Goal: Transaction & Acquisition: Purchase product/service

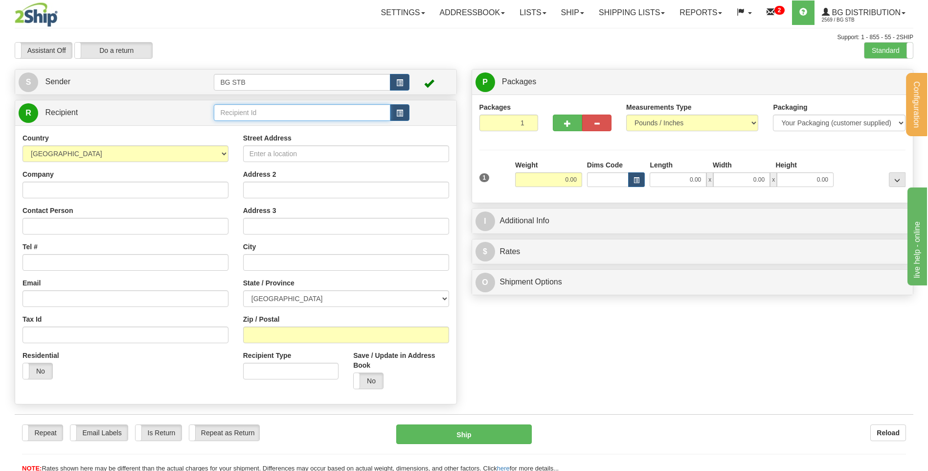
click at [373, 112] on input "text" at bounding box center [302, 112] width 176 height 17
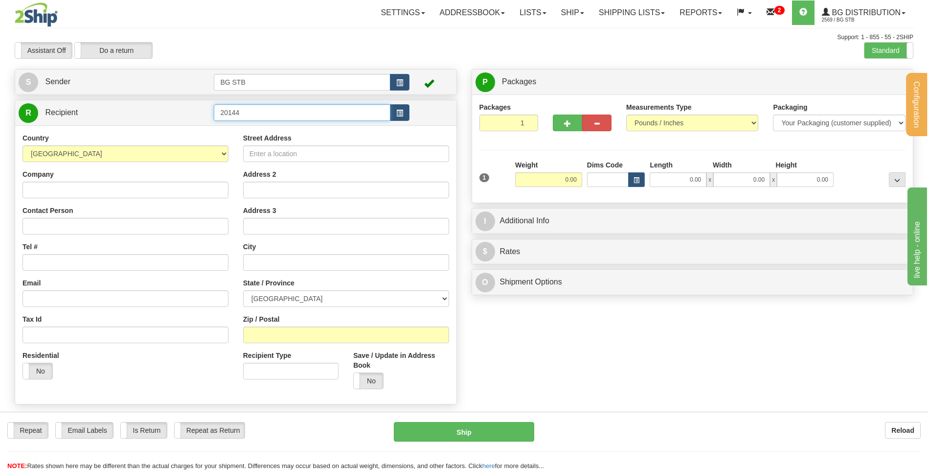
type input "20144"
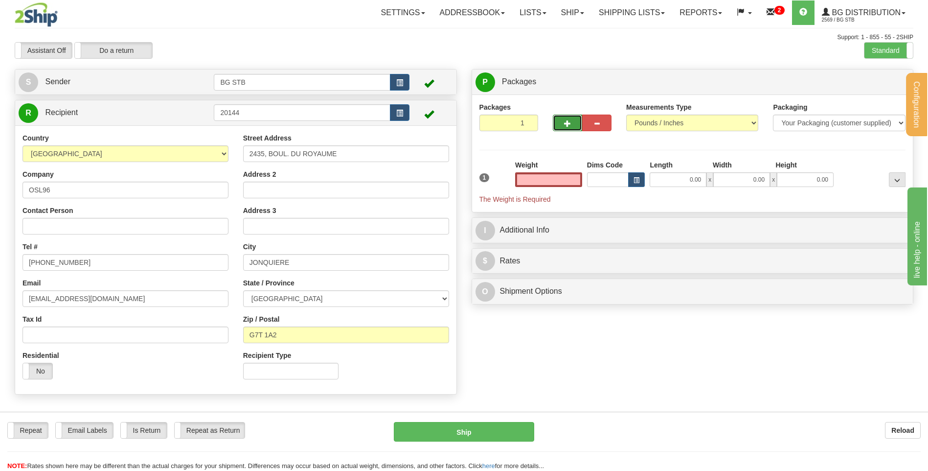
type input "0.00"
click at [565, 130] on button "button" at bounding box center [567, 122] width 29 height 17
click at [564, 126] on span "button" at bounding box center [567, 123] width 7 height 6
click at [572, 115] on button "button" at bounding box center [567, 122] width 29 height 17
type input "4"
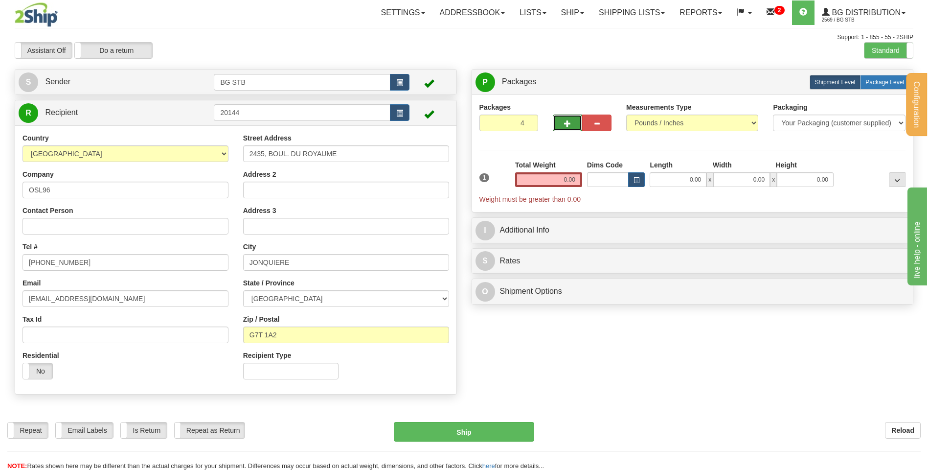
click at [866, 81] on span "Package Level" at bounding box center [884, 82] width 39 height 7
radio input "true"
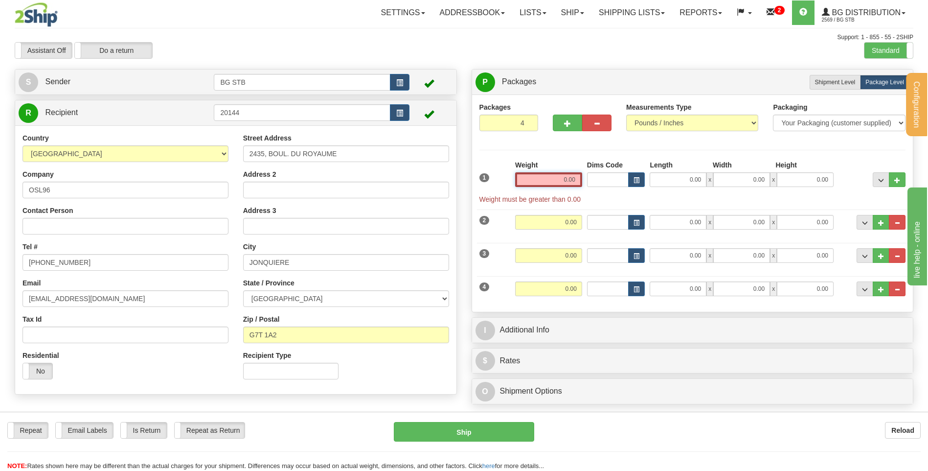
click at [556, 181] on input "0.00" at bounding box center [548, 179] width 67 height 15
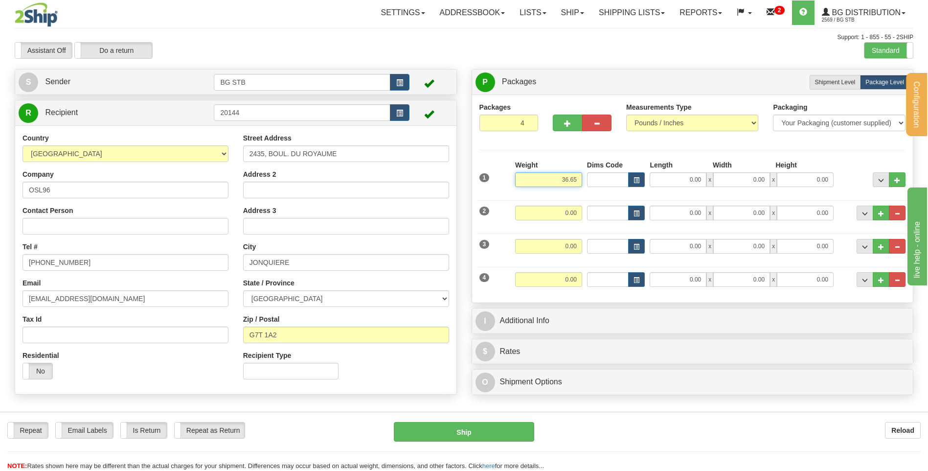
type input "36.65"
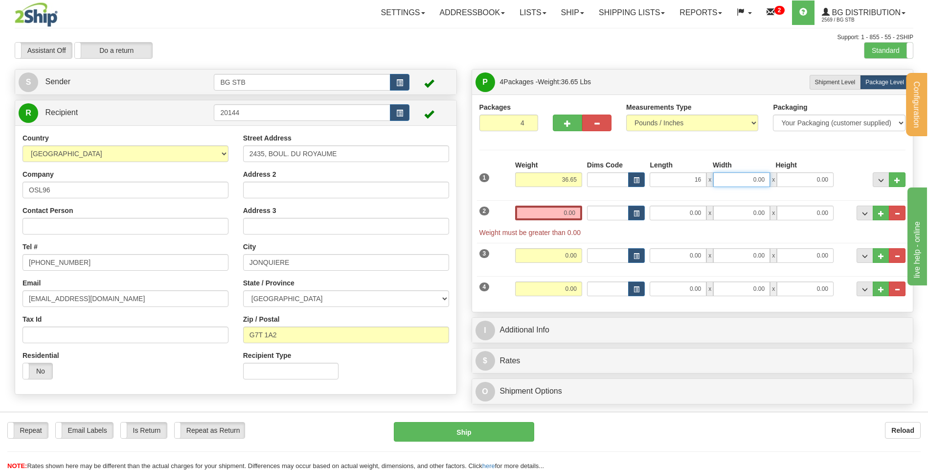
type input "16.00"
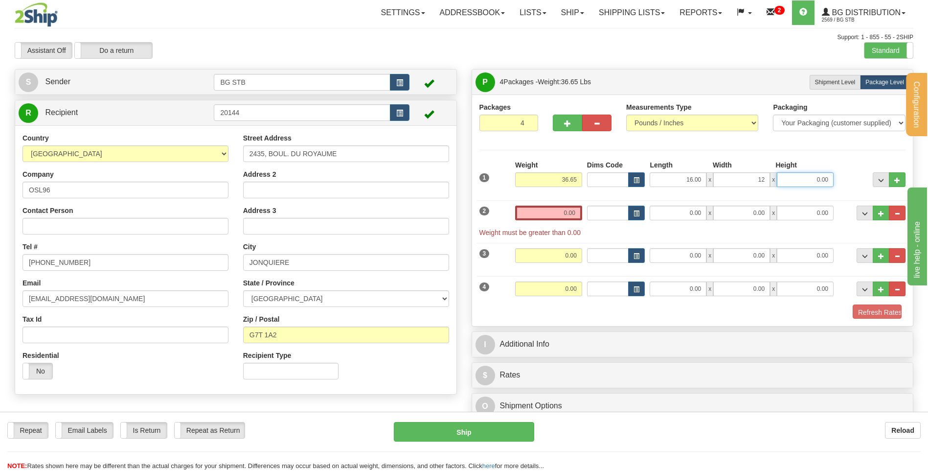
type input "12.00"
type input "11.00"
click at [548, 218] on input "0.00" at bounding box center [548, 212] width 67 height 15
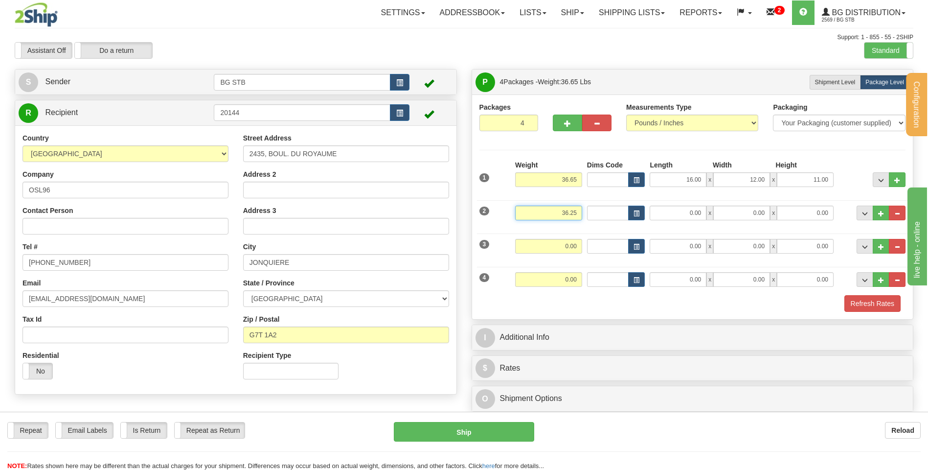
type input "36.25"
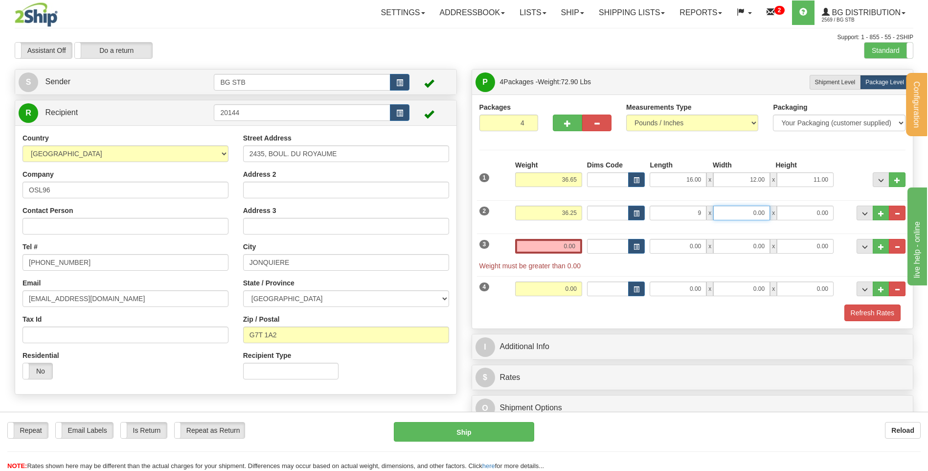
type input "9.00"
type input "10.00"
type input "1.00"
click at [860, 202] on div "2 Weight 36.25 Dims Code Length Width Height" at bounding box center [692, 211] width 431 height 33
type input "14.00"
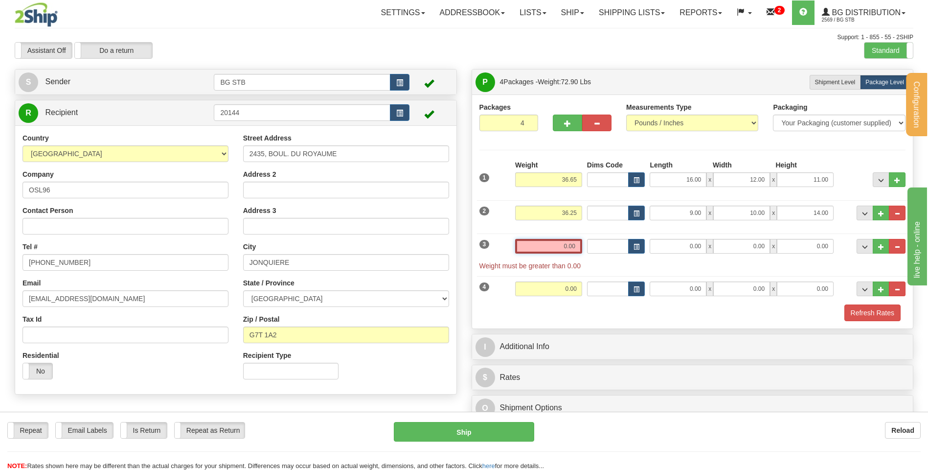
click at [570, 240] on input "0.00" at bounding box center [548, 246] width 67 height 15
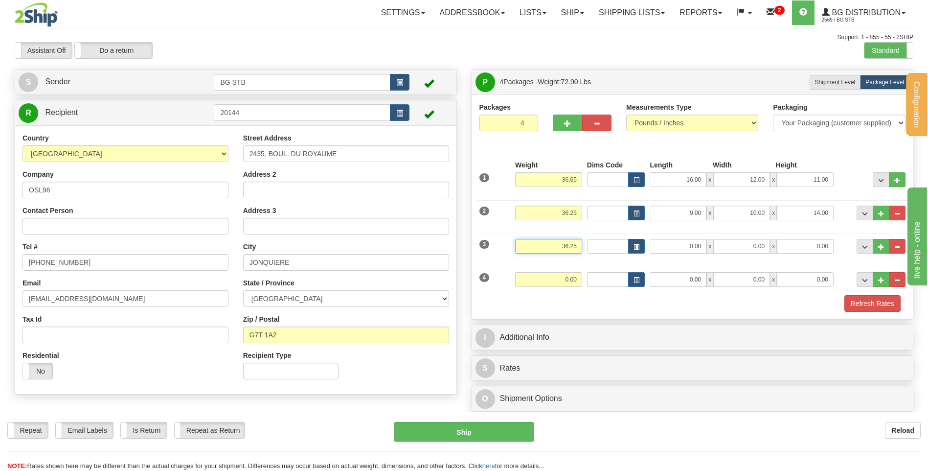
type input "36.25"
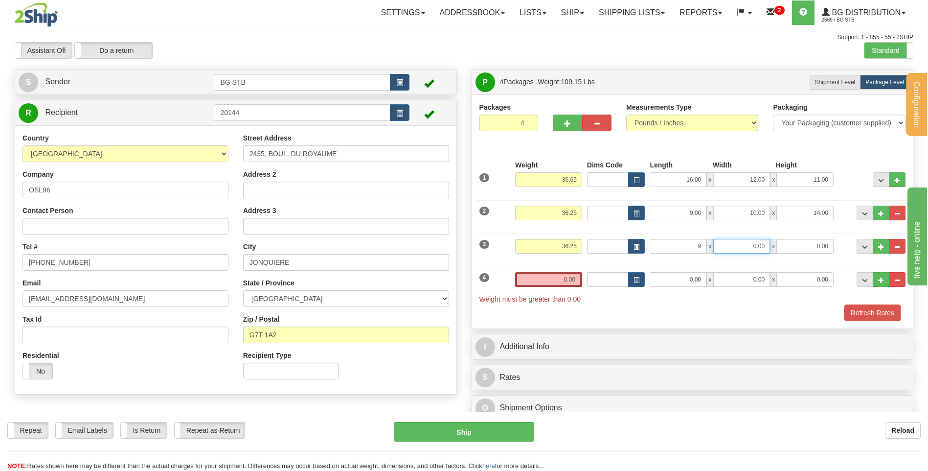
type input "9.00"
type input "10.00"
type input "14.00"
click at [559, 280] on input "0.00" at bounding box center [548, 279] width 67 height 15
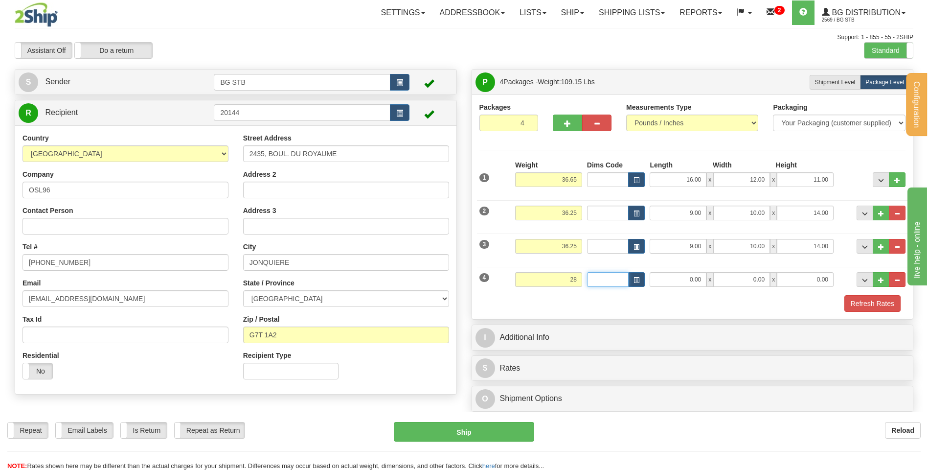
type input "28.00"
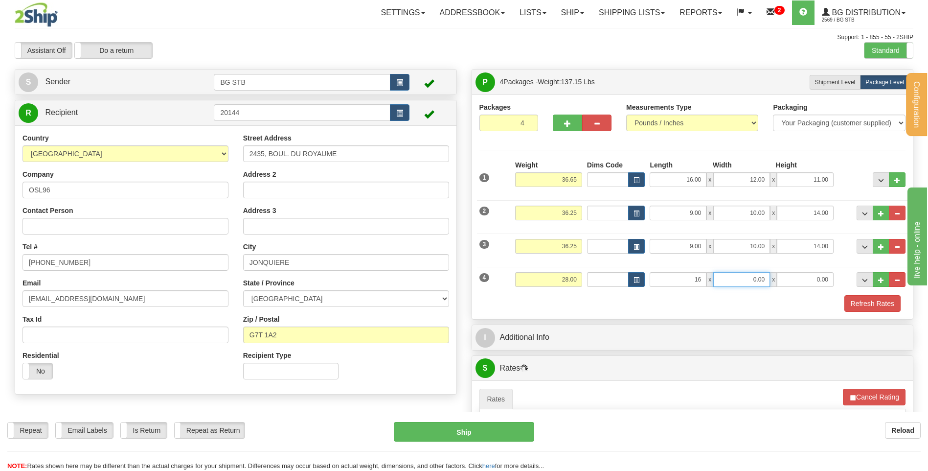
type input "16.00"
type input "12.00"
type input "11.00"
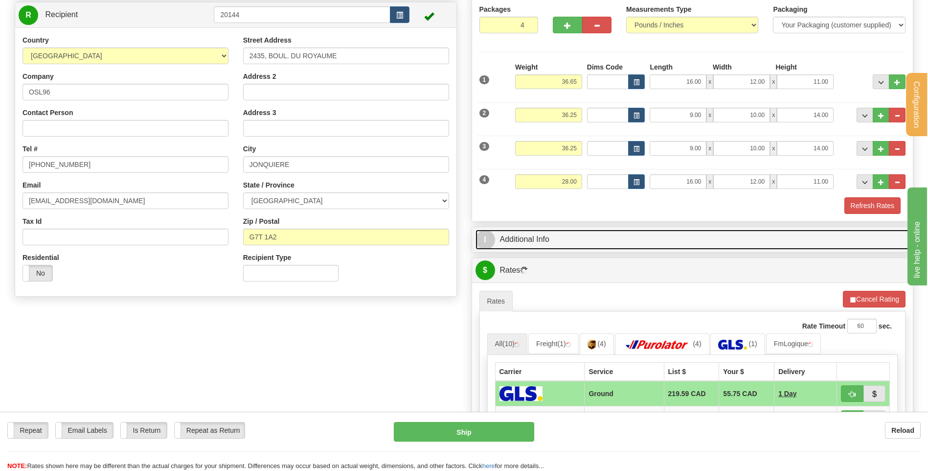
click at [560, 237] on link "I Additional Info" at bounding box center [692, 239] width 434 height 20
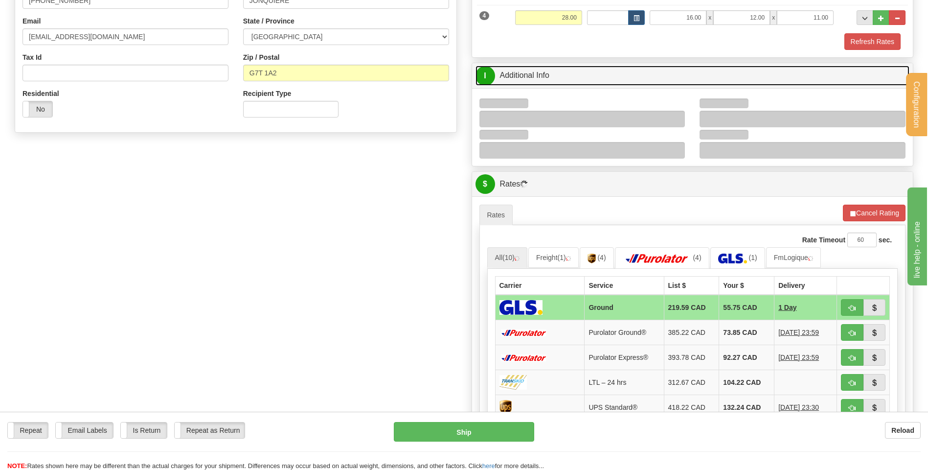
scroll to position [245, 0]
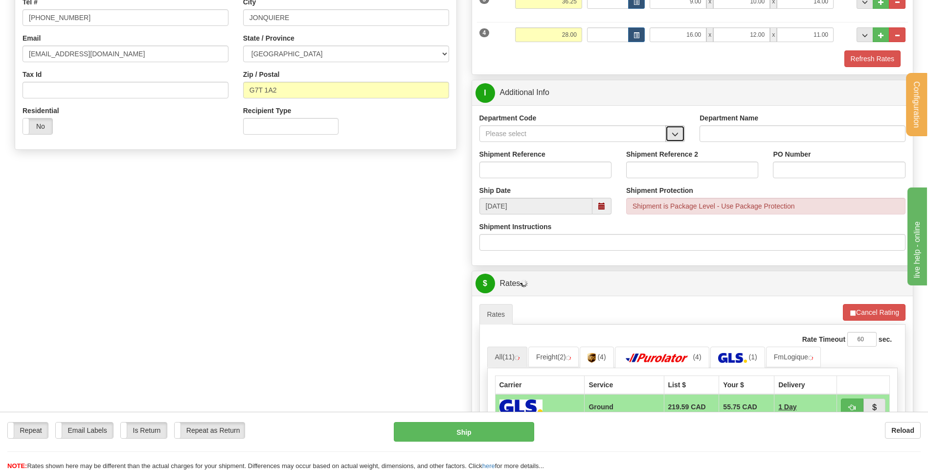
click at [680, 127] on button "button" at bounding box center [675, 133] width 20 height 17
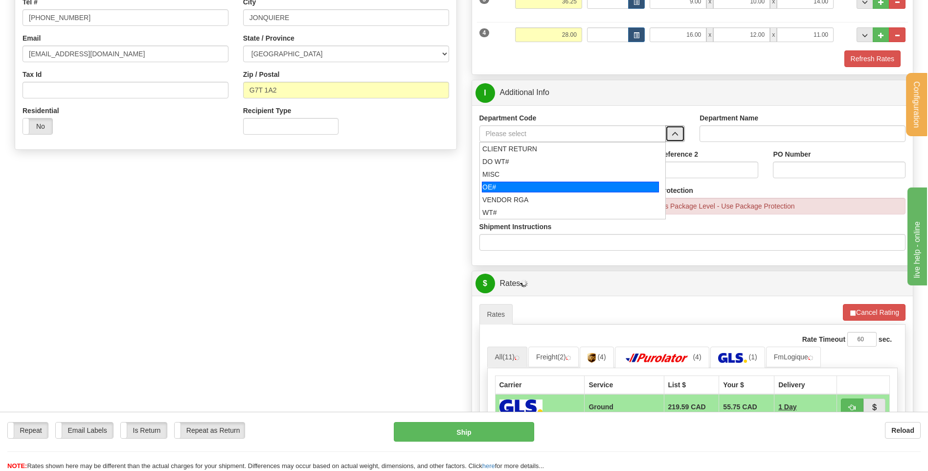
click at [543, 192] on li "OE#" at bounding box center [573, 187] width 186 height 13
type input "OE#"
type input "ORDERS"
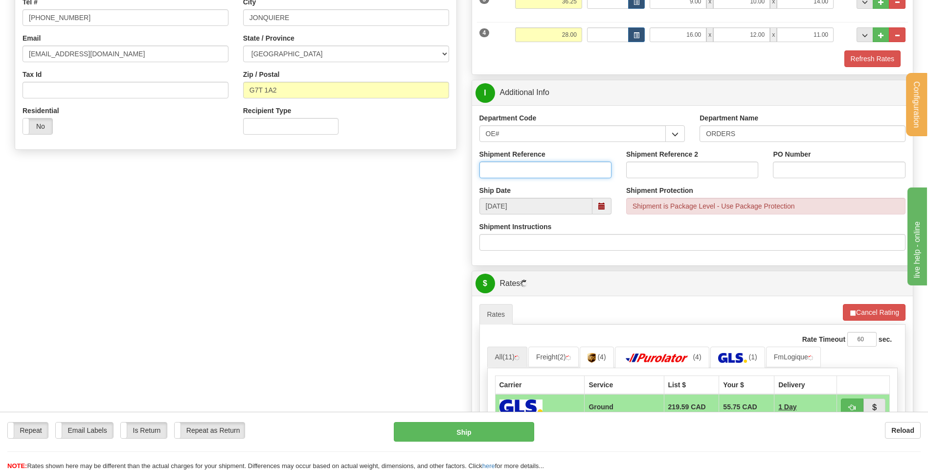
click at [543, 177] on input "Shipment Reference" at bounding box center [545, 169] width 132 height 17
type input "30132986-00 // -01"
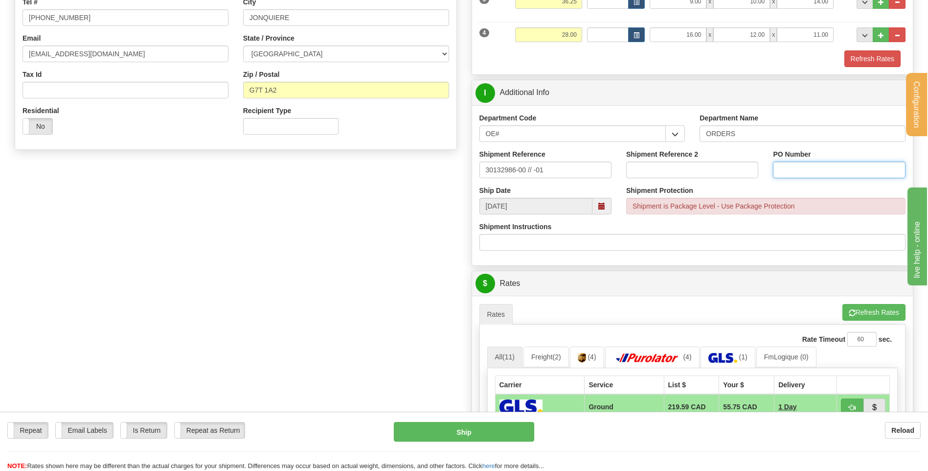
click at [790, 172] on input "PO Number" at bounding box center [839, 169] width 132 height 17
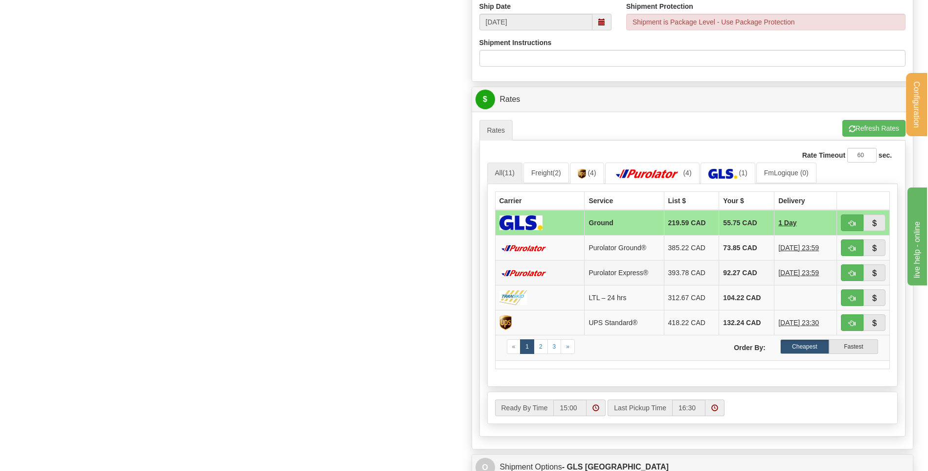
scroll to position [538, 0]
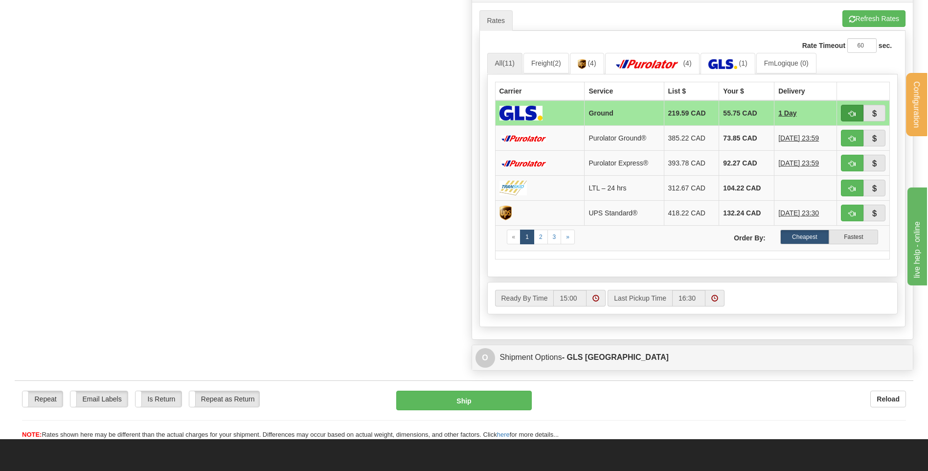
type input "0008036"
drag, startPoint x: 853, startPoint y: 111, endPoint x: 753, endPoint y: 128, distance: 101.7
click at [853, 111] on span "button" at bounding box center [852, 114] width 7 height 6
type input "1"
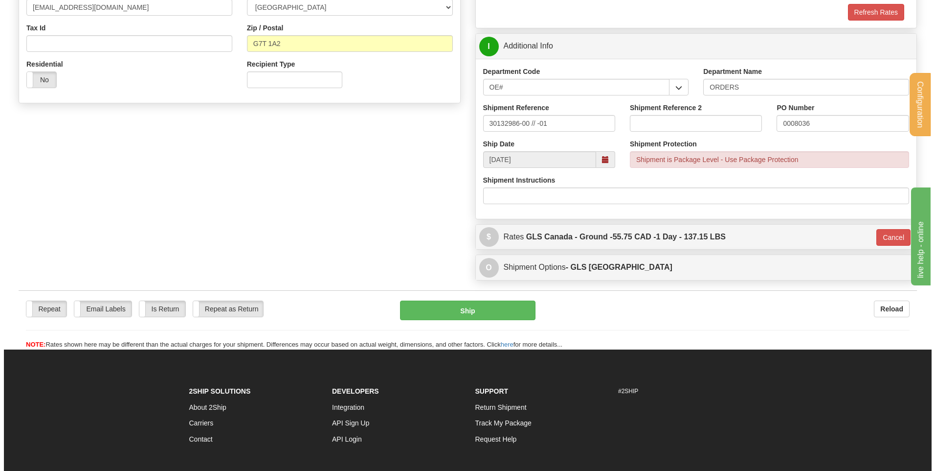
scroll to position [254, 0]
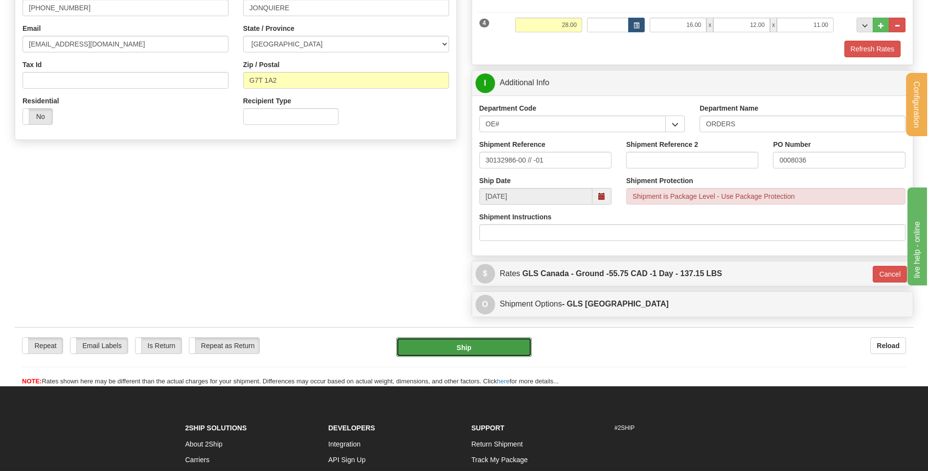
click at [472, 340] on button "Ship" at bounding box center [463, 347] width 135 height 20
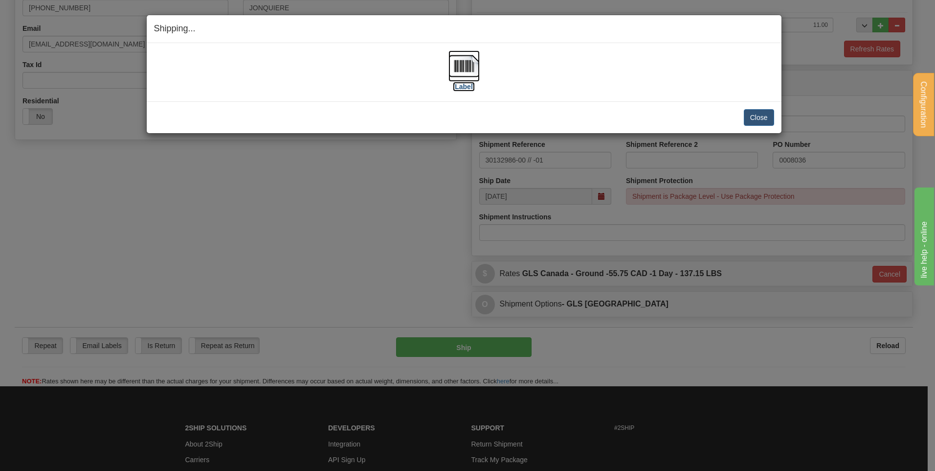
click at [465, 65] on img at bounding box center [464, 65] width 31 height 31
click at [754, 116] on button "Close" at bounding box center [759, 117] width 30 height 17
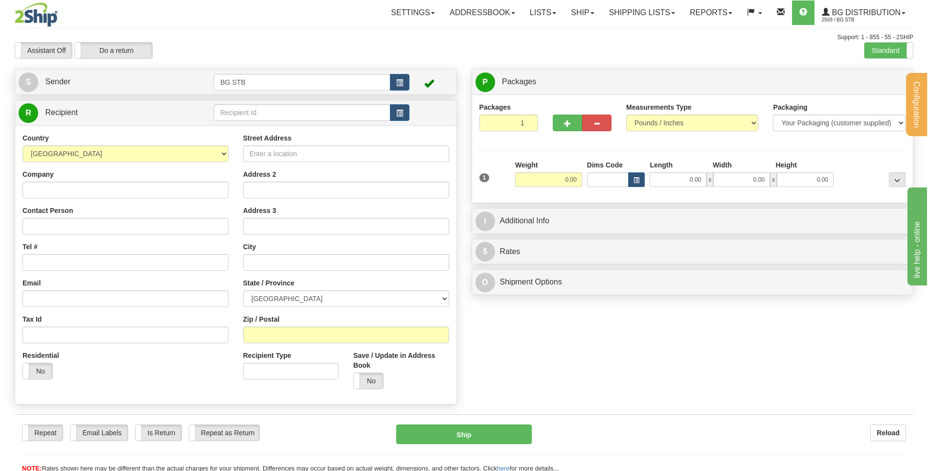
drag, startPoint x: 194, startPoint y: 114, endPoint x: 210, endPoint y: 120, distance: 17.2
click at [194, 114] on td at bounding box center [203, 113] width 22 height 20
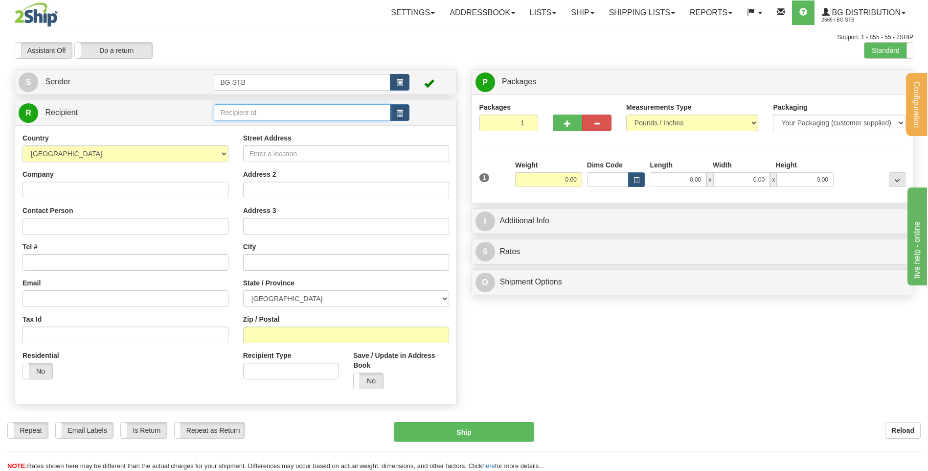
click at [215, 120] on input "text" at bounding box center [302, 112] width 176 height 17
type input "4025"
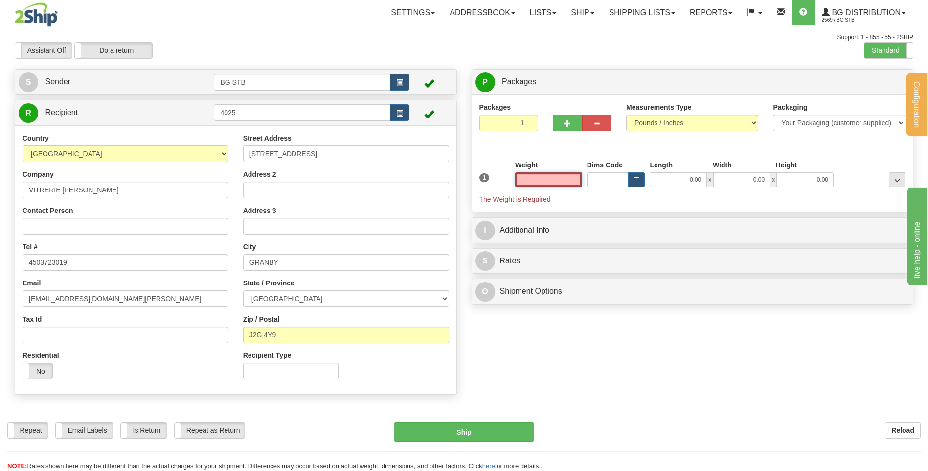
type input "9"
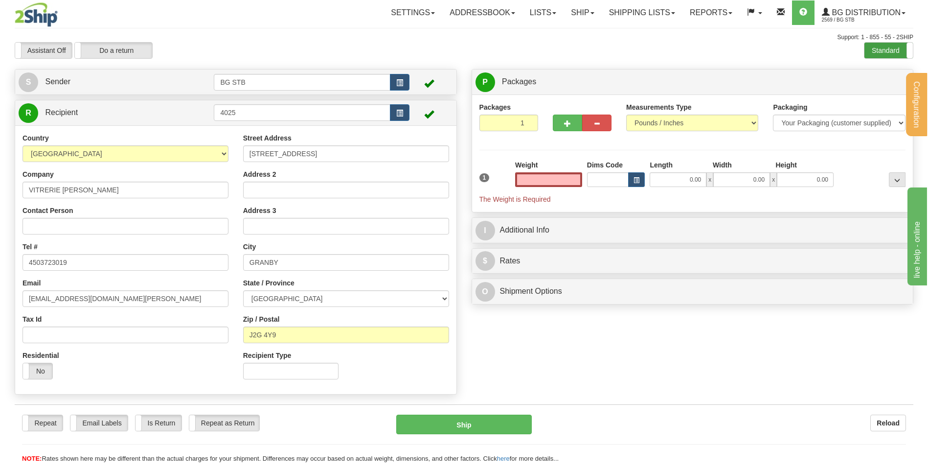
type input "0.00"
click at [895, 54] on label "Standard" at bounding box center [888, 51] width 48 height 16
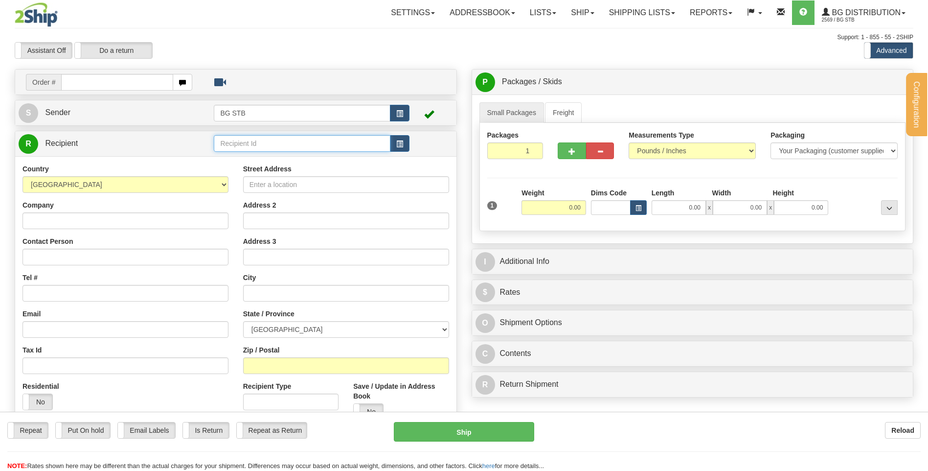
click at [293, 140] on input "text" at bounding box center [302, 143] width 176 height 17
type input "4025"
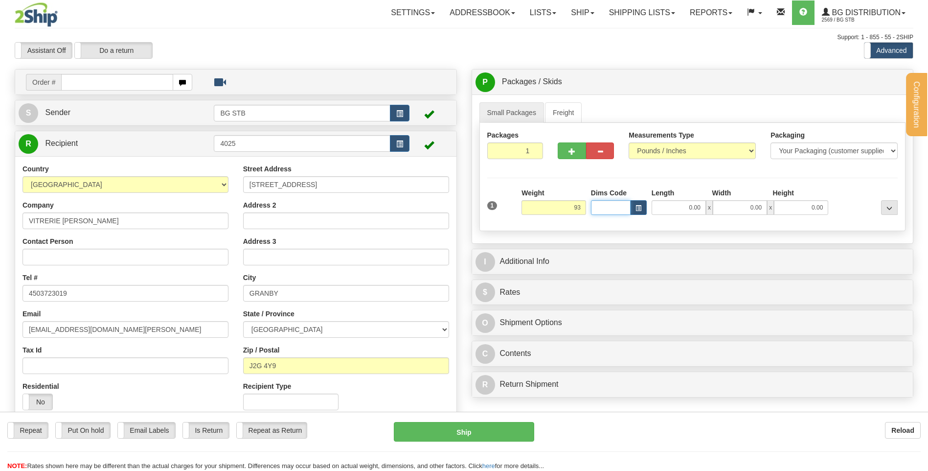
type input "93.00"
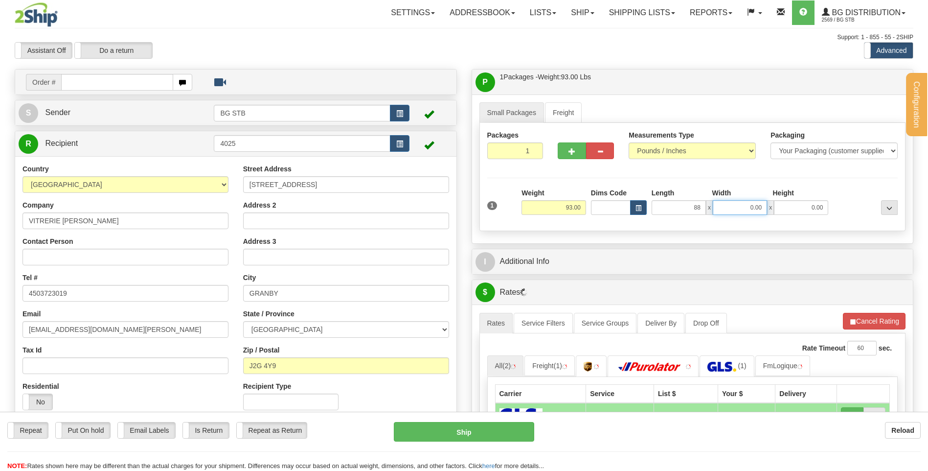
type input "88.00"
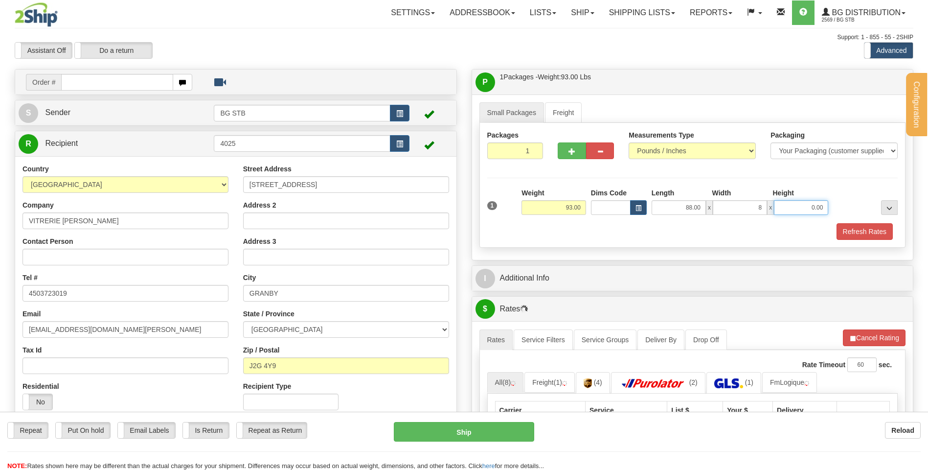
type input "8.00"
type input "6.00"
click at [568, 153] on span "button" at bounding box center [571, 151] width 7 height 6
type input "2"
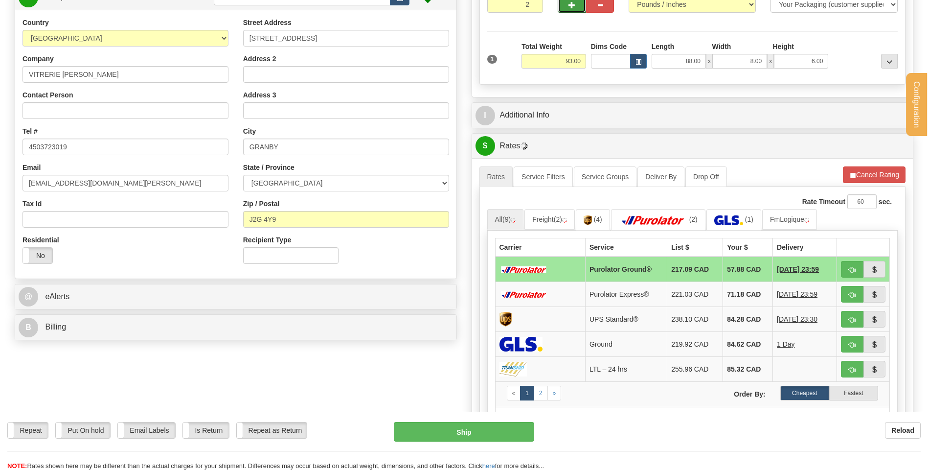
scroll to position [49, 0]
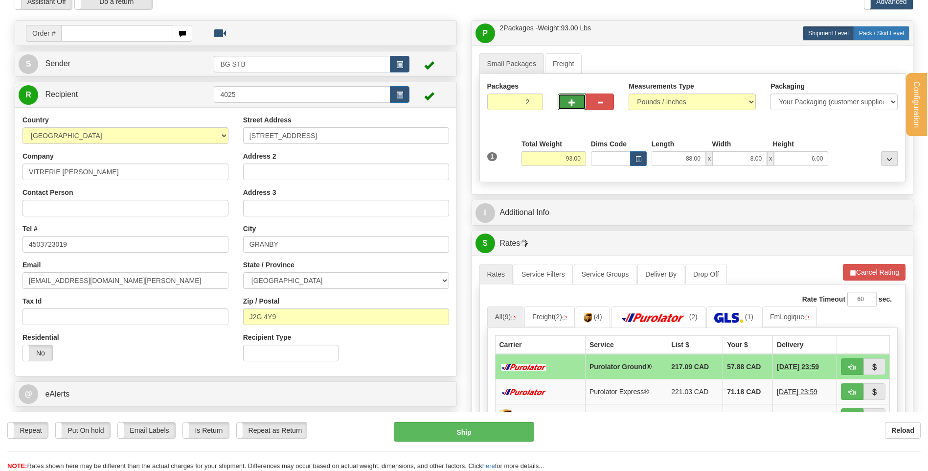
click at [869, 33] on span "Pack / Skid Level" at bounding box center [881, 33] width 45 height 7
radio input "true"
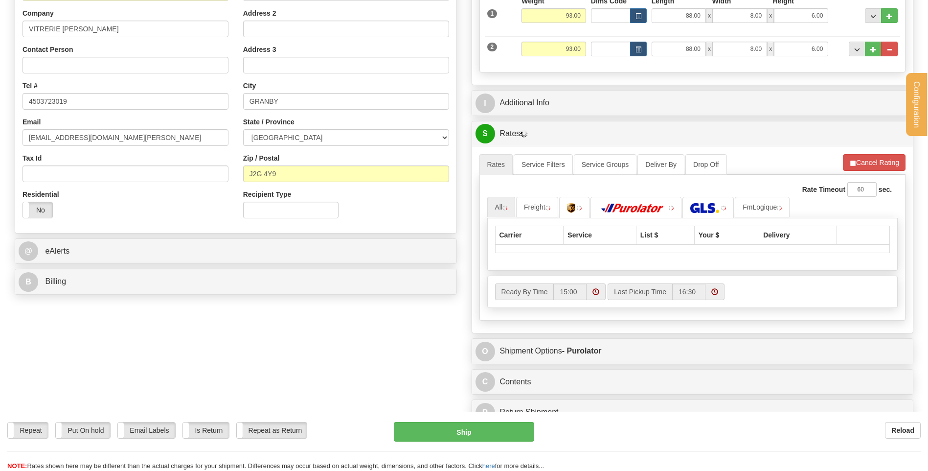
scroll to position [196, 0]
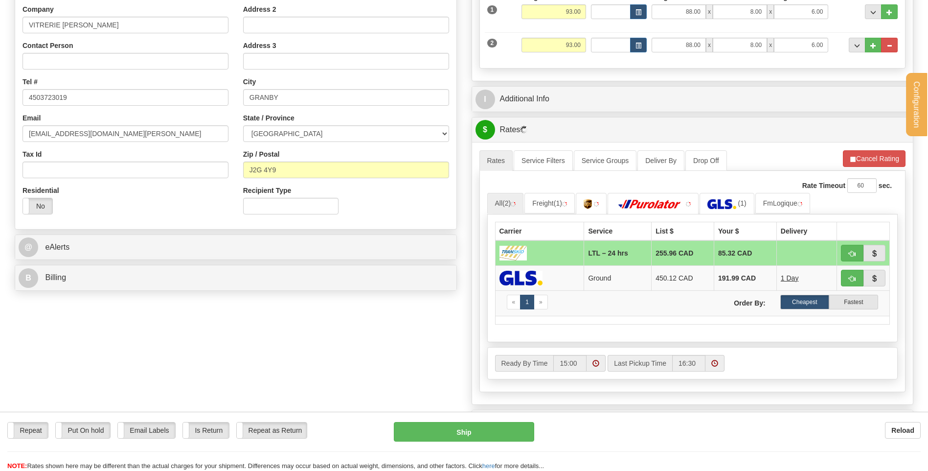
click at [559, 109] on div "I Additional Info" at bounding box center [692, 99] width 441 height 25
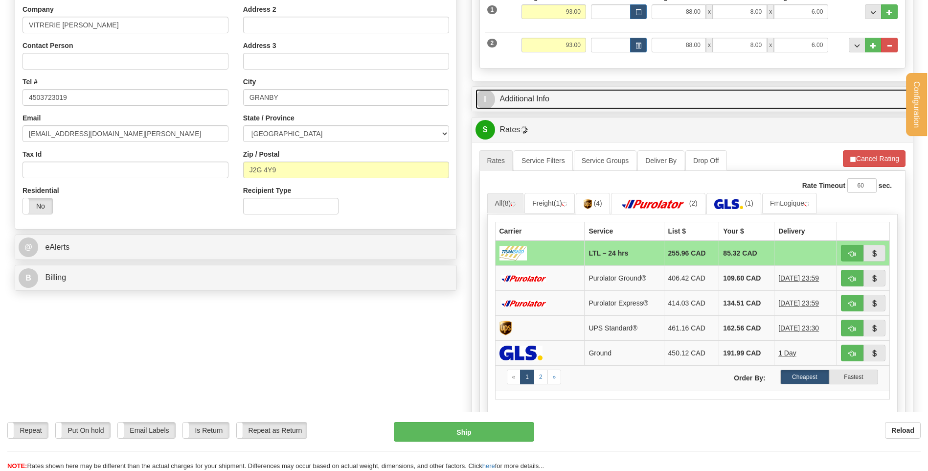
click at [559, 106] on link "I Additional Info" at bounding box center [692, 99] width 434 height 20
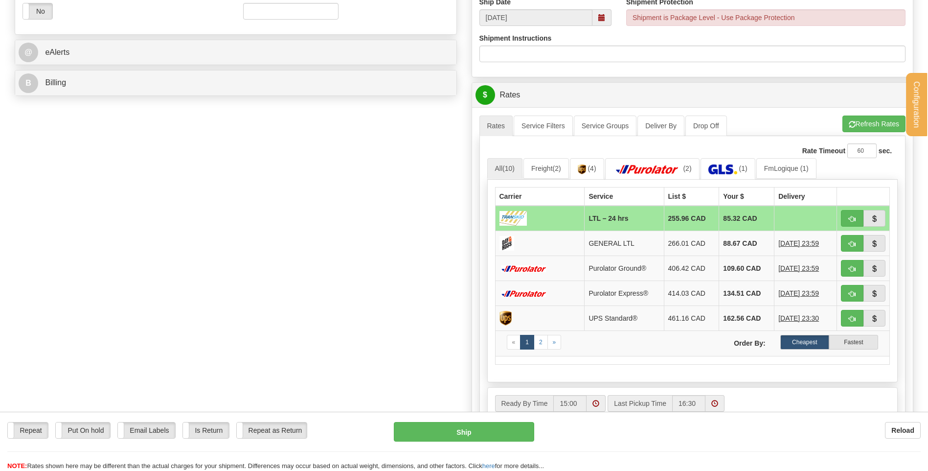
scroll to position [391, 0]
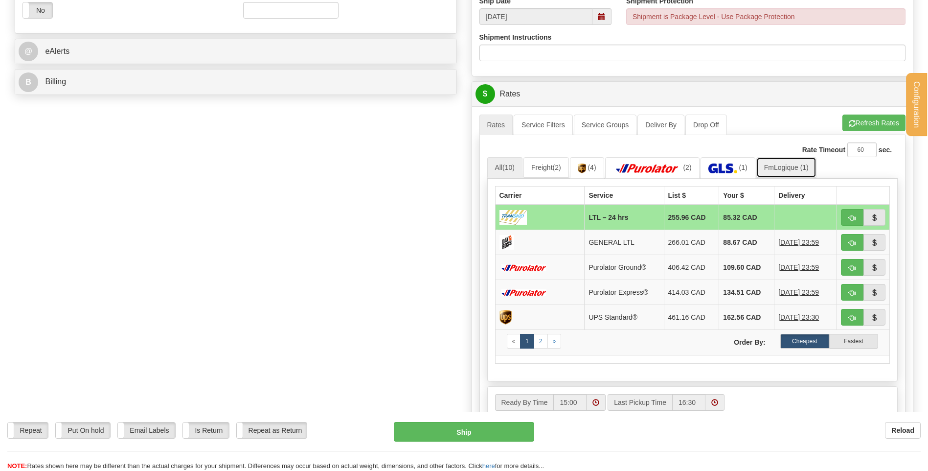
click at [783, 167] on link "FmLogique (1)" at bounding box center [786, 167] width 60 height 21
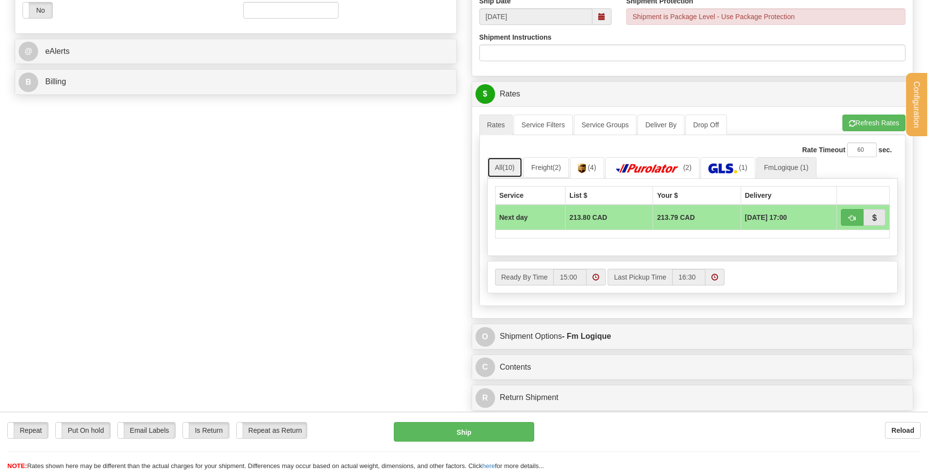
click at [505, 174] on link "All (10)" at bounding box center [504, 167] width 35 height 21
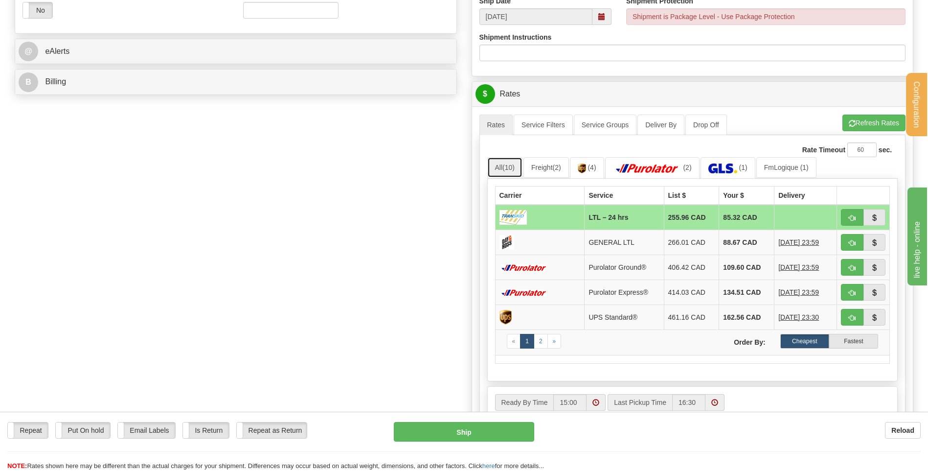
scroll to position [0, 0]
click at [792, 163] on link "FmLogique (1)" at bounding box center [786, 167] width 60 height 21
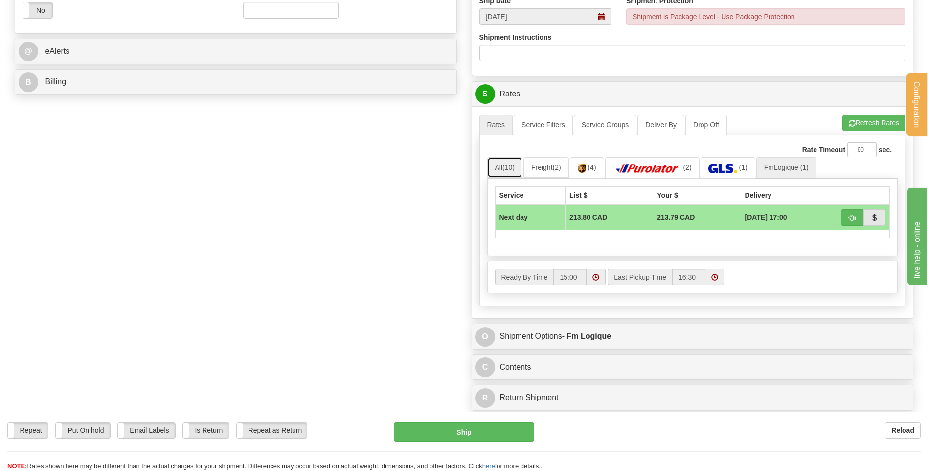
click at [513, 170] on span "(10)" at bounding box center [508, 167] width 12 height 8
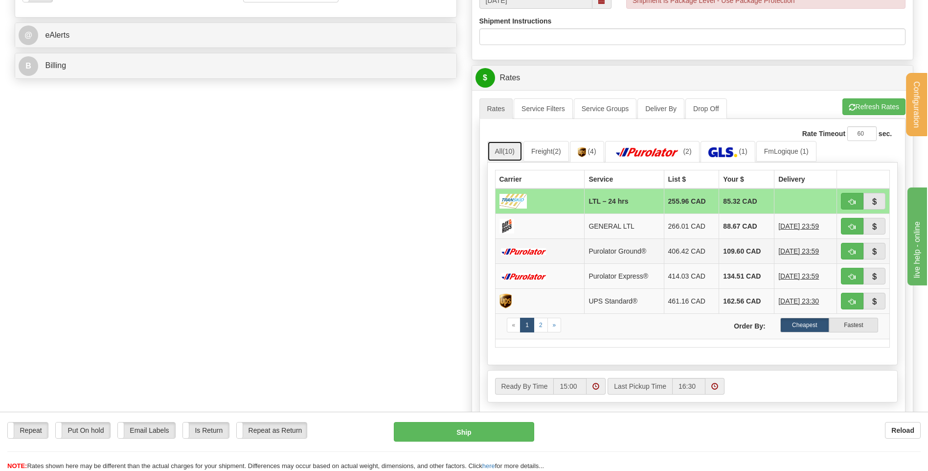
scroll to position [391, 0]
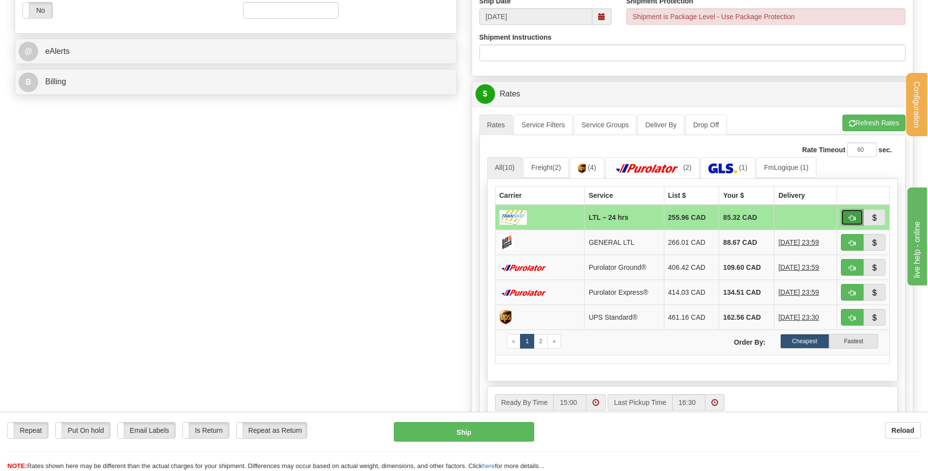
click at [847, 213] on button "button" at bounding box center [852, 217] width 23 height 17
type input "24 hrs"
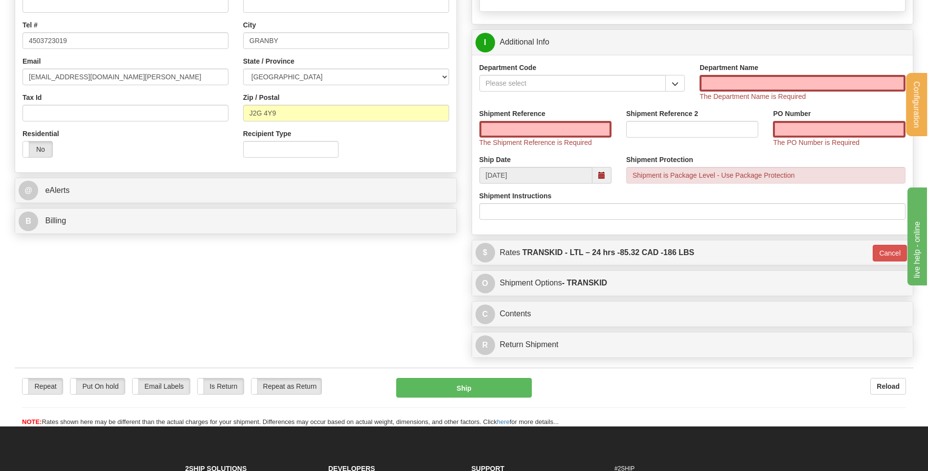
scroll to position [245, 0]
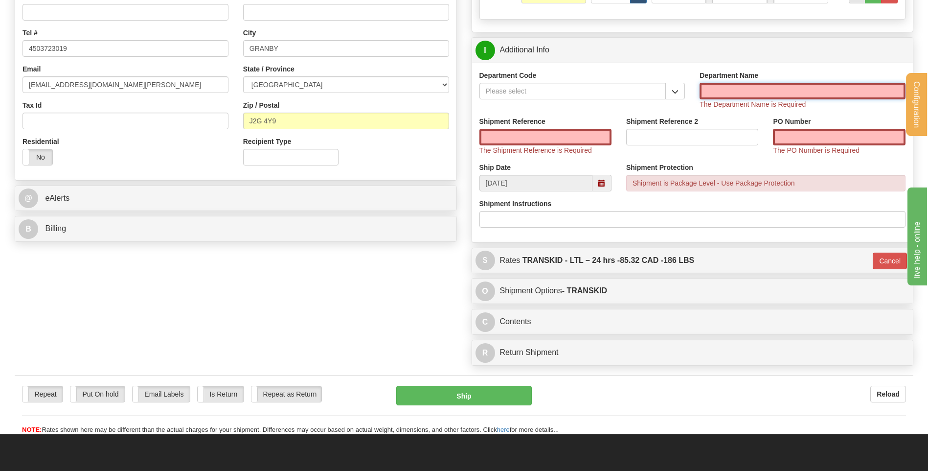
click at [724, 88] on input "Department Name" at bounding box center [803, 91] width 206 height 17
click at [680, 89] on button "button" at bounding box center [675, 91] width 20 height 17
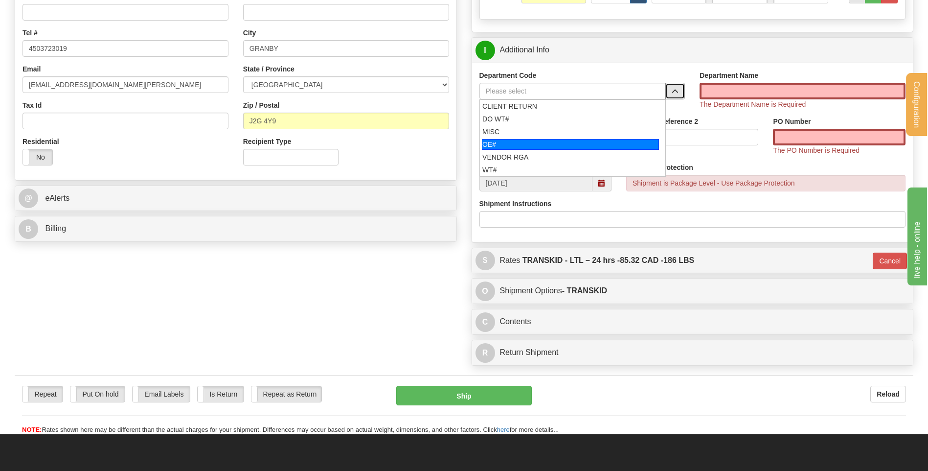
click at [543, 148] on div "OE#" at bounding box center [570, 144] width 177 height 11
type input "OE#"
type input "ORDERS"
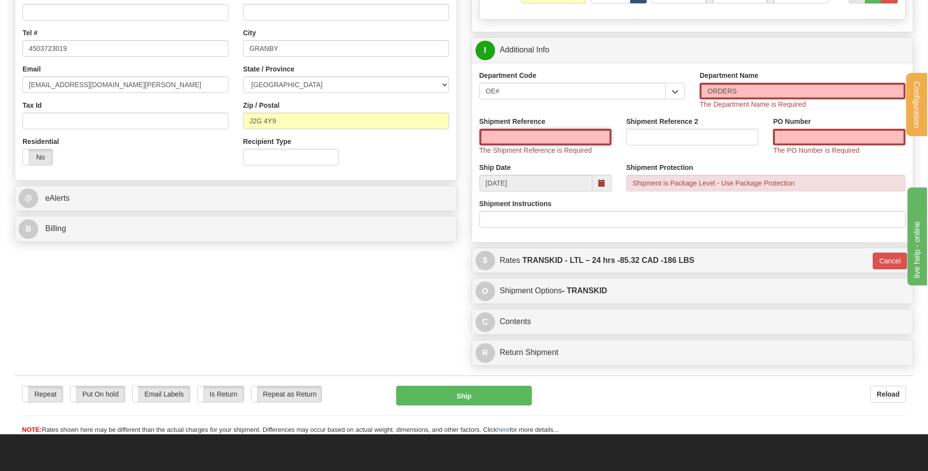
click at [547, 133] on input "Shipment Reference" at bounding box center [545, 137] width 132 height 17
type input "80004793-00"
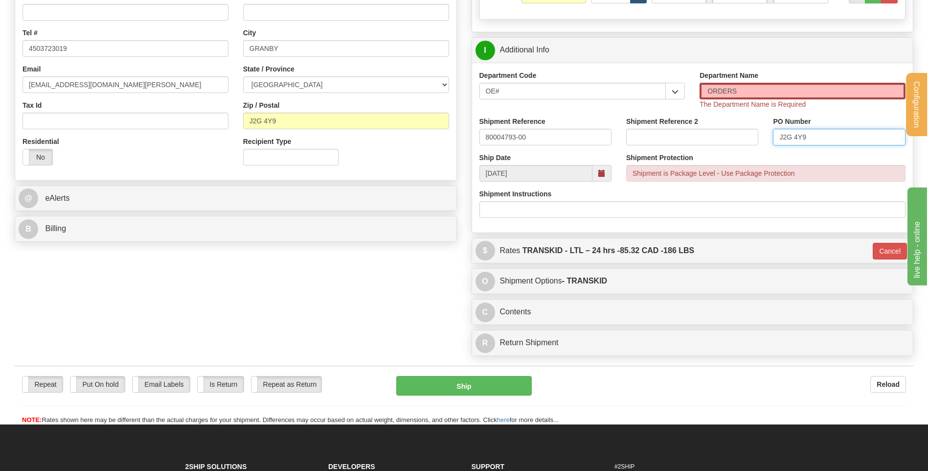
type input "J2G 4Y9"
click at [753, 89] on input "ORDERS" at bounding box center [803, 91] width 206 height 17
click at [756, 115] on div "Department Code OE# CLIENT RETURN DO WT# MISC OE# VENDOR RGA WT# Department Nam…" at bounding box center [692, 148] width 441 height 170
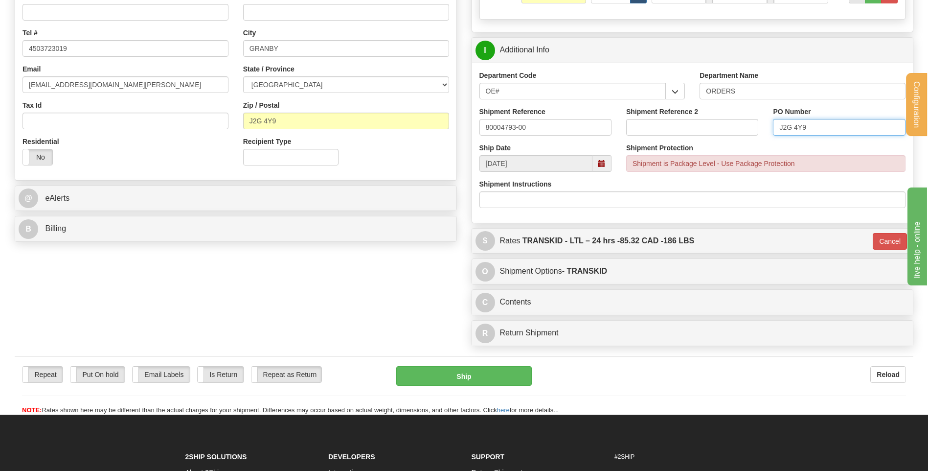
drag, startPoint x: 841, startPoint y: 127, endPoint x: 767, endPoint y: 133, distance: 75.1
click at [767, 133] on div "PO Number J2G 4Y9" at bounding box center [839, 125] width 147 height 36
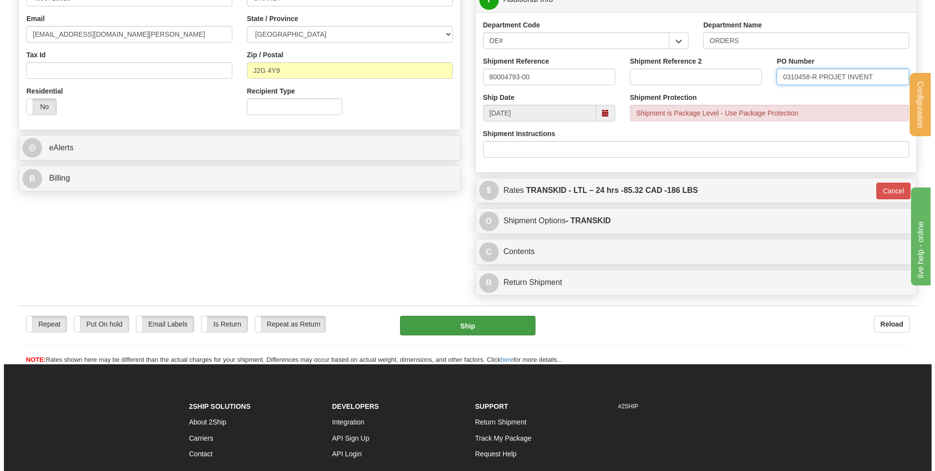
scroll to position [342, 0]
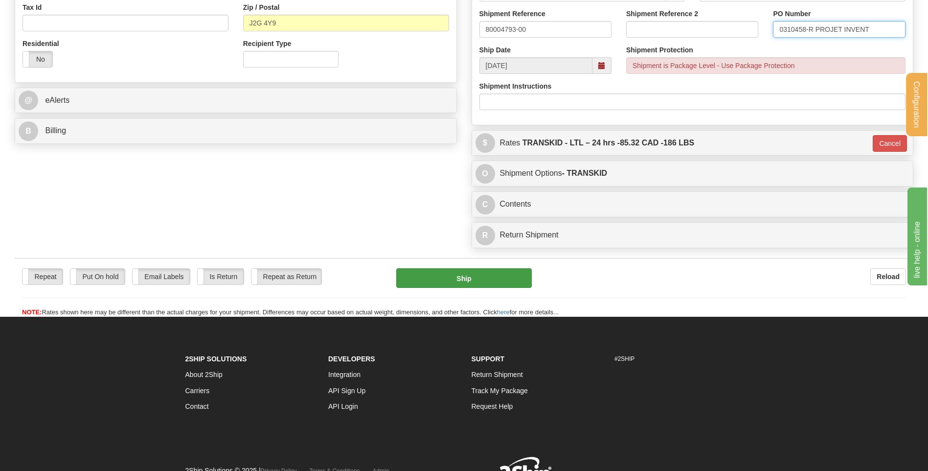
type input "0310458-R PROJET INVENT"
click at [418, 271] on button "Ship" at bounding box center [463, 278] width 135 height 20
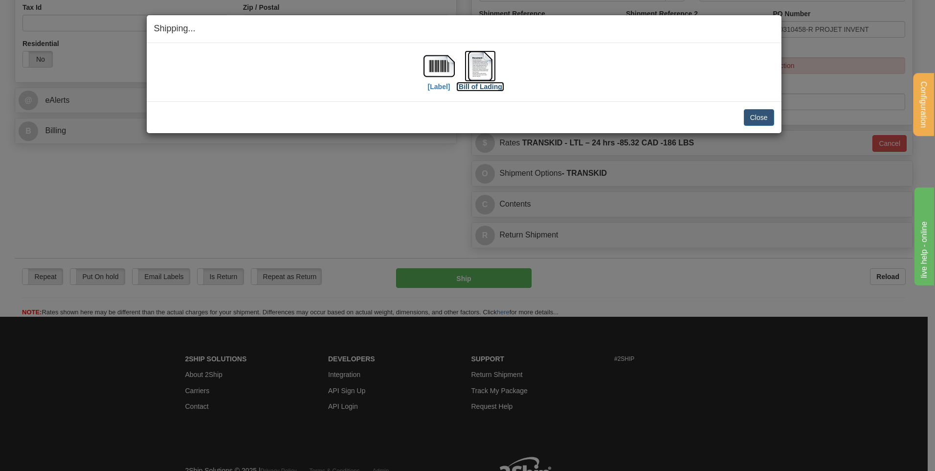
click at [481, 62] on img at bounding box center [480, 65] width 31 height 31
click at [750, 121] on button "Close" at bounding box center [759, 117] width 30 height 17
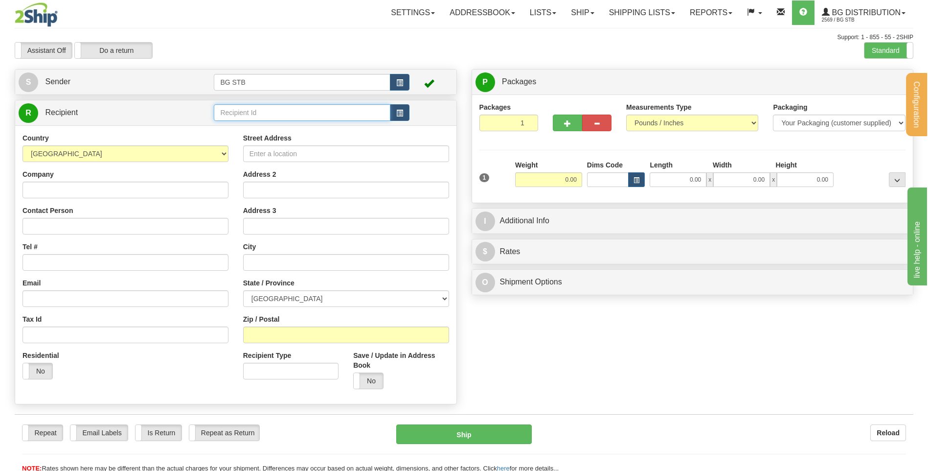
click at [235, 106] on input "text" at bounding box center [302, 112] width 176 height 17
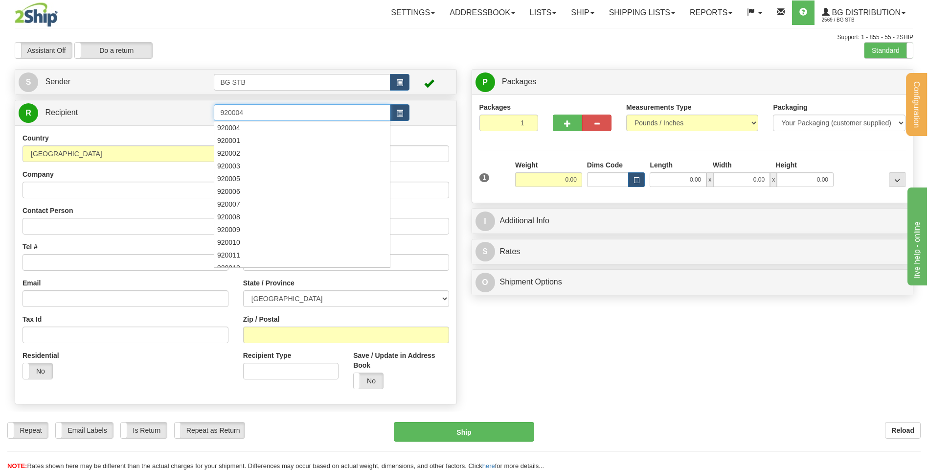
type input "920004"
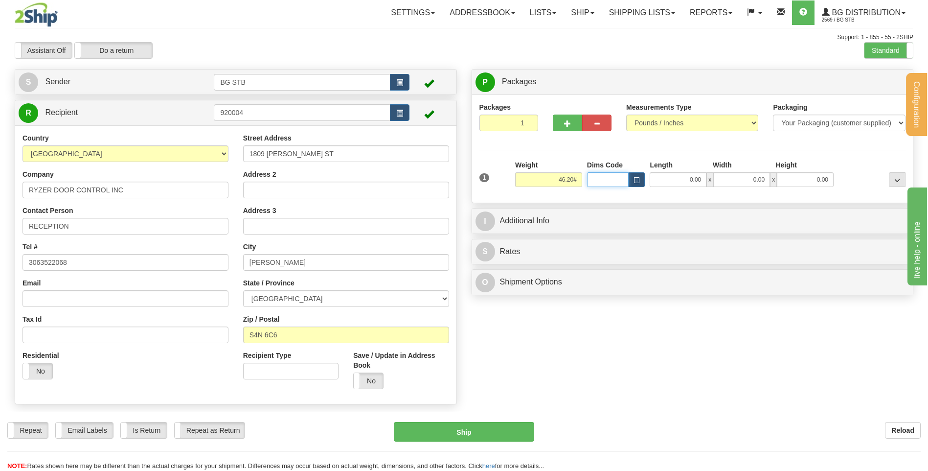
type input "0.00"
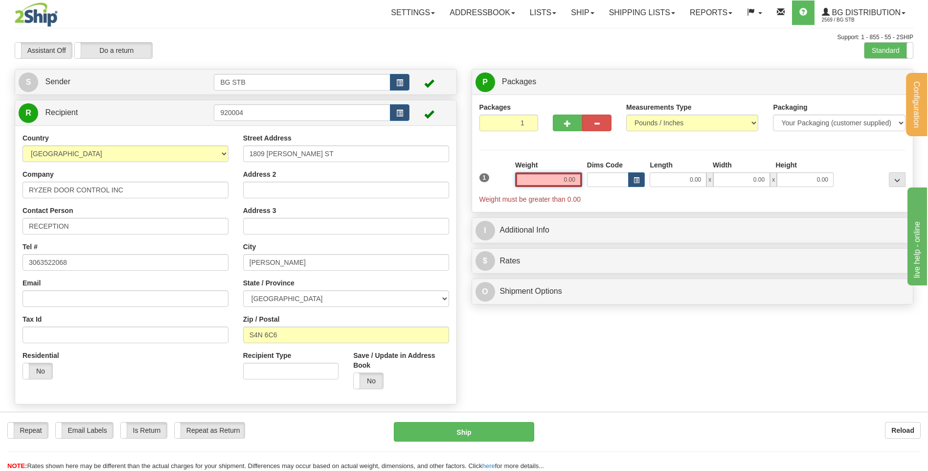
click at [548, 174] on input "0.00" at bounding box center [548, 179] width 67 height 15
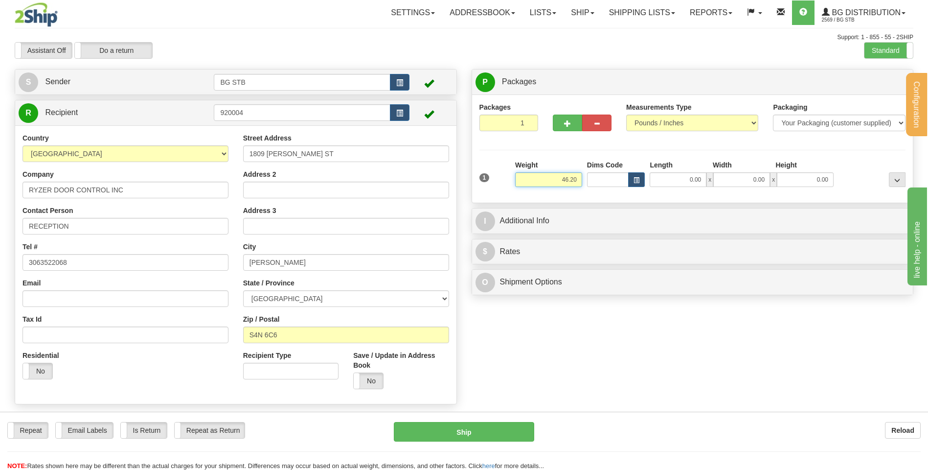
type input "46.20"
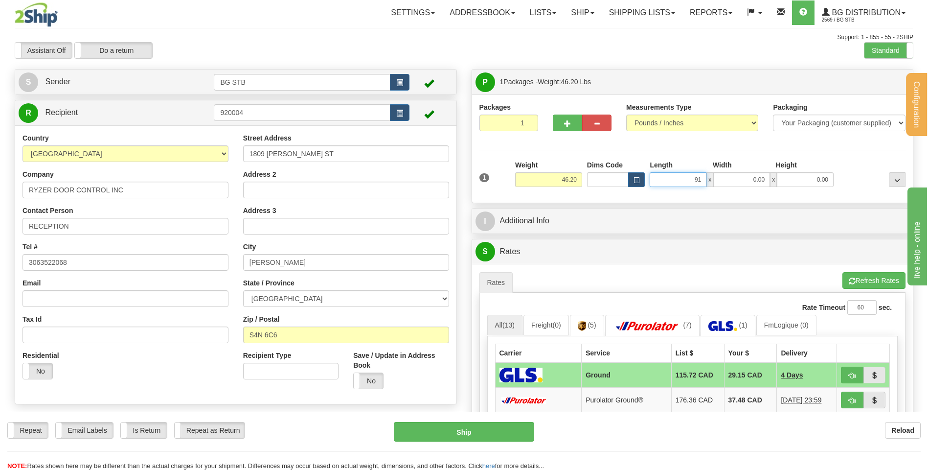
type input "91.00"
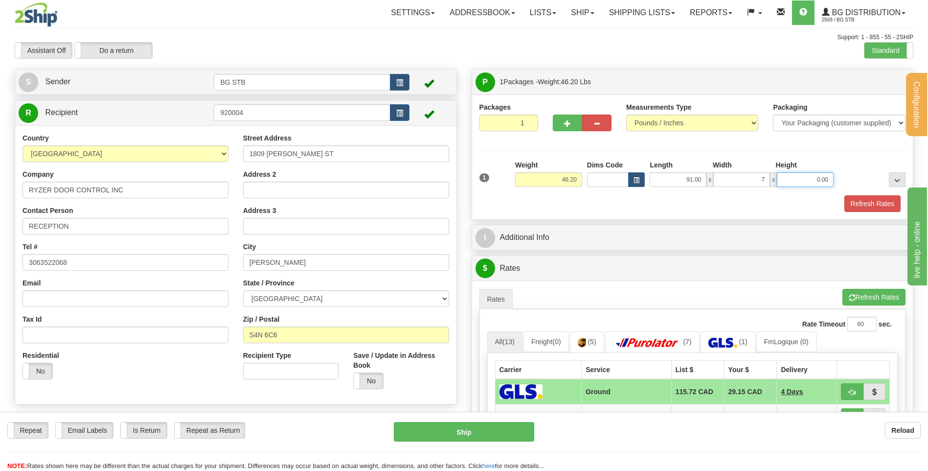
type input "7.00"
type input "6.00"
click at [565, 121] on span "button" at bounding box center [567, 123] width 7 height 6
type input "2"
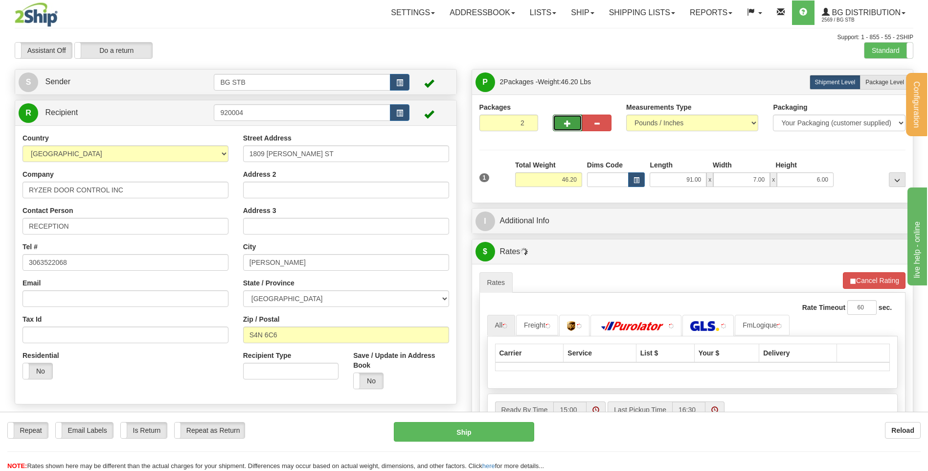
drag, startPoint x: 877, startPoint y: 87, endPoint x: 795, endPoint y: 117, distance: 86.7
click at [875, 87] on label "Package Level Pack.." at bounding box center [884, 82] width 49 height 15
radio input "true"
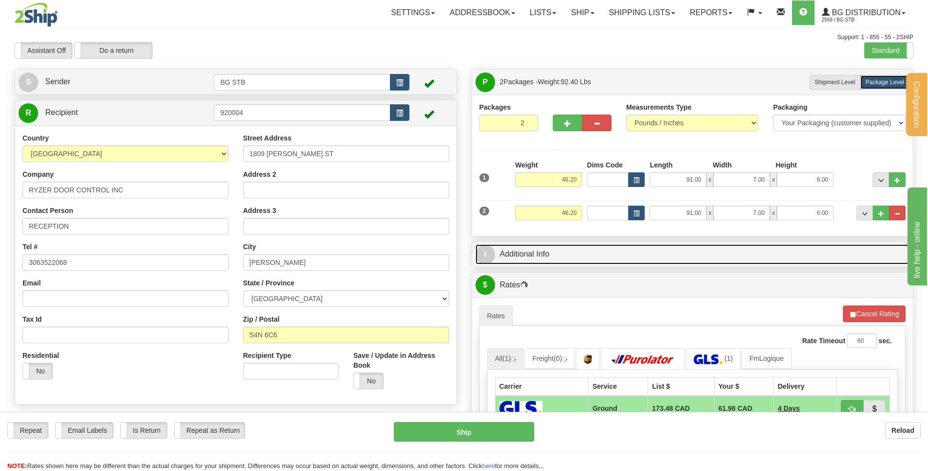
click at [541, 263] on link "I Additional Info" at bounding box center [692, 254] width 434 height 20
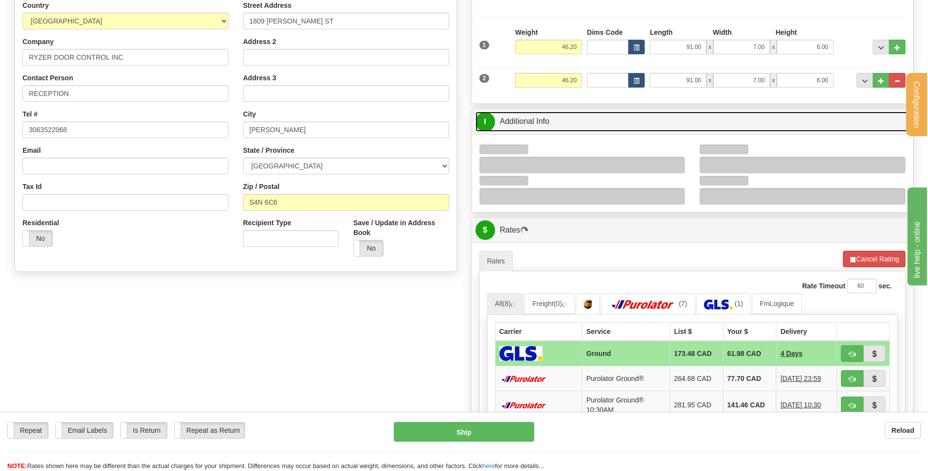
scroll to position [147, 0]
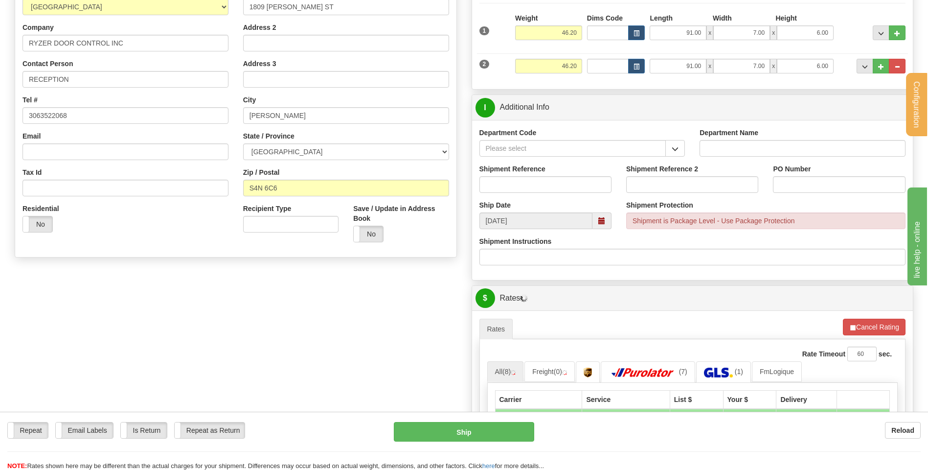
click at [677, 149] on span "button" at bounding box center [675, 149] width 7 height 6
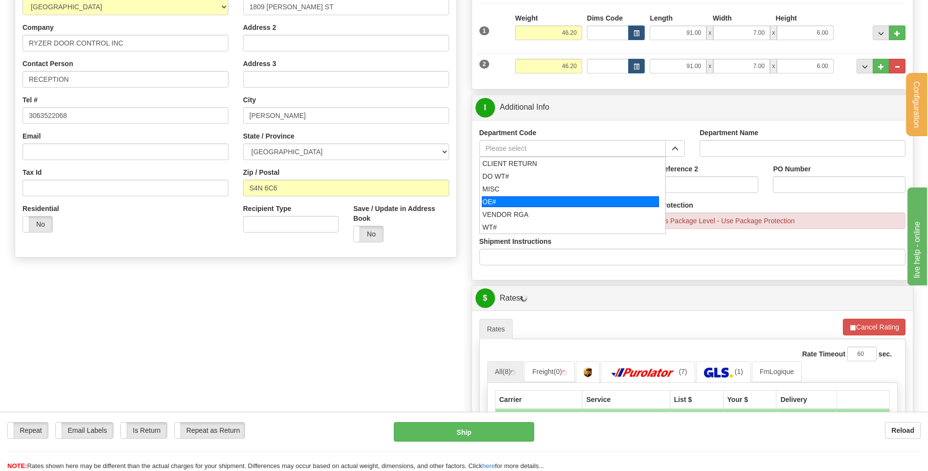
click at [548, 203] on div "OE#" at bounding box center [570, 201] width 177 height 11
type input "OE#"
type input "ORDERS"
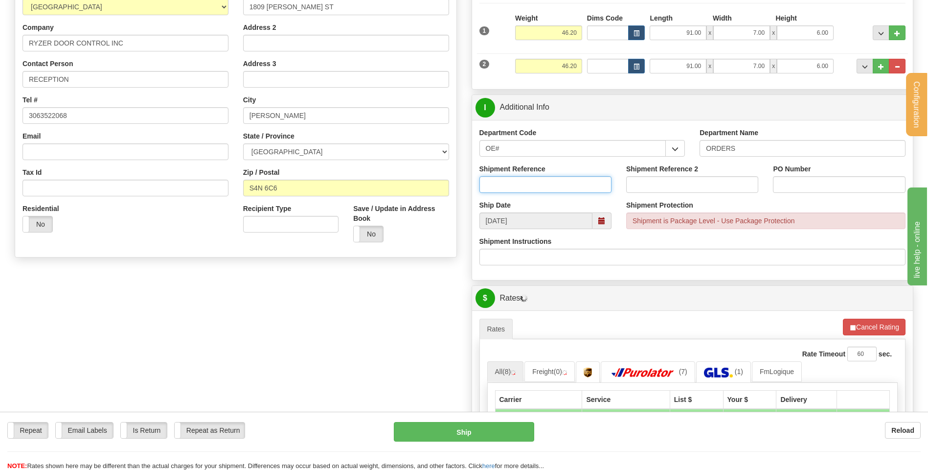
click at [546, 188] on input "Shipment Reference" at bounding box center [545, 184] width 132 height 17
type input "80004834-00"
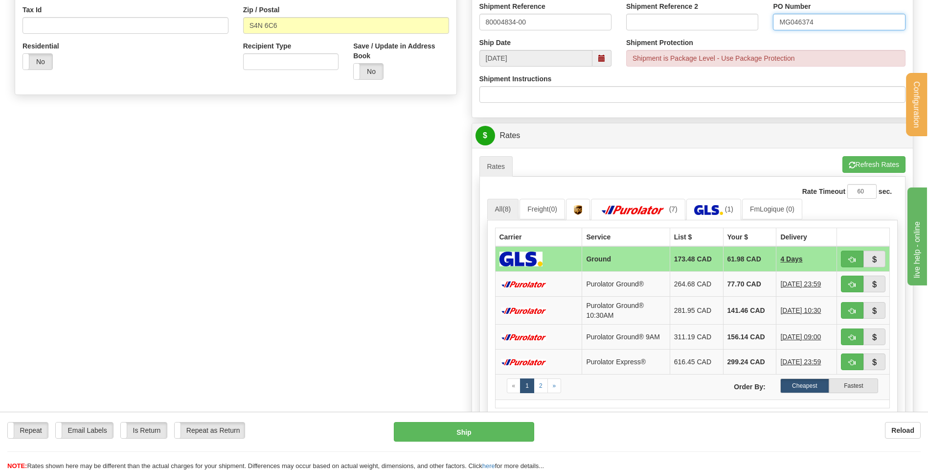
scroll to position [391, 0]
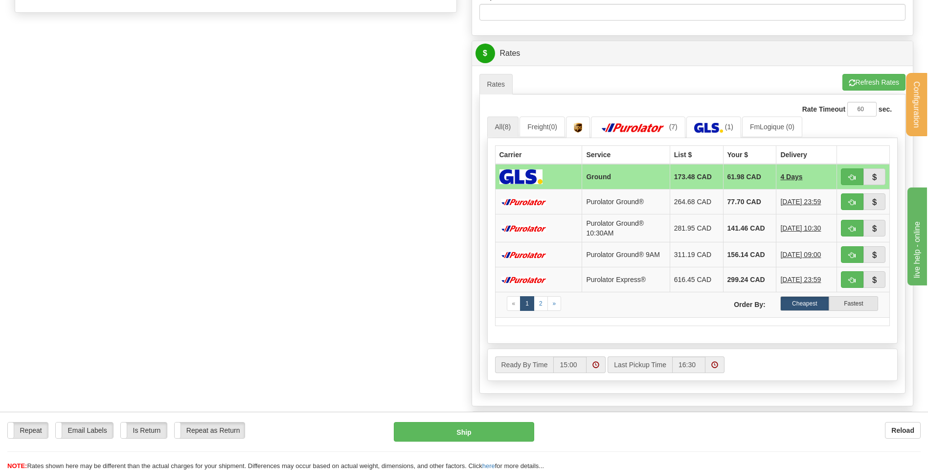
type input "MG046374"
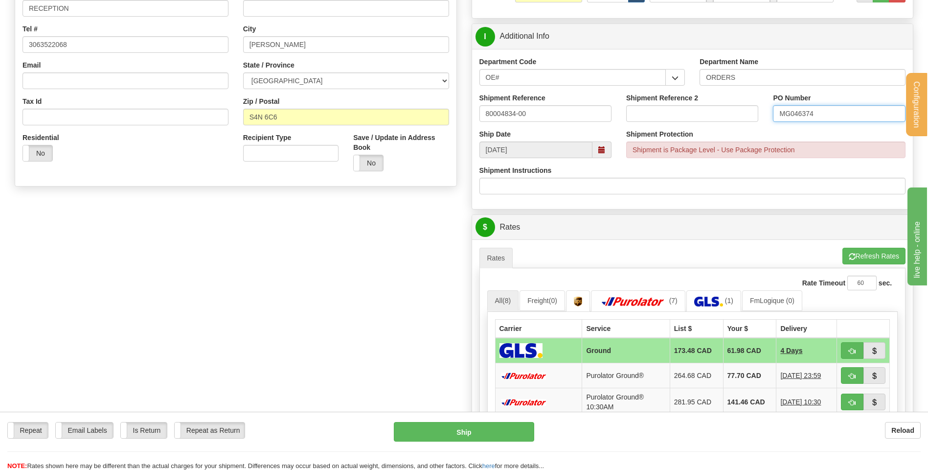
scroll to position [196, 0]
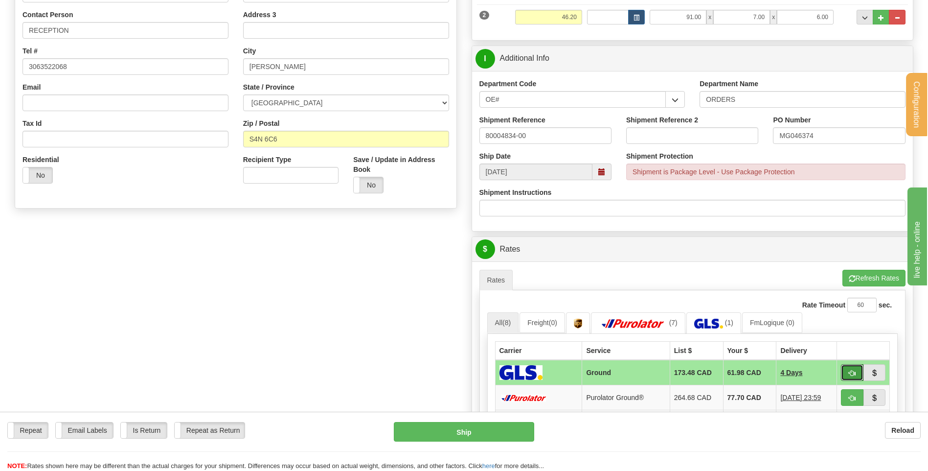
drag, startPoint x: 852, startPoint y: 372, endPoint x: 817, endPoint y: 368, distance: 34.5
click at [852, 372] on span "button" at bounding box center [852, 373] width 7 height 6
type input "1"
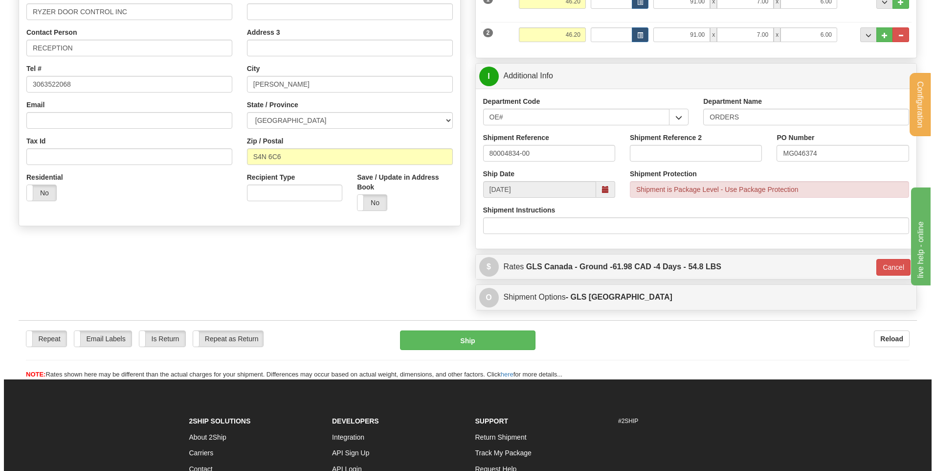
scroll to position [147, 0]
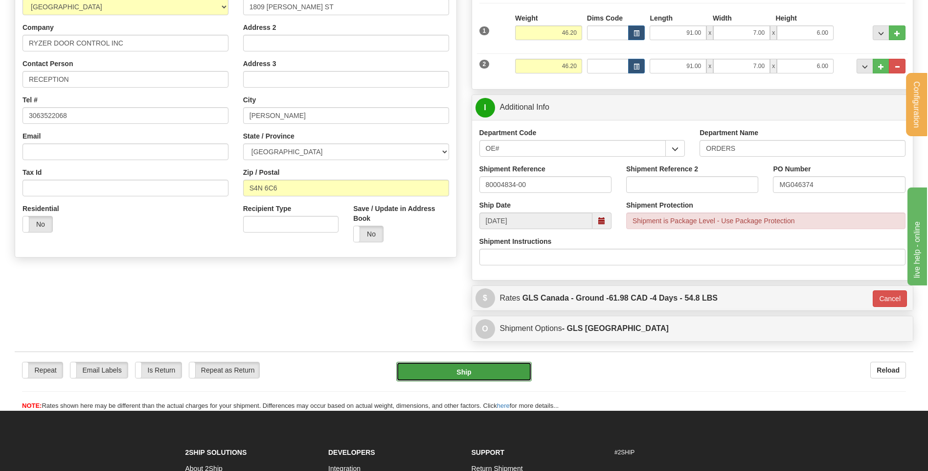
click at [445, 368] on button "Ship" at bounding box center [463, 372] width 135 height 20
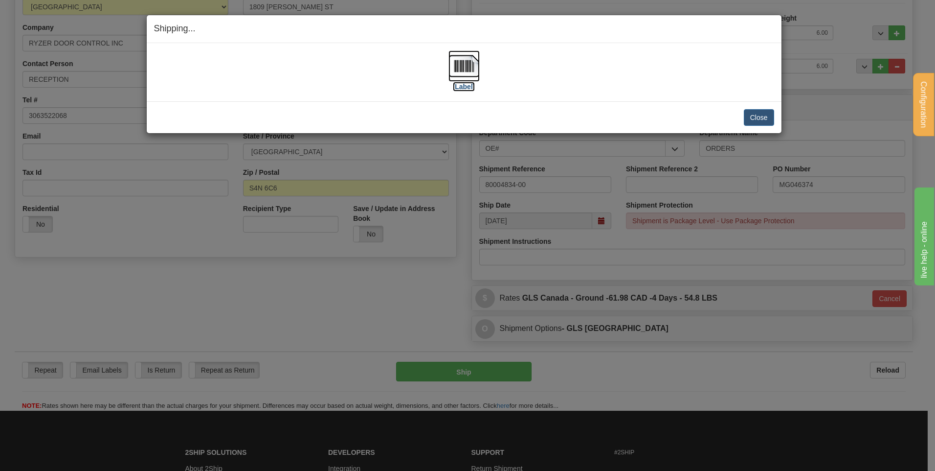
click at [471, 70] on img at bounding box center [464, 65] width 31 height 31
click at [759, 111] on button "Close" at bounding box center [759, 117] width 30 height 17
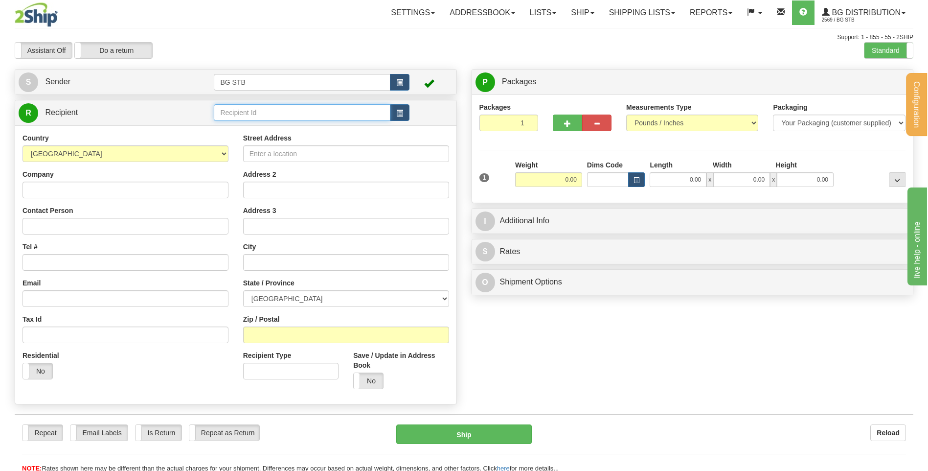
click at [227, 117] on input "text" at bounding box center [302, 112] width 176 height 17
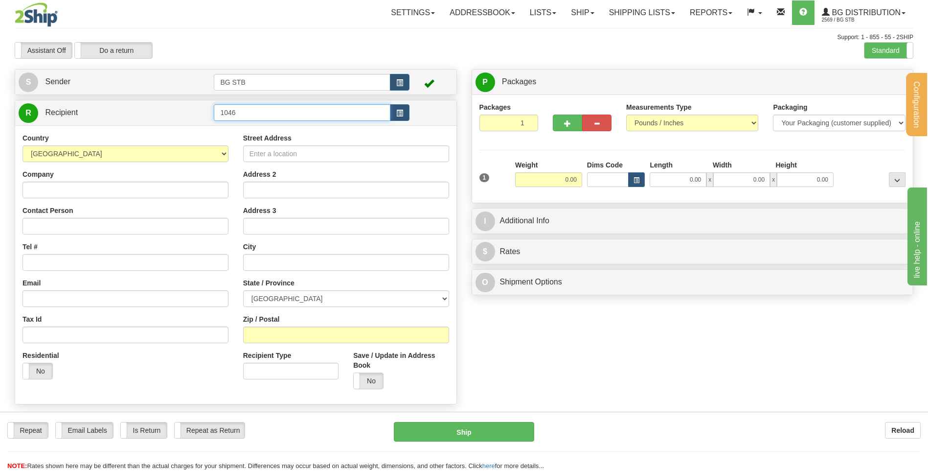
type input "1046"
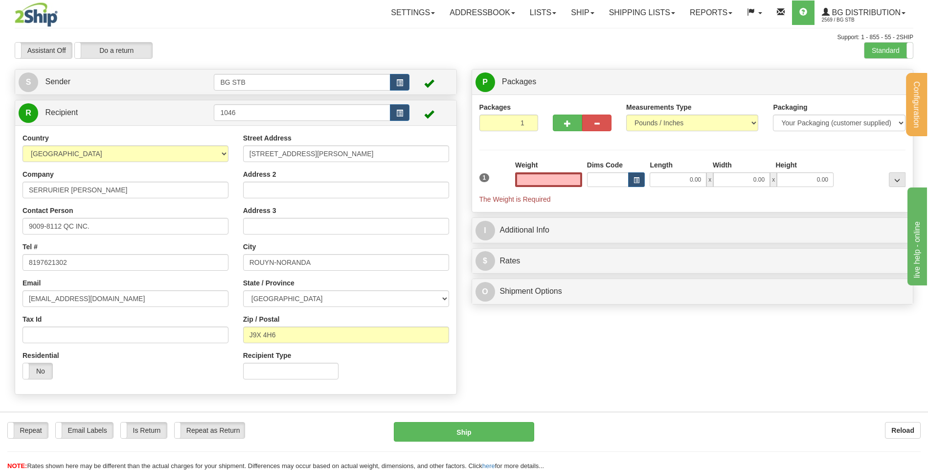
type input "0.00"
click at [544, 174] on input "0.00" at bounding box center [548, 179] width 67 height 15
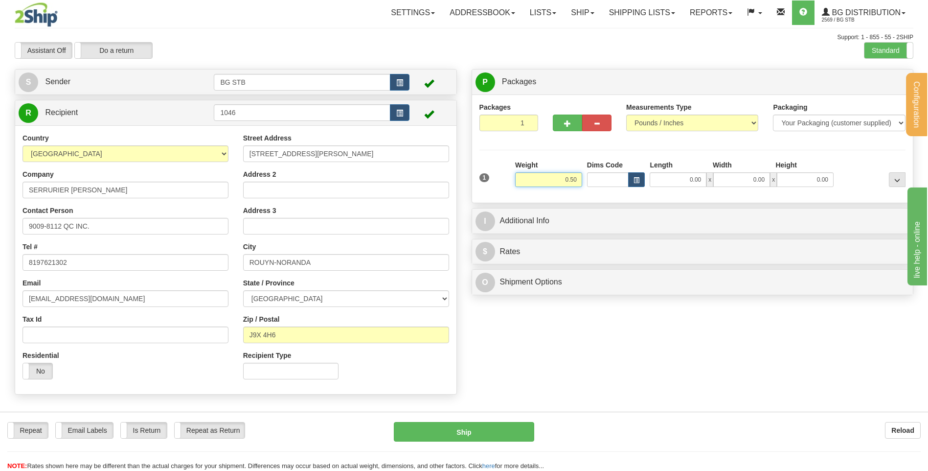
type input "0.50"
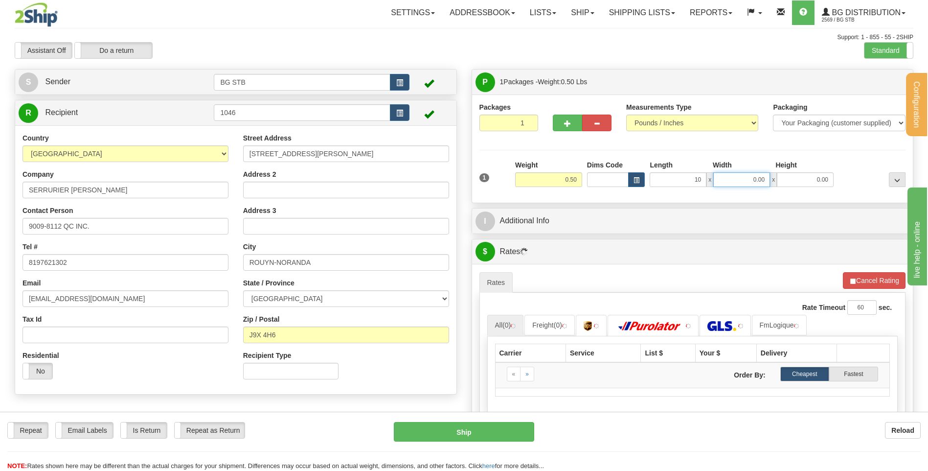
type input "10.00"
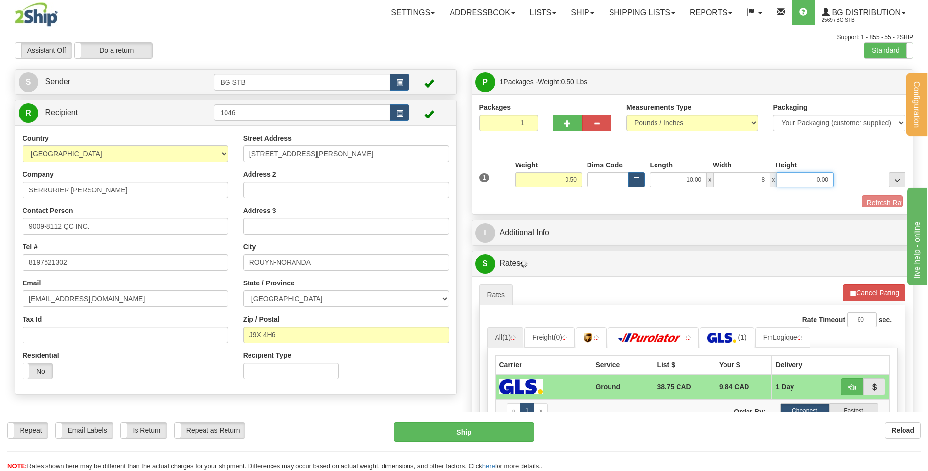
type input "8.00"
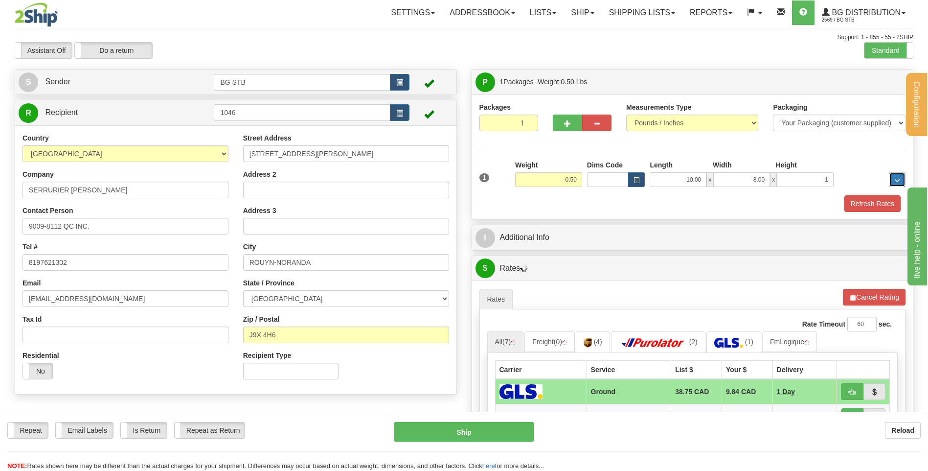
type input "1.00"
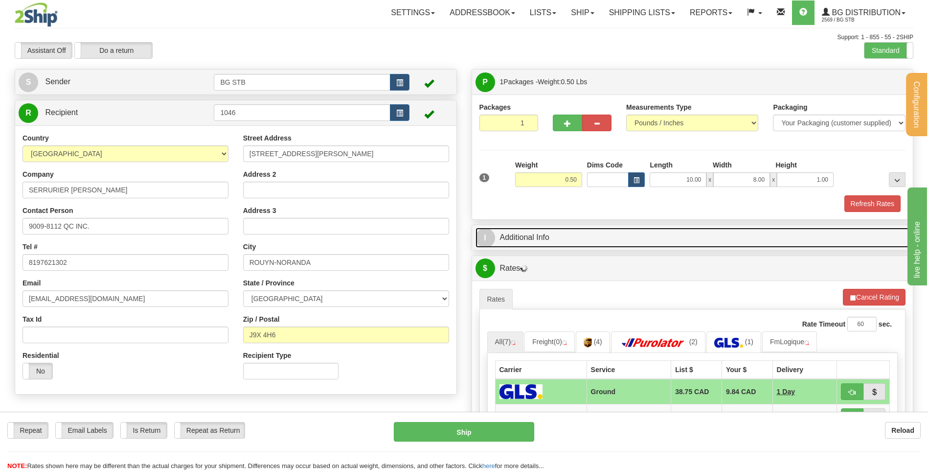
click at [558, 240] on link "I Additional Info" at bounding box center [692, 237] width 434 height 20
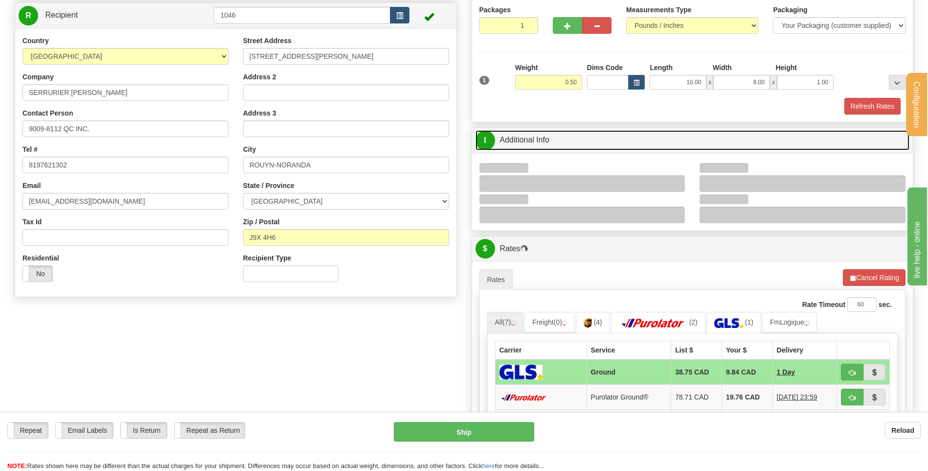
scroll to position [98, 0]
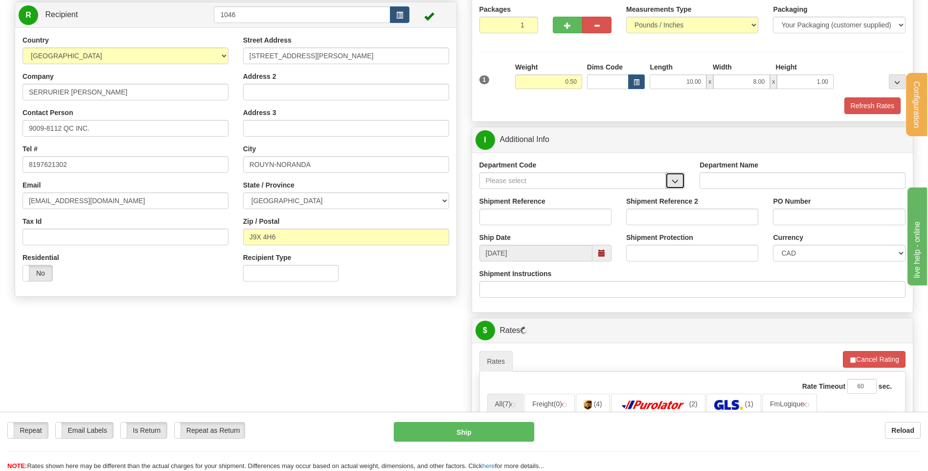
click at [679, 179] on span "button" at bounding box center [675, 181] width 7 height 6
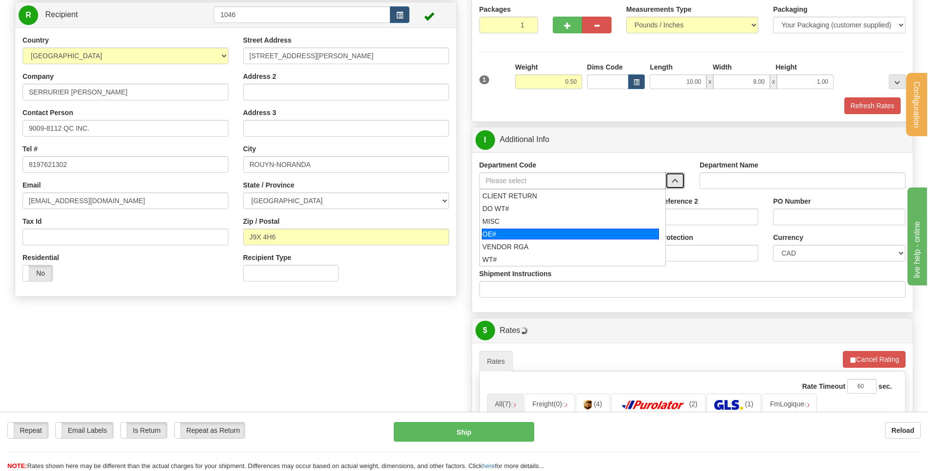
click at [544, 234] on div "OE#" at bounding box center [570, 233] width 177 height 11
type input "OE#"
type input "ORDERS"
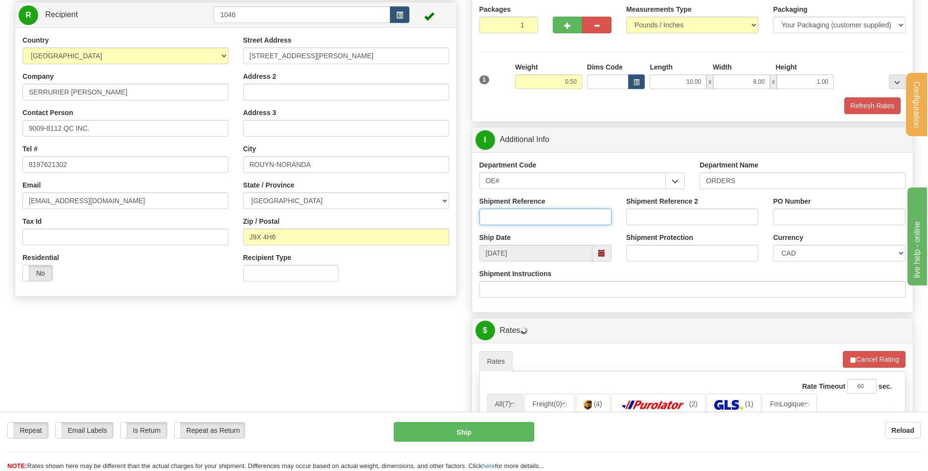
click at [541, 216] on input "Shipment Reference" at bounding box center [545, 216] width 132 height 17
type input "80004832-00"
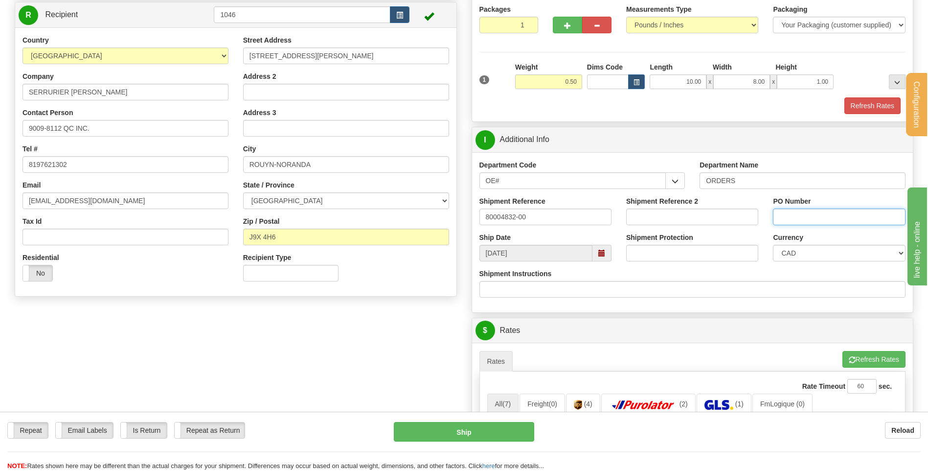
click at [817, 210] on input "PO Number" at bounding box center [839, 216] width 132 height 17
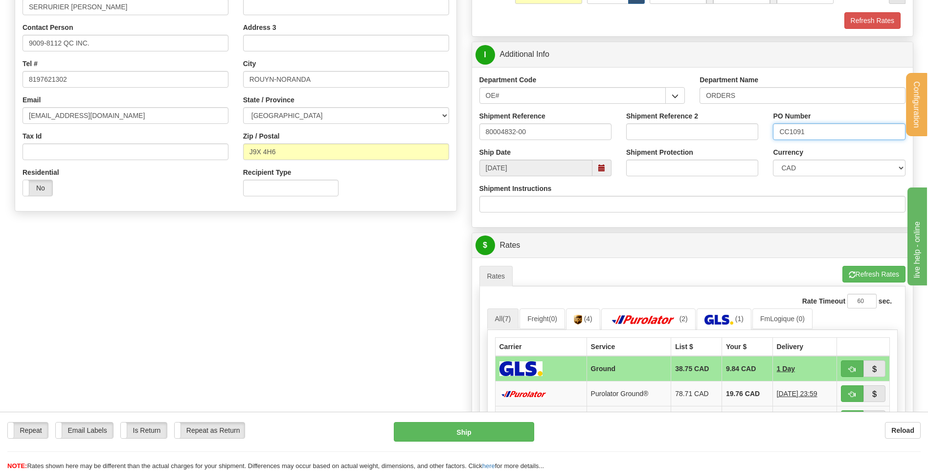
scroll to position [294, 0]
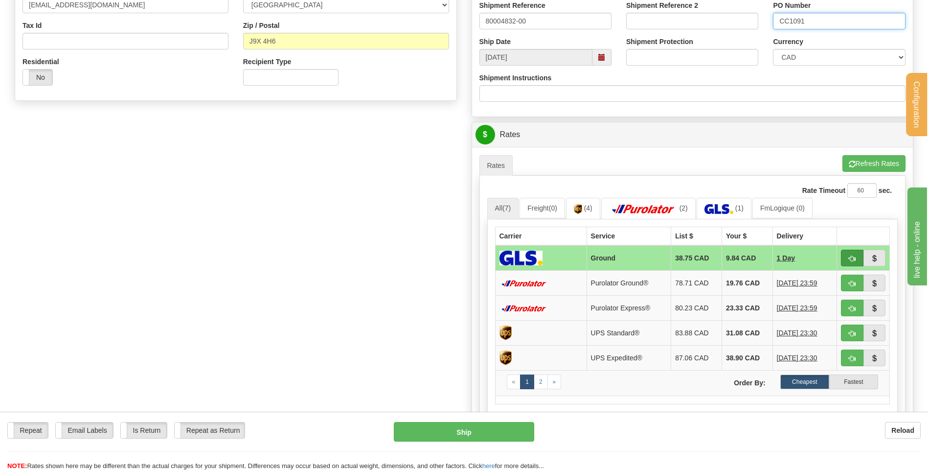
type input "CC1091"
drag, startPoint x: 846, startPoint y: 258, endPoint x: 742, endPoint y: 279, distance: 105.9
click at [846, 258] on button "button" at bounding box center [852, 257] width 23 height 17
type input "1"
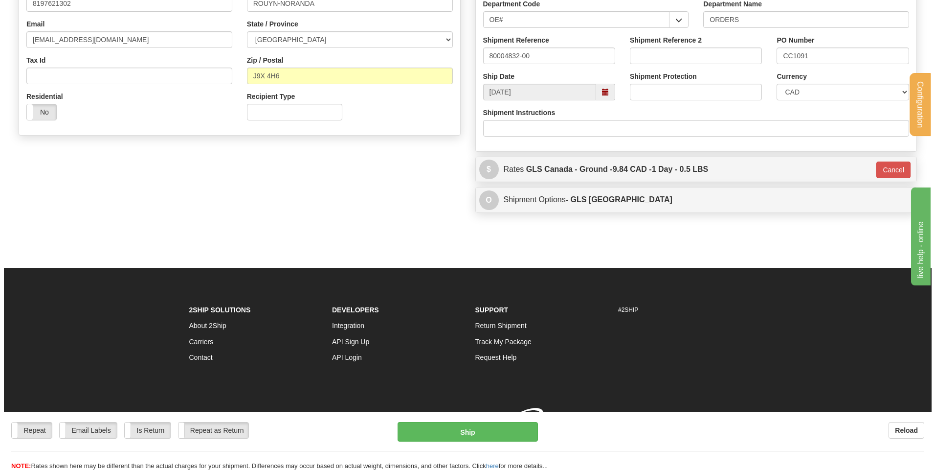
scroll to position [273, 0]
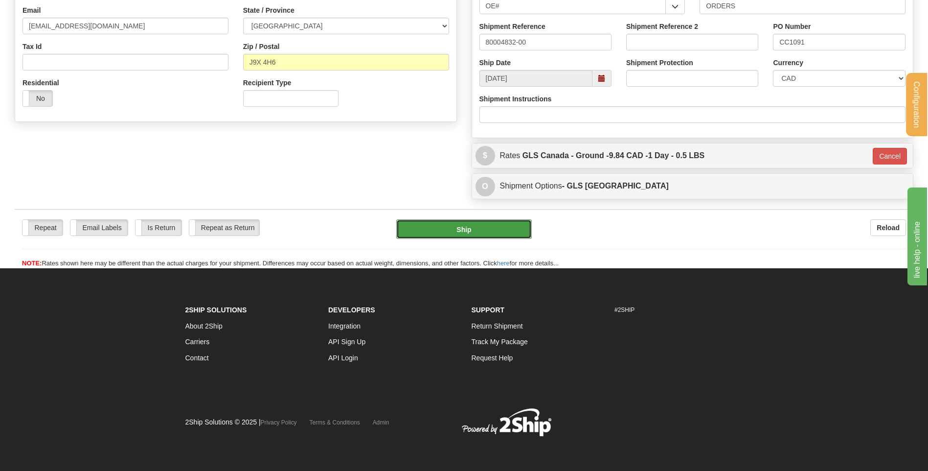
click at [468, 223] on button "Ship" at bounding box center [463, 229] width 135 height 20
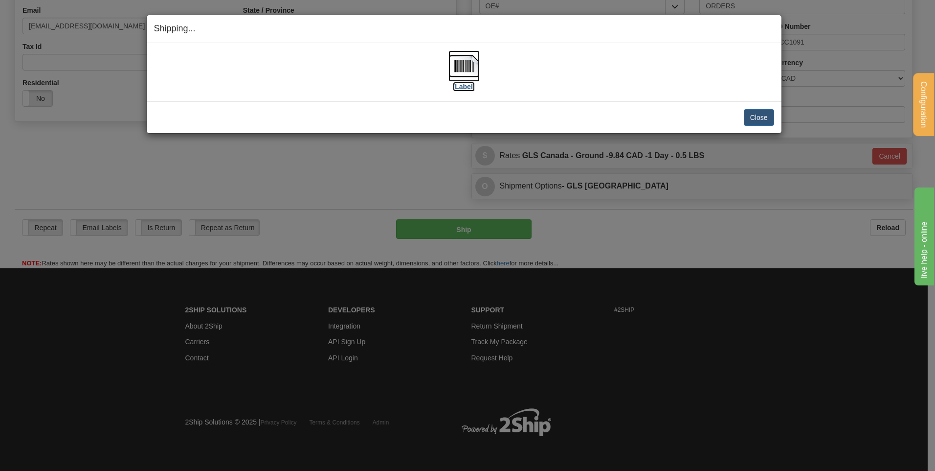
click at [465, 75] on img at bounding box center [464, 65] width 31 height 31
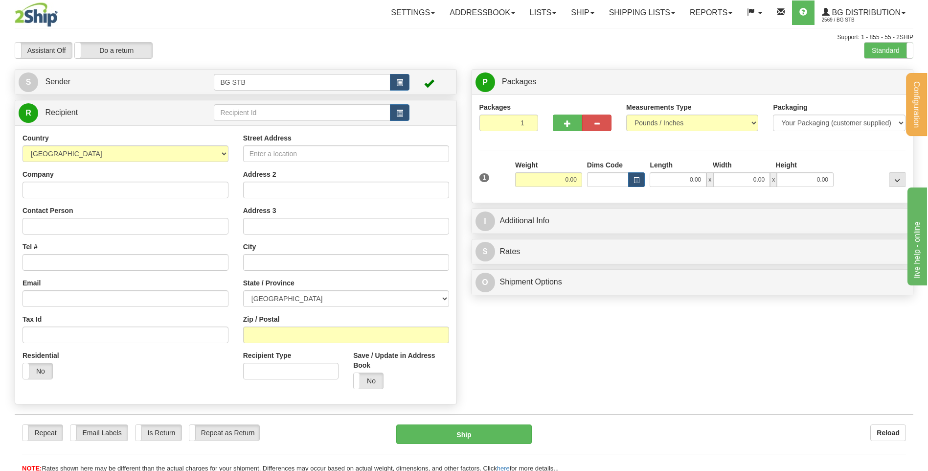
click at [355, 100] on div "R Recipient" at bounding box center [235, 112] width 441 height 25
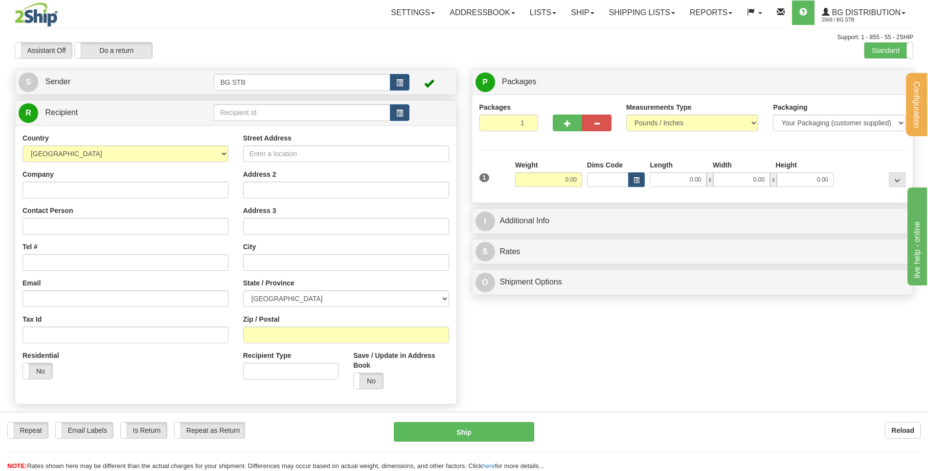
click at [355, 100] on div "R Recipient" at bounding box center [235, 112] width 441 height 25
click at [354, 111] on input "text" at bounding box center [302, 112] width 176 height 17
type input "1186"
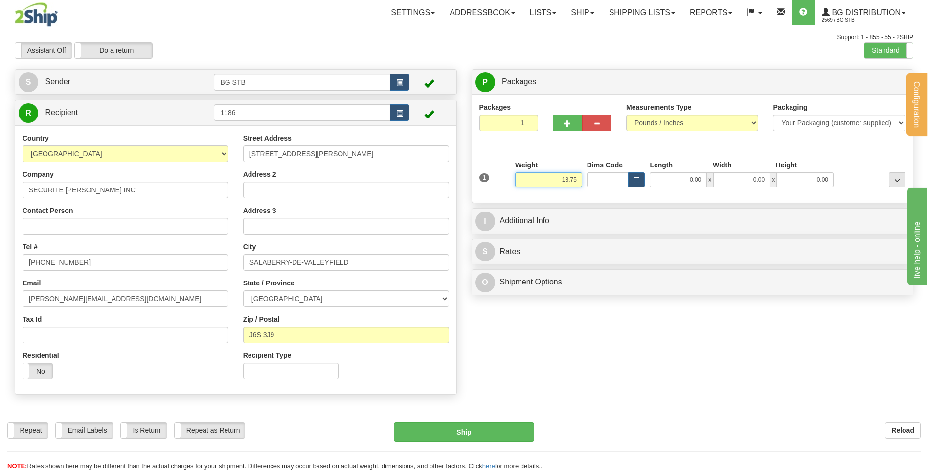
type input "18.75"
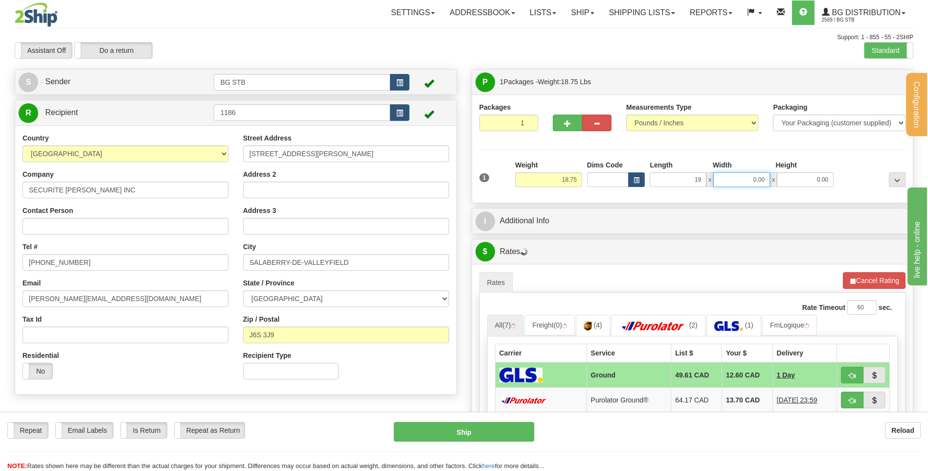
type input "19.00"
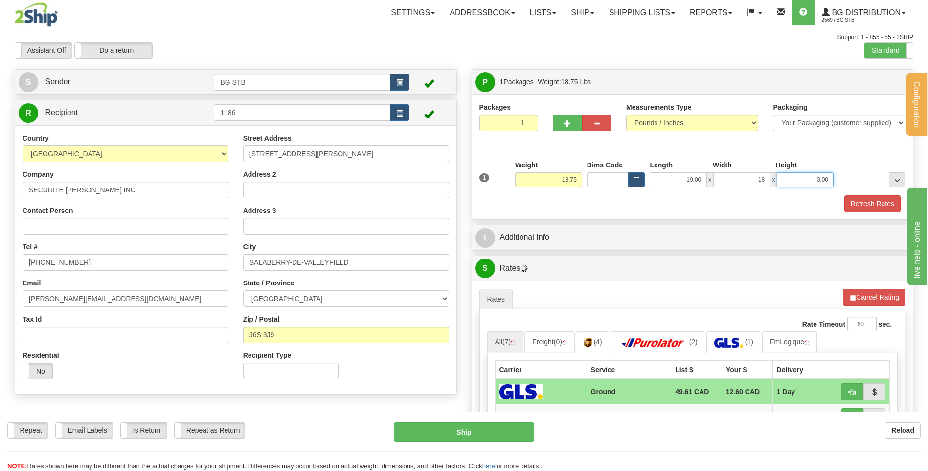
type input "18.00"
type input "17.00"
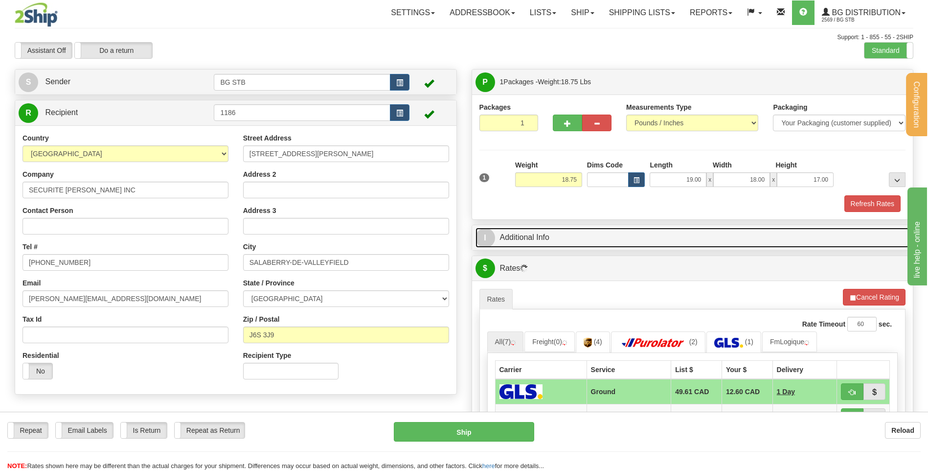
click at [571, 243] on link "I Additional Info" at bounding box center [692, 237] width 434 height 20
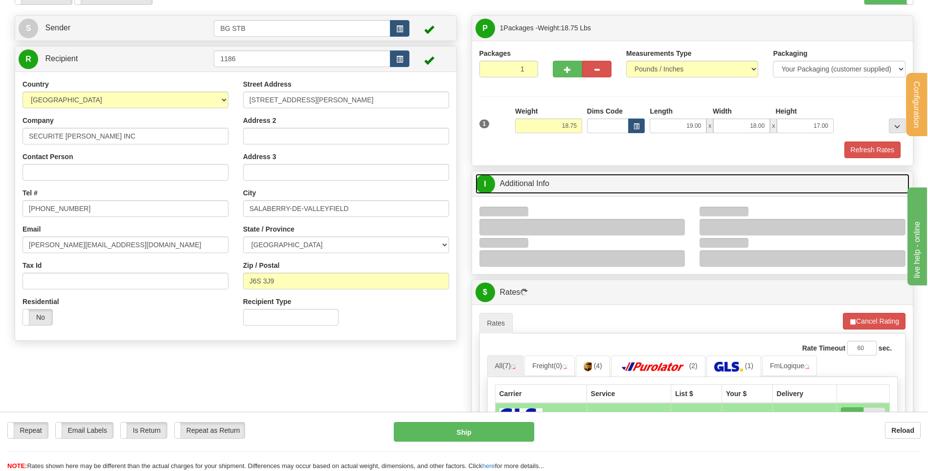
scroll to position [98, 0]
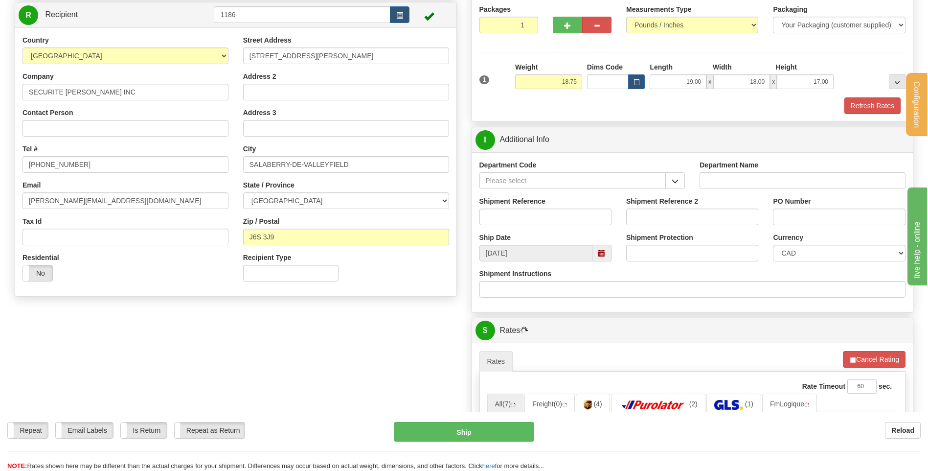
click at [673, 181] on span "button" at bounding box center [675, 181] width 7 height 6
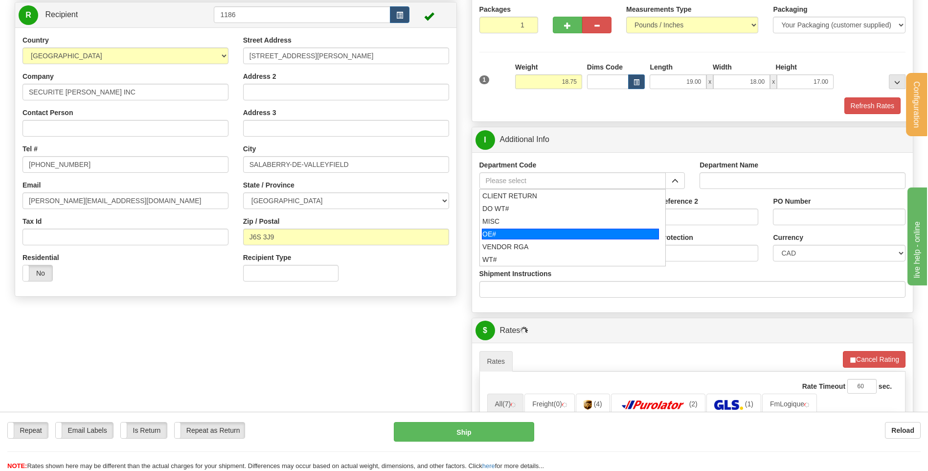
click at [523, 231] on div "OE#" at bounding box center [570, 233] width 177 height 11
type input "OE#"
type input "ORDERS"
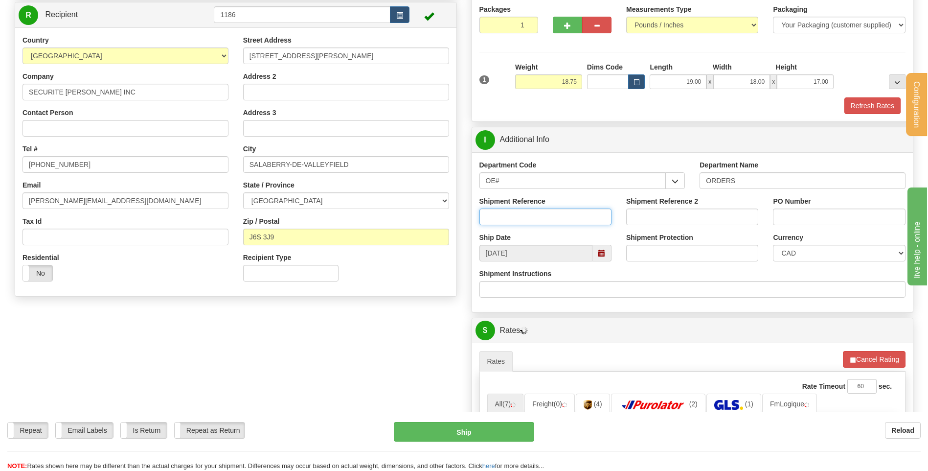
click at [523, 224] on input "Shipment Reference" at bounding box center [545, 216] width 132 height 17
type input "80004852-00"
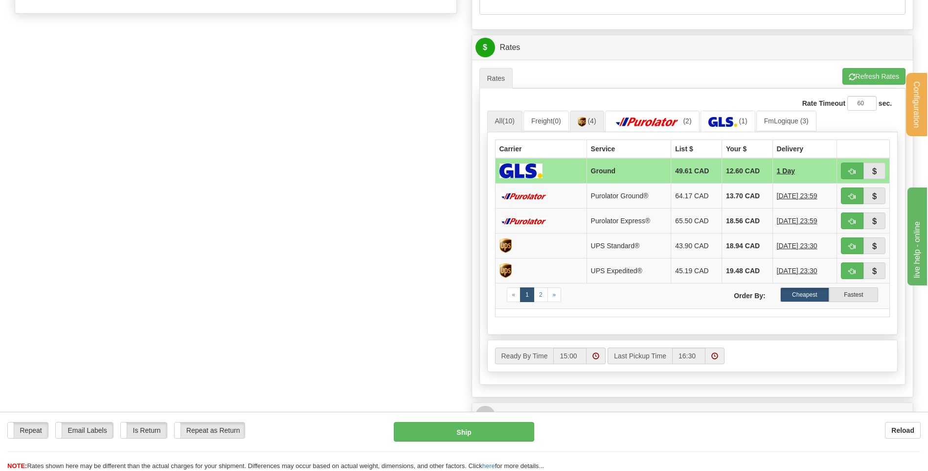
scroll to position [391, 0]
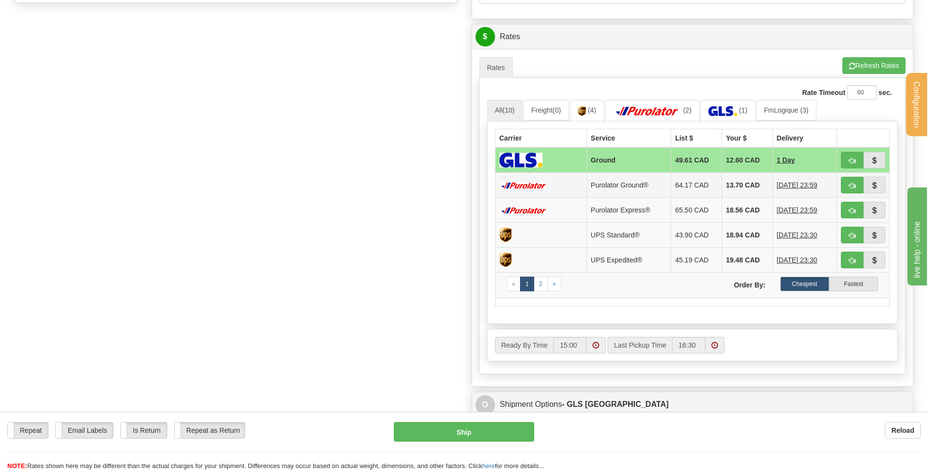
type input "DM2508201622"
click at [846, 188] on button "button" at bounding box center [852, 185] width 23 height 17
type input "260"
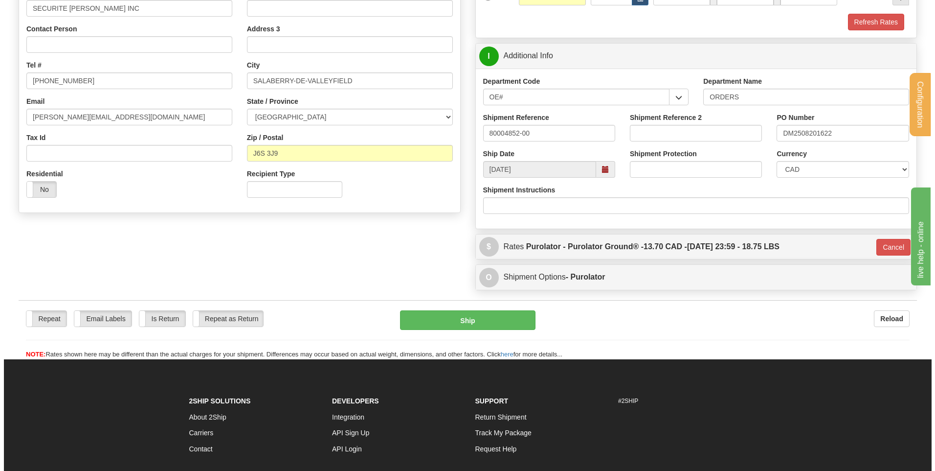
scroll to position [93, 0]
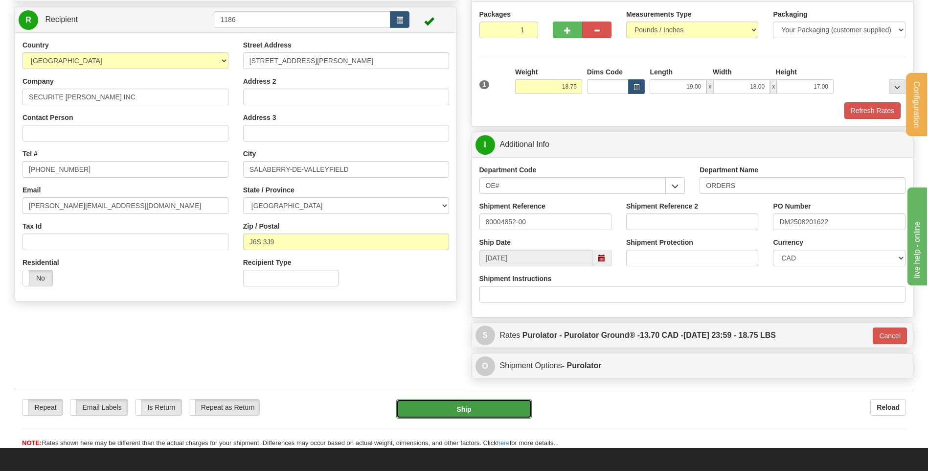
click at [422, 406] on button "Ship" at bounding box center [463, 409] width 135 height 20
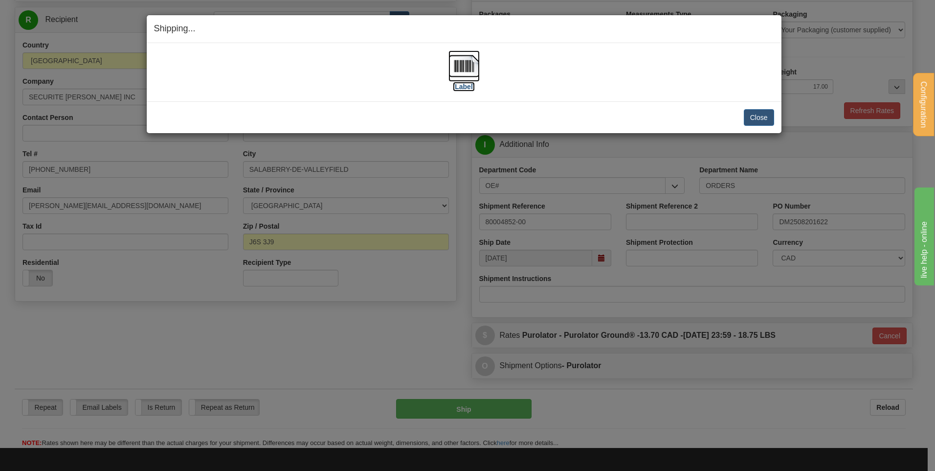
click at [464, 67] on img at bounding box center [464, 65] width 31 height 31
click at [755, 115] on button "Close" at bounding box center [759, 117] width 30 height 17
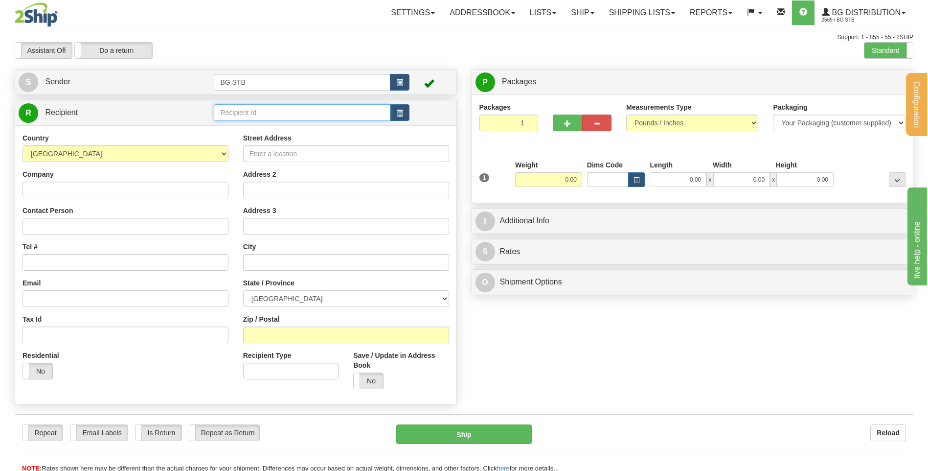
click at [323, 115] on input "text" at bounding box center [302, 112] width 176 height 17
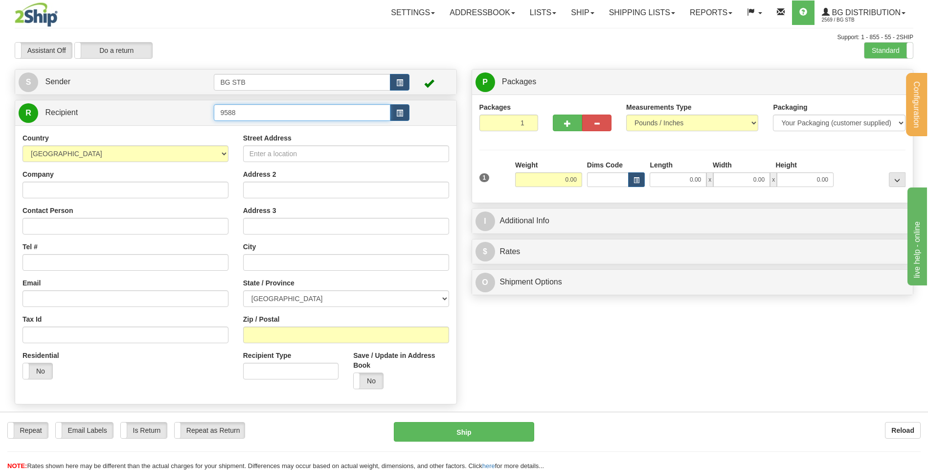
type input "9588"
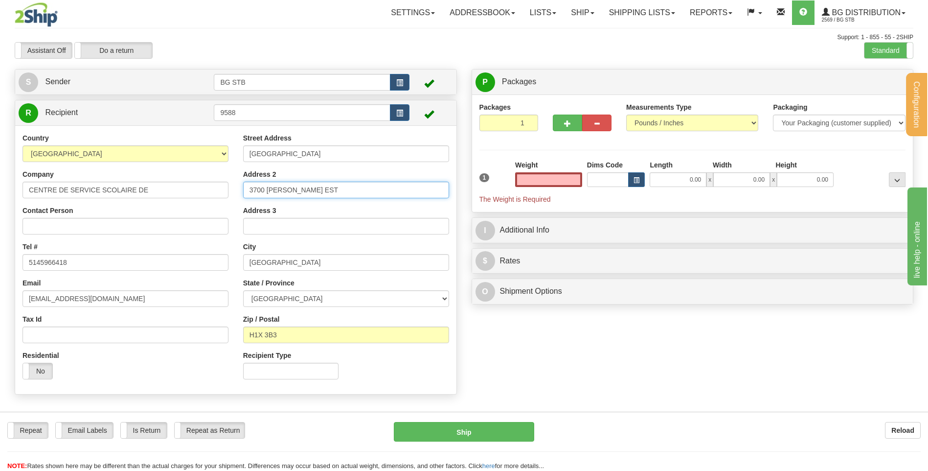
type input "0.00"
drag, startPoint x: 320, startPoint y: 185, endPoint x: 215, endPoint y: 196, distance: 106.3
click at [238, 193] on div "Street Address MONTREAL Address 2 3700 RACHEL EST Address 3 City MONTREAL State…" at bounding box center [346, 259] width 221 height 253
drag, startPoint x: 314, startPoint y: 153, endPoint x: 158, endPoint y: 152, distance: 156.1
click at [167, 148] on div "Country [GEOGRAPHIC_DATA] [GEOGRAPHIC_DATA] [GEOGRAPHIC_DATA] [GEOGRAPHIC_DATA]…" at bounding box center [235, 259] width 441 height 253
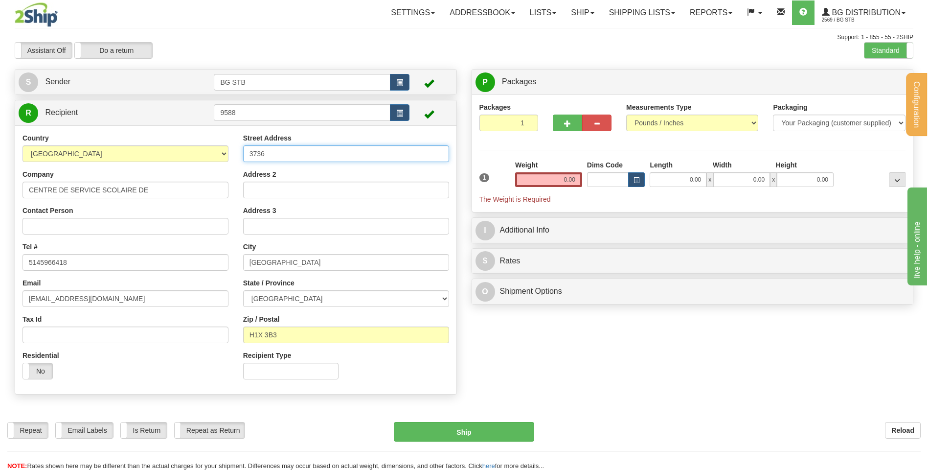
type input "373"
drag, startPoint x: 233, startPoint y: 152, endPoint x: 206, endPoint y: 154, distance: 26.5
click at [213, 153] on div "Country [GEOGRAPHIC_DATA] [GEOGRAPHIC_DATA] [GEOGRAPHIC_DATA] [GEOGRAPHIC_DATA]…" at bounding box center [235, 259] width 441 height 253
click at [365, 190] on input "Address 2" at bounding box center [346, 189] width 206 height 17
type input "EDIFICE DES PINS"
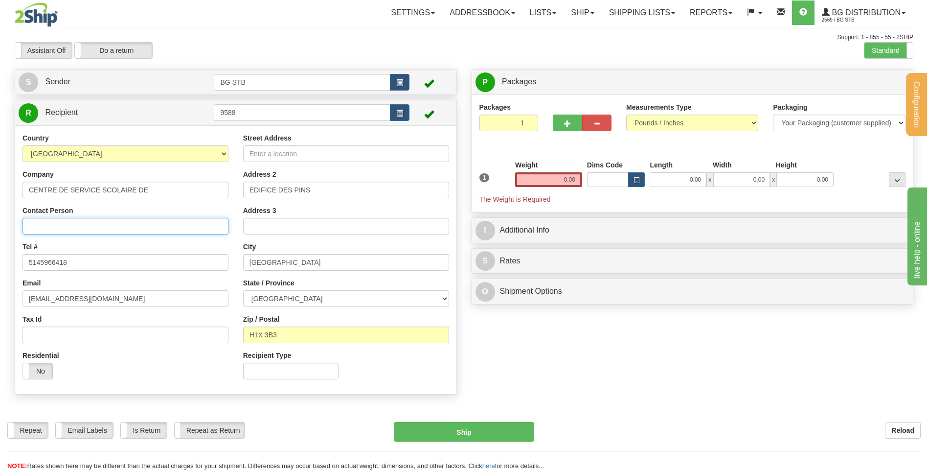
type input "RECEPTION"
type input "3735 DROLET"
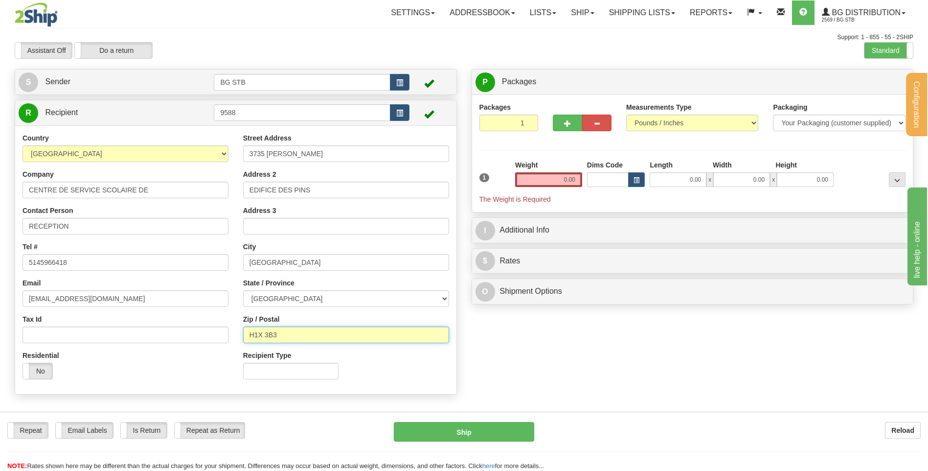
drag, startPoint x: 290, startPoint y: 332, endPoint x: 253, endPoint y: 334, distance: 37.2
click at [253, 334] on input "H1X 3B3" at bounding box center [346, 334] width 206 height 17
type input "H2X 3H7"
click at [540, 178] on input "0.00" at bounding box center [548, 179] width 67 height 15
type input "3"
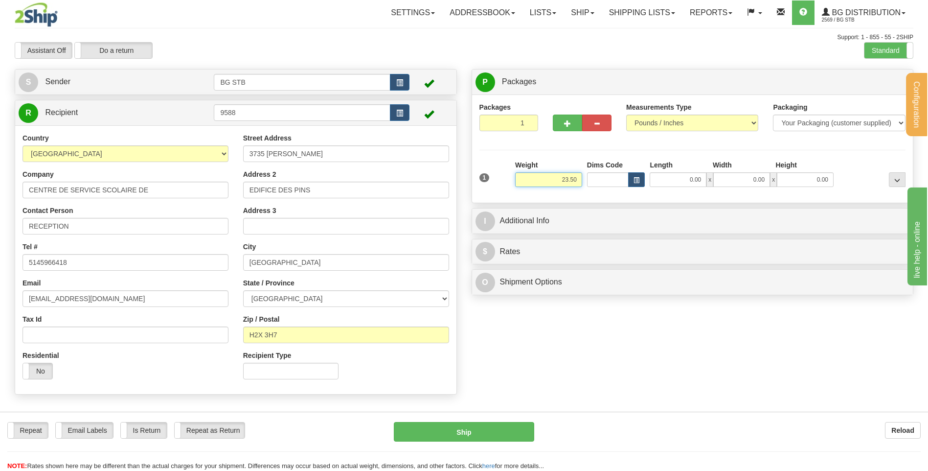
type input "23.50"
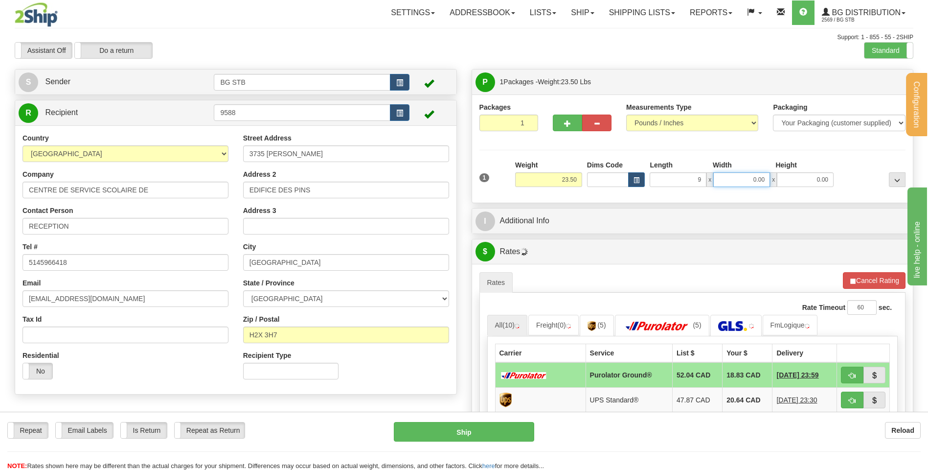
type input "9.00"
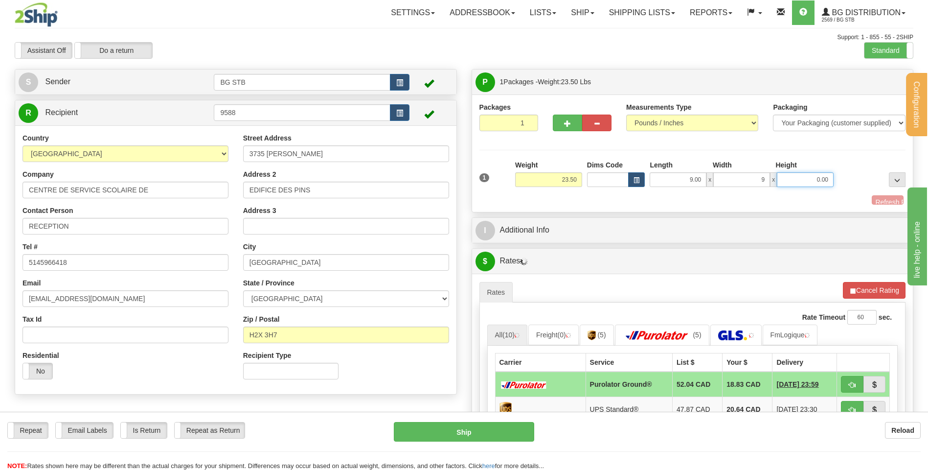
type input "9.00"
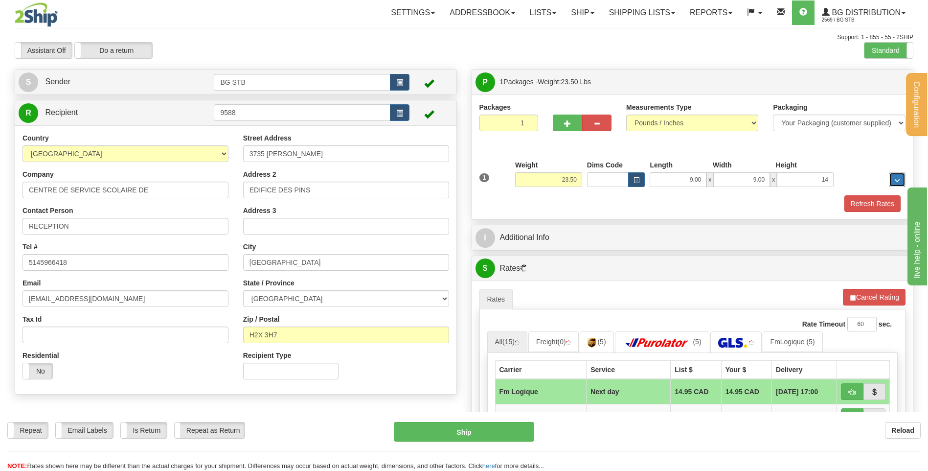
type input "14.00"
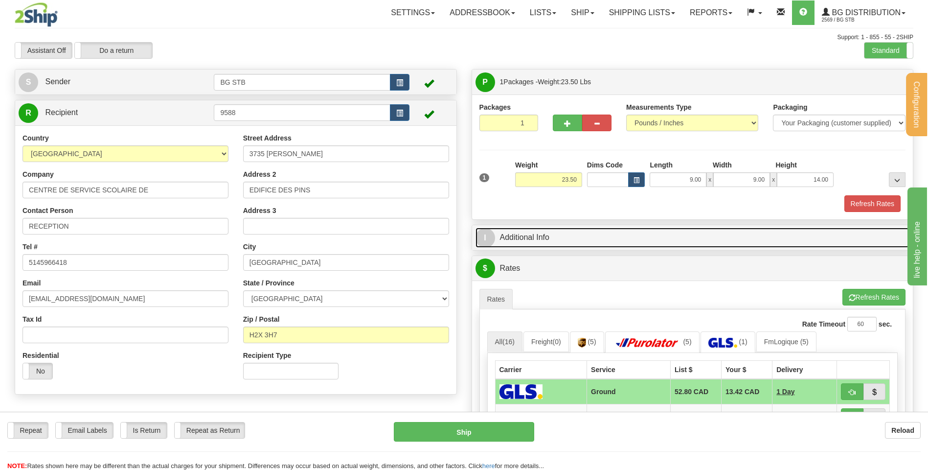
click at [607, 229] on link "I Additional Info" at bounding box center [692, 237] width 434 height 20
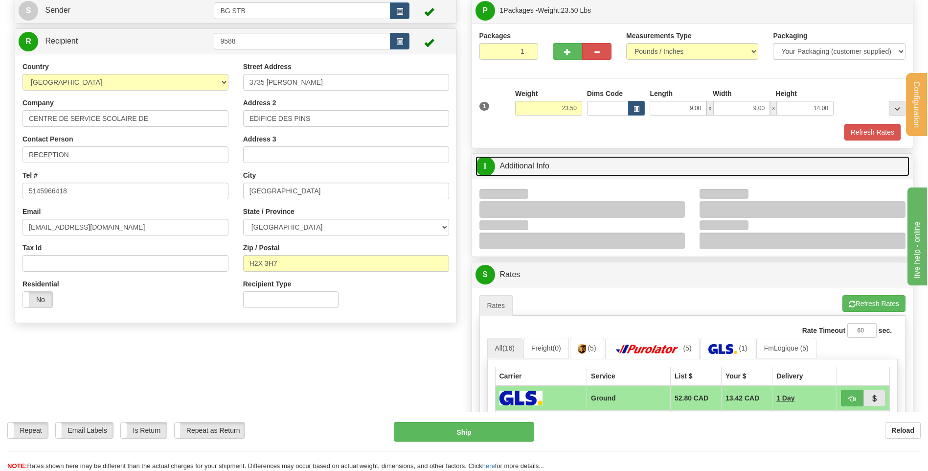
scroll to position [147, 0]
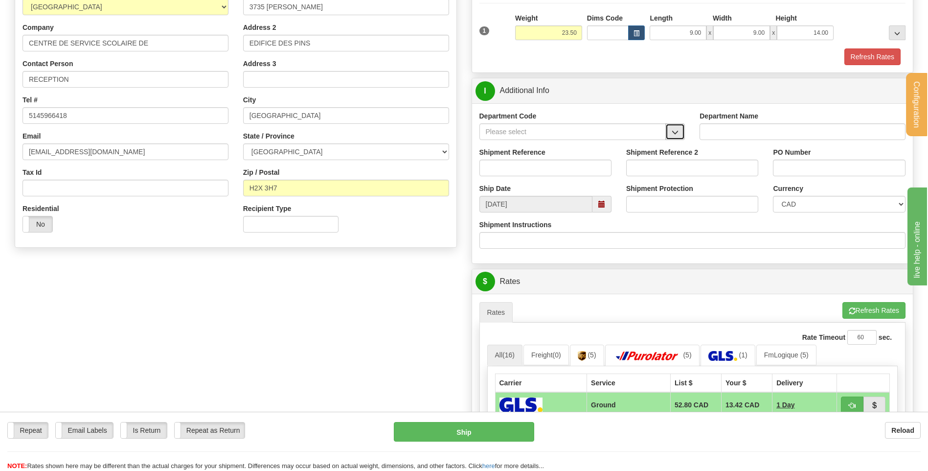
click at [677, 130] on span "button" at bounding box center [675, 132] width 7 height 6
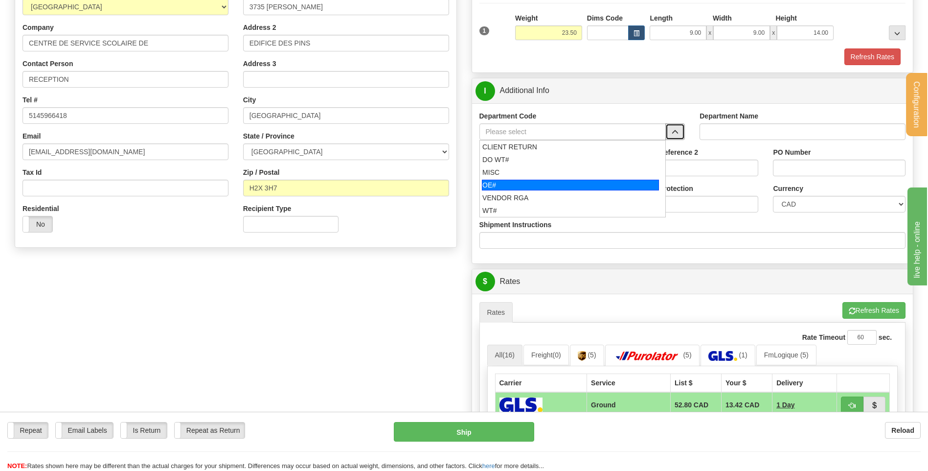
click at [559, 181] on div "OE#" at bounding box center [570, 185] width 177 height 11
type input "OE#"
type input "ORDERS"
click at [556, 168] on input "Shipment Reference" at bounding box center [545, 167] width 132 height 17
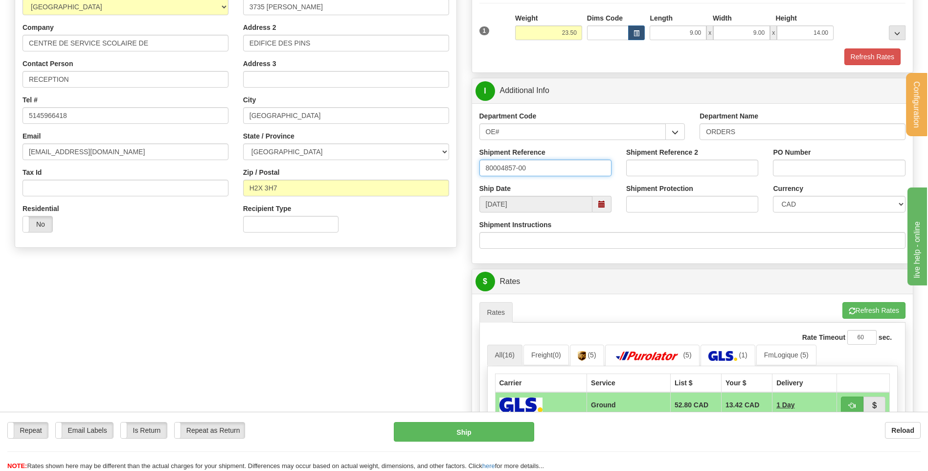
type input "80004857-00"
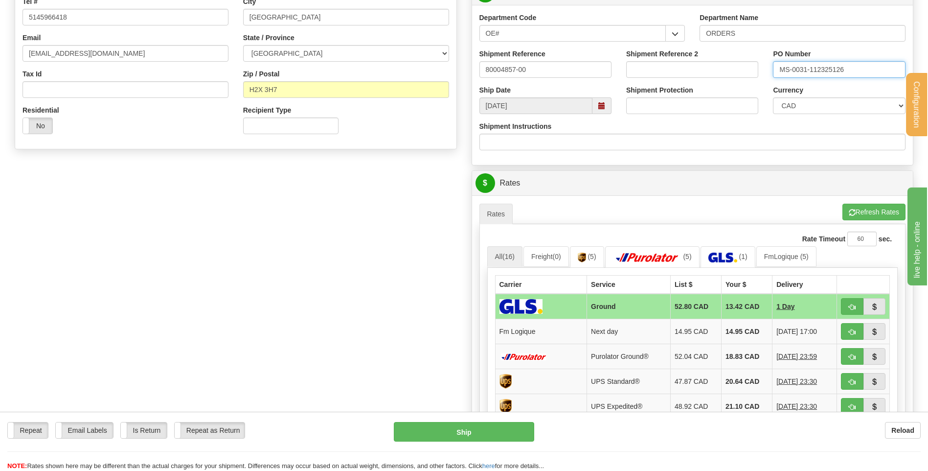
scroll to position [391, 0]
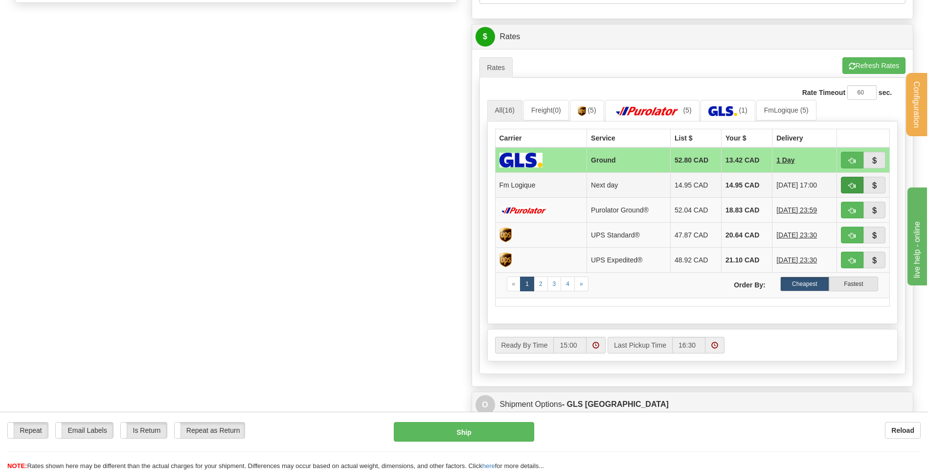
type input "MS-0031-112325126"
drag, startPoint x: 849, startPoint y: 185, endPoint x: 763, endPoint y: 197, distance: 87.0
click at [850, 185] on span "button" at bounding box center [852, 185] width 7 height 6
type input "jour"
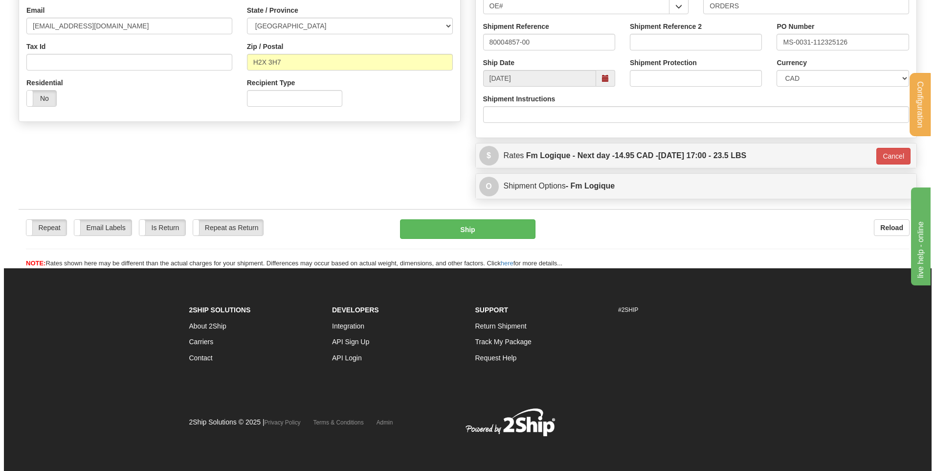
scroll to position [273, 0]
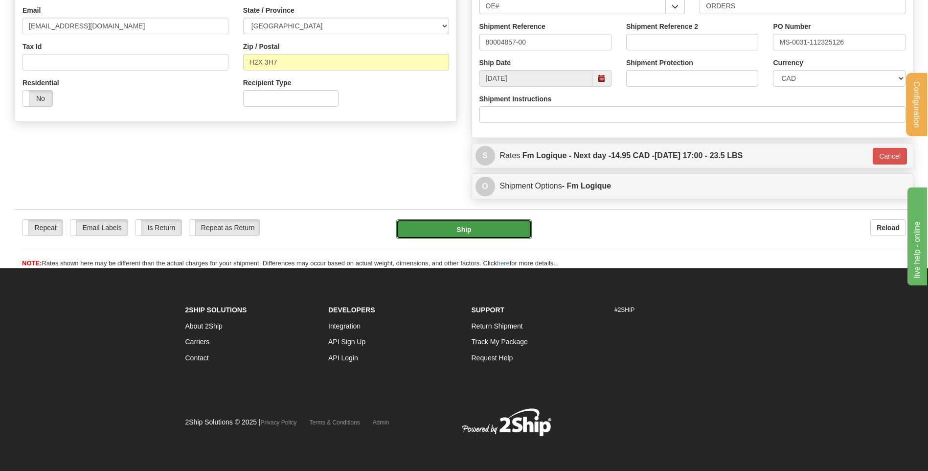
click at [497, 228] on button "Ship" at bounding box center [463, 229] width 135 height 20
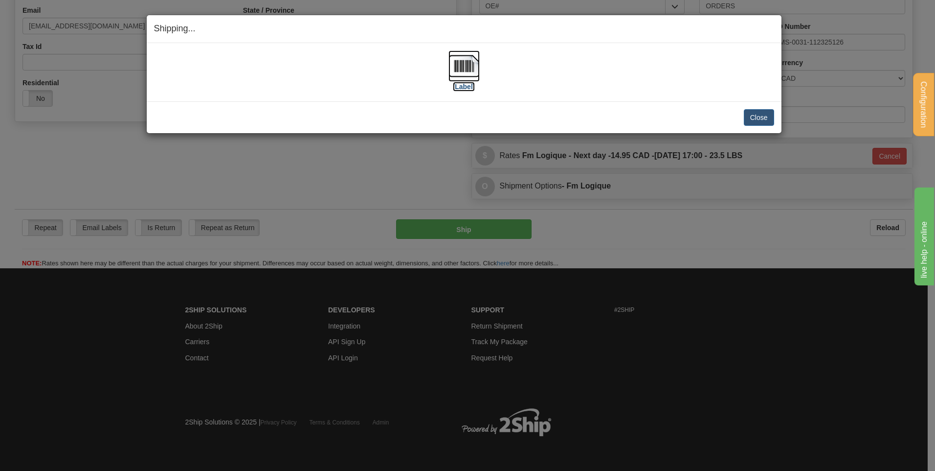
click at [465, 60] on img at bounding box center [464, 65] width 31 height 31
drag, startPoint x: 766, startPoint y: 115, endPoint x: 218, endPoint y: 121, distance: 548.4
click at [761, 115] on button "Close" at bounding box center [759, 117] width 30 height 17
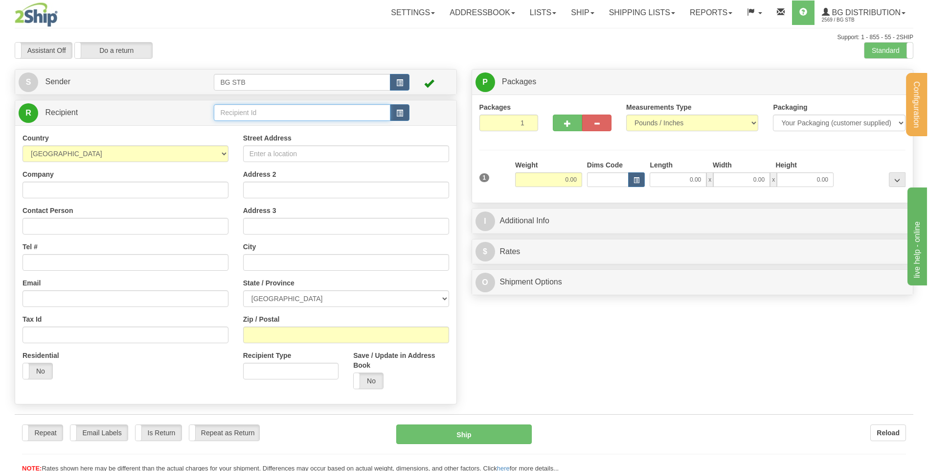
click at [289, 114] on input "text" at bounding box center [302, 112] width 176 height 17
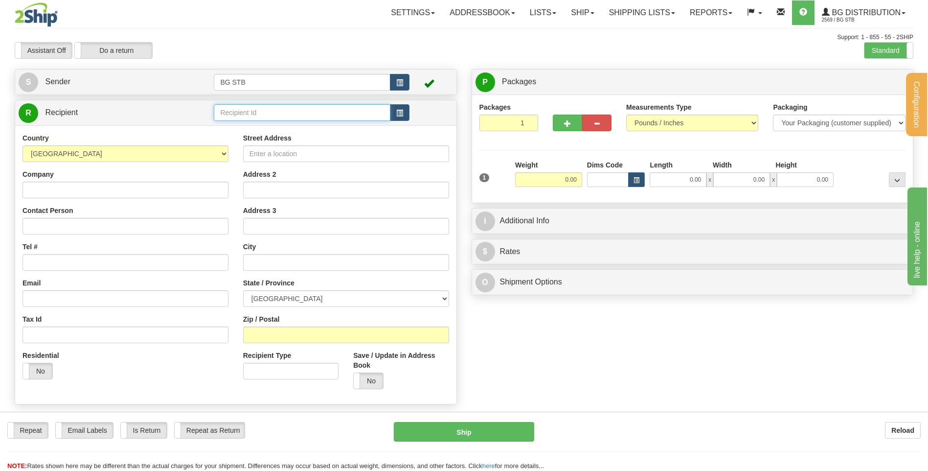
click at [283, 117] on input "text" at bounding box center [302, 112] width 176 height 17
click at [249, 133] on label "Street Address" at bounding box center [267, 138] width 48 height 10
click at [249, 145] on input "Street Address" at bounding box center [346, 153] width 206 height 17
click at [247, 117] on input "text" at bounding box center [302, 112] width 176 height 17
click at [239, 127] on div "Country AFGHANISTAN ALAND ISLANDS ALBANIA ALGERIA AMERICAN SAMOA ANDORRA ANGOLA…" at bounding box center [235, 264] width 441 height 278
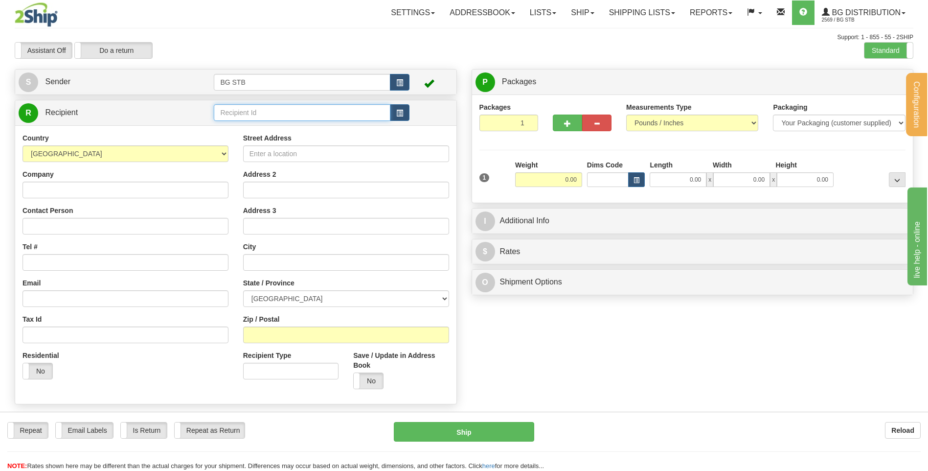
click at [237, 115] on input "text" at bounding box center [302, 112] width 176 height 17
click at [237, 129] on div "Country AFGHANISTAN ALAND ISLANDS ALBANIA ALGERIA AMERICAN SAMOA ANDORRA ANGOLA…" at bounding box center [235, 264] width 441 height 278
click at [239, 113] on input "text" at bounding box center [302, 112] width 176 height 17
click at [240, 107] on input "text" at bounding box center [302, 112] width 176 height 17
click at [292, 113] on input "text" at bounding box center [302, 112] width 176 height 17
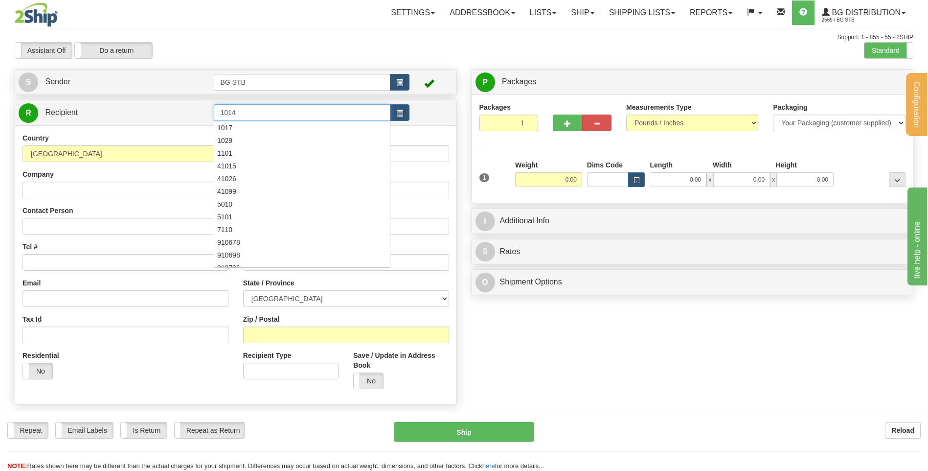
type input "1014"
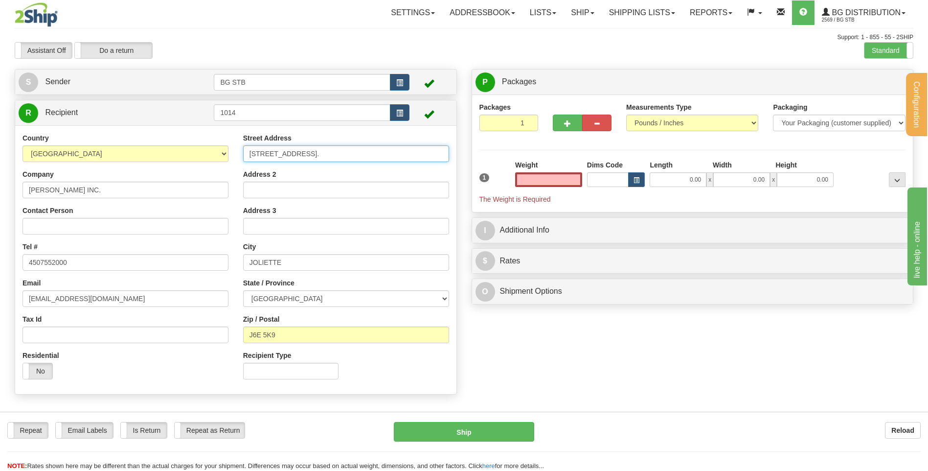
type input "0.00"
drag, startPoint x: 307, startPoint y: 154, endPoint x: 182, endPoint y: 160, distance: 124.9
click at [189, 158] on div "Country AFGHANISTAN ALAND ISLANDS ALBANIA ALGERIA AMERICAN SAMOA ANDORRA ANGOLA…" at bounding box center [235, 259] width 441 height 253
type input "958 S-LOUIS"
drag, startPoint x: 278, startPoint y: 334, endPoint x: 264, endPoint y: 333, distance: 14.7
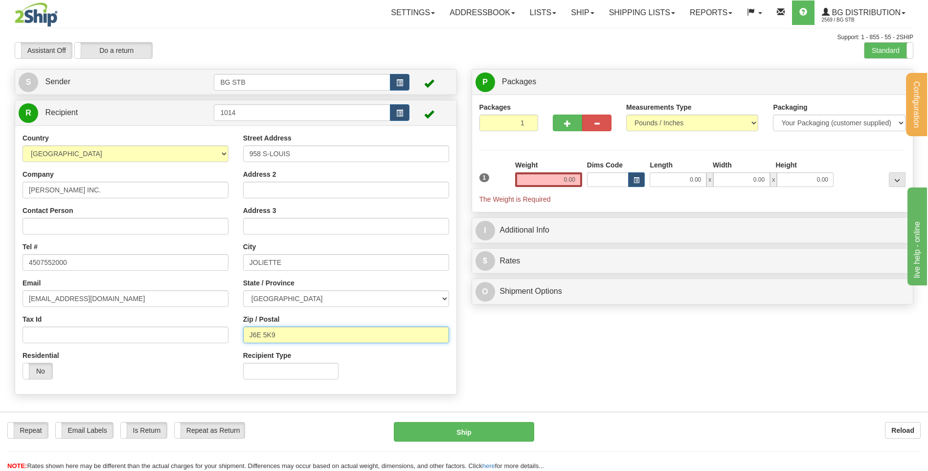
click at [264, 333] on input "J6E 5K9" at bounding box center [346, 334] width 206 height 17
type input "J6E 3A4"
click at [498, 342] on div "Create a label for the return Create Pickup Without Label S" at bounding box center [463, 234] width 913 height 330
click at [574, 167] on div "Weight 0.00" at bounding box center [548, 173] width 67 height 27
click at [571, 175] on input "0.00" at bounding box center [548, 179] width 67 height 15
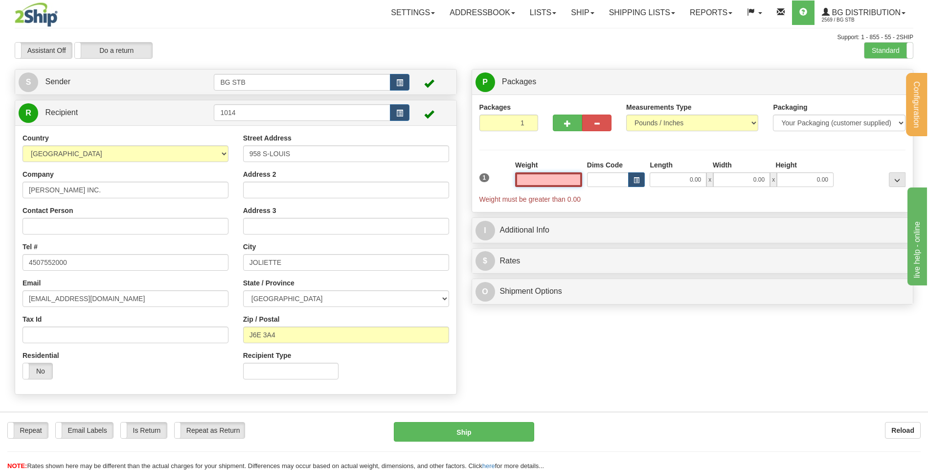
click at [546, 181] on input "text" at bounding box center [548, 179] width 67 height 15
type input "23.60"
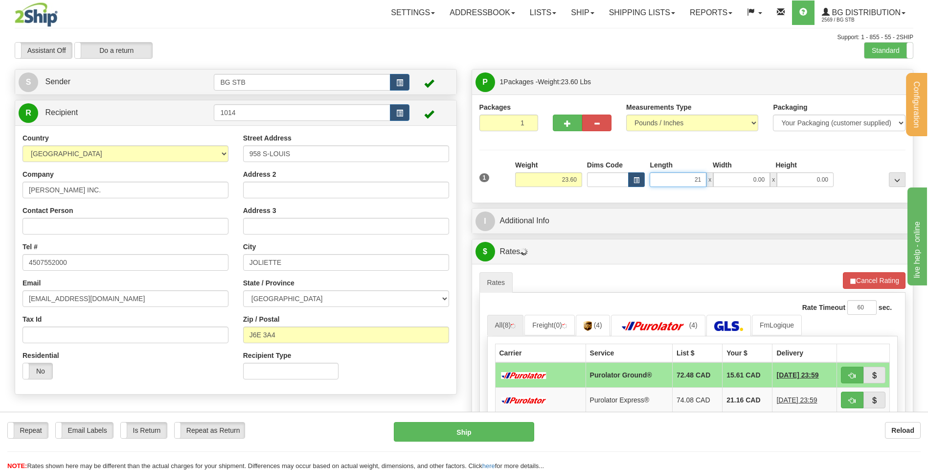
type input "21.00"
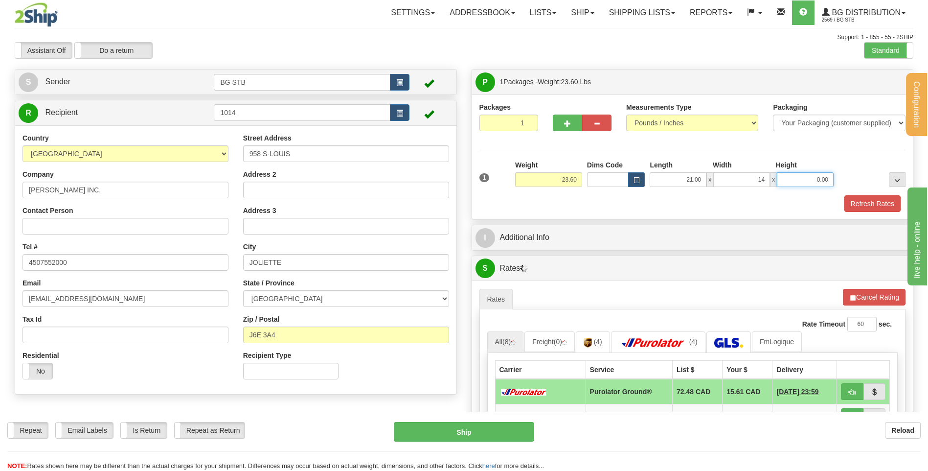
type input "14.00"
type input "8.00"
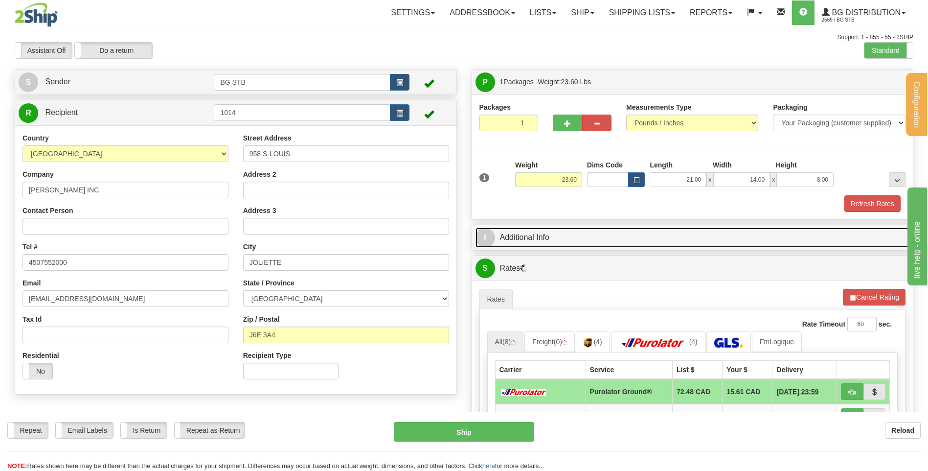
click at [643, 238] on link "I Additional Info" at bounding box center [692, 237] width 434 height 20
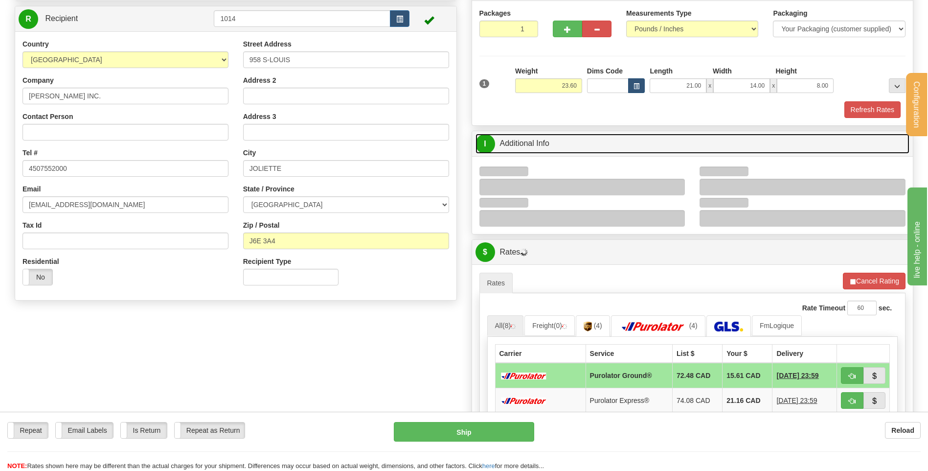
scroll to position [147, 0]
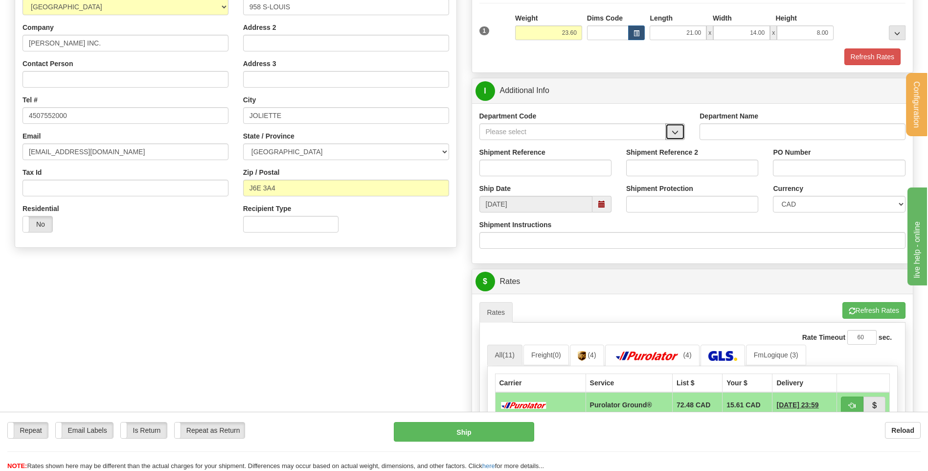
click at [676, 135] on span "button" at bounding box center [675, 132] width 7 height 6
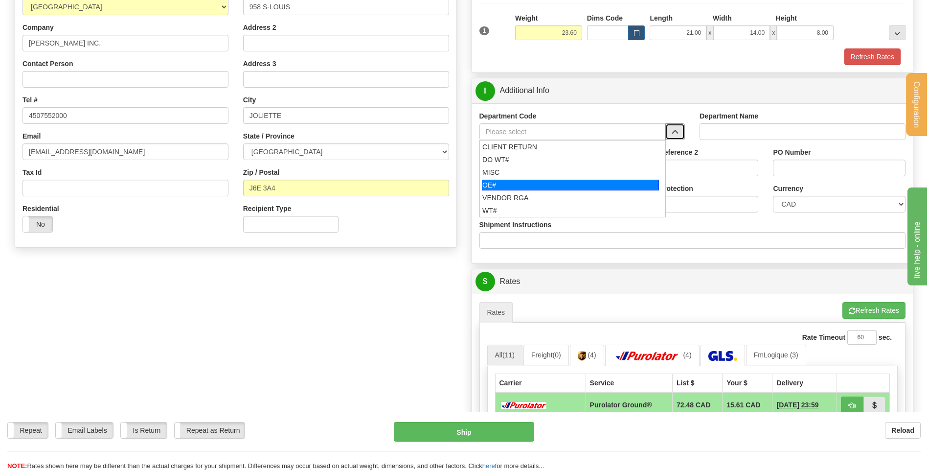
click at [538, 182] on div "OE#" at bounding box center [570, 185] width 177 height 11
type input "OE#"
type input "ORDERS"
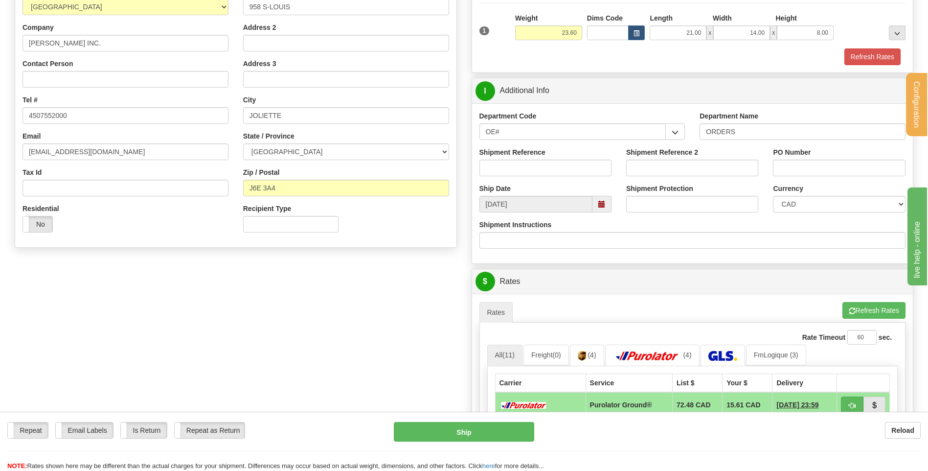
click at [535, 177] on div "Shipment Reference" at bounding box center [545, 165] width 147 height 36
click at [535, 171] on input "Shipment Reference" at bounding box center [545, 167] width 132 height 17
type input "80004844-00"
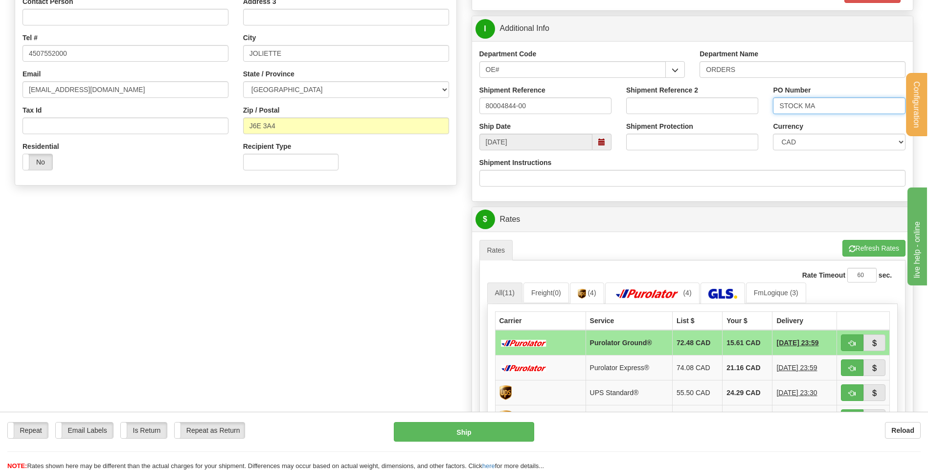
scroll to position [391, 0]
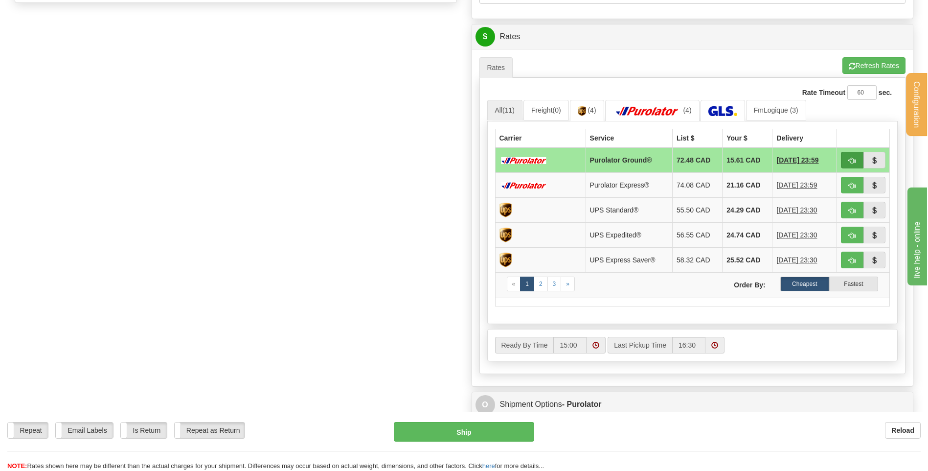
type input "STOCK MA"
drag, startPoint x: 851, startPoint y: 159, endPoint x: 806, endPoint y: 166, distance: 45.5
click at [851, 159] on span "button" at bounding box center [852, 161] width 7 height 6
type input "260"
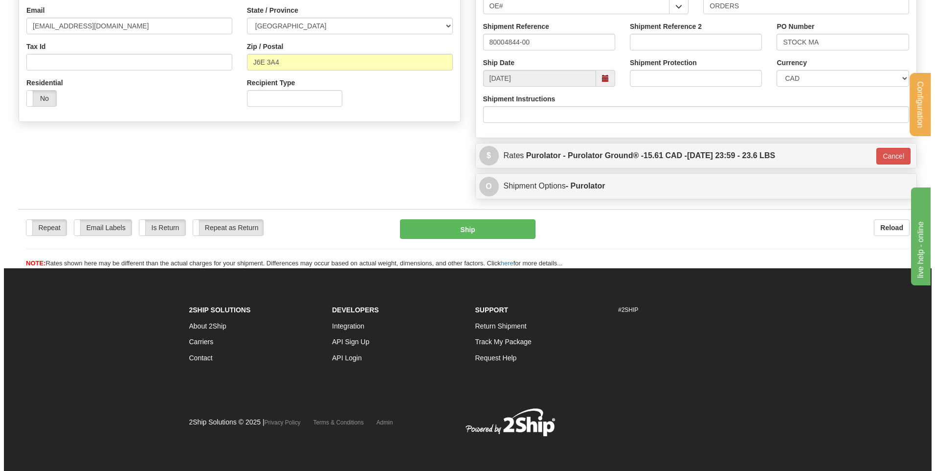
scroll to position [137, 0]
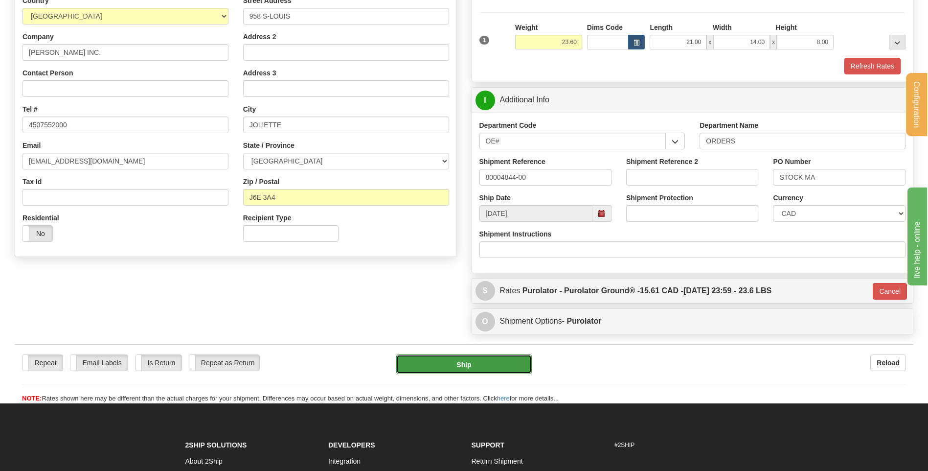
click at [426, 364] on button "Ship" at bounding box center [463, 364] width 135 height 20
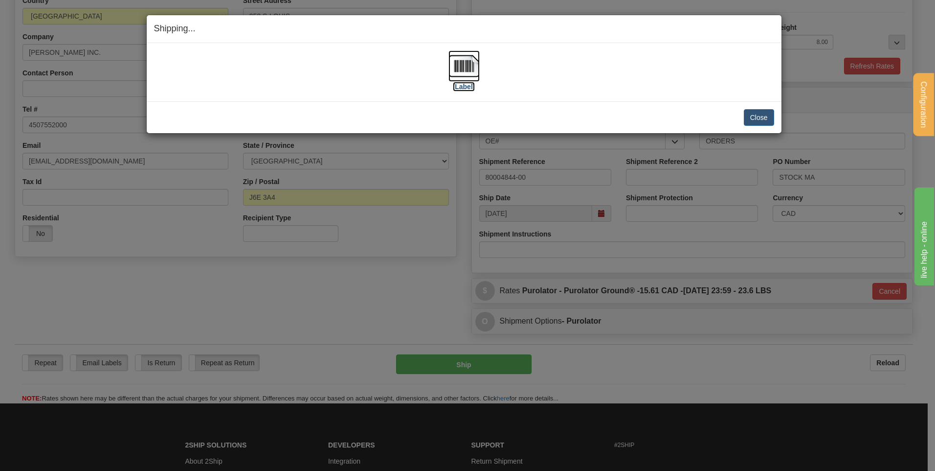
click at [470, 58] on img at bounding box center [464, 65] width 31 height 31
click at [747, 116] on button "Close" at bounding box center [759, 117] width 30 height 17
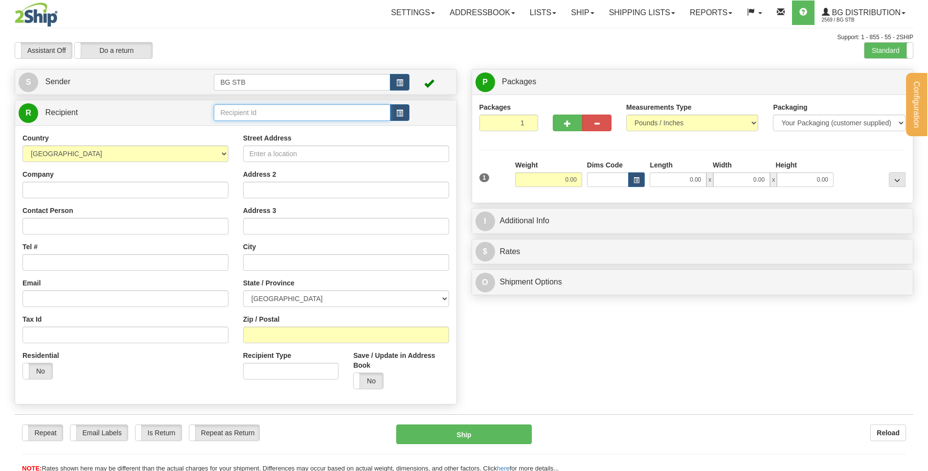
click at [254, 112] on input "text" at bounding box center [302, 112] width 176 height 17
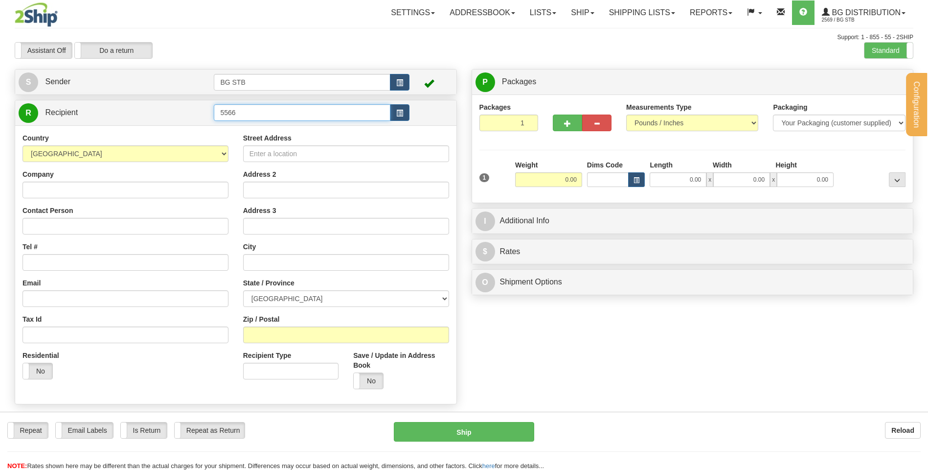
type input "5566"
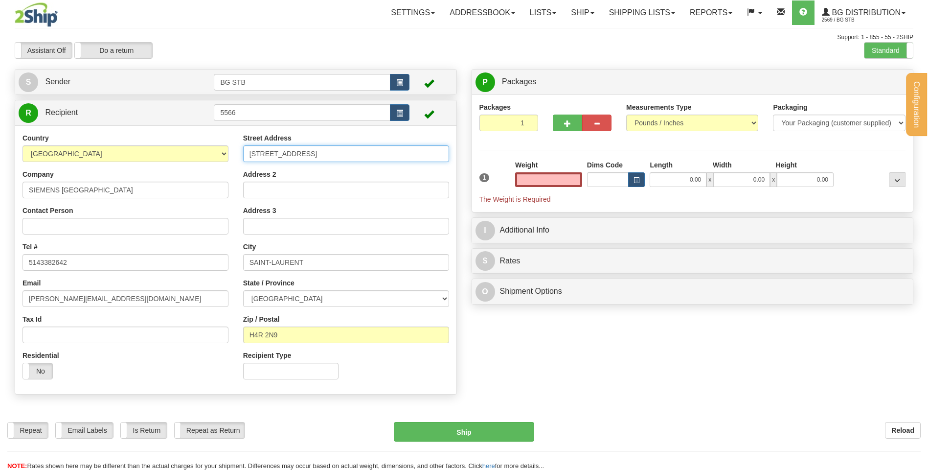
type input "0.00"
drag, startPoint x: 320, startPoint y: 158, endPoint x: 159, endPoint y: 153, distance: 161.0
click at [159, 153] on div "Country [GEOGRAPHIC_DATA] [GEOGRAPHIC_DATA] [GEOGRAPHIC_DATA] [GEOGRAPHIC_DATA]…" at bounding box center [235, 259] width 441 height 253
type input "[STREET_ADDRESS][PERSON_NAME]"
drag, startPoint x: 322, startPoint y: 264, endPoint x: 154, endPoint y: 267, distance: 168.3
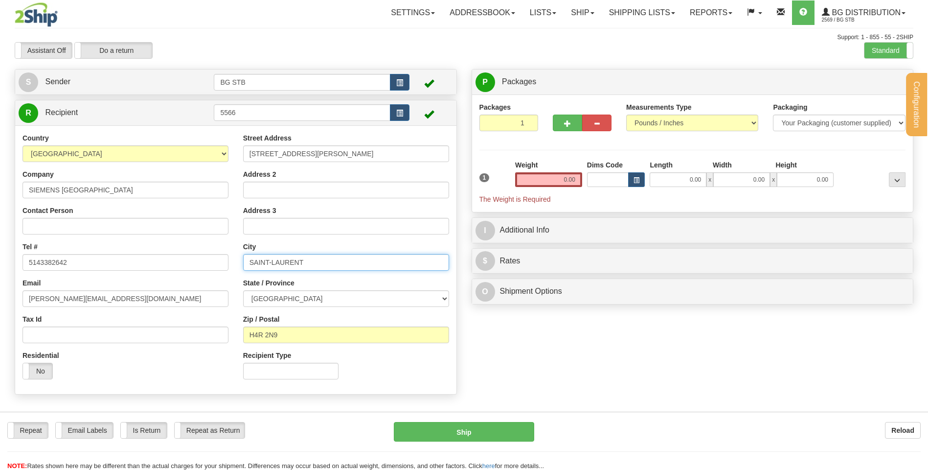
click at [154, 267] on div "Country AFGHANISTAN ALAND ISLANDS ALBANIA ALGERIA AMERICAN SAMOA ANDORRA ANGOLA…" at bounding box center [235, 259] width 441 height 253
type input "P"
type input "OTTAWA"
drag, startPoint x: 293, startPoint y: 336, endPoint x: 231, endPoint y: 327, distance: 61.9
click at [231, 327] on div "Country AFGHANISTAN ALAND ISLANDS ALBANIA ALGERIA AMERICAN SAMOA ANDORRA ANGOLA…" at bounding box center [235, 259] width 441 height 253
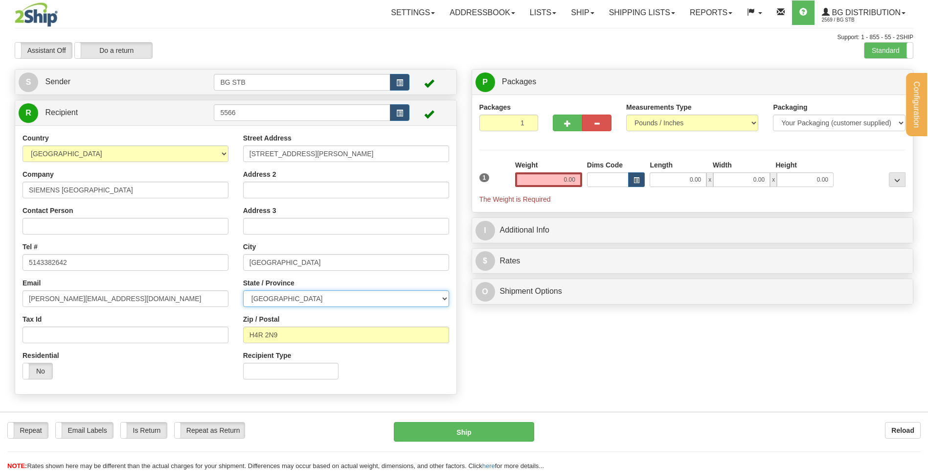
click at [333, 292] on select "ALBERTA BRITISH COLUMBIA MANITOBA NEW BRUNSWICK NEWFOUNDLAND NOVA SCOTIA NUNAVU…" at bounding box center [346, 298] width 206 height 17
select select "ON"
click at [243, 290] on select "ALBERTA BRITISH COLUMBIA MANITOBA NEW BRUNSWICK NEWFOUNDLAND NOVA SCOTIA NUNAVU…" at bounding box center [346, 298] width 206 height 17
type input "K1G 6C2"
click at [569, 177] on input "0.00" at bounding box center [548, 179] width 67 height 15
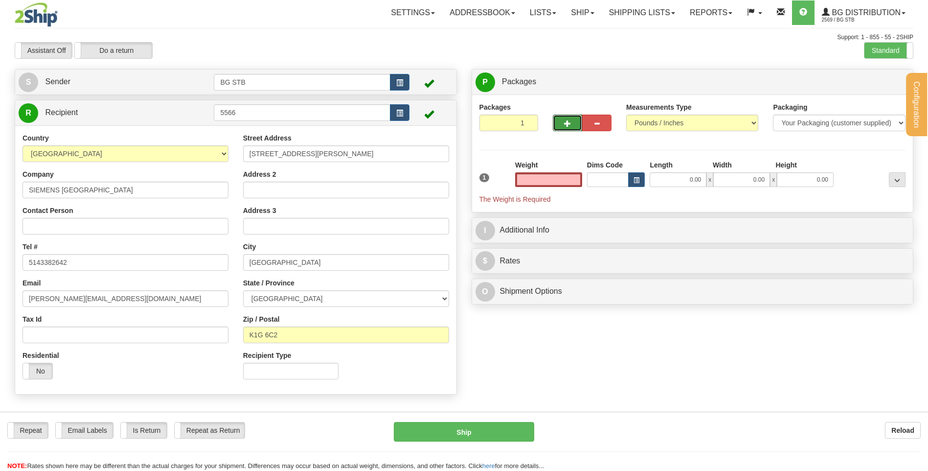
type input "0.00"
drag, startPoint x: 570, startPoint y: 114, endPoint x: 534, endPoint y: 137, distance: 42.9
click at [570, 114] on button "button" at bounding box center [567, 122] width 29 height 17
type input "2"
click at [884, 89] on label "Package Level Pack.." at bounding box center [884, 82] width 49 height 15
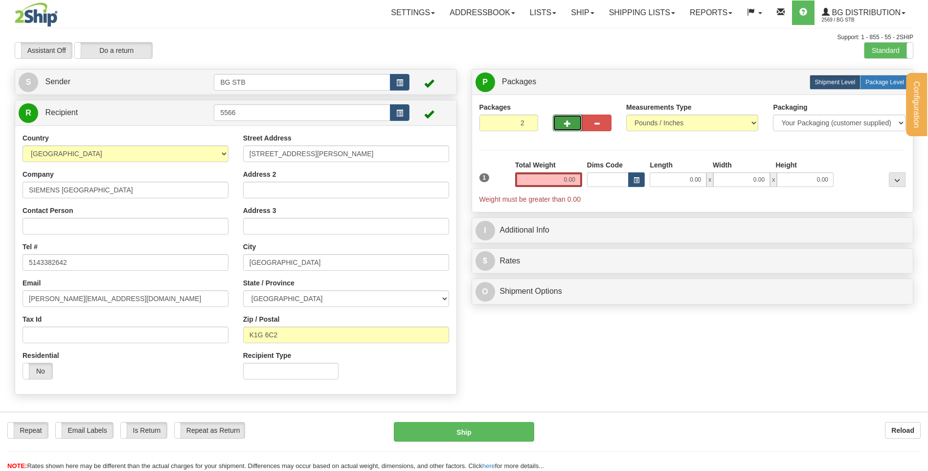
radio input "true"
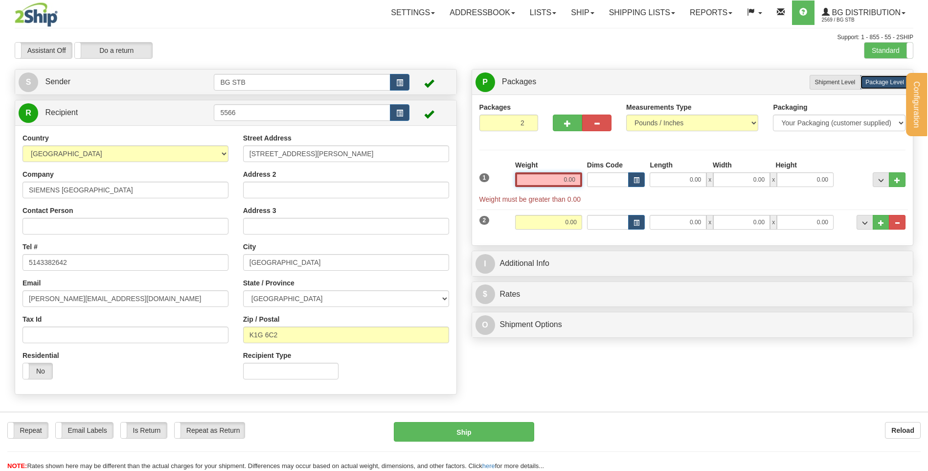
click at [567, 174] on input "0.00" at bounding box center [548, 179] width 67 height 15
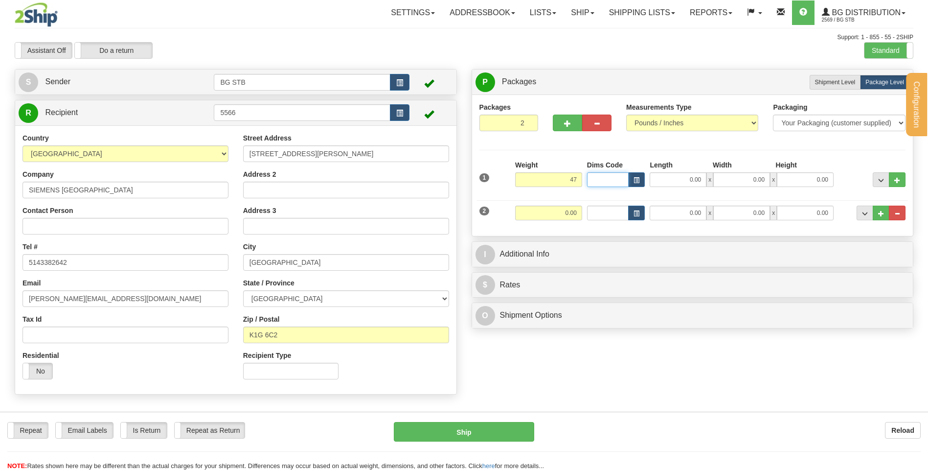
type input "47.00"
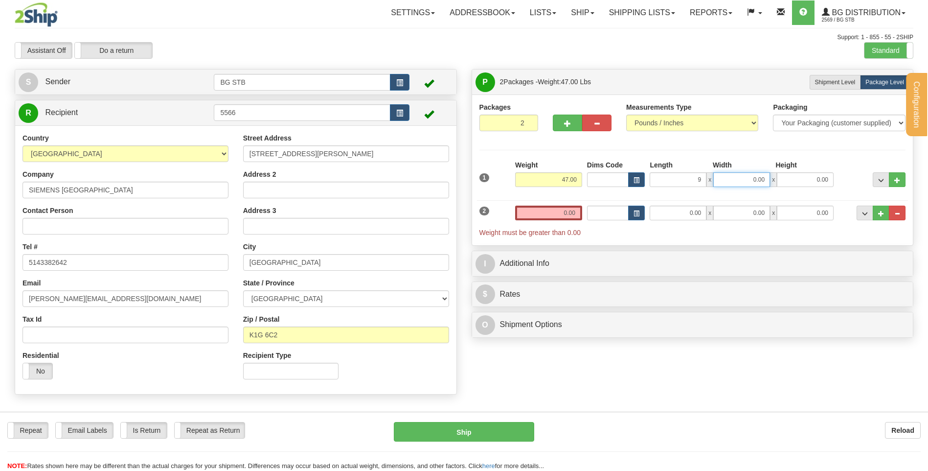
type input "9.00"
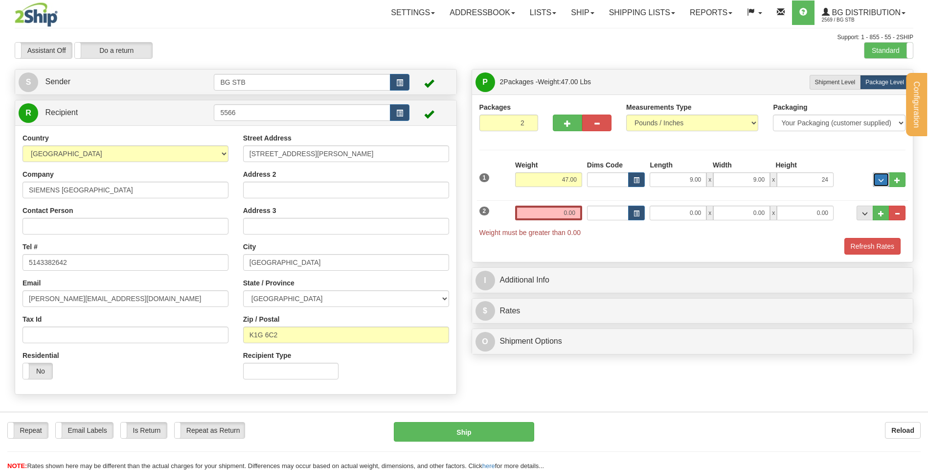
type input "24.00"
click at [556, 213] on input "0.00" at bounding box center [548, 212] width 67 height 15
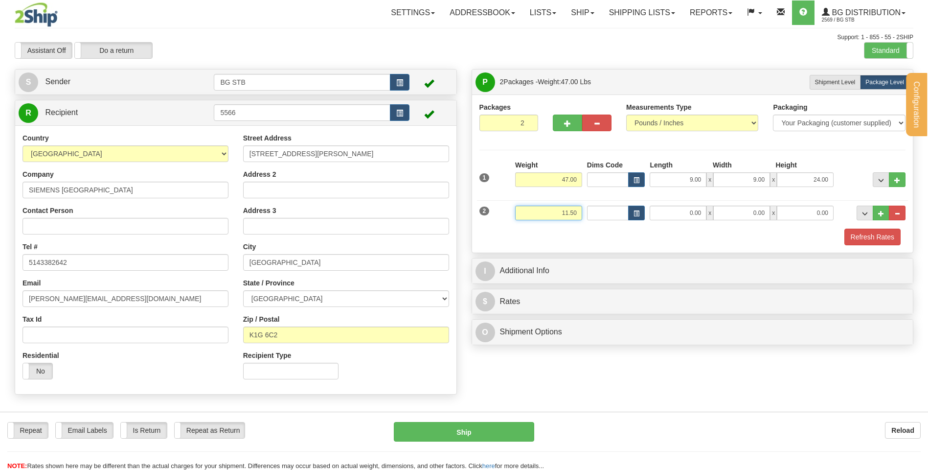
type input "11.50"
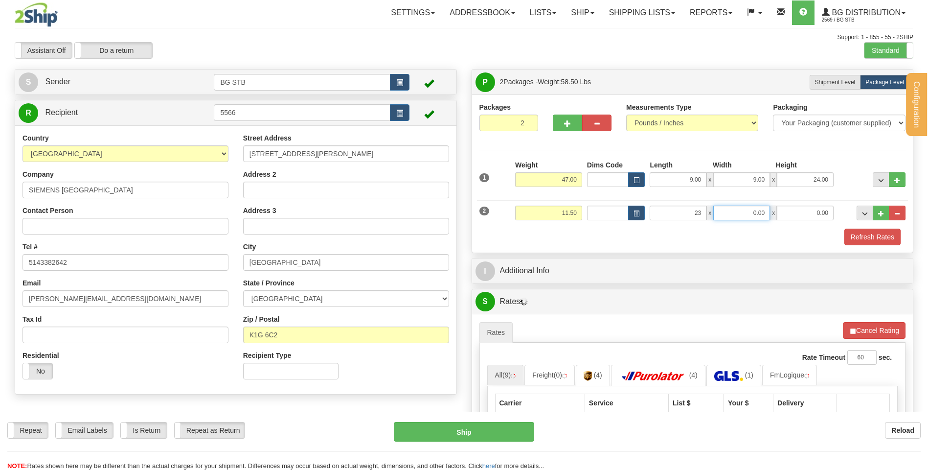
type input "23.00"
type input "4.00"
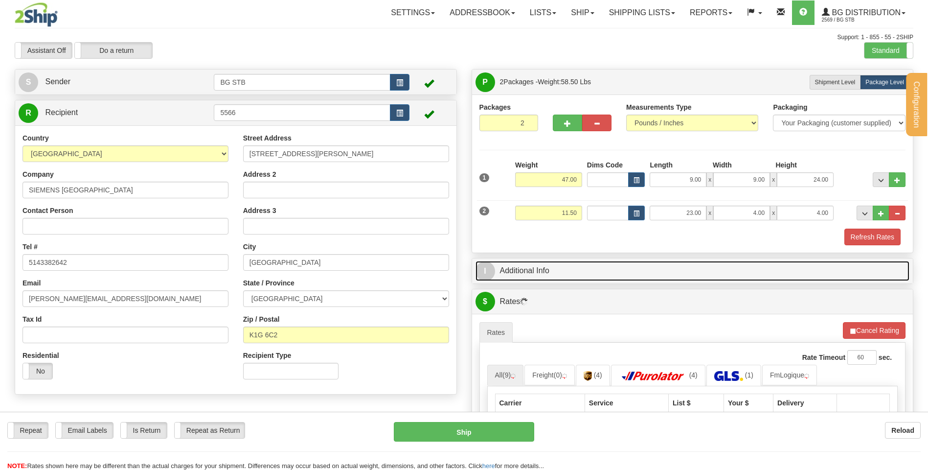
click at [542, 270] on link "I Additional Info" at bounding box center [692, 271] width 434 height 20
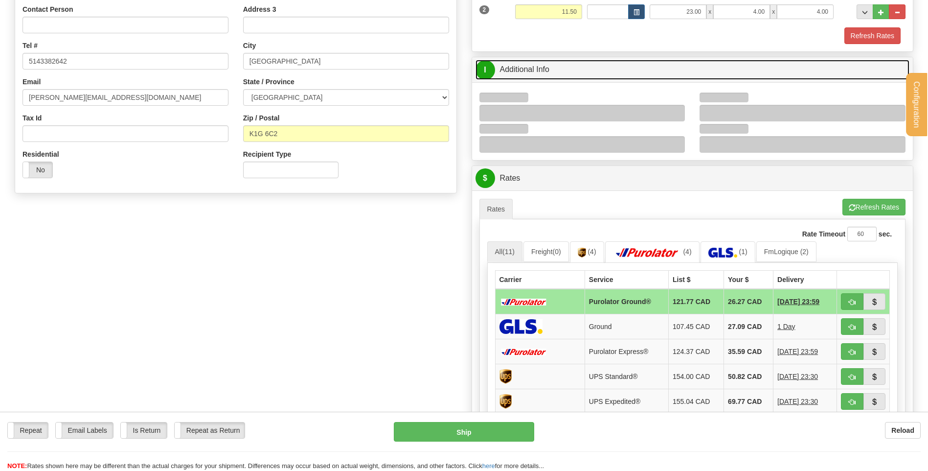
scroll to position [245, 0]
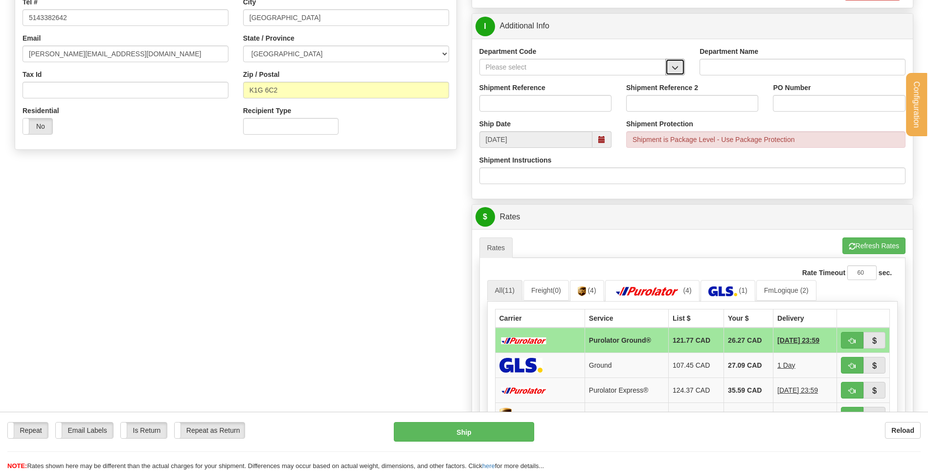
drag, startPoint x: 690, startPoint y: 60, endPoint x: 662, endPoint y: 72, distance: 30.4
click at [682, 67] on button "button" at bounding box center [675, 67] width 20 height 17
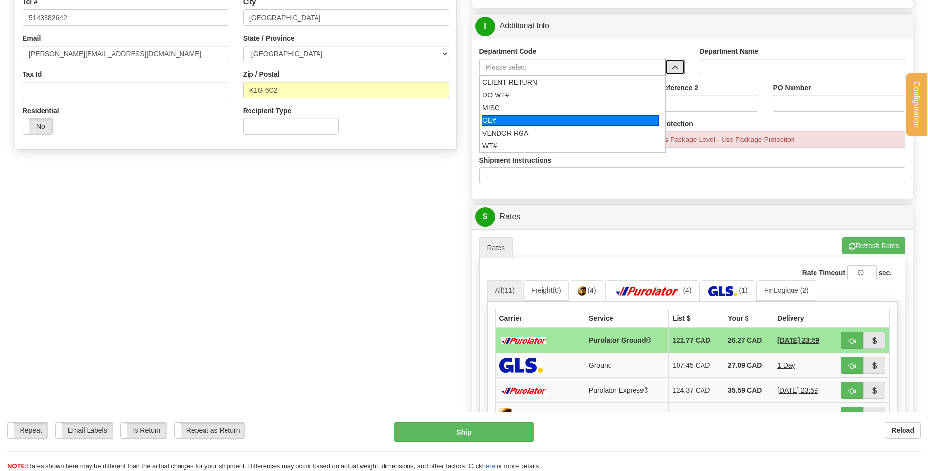
click at [566, 115] on div "OE#" at bounding box center [570, 120] width 177 height 11
type input "OE#"
type input "ORDERS"
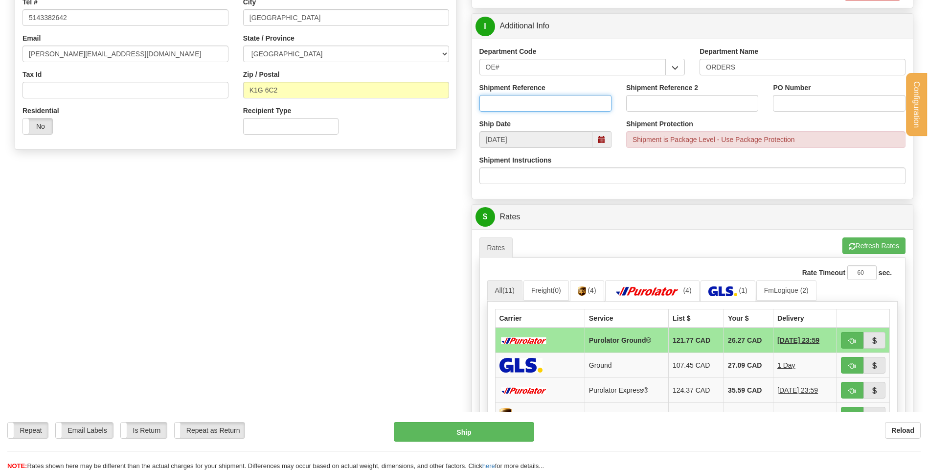
click at [559, 103] on input "Shipment Reference" at bounding box center [545, 103] width 132 height 17
click at [559, 103] on input "80004280-00#" at bounding box center [545, 103] width 132 height 17
type input "80004280-00"
click at [786, 95] on input "PO Number" at bounding box center [839, 103] width 132 height 17
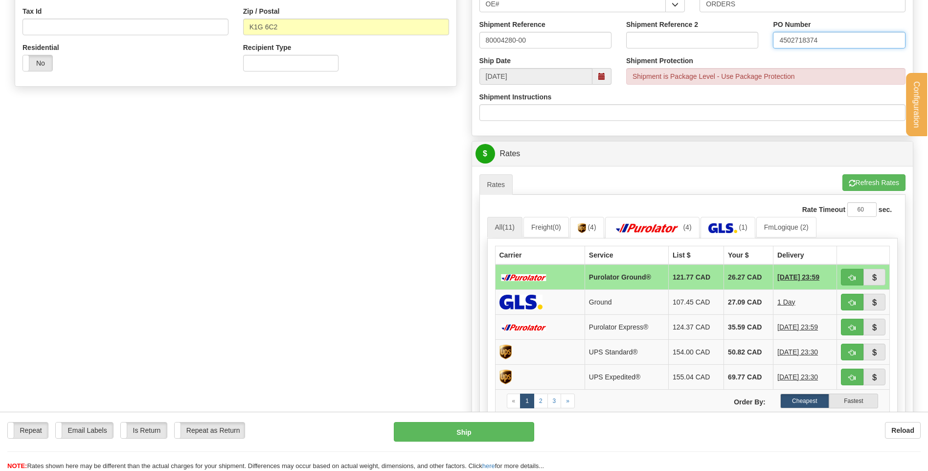
scroll to position [489, 0]
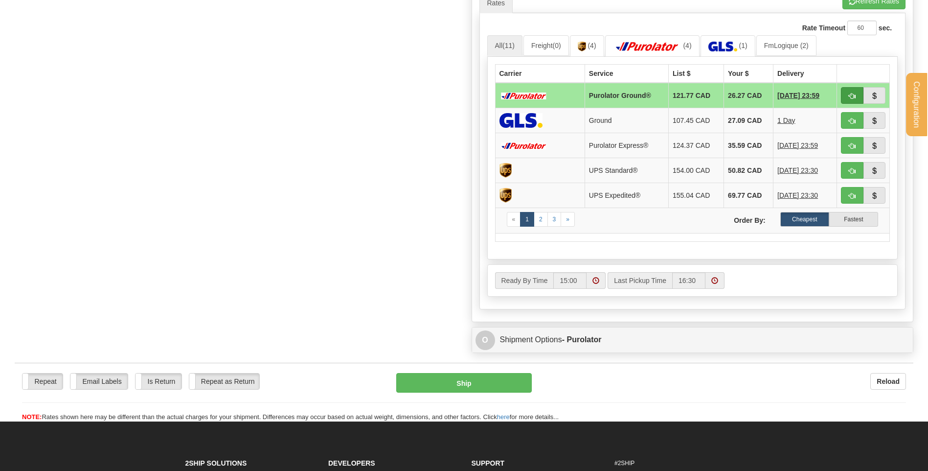
type input "4502718374"
click at [852, 93] on span "button" at bounding box center [852, 96] width 7 height 6
type input "260"
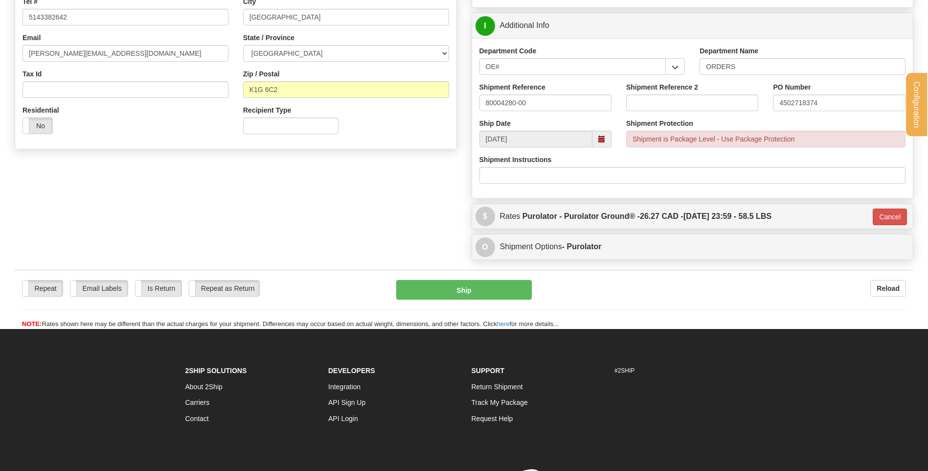
scroll to position [164, 0]
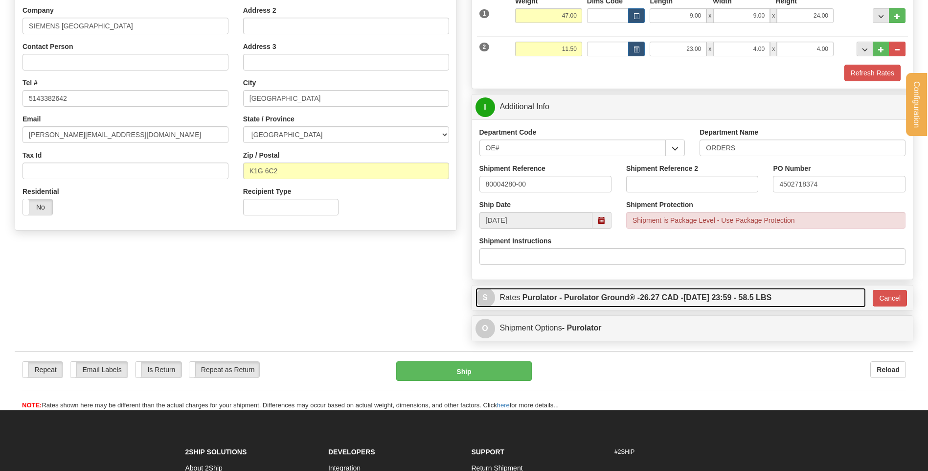
click at [567, 298] on label "Purolator - Purolator Ground® - 26.27 CAD - 08/22/2025 23:59 - 58.5 LBS" at bounding box center [646, 298] width 249 height 20
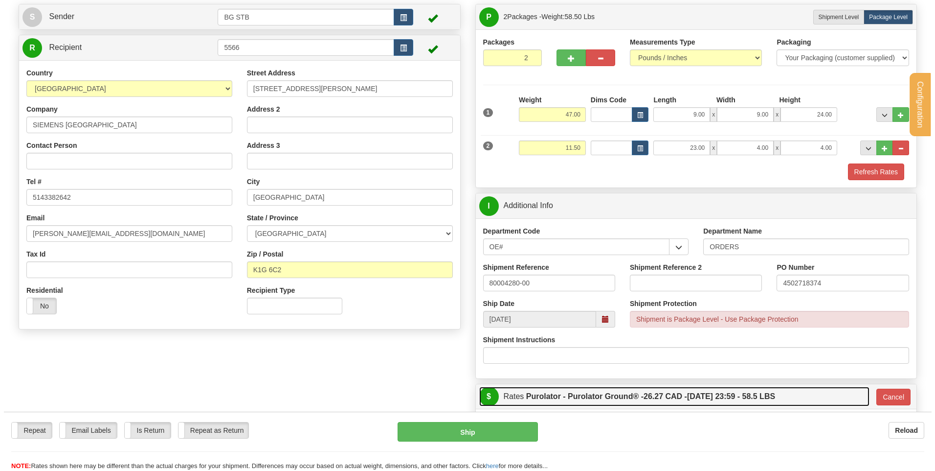
scroll to position [0, 0]
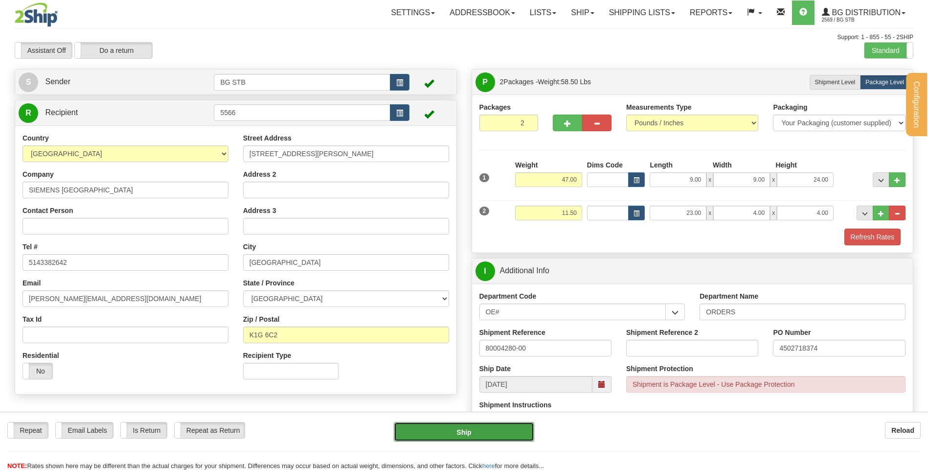
click at [409, 425] on button "Ship" at bounding box center [464, 432] width 140 height 20
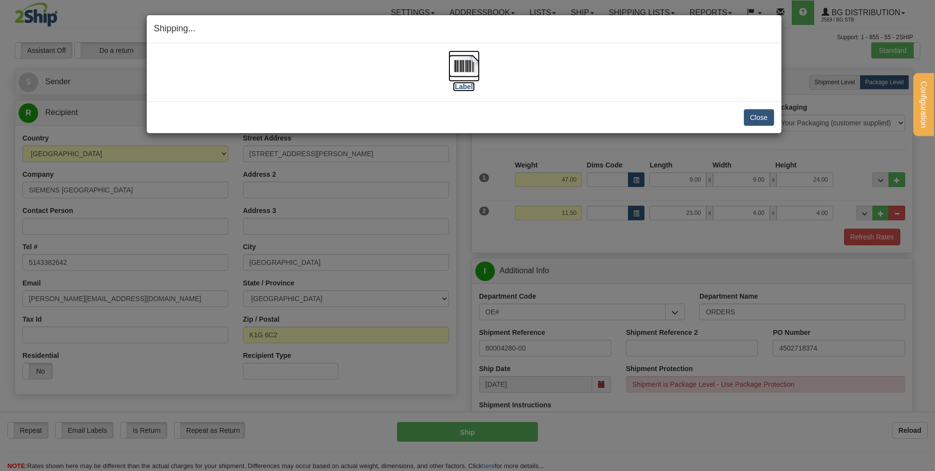
click at [458, 66] on img at bounding box center [464, 65] width 31 height 31
click at [764, 121] on button "Close" at bounding box center [759, 117] width 30 height 17
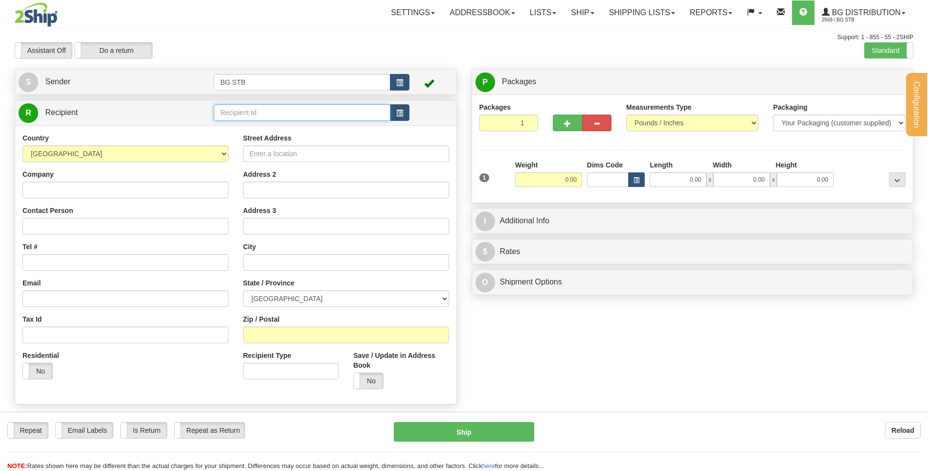
click at [276, 113] on input "text" at bounding box center [302, 112] width 176 height 17
type input "4068"
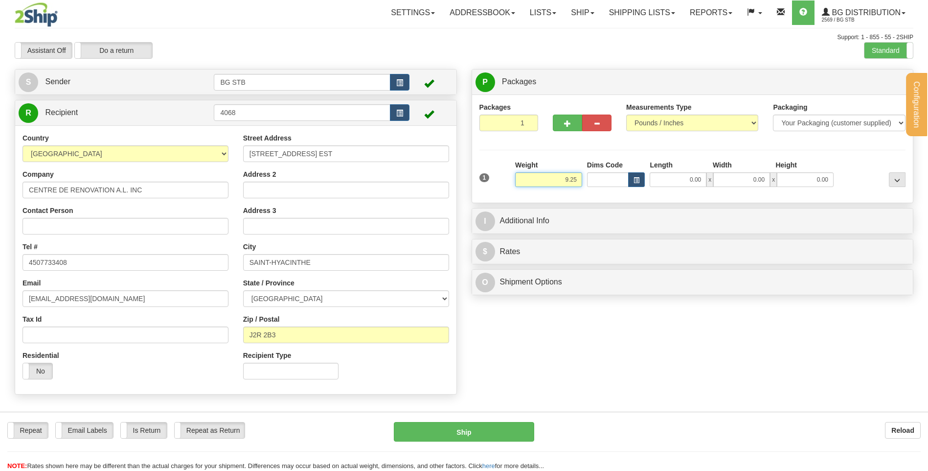
type input "9.25"
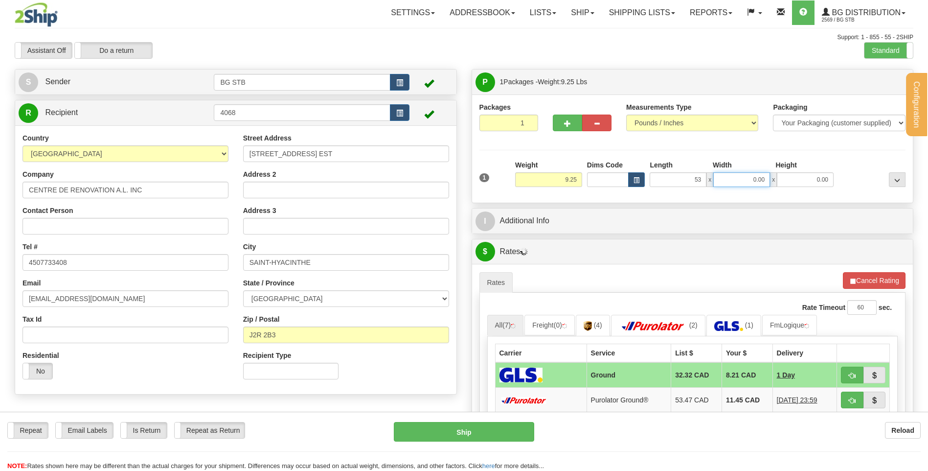
type input "53.00"
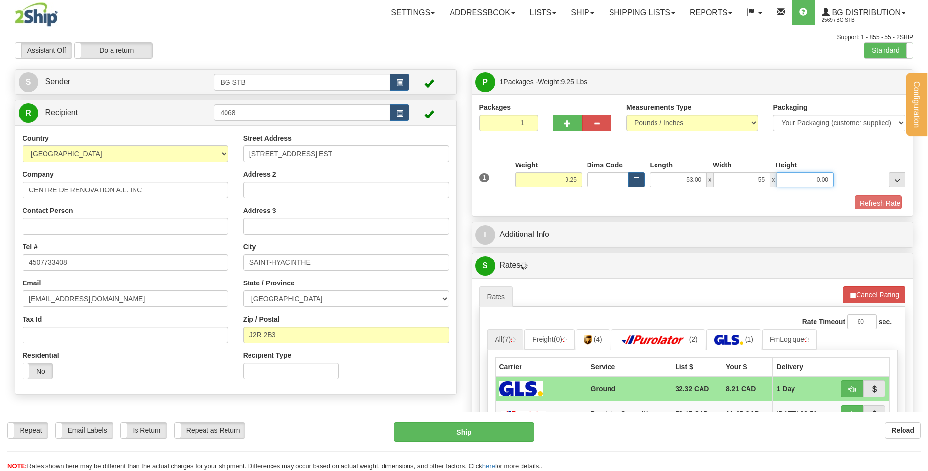
type input "55.00"
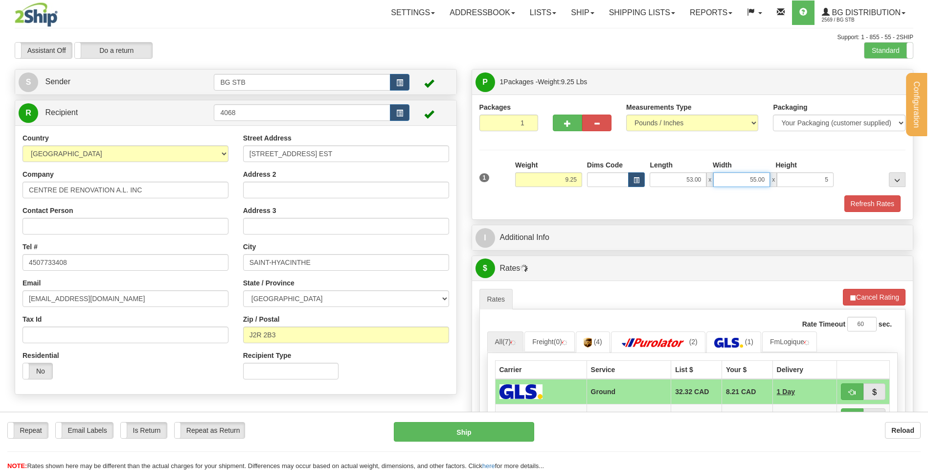
type input "5.00"
drag, startPoint x: 758, startPoint y: 178, endPoint x: 798, endPoint y: 177, distance: 40.1
click at [793, 178] on div "53.00 x 55.00 x 5.00" at bounding box center [742, 179] width 184 height 15
type input "5.00"
drag, startPoint x: 569, startPoint y: 249, endPoint x: 568, endPoint y: 240, distance: 8.9
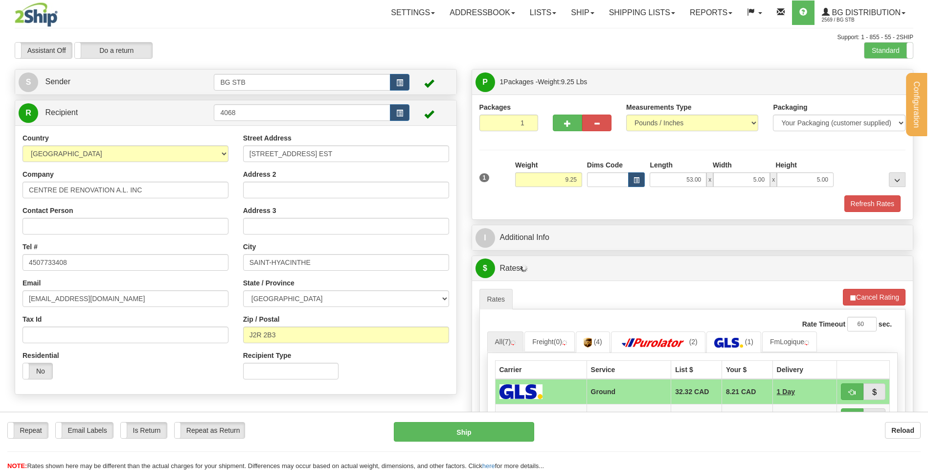
click at [569, 249] on div "I Additional Info" at bounding box center [692, 237] width 441 height 25
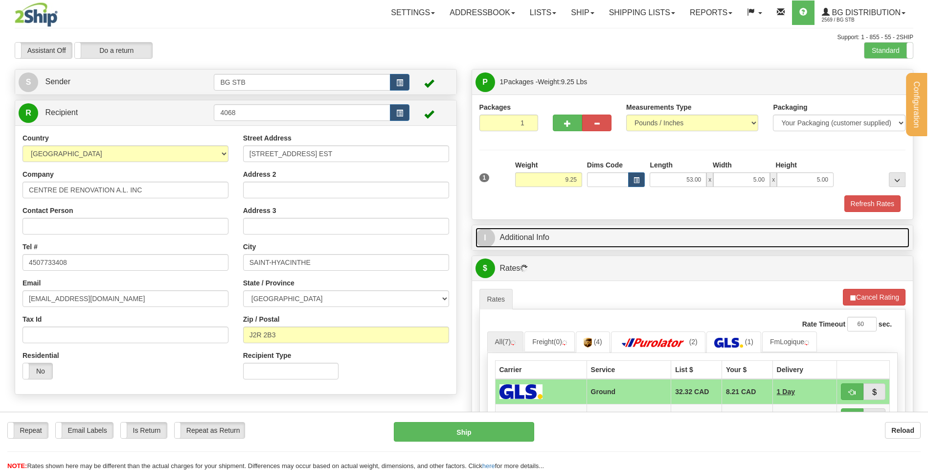
click at [571, 235] on link "I Additional Info" at bounding box center [692, 237] width 434 height 20
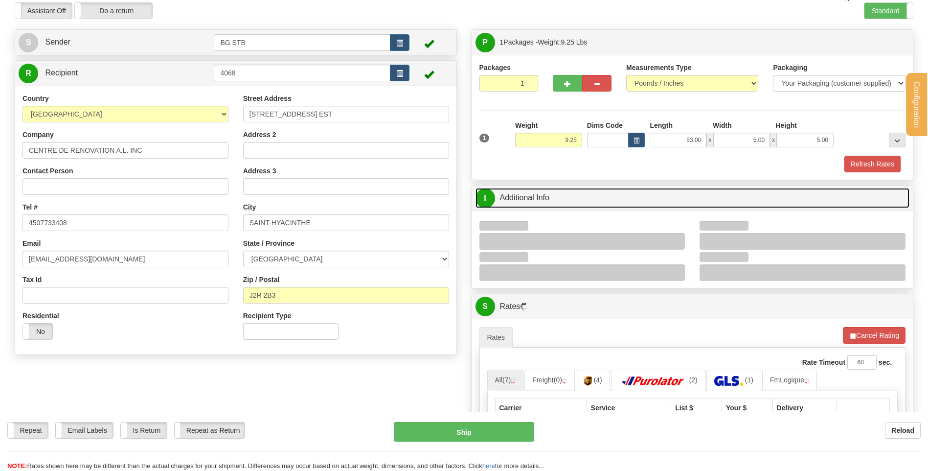
scroll to position [147, 0]
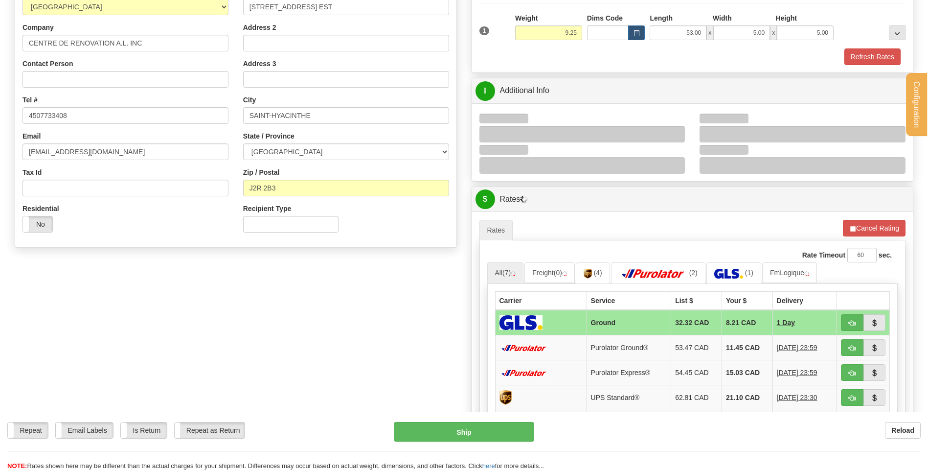
click at [675, 126] on div at bounding box center [582, 134] width 206 height 17
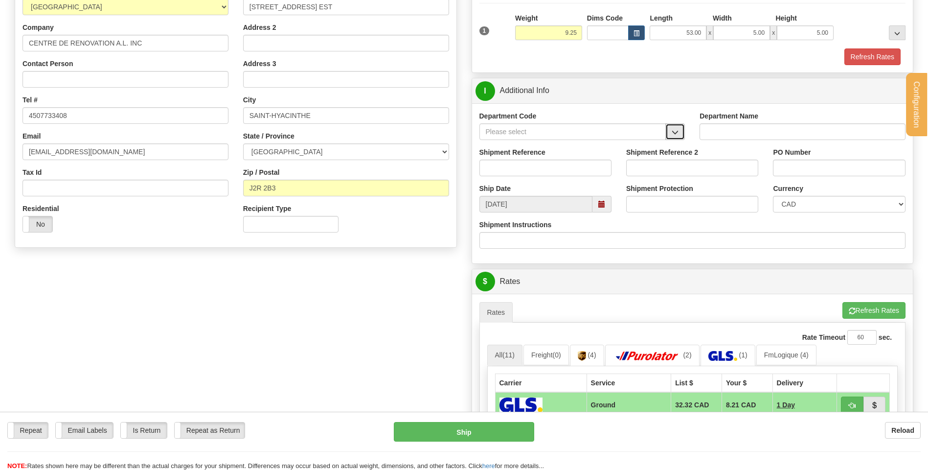
click at [679, 132] on span "button" at bounding box center [675, 132] width 7 height 6
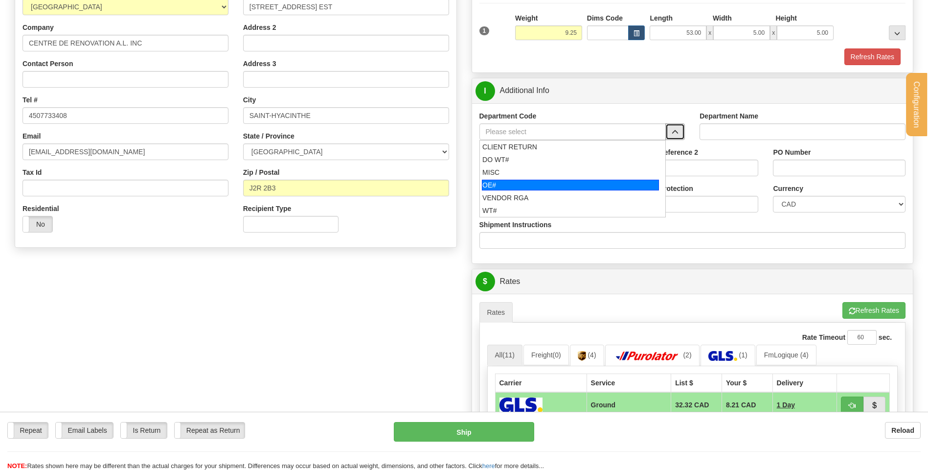
click at [527, 182] on div "OE#" at bounding box center [570, 185] width 177 height 11
type input "OE#"
type input "ORDERS"
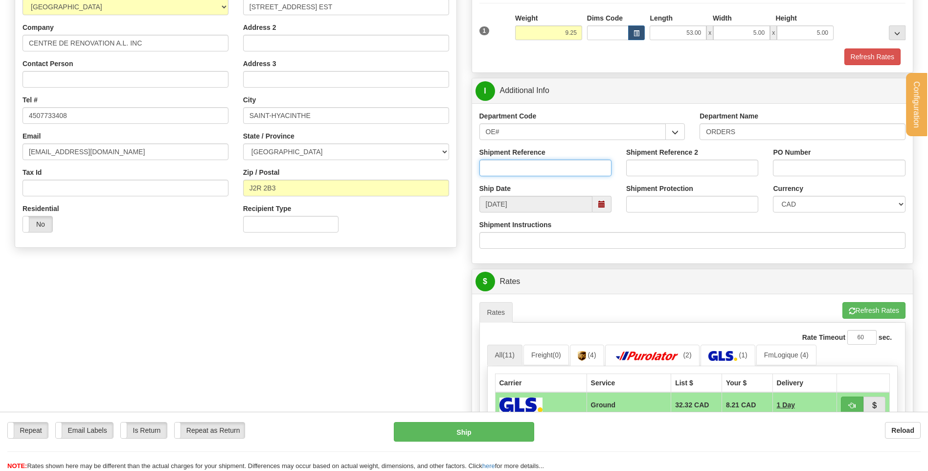
click at [525, 176] on input "Shipment Reference" at bounding box center [545, 167] width 132 height 17
type input "80004682-01"
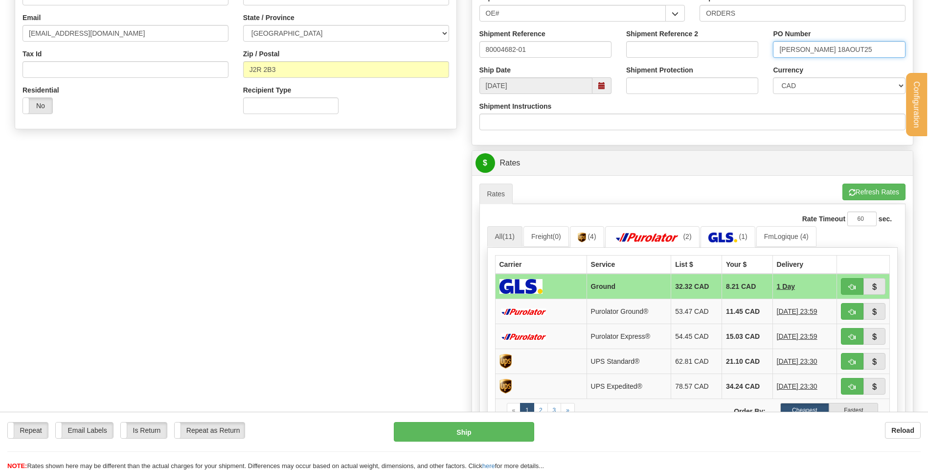
scroll to position [342, 0]
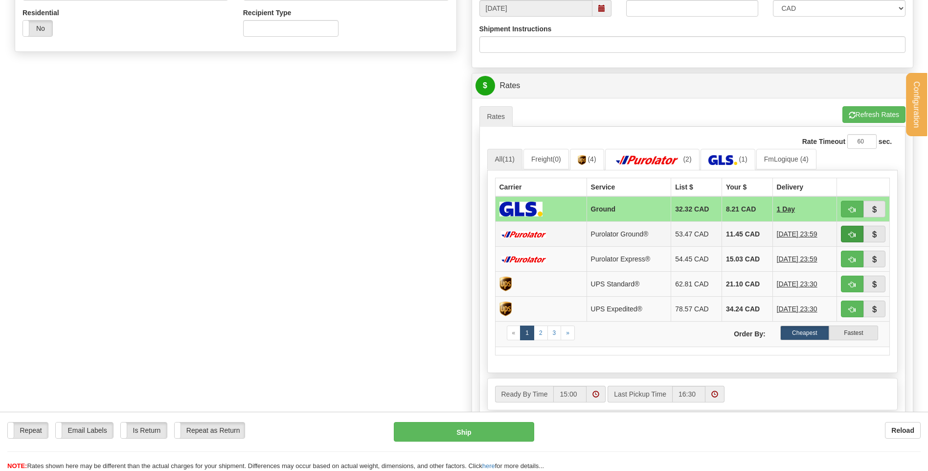
type input "LOISELLE 18AOUT25"
click at [849, 235] on span "button" at bounding box center [852, 234] width 7 height 6
type input "260"
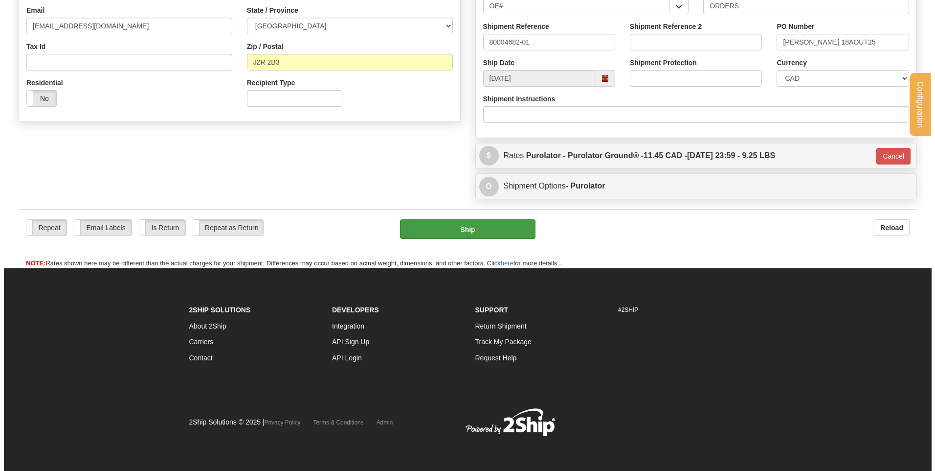
scroll to position [273, 0]
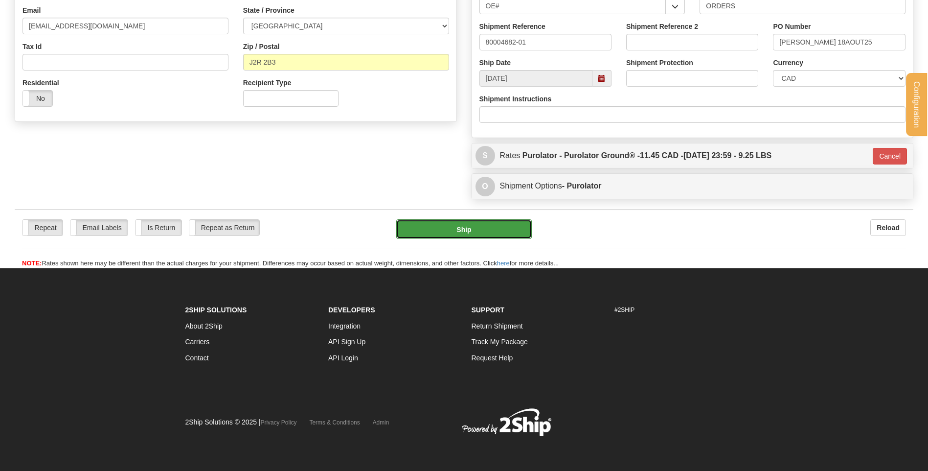
click at [441, 229] on button "Ship" at bounding box center [463, 229] width 135 height 20
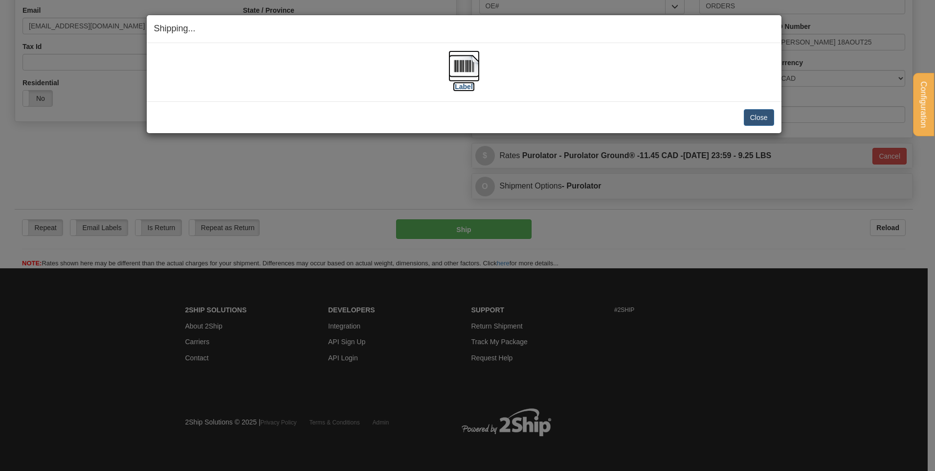
click at [460, 75] on img at bounding box center [464, 65] width 31 height 31
click at [764, 123] on button "Close" at bounding box center [759, 117] width 30 height 17
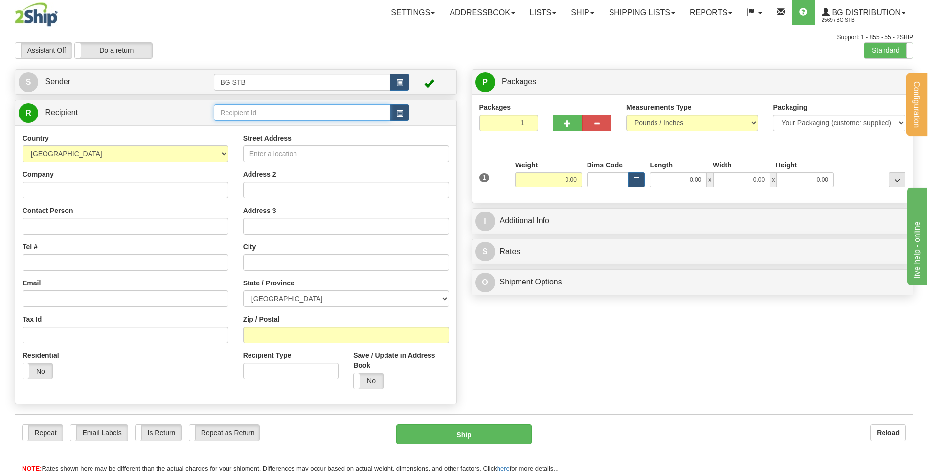
click at [247, 117] on input "text" at bounding box center [302, 112] width 176 height 17
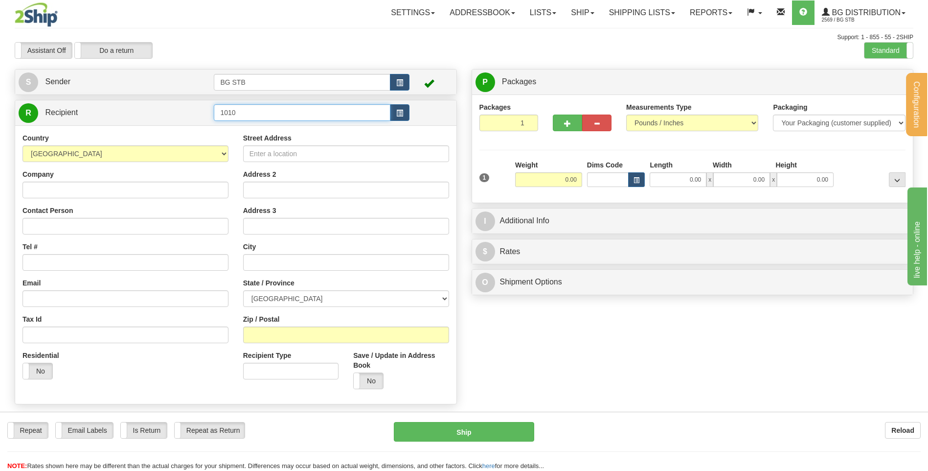
type input "1010"
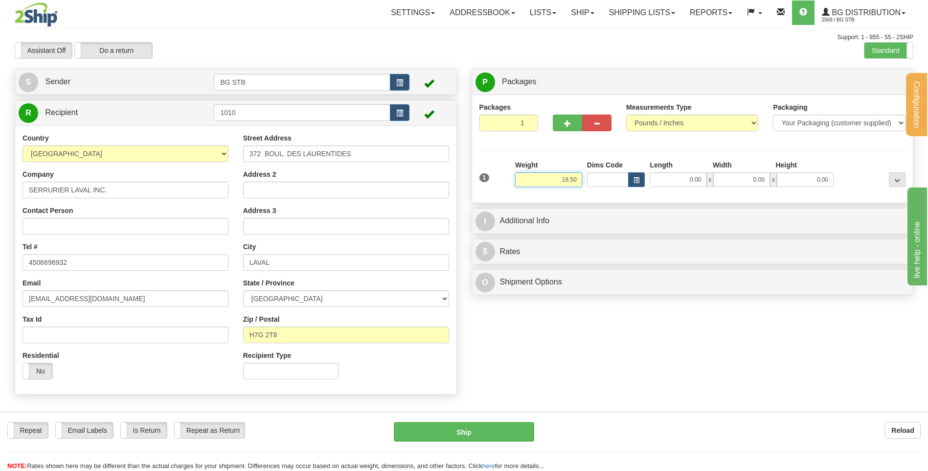
type input "18.50"
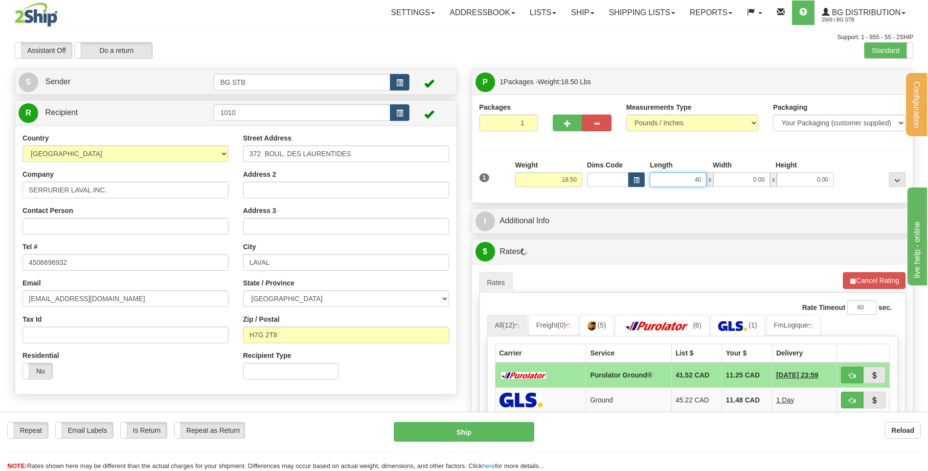
type input "40.00"
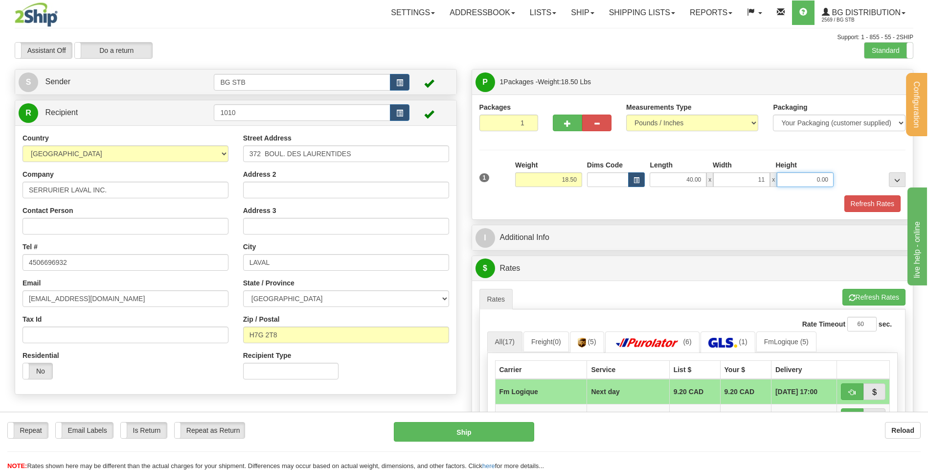
type input "11.00"
type input "6.00"
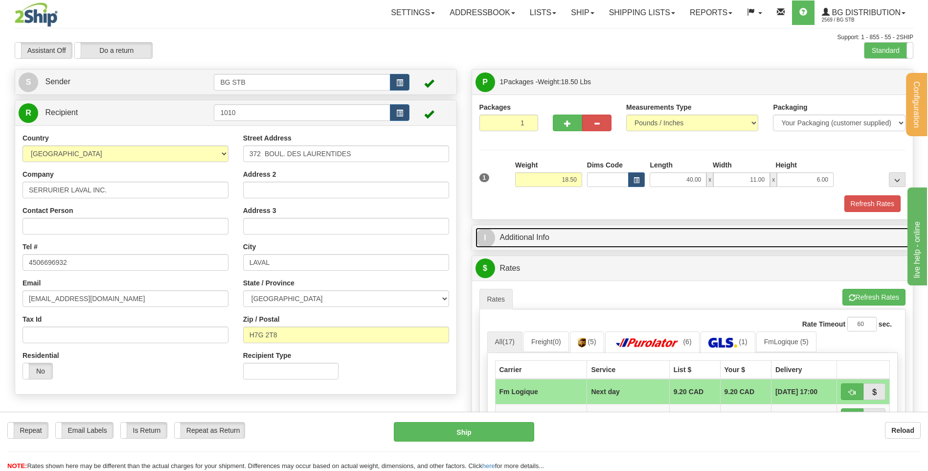
click at [579, 236] on link "I Additional Info" at bounding box center [692, 237] width 434 height 20
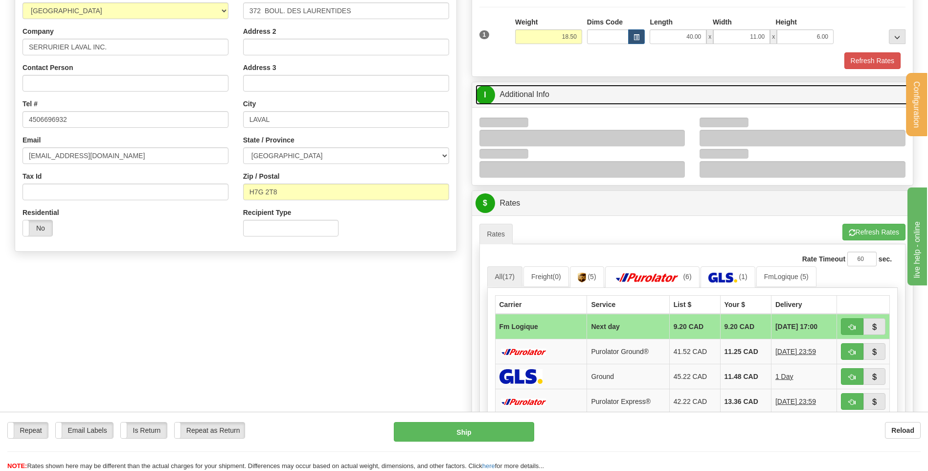
scroll to position [147, 0]
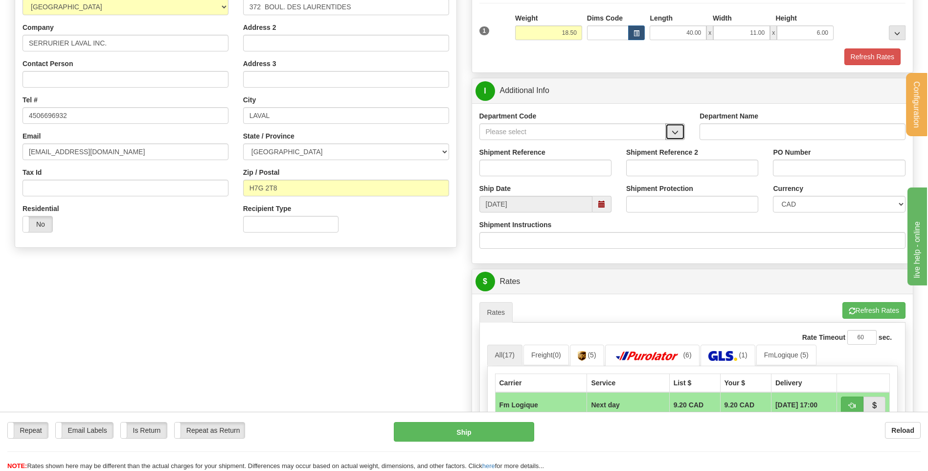
drag, startPoint x: 680, startPoint y: 137, endPoint x: 665, endPoint y: 139, distance: 15.8
click at [680, 133] on button "button" at bounding box center [675, 131] width 20 height 17
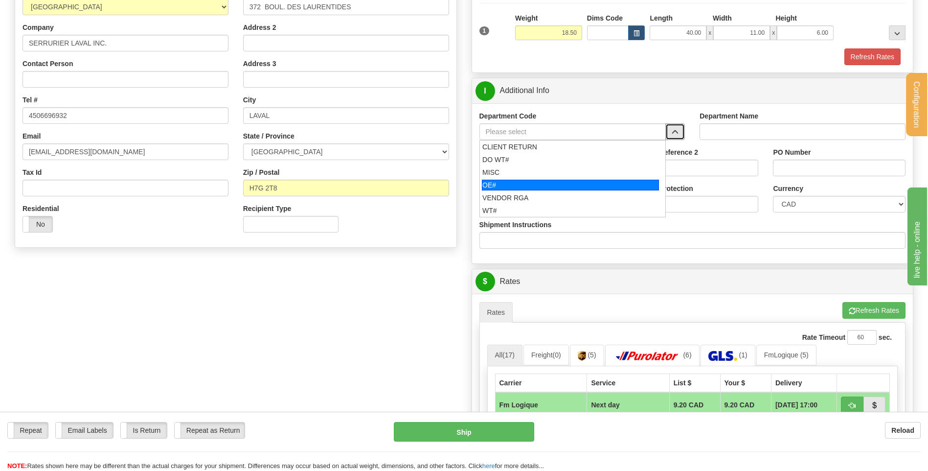
click at [582, 182] on div "OE#" at bounding box center [570, 185] width 177 height 11
type input "OE#"
type input "ORDERS"
click at [578, 170] on input "Shipment Reference" at bounding box center [545, 167] width 132 height 17
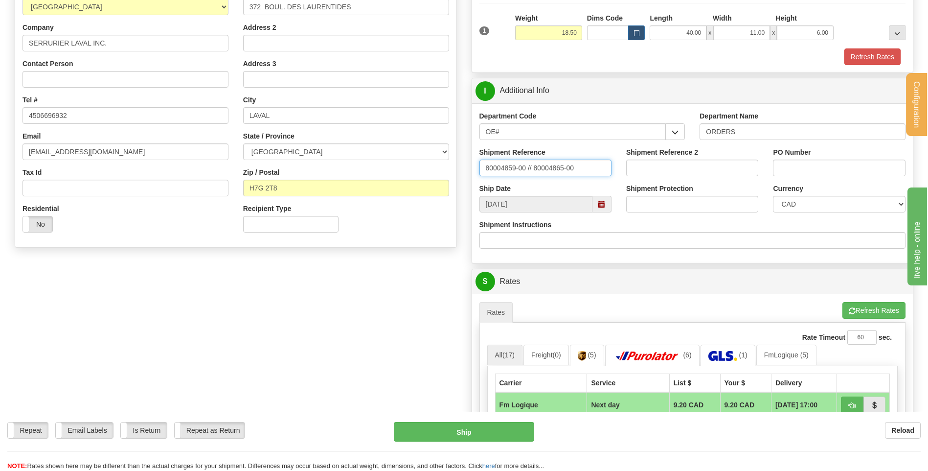
type input "80004859-00 // 80004865-00"
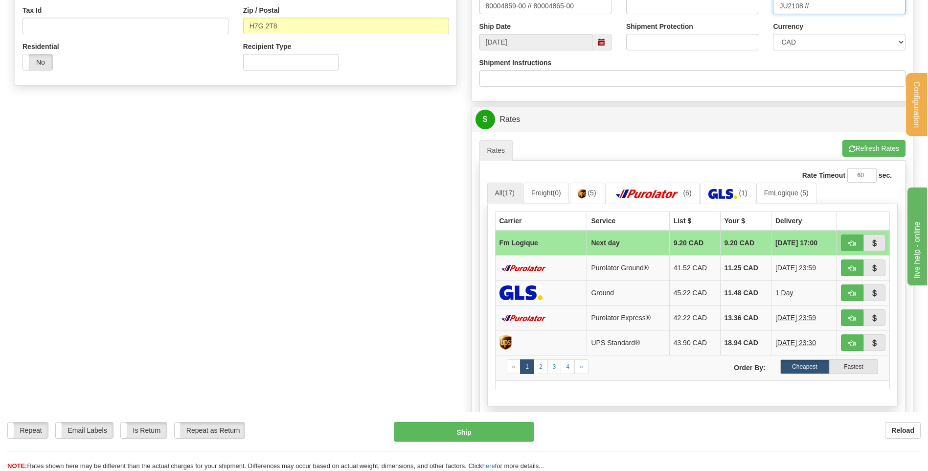
scroll to position [342, 0]
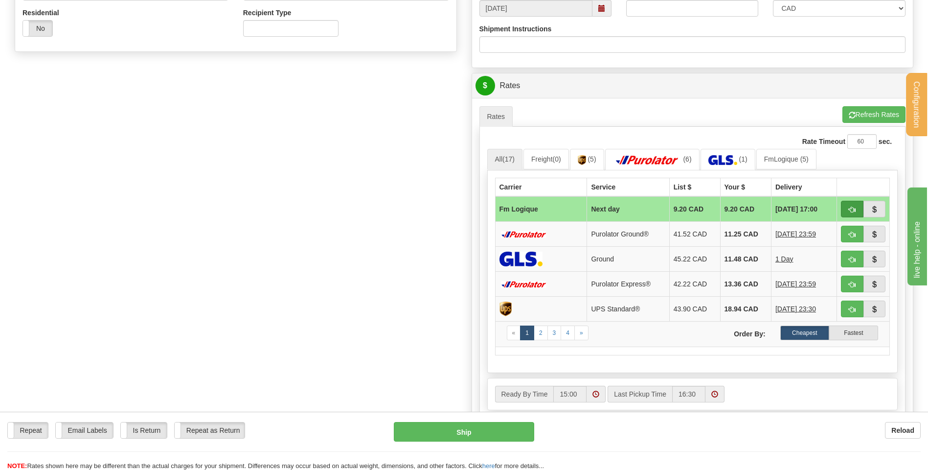
type input "JU2108 //"
click at [843, 207] on button "button" at bounding box center [852, 209] width 23 height 17
type input "jour"
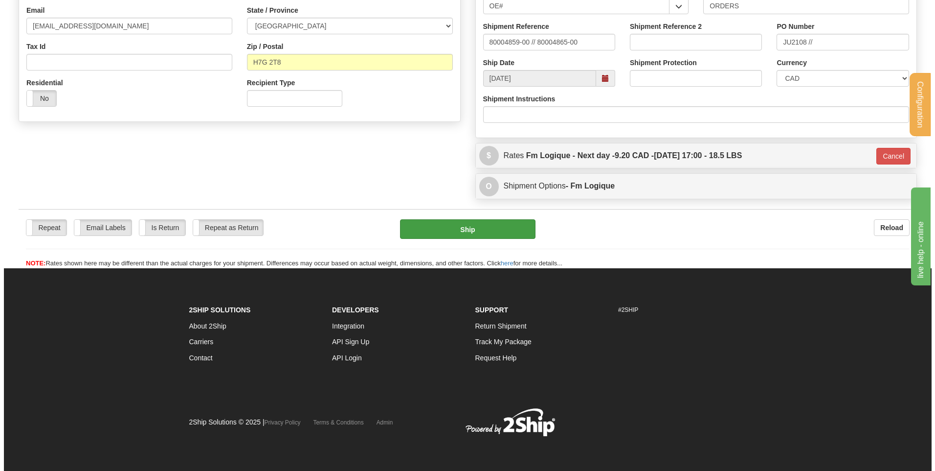
scroll to position [273, 0]
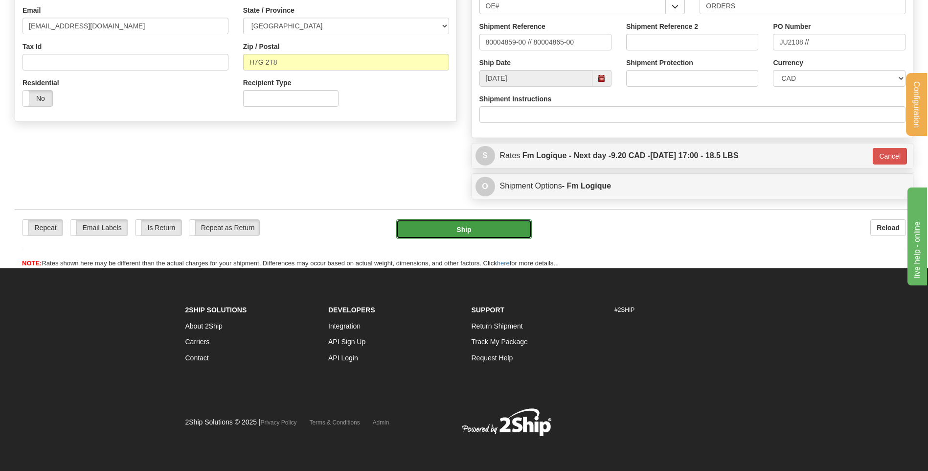
click at [514, 221] on button "Ship" at bounding box center [463, 229] width 135 height 20
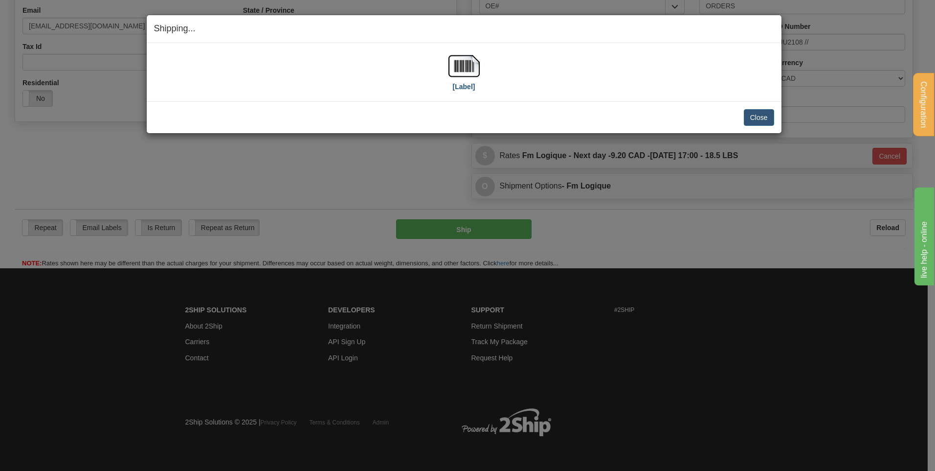
click at [448, 71] on div "[Label]" at bounding box center [464, 72] width 620 height 44
click at [457, 68] on img at bounding box center [464, 65] width 31 height 31
drag, startPoint x: 770, startPoint y: 110, endPoint x: 764, endPoint y: 113, distance: 6.1
click at [769, 110] on button "Close" at bounding box center [759, 117] width 30 height 17
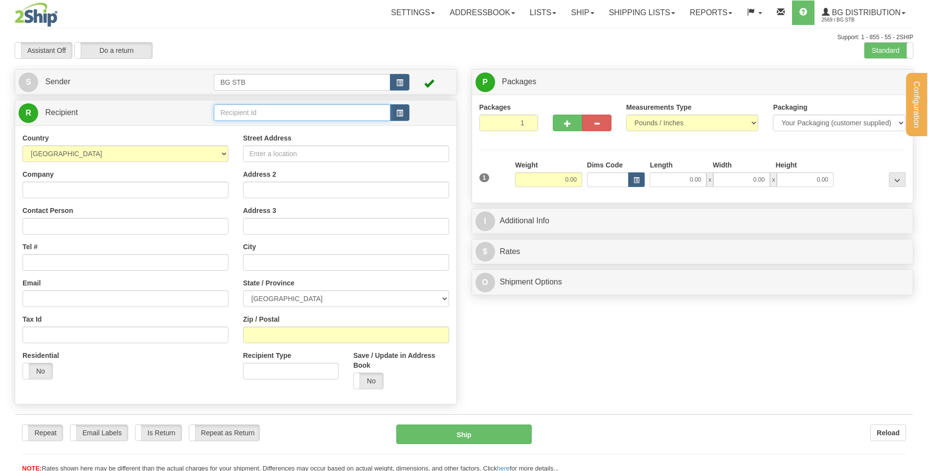
click at [273, 115] on input "text" at bounding box center [302, 112] width 176 height 17
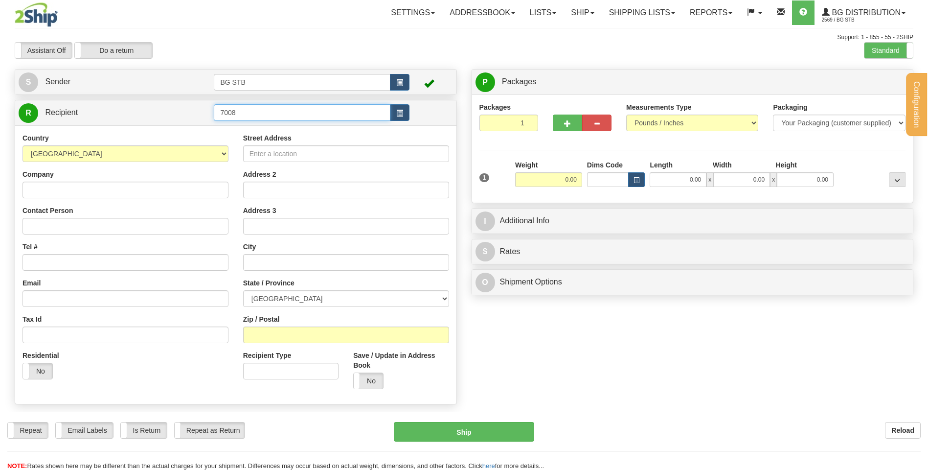
type input "7008"
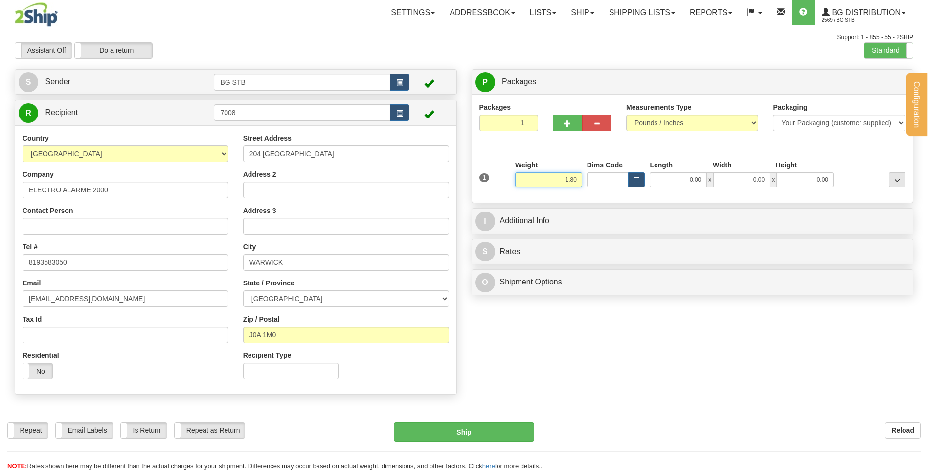
type input "1.80"
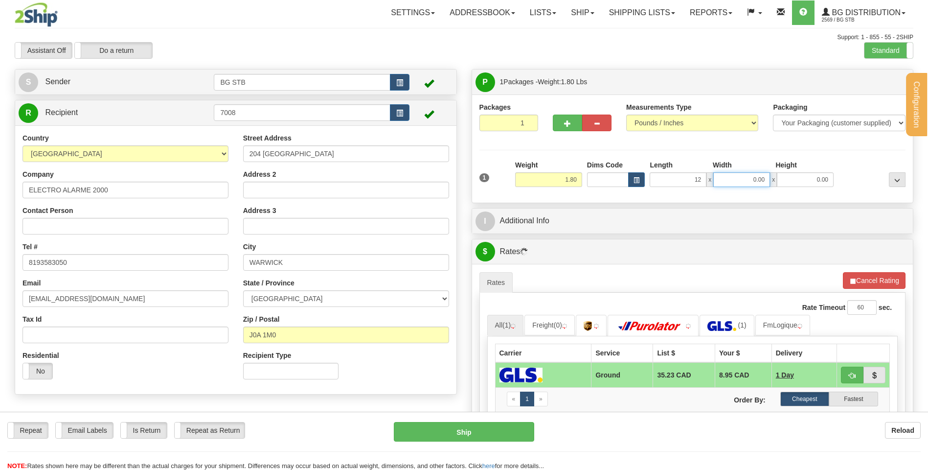
type input "12.00"
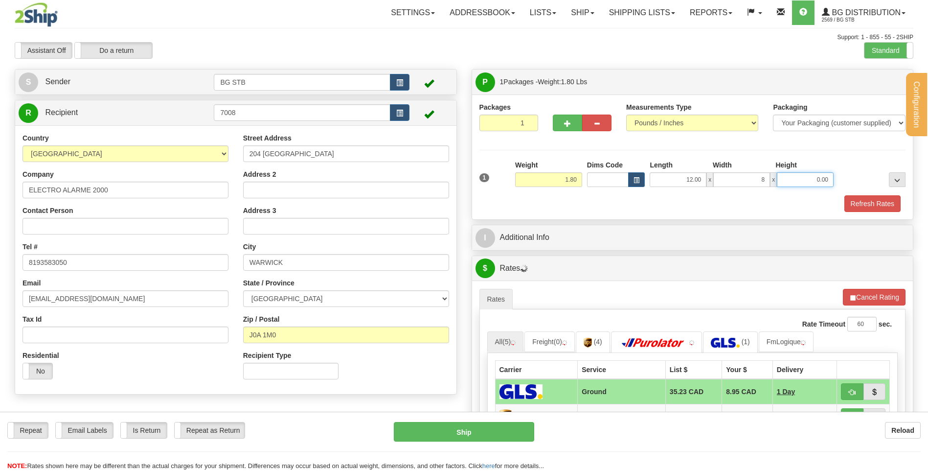
type input "8.00"
type input "6.00"
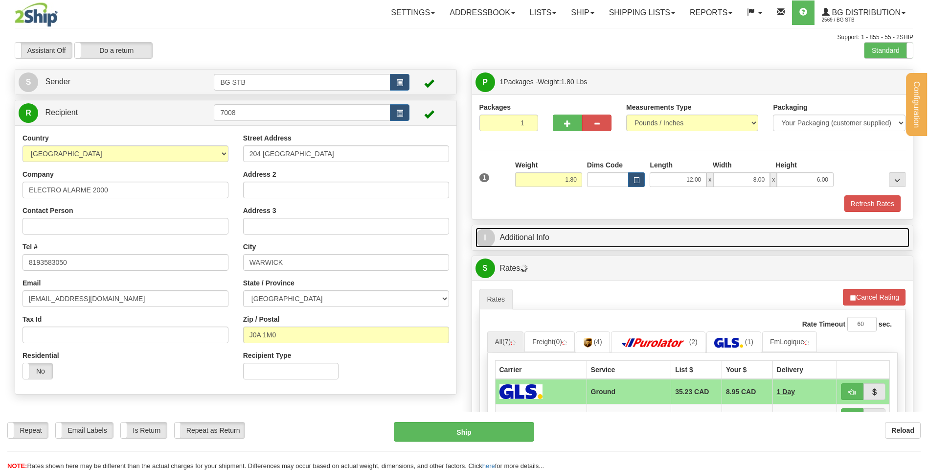
click at [567, 234] on link "I Additional Info" at bounding box center [692, 237] width 434 height 20
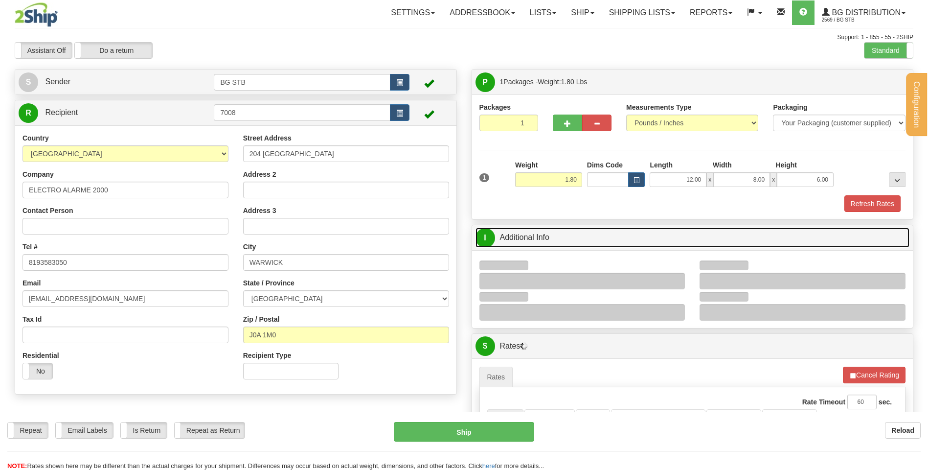
scroll to position [147, 0]
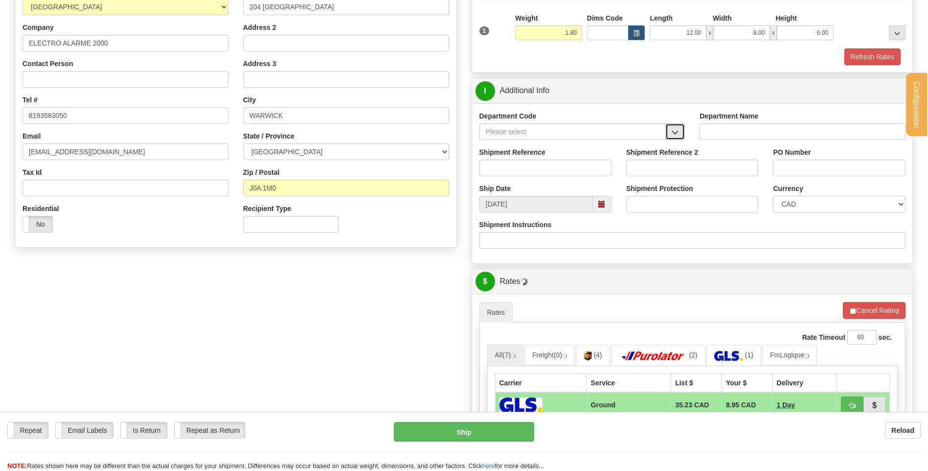
click at [678, 130] on span "button" at bounding box center [675, 132] width 7 height 6
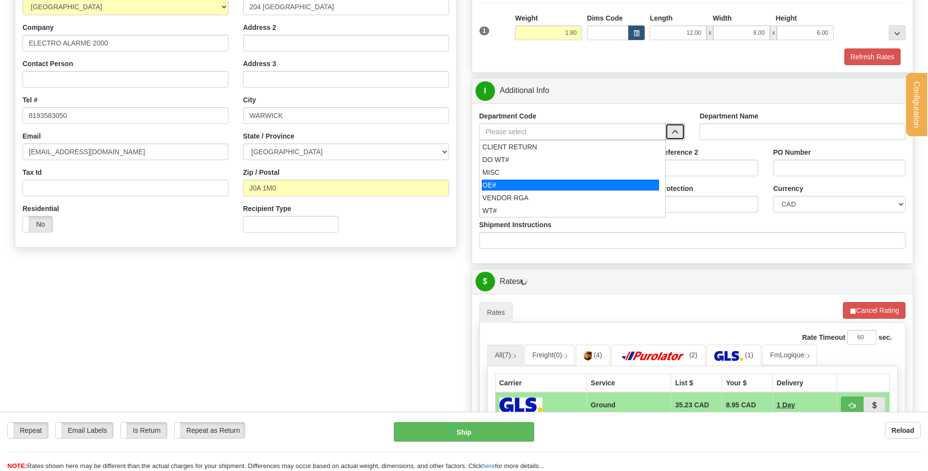
click at [551, 183] on div "OE#" at bounding box center [570, 185] width 177 height 11
type input "OE#"
type input "ORDERS"
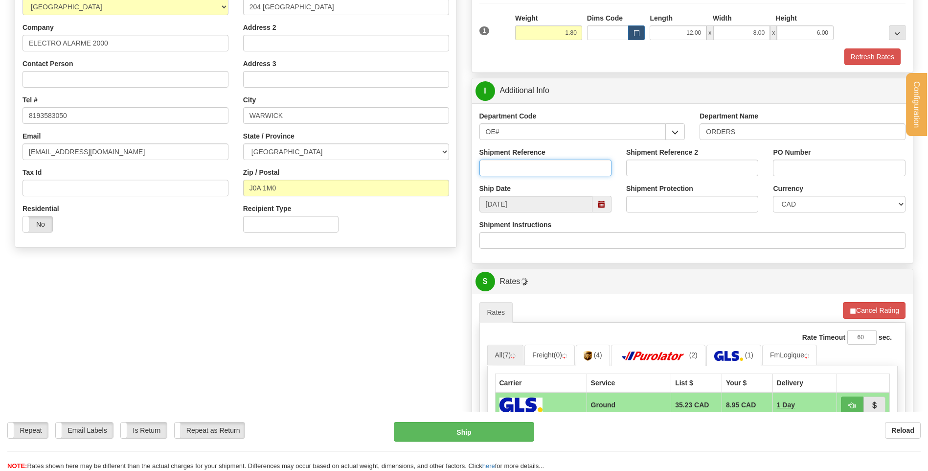
click at [550, 162] on input "Shipment Reference" at bounding box center [545, 167] width 132 height 17
click at [576, 166] on input "80004585-01 // 80004643-010" at bounding box center [545, 167] width 132 height 17
type input "80004585-01 // 80004643-01"
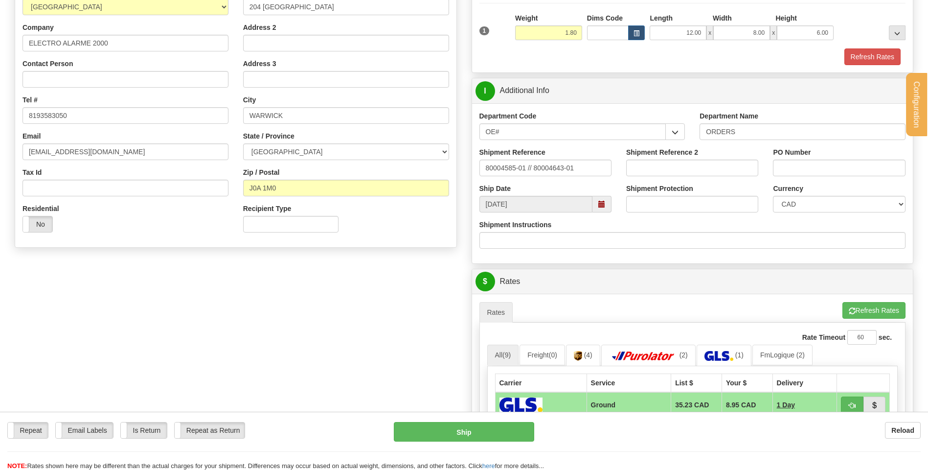
drag, startPoint x: 770, startPoint y: 161, endPoint x: 775, endPoint y: 165, distance: 6.7
click at [774, 164] on div "PO Number" at bounding box center [839, 165] width 147 height 36
click at [778, 165] on input "PO Number" at bounding box center [839, 167] width 132 height 17
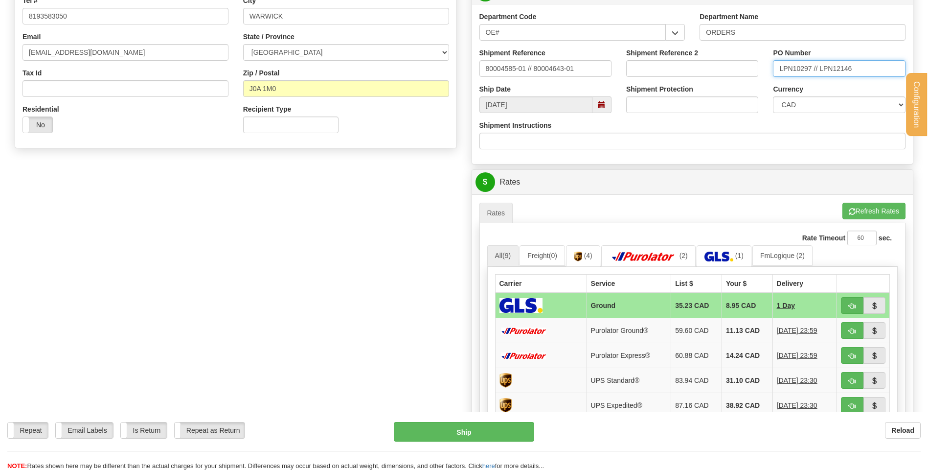
scroll to position [391, 0]
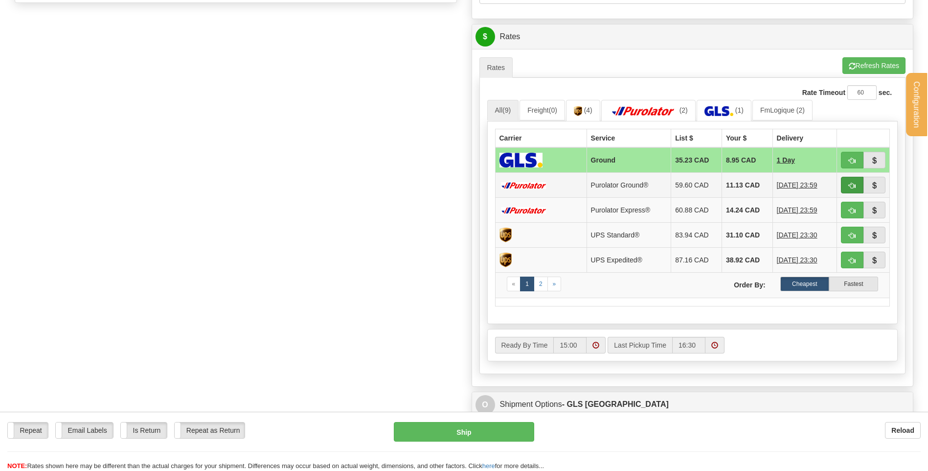
type input "LPN10297 // LPN12146"
click at [849, 183] on span "button" at bounding box center [852, 185] width 7 height 6
type input "260"
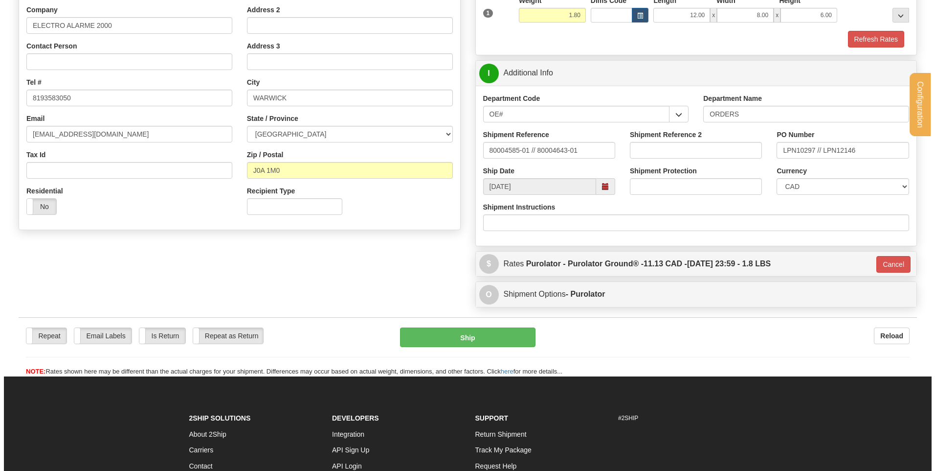
scroll to position [160, 0]
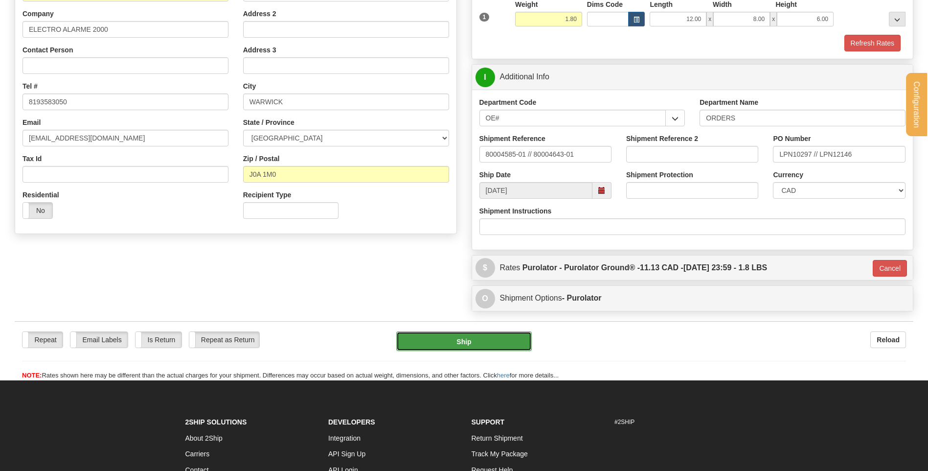
click at [471, 337] on button "Ship" at bounding box center [463, 341] width 135 height 20
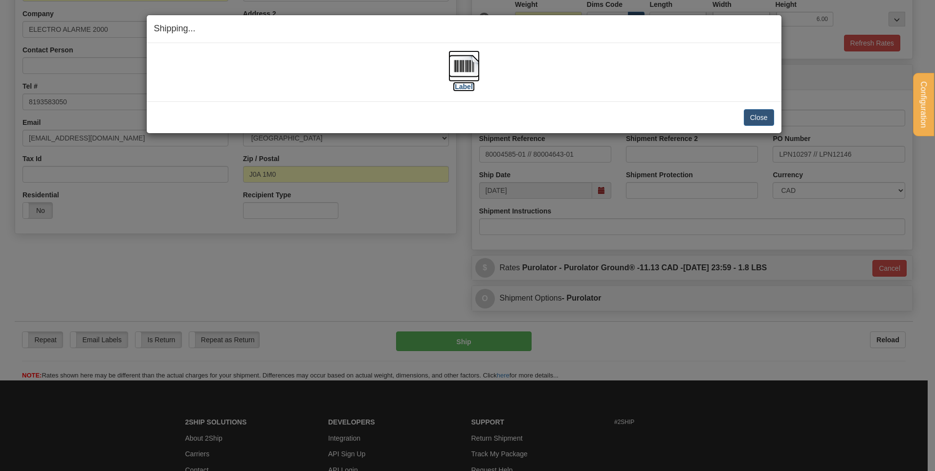
click at [468, 66] on img at bounding box center [464, 65] width 31 height 31
click at [747, 120] on button "Close" at bounding box center [759, 117] width 30 height 17
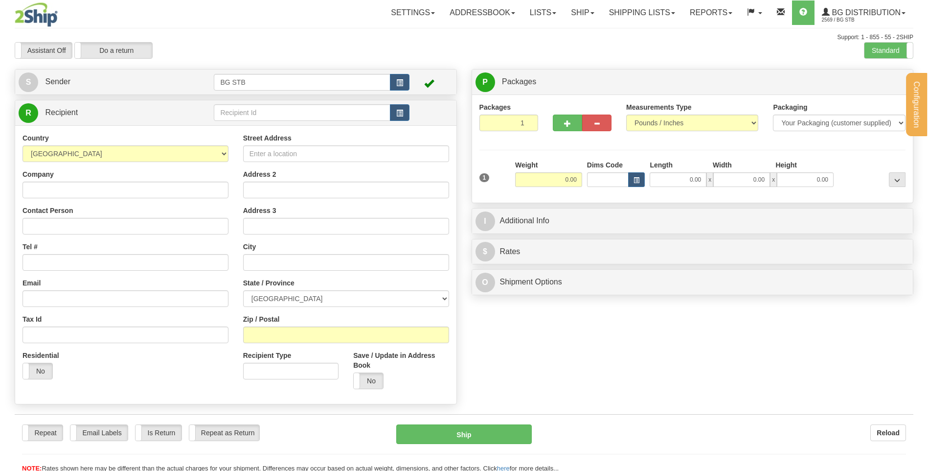
click at [272, 113] on div at bounding box center [464, 235] width 928 height 471
click at [272, 113] on input "text" at bounding box center [302, 112] width 176 height 17
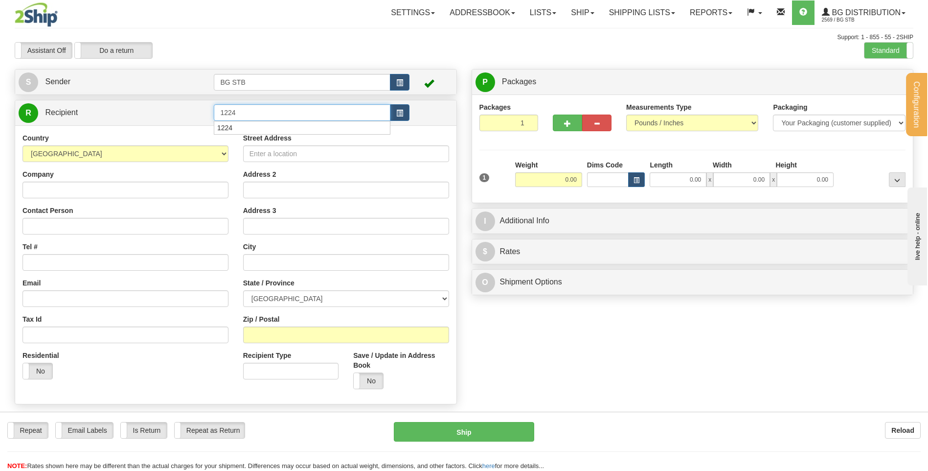
type input "1224"
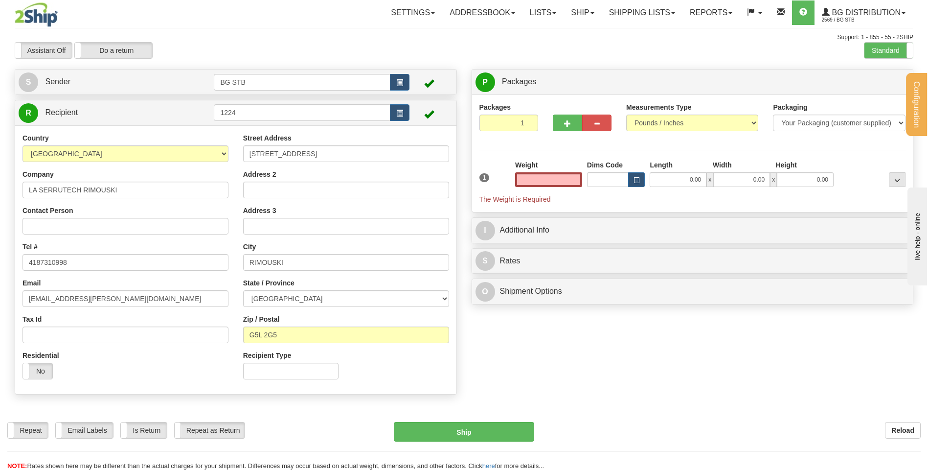
type input "0.00"
click at [560, 168] on div "Weight 0.00" at bounding box center [548, 173] width 67 height 27
click at [560, 182] on input "0.00" at bounding box center [548, 179] width 67 height 15
type input "8.00"
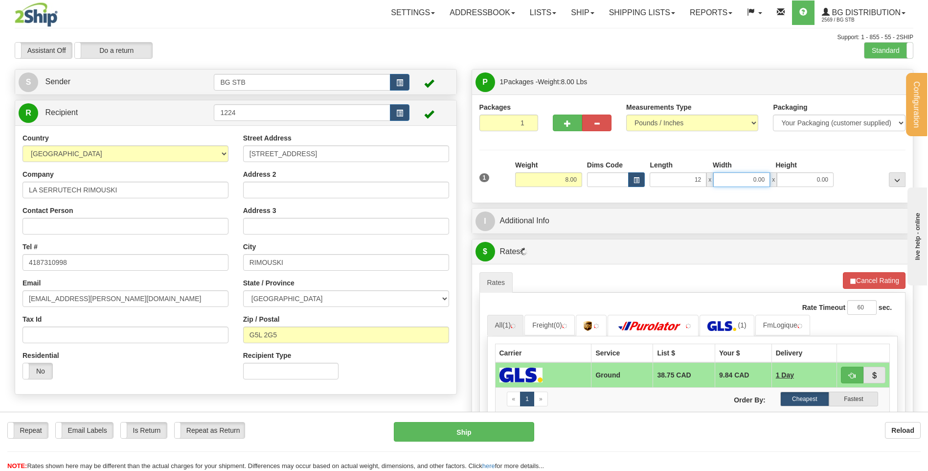
type input "12.00"
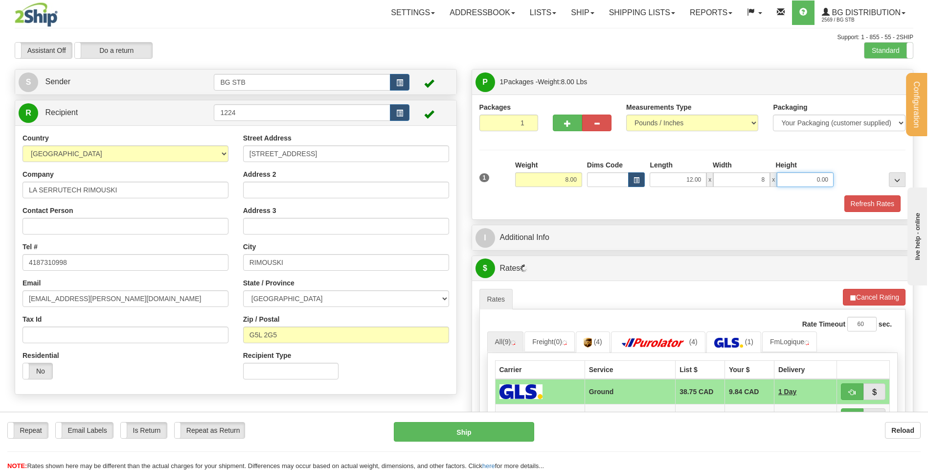
type input "8.00"
type input "6"
type input "6.00"
click at [579, 248] on div "I Additional Info" at bounding box center [692, 237] width 441 height 25
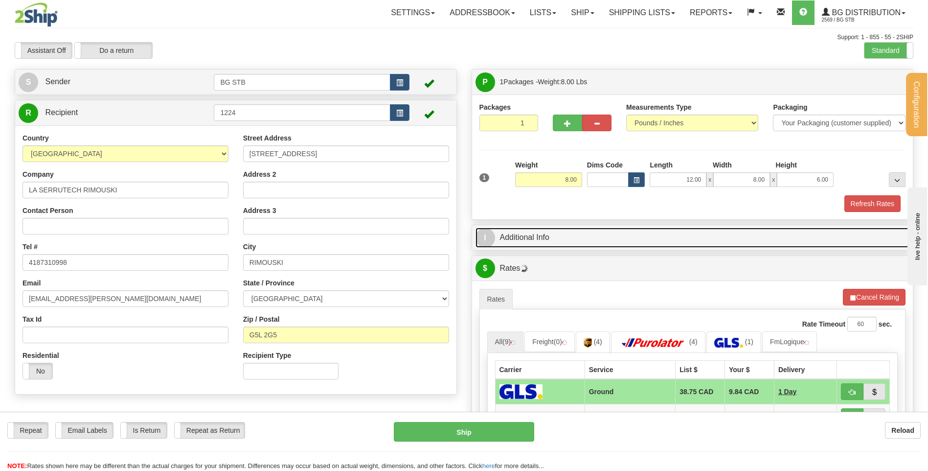
click at [582, 240] on link "I Additional Info" at bounding box center [692, 237] width 434 height 20
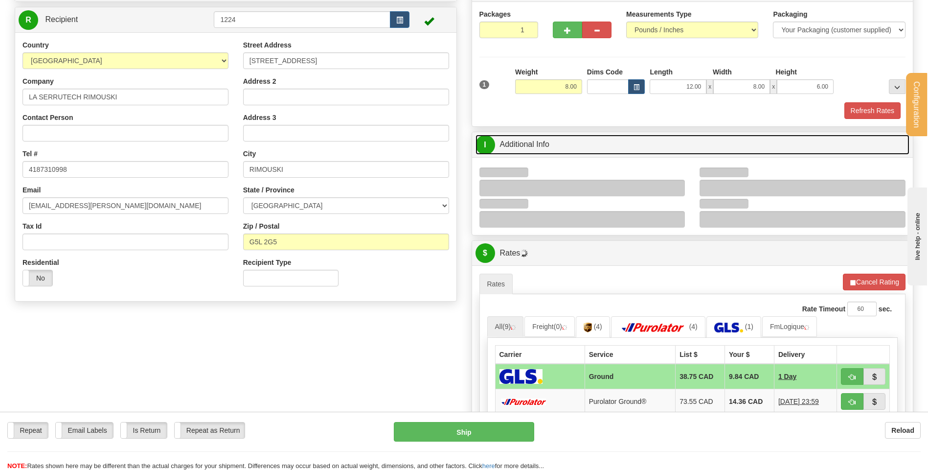
scroll to position [196, 0]
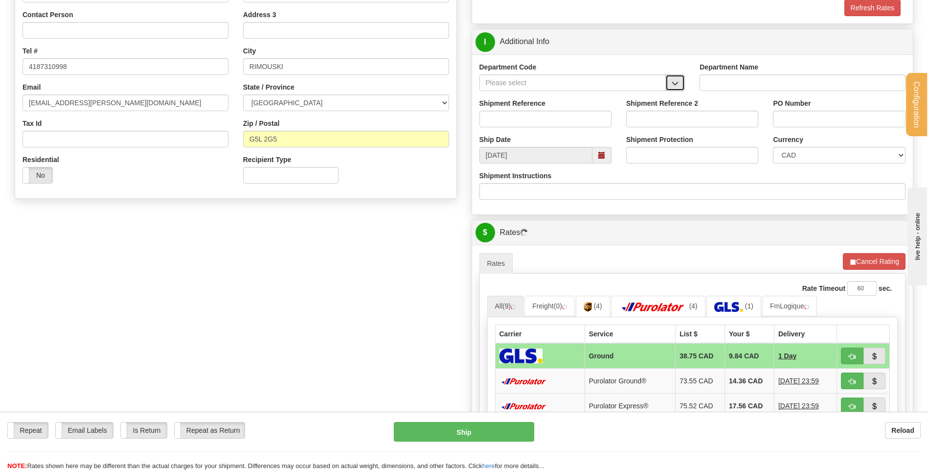
click at [679, 82] on button "button" at bounding box center [675, 82] width 20 height 17
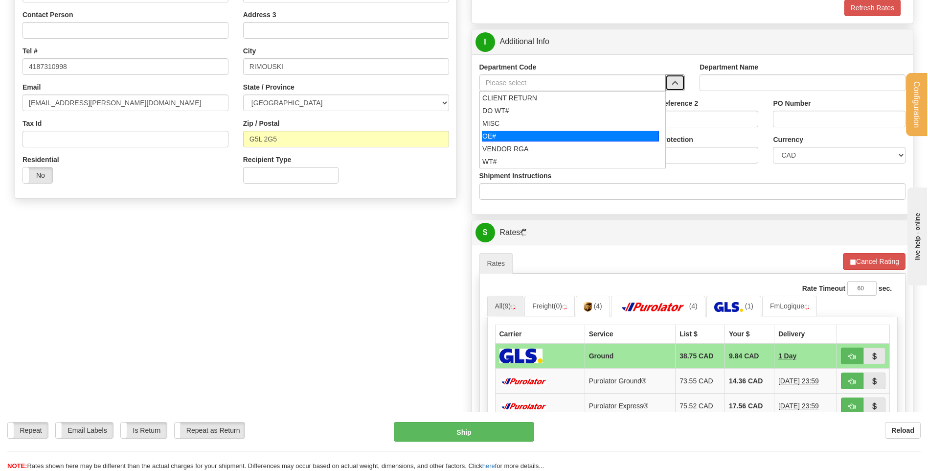
click at [489, 136] on div "OE#" at bounding box center [570, 136] width 177 height 11
type input "OE#"
type input "ORDERS"
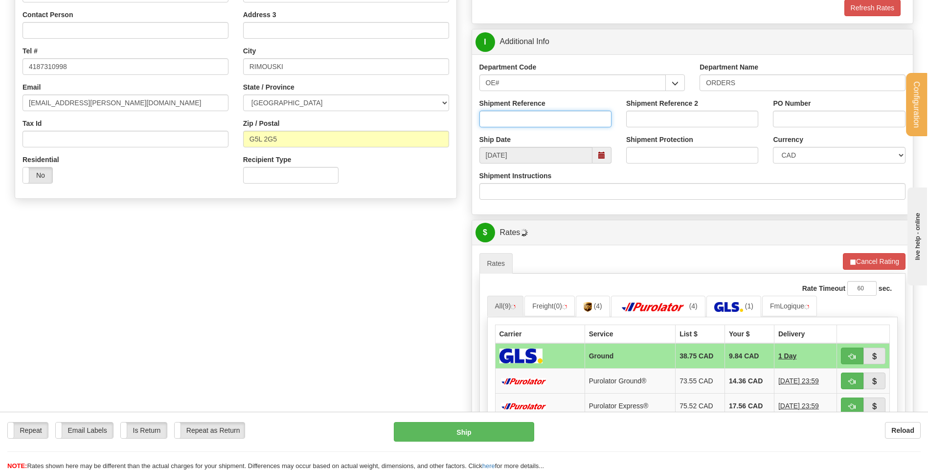
click at [497, 122] on input "Shipment Reference" at bounding box center [545, 119] width 132 height 17
type input "80004856-00"
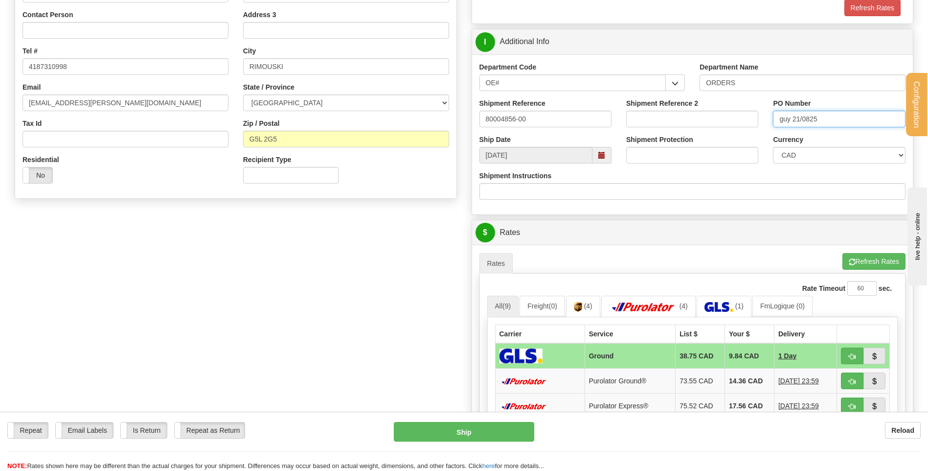
click at [810, 118] on input "guy 21/0825" at bounding box center [839, 119] width 132 height 17
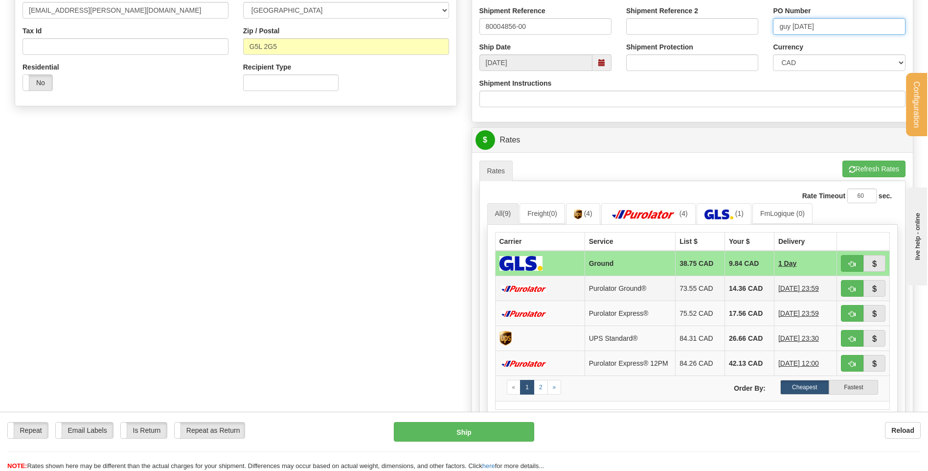
scroll to position [391, 0]
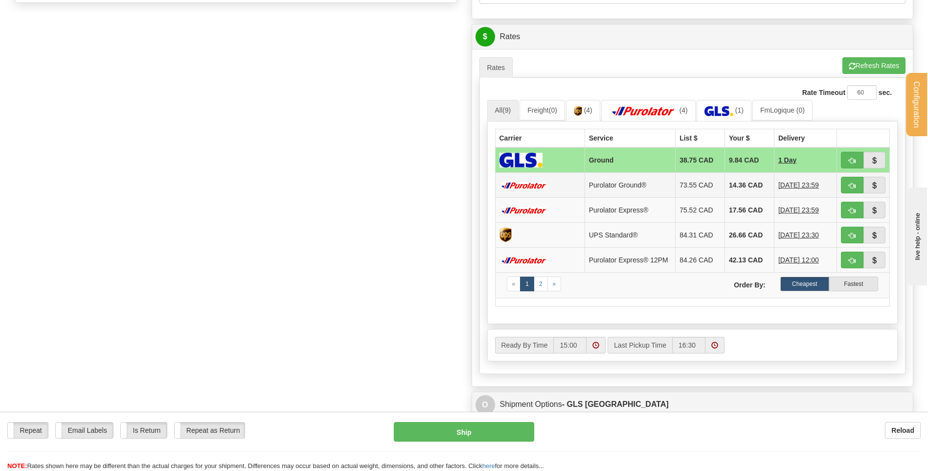
type input "guy 21/08/25"
click at [852, 184] on span "button" at bounding box center [852, 185] width 7 height 6
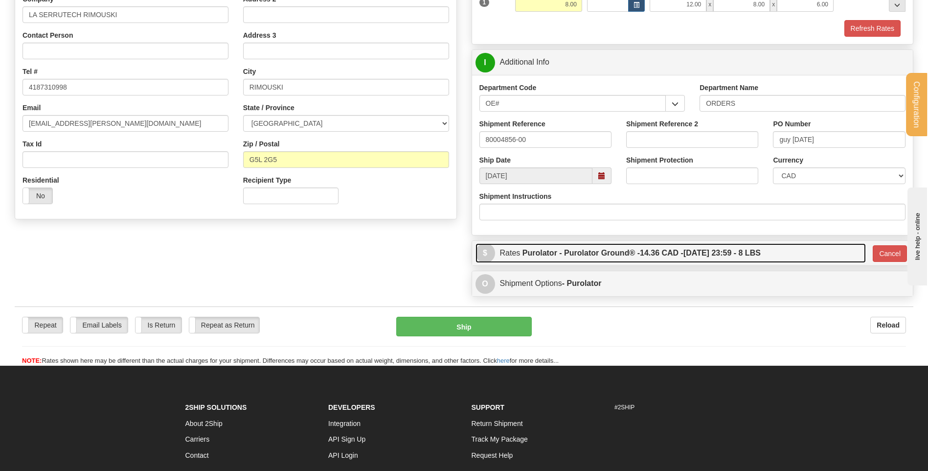
click at [684, 247] on label "Purolator - Purolator Ground® - 14.36 CAD - 08/22/2025 23:59 - 8 LBS" at bounding box center [641, 253] width 238 height 20
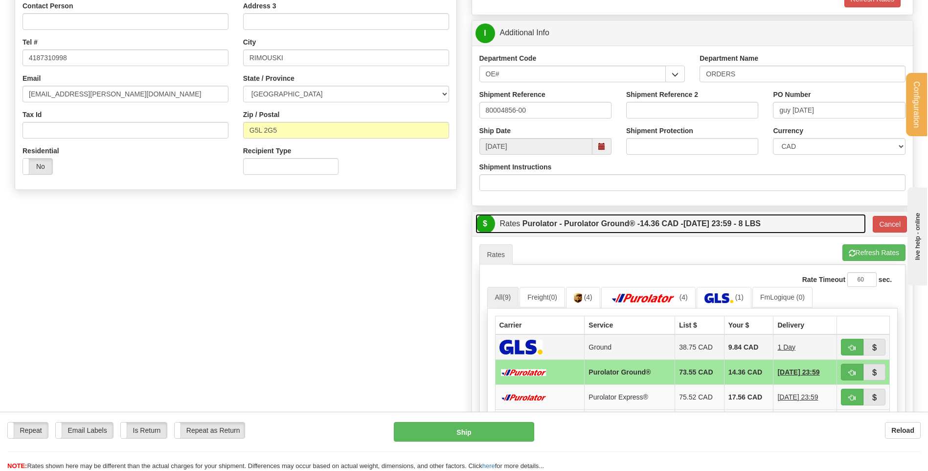
scroll to position [322, 0]
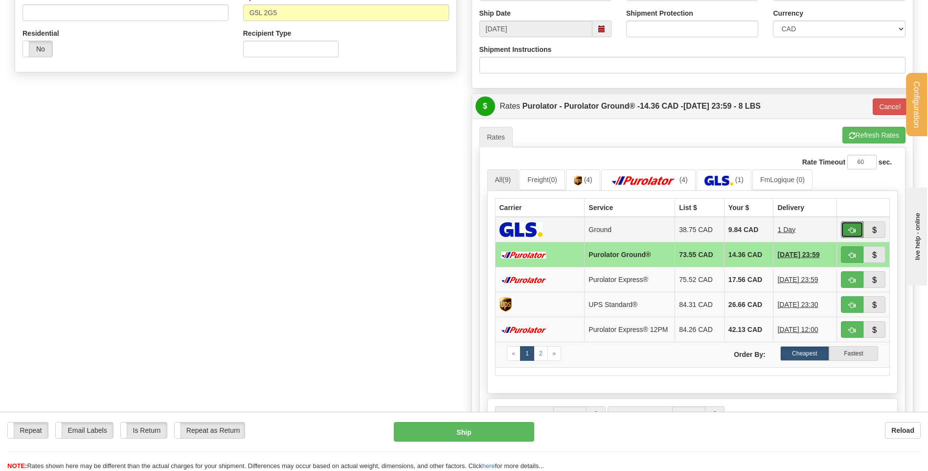
drag, startPoint x: 855, startPoint y: 226, endPoint x: 761, endPoint y: 251, distance: 97.3
click at [854, 226] on button "button" at bounding box center [852, 229] width 23 height 17
type input "1"
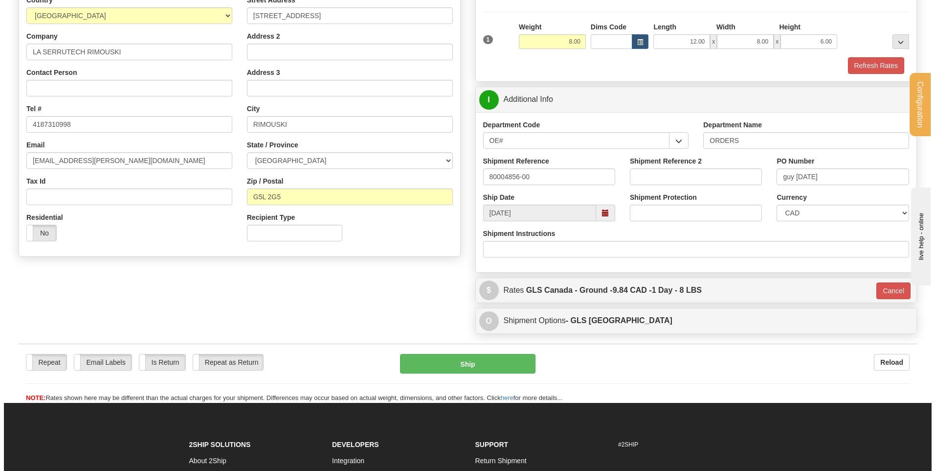
scroll to position [126, 0]
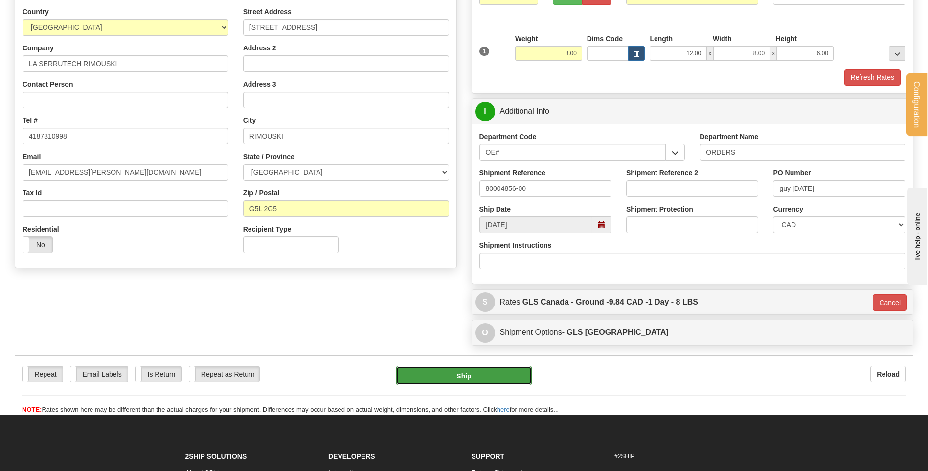
click at [459, 374] on button "Ship" at bounding box center [463, 375] width 135 height 20
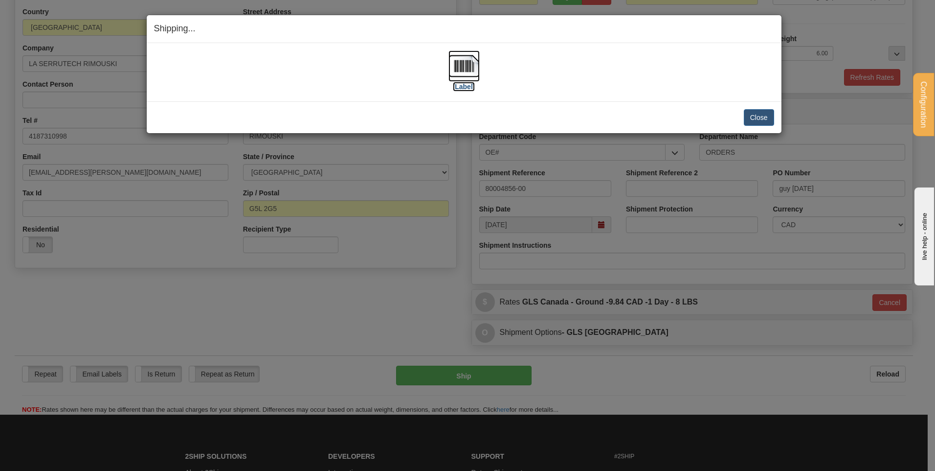
click at [468, 59] on img at bounding box center [464, 65] width 31 height 31
click at [771, 118] on button "Close" at bounding box center [759, 117] width 30 height 17
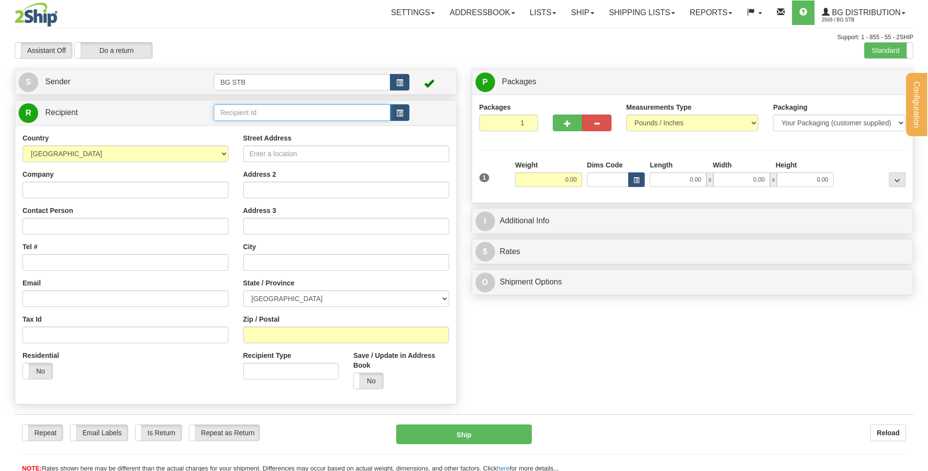
click at [309, 108] on input "text" at bounding box center [302, 112] width 176 height 17
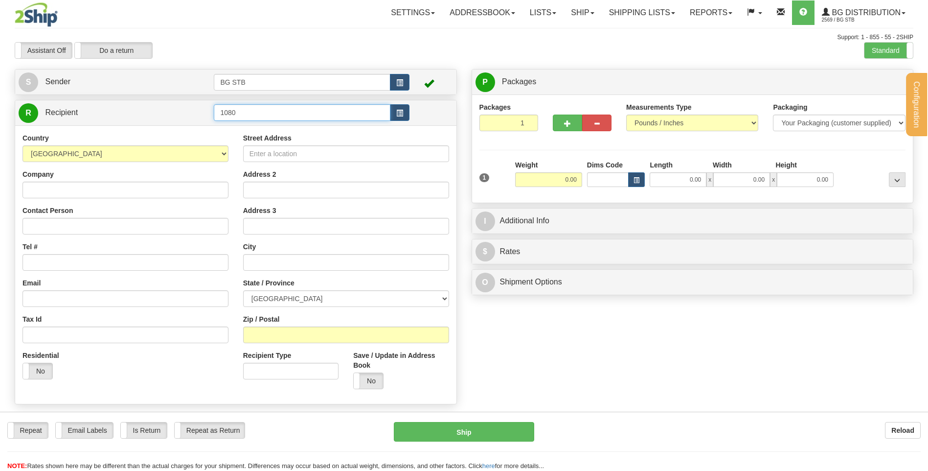
type input "1080"
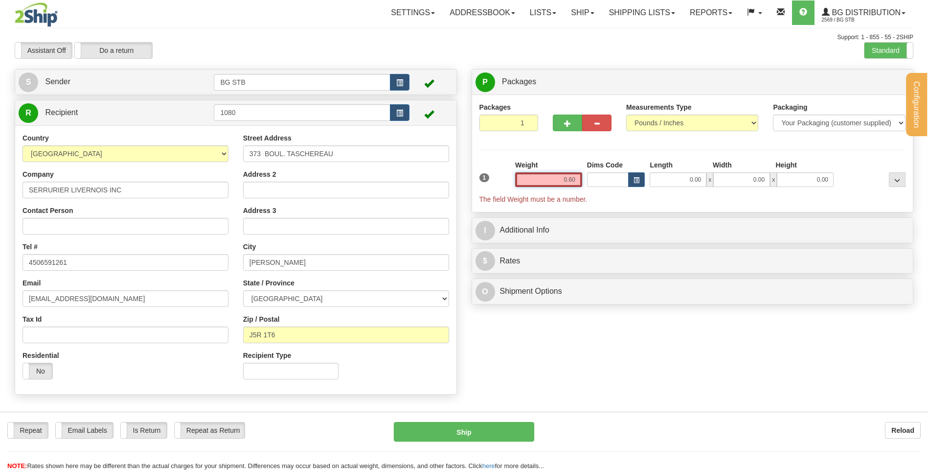
type input "0.60"
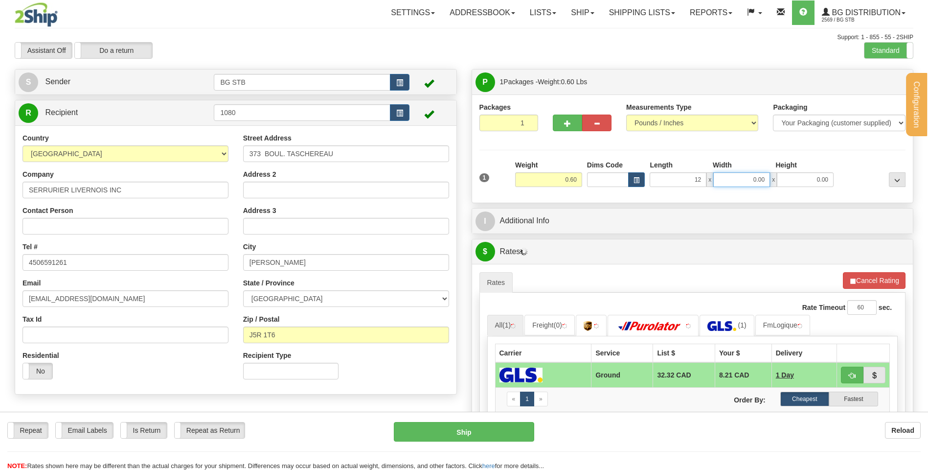
type input "12.00"
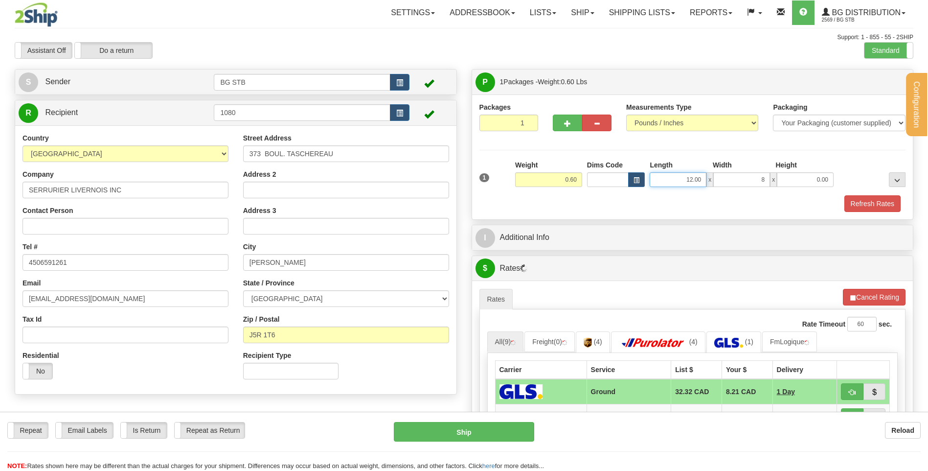
type input "8.00"
drag, startPoint x: 658, startPoint y: 177, endPoint x: 879, endPoint y: 173, distance: 220.2
click at [878, 181] on div "1 Weight 0.60 Dims Code x x" at bounding box center [692, 177] width 431 height 35
drag, startPoint x: 669, startPoint y: 177, endPoint x: 829, endPoint y: 161, distance: 160.7
click at [763, 177] on div "101.00 x 8.00 x 0.00" at bounding box center [742, 179] width 184 height 15
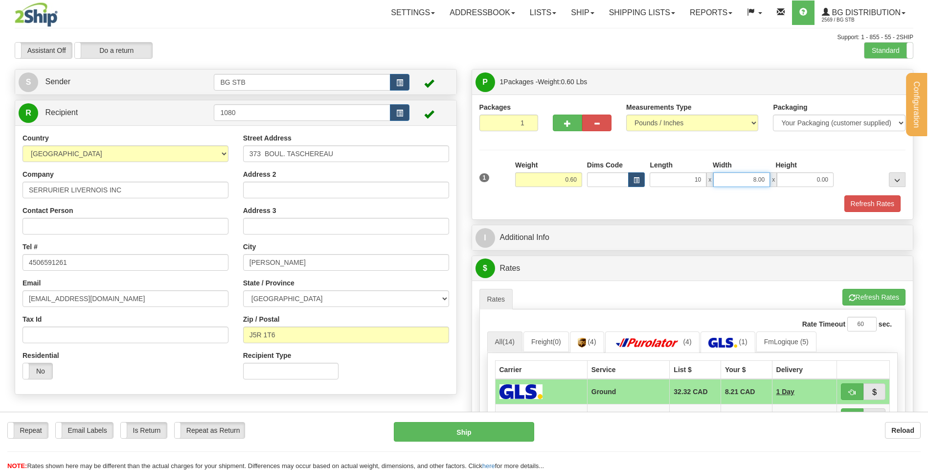
type input "10.00"
type input "8.00"
type input "2.00"
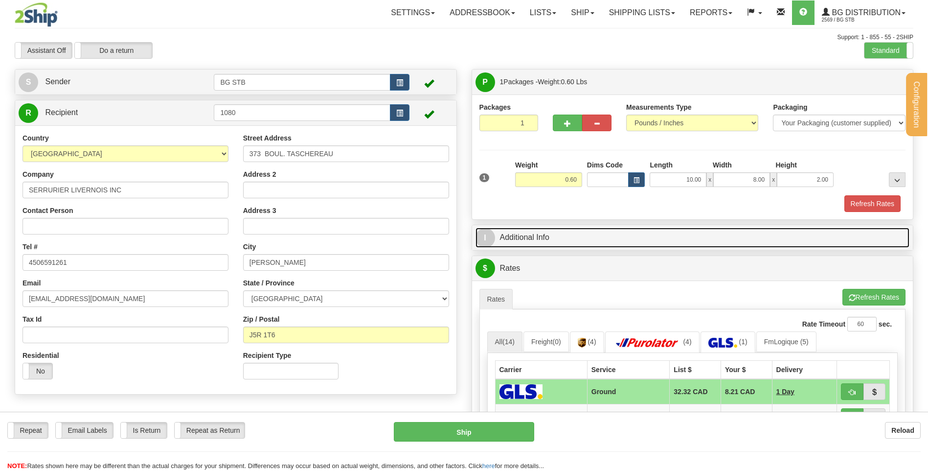
click at [619, 232] on link "I Additional Info" at bounding box center [692, 237] width 434 height 20
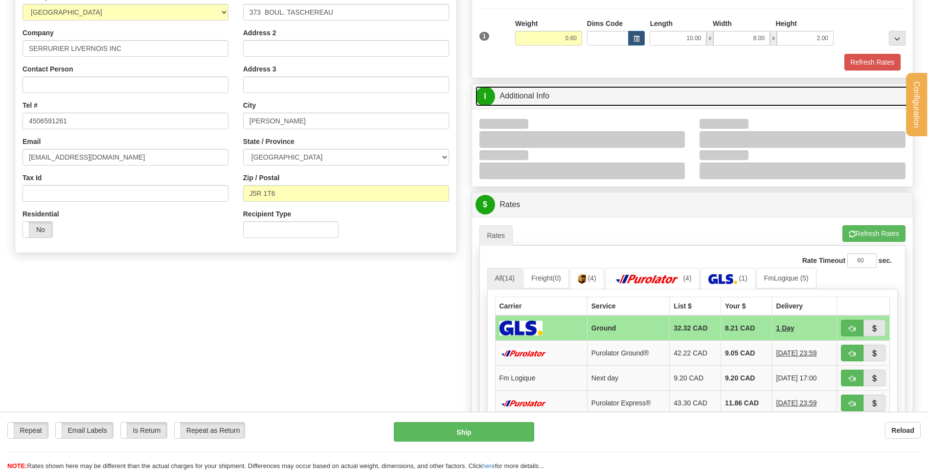
scroll to position [147, 0]
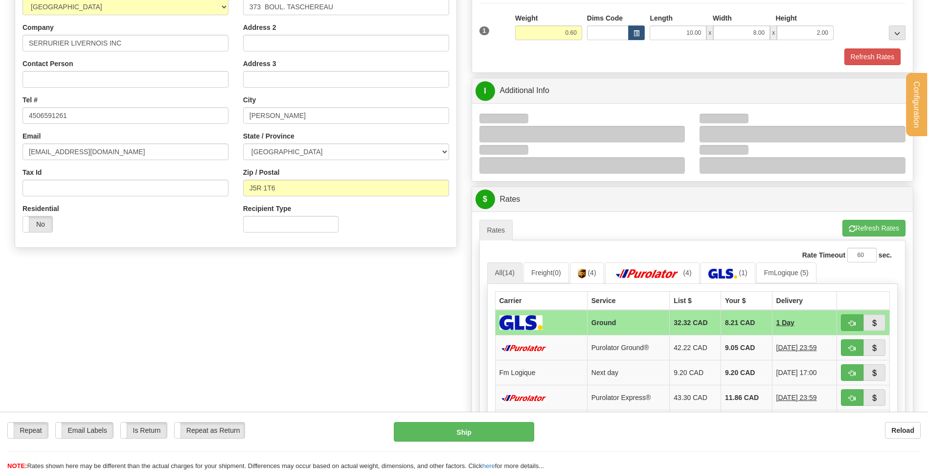
click at [676, 132] on div at bounding box center [582, 134] width 206 height 17
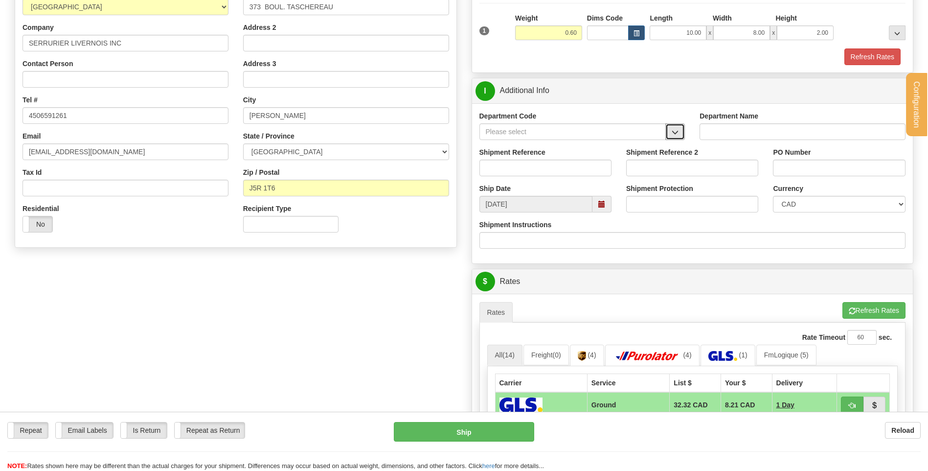
click at [675, 134] on span "button" at bounding box center [675, 132] width 7 height 6
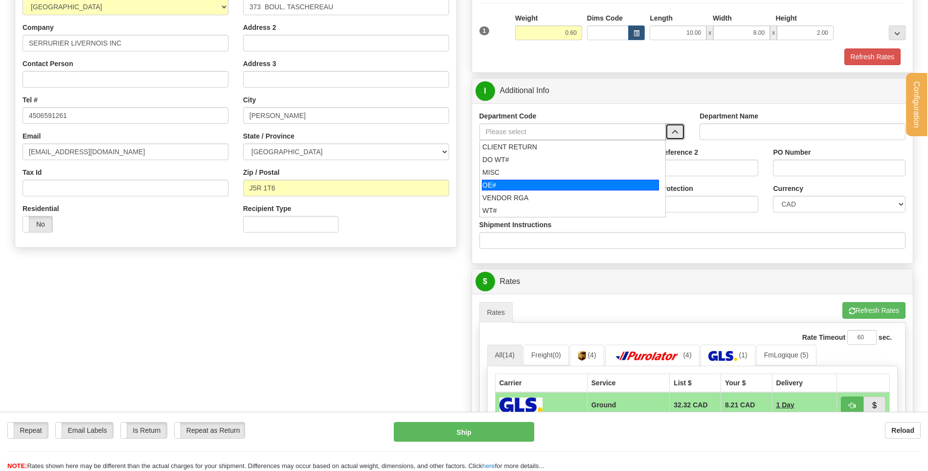
click at [587, 182] on div "OE#" at bounding box center [570, 185] width 177 height 11
type input "OE#"
type input "ORDERS"
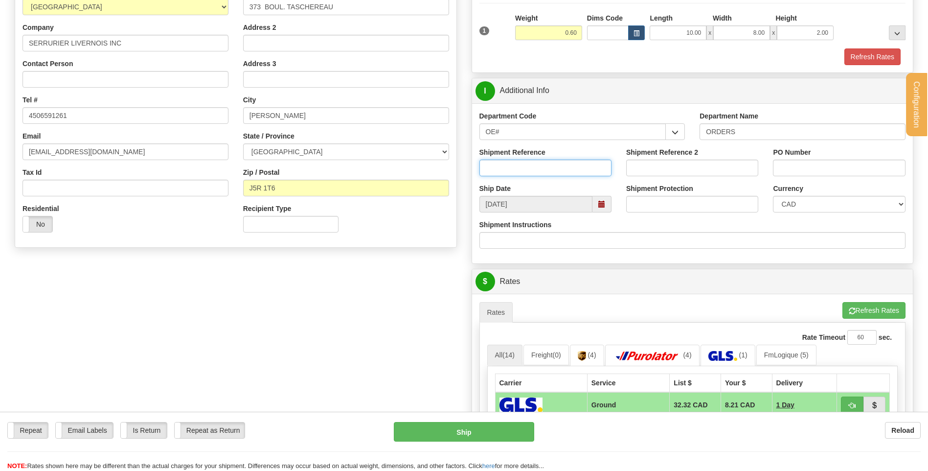
click at [582, 168] on input "Shipment Reference" at bounding box center [545, 167] width 132 height 17
type input "80004655-01"
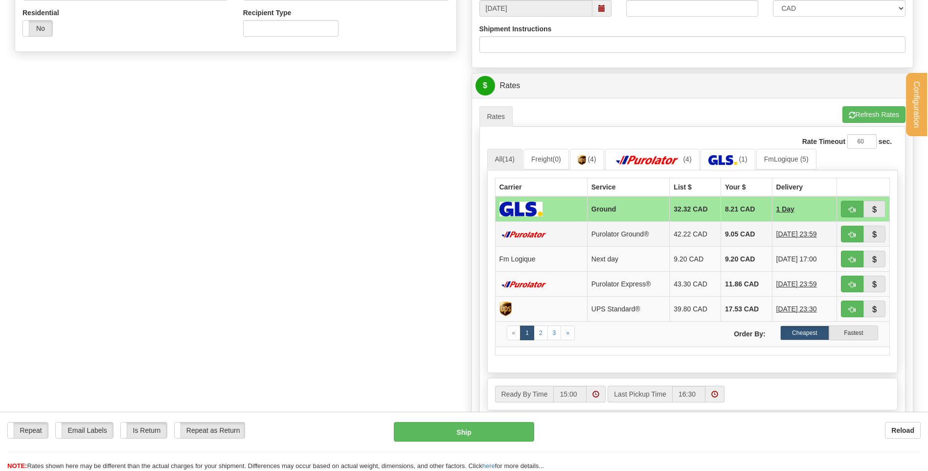
scroll to position [391, 0]
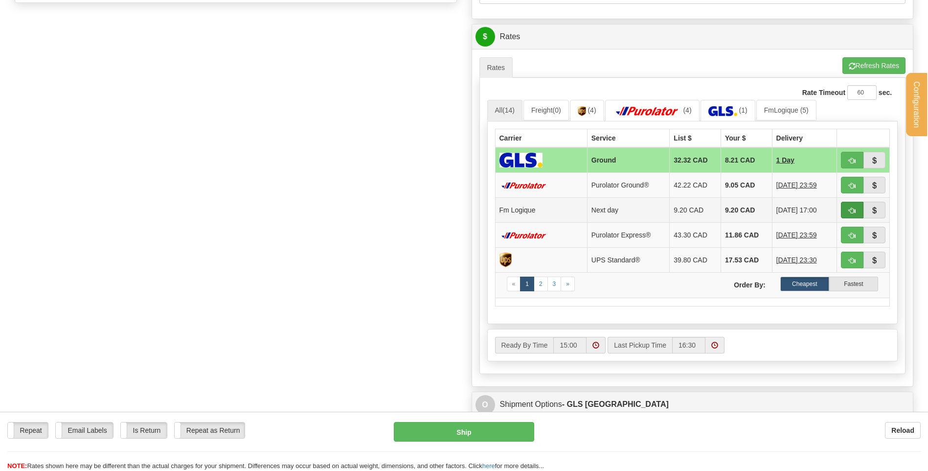
type input "bg 250815-p"
click at [847, 209] on button "button" at bounding box center [852, 210] width 23 height 17
type input "jour"
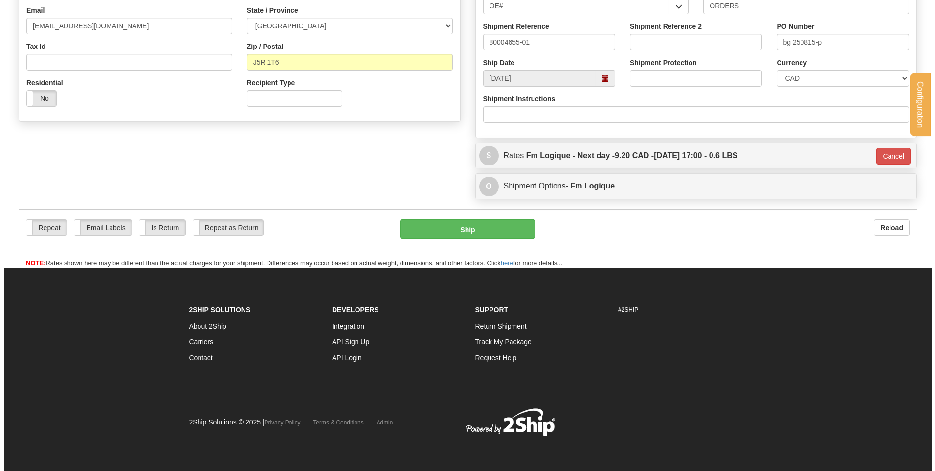
scroll to position [273, 0]
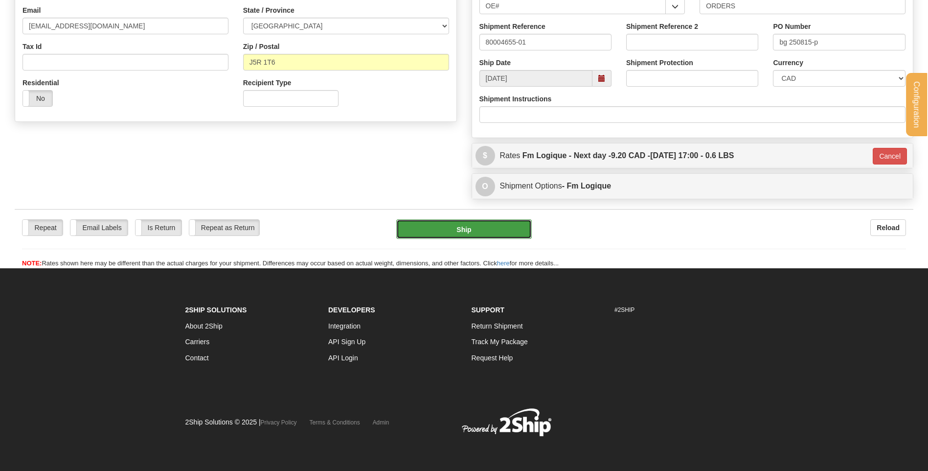
click at [466, 234] on button "Ship" at bounding box center [463, 229] width 135 height 20
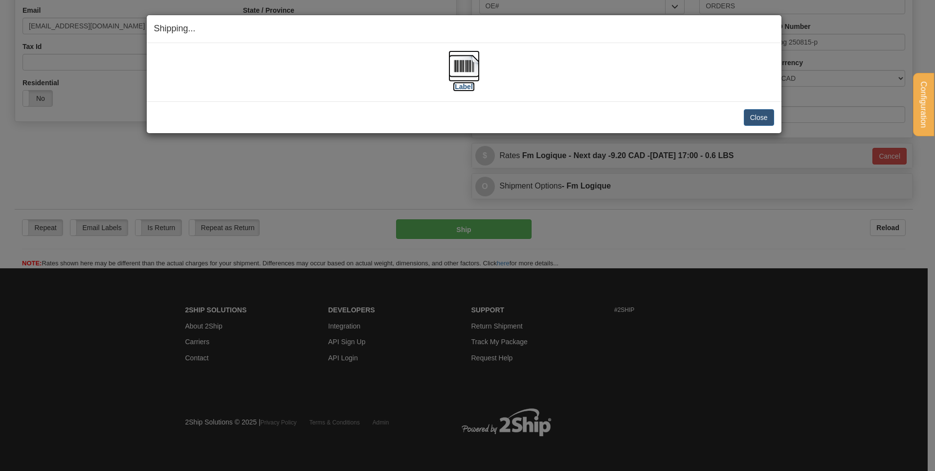
click at [467, 64] on img at bounding box center [464, 65] width 31 height 31
click at [760, 112] on button "Close" at bounding box center [759, 117] width 30 height 17
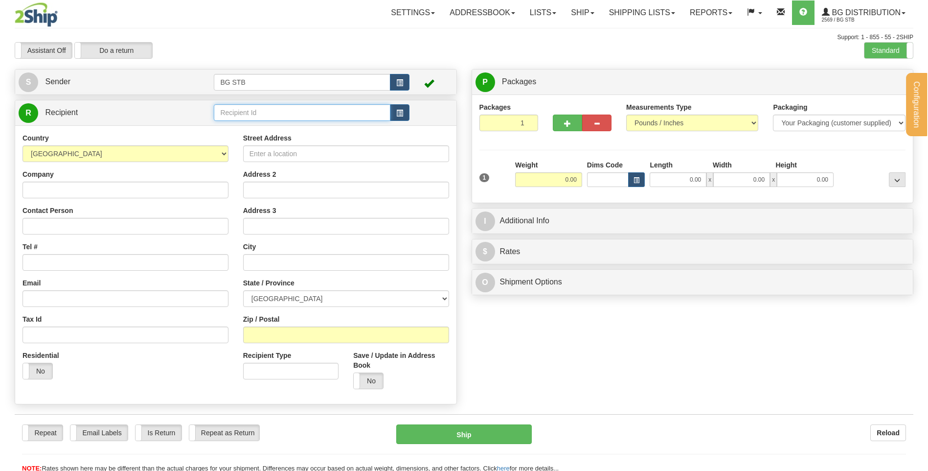
click at [356, 113] on input "text" at bounding box center [302, 112] width 176 height 17
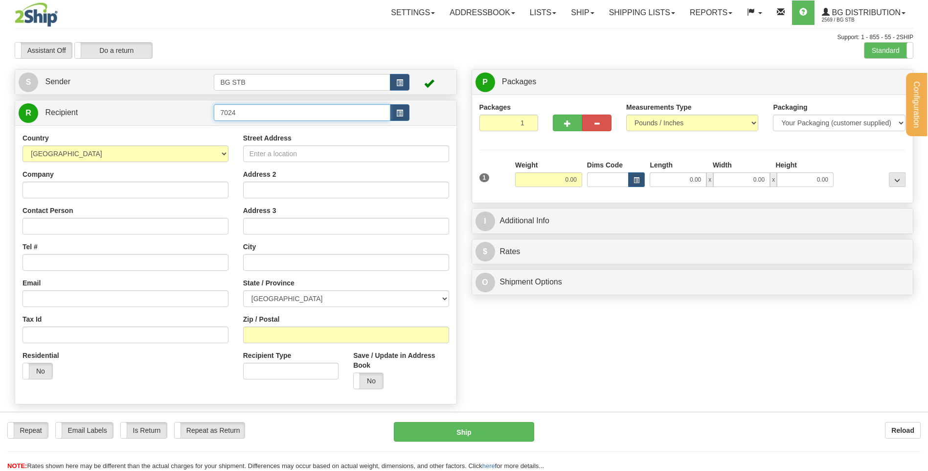
type input "7024"
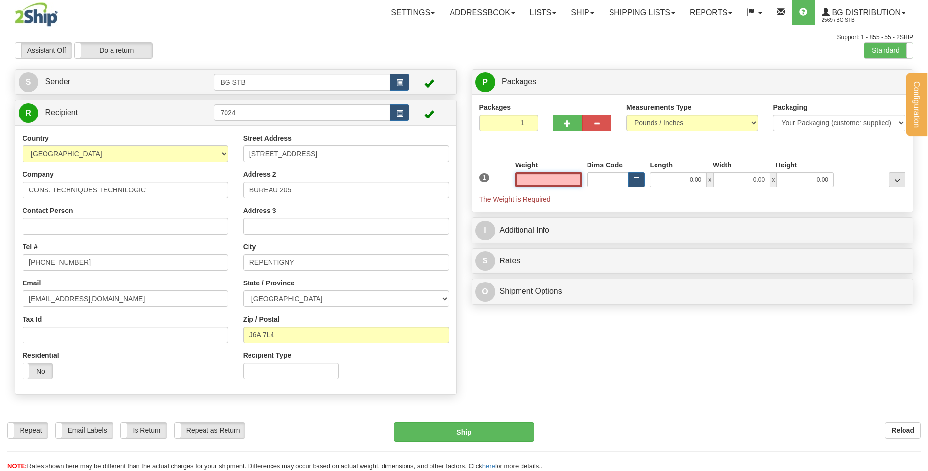
click at [570, 179] on input "text" at bounding box center [548, 179] width 67 height 15
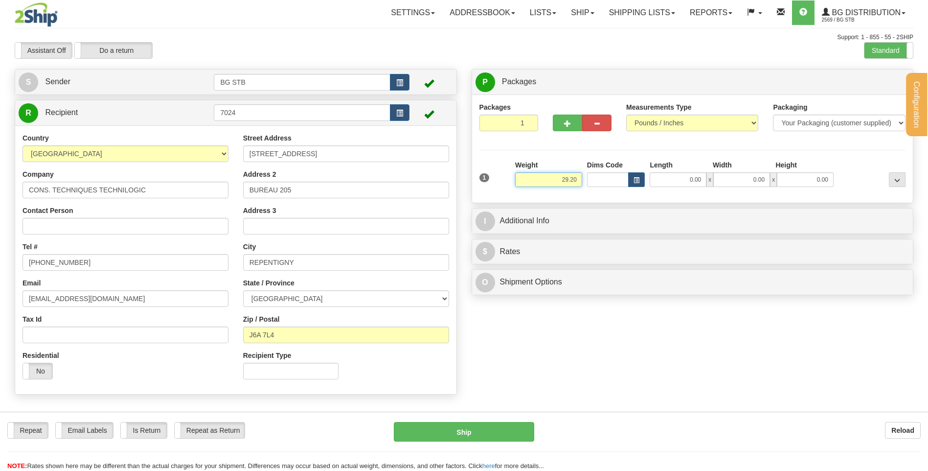
type input "29.20"
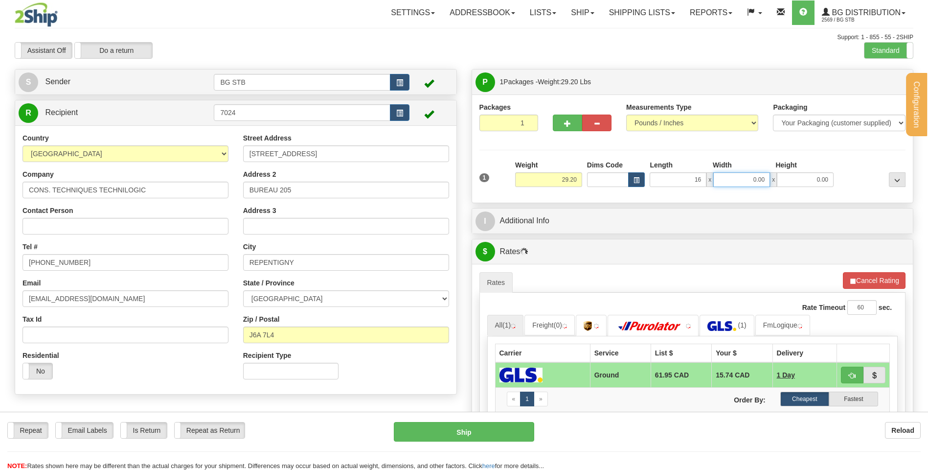
type input "16.00"
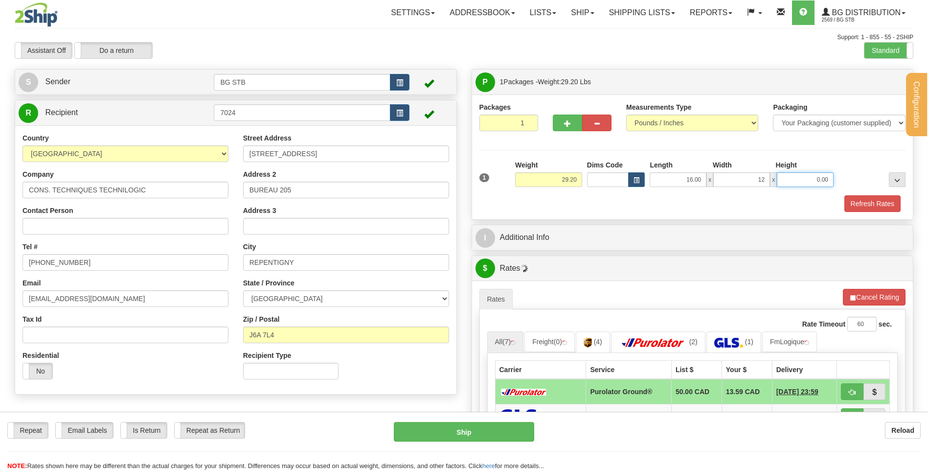
type input "12.00"
type input "11.00"
click at [564, 120] on button "button" at bounding box center [567, 122] width 29 height 17
type input "2"
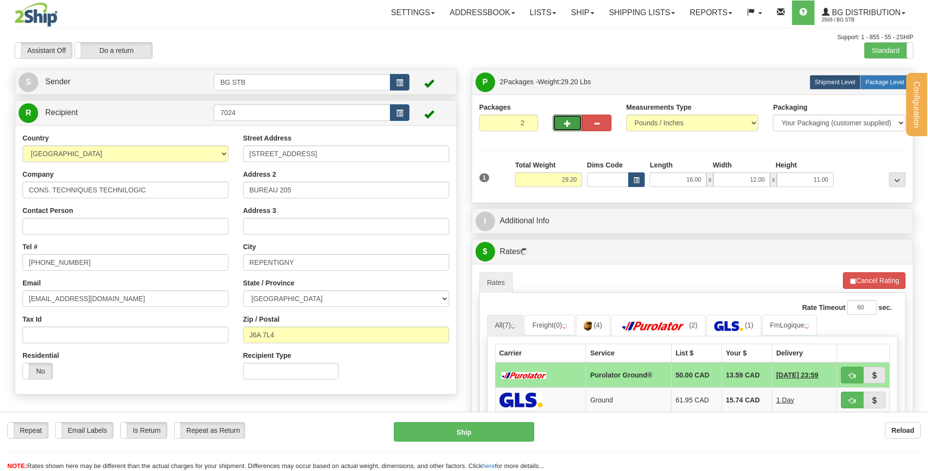
click at [884, 79] on span "Package Level" at bounding box center [884, 82] width 39 height 7
radio input "true"
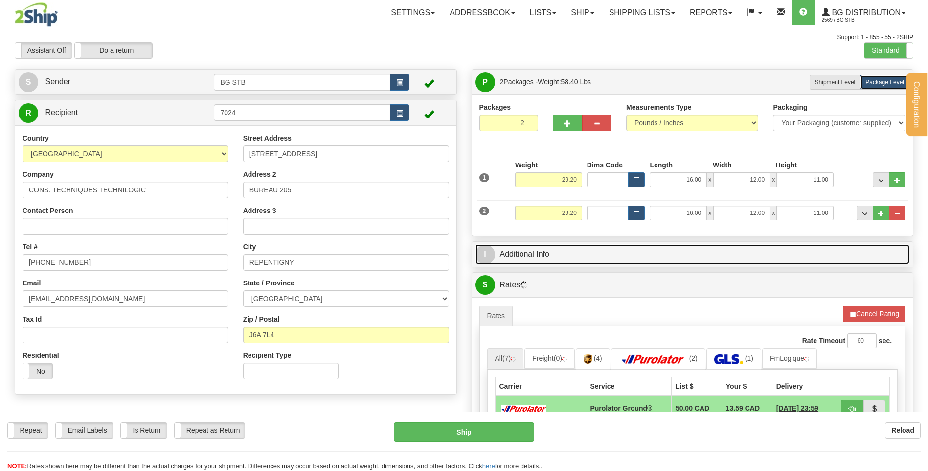
click at [536, 262] on link "I Additional Info" at bounding box center [692, 254] width 434 height 20
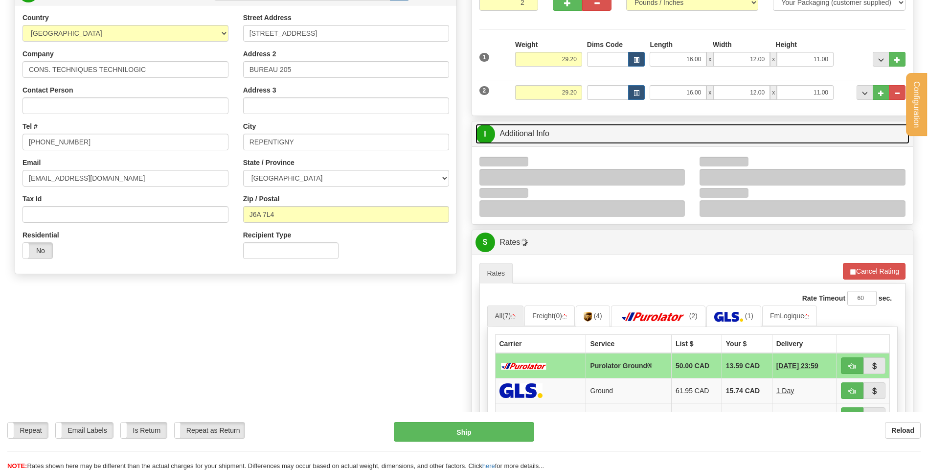
scroll to position [196, 0]
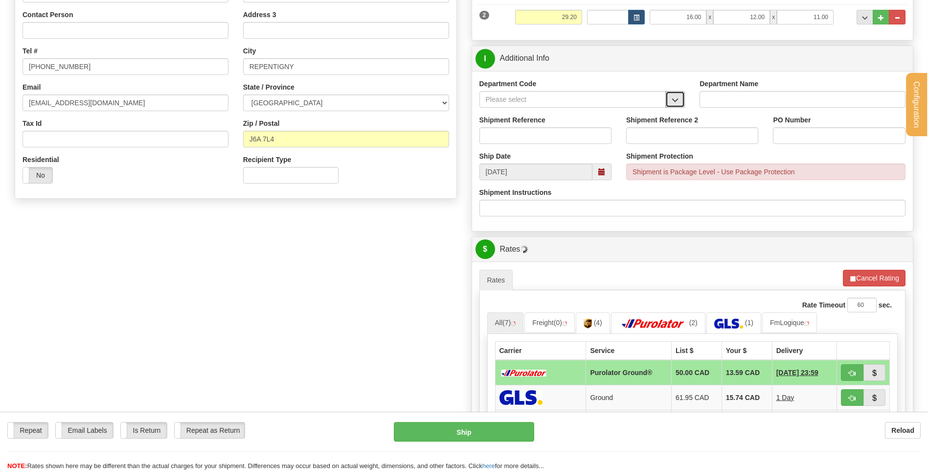
drag, startPoint x: 674, startPoint y: 94, endPoint x: 656, endPoint y: 106, distance: 21.2
click at [674, 94] on button "button" at bounding box center [675, 99] width 20 height 17
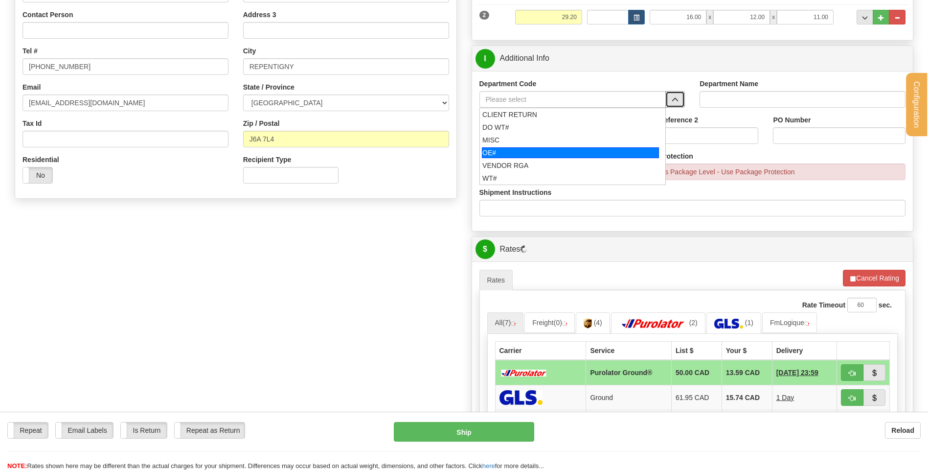
click at [551, 151] on div "OE#" at bounding box center [570, 152] width 177 height 11
type input "OE#"
type input "ORDERS"
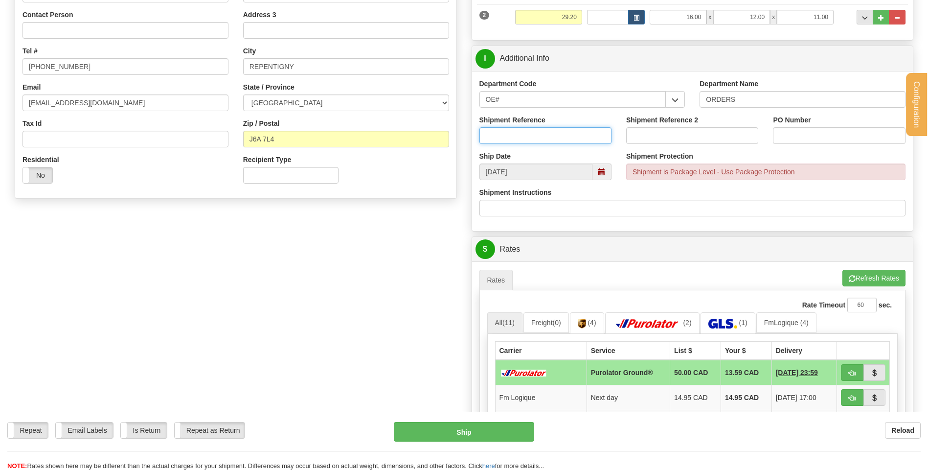
click at [546, 140] on input "Shipment Reference" at bounding box center [545, 135] width 132 height 17
type input "80004644-01"
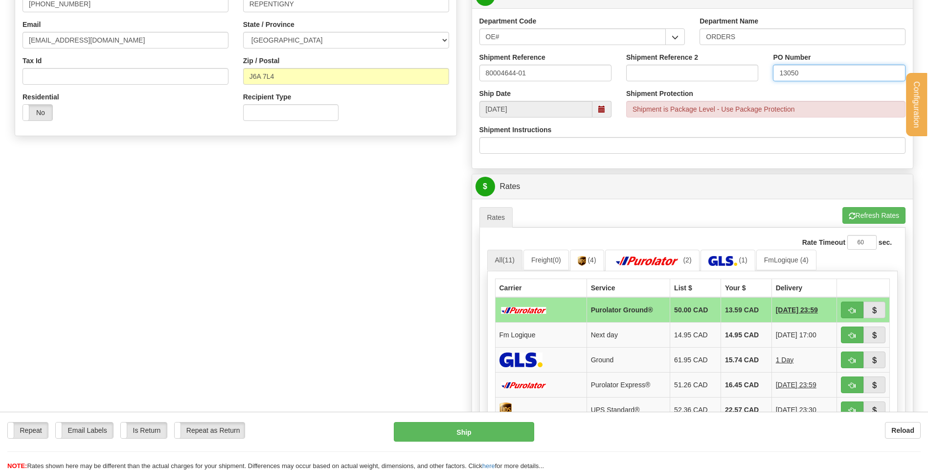
scroll to position [294, 0]
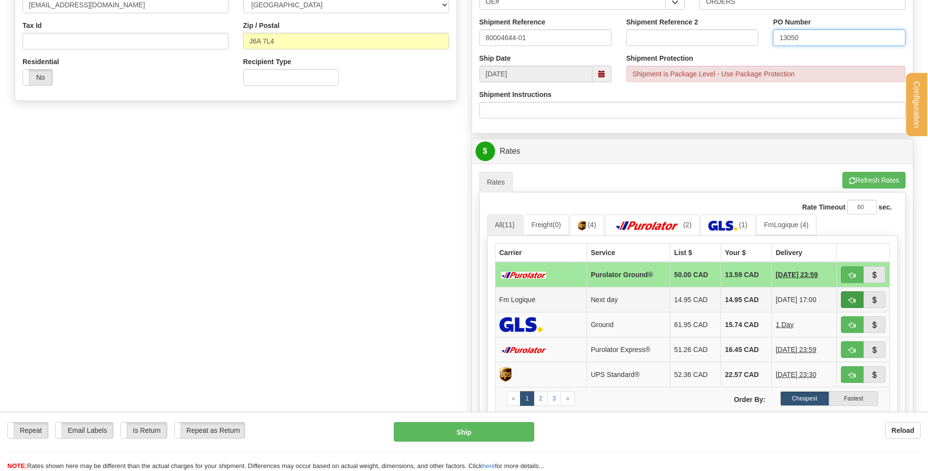
type input "13050"
click at [843, 296] on button "button" at bounding box center [852, 299] width 23 height 17
type input "jour"
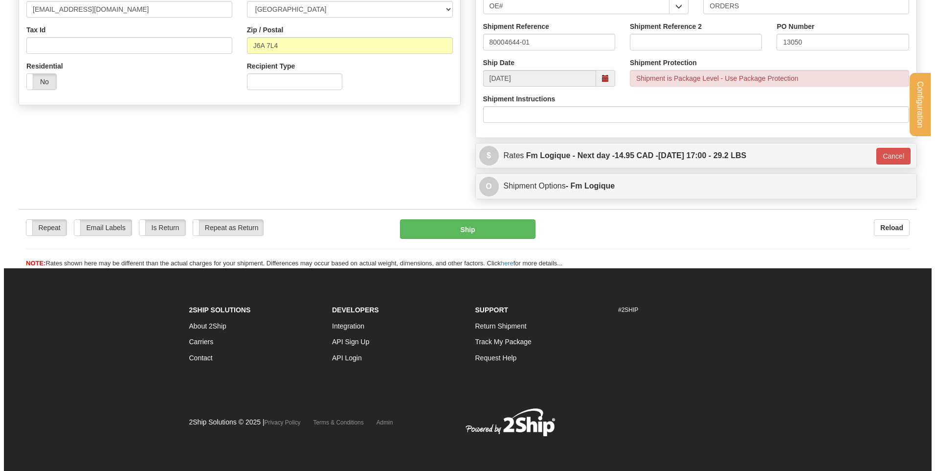
scroll to position [287, 0]
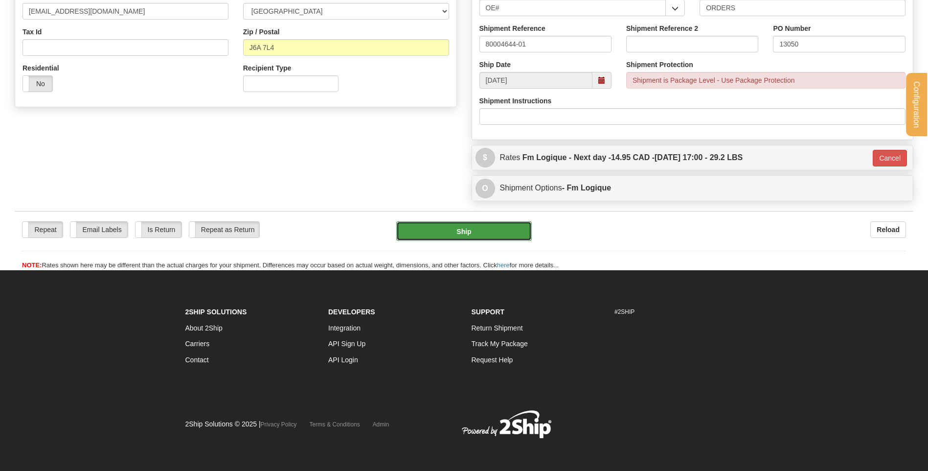
click at [509, 231] on button "Ship" at bounding box center [463, 231] width 135 height 20
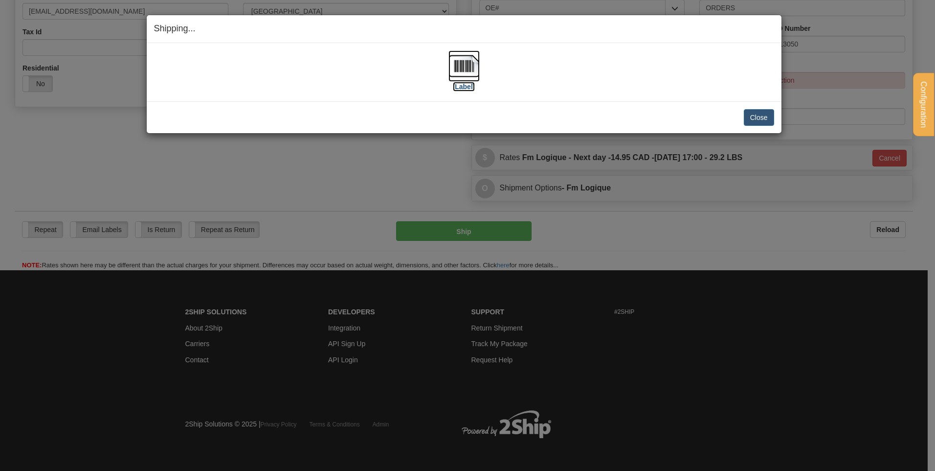
click at [454, 57] on img at bounding box center [464, 65] width 31 height 31
click at [759, 117] on button "Close" at bounding box center [759, 117] width 30 height 17
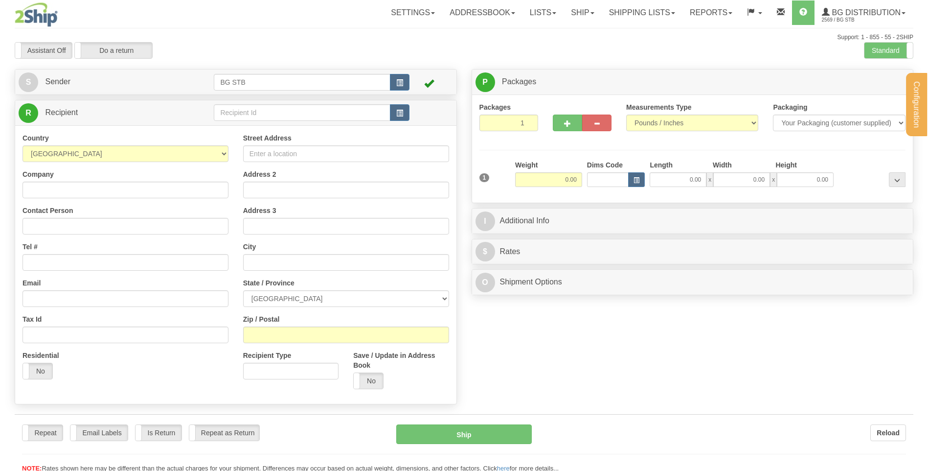
click at [270, 120] on div "Configuration My Configuration Panel Close Configure My Carriers" at bounding box center [464, 236] width 928 height 473
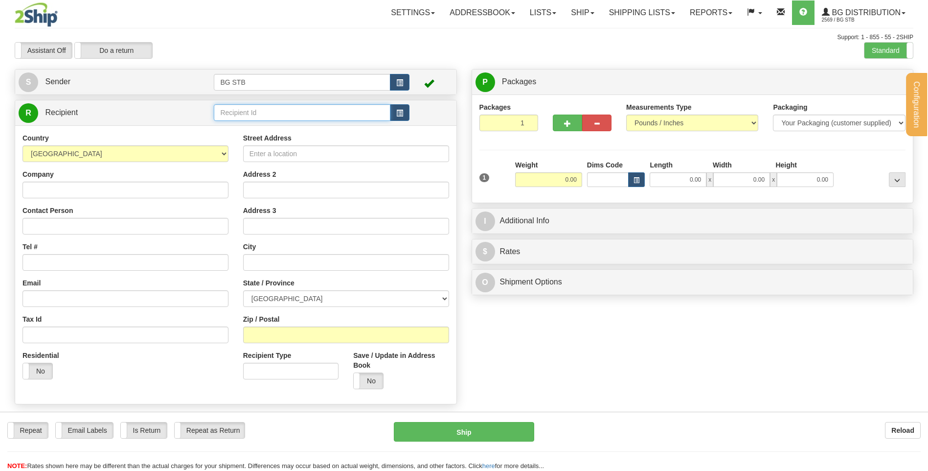
click at [270, 120] on input "text" at bounding box center [302, 112] width 176 height 17
type input "7016"
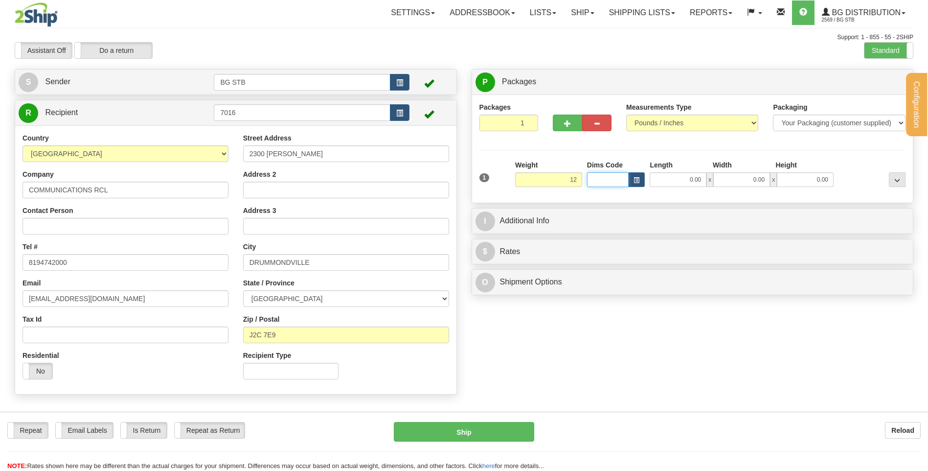
type input "12.00"
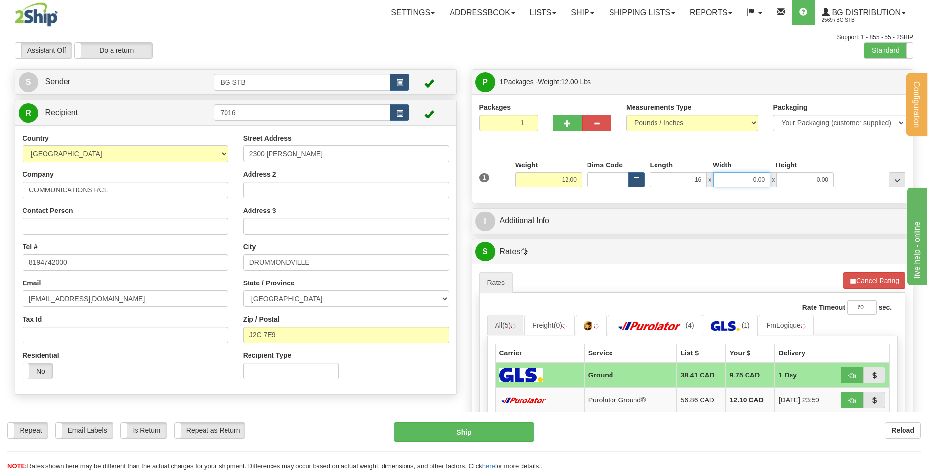
type input "16.00"
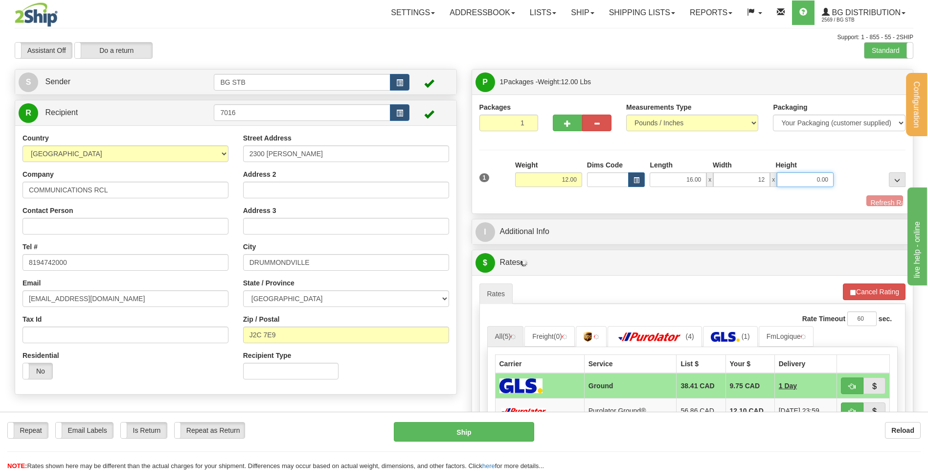
type input "12.00"
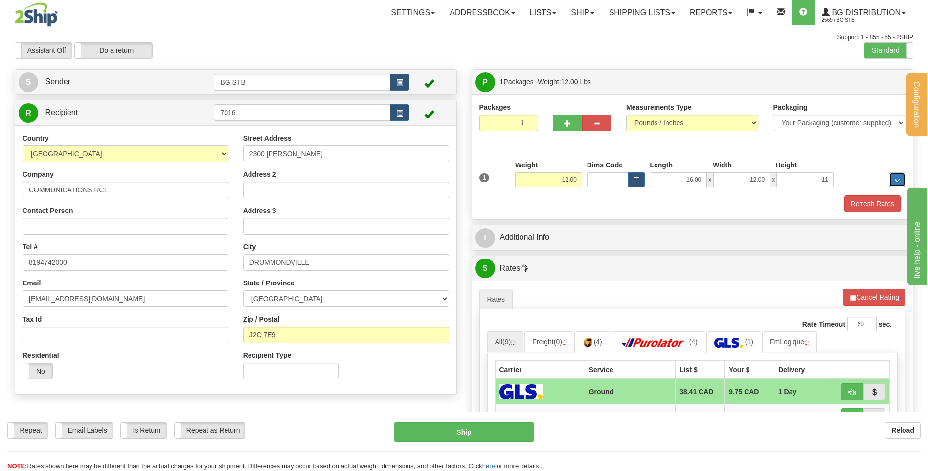
type input "11.00"
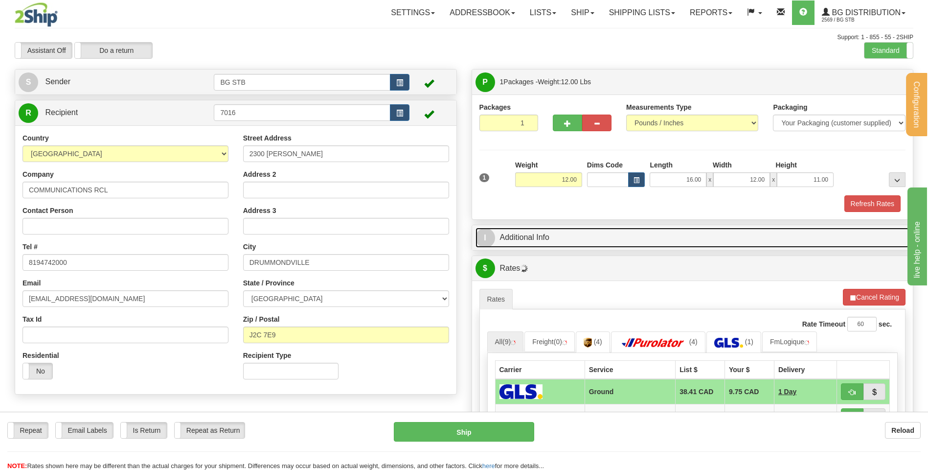
click at [552, 241] on link "I Additional Info" at bounding box center [692, 237] width 434 height 20
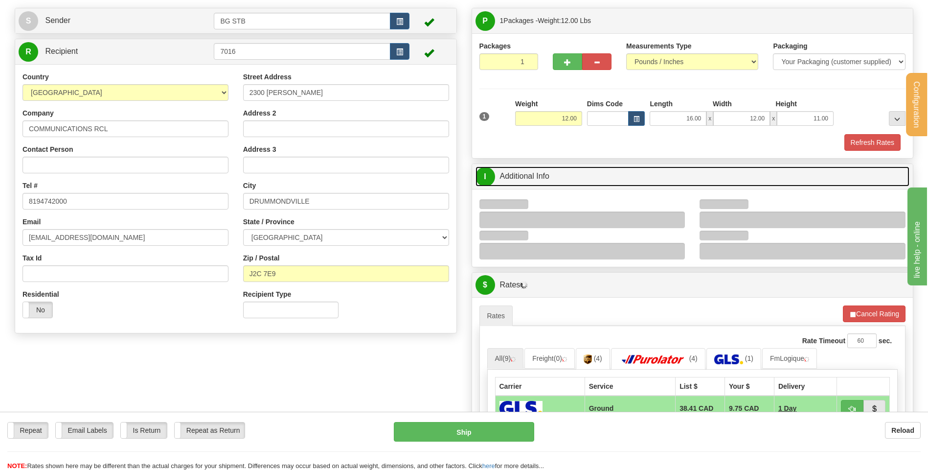
scroll to position [147, 0]
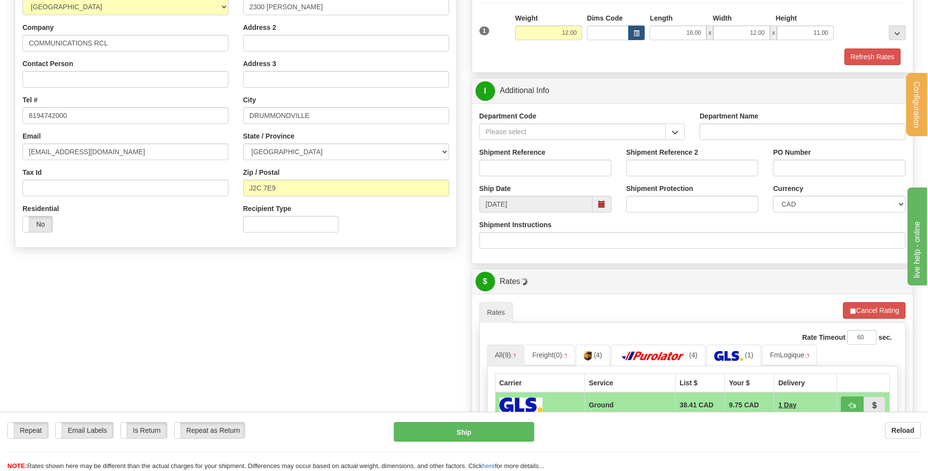
click at [679, 134] on button "button" at bounding box center [675, 131] width 20 height 17
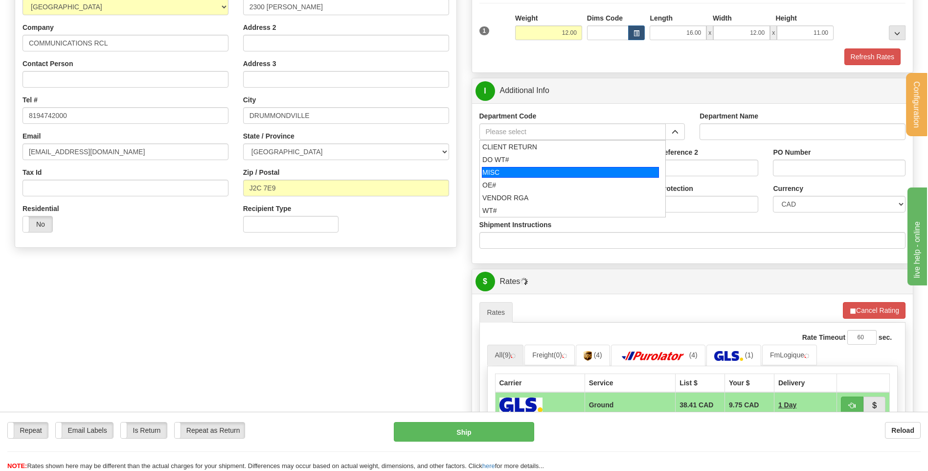
click at [537, 177] on div "MISC" at bounding box center [570, 172] width 177 height 11
type input "MISC"
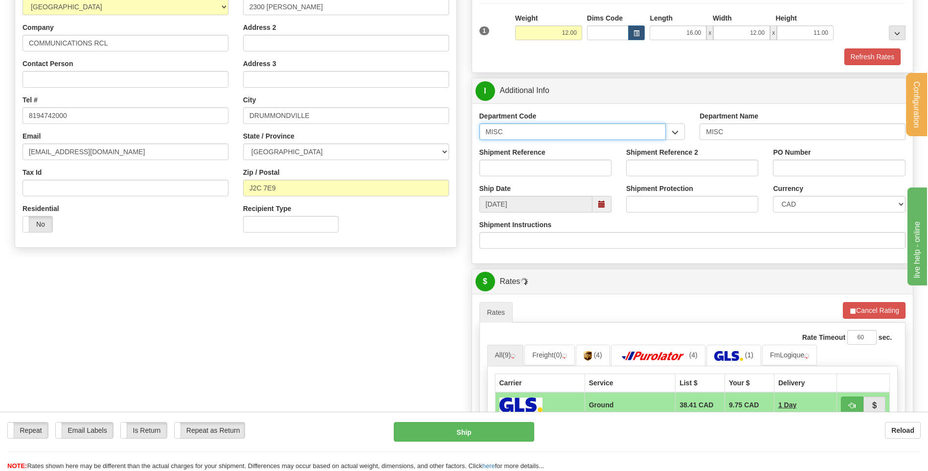
drag, startPoint x: 487, startPoint y: 131, endPoint x: 409, endPoint y: 138, distance: 78.1
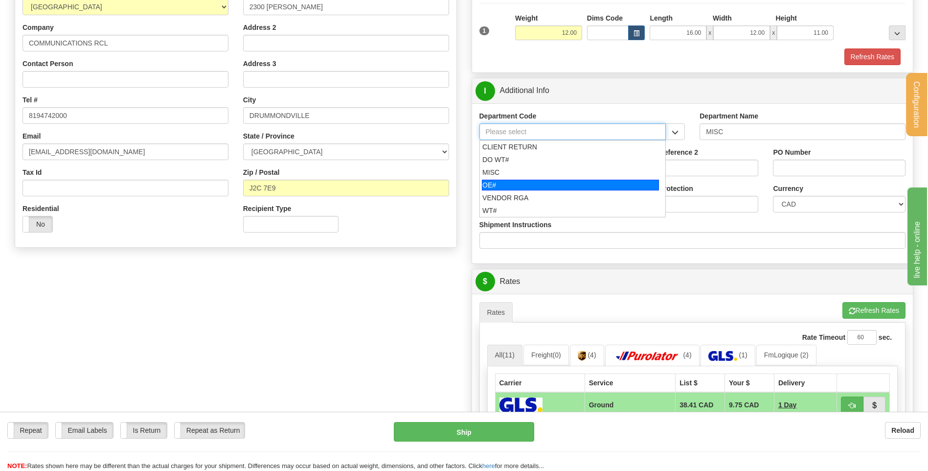
click at [530, 181] on div "OE#" at bounding box center [570, 185] width 177 height 11
type input "OE#"
type input "ORDERS"
type input "OE#"
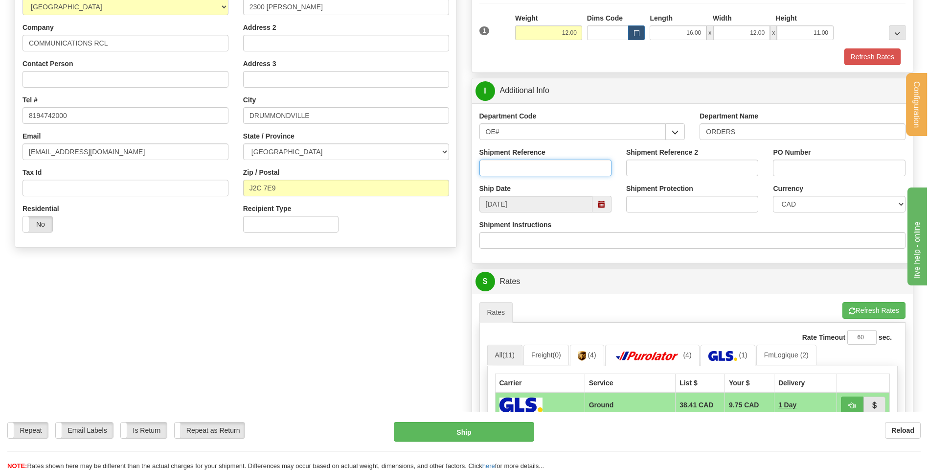
click at [529, 165] on input "Shipment Reference" at bounding box center [545, 167] width 132 height 17
type input "80004842-00"
type input "k"
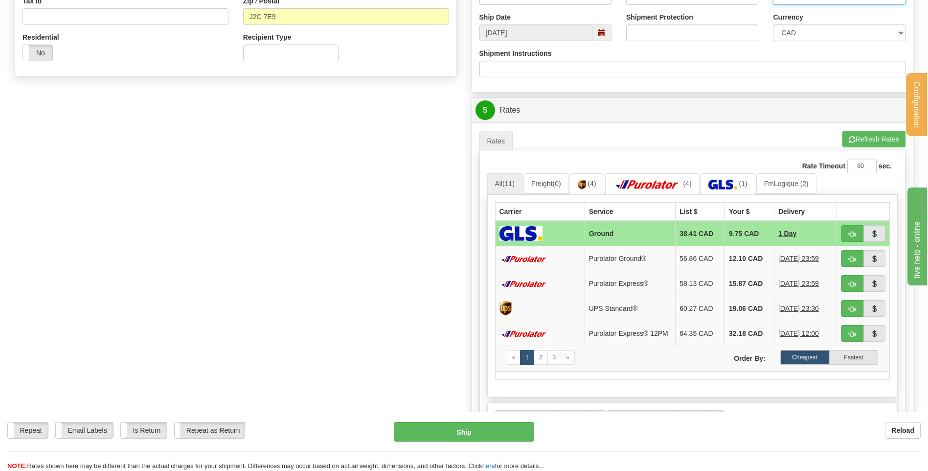
scroll to position [391, 0]
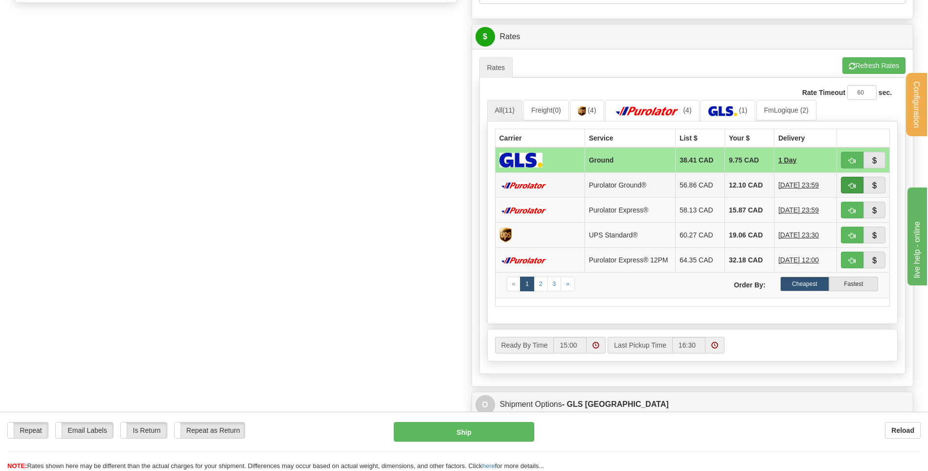
type input "KT200825-18664"
click at [849, 184] on span "button" at bounding box center [852, 185] width 7 height 6
type input "260"
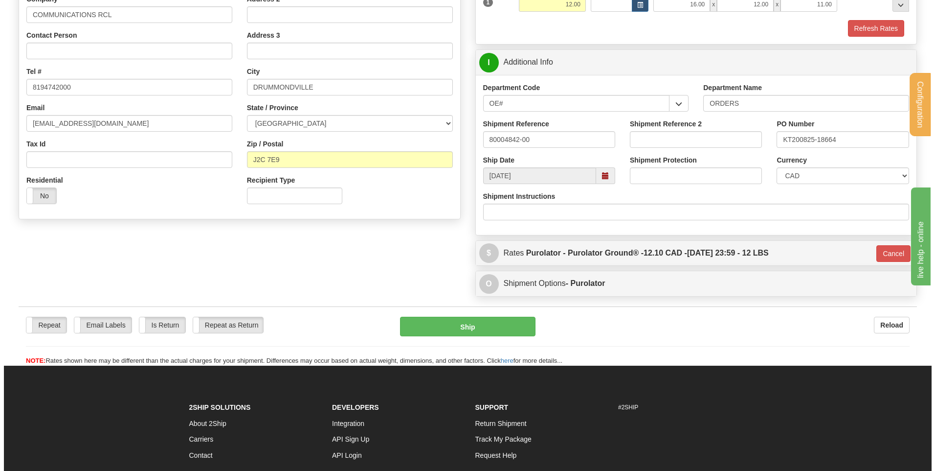
scroll to position [162, 0]
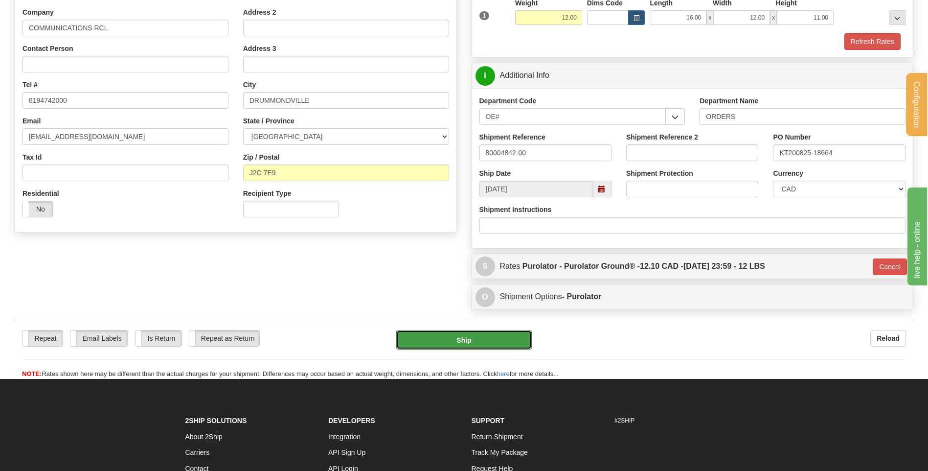
click at [470, 337] on button "Ship" at bounding box center [463, 340] width 135 height 20
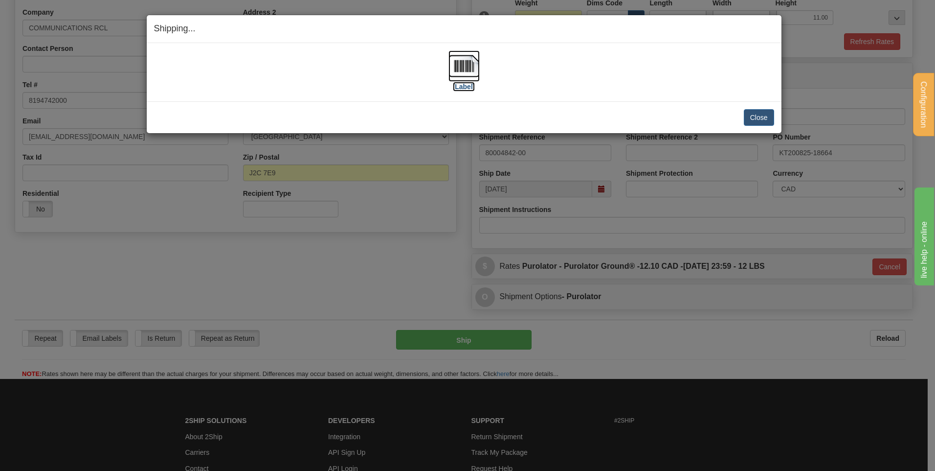
click at [466, 67] on img at bounding box center [464, 65] width 31 height 31
click at [769, 110] on button "Close" at bounding box center [759, 117] width 30 height 17
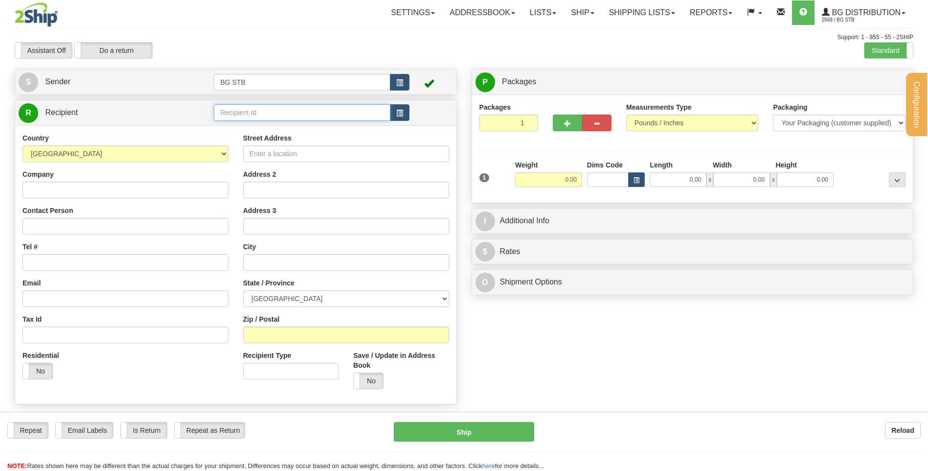
click at [259, 111] on input "text" at bounding box center [302, 112] width 176 height 17
type input "4001"
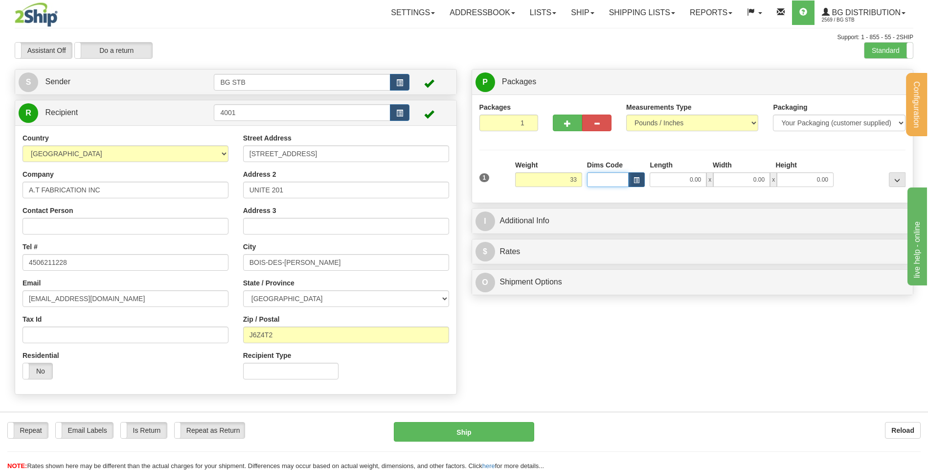
type input "33.00"
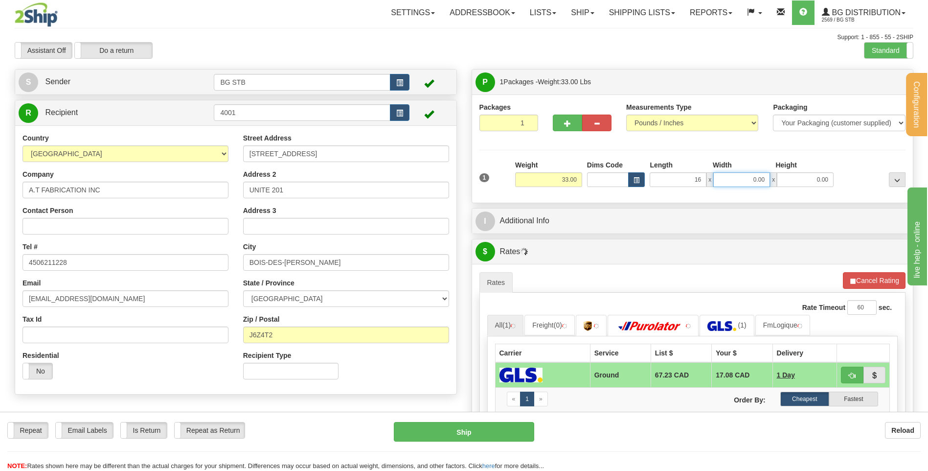
type input "16.00"
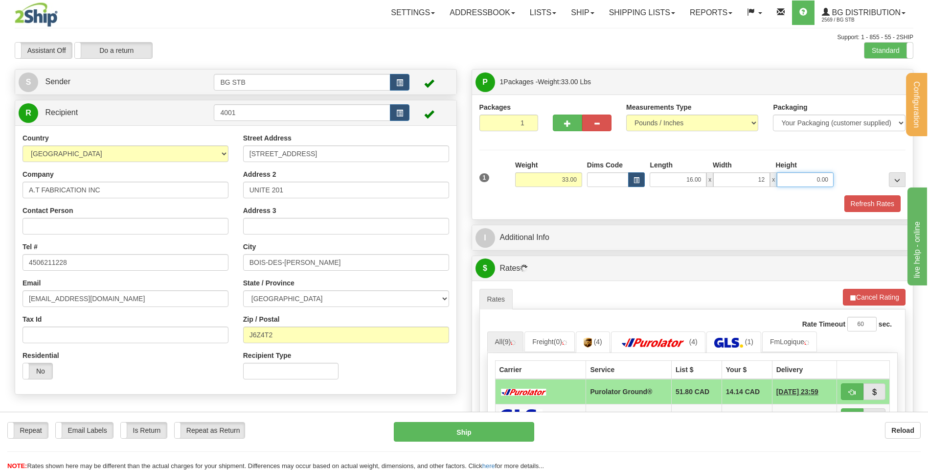
type input "12.00"
type input "11.00"
drag, startPoint x: 566, startPoint y: 252, endPoint x: 566, endPoint y: 237, distance: 15.2
click at [566, 252] on div "P Packages 1 Packages - Weight: 33.00 Lbs Shipment Level Shipm. Package Level P…" at bounding box center [692, 361] width 457 height 584
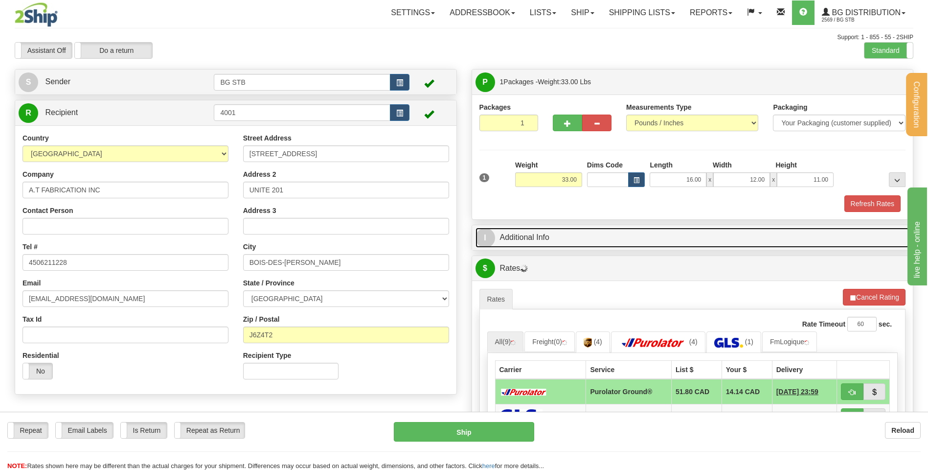
click at [566, 236] on link "I Additional Info" at bounding box center [692, 237] width 434 height 20
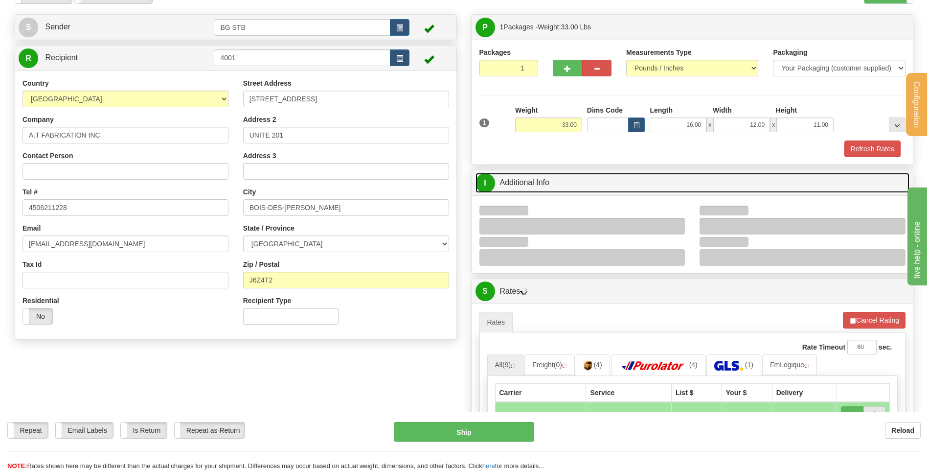
scroll to position [147, 0]
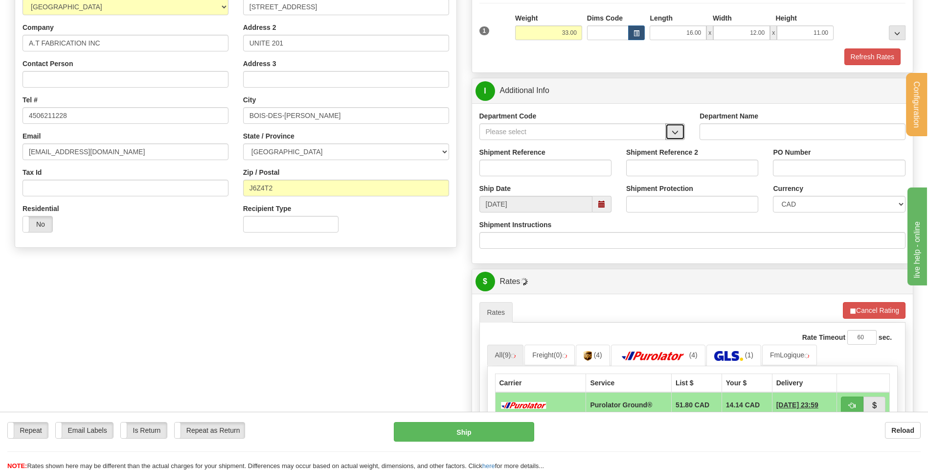
click at [678, 129] on span "button" at bounding box center [675, 132] width 7 height 6
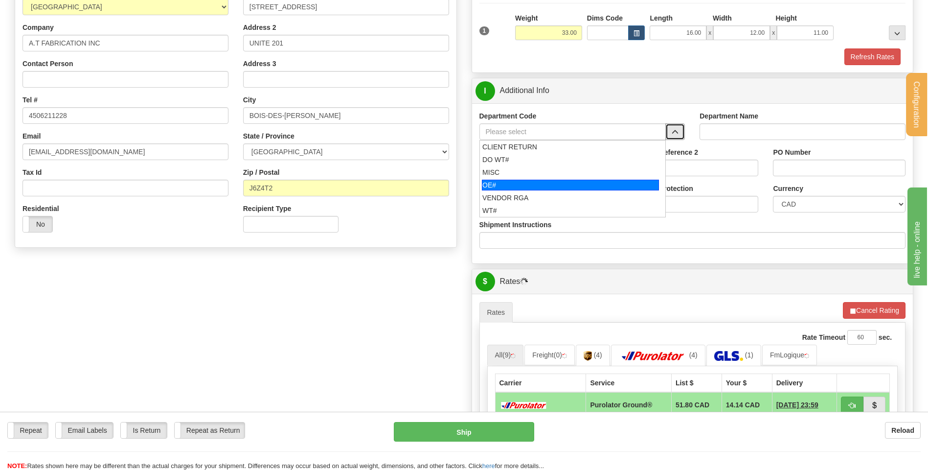
click at [503, 183] on div "OE#" at bounding box center [570, 185] width 177 height 11
type input "OE#"
type input "ORDERS"
click at [503, 174] on input "Shipment Reference" at bounding box center [545, 167] width 132 height 17
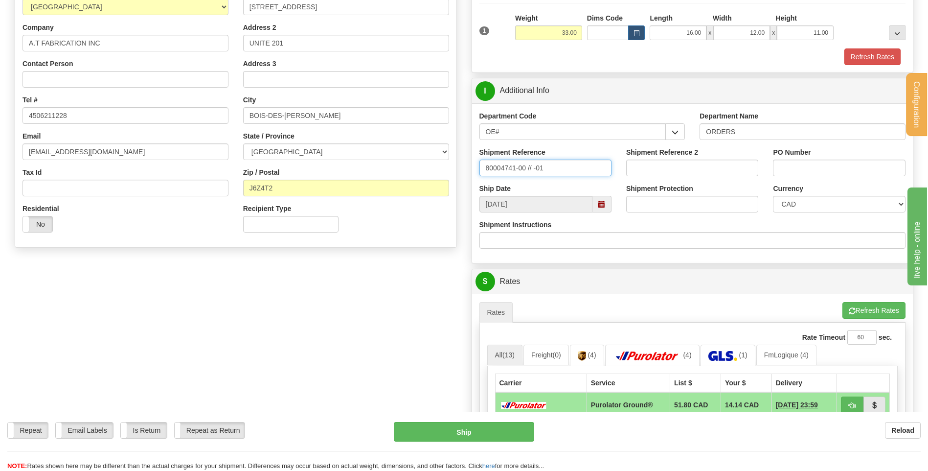
type input "80004741-00 // -01"
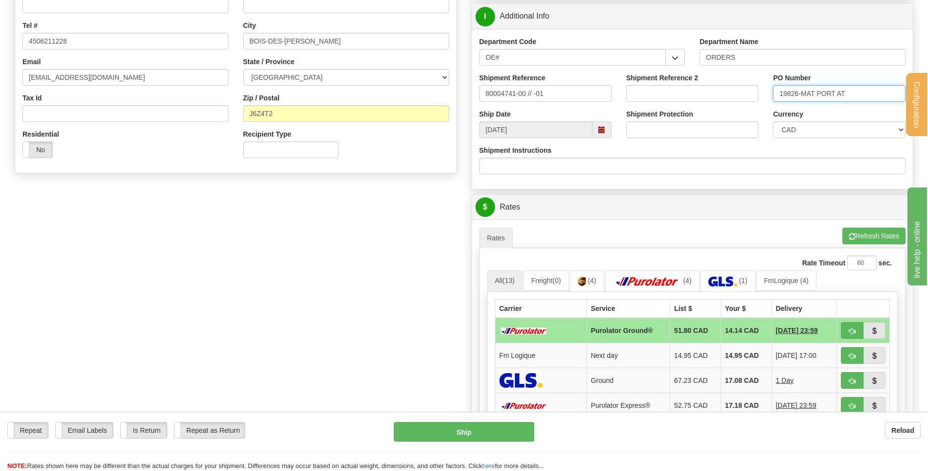
scroll to position [342, 0]
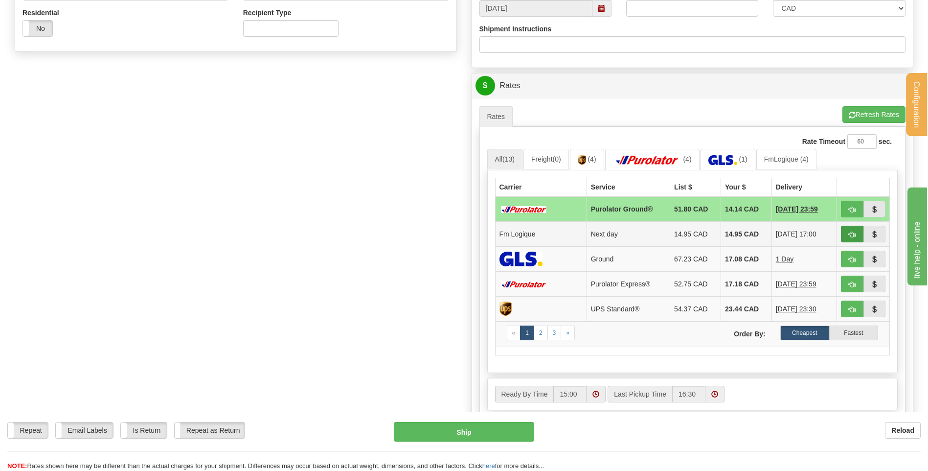
type input "19826-MAT PORT AT"
click at [855, 236] on span "button" at bounding box center [852, 234] width 7 height 6
type input "jour"
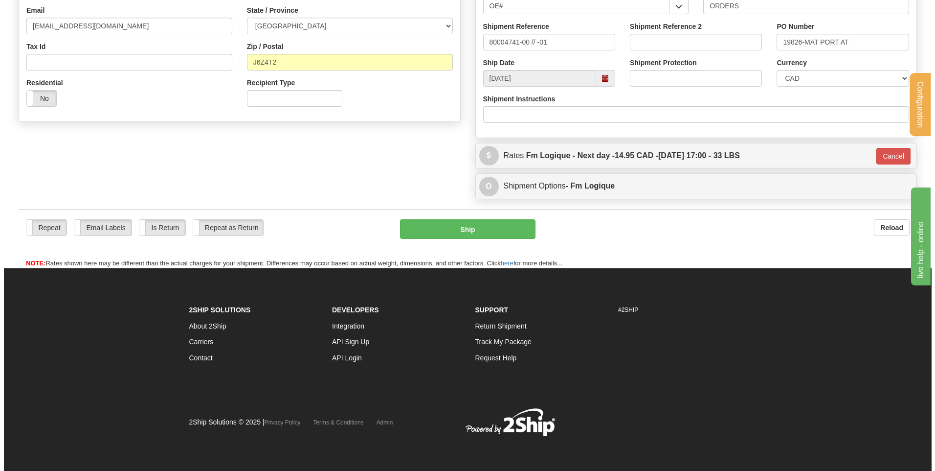
scroll to position [273, 0]
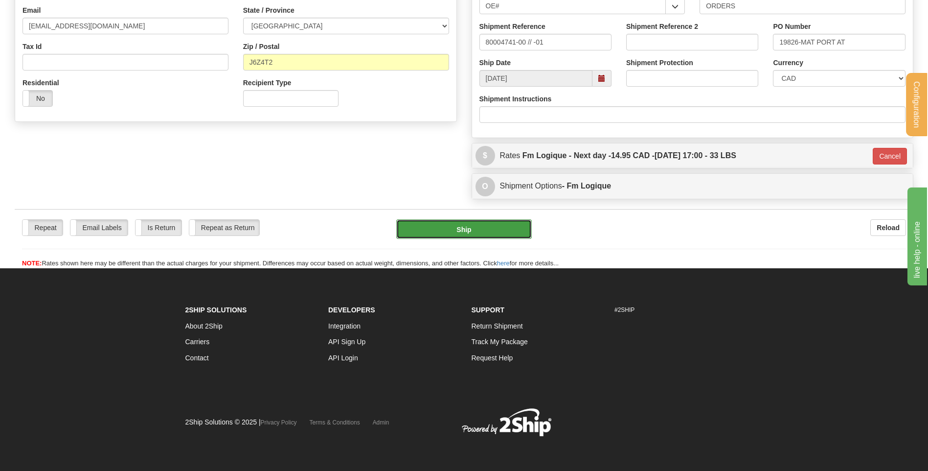
click at [464, 227] on button "Ship" at bounding box center [463, 229] width 135 height 20
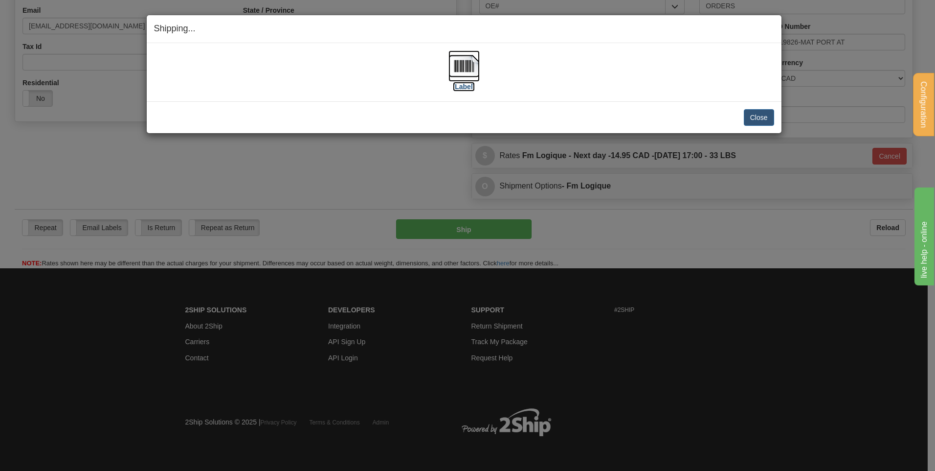
click at [475, 73] on img at bounding box center [464, 65] width 31 height 31
click at [755, 128] on div "Close Cancel Cancel Shipment and Quit Pickup Quit Pickup ONLY" at bounding box center [464, 117] width 635 height 32
drag, startPoint x: 750, startPoint y: 120, endPoint x: 713, endPoint y: 99, distance: 43.1
click at [750, 115] on button "Close" at bounding box center [759, 117] width 30 height 17
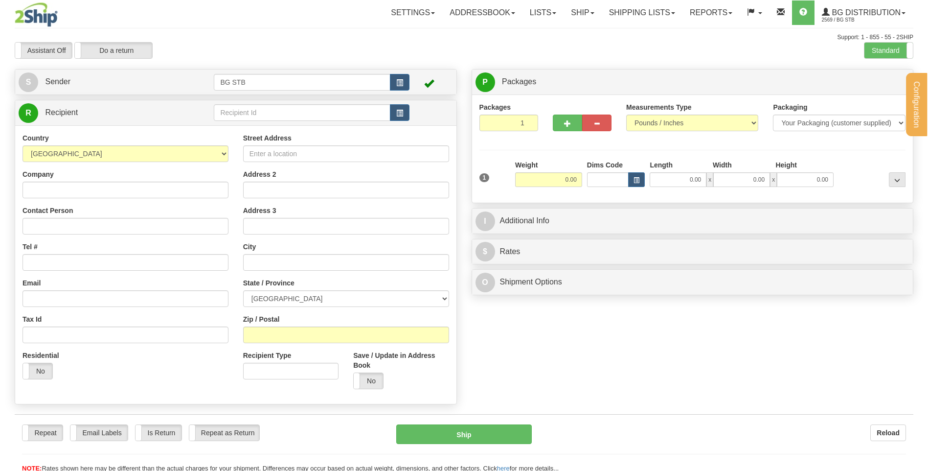
drag, startPoint x: 0, startPoint y: 0, endPoint x: 267, endPoint y: 113, distance: 289.4
click at [267, 113] on div at bounding box center [464, 235] width 928 height 471
click at [267, 113] on input "text" at bounding box center [302, 112] width 176 height 17
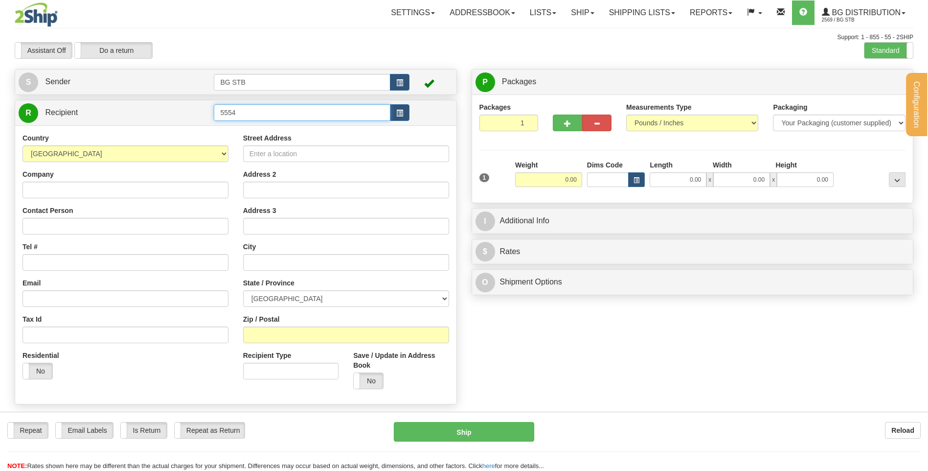
type input "5554"
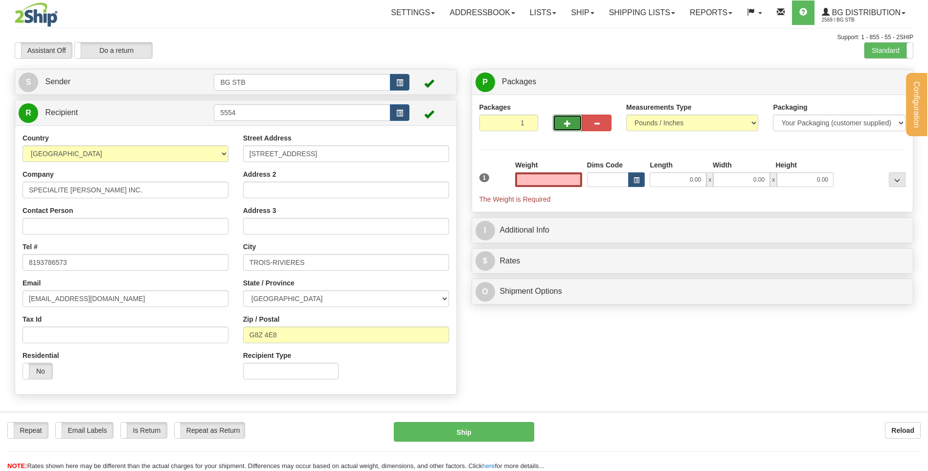
type input "0.00"
click at [562, 119] on button "button" at bounding box center [567, 122] width 29 height 17
type input "2"
click at [875, 86] on label "Package Level Pack.." at bounding box center [884, 82] width 49 height 15
radio input "true"
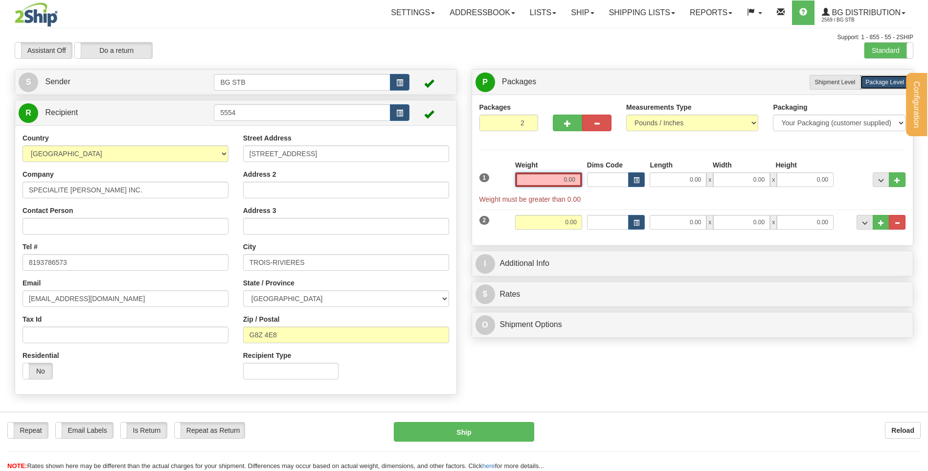
click at [545, 181] on input "0.00" at bounding box center [548, 179] width 67 height 15
type input "25.25"
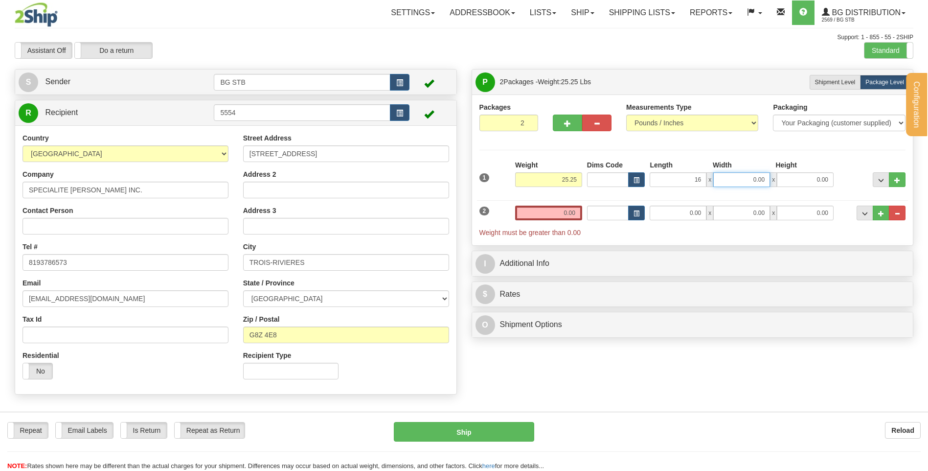
type input "16.00"
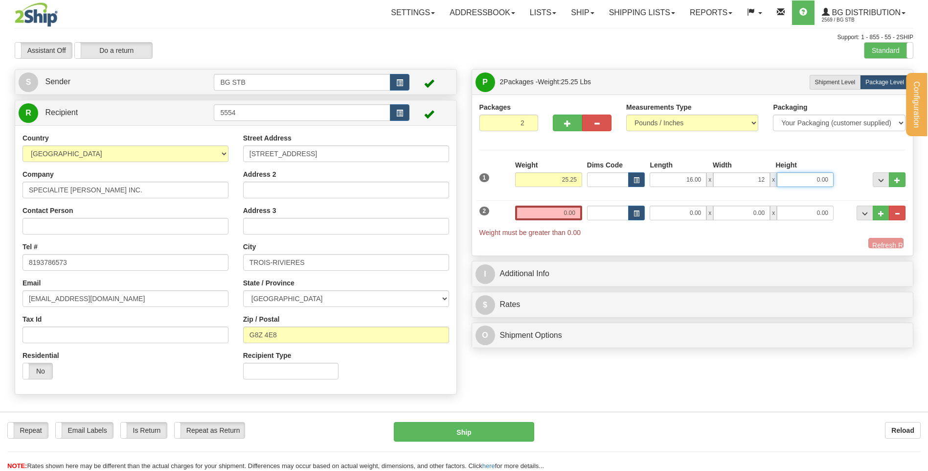
type input "12.00"
type input "11"
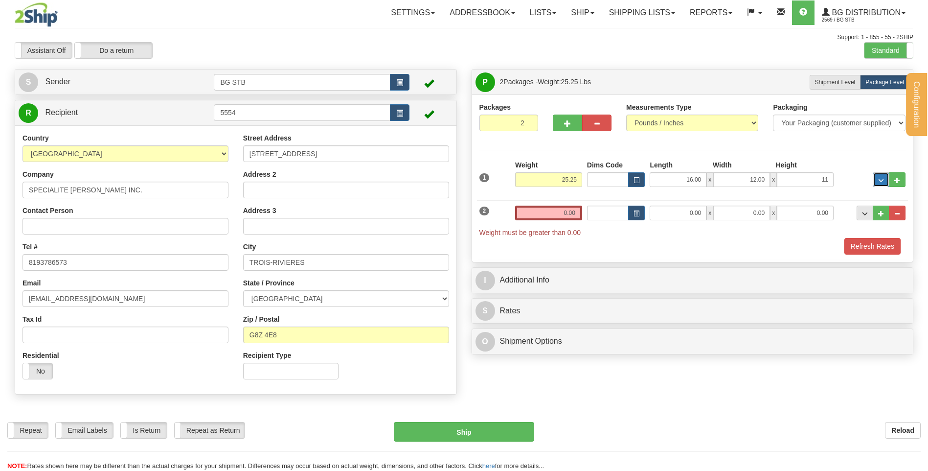
type input "11.00"
click at [535, 211] on input "0.00" at bounding box center [548, 212] width 67 height 15
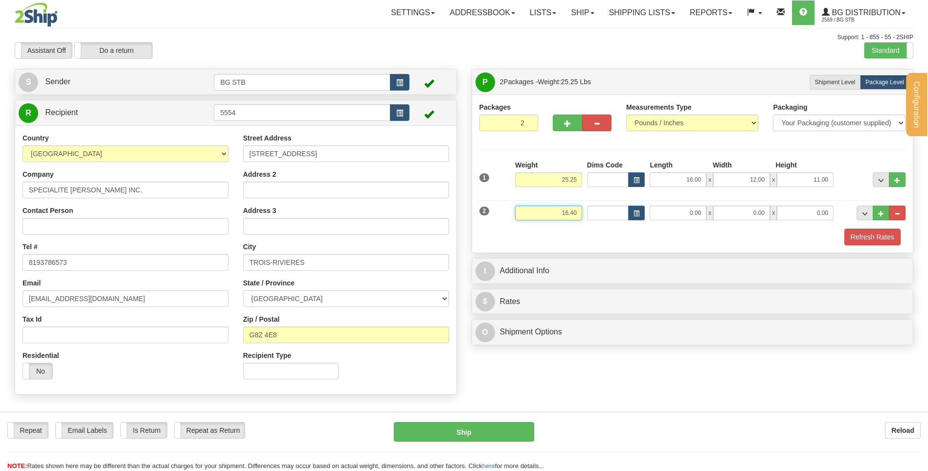
type input "16.40"
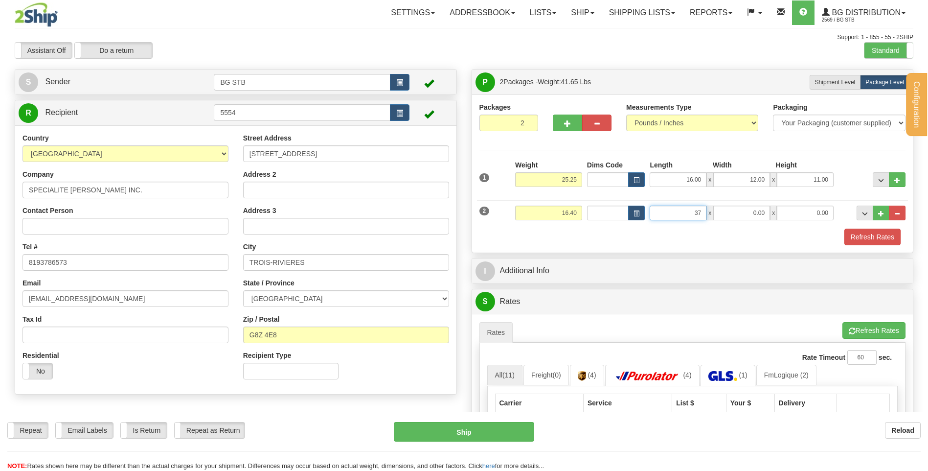
type input "37.00"
type input "7.00"
type input "5.00"
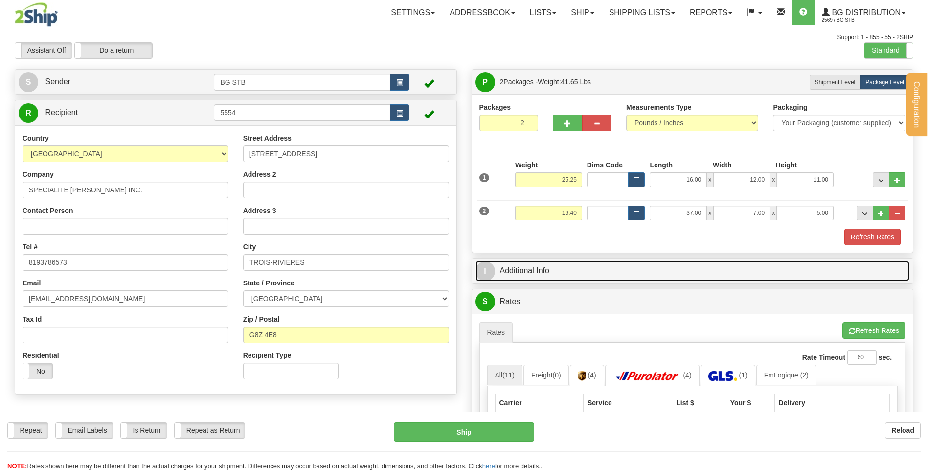
click at [637, 272] on link "I Additional Info" at bounding box center [692, 271] width 434 height 20
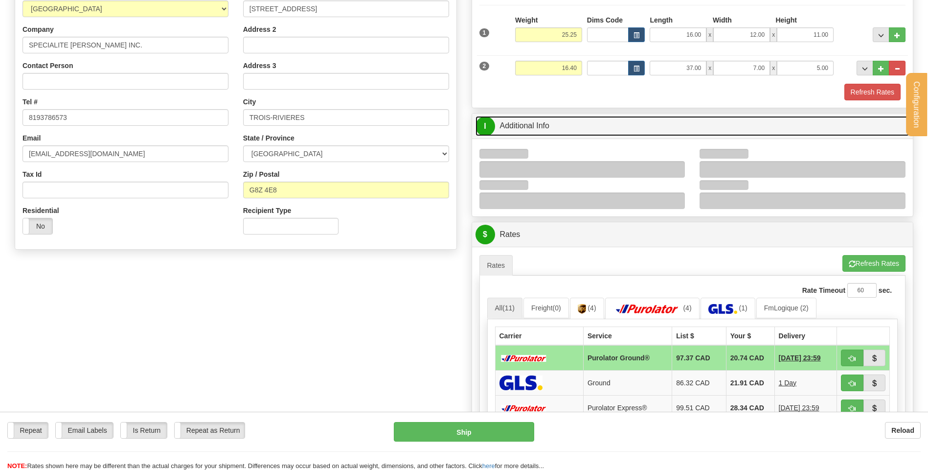
scroll to position [245, 0]
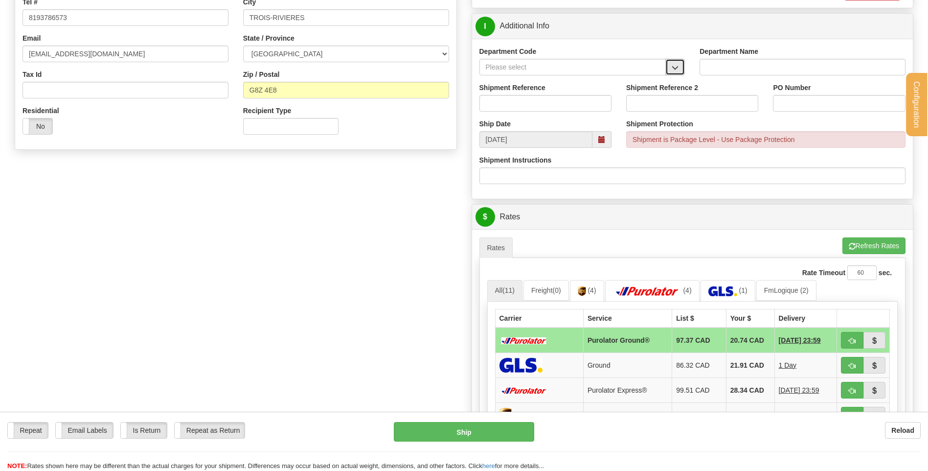
click at [677, 61] on button "button" at bounding box center [675, 67] width 20 height 17
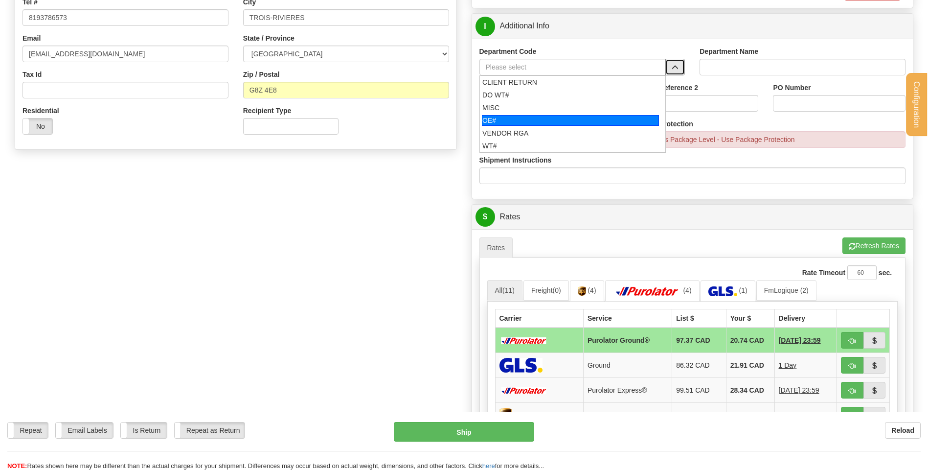
click at [564, 117] on div "OE#" at bounding box center [570, 120] width 177 height 11
type input "OE#"
type input "ORDERS"
click at [563, 100] on input "Shipment Reference" at bounding box center [545, 103] width 132 height 17
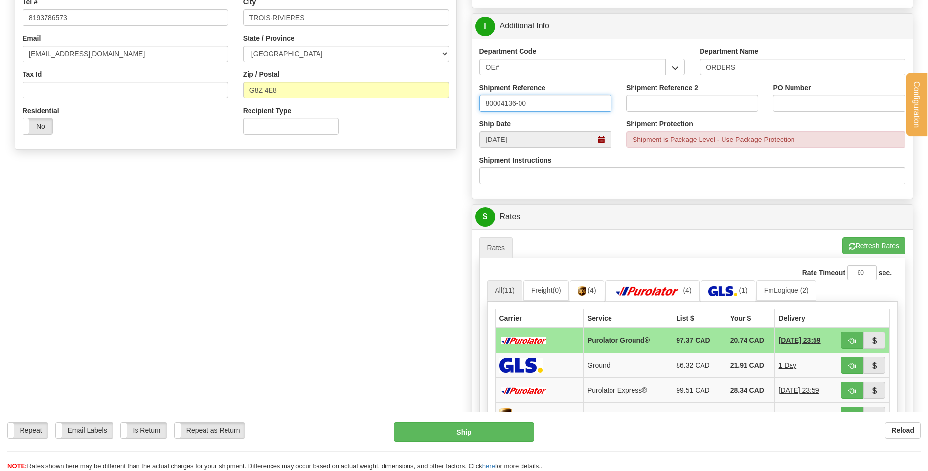
type input "80004136-00"
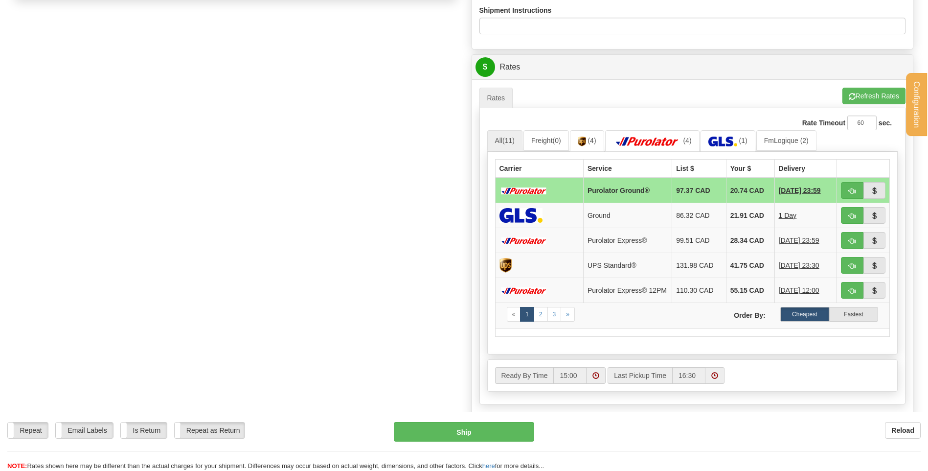
scroll to position [440, 0]
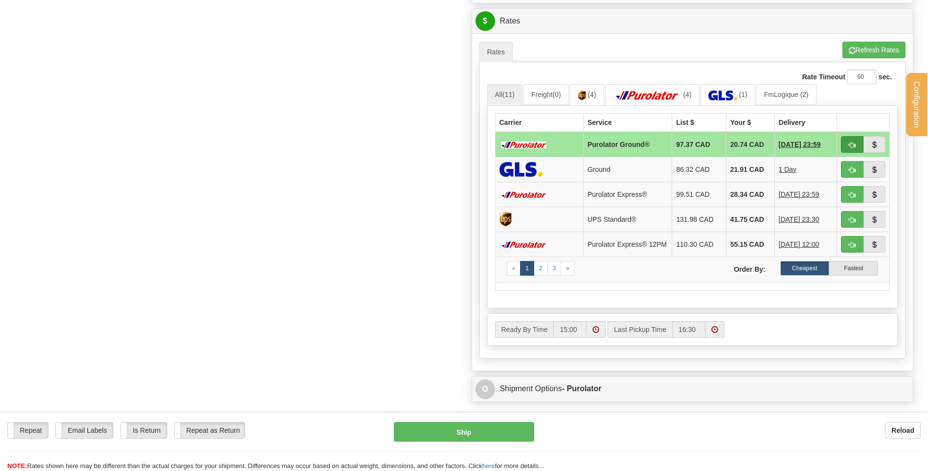
type input "53561"
drag, startPoint x: 852, startPoint y: 146, endPoint x: 801, endPoint y: 145, distance: 50.9
click at [852, 146] on span "button" at bounding box center [852, 145] width 7 height 6
type input "260"
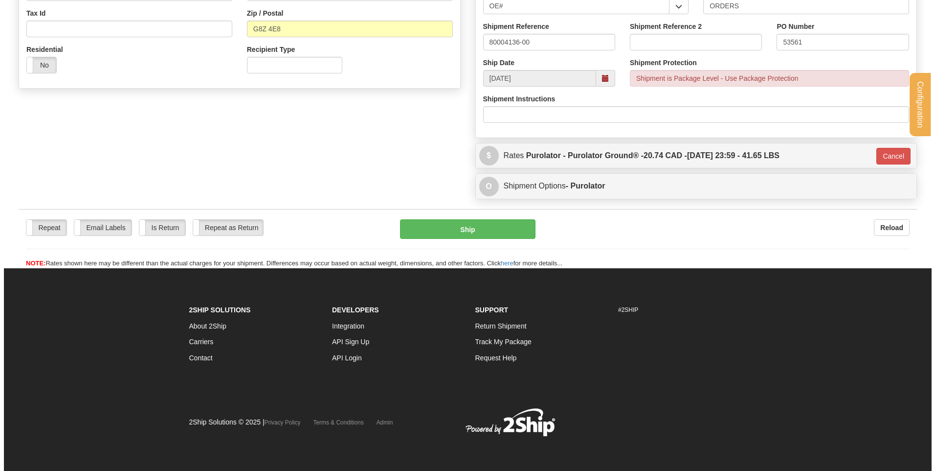
scroll to position [275, 0]
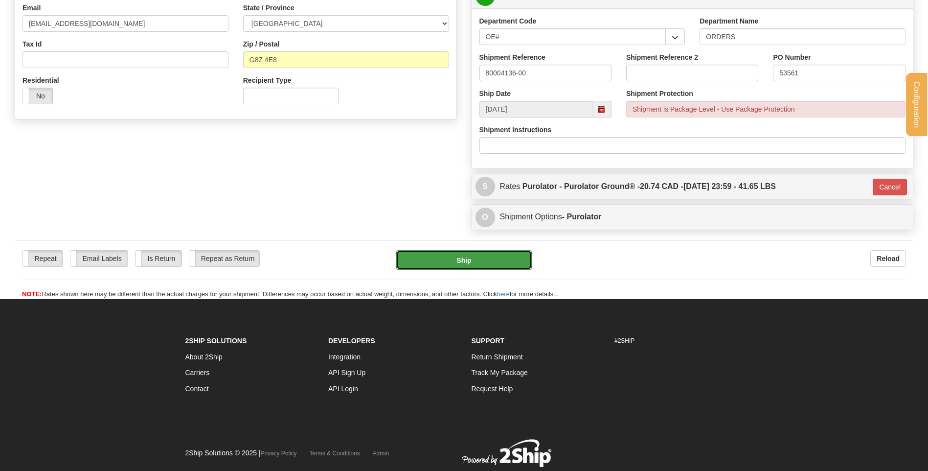
click at [453, 263] on button "Ship" at bounding box center [463, 260] width 135 height 20
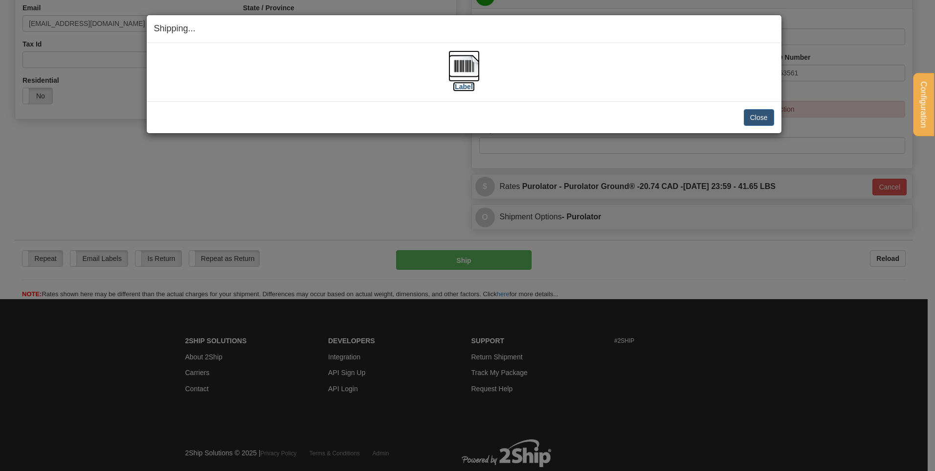
click at [463, 72] on img at bounding box center [464, 65] width 31 height 31
click at [769, 112] on button "Close" at bounding box center [759, 117] width 30 height 17
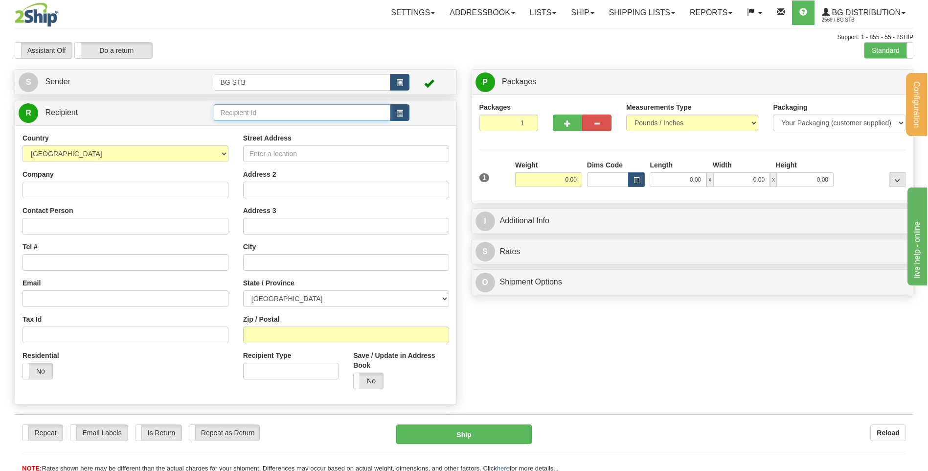
click at [255, 112] on input "text" at bounding box center [302, 112] width 176 height 17
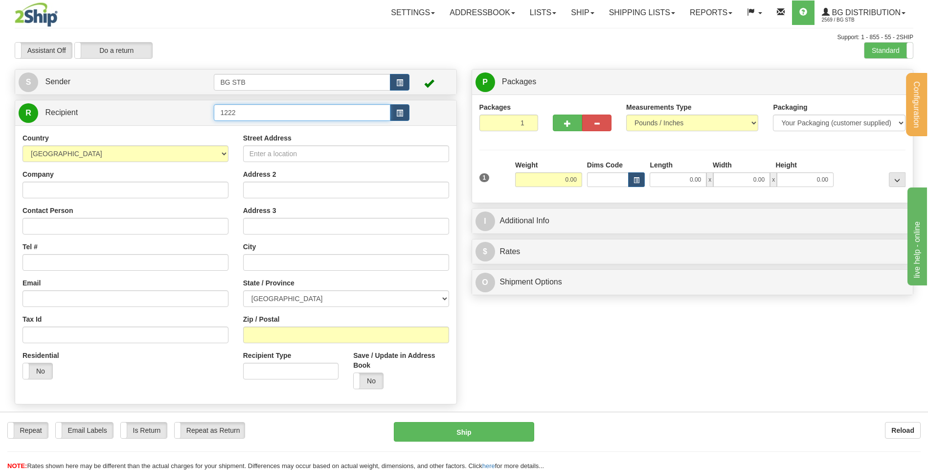
type input "1222"
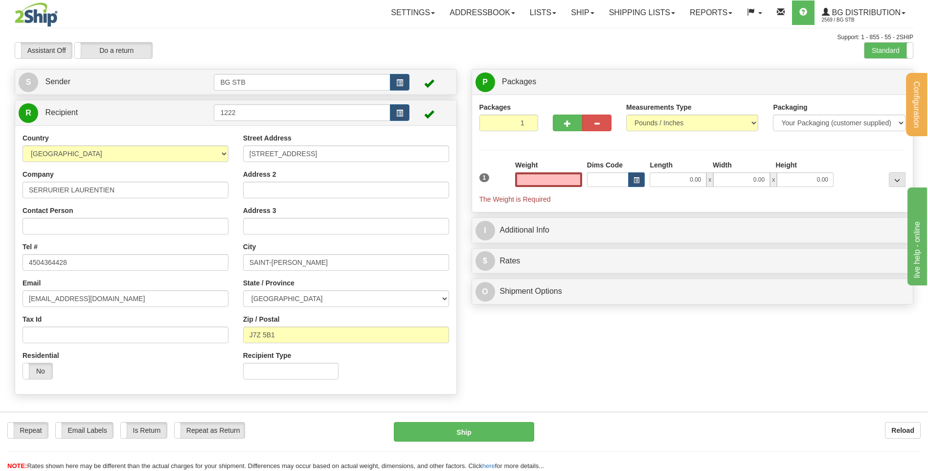
type input "0.00"
click at [560, 174] on input "0.00" at bounding box center [548, 179] width 67 height 15
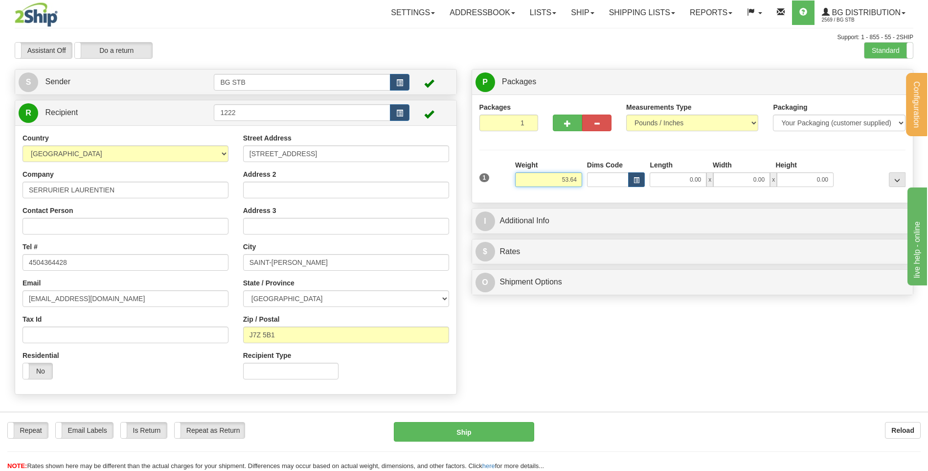
type input "53.64"
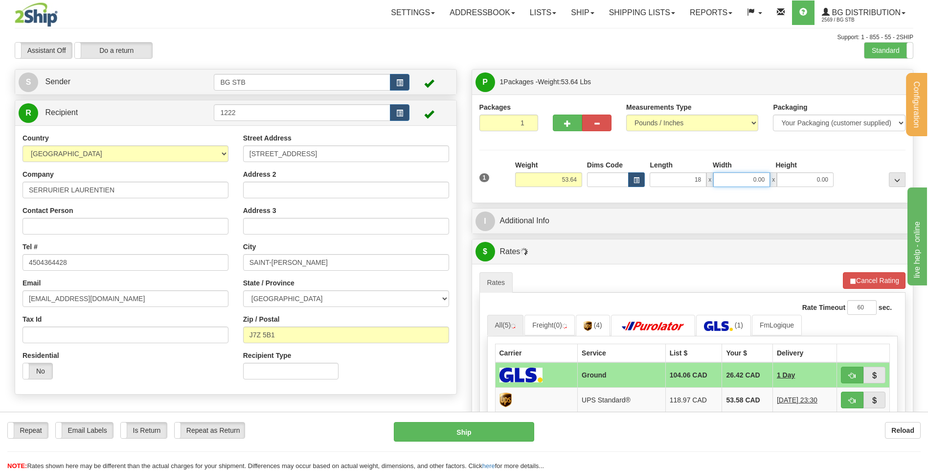
type input "18.00"
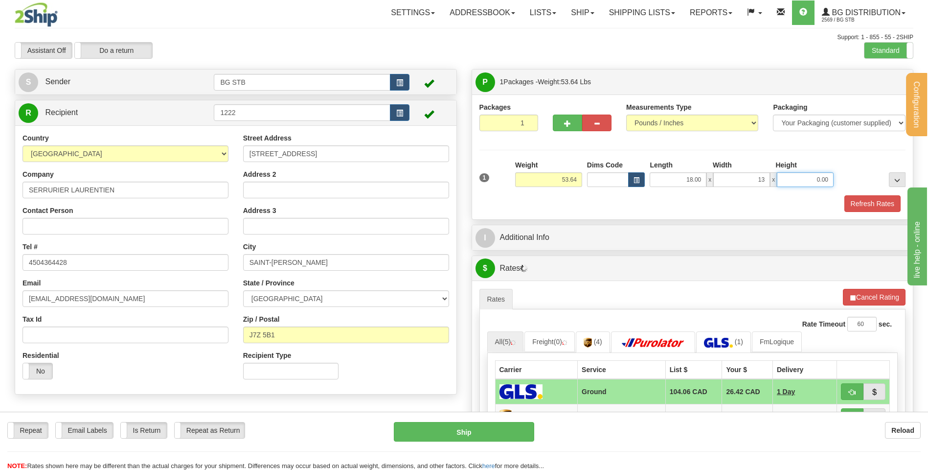
type input "13.00"
type input "9.00"
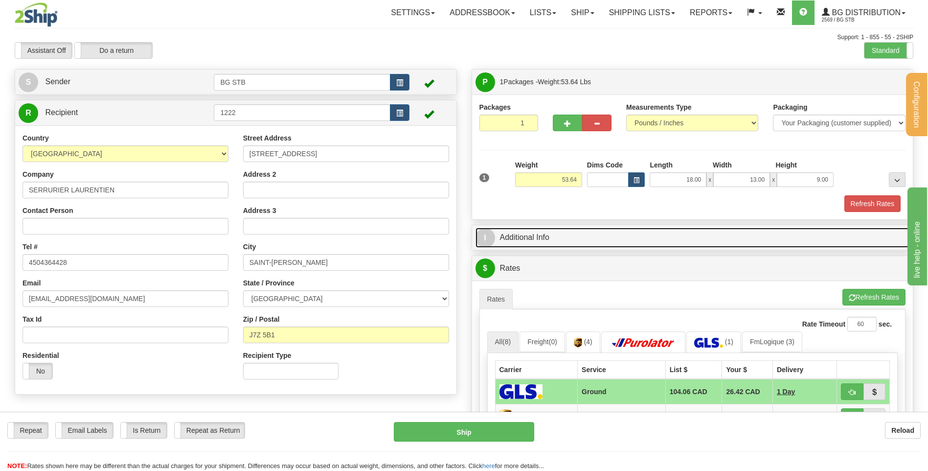
drag, startPoint x: 591, startPoint y: 230, endPoint x: 599, endPoint y: 221, distance: 12.2
click at [592, 230] on link "I Additional Info" at bounding box center [692, 237] width 434 height 20
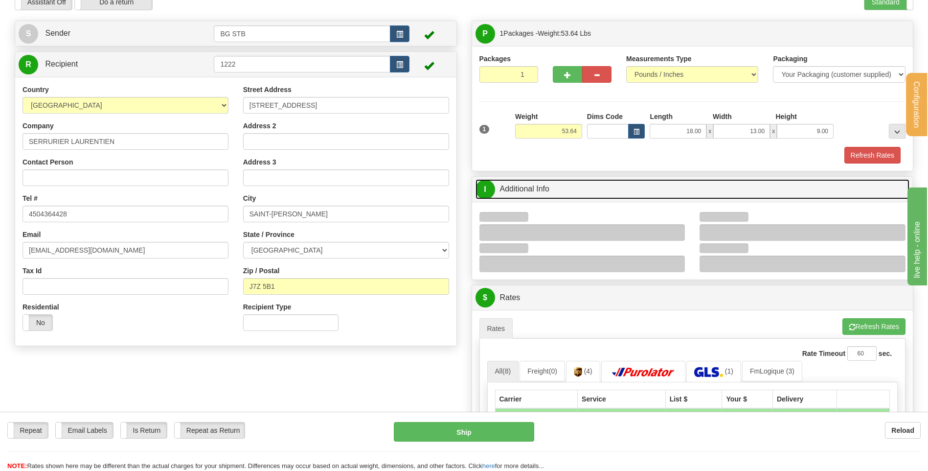
scroll to position [147, 0]
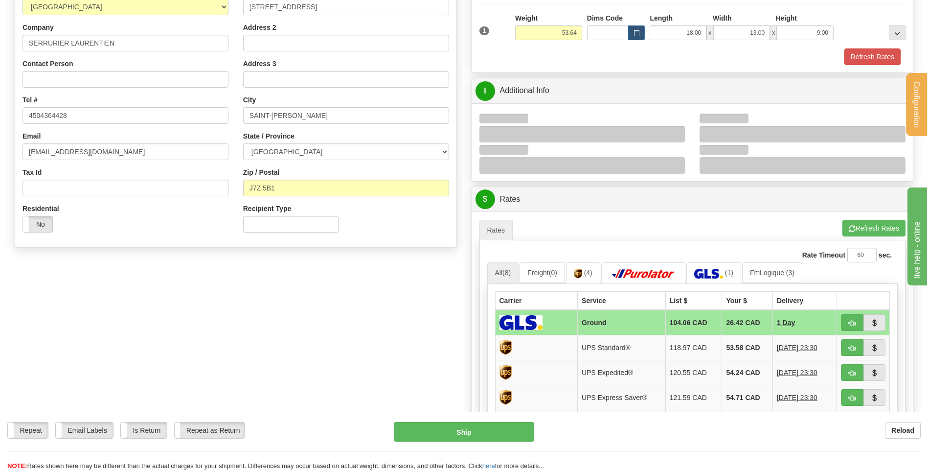
click at [675, 132] on div at bounding box center [582, 134] width 206 height 17
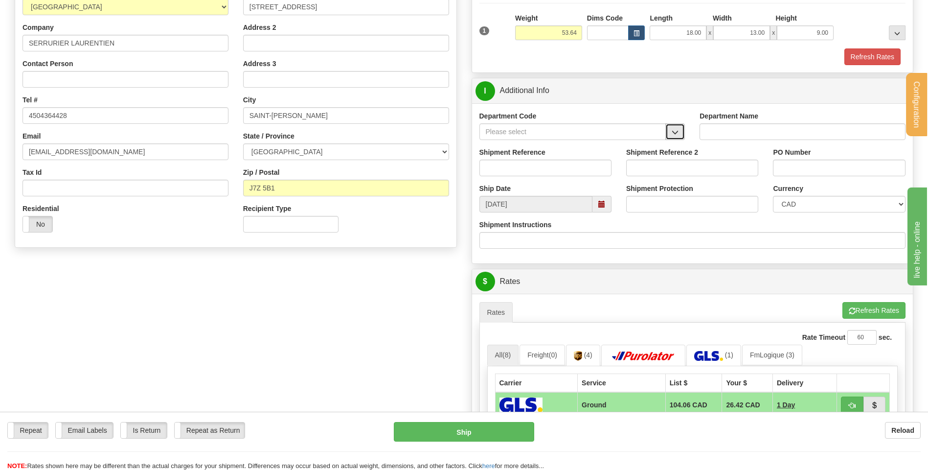
click at [677, 132] on span "button" at bounding box center [675, 132] width 7 height 6
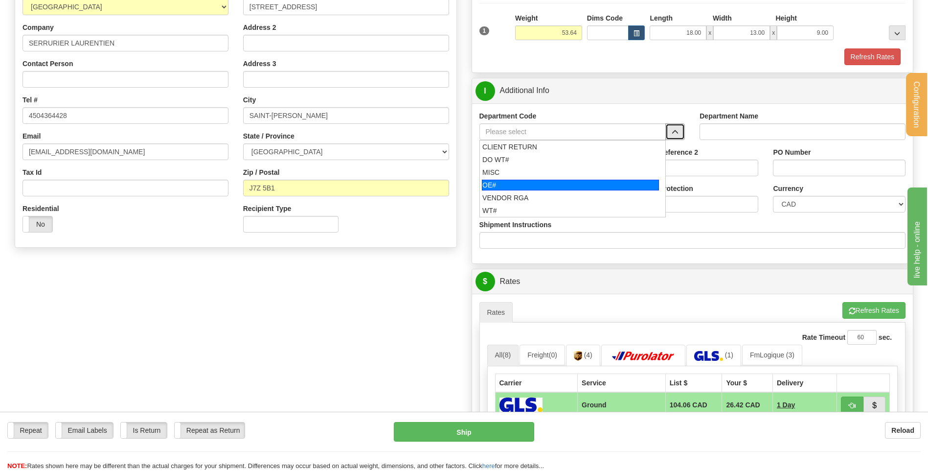
drag, startPoint x: 540, startPoint y: 182, endPoint x: 538, endPoint y: 170, distance: 12.4
click at [538, 180] on div "OE#" at bounding box center [570, 185] width 177 height 11
type input "OE#"
type input "ORDERS"
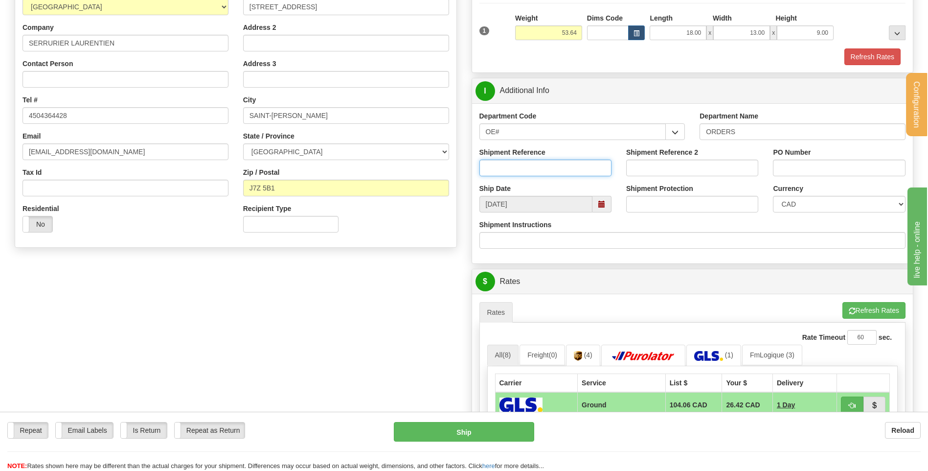
click at [538, 170] on input "Shipment Reference" at bounding box center [545, 167] width 132 height 17
type input "80004867-00"
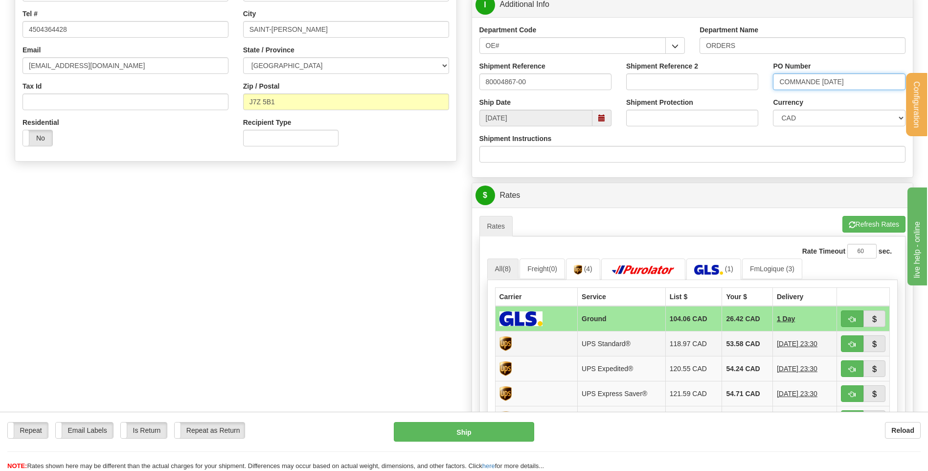
scroll to position [342, 0]
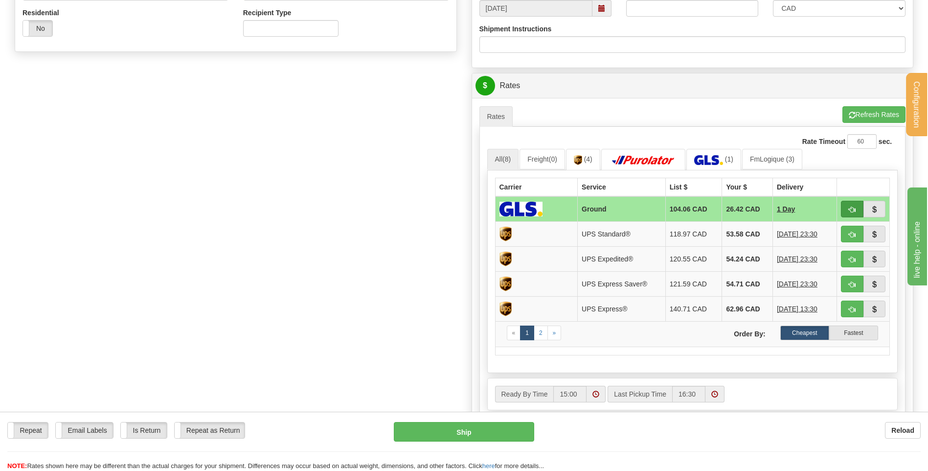
type input "COMMANDE 21/08/25"
drag, startPoint x: 851, startPoint y: 206, endPoint x: 843, endPoint y: 206, distance: 7.8
click at [851, 206] on span "button" at bounding box center [852, 209] width 7 height 6
type input "1"
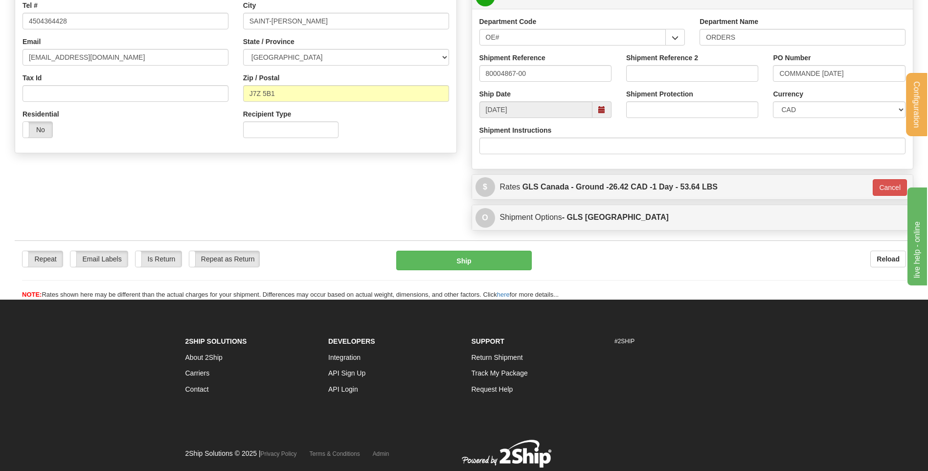
scroll to position [224, 0]
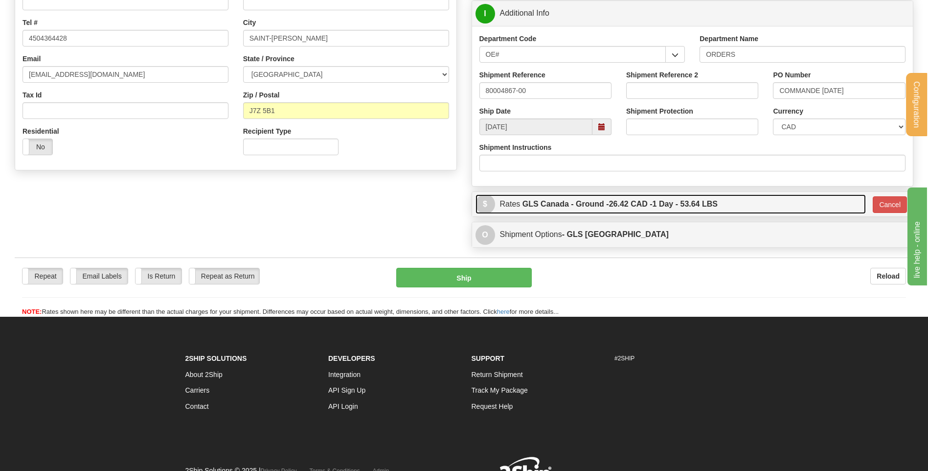
click at [633, 212] on label "GLS Canada - Ground - 26.42 CAD - 1 Day - 53.64 LBS" at bounding box center [619, 204] width 195 height 20
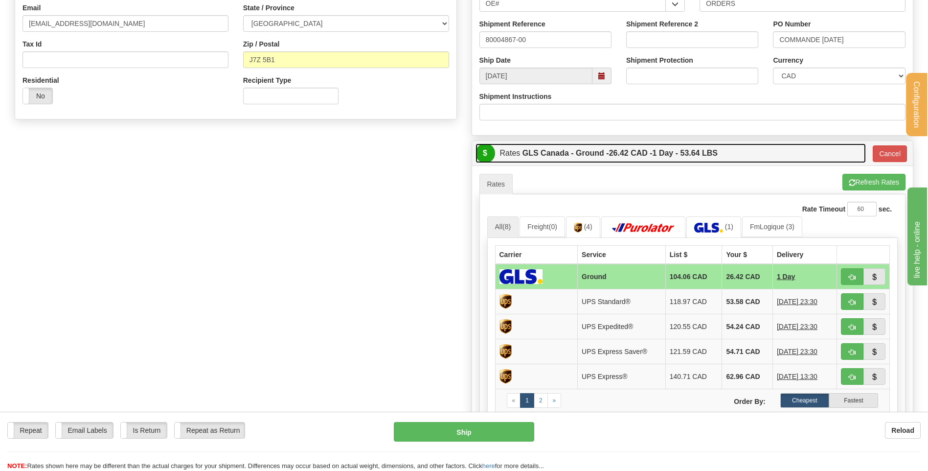
scroll to position [322, 0]
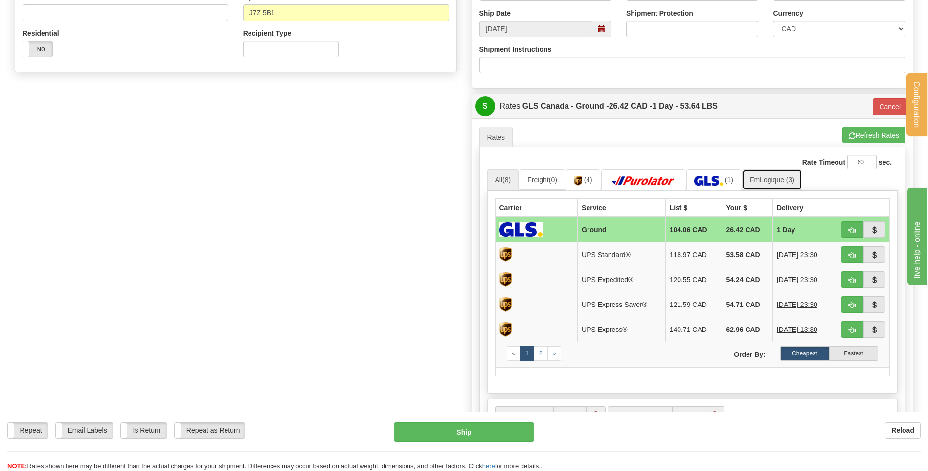
click at [759, 178] on link "FmLogique (3)" at bounding box center [772, 179] width 60 height 21
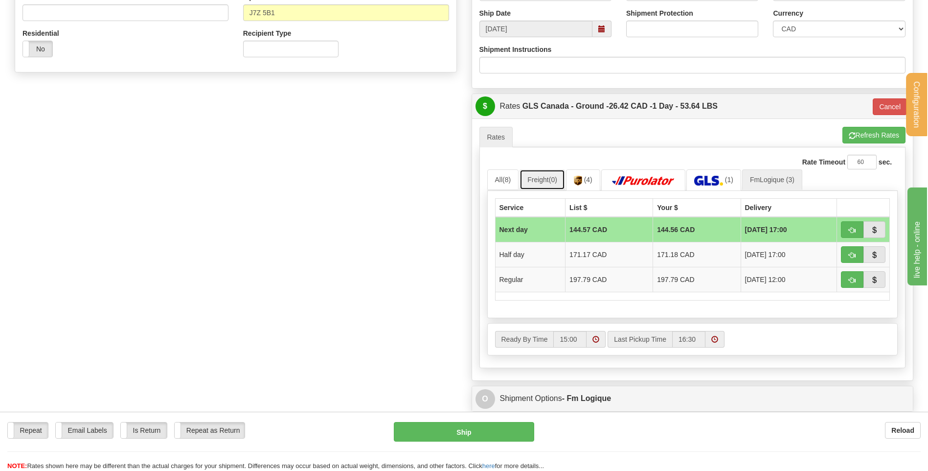
click at [524, 180] on link "Freight (0)" at bounding box center [542, 179] width 45 height 21
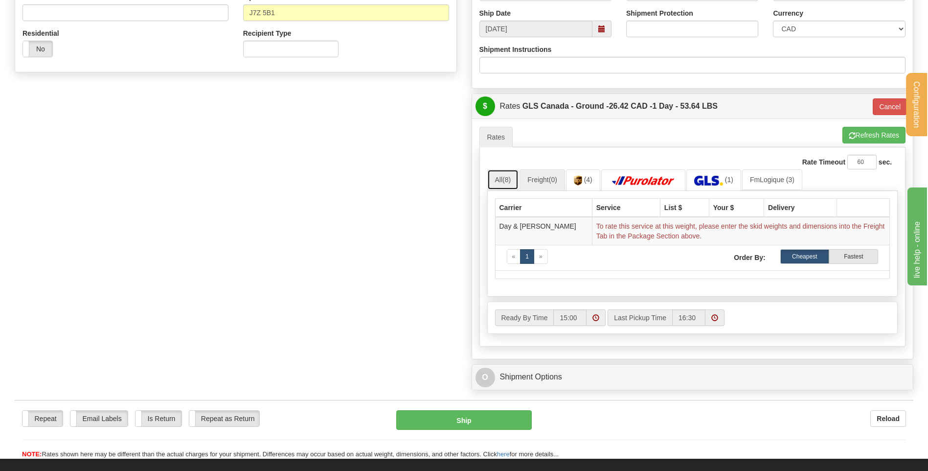
click at [519, 181] on link "All (8)" at bounding box center [503, 179] width 32 height 21
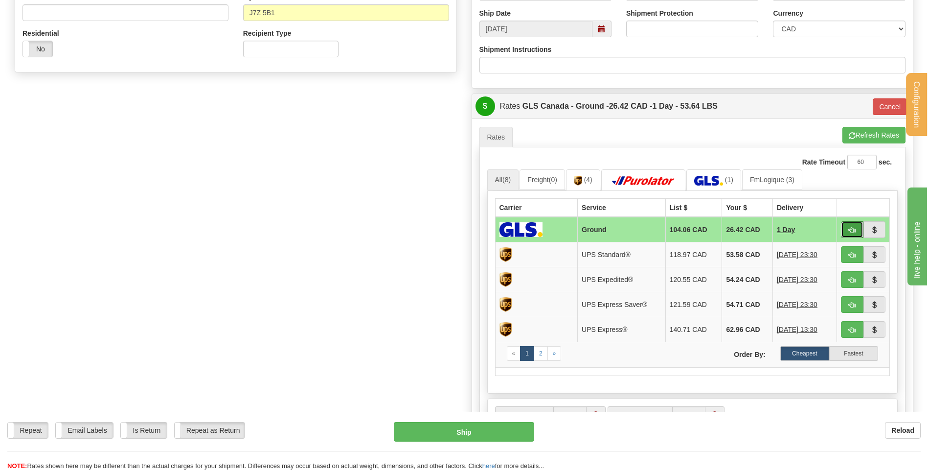
click at [849, 227] on span "button" at bounding box center [852, 230] width 7 height 6
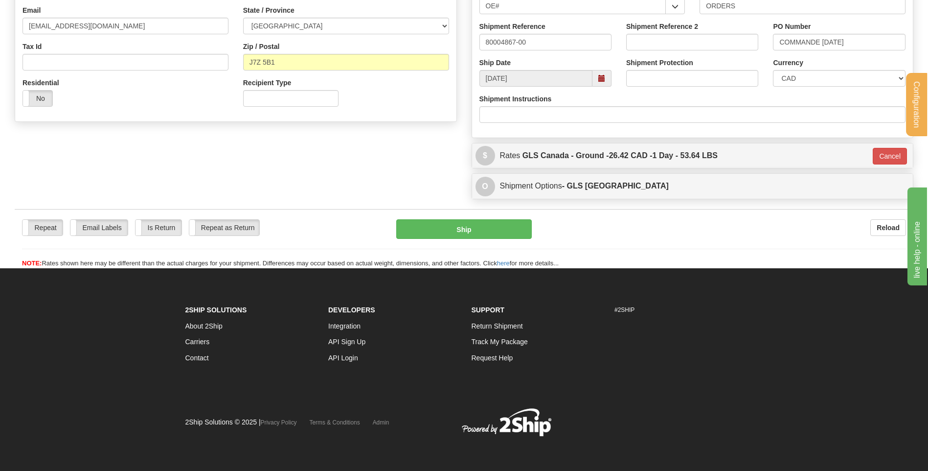
scroll to position [273, 0]
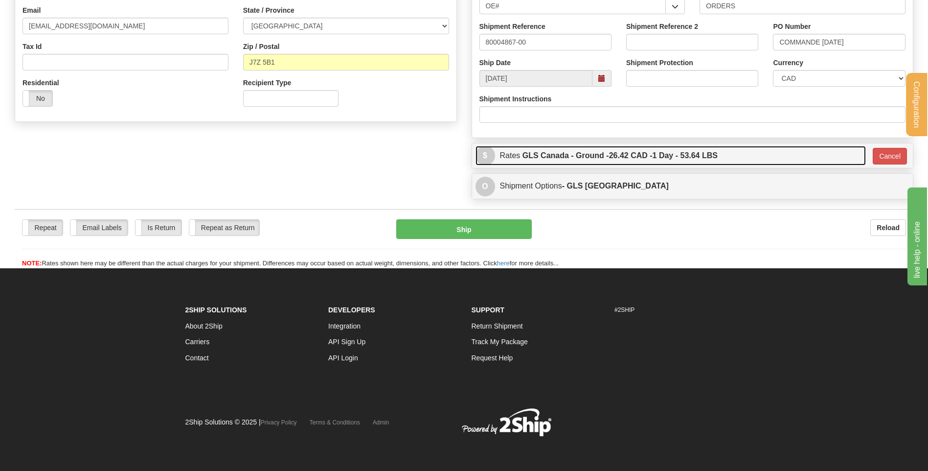
click at [517, 155] on link "$ Rates GLS Canada - Ground - 26.42 CAD - 1 Day - 53.64 LBS" at bounding box center [670, 156] width 391 height 20
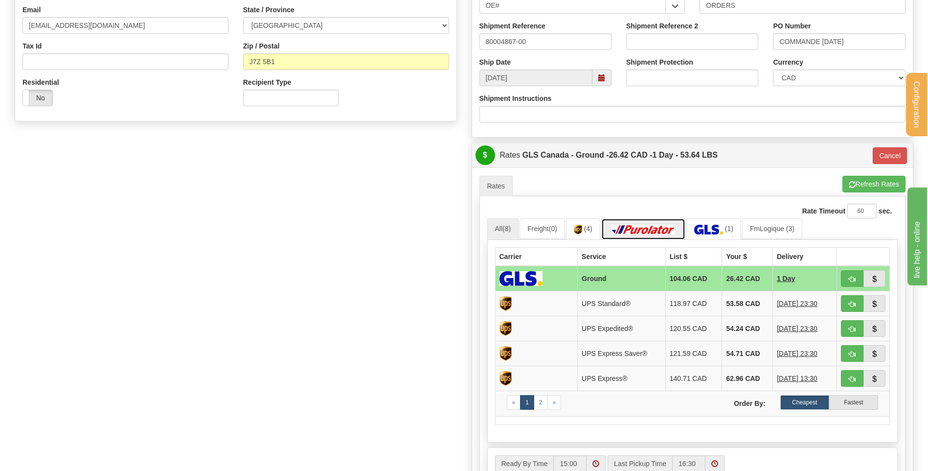
click at [650, 234] on img at bounding box center [643, 230] width 68 height 10
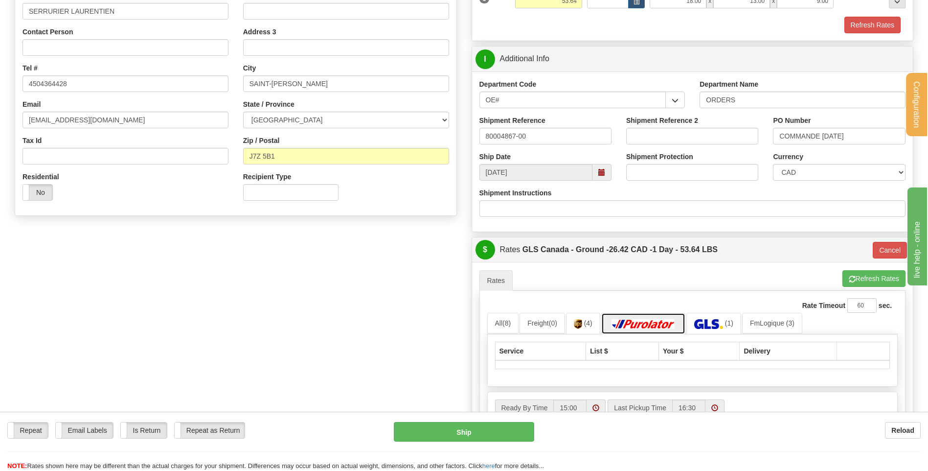
scroll to position [175, 0]
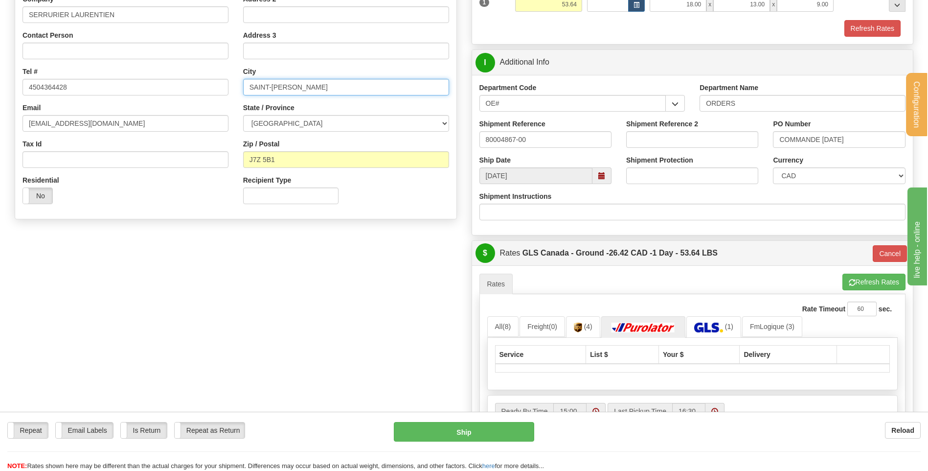
click at [273, 86] on input "SAINT-JEROME" at bounding box center [346, 87] width 206 height 17
type input "SAINT JEROME"
click at [264, 159] on input "J7Z 5B1" at bounding box center [346, 159] width 206 height 17
type input "J7Z5B1"
click at [879, 273] on div "A change has been made which could impact your rate estimate. To ensure the est…" at bounding box center [692, 273] width 427 height 0
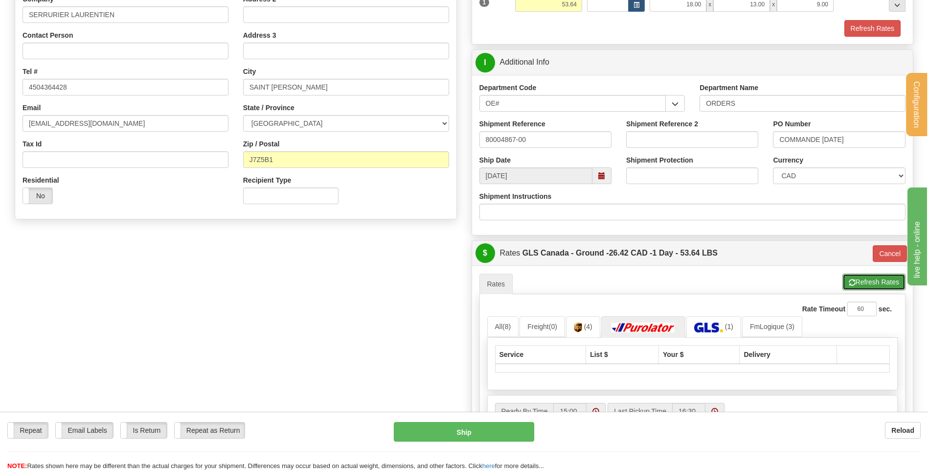
drag, startPoint x: 880, startPoint y: 277, endPoint x: 877, endPoint y: 268, distance: 9.1
click at [880, 277] on li "Refresh Rates Cancel Rating" at bounding box center [873, 281] width 63 height 17
type input "1"
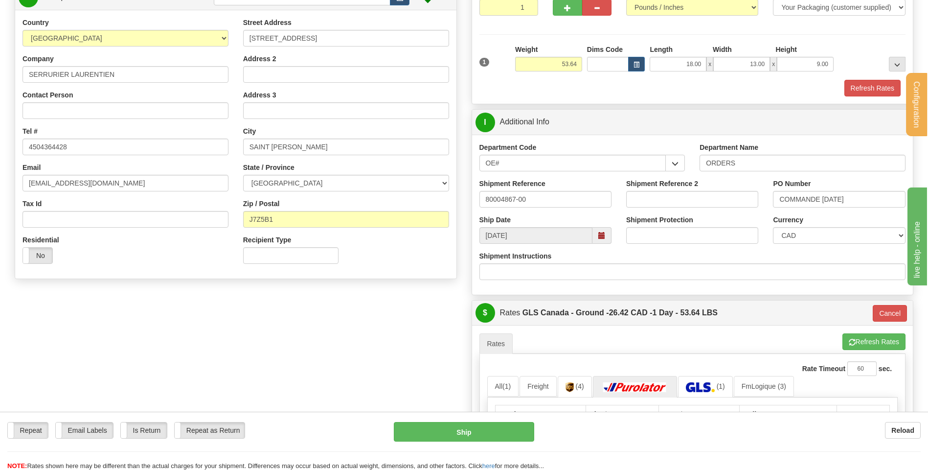
scroll to position [28, 0]
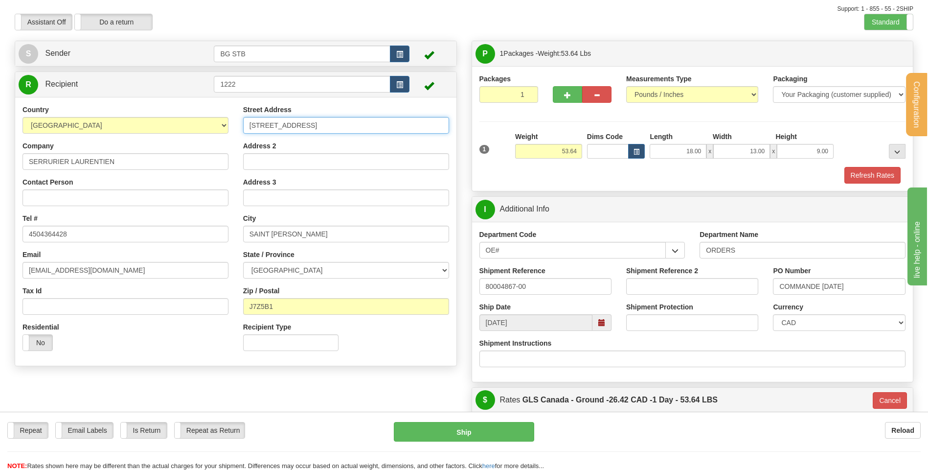
click at [291, 123] on input "440 RUE ST-GEORGES" at bounding box center [346, 125] width 206 height 17
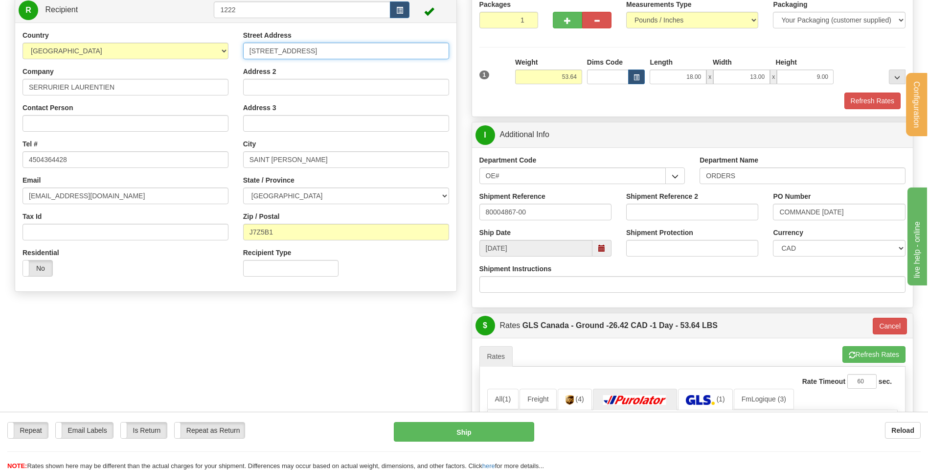
scroll to position [175, 0]
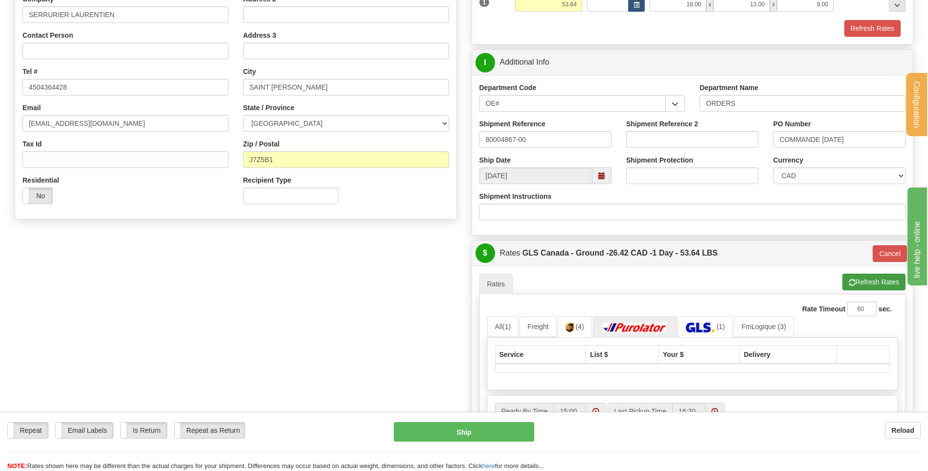
type input "440 RUE ST GEORGES"
click at [862, 281] on button "Refresh Rates" at bounding box center [873, 281] width 63 height 17
type input "1"
click at [262, 162] on input "J7Z5B1" at bounding box center [346, 159] width 206 height 17
type input "J7Z 5B1"
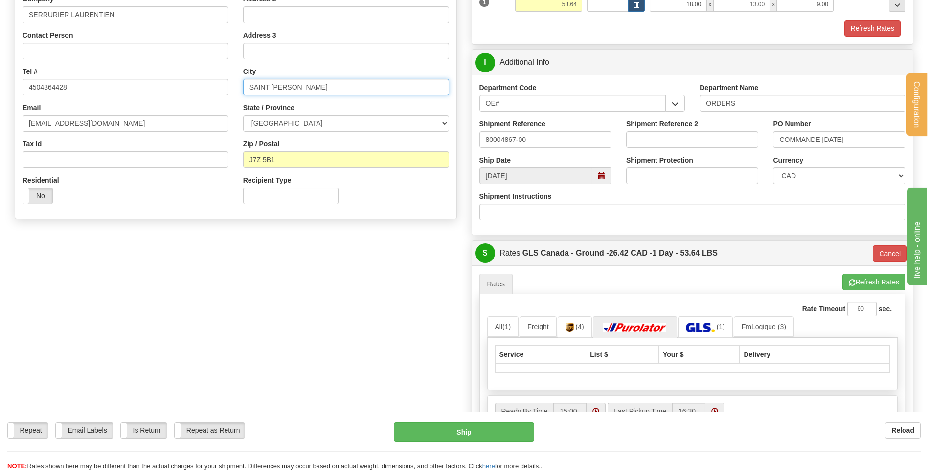
type input "1"
drag, startPoint x: 266, startPoint y: 87, endPoint x: 254, endPoint y: 87, distance: 11.8
click at [254, 87] on input "SAINT JEROME" at bounding box center [346, 87] width 206 height 17
click at [261, 87] on input "ST JEROME" at bounding box center [346, 87] width 206 height 17
type input "ST-JEROME"
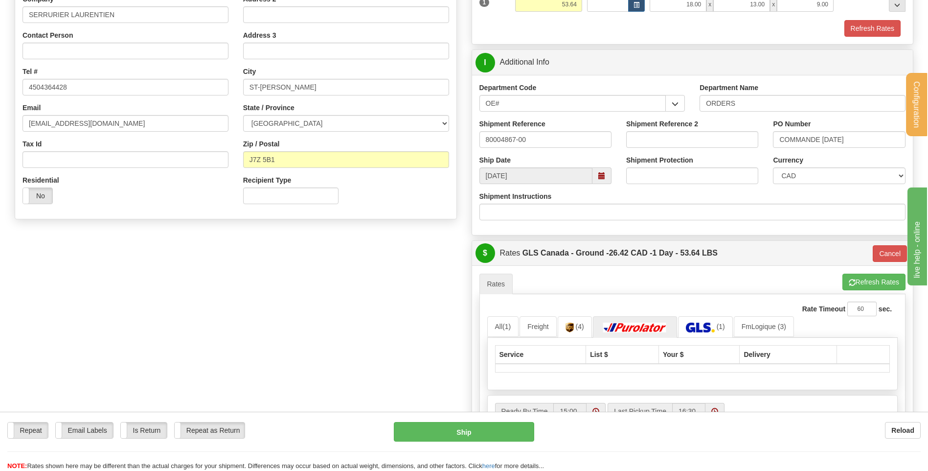
click at [381, 243] on div "Create a label for the return Create Pickup Without Label S" at bounding box center [463, 191] width 913 height 594
click at [887, 279] on button "Refresh Rates" at bounding box center [873, 281] width 63 height 17
type input "1"
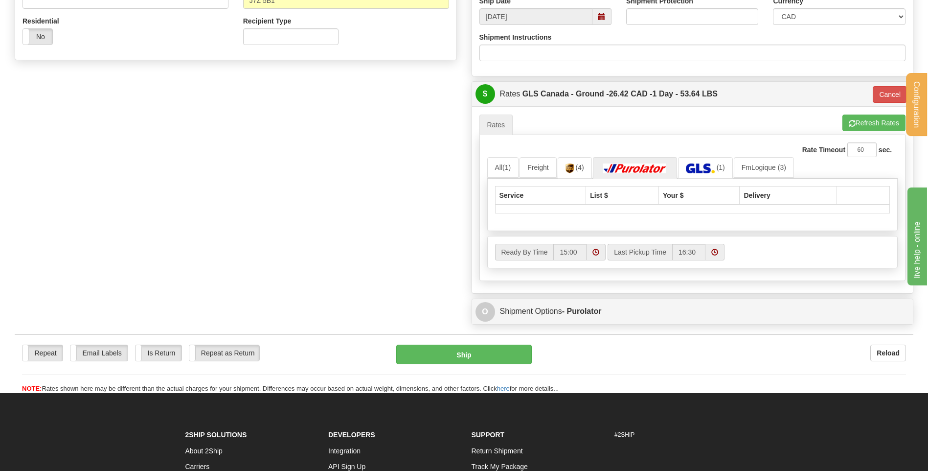
scroll to position [273, 0]
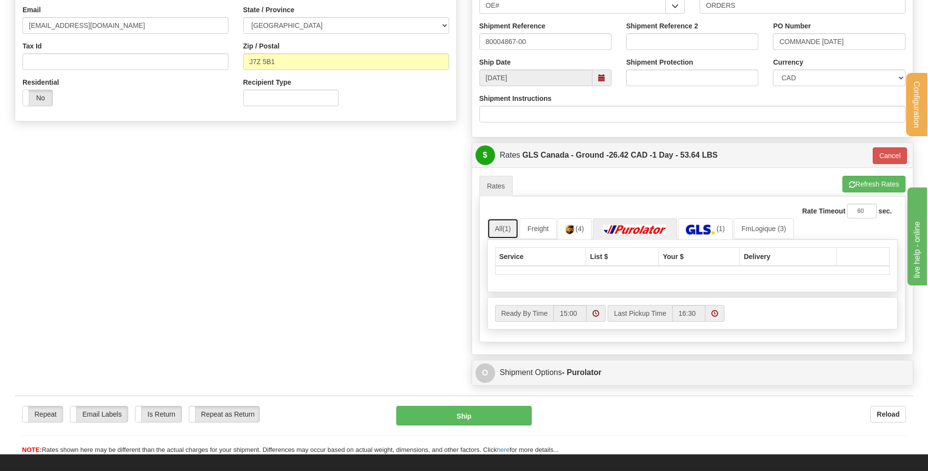
click at [497, 230] on link "All (1)" at bounding box center [503, 228] width 32 height 21
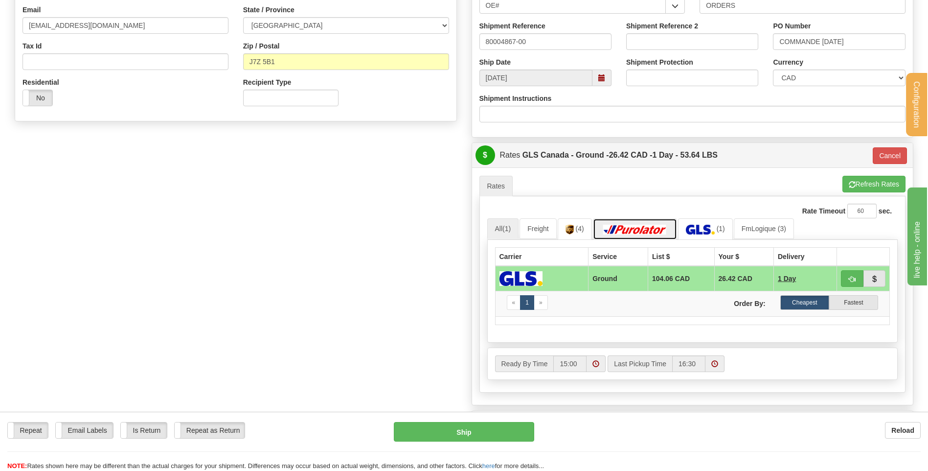
click at [663, 232] on img at bounding box center [635, 230] width 68 height 10
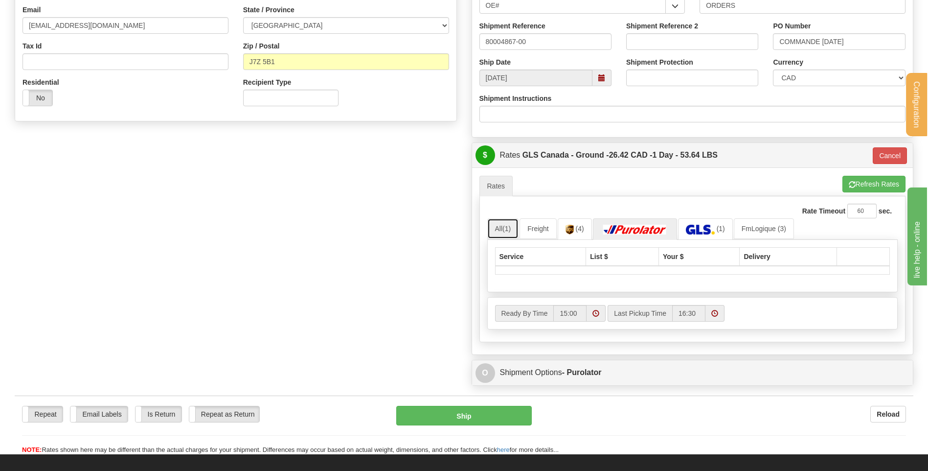
click at [499, 229] on link "All (1)" at bounding box center [503, 228] width 32 height 21
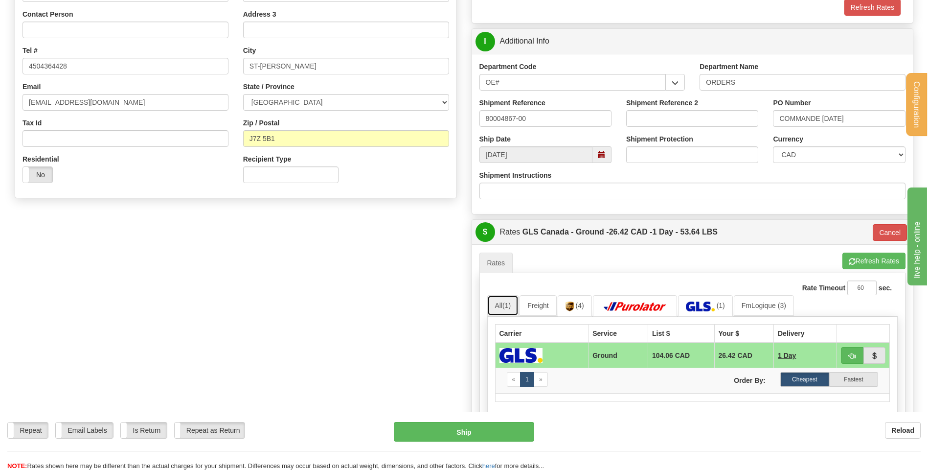
scroll to position [77, 0]
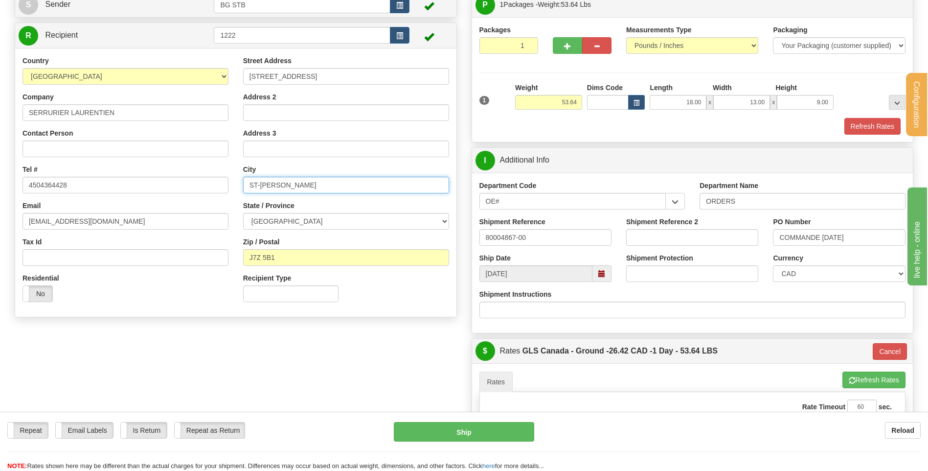
drag, startPoint x: 299, startPoint y: 186, endPoint x: 251, endPoint y: 192, distance: 48.8
click at [251, 192] on input "ST-JEROME" at bounding box center [346, 185] width 206 height 17
type input "SAINT-JEROME"
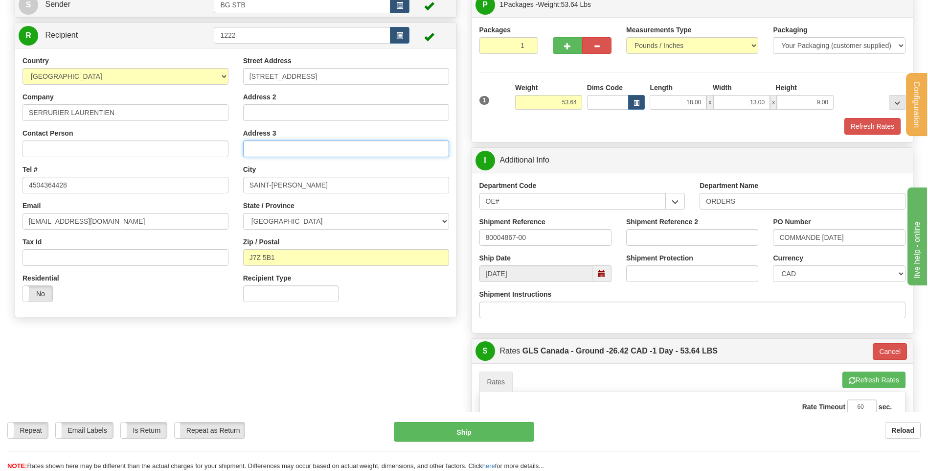
click at [303, 155] on input "Address 3" at bounding box center [346, 148] width 206 height 17
click at [258, 167] on div "City SAINT-JEROME" at bounding box center [346, 178] width 206 height 29
click at [261, 256] on input "J7Z 5B1" at bounding box center [346, 257] width 206 height 17
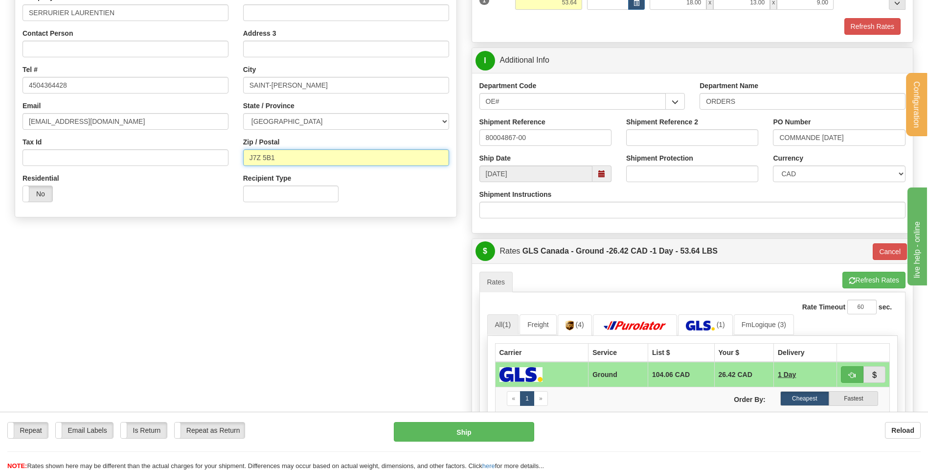
scroll to position [273, 0]
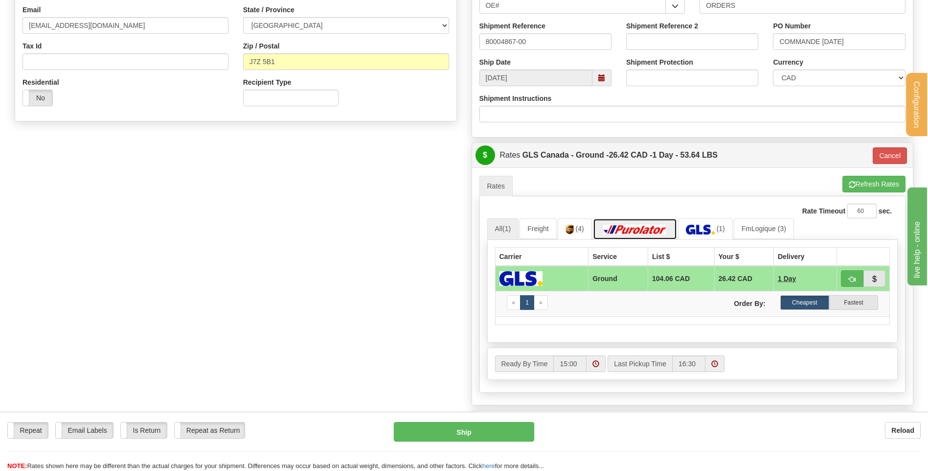
click at [668, 229] on img at bounding box center [635, 230] width 68 height 10
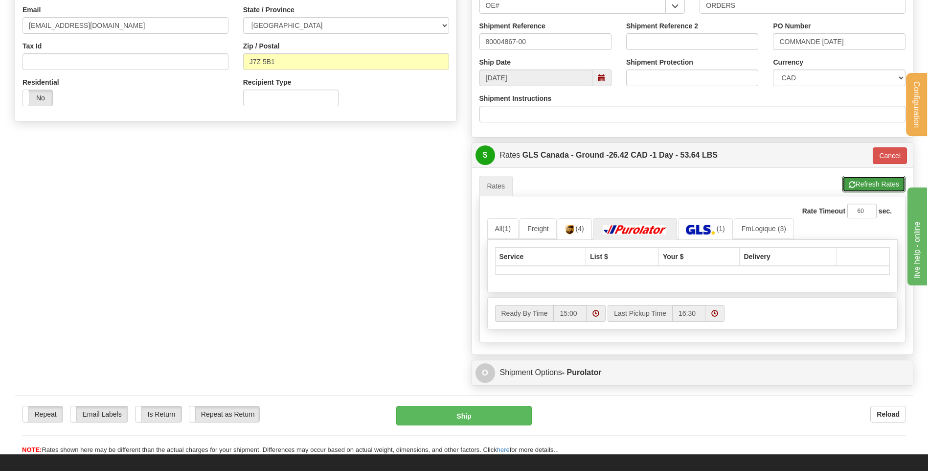
click at [898, 179] on button "Refresh Rates" at bounding box center [873, 184] width 63 height 17
type input "1"
click at [881, 156] on button "Cancel" at bounding box center [890, 155] width 34 height 17
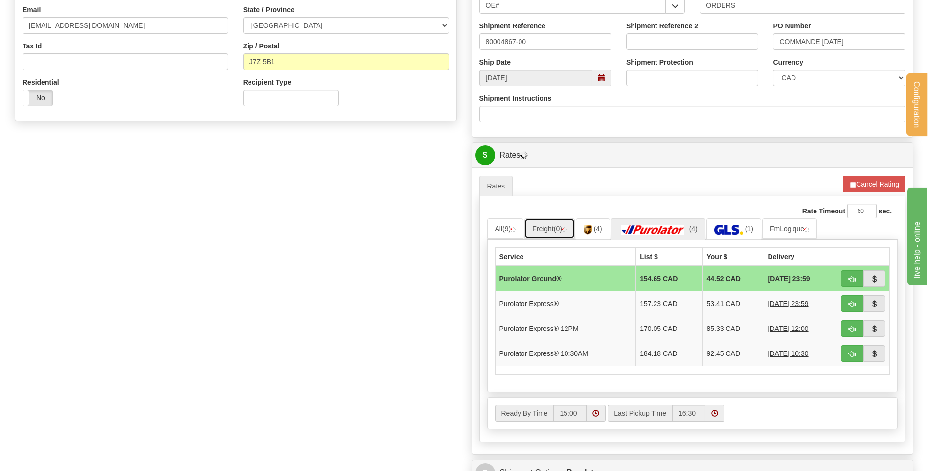
click at [528, 222] on link "Freight (0)" at bounding box center [549, 228] width 50 height 21
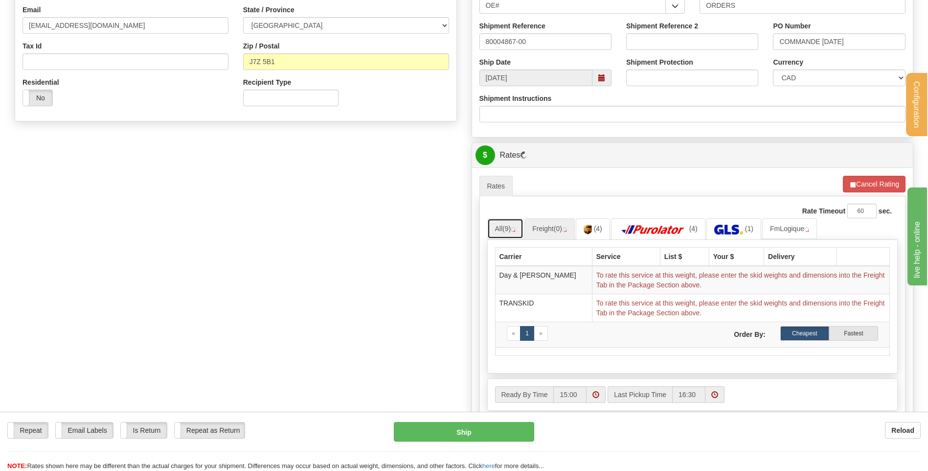
click at [522, 226] on link "All (9)" at bounding box center [505, 228] width 37 height 21
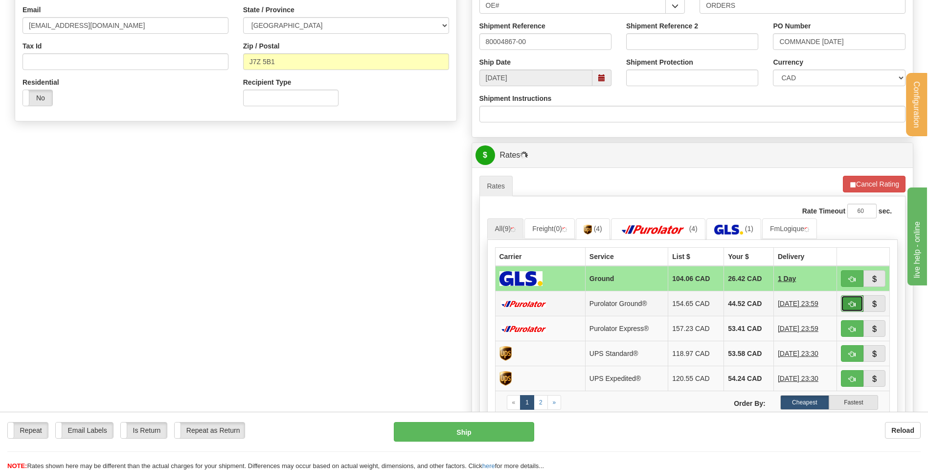
click at [860, 300] on button "button" at bounding box center [852, 303] width 23 height 17
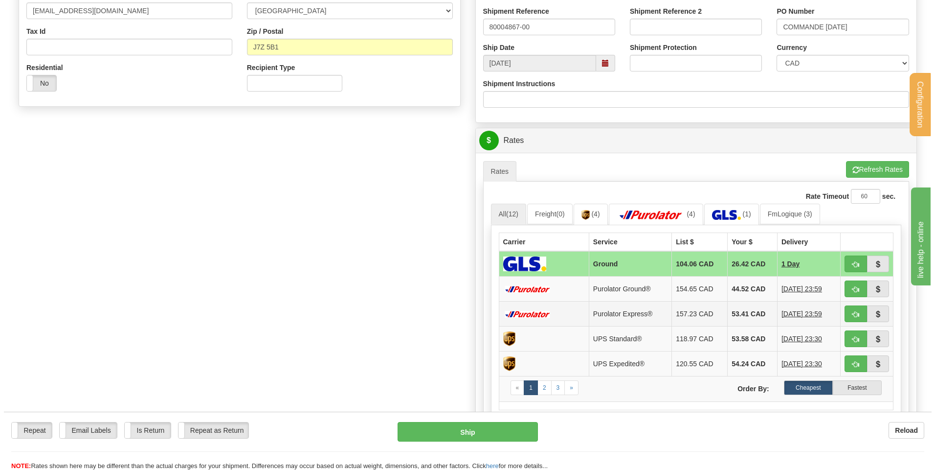
scroll to position [224, 0]
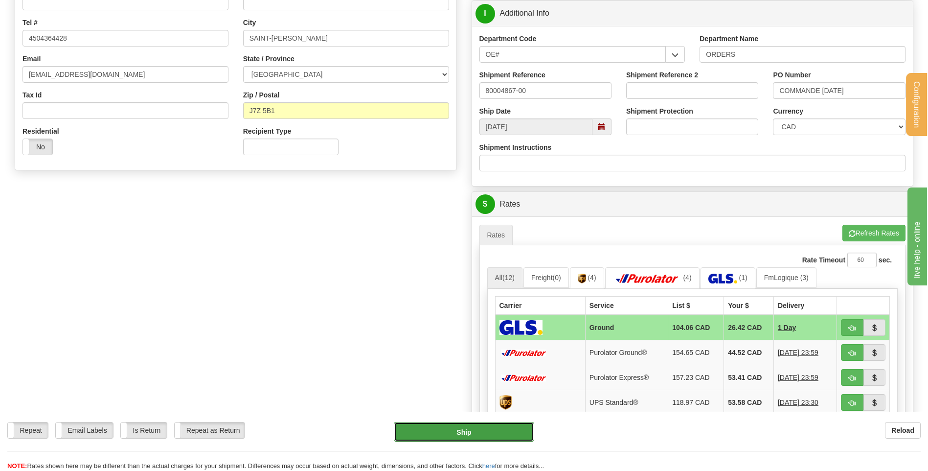
click at [456, 433] on button "Ship" at bounding box center [464, 432] width 140 height 20
type input "1"
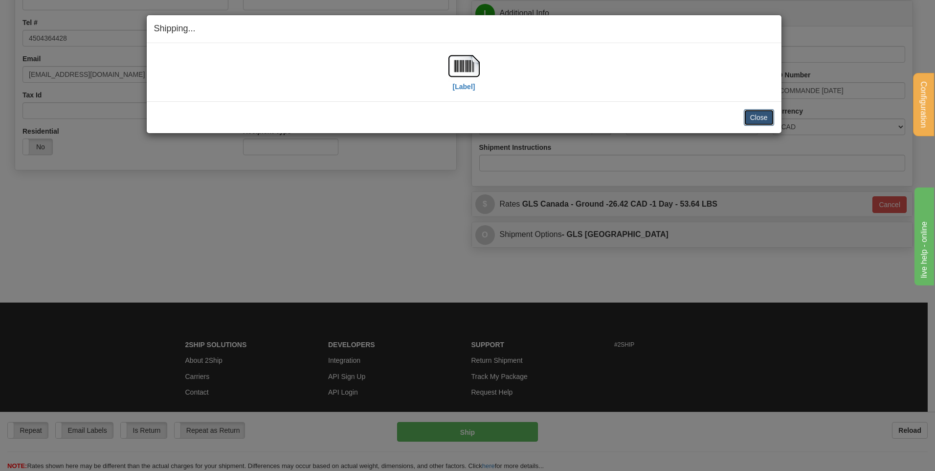
click at [759, 115] on button "Close" at bounding box center [759, 117] width 30 height 17
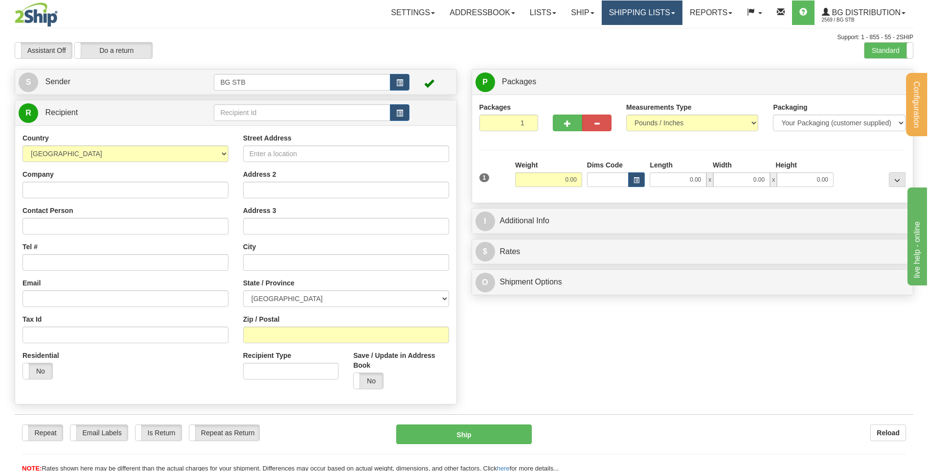
drag, startPoint x: 654, startPoint y: 14, endPoint x: 642, endPoint y: 39, distance: 27.4
click at [654, 14] on link "Shipping lists" at bounding box center [642, 12] width 81 height 24
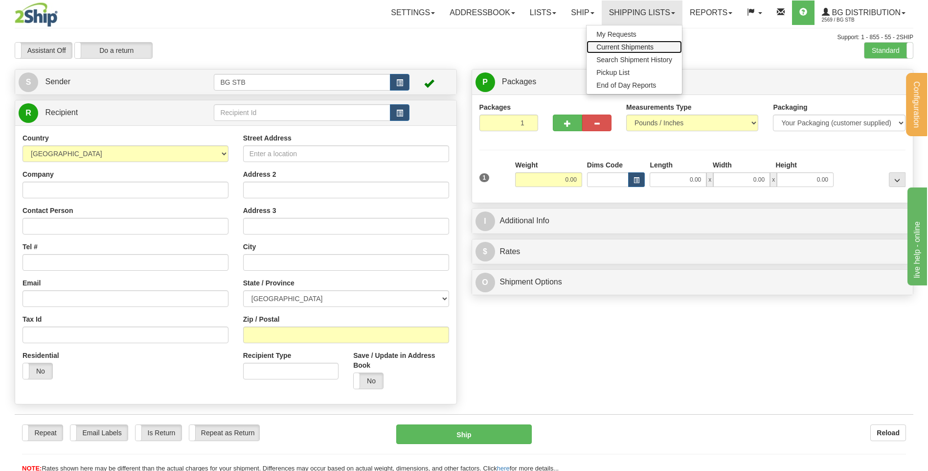
click at [625, 47] on span "Current Shipments" at bounding box center [624, 47] width 57 height 8
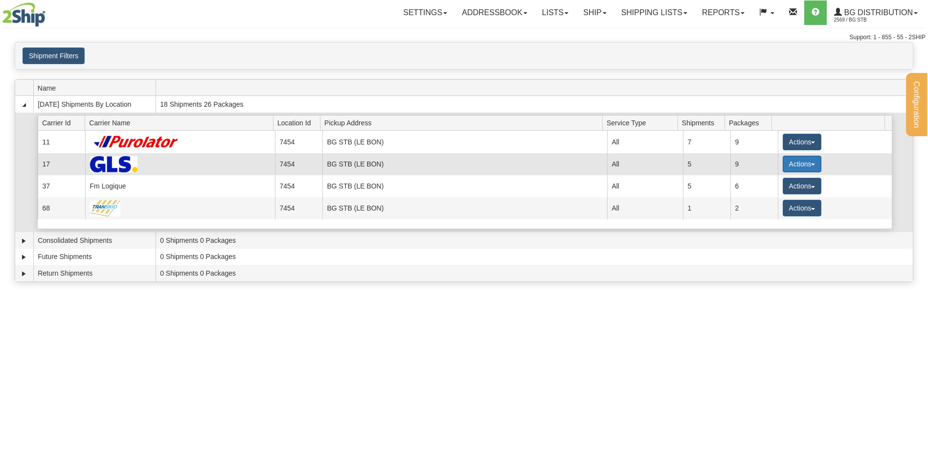
click at [794, 166] on button "Actions" at bounding box center [802, 164] width 39 height 17
click at [775, 183] on span "Details" at bounding box center [765, 182] width 26 height 7
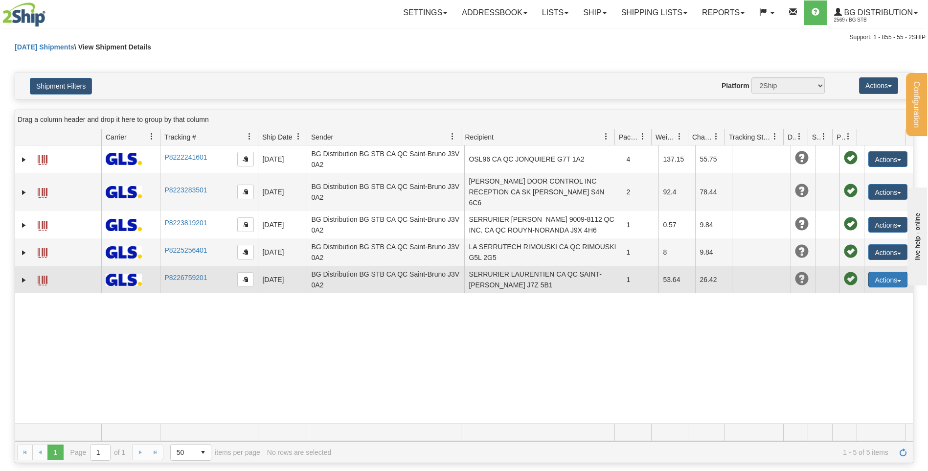
click at [882, 272] on button "Actions" at bounding box center [887, 280] width 39 height 16
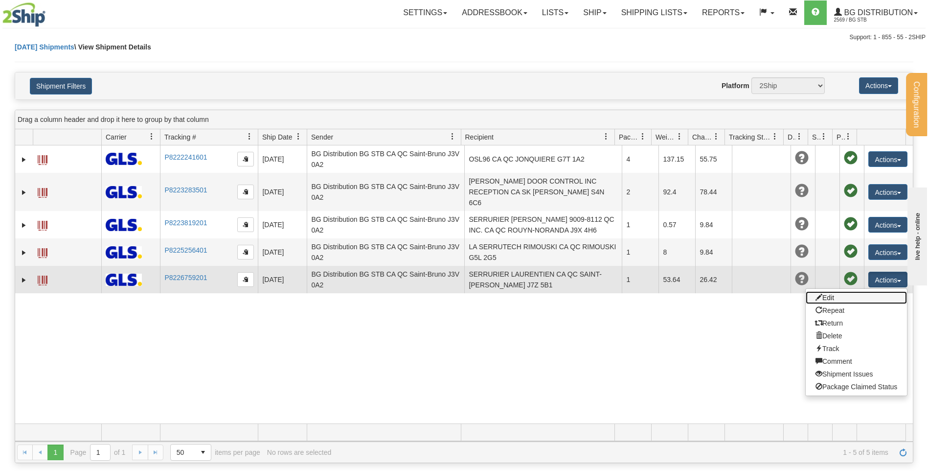
click at [854, 291] on link "Edit" at bounding box center [856, 297] width 101 height 13
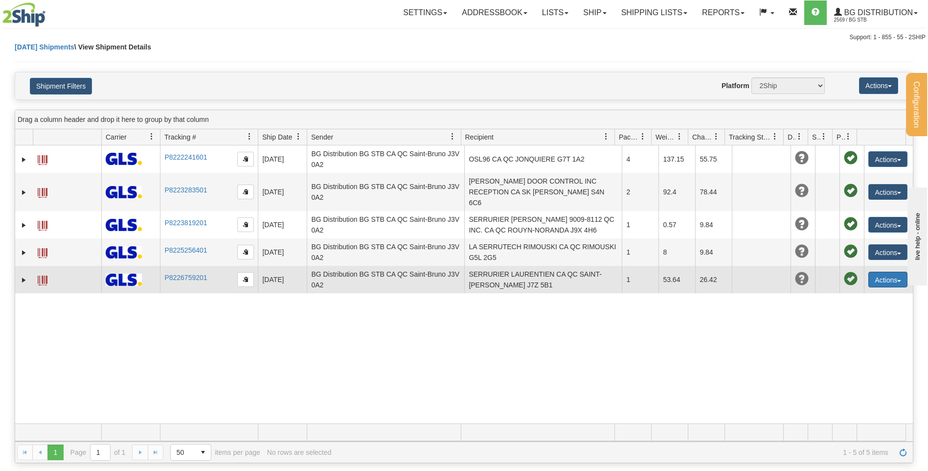
click at [880, 272] on button "Actions" at bounding box center [887, 280] width 39 height 16
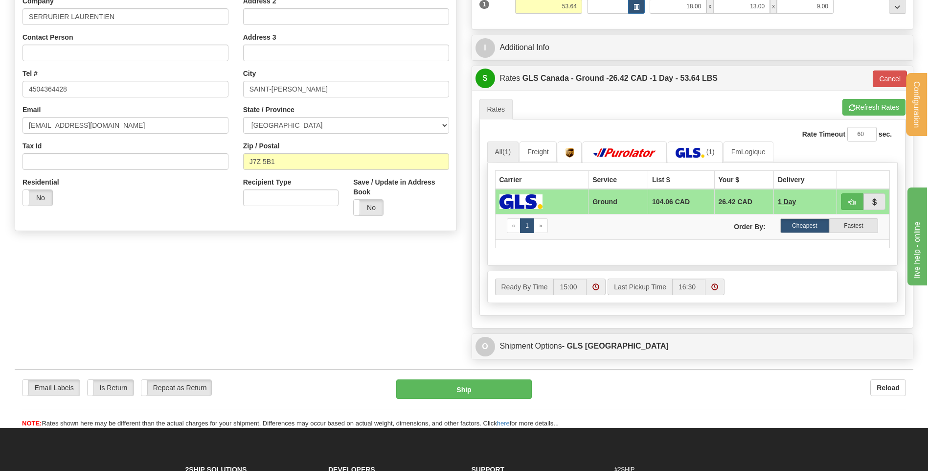
scroll to position [98, 0]
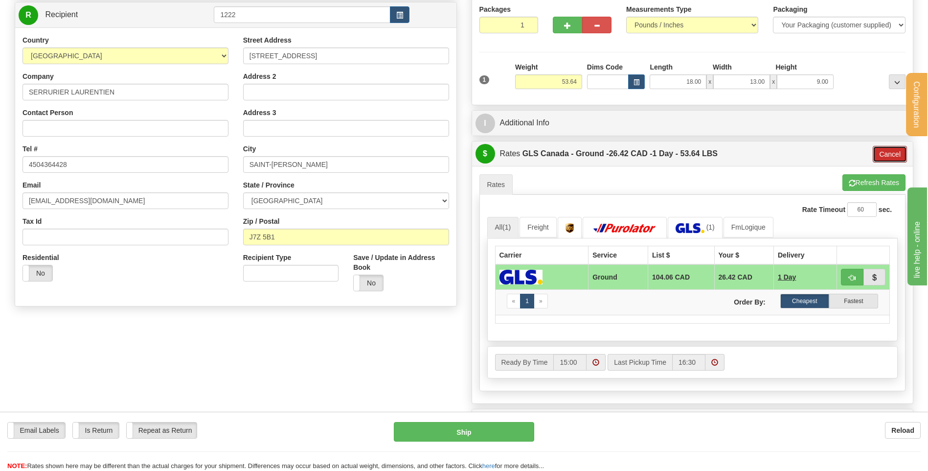
click at [884, 151] on button "Cancel" at bounding box center [890, 154] width 34 height 17
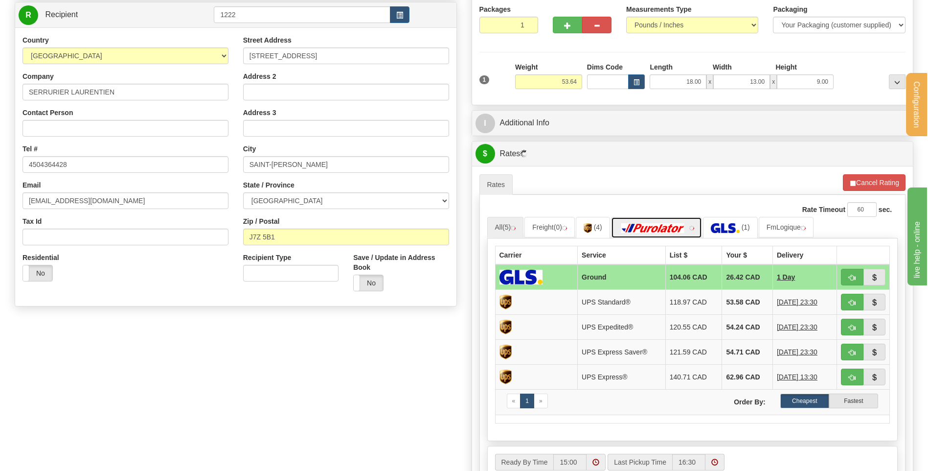
click at [686, 229] on img at bounding box center [653, 228] width 68 height 10
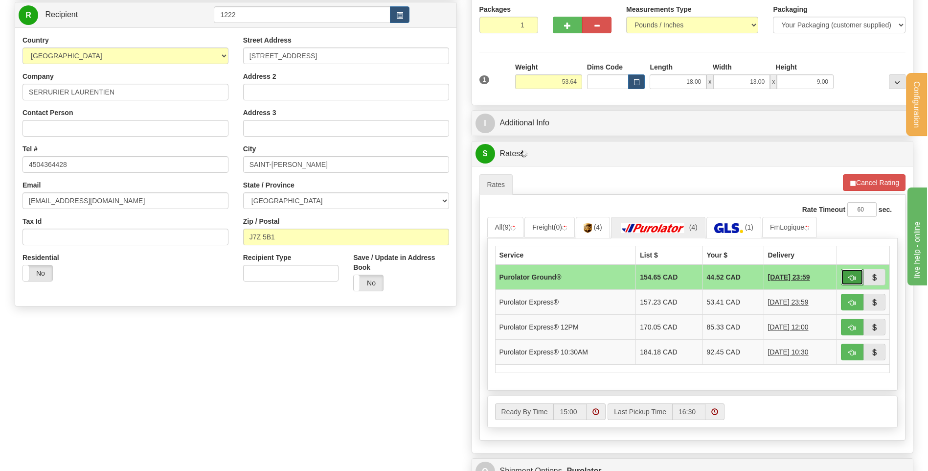
click at [850, 274] on span "button" at bounding box center [852, 277] width 7 height 6
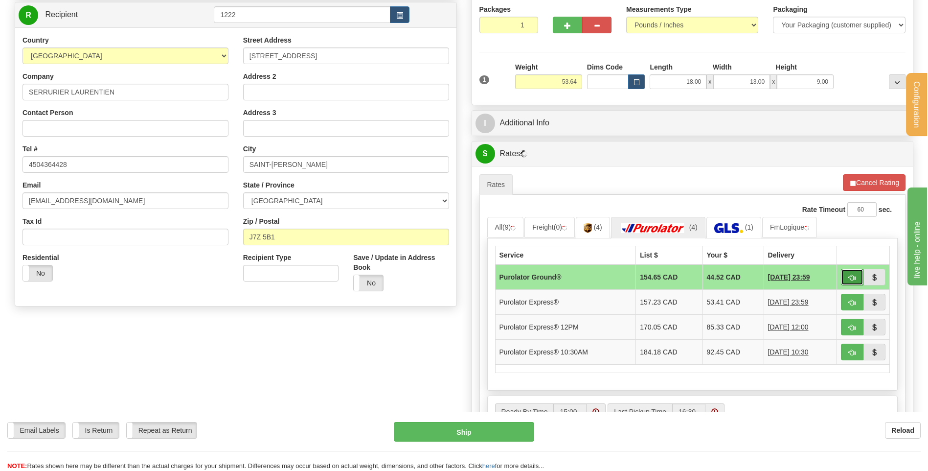
click at [849, 274] on span "button" at bounding box center [852, 277] width 7 height 6
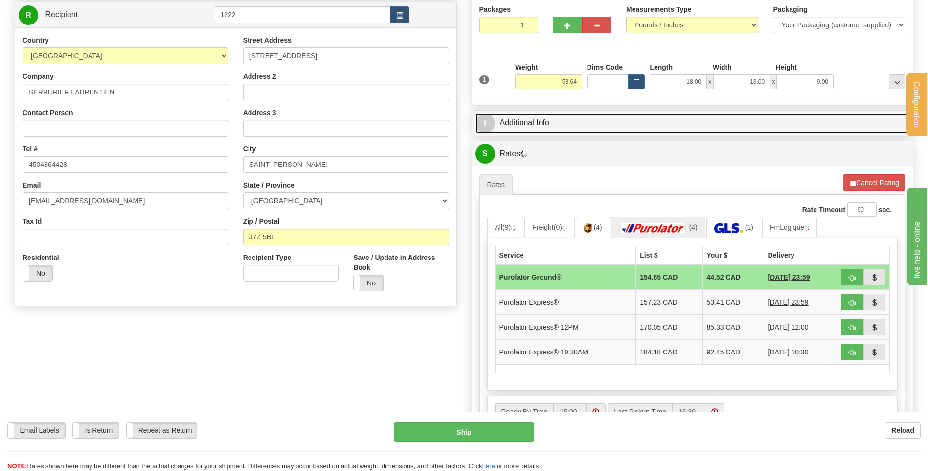
click at [570, 122] on link "I Additional Info" at bounding box center [692, 123] width 434 height 20
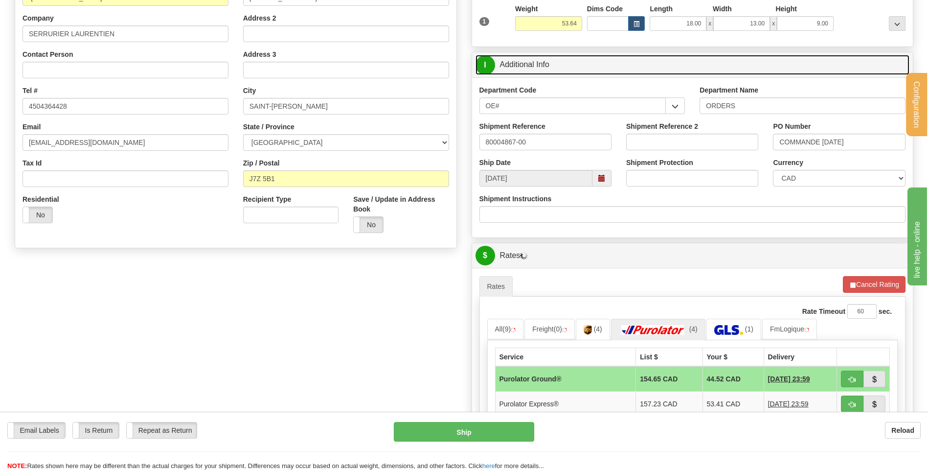
scroll to position [245, 0]
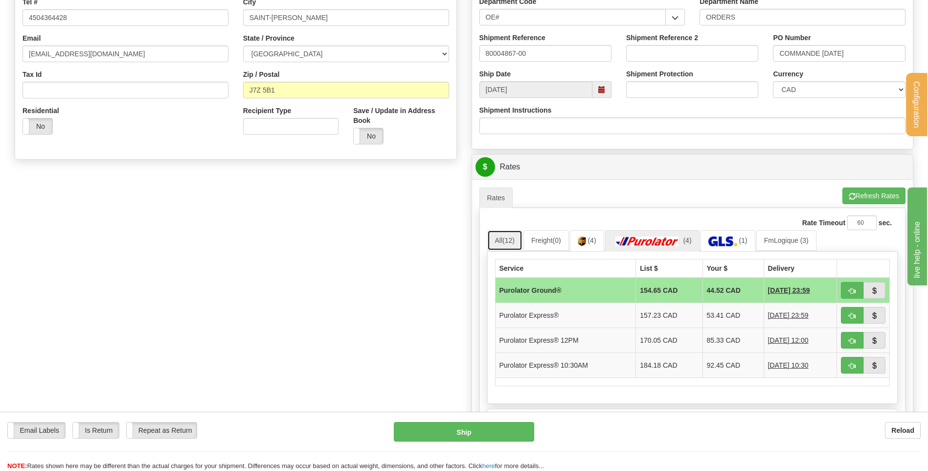
click at [511, 238] on span "(12)" at bounding box center [508, 240] width 12 height 8
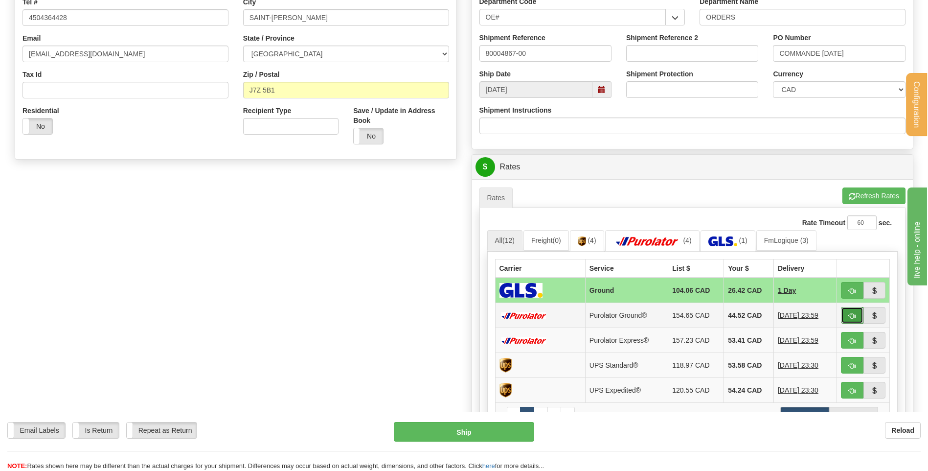
click at [847, 314] on button "button" at bounding box center [852, 315] width 23 height 17
type input "260"
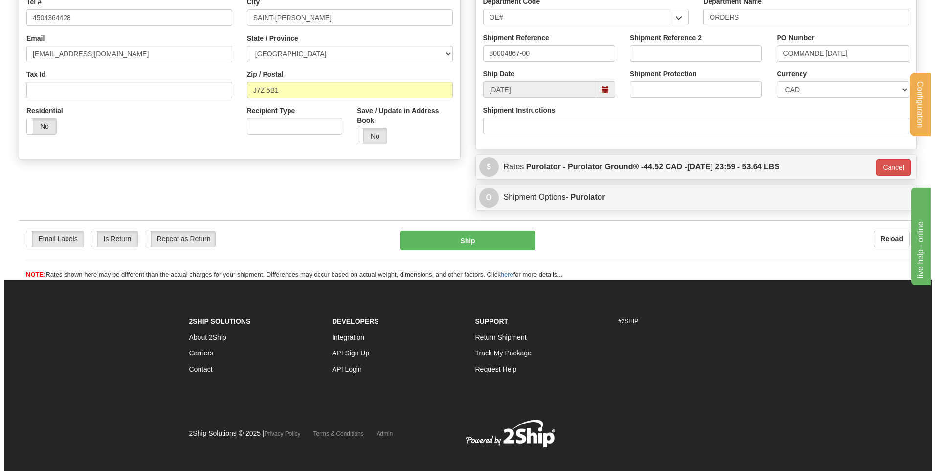
scroll to position [244, 0]
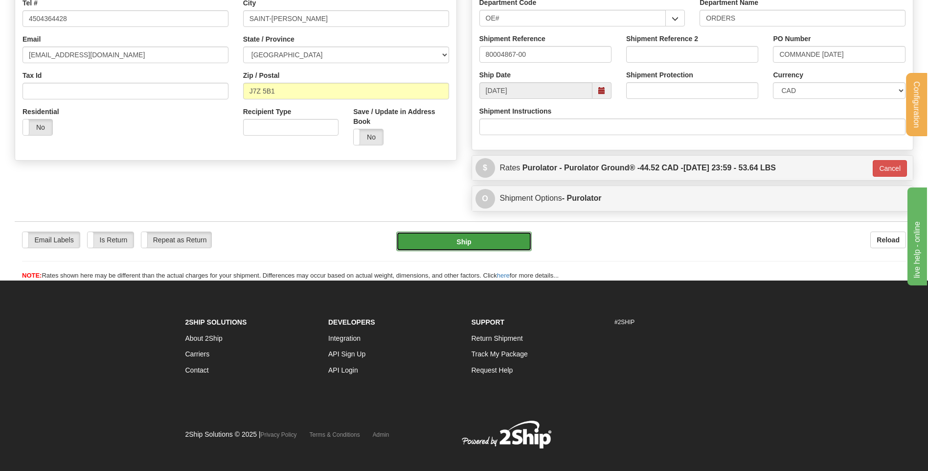
click at [489, 242] on button "Ship" at bounding box center [463, 241] width 135 height 20
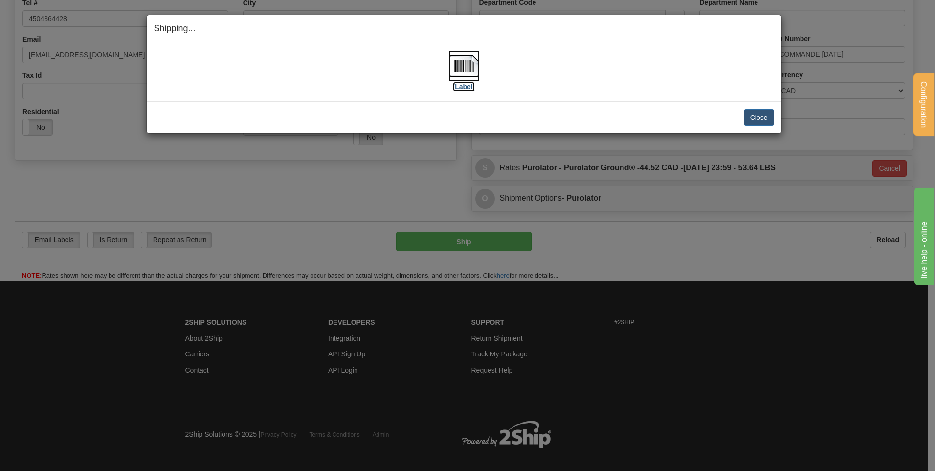
click at [465, 67] on img at bounding box center [464, 65] width 31 height 31
click at [764, 120] on button "Close" at bounding box center [759, 117] width 30 height 17
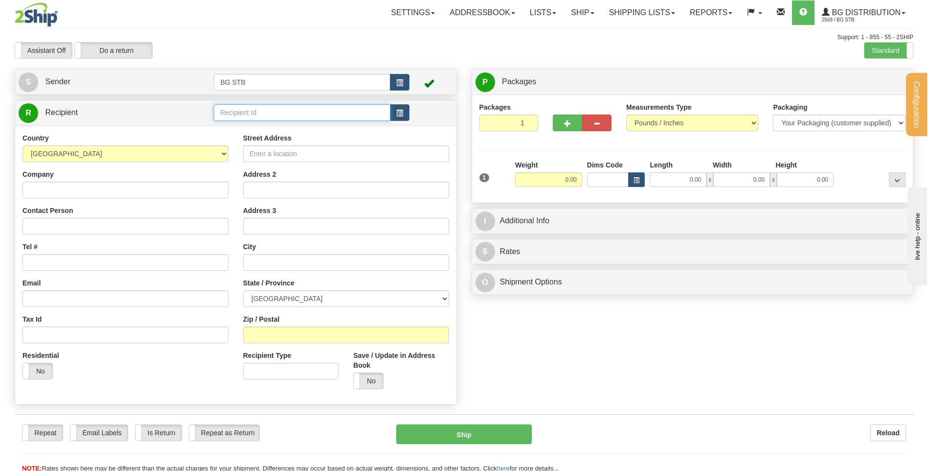
click at [255, 118] on input "text" at bounding box center [302, 112] width 176 height 17
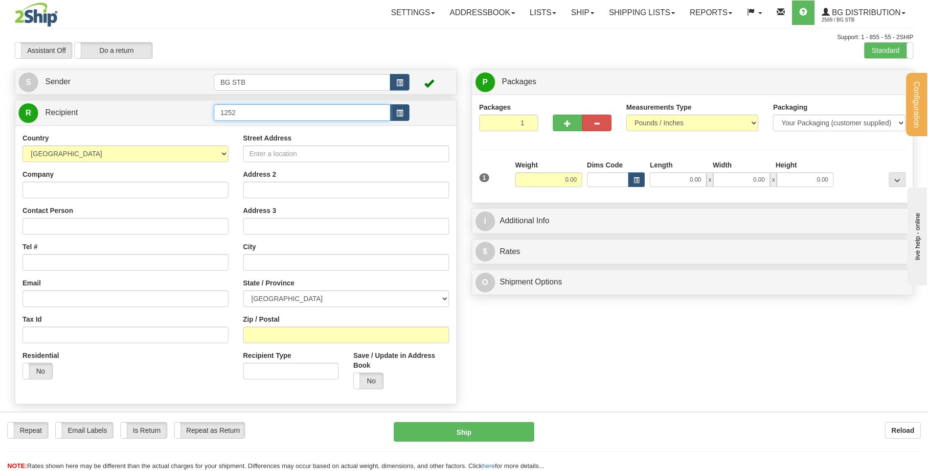
type input "1252"
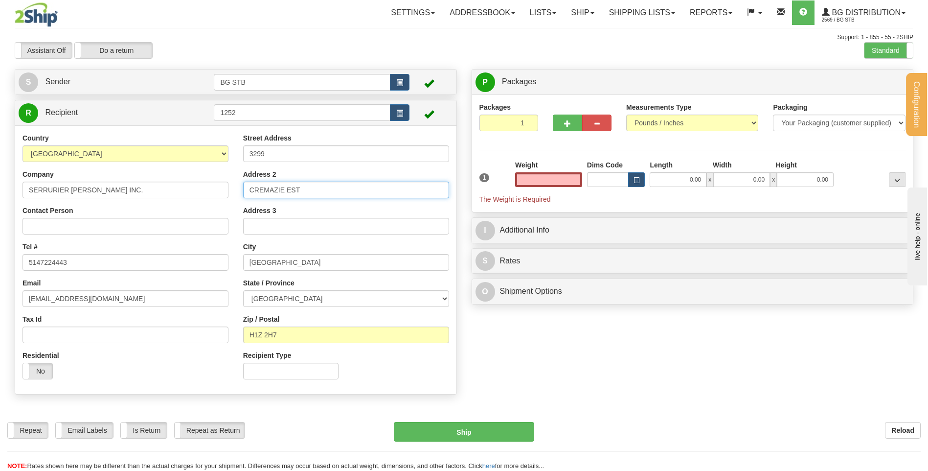
type input "0.00"
drag, startPoint x: 225, startPoint y: 190, endPoint x: 211, endPoint y: 197, distance: 15.1
click at [201, 196] on div "Country AFGHANISTAN ALAND ISLANDS ALBANIA ALGERIA AMERICAN SAMOA ANDORRA ANGOLA…" at bounding box center [235, 259] width 441 height 253
drag, startPoint x: 292, startPoint y: 151, endPoint x: 224, endPoint y: 158, distance: 68.4
click at [235, 155] on div "Country AFGHANISTAN ALAND ISLANDS ALBANIA ALGERIA AMERICAN SAMOA ANDORRA ANGOLA…" at bounding box center [235, 259] width 441 height 253
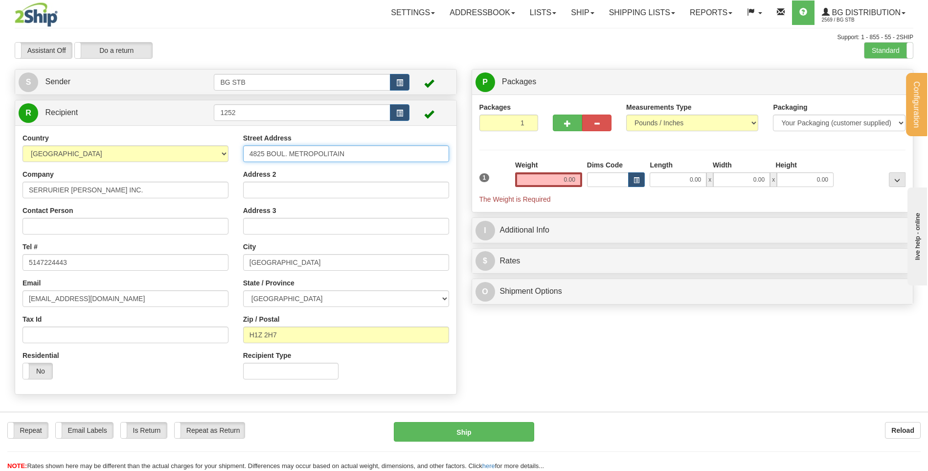
type input "4825 BOUL. METROPOLITAIN"
drag, startPoint x: 301, startPoint y: 259, endPoint x: 242, endPoint y: 263, distance: 59.3
click at [245, 265] on input "MONTREAL" at bounding box center [346, 262] width 206 height 17
type input "SAINT-LEONARD"
drag, startPoint x: 289, startPoint y: 334, endPoint x: 257, endPoint y: 332, distance: 32.3
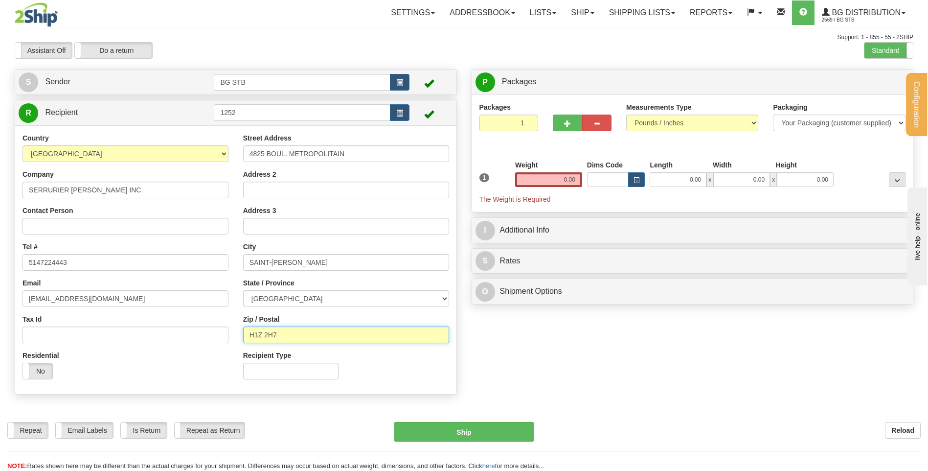
click at [257, 332] on input "H1Z 2H7" at bounding box center [346, 334] width 206 height 17
type input "H1R 3J6"
click at [345, 195] on input "Address 2" at bounding box center [346, 189] width 206 height 17
type input "ATELIER ROSEMONT BEST INC"
click at [555, 180] on input "0.00" at bounding box center [548, 179] width 67 height 15
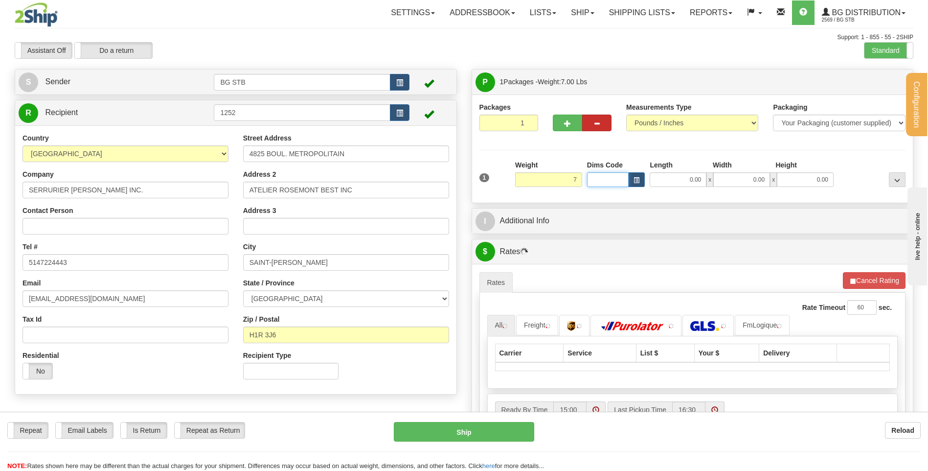
type input "7.00"
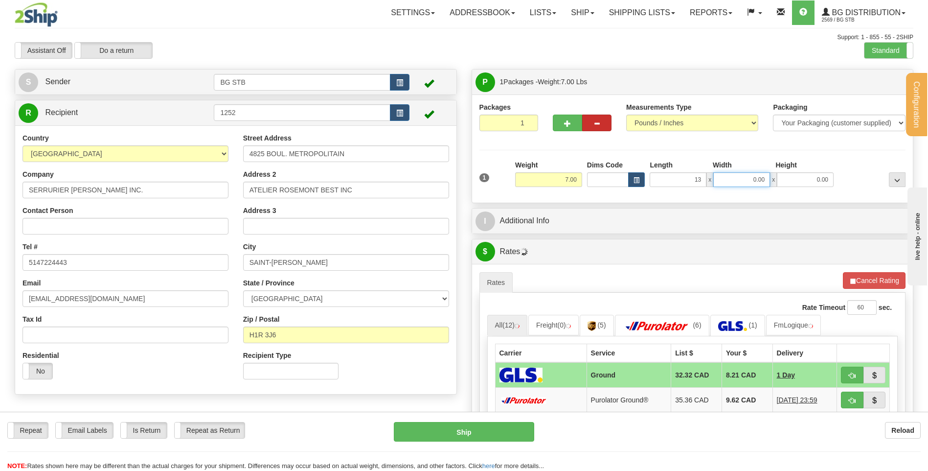
type input "13.00"
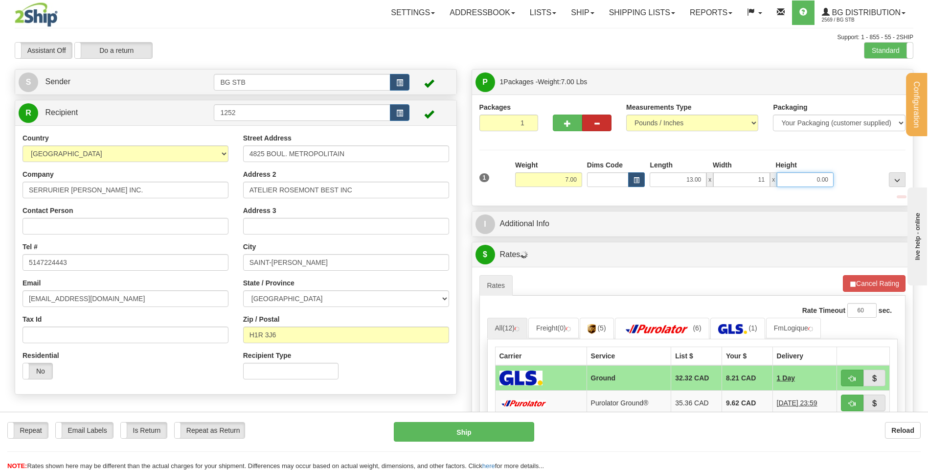
type input "11.00"
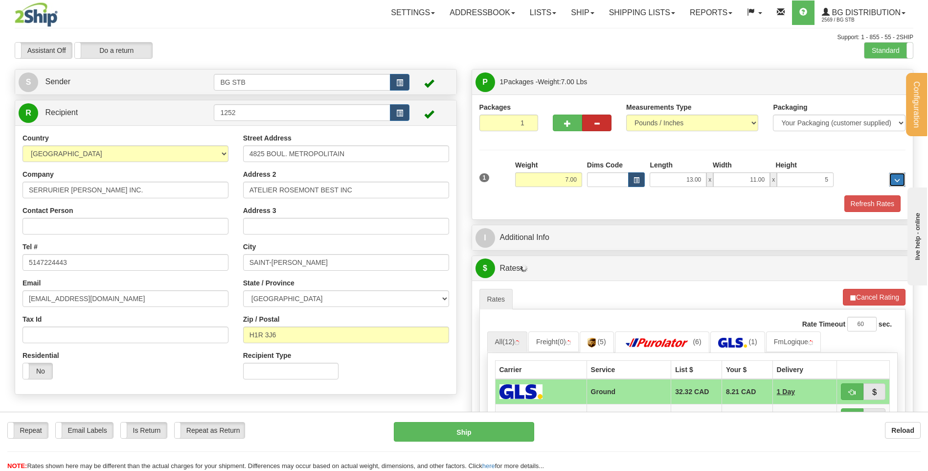
type input "5.00"
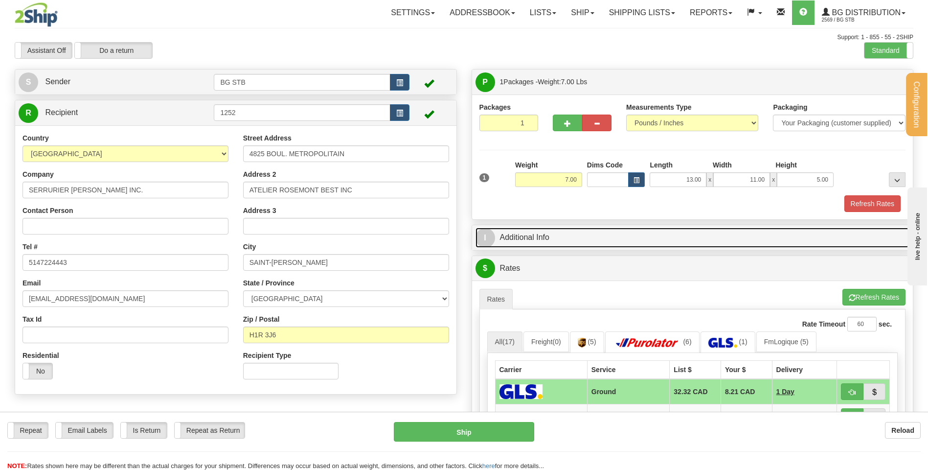
click at [566, 227] on link "I Additional Info" at bounding box center [692, 237] width 434 height 20
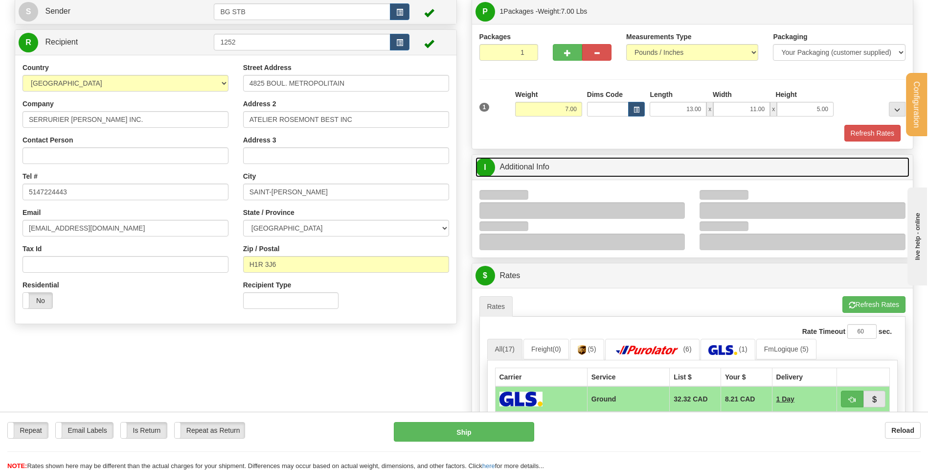
scroll to position [147, 0]
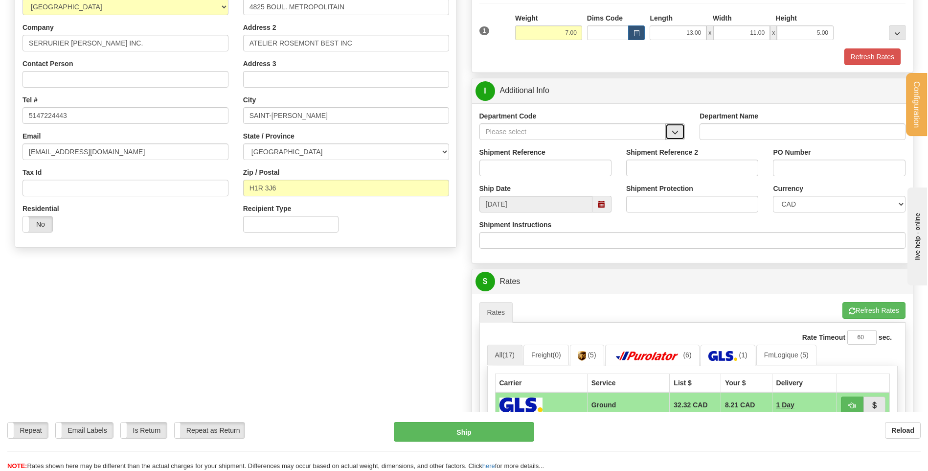
click at [671, 135] on button "button" at bounding box center [675, 131] width 20 height 17
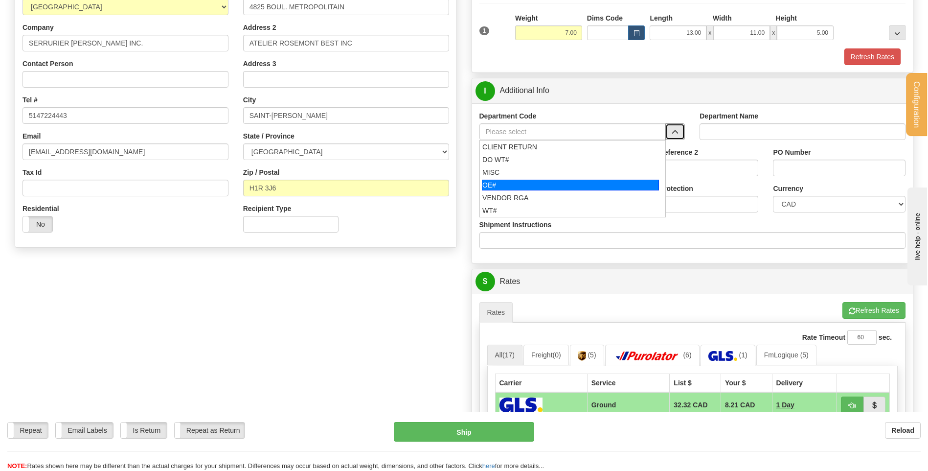
click at [550, 180] on div "OE#" at bounding box center [570, 185] width 177 height 11
type input "OE#"
type input "ORDERS"
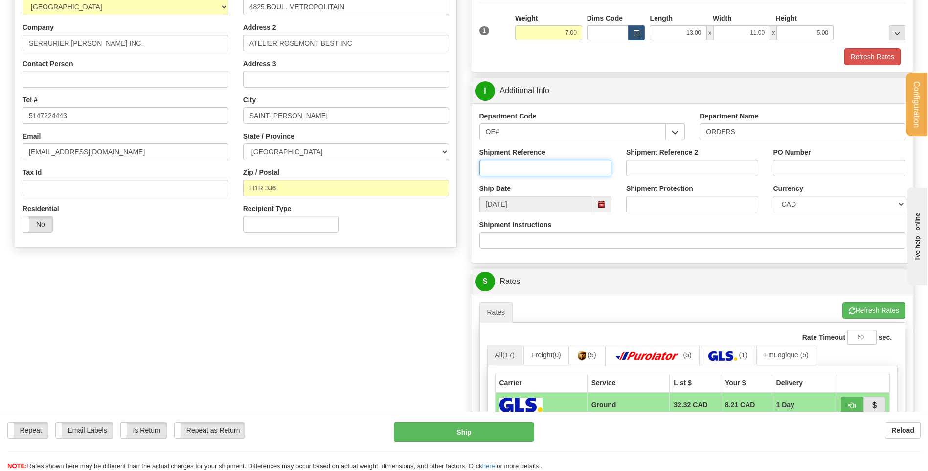
click at [548, 173] on input "Shipment Reference" at bounding box center [545, 167] width 132 height 17
type input "80004875-00"
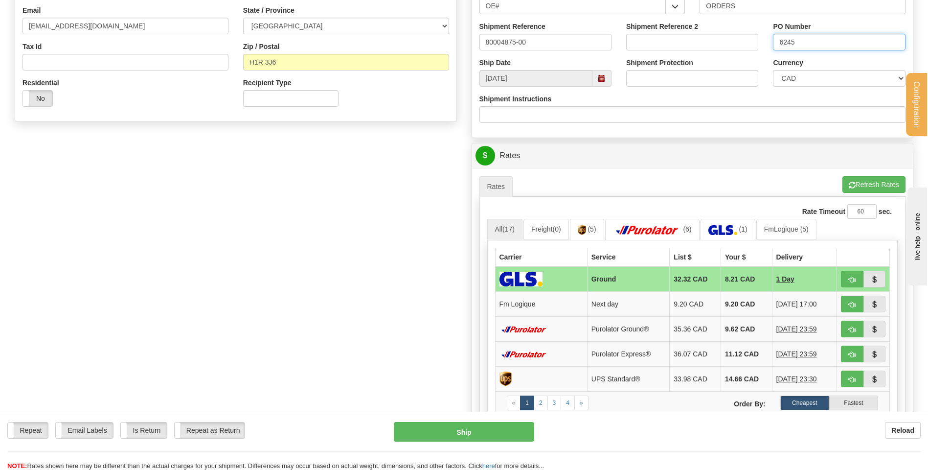
scroll to position [342, 0]
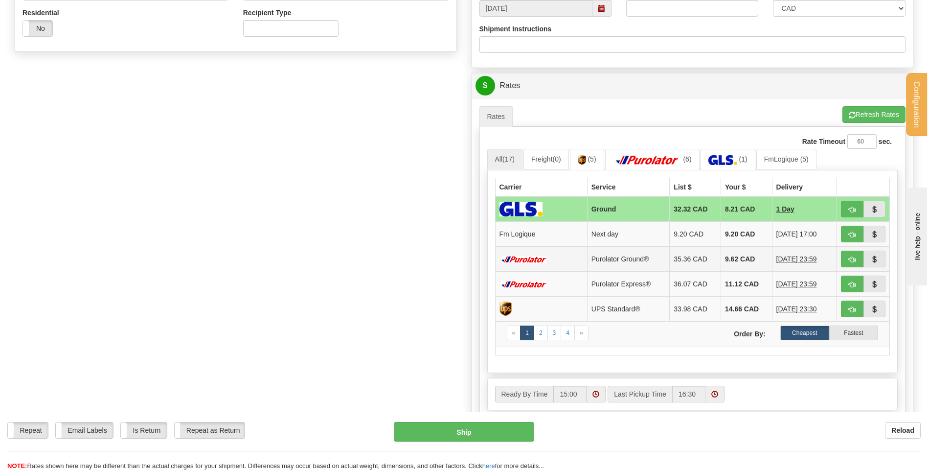
type input "6245"
click at [844, 232] on button "button" at bounding box center [852, 234] width 23 height 17
type input "jour"
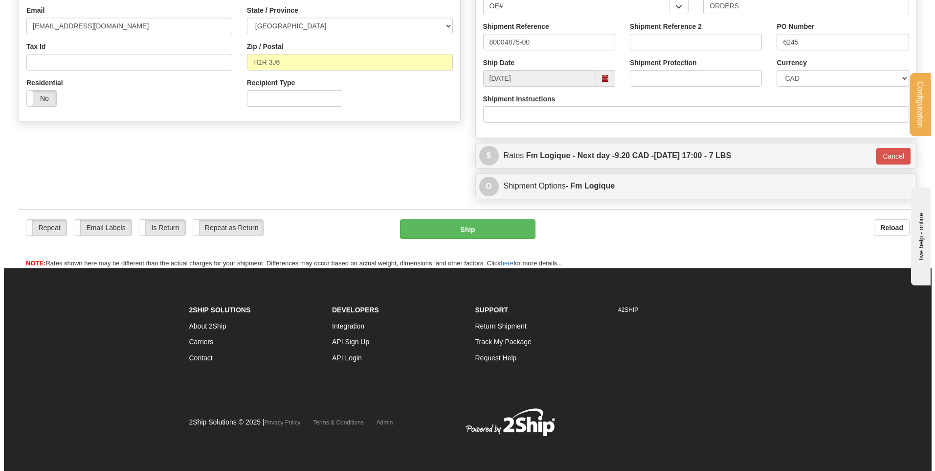
scroll to position [273, 0]
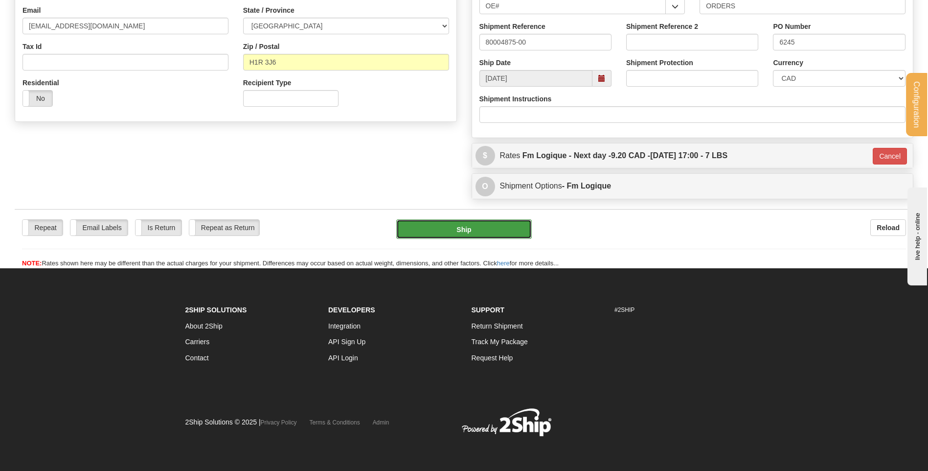
click at [489, 223] on button "Ship" at bounding box center [463, 229] width 135 height 20
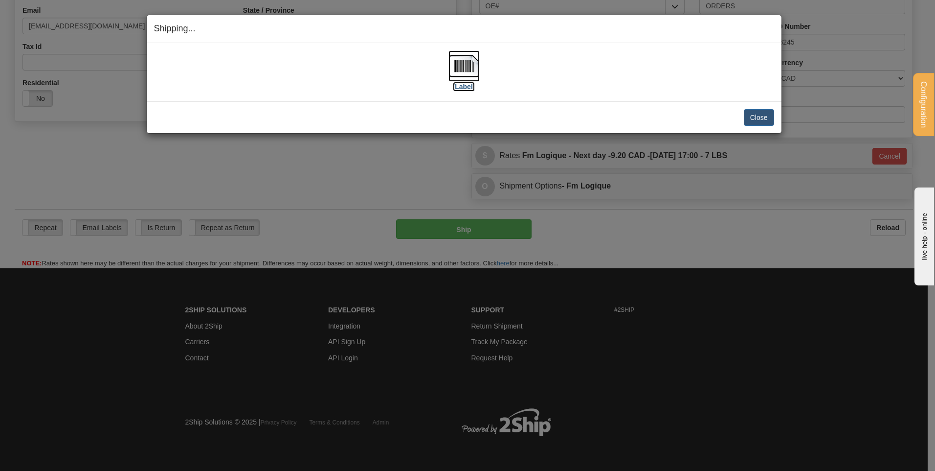
click at [451, 70] on img at bounding box center [464, 65] width 31 height 31
click at [762, 114] on button "Close" at bounding box center [759, 117] width 30 height 17
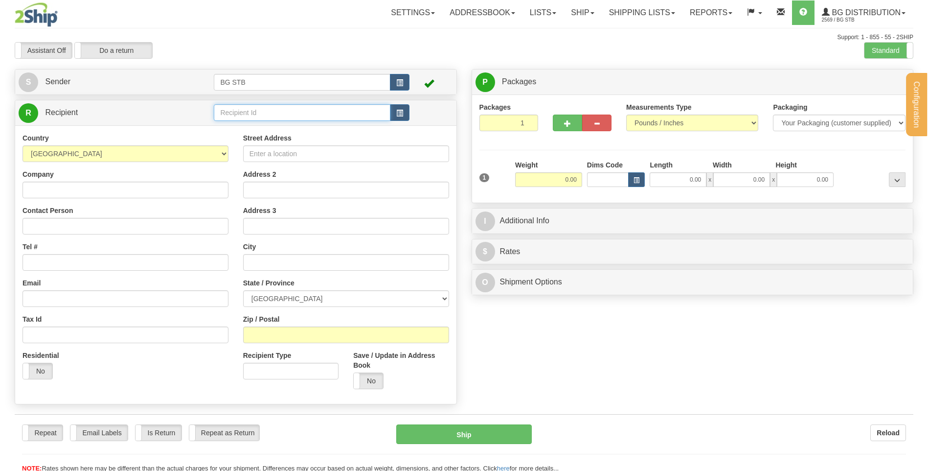
click at [254, 113] on input "text" at bounding box center [302, 112] width 176 height 17
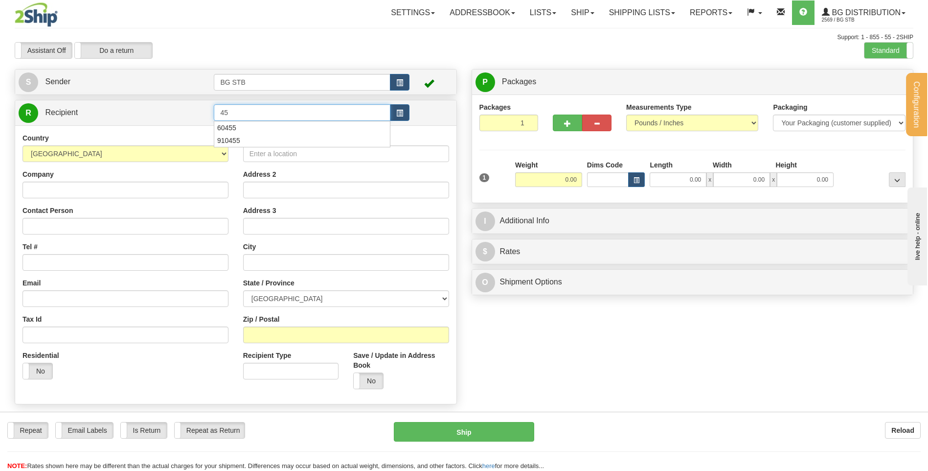
type input "4"
type input "5503"
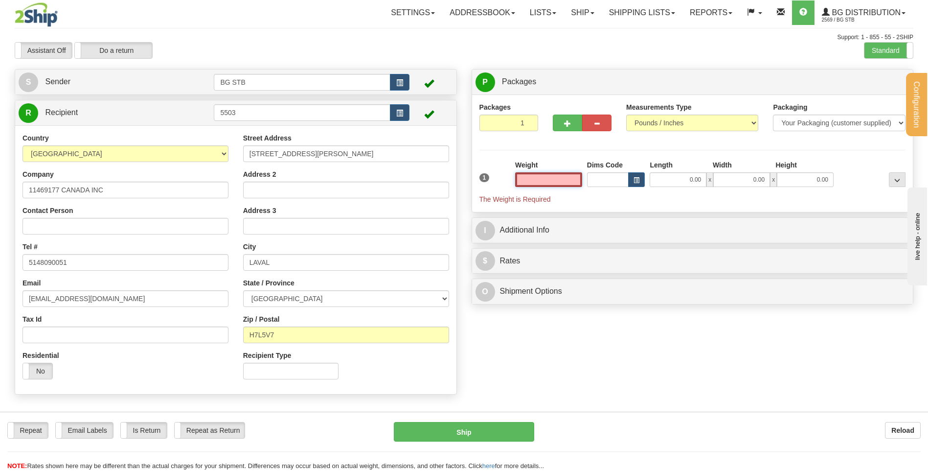
click at [545, 173] on input "text" at bounding box center [548, 179] width 67 height 15
click at [552, 180] on input "text" at bounding box center [548, 179] width 67 height 15
type input "0.00"
click at [554, 124] on button "button" at bounding box center [567, 122] width 29 height 17
type input "2"
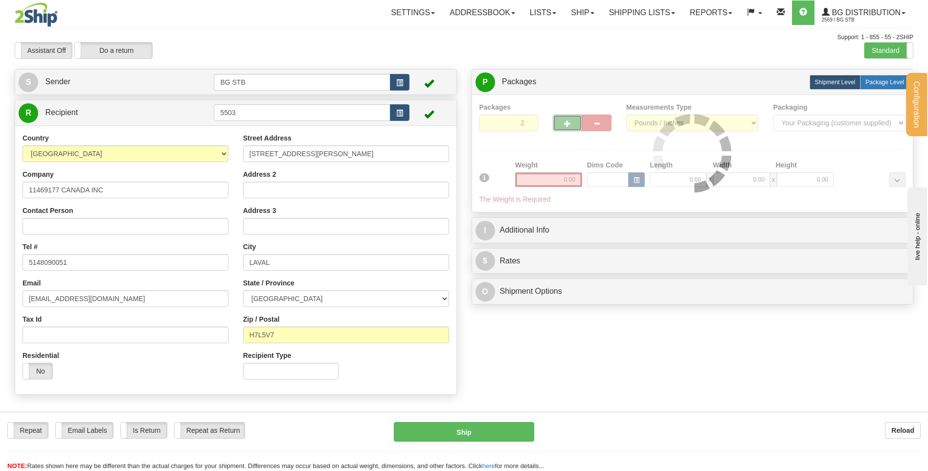
click at [879, 82] on span "Package Level" at bounding box center [884, 82] width 39 height 7
radio input "true"
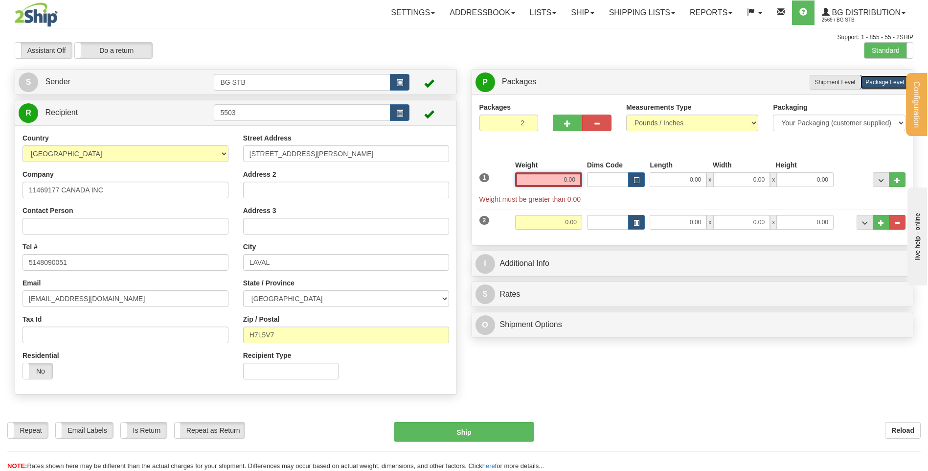
click at [574, 179] on input "0.00" at bounding box center [548, 179] width 67 height 15
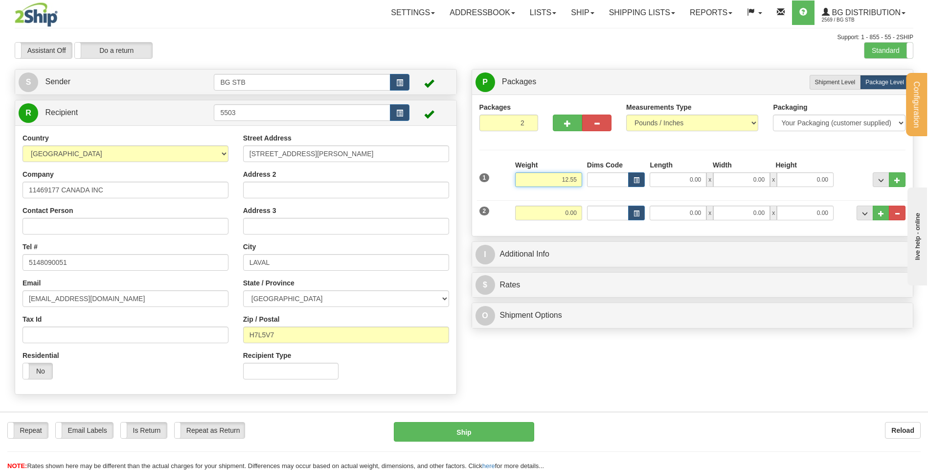
type input "12.55"
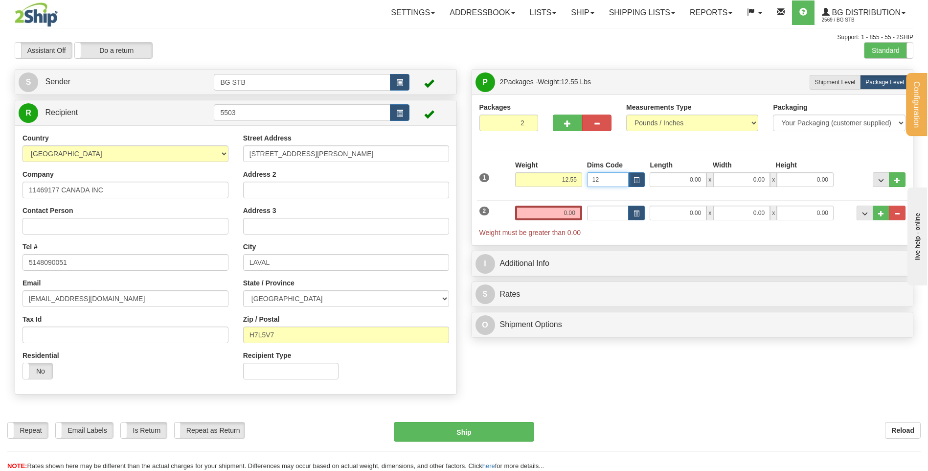
type input "12"
drag, startPoint x: 612, startPoint y: 175, endPoint x: 534, endPoint y: 174, distance: 78.3
click at [537, 174] on div "1 Weight 12.55 Dims Code 12" at bounding box center [692, 177] width 431 height 35
click at [697, 175] on input "0.00" at bounding box center [678, 179] width 57 height 15
type input "12.00"
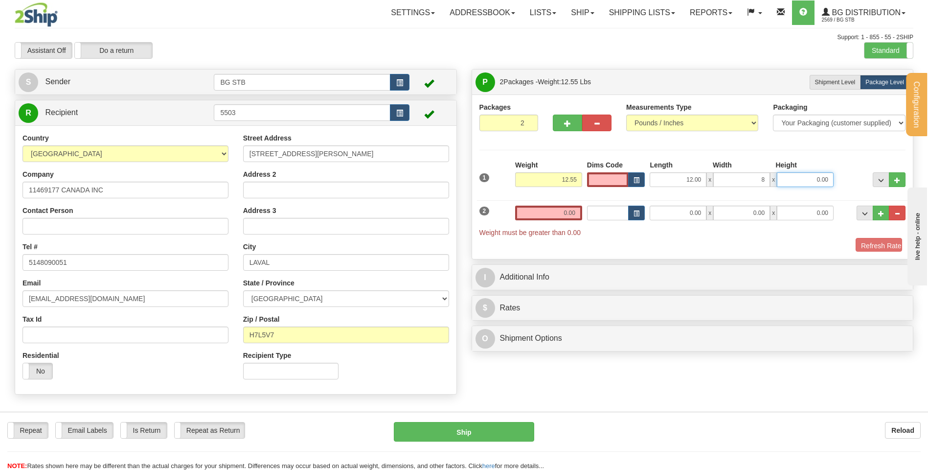
type input "8.00"
type input "6.00"
click at [549, 211] on input "0.00" at bounding box center [548, 212] width 67 height 15
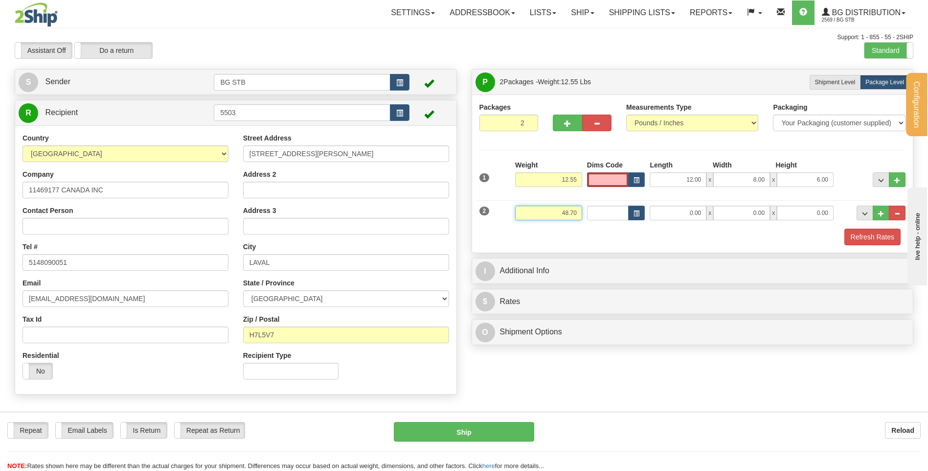
type input "48.70"
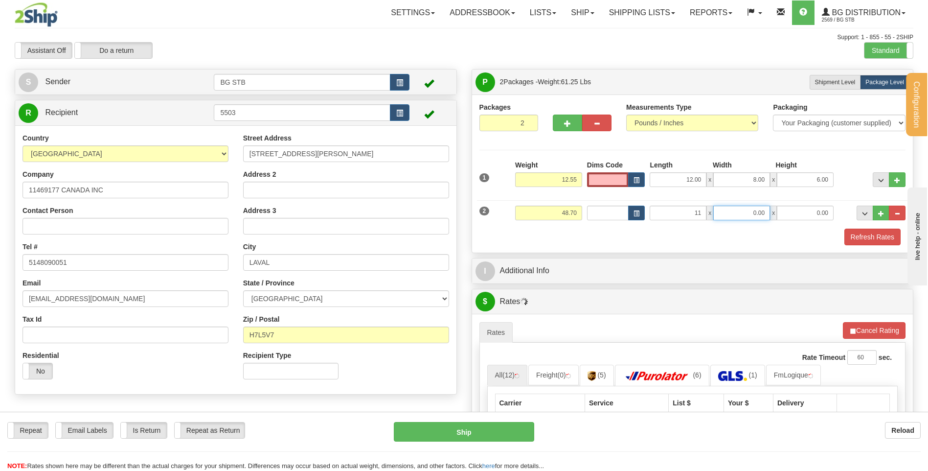
type input "11.00"
type input "7.00"
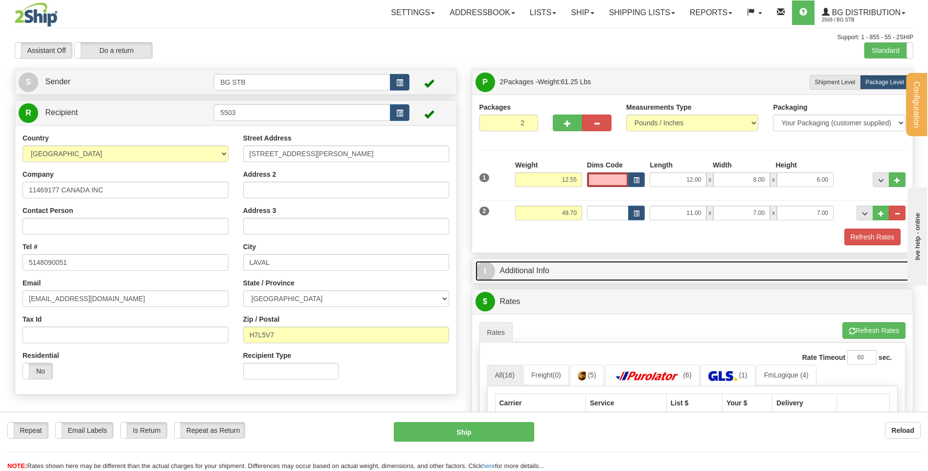
click at [575, 271] on link "I Additional Info" at bounding box center [692, 271] width 434 height 20
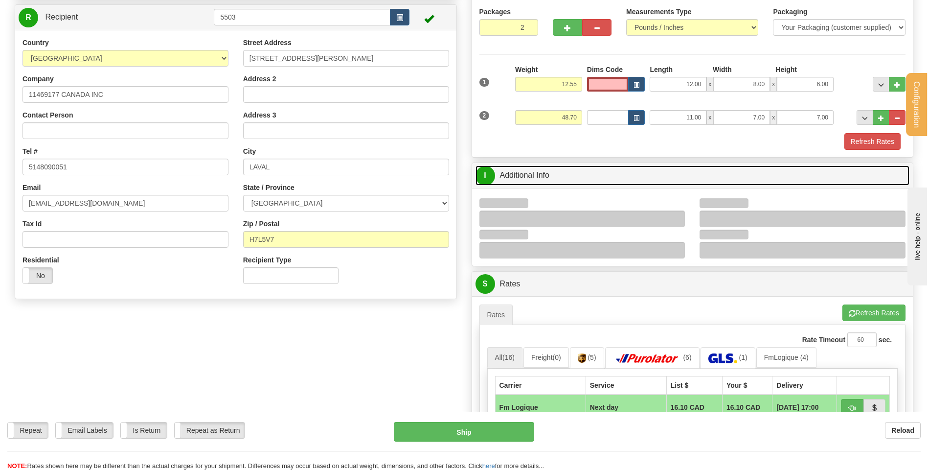
scroll to position [147, 0]
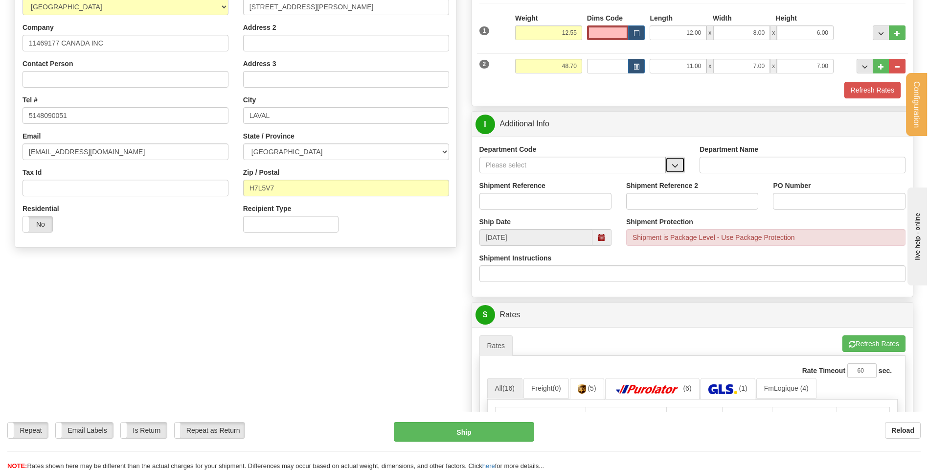
click at [670, 167] on button "button" at bounding box center [675, 165] width 20 height 17
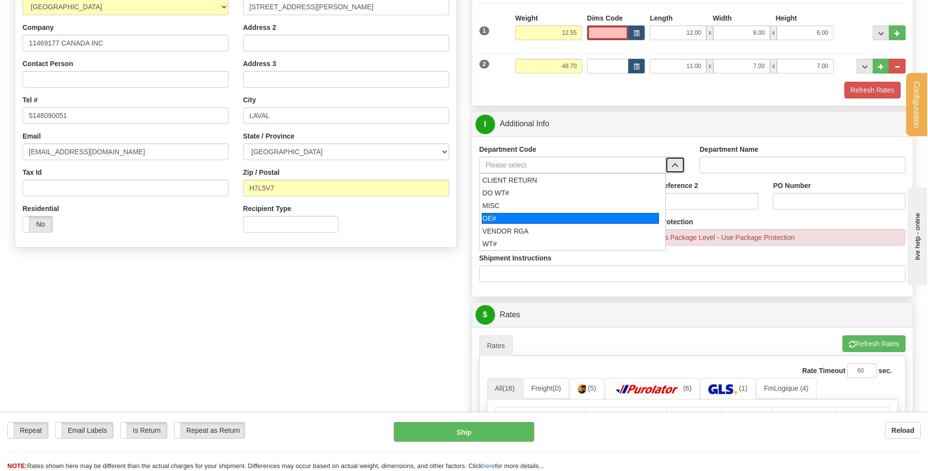
click at [540, 212] on li "OE#" at bounding box center [573, 218] width 186 height 13
type input "OE#"
type input "ORDERS"
click at [540, 203] on input "Shipment Reference" at bounding box center [545, 201] width 132 height 17
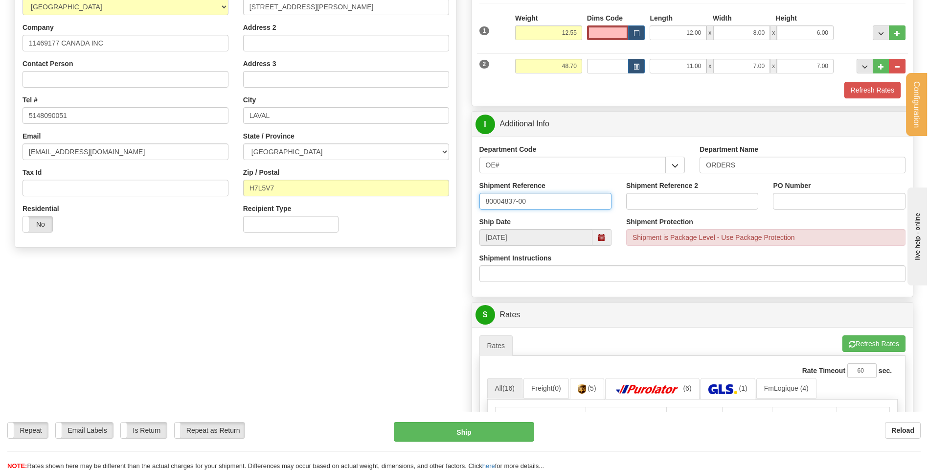
type input "80004837-00"
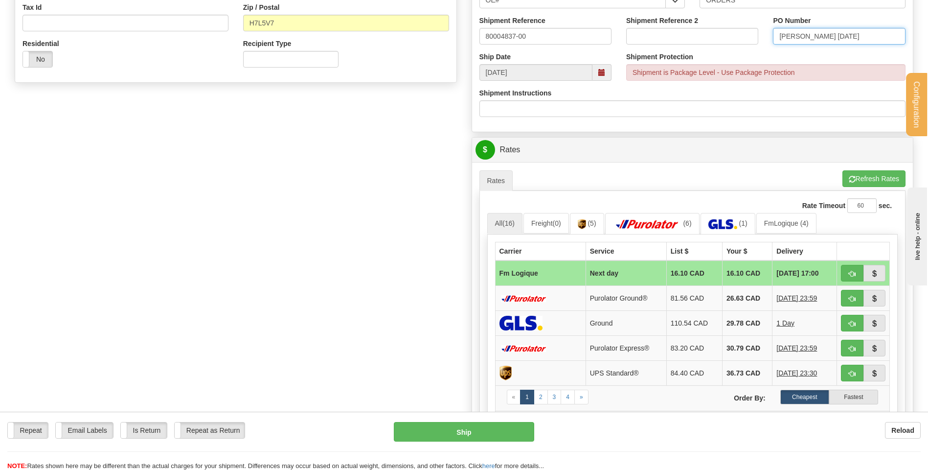
scroll to position [391, 0]
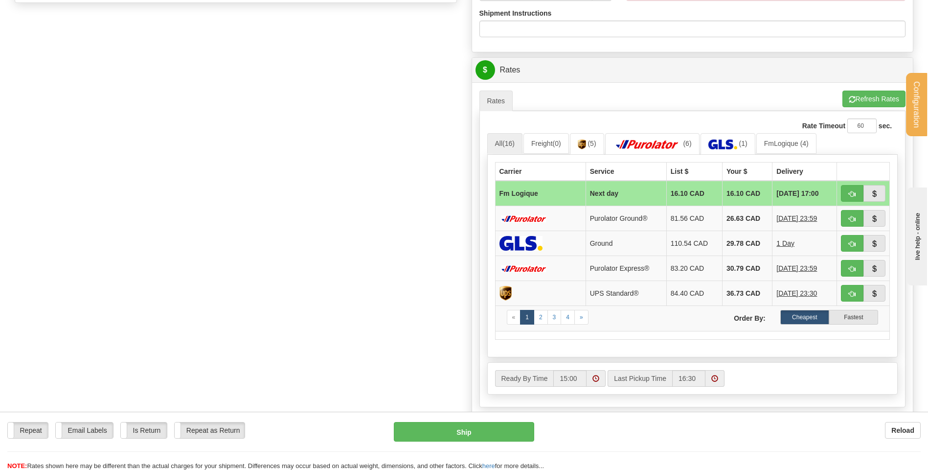
type input "johnny 2025/08/20"
click at [846, 196] on button "button" at bounding box center [852, 193] width 23 height 17
type input "jour"
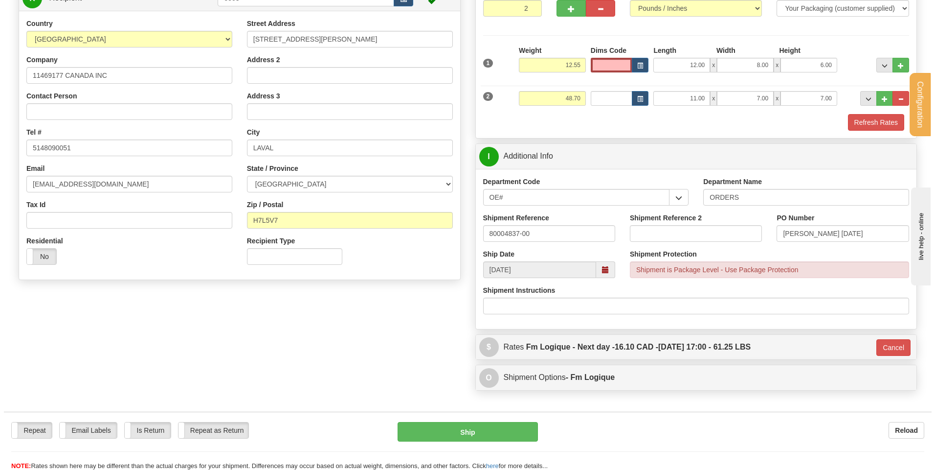
scroll to position [58, 0]
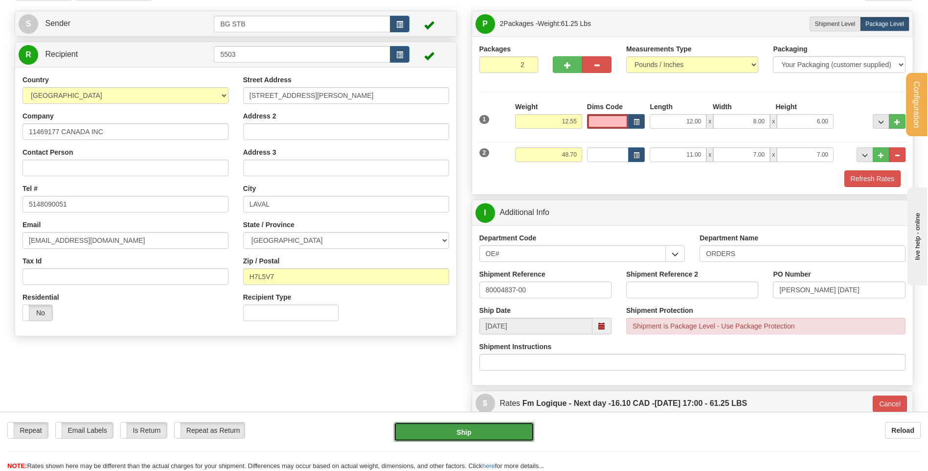
click at [433, 432] on button "Ship" at bounding box center [464, 432] width 140 height 20
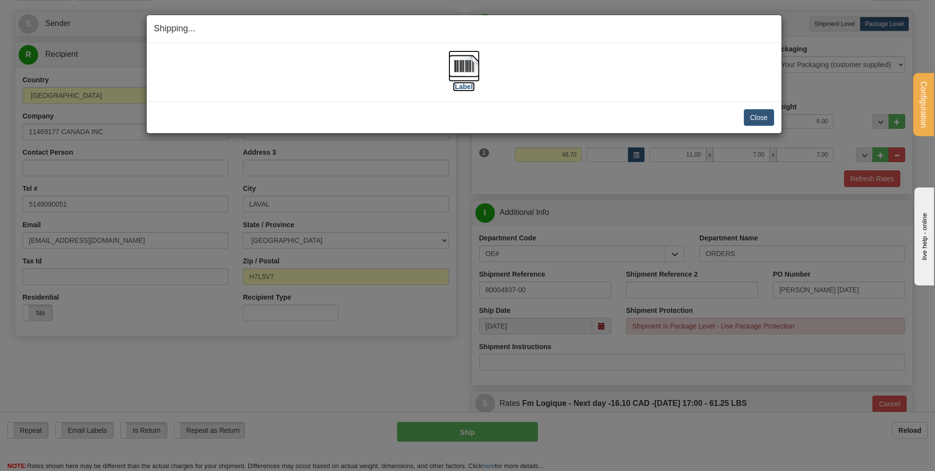
click at [471, 86] on label "[Label]" at bounding box center [464, 87] width 23 height 10
click at [466, 77] on img at bounding box center [464, 65] width 31 height 31
click at [472, 72] on img at bounding box center [464, 65] width 31 height 31
click at [749, 118] on button "Close" at bounding box center [759, 117] width 30 height 17
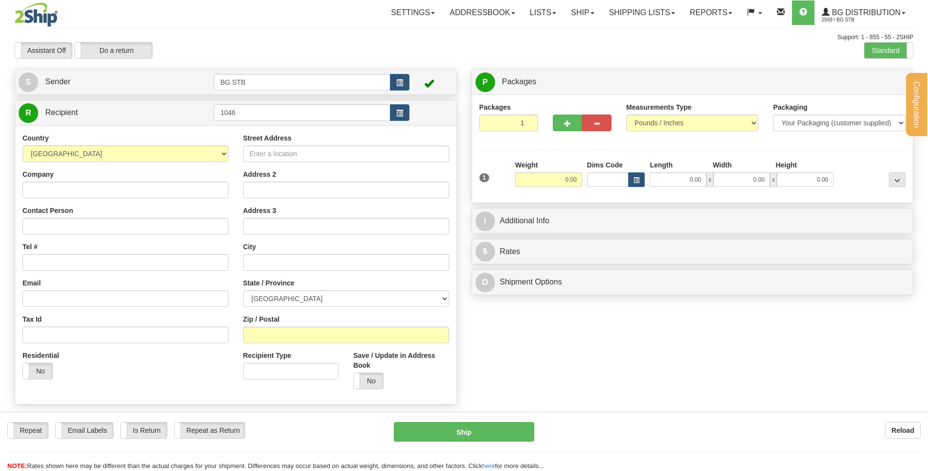
type input "1046"
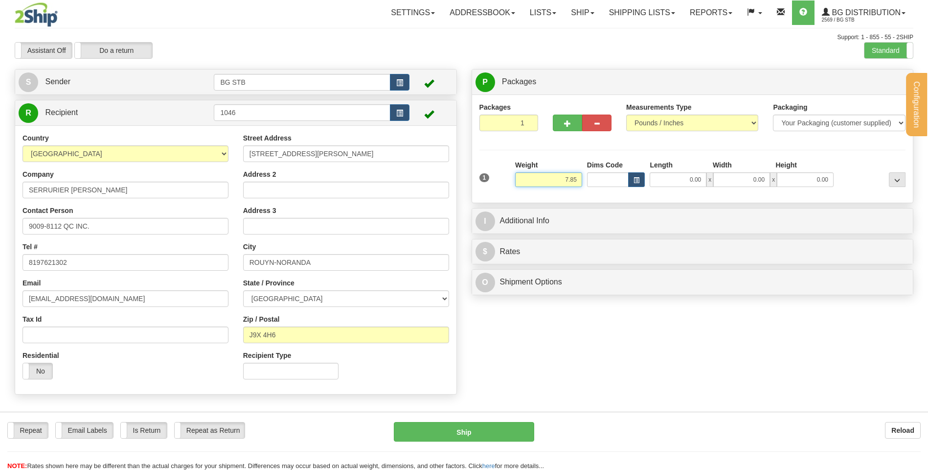
type input "7.85"
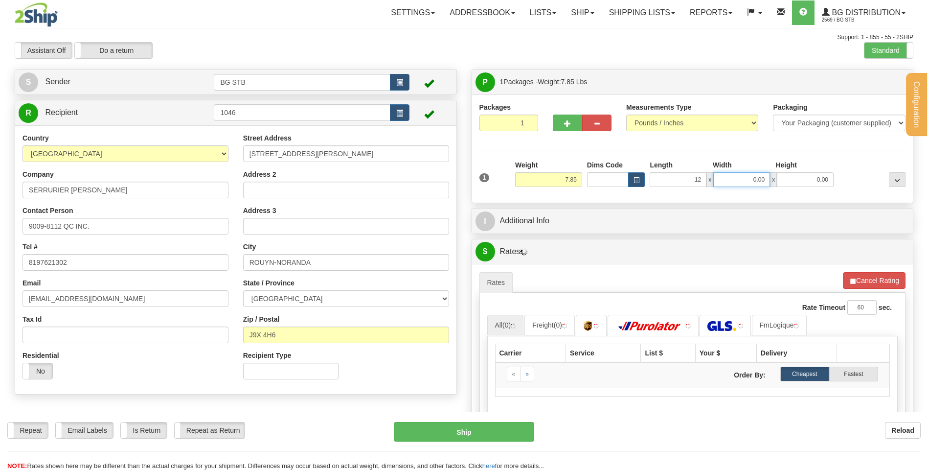
type input "12.00"
type input "8.00"
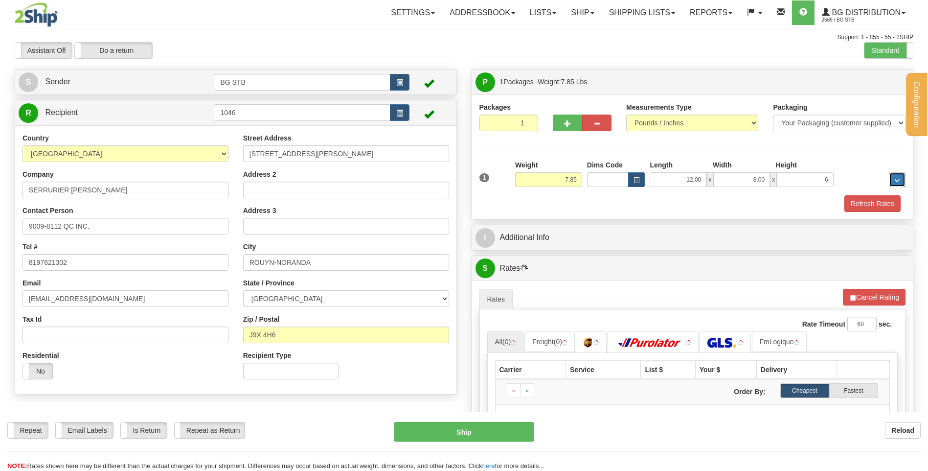
type input "6.00"
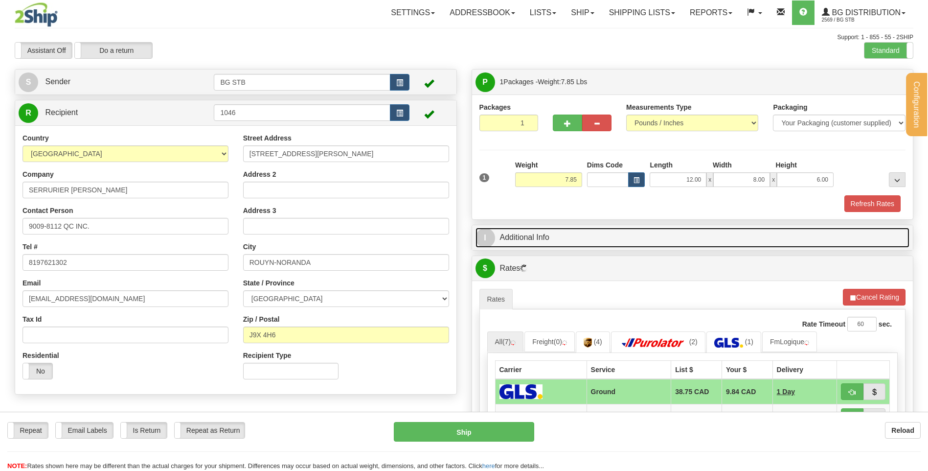
click at [620, 230] on link "I Additional Info" at bounding box center [692, 237] width 434 height 20
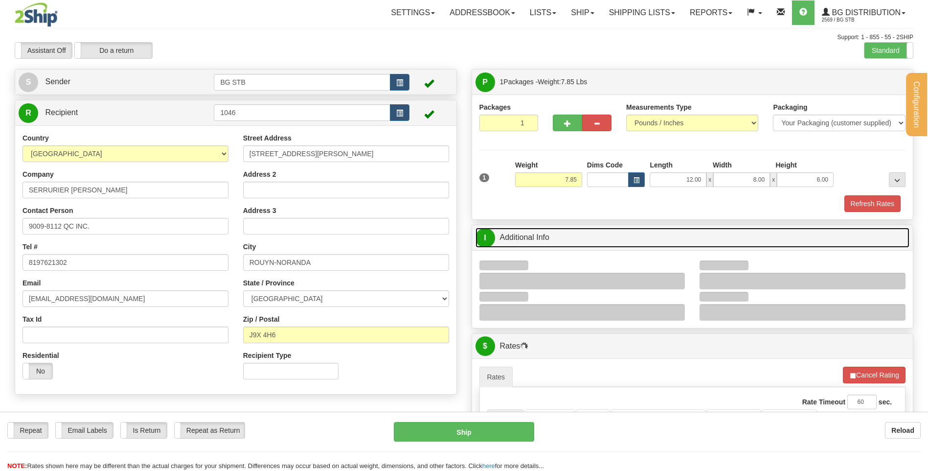
scroll to position [196, 0]
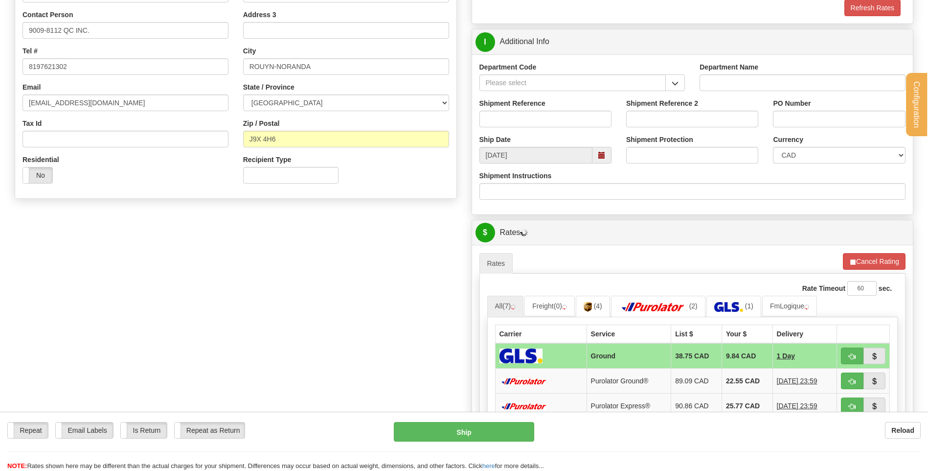
click at [676, 81] on span "button" at bounding box center [675, 83] width 7 height 6
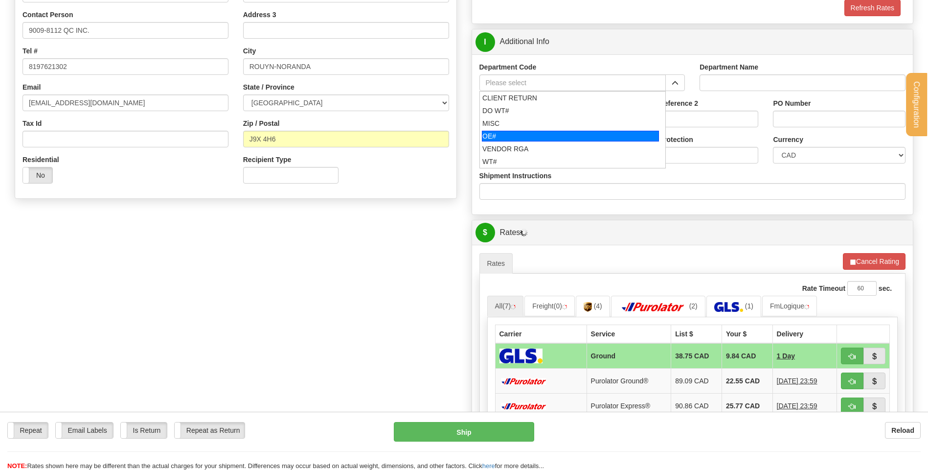
click at [599, 133] on div "OE#" at bounding box center [570, 136] width 177 height 11
type input "OE#"
type input "ORDERS"
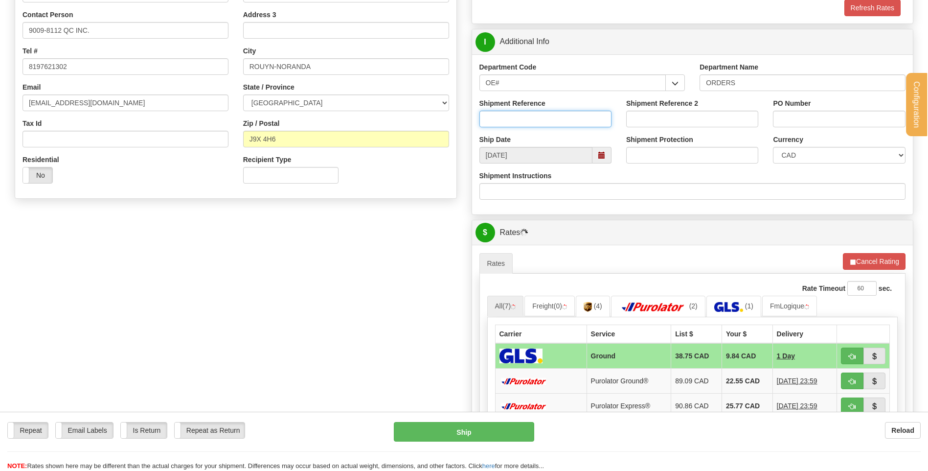
click at [591, 121] on input "Shipment Reference" at bounding box center [545, 119] width 132 height 17
type input "80004689-01 // -02 //-03"
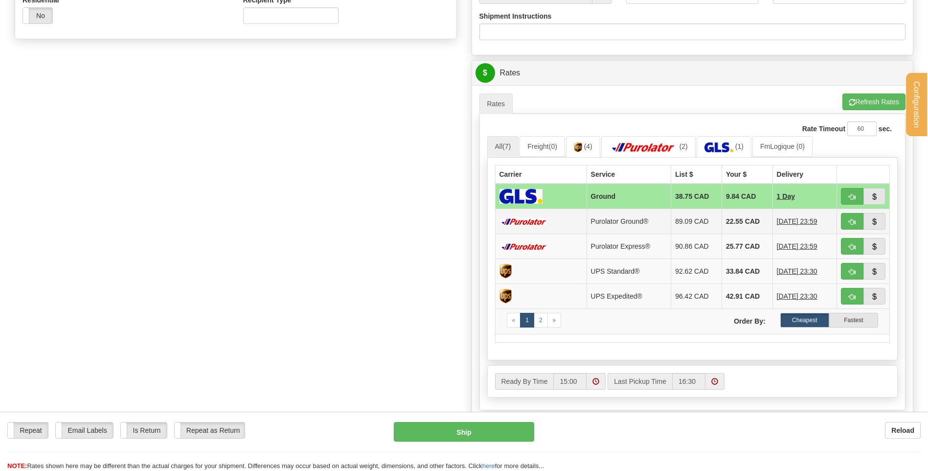
scroll to position [391, 0]
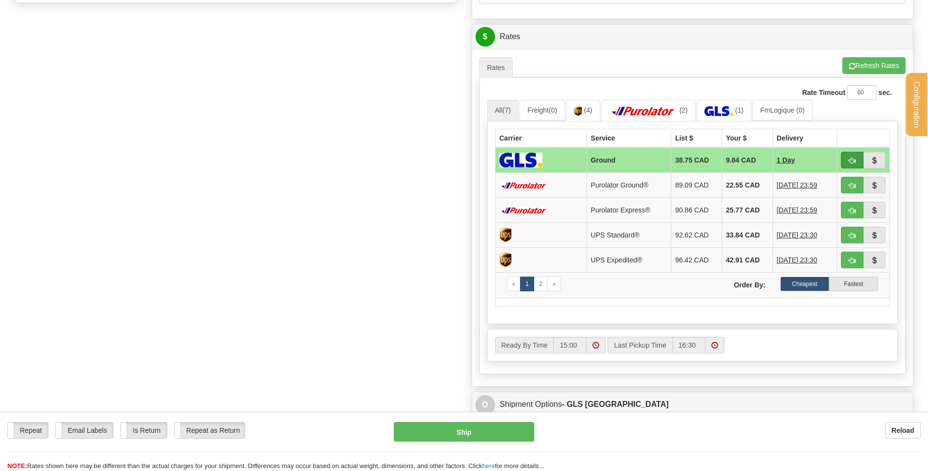
type input "jf1082"
click at [853, 158] on span "button" at bounding box center [852, 161] width 7 height 6
type input "1"
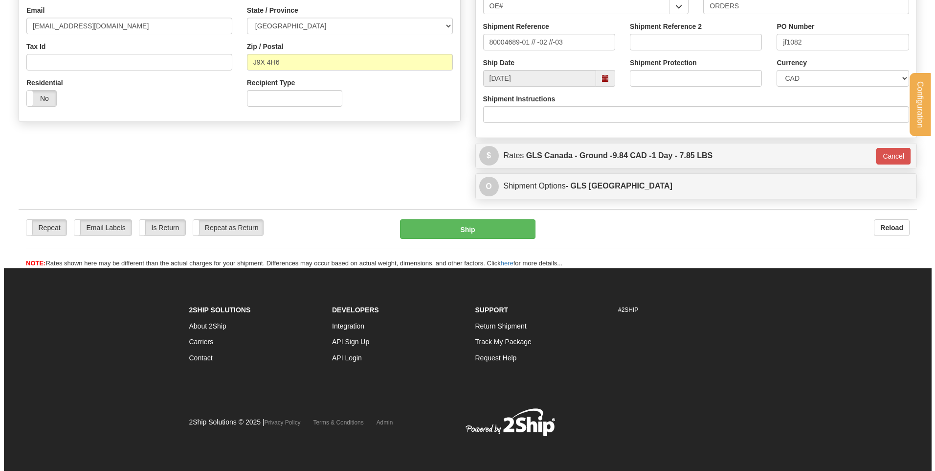
scroll to position [273, 0]
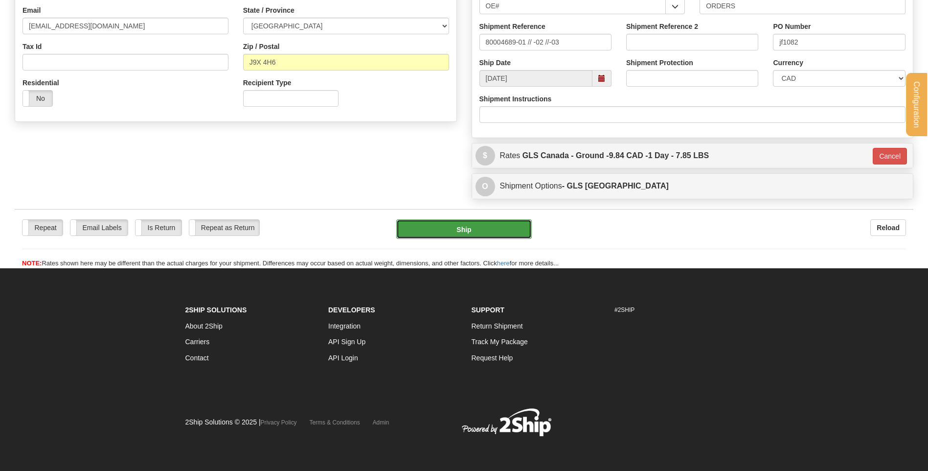
click at [467, 224] on button "Ship" at bounding box center [463, 229] width 135 height 20
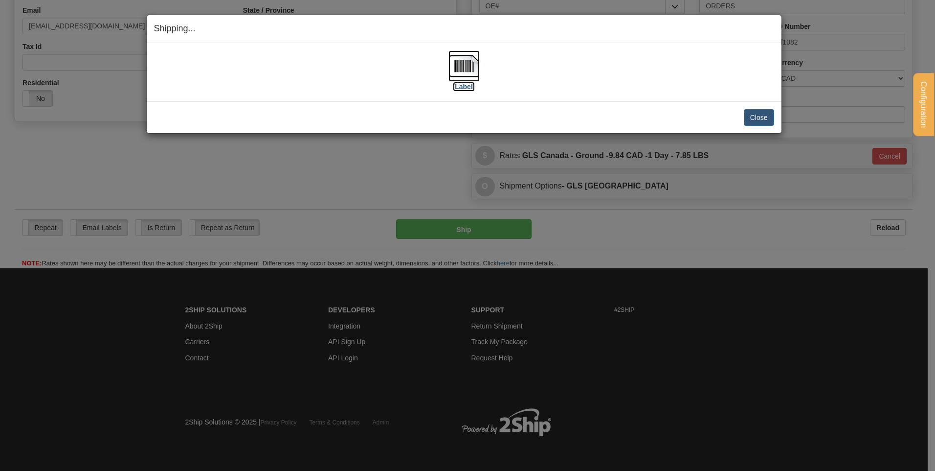
click at [468, 74] on img at bounding box center [464, 65] width 31 height 31
click at [773, 117] on button "Close" at bounding box center [759, 117] width 30 height 17
click at [751, 118] on button "Close" at bounding box center [759, 117] width 30 height 17
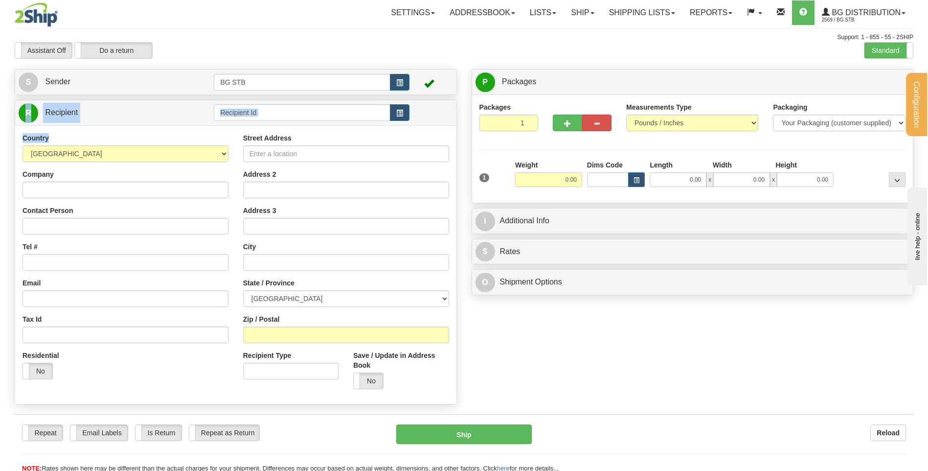
drag, startPoint x: 225, startPoint y: 123, endPoint x: 233, endPoint y: 117, distance: 9.5
click at [229, 120] on div "R Recipient" at bounding box center [236, 252] width 442 height 304
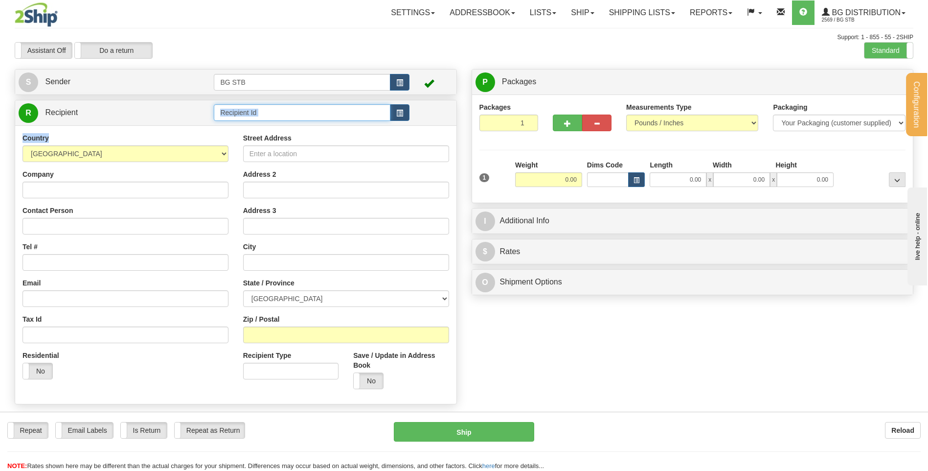
drag, startPoint x: 233, startPoint y: 117, endPoint x: 237, endPoint y: 109, distance: 9.2
click at [234, 116] on input "text" at bounding box center [302, 112] width 176 height 17
click at [241, 113] on input "text" at bounding box center [302, 112] width 176 height 17
click at [225, 133] on div "Country AFGHANISTAN ALAND ISLANDS ALBANIA ALGERIA AMERICAN SAMOA ANDORRA ANGOLA…" at bounding box center [126, 147] width 206 height 29
click at [236, 120] on input "text" at bounding box center [302, 112] width 176 height 17
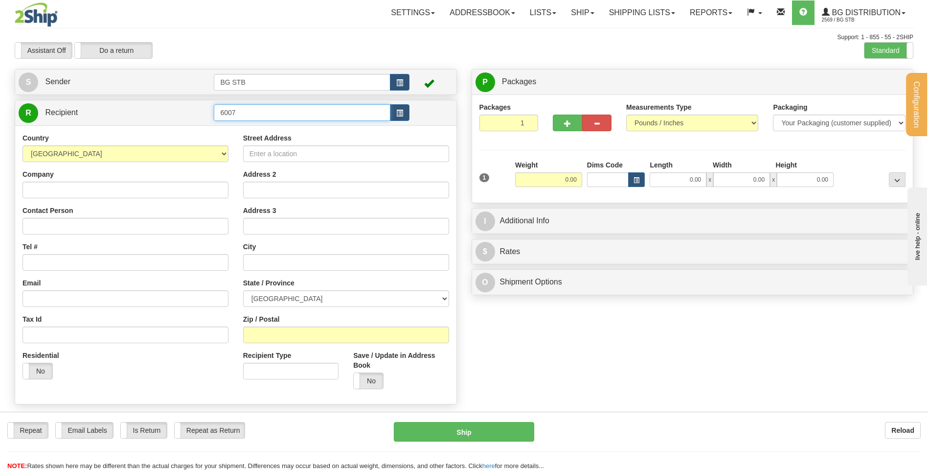
type input "6007"
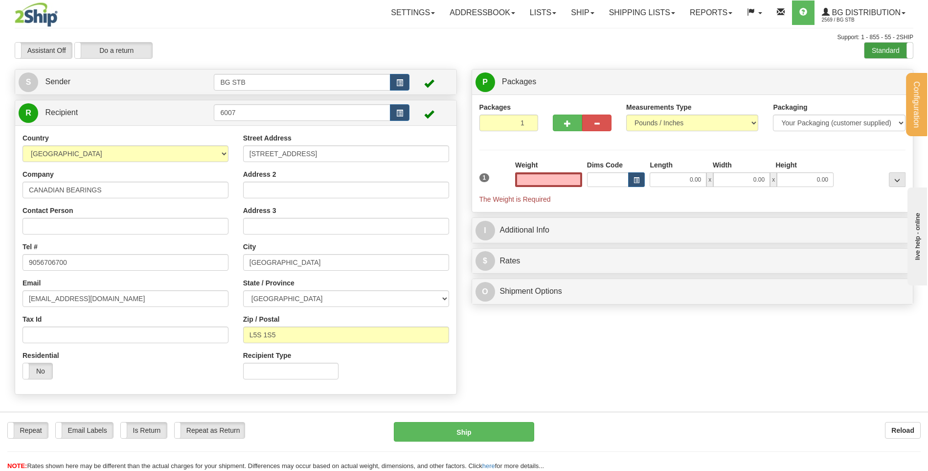
type input "0.00"
click at [903, 48] on label "Standard" at bounding box center [888, 51] width 48 height 16
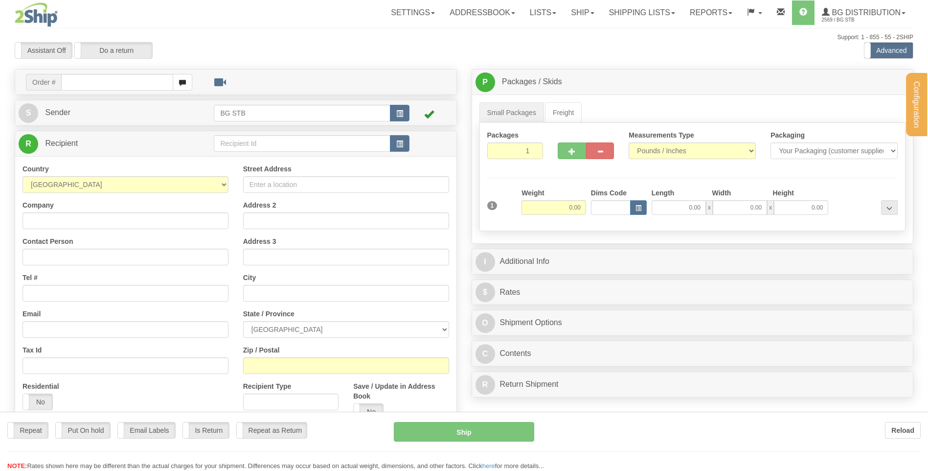
click at [249, 143] on div "Configuration My Configuration Panel Close Configure My Carriers" at bounding box center [464, 275] width 928 height 551
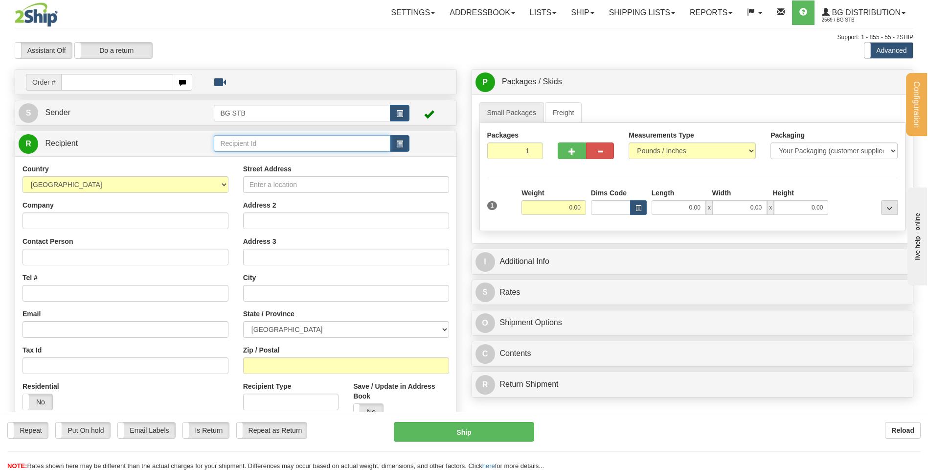
click at [249, 143] on input "text" at bounding box center [302, 143] width 176 height 17
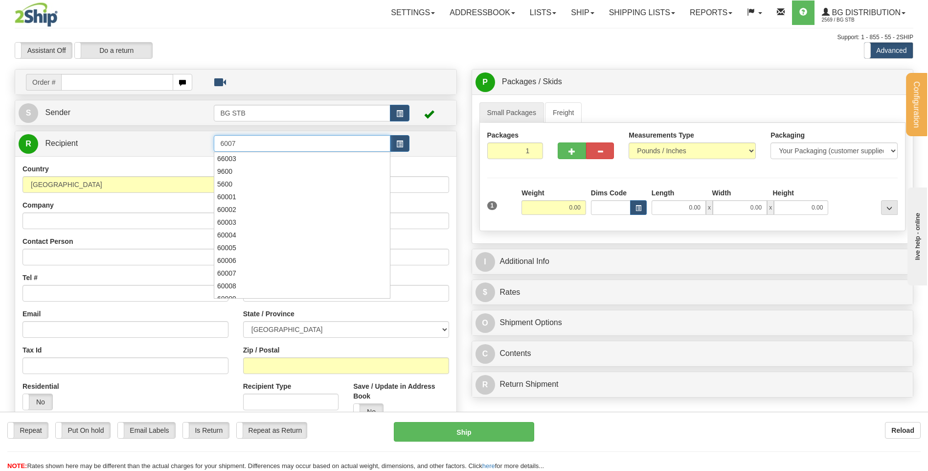
type input "6007"
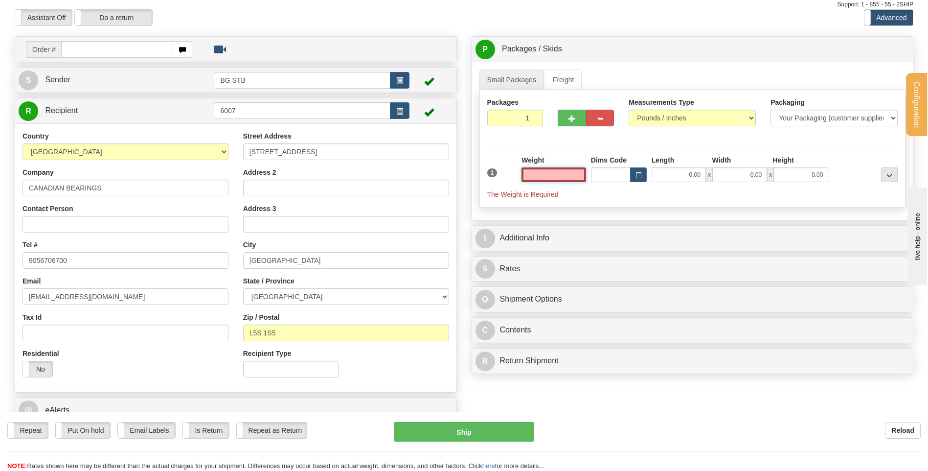
scroll to position [49, 0]
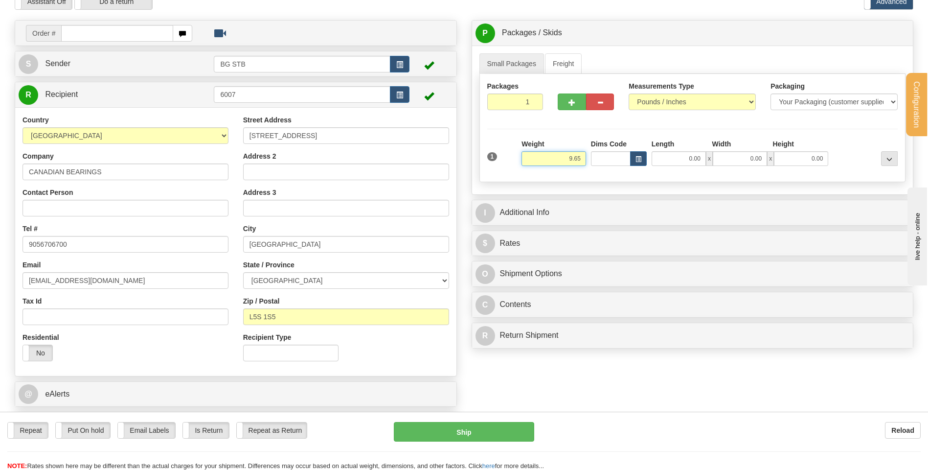
type input "9.65"
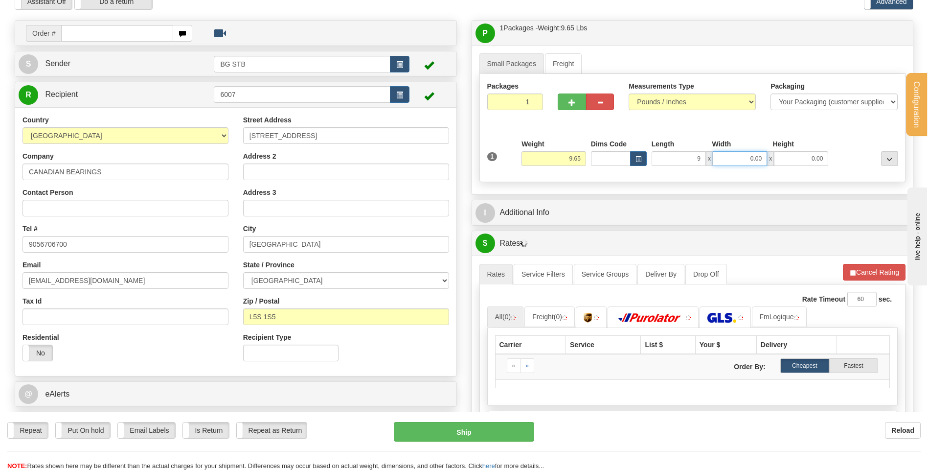
type input "9.00"
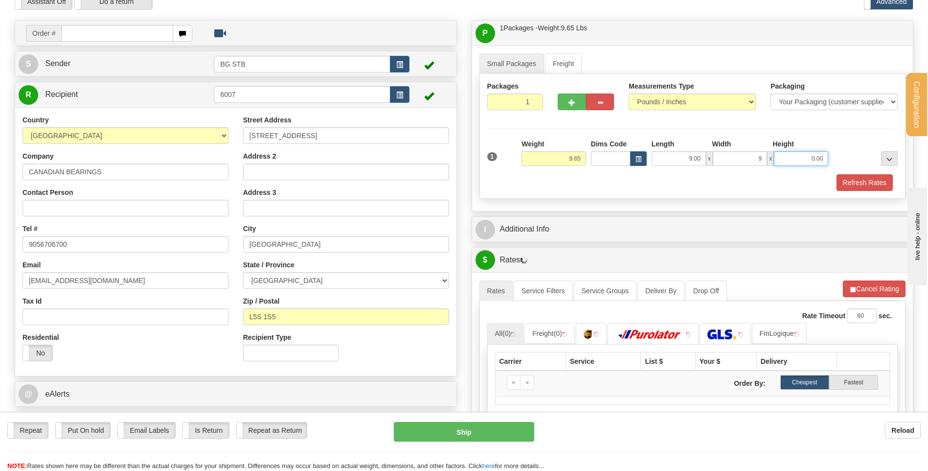
type input "9.00"
type input "14"
type input "14.00"
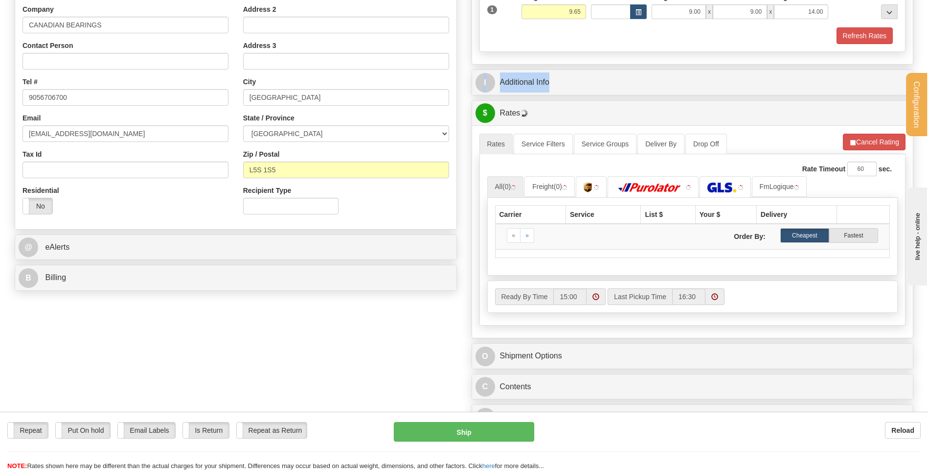
drag, startPoint x: 557, startPoint y: 63, endPoint x: 553, endPoint y: 83, distance: 20.4
click at [557, 67] on div "P Packages / Skids 1 Packages - Weight: 9.65 Lbs 1 Skids - Weight: NaN Lbs Ship…" at bounding box center [692, 154] width 457 height 562
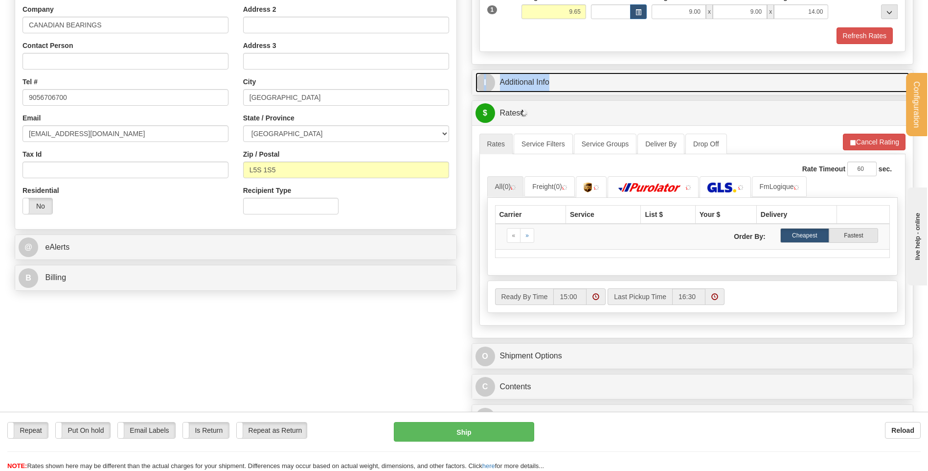
click at [553, 83] on link "I Additional Info" at bounding box center [692, 82] width 434 height 20
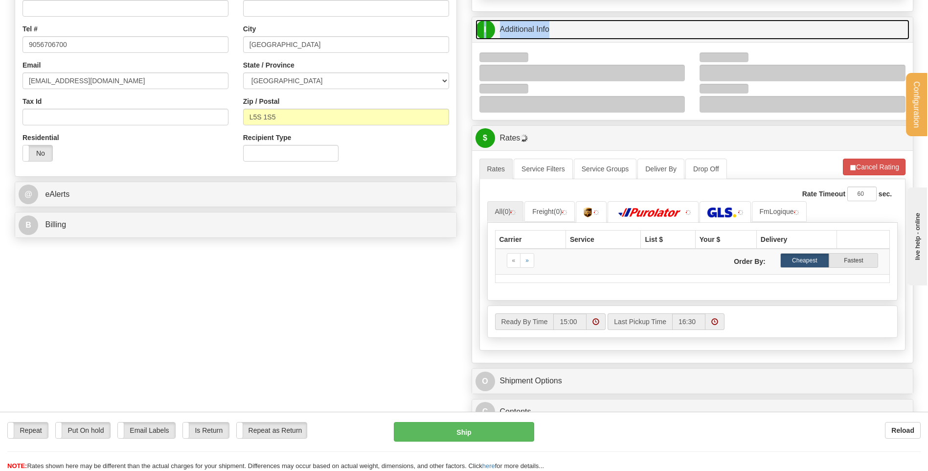
scroll to position [294, 0]
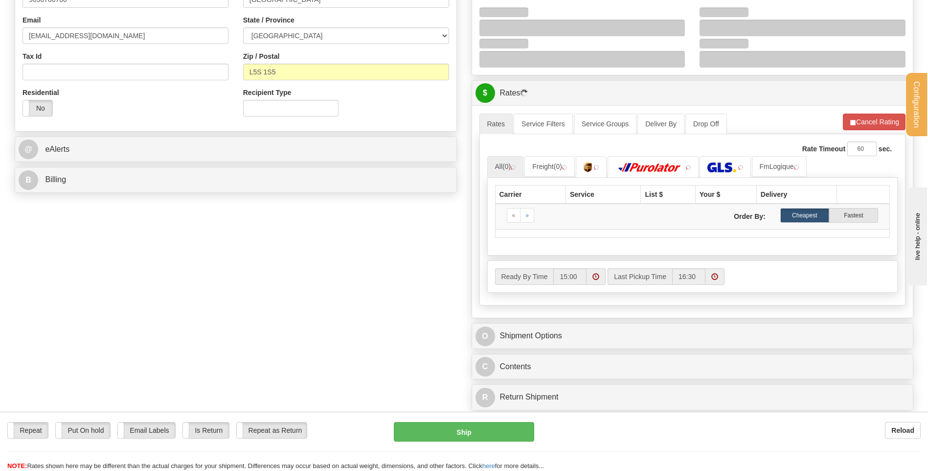
click at [674, 27] on div at bounding box center [582, 28] width 206 height 17
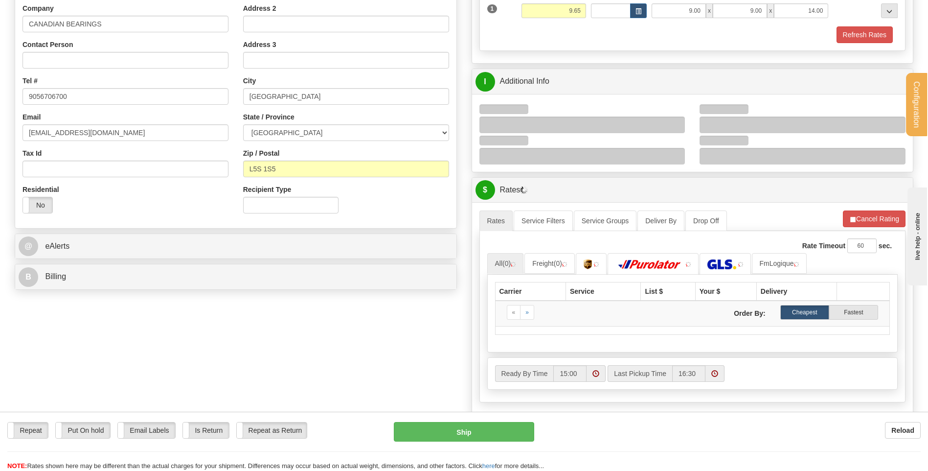
scroll to position [196, 0]
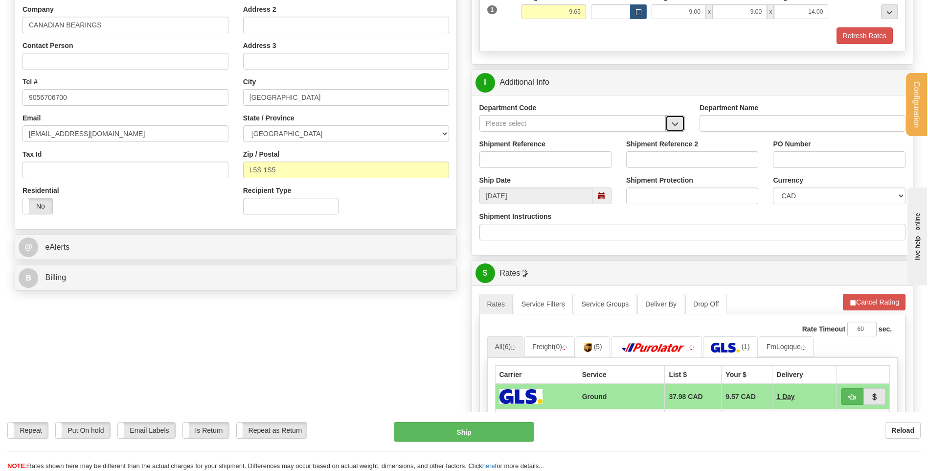
drag, startPoint x: 679, startPoint y: 121, endPoint x: 675, endPoint y: 127, distance: 7.1
click at [679, 122] on button "button" at bounding box center [675, 123] width 20 height 17
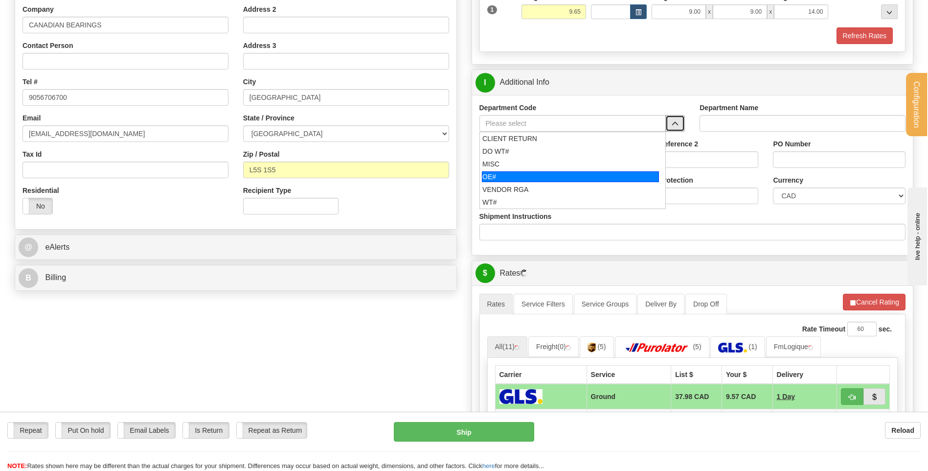
click at [578, 175] on div "OE#" at bounding box center [570, 176] width 177 height 11
type input "OE#"
type input "ORDERS"
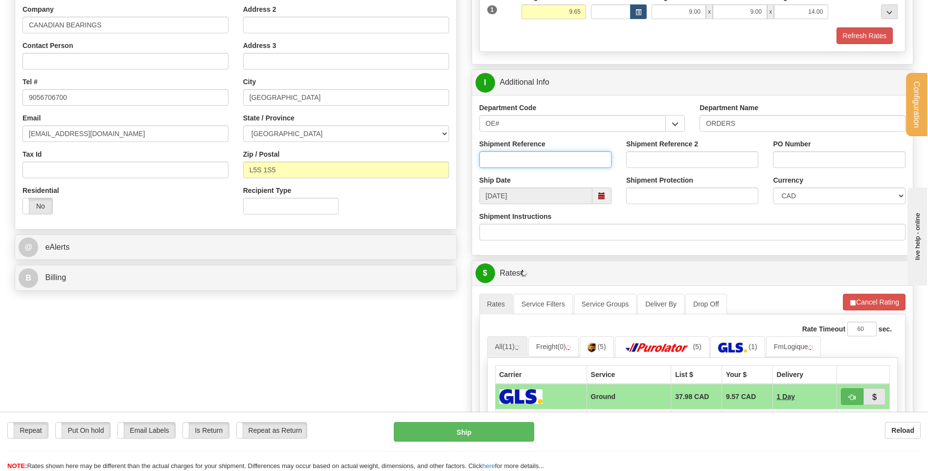
click at [571, 156] on input "Shipment Reference" at bounding box center [545, 159] width 132 height 17
type input "80004879-00"
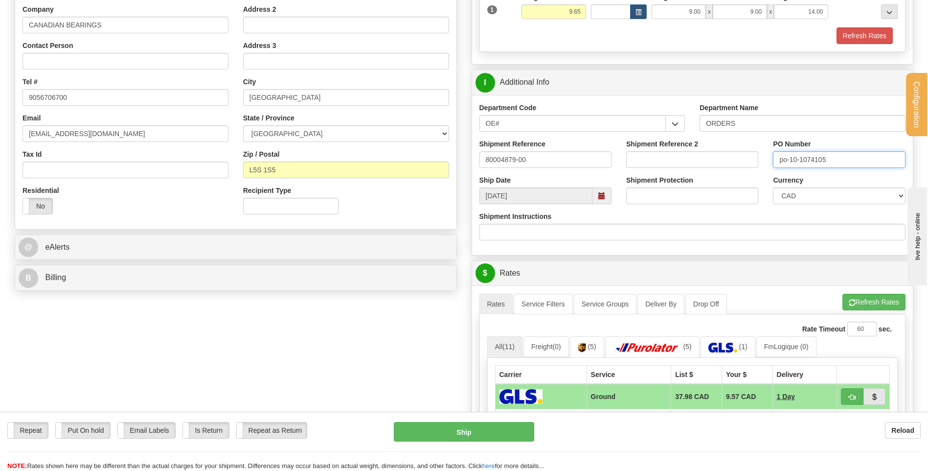
type input "po-10-1074105"
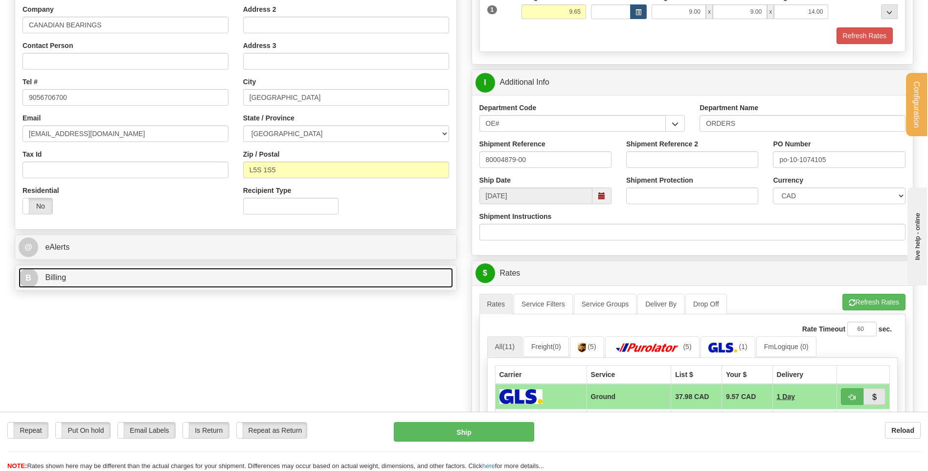
click at [91, 282] on link "B Billing" at bounding box center [236, 278] width 434 height 20
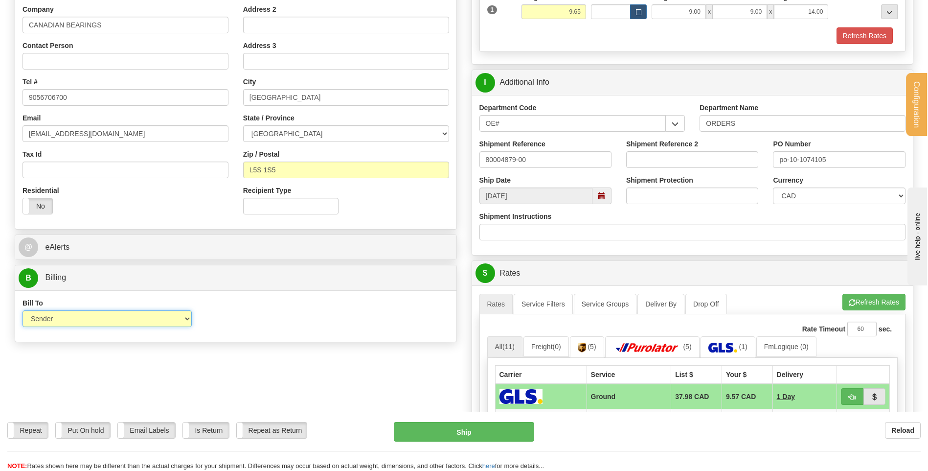
click at [176, 322] on select "Sender Recipient Third Party Collect" at bounding box center [107, 318] width 169 height 17
select select "2"
click at [23, 310] on select "Sender Recipient Third Party Collect" at bounding box center [107, 318] width 169 height 17
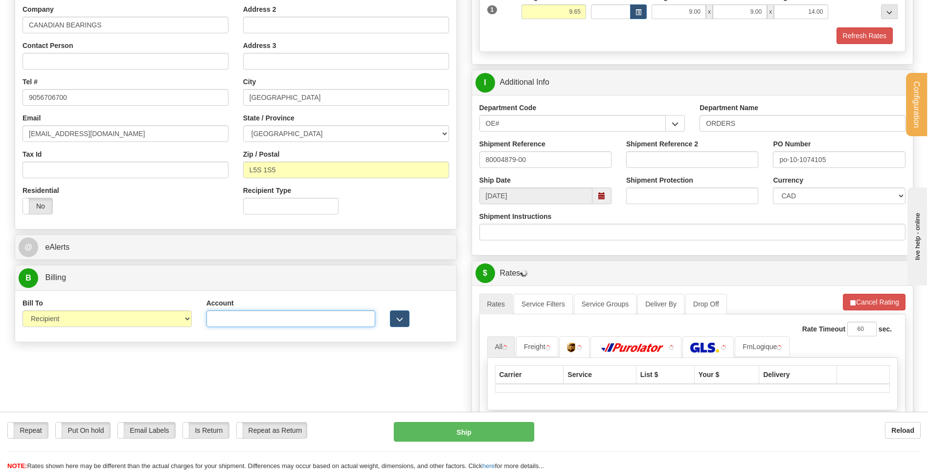
click at [215, 322] on input "Account" at bounding box center [290, 318] width 169 height 17
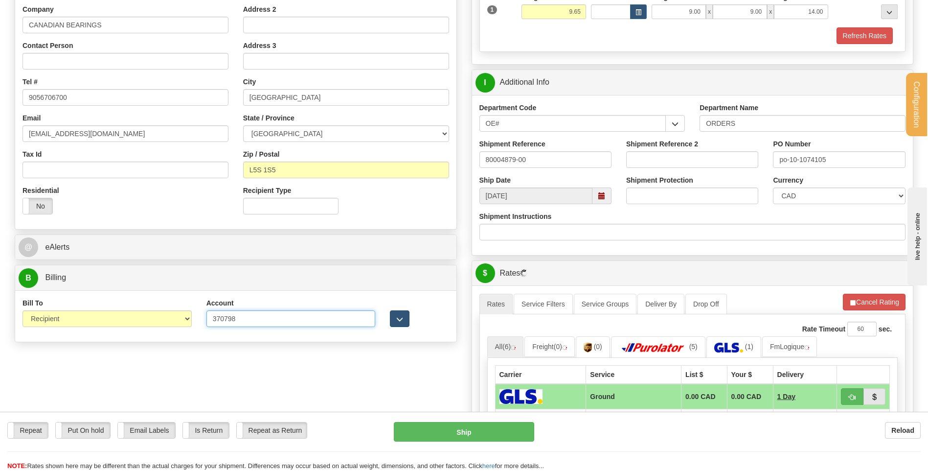
type input "370798"
click at [397, 319] on span "button" at bounding box center [399, 319] width 7 height 6
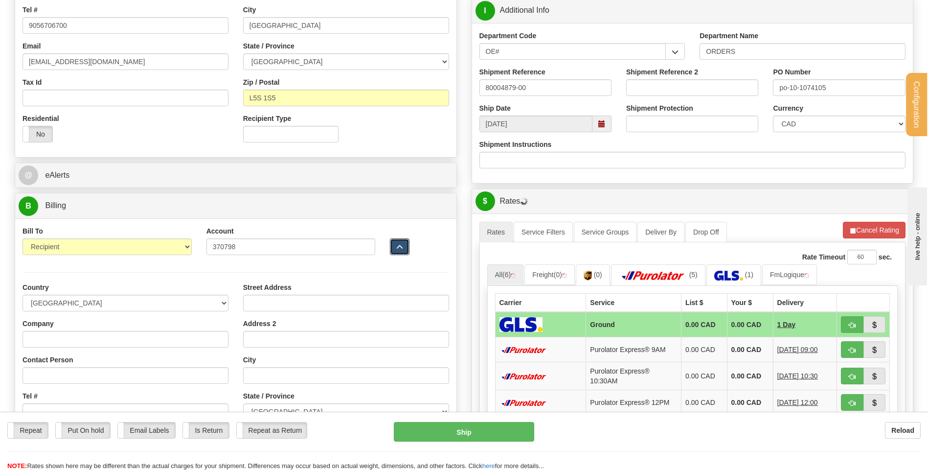
scroll to position [342, 0]
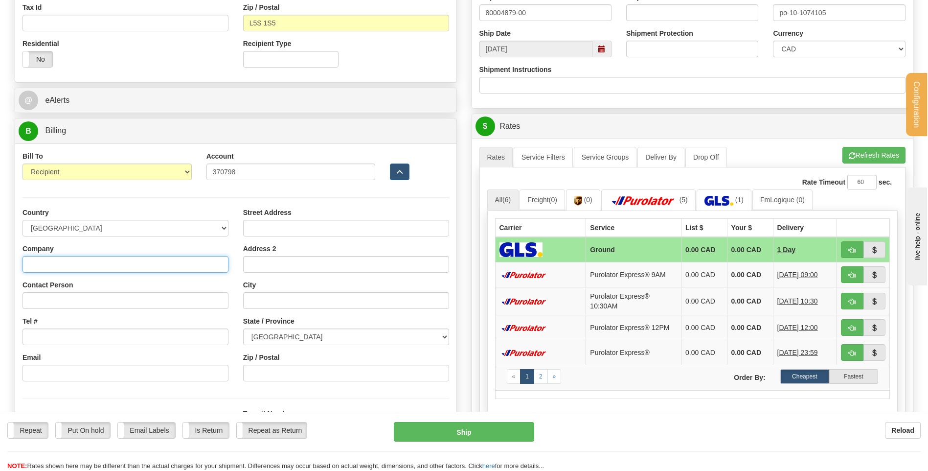
click at [96, 263] on input "Company" at bounding box center [126, 264] width 206 height 17
type input "c"
type input "CANADIAN BEARINGS"
type input "apinvoices@canadianbearings.com"
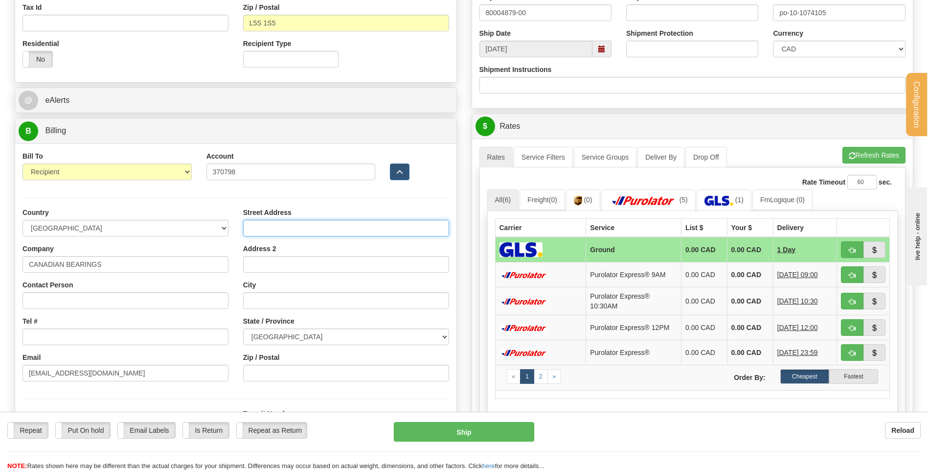
type input "1600 DREW ROAD"
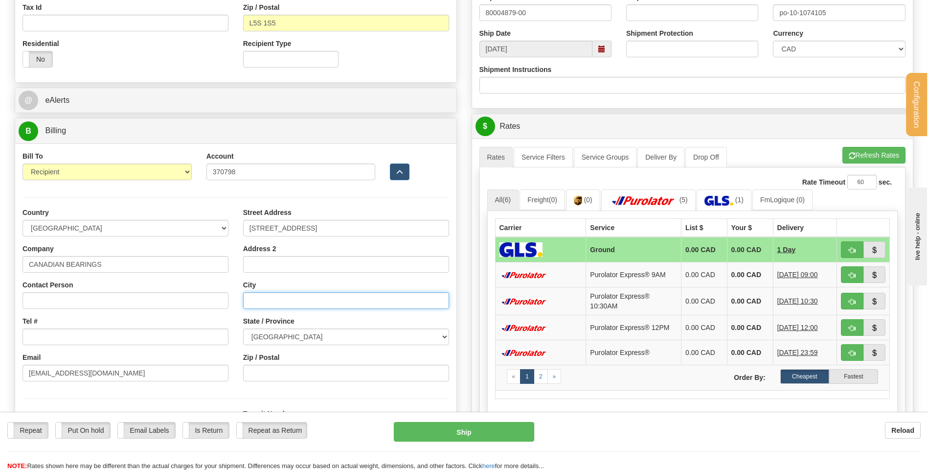
type input "MISSISSAUGA"
select select "ON"
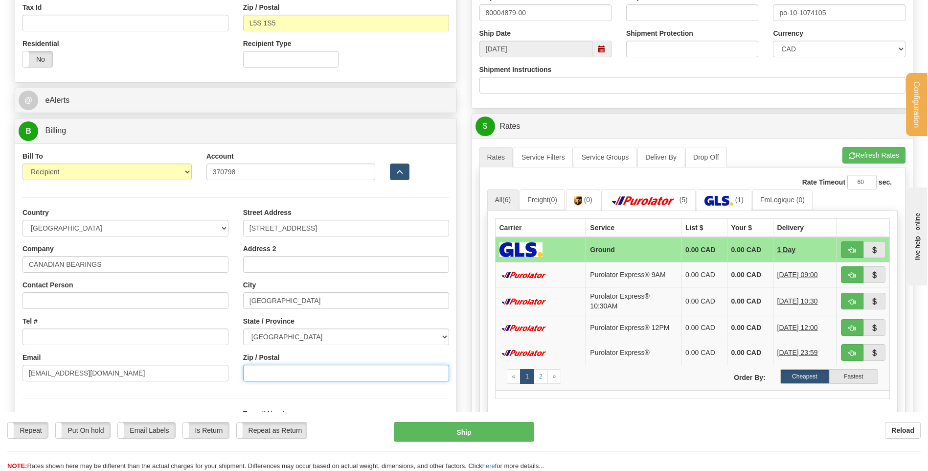
type input "L5S 1S5"
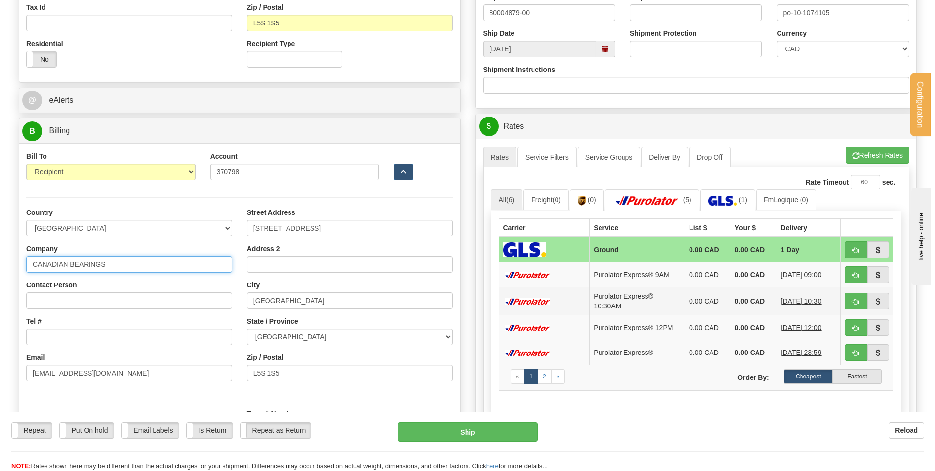
scroll to position [440, 0]
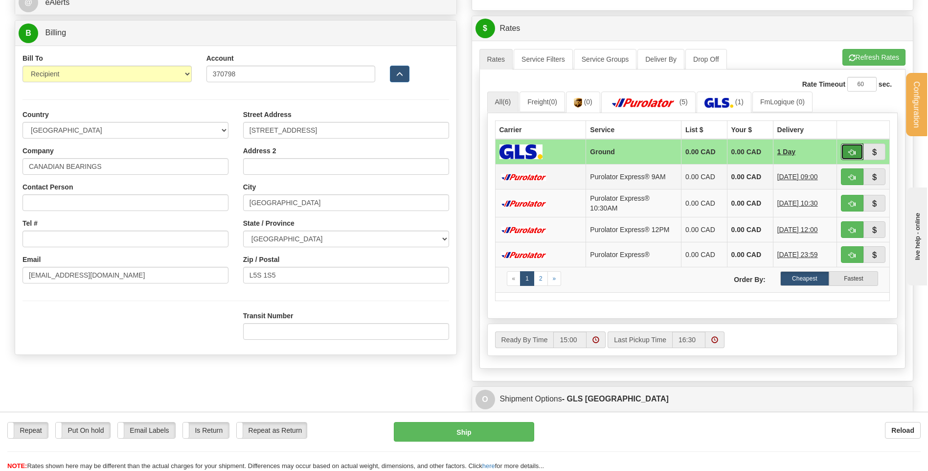
drag, startPoint x: 842, startPoint y: 148, endPoint x: 761, endPoint y: 165, distance: 83.6
click at [843, 147] on button "button" at bounding box center [852, 151] width 23 height 17
type input "1"
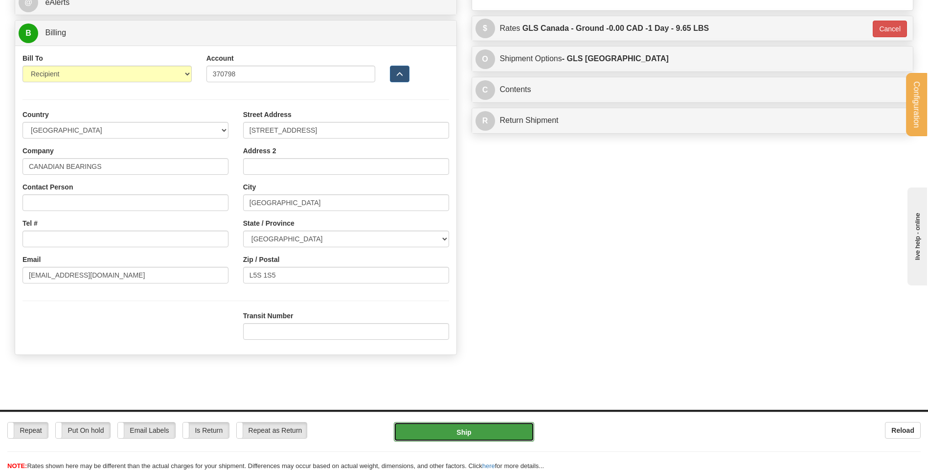
click at [483, 435] on button "Ship" at bounding box center [464, 432] width 140 height 20
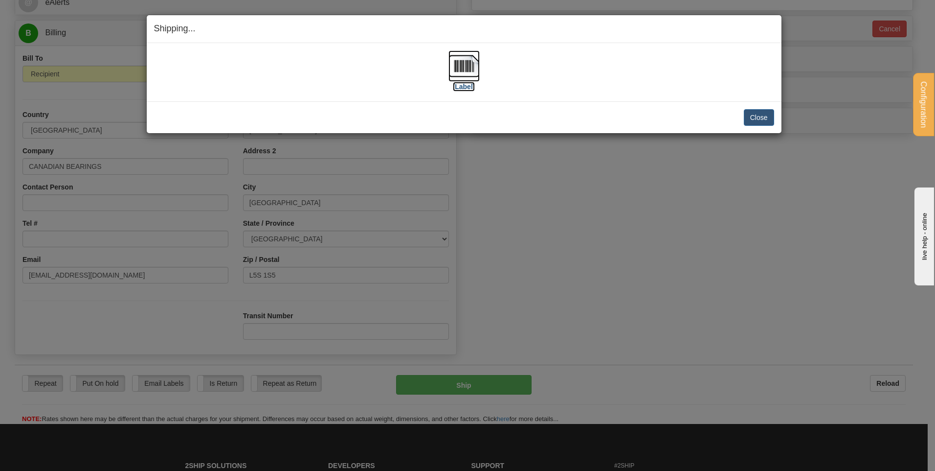
click at [475, 64] on img at bounding box center [464, 65] width 31 height 31
click at [765, 113] on button "Close" at bounding box center [759, 117] width 30 height 17
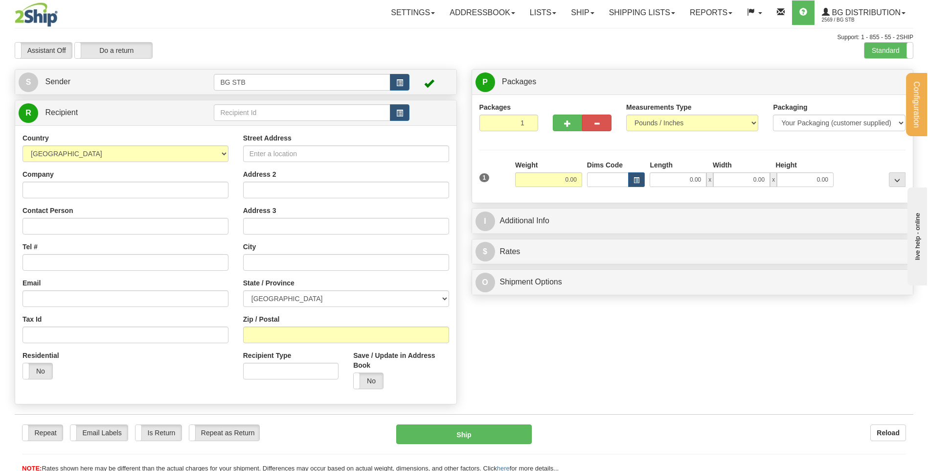
drag, startPoint x: 245, startPoint y: 138, endPoint x: 262, endPoint y: 117, distance: 27.1
click at [249, 132] on div "Country AFGHANISTAN ALAND ISLANDS ALBANIA ALGERIA AMERICAN SAMOA ANDORRA ANGOLA…" at bounding box center [235, 264] width 441 height 278
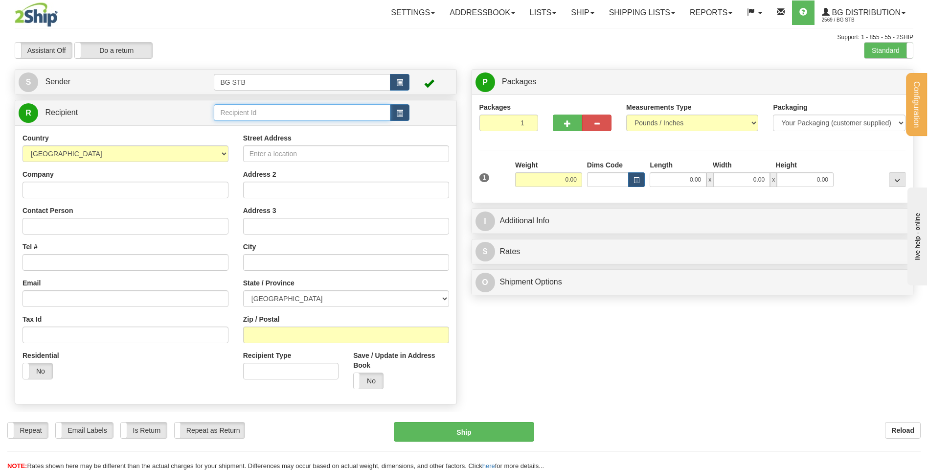
click at [260, 118] on input "text" at bounding box center [302, 112] width 176 height 17
type input "4044"
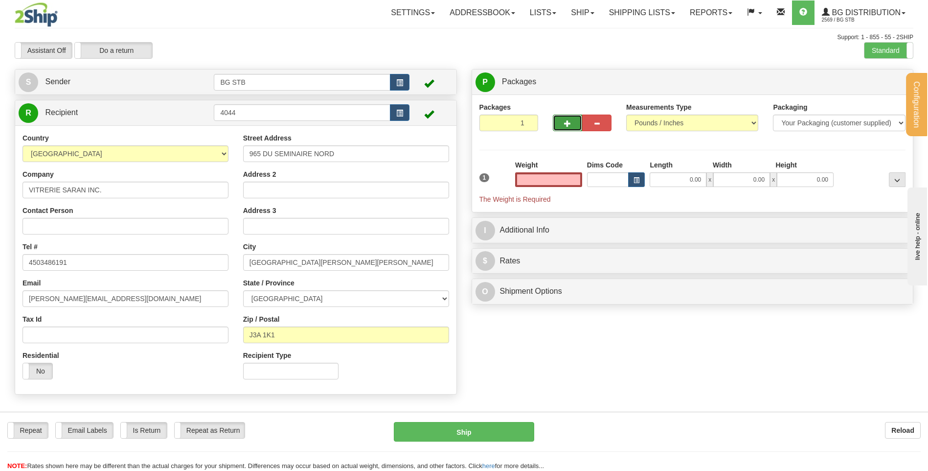
type input "0.00"
click at [578, 118] on button "button" at bounding box center [567, 122] width 29 height 17
click at [571, 125] on button "button" at bounding box center [567, 122] width 29 height 17
type input "3"
click at [540, 181] on input "0.00" at bounding box center [548, 179] width 67 height 15
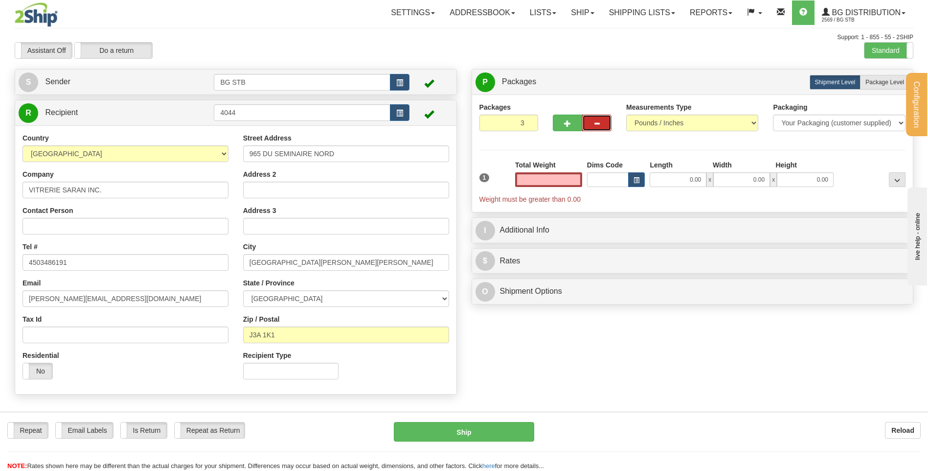
type input "0.00"
click at [590, 123] on button "button" at bounding box center [596, 122] width 29 height 17
type input "2"
click at [863, 85] on label "Package Level Pack.." at bounding box center [884, 82] width 49 height 15
radio input "true"
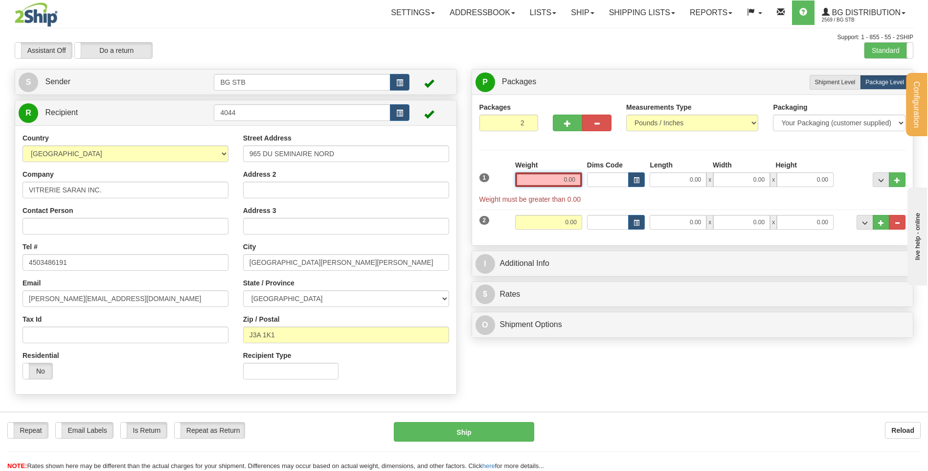
click at [550, 181] on input "0.00" at bounding box center [548, 179] width 67 height 15
type input "58.00"
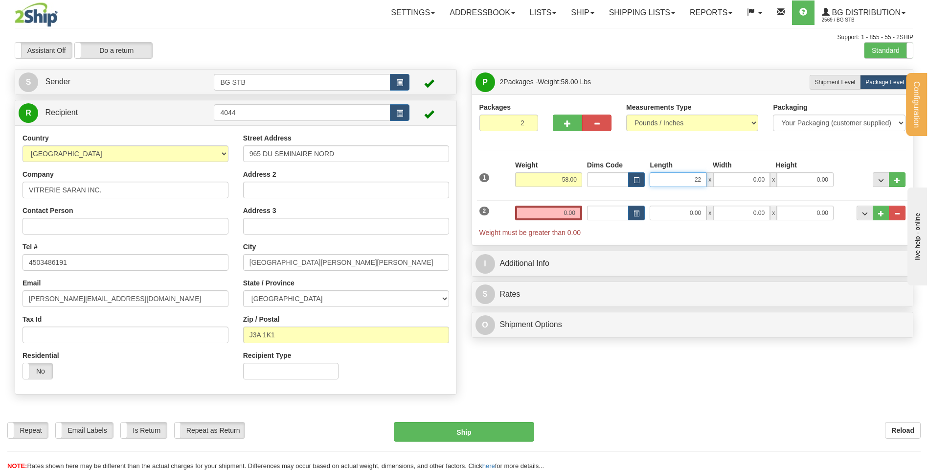
type input "22.00"
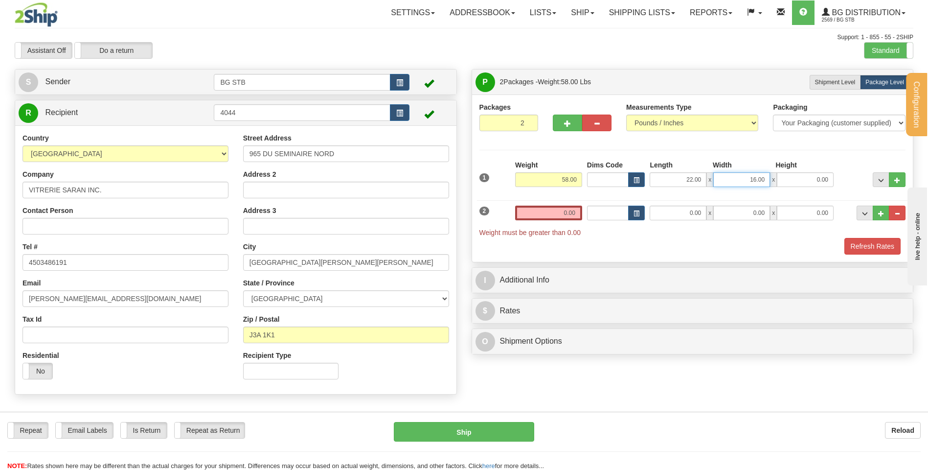
drag, startPoint x: 744, startPoint y: 178, endPoint x: 833, endPoint y: 182, distance: 89.1
click at [800, 181] on div "22.00 x 16.00 x 0.00" at bounding box center [742, 179] width 184 height 15
type input "13.00"
type input "8.00"
click at [673, 212] on input "0.00" at bounding box center [678, 212] width 57 height 15
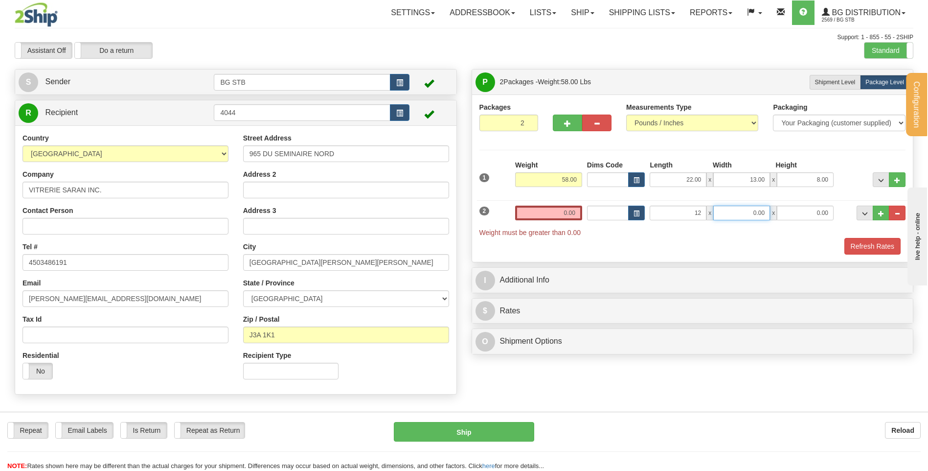
type input "12.00"
type input "10.00"
type input "14.00"
click at [568, 217] on input "0.00" at bounding box center [548, 212] width 67 height 15
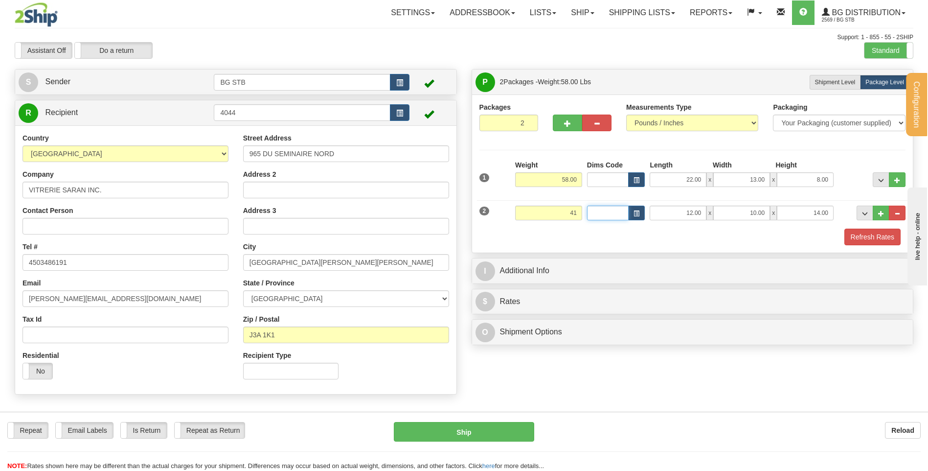
type input "41.00"
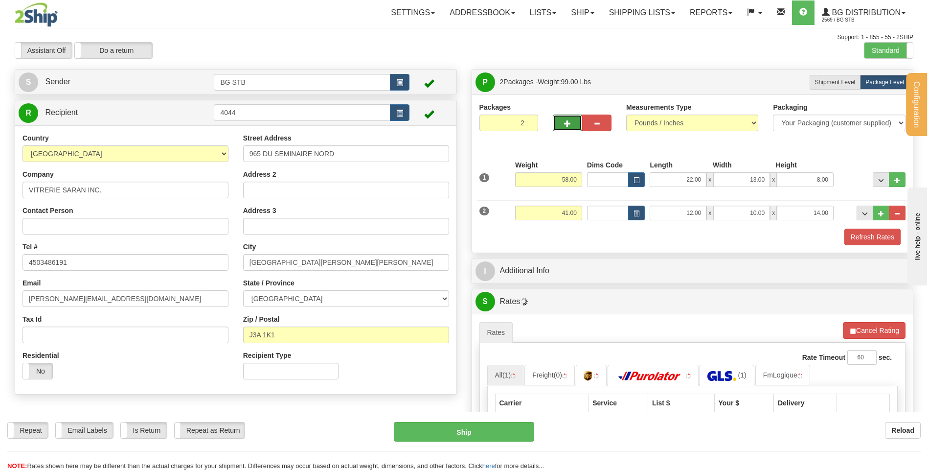
click at [566, 120] on span "button" at bounding box center [567, 123] width 7 height 6
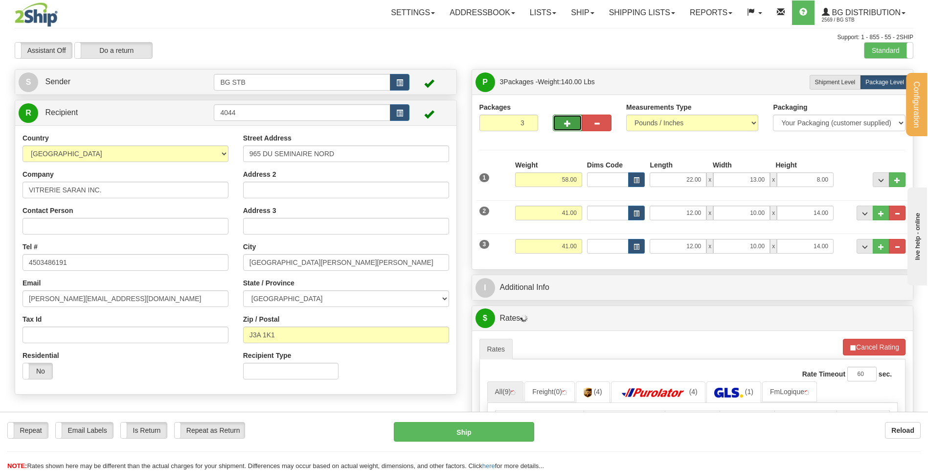
click at [568, 125] on span "button" at bounding box center [567, 123] width 7 height 6
type input "4"
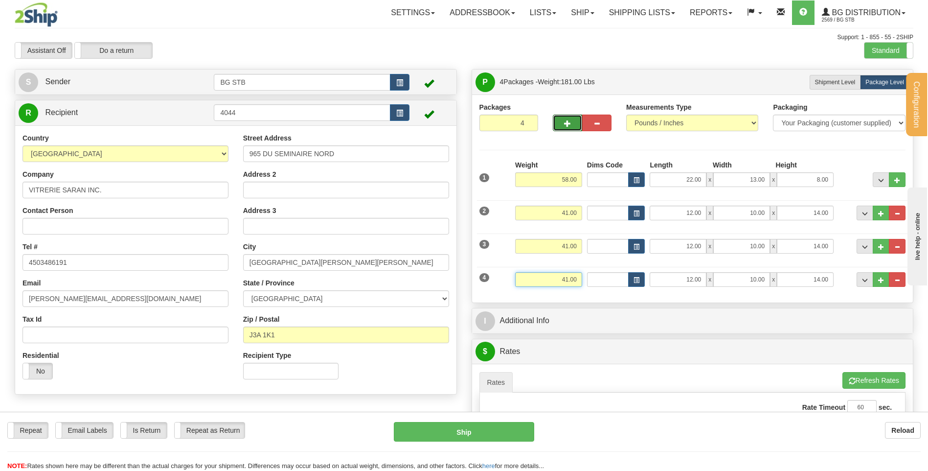
drag, startPoint x: 542, startPoint y: 280, endPoint x: 655, endPoint y: 274, distance: 113.1
click at [638, 285] on div "4 Weight 41.00 Dims Code Length Width Height" at bounding box center [692, 278] width 431 height 33
type input "5.35"
type input "8.00"
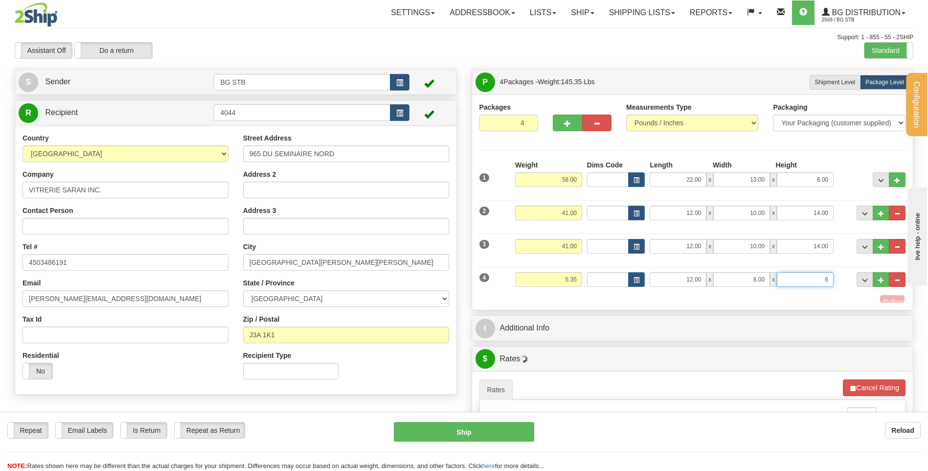
type input "6.00"
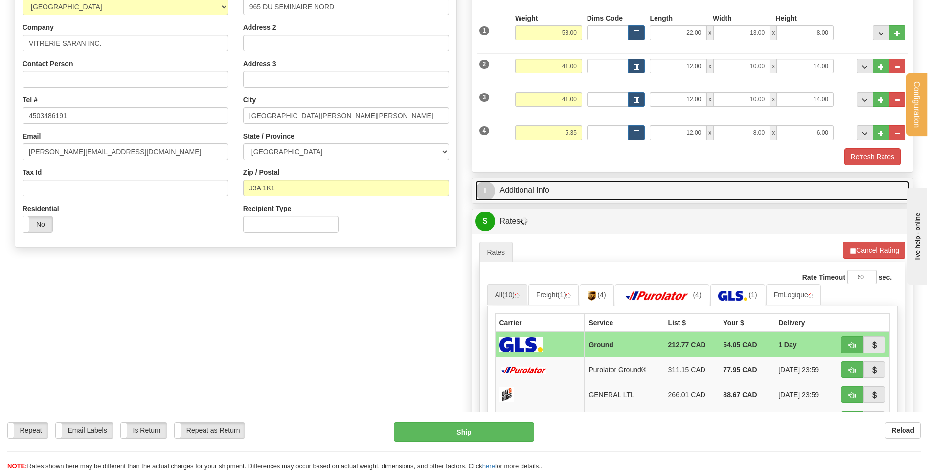
click at [578, 182] on link "I Additional Info" at bounding box center [692, 191] width 434 height 20
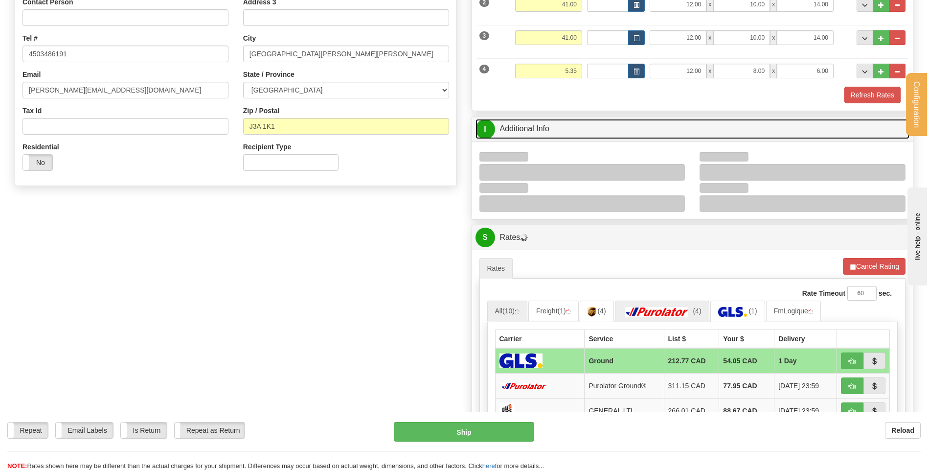
scroll to position [342, 0]
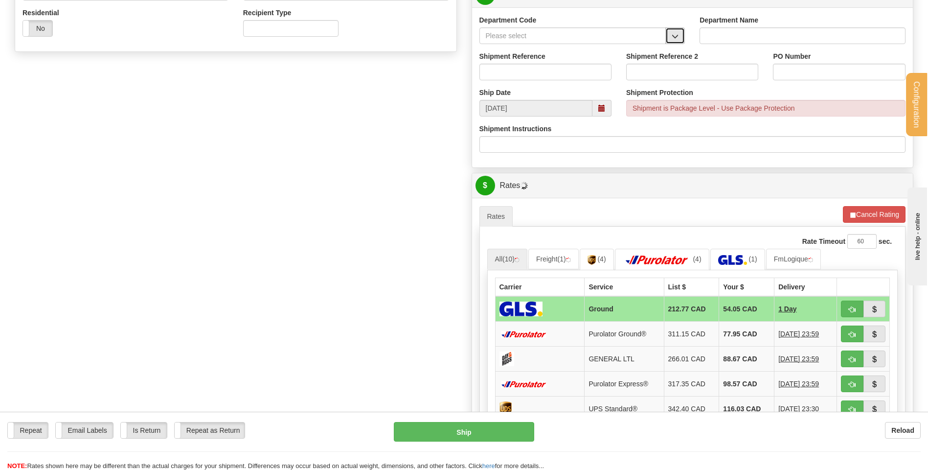
click at [679, 31] on button "button" at bounding box center [675, 35] width 20 height 17
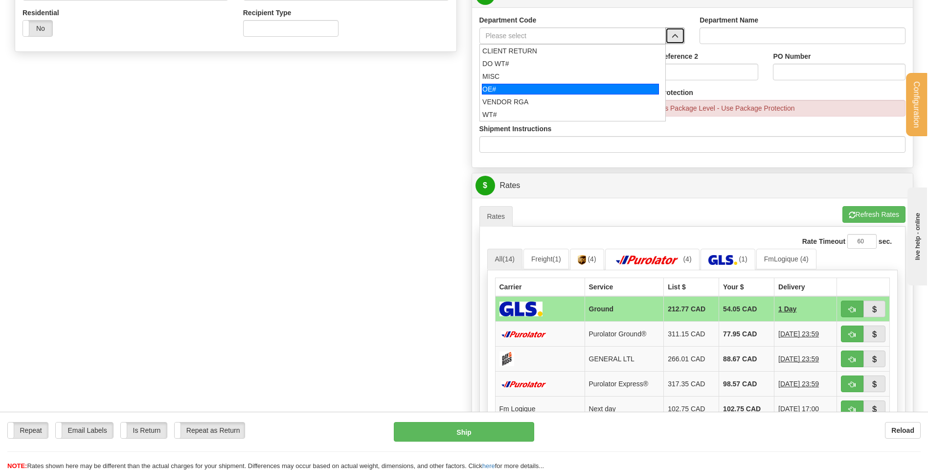
click at [572, 84] on div "OE#" at bounding box center [570, 89] width 177 height 11
type input "OE#"
type input "ORDERS"
click at [565, 64] on input "Shipment Reference" at bounding box center [545, 72] width 132 height 17
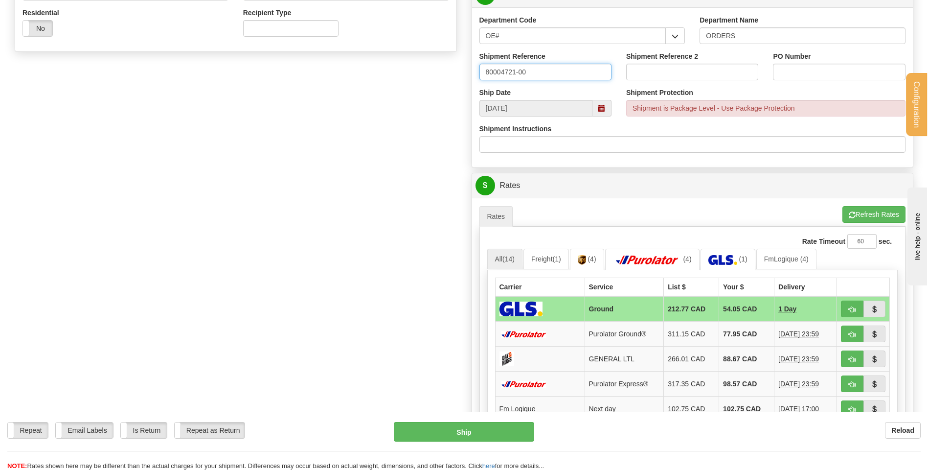
click at [574, 68] on input "80004721-00" at bounding box center [545, 72] width 132 height 17
type input "80004721-00 // 80004880-00"
click at [795, 68] on input "COGR3" at bounding box center [839, 72] width 132 height 17
click at [817, 77] on input "COGIR3" at bounding box center [839, 72] width 132 height 17
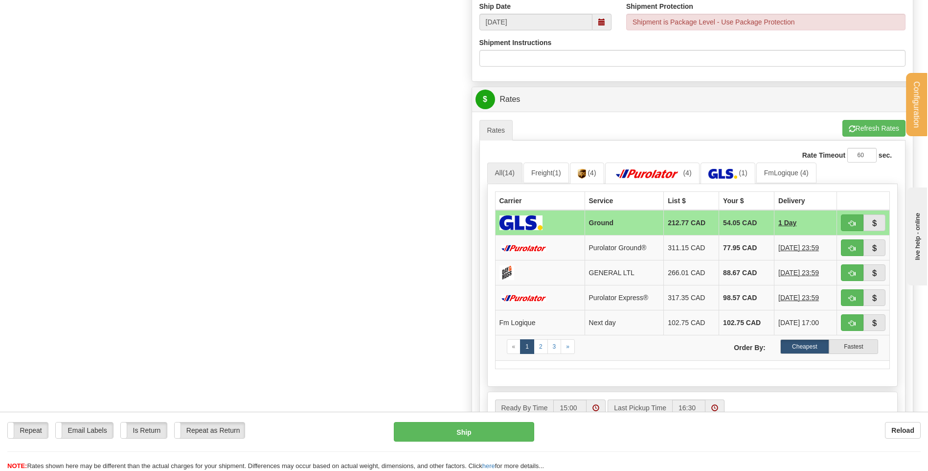
scroll to position [489, 0]
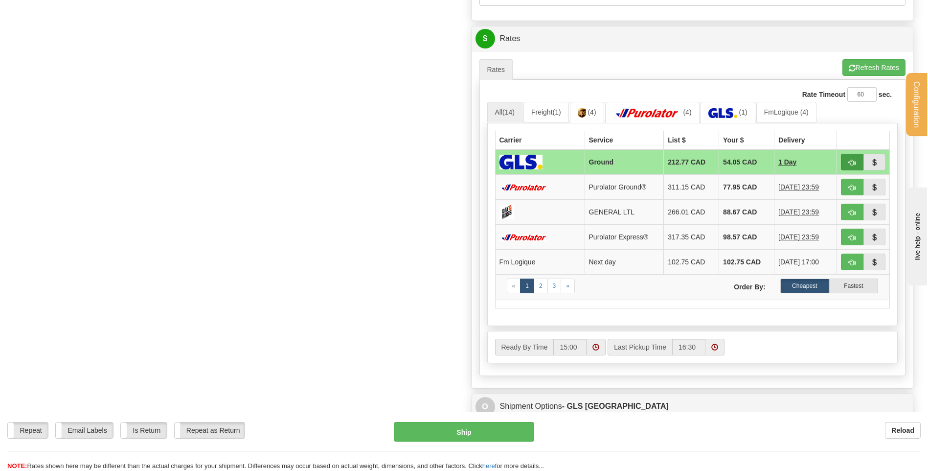
type input "COGIR3 19AOUT25 // NATHALIE"
drag, startPoint x: 851, startPoint y: 162, endPoint x: 773, endPoint y: 170, distance: 78.7
click at [851, 162] on span "button" at bounding box center [852, 162] width 7 height 6
type input "1"
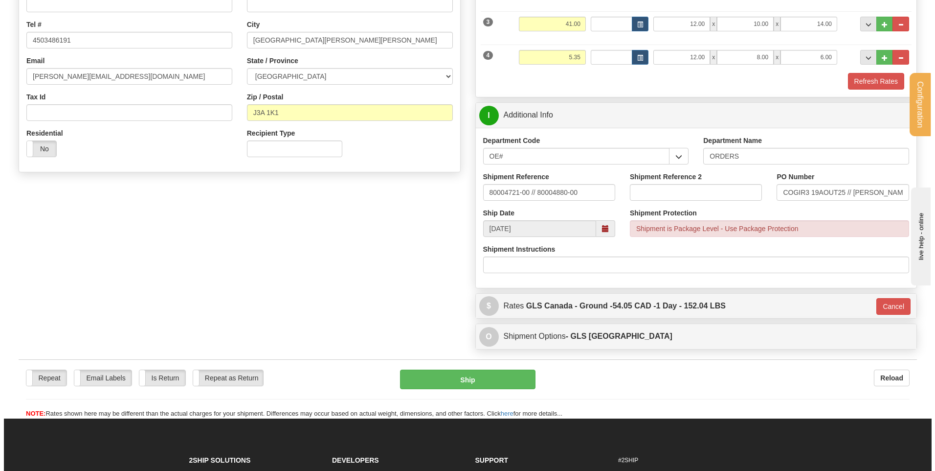
scroll to position [163, 0]
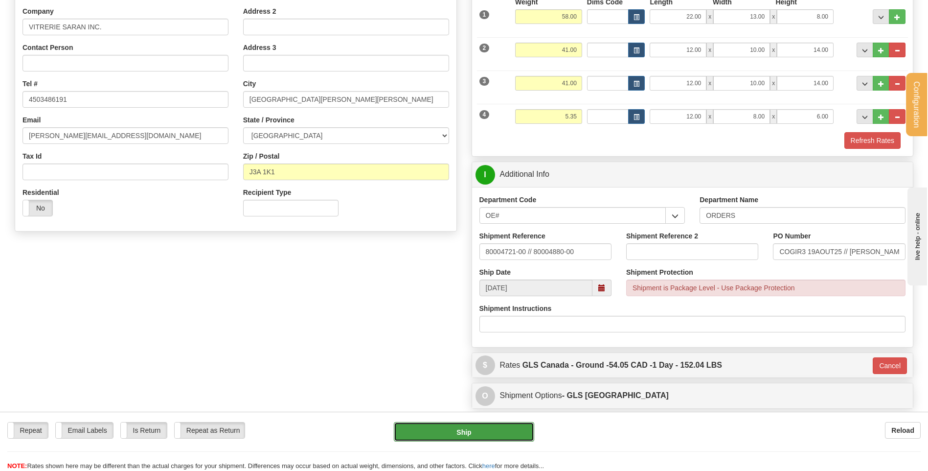
click at [456, 436] on button "Ship" at bounding box center [464, 432] width 140 height 20
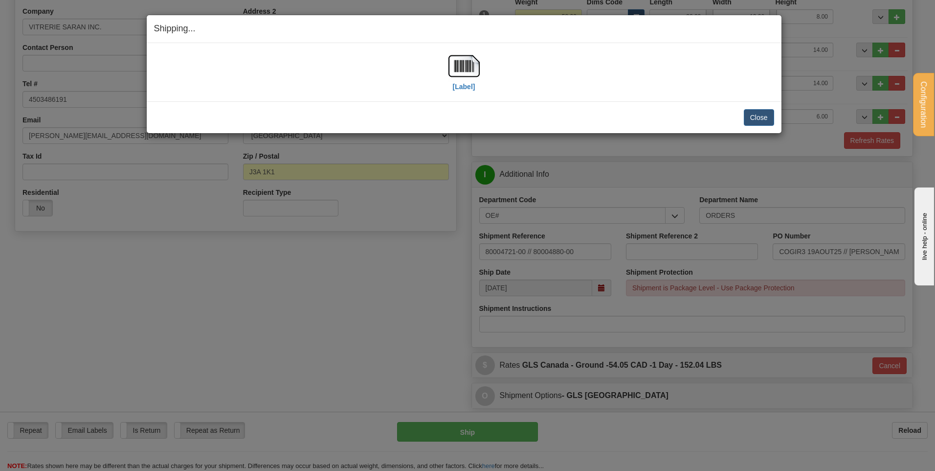
click at [453, 12] on div "Shipping... Your SHIPMENT will EXPIRE in [Label] IMPORTANT NOTICE Embassy / Con…" at bounding box center [467, 235] width 935 height 471
click at [465, 63] on img at bounding box center [464, 65] width 31 height 31
click at [747, 109] on button "Close" at bounding box center [759, 117] width 30 height 17
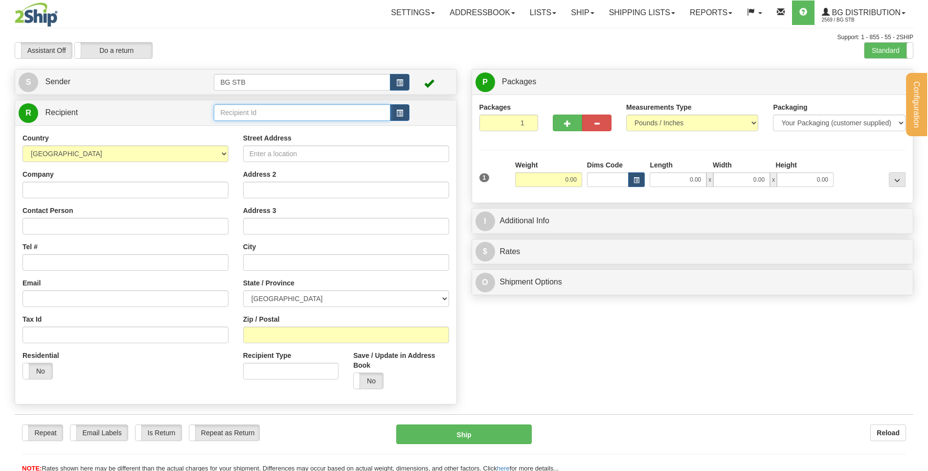
click at [348, 119] on input "text" at bounding box center [302, 112] width 176 height 17
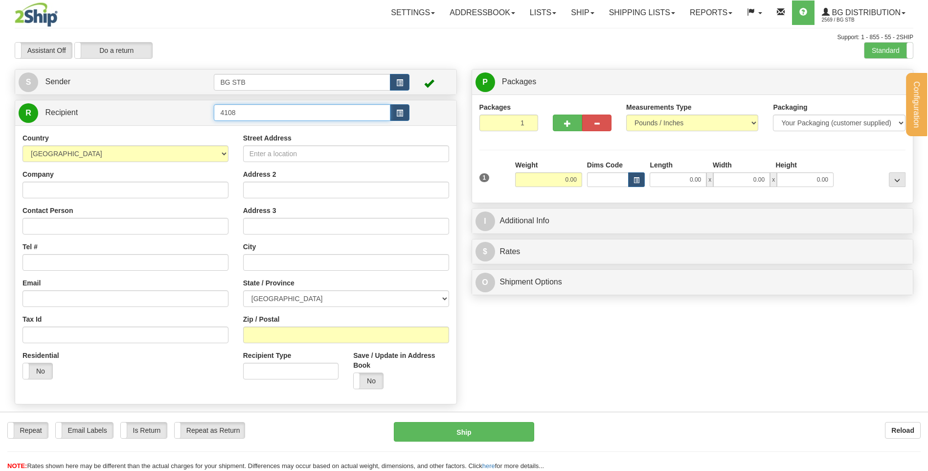
type input "4108"
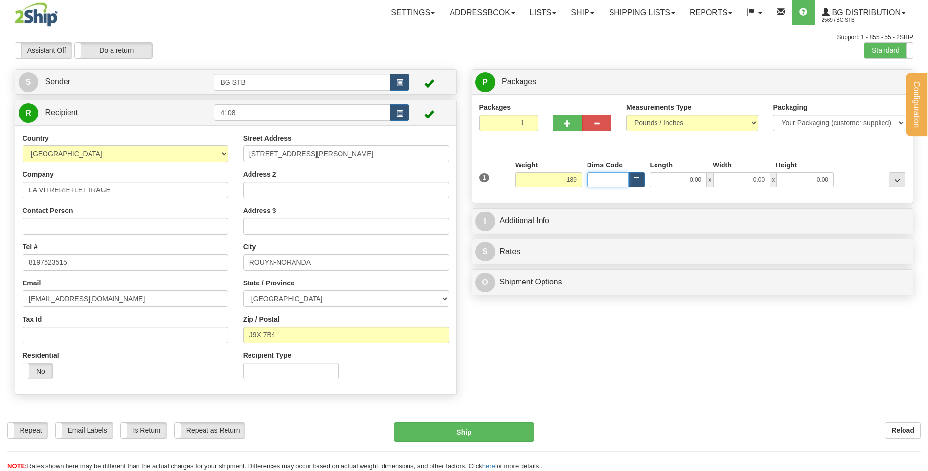
type input "189.00"
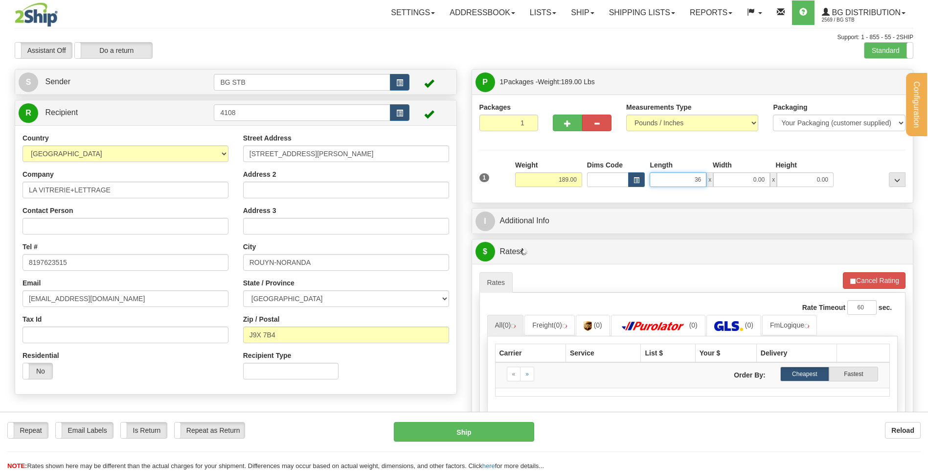
type input "36.00"
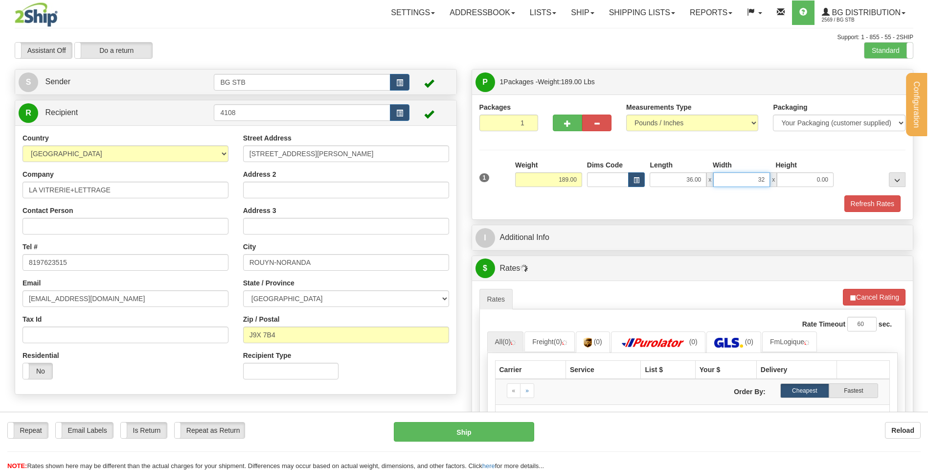
type input "32.00"
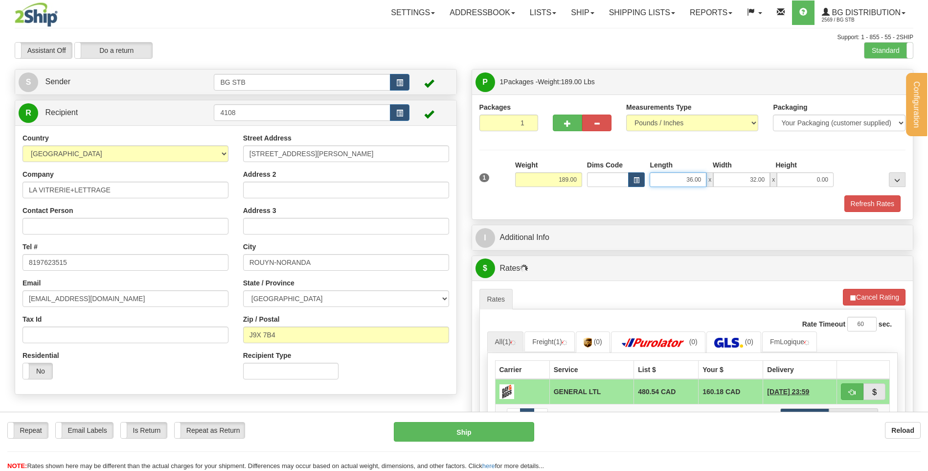
drag, startPoint x: 677, startPoint y: 178, endPoint x: 834, endPoint y: 175, distance: 156.6
click at [816, 179] on div "36.00 x 32.00 x 0.00" at bounding box center [742, 179] width 184 height 15
type input "32.00"
type input "36.00"
type input "20.00"
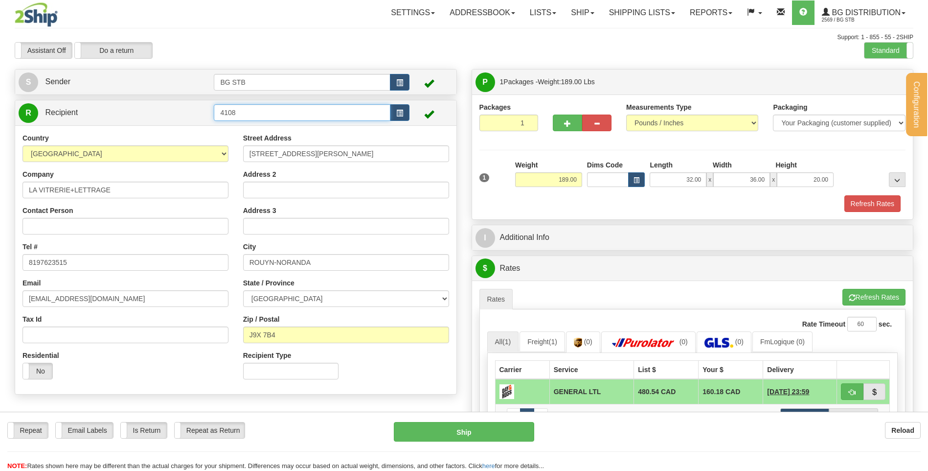
click at [285, 111] on input "4108" at bounding box center [302, 112] width 176 height 17
drag, startPoint x: 285, startPoint y: 111, endPoint x: 144, endPoint y: 116, distance: 141.0
click at [144, 116] on tr "R Recipient 4108" at bounding box center [236, 113] width 434 height 20
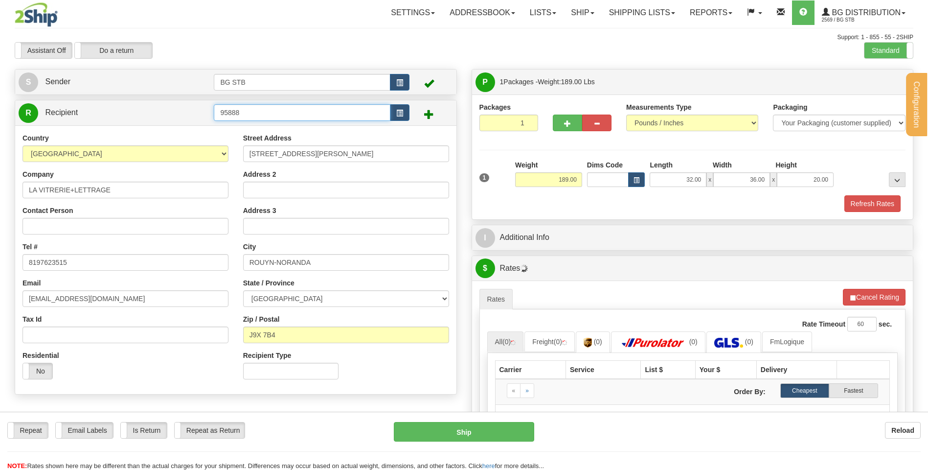
click at [232, 112] on input "95888" at bounding box center [302, 112] width 176 height 17
type input "9588"
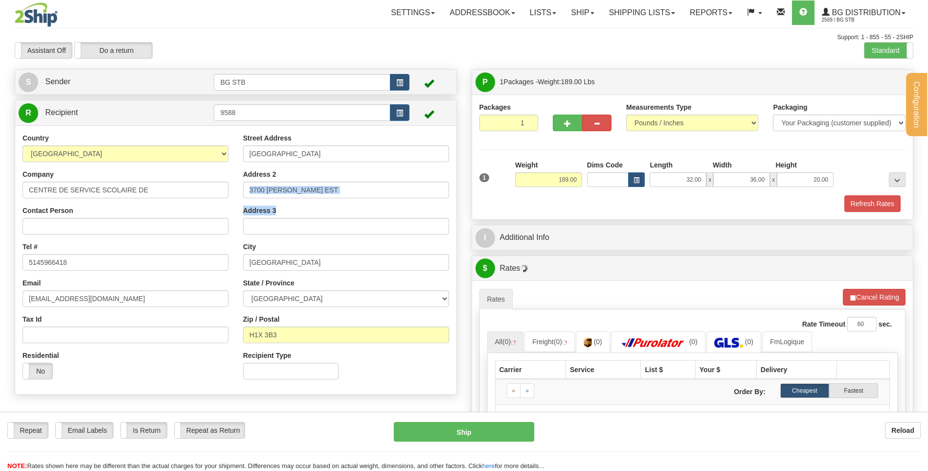
drag, startPoint x: 315, startPoint y: 200, endPoint x: 337, endPoint y: 195, distance: 22.1
click at [282, 190] on div "Street Address [GEOGRAPHIC_DATA] Address 2 3700 [PERSON_NAME] EST Address 3 Cit…" at bounding box center [346, 259] width 221 height 253
drag, startPoint x: 340, startPoint y: 193, endPoint x: 158, endPoint y: 204, distance: 182.3
click at [161, 203] on div "Country [GEOGRAPHIC_DATA] [GEOGRAPHIC_DATA] [GEOGRAPHIC_DATA] [GEOGRAPHIC_DATA]…" at bounding box center [235, 259] width 441 height 253
drag, startPoint x: 302, startPoint y: 152, endPoint x: 230, endPoint y: 152, distance: 71.9
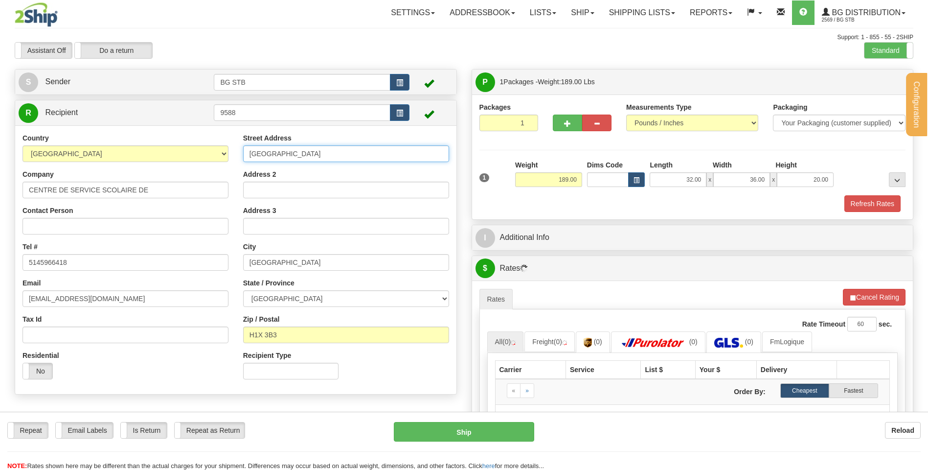
click at [230, 152] on div "Country [GEOGRAPHIC_DATA] [GEOGRAPHIC_DATA] [GEOGRAPHIC_DATA] [GEOGRAPHIC_DATA]…" at bounding box center [235, 259] width 441 height 253
type input "3"
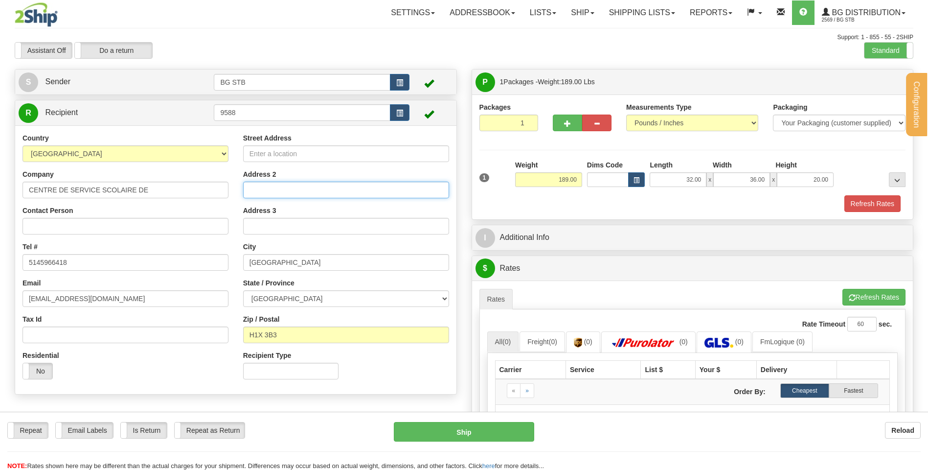
click at [247, 189] on input "Address 2" at bounding box center [346, 189] width 206 height 17
type input "3"
type input "EDIFICE DES PINS"
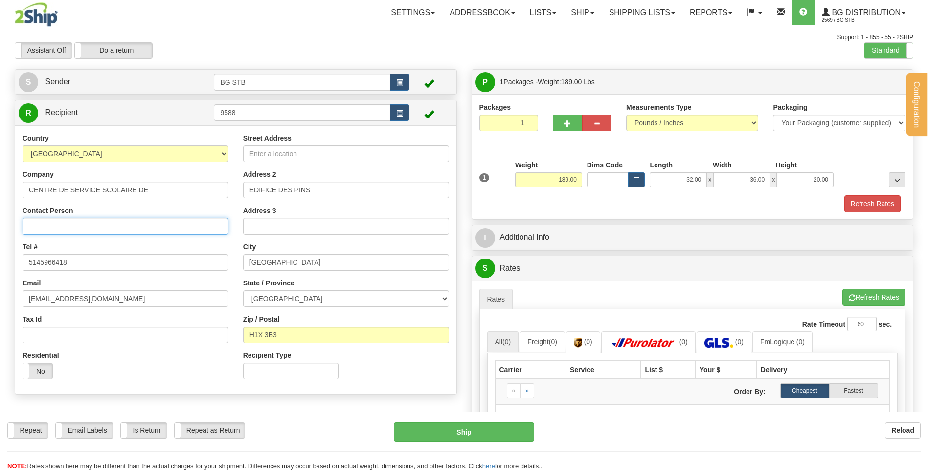
type input "RECEPTION"
type input "3735 [PERSON_NAME]"
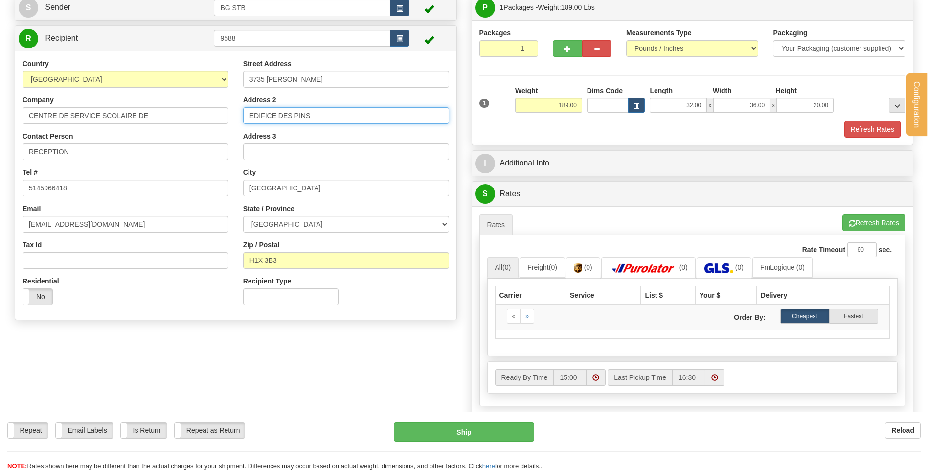
scroll to position [98, 0]
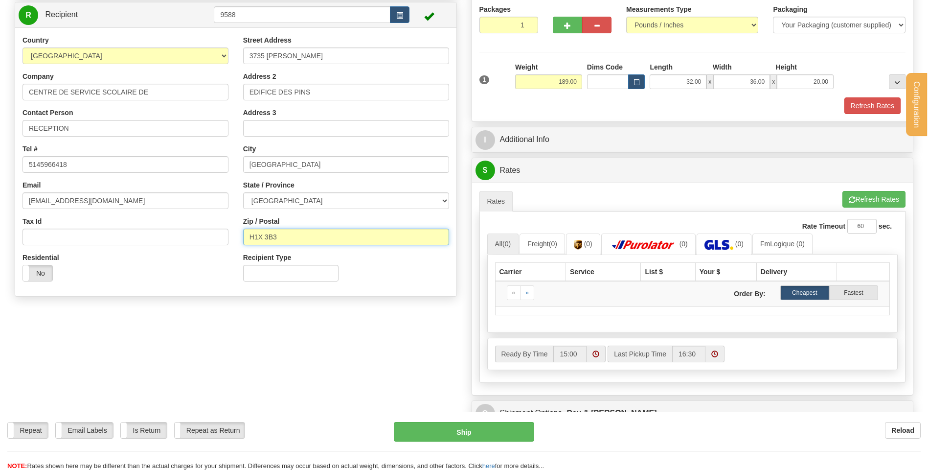
drag, startPoint x: 284, startPoint y: 237, endPoint x: 255, endPoint y: 234, distance: 29.0
click at [255, 234] on input "H1X 3B3" at bounding box center [346, 236] width 206 height 17
type input "H"
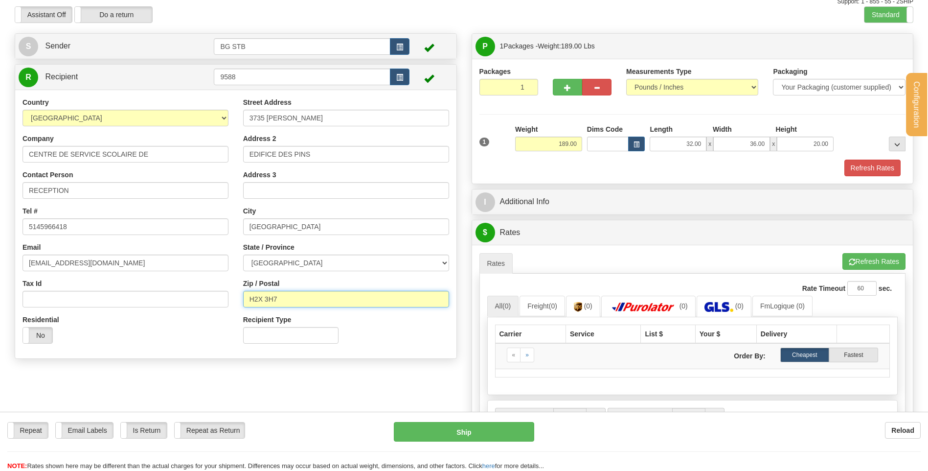
scroll to position [0, 0]
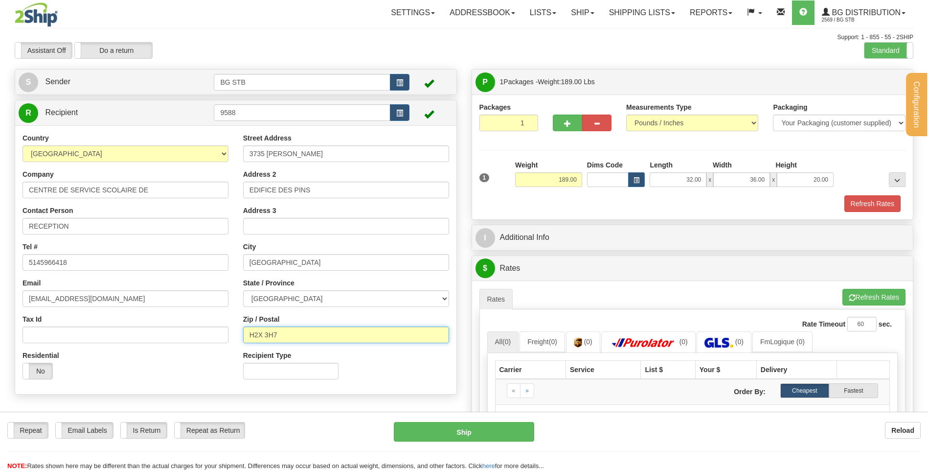
type input "H2X 3H7"
drag, startPoint x: 553, startPoint y: 174, endPoint x: 601, endPoint y: 175, distance: 48.4
click at [600, 176] on div "1 Weight 189.00 Dims Code x" at bounding box center [692, 177] width 431 height 35
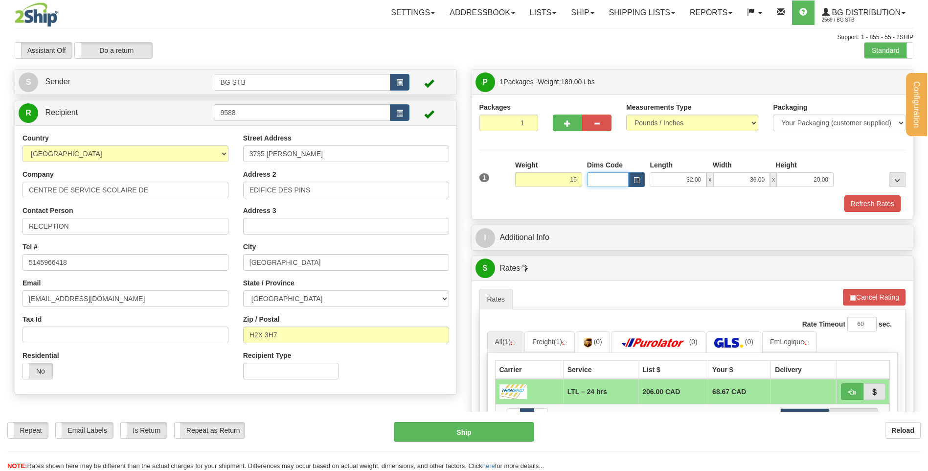
type input "15.00"
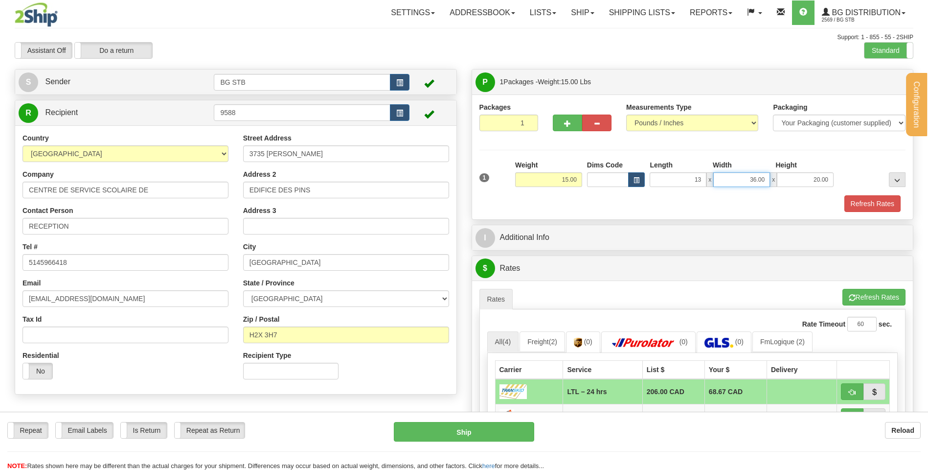
type input "13.00"
type input "15.00"
type input "10.00"
click at [513, 250] on div "I Additional Info" at bounding box center [693, 238] width 442 height 26
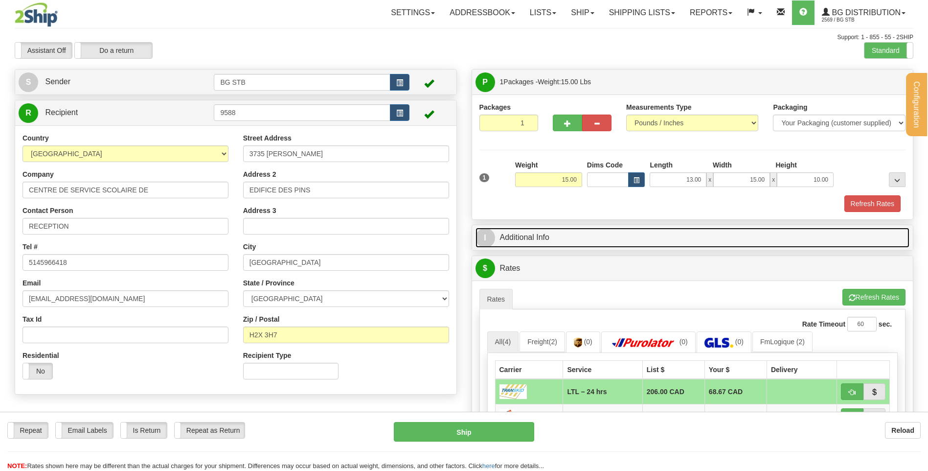
click at [525, 238] on link "I Additional Info" at bounding box center [692, 237] width 434 height 20
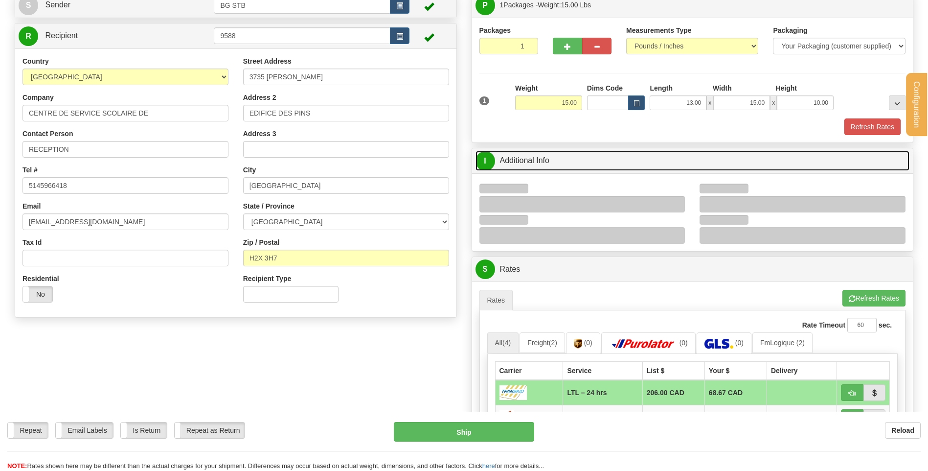
scroll to position [196, 0]
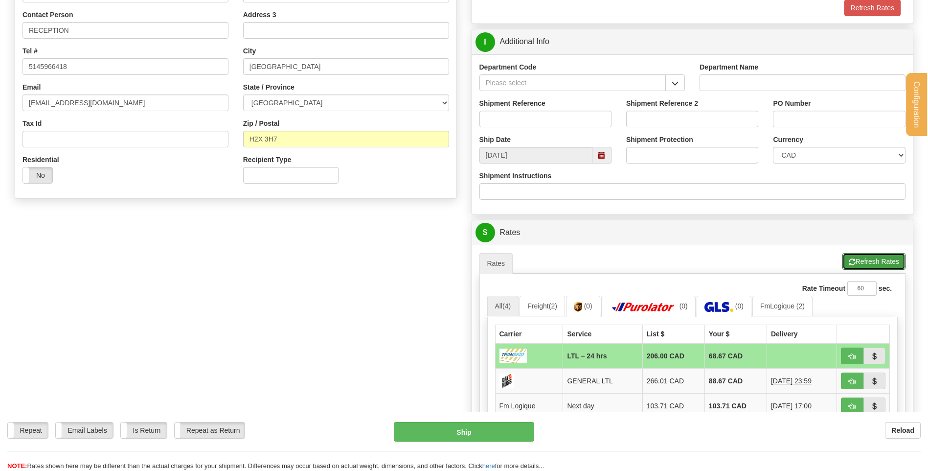
drag, startPoint x: 859, startPoint y: 259, endPoint x: 791, endPoint y: 190, distance: 97.2
click at [857, 258] on button "Refresh Rates" at bounding box center [873, 261] width 63 height 17
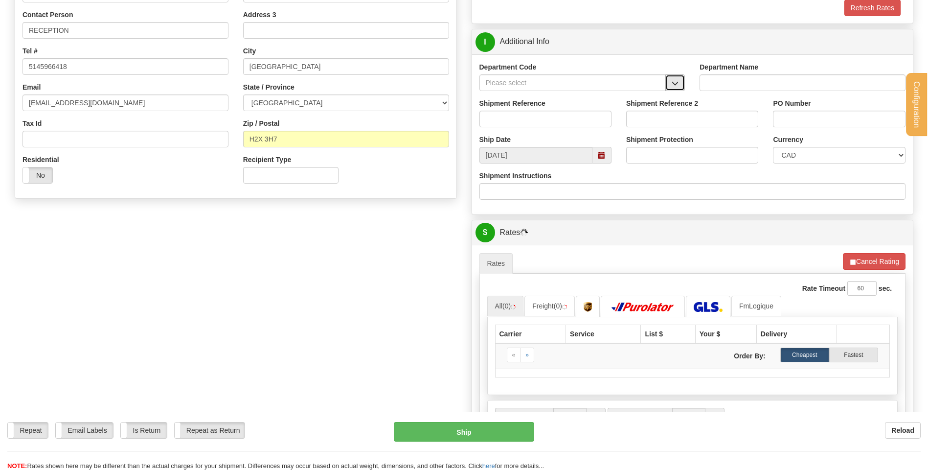
click at [670, 80] on button "button" at bounding box center [675, 82] width 20 height 17
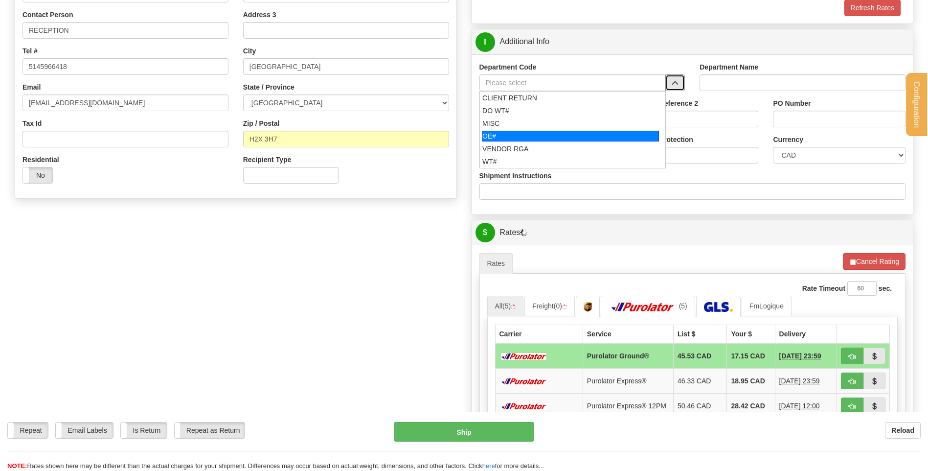
click at [560, 134] on div "OE#" at bounding box center [570, 136] width 177 height 11
type input "OE#"
type input "ORDERS"
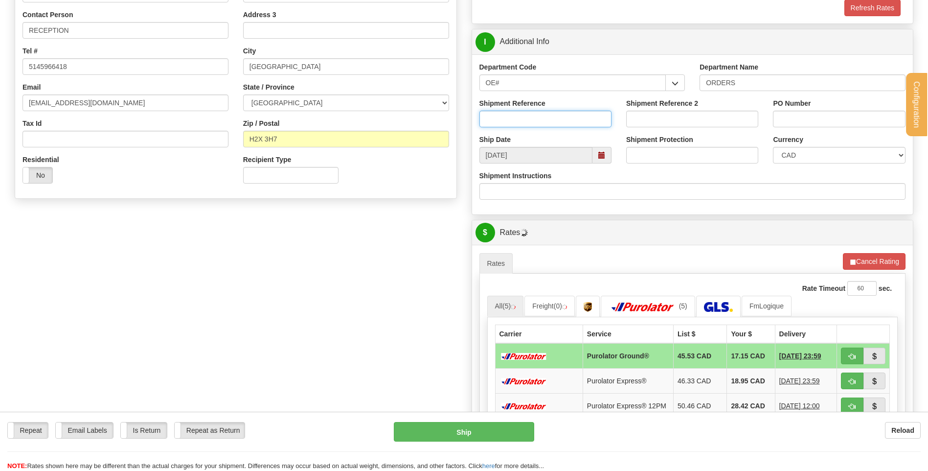
click at [556, 118] on input "Shipment Reference" at bounding box center [545, 119] width 132 height 17
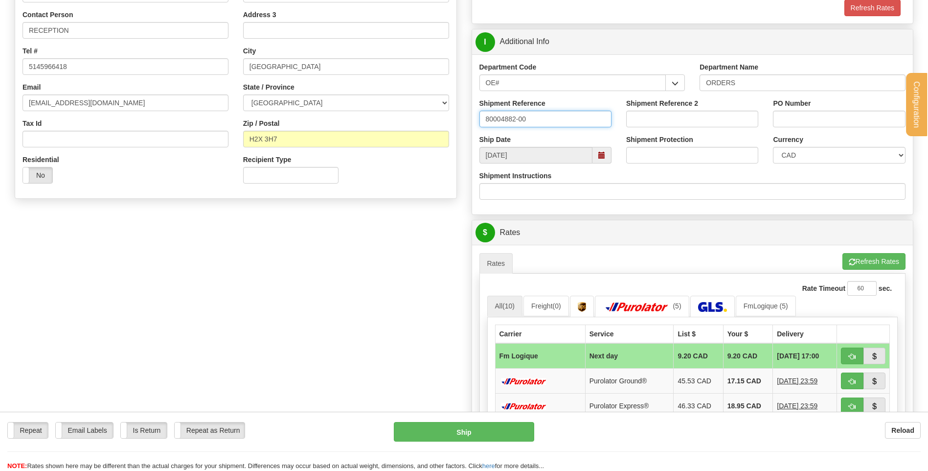
type input "80004882-00"
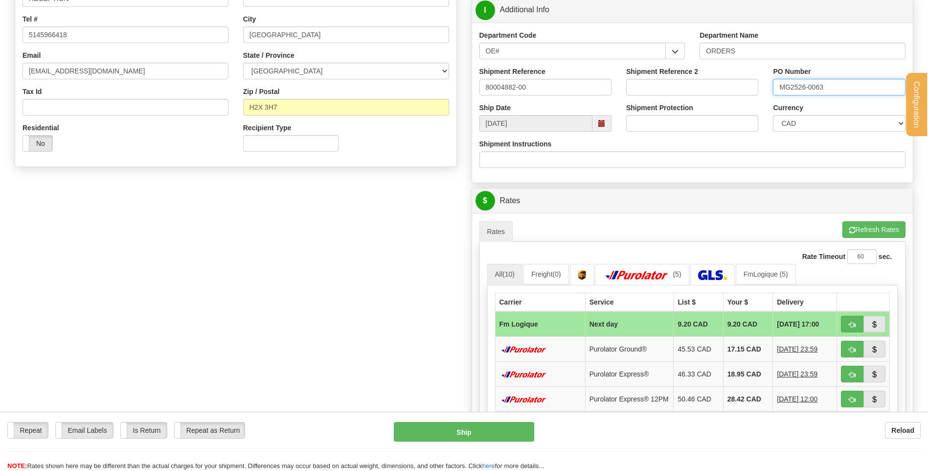
scroll to position [245, 0]
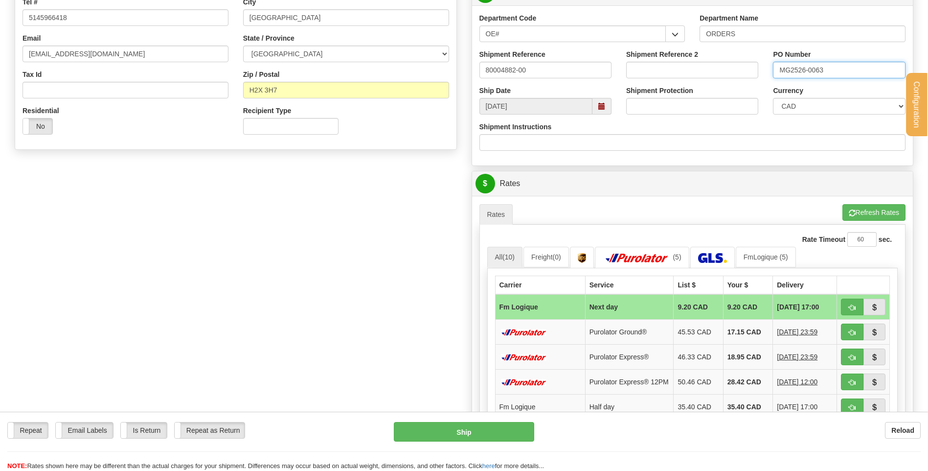
type input "MG2526-0063"
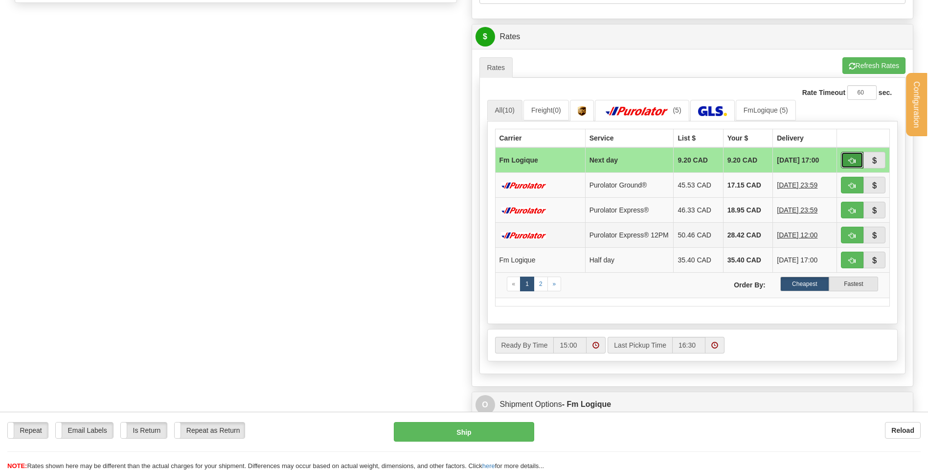
drag, startPoint x: 856, startPoint y: 157, endPoint x: 661, endPoint y: 234, distance: 209.9
click at [856, 157] on button "button" at bounding box center [852, 160] width 23 height 17
type input "jour"
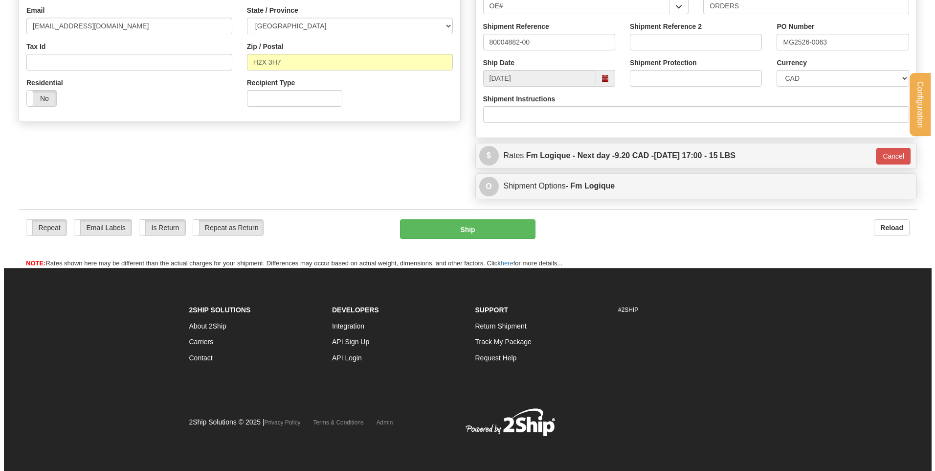
scroll to position [273, 0]
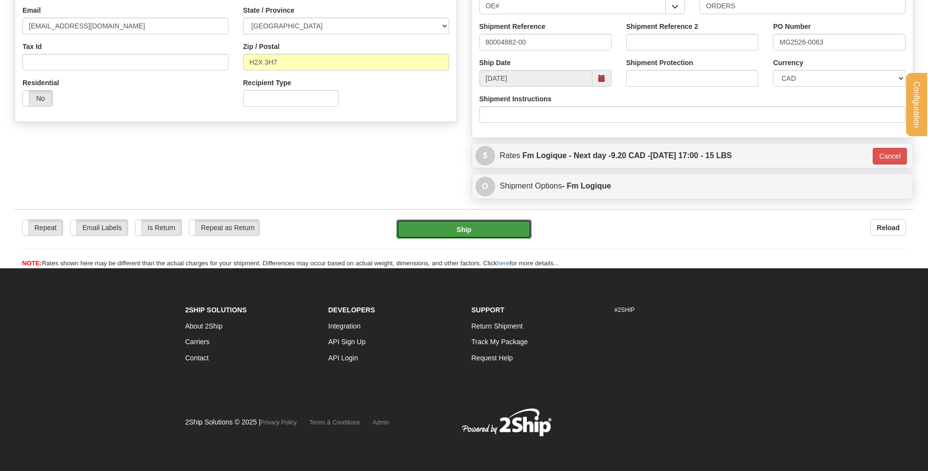
click at [491, 231] on button "Ship" at bounding box center [463, 229] width 135 height 20
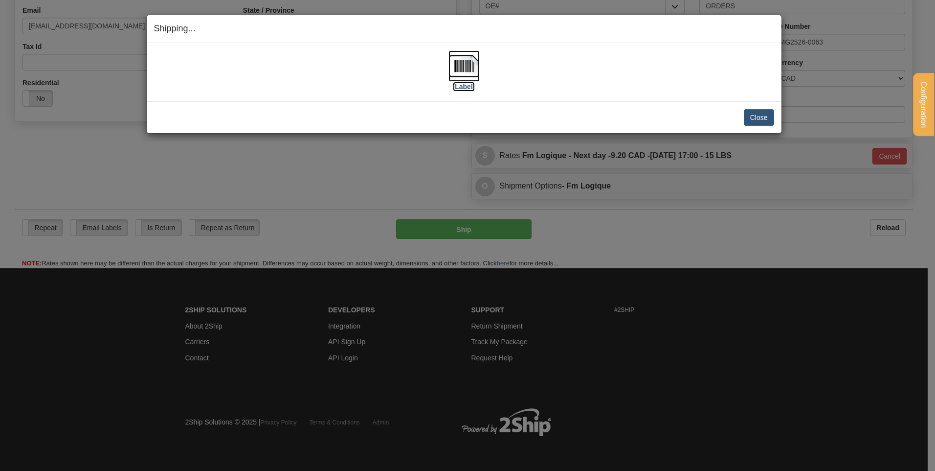
click at [463, 67] on img at bounding box center [464, 65] width 31 height 31
click at [775, 115] on div "Close Cancel Cancel Shipment and Quit Pickup Quit Pickup ONLY" at bounding box center [464, 117] width 635 height 32
click at [770, 118] on button "Close" at bounding box center [759, 117] width 30 height 17
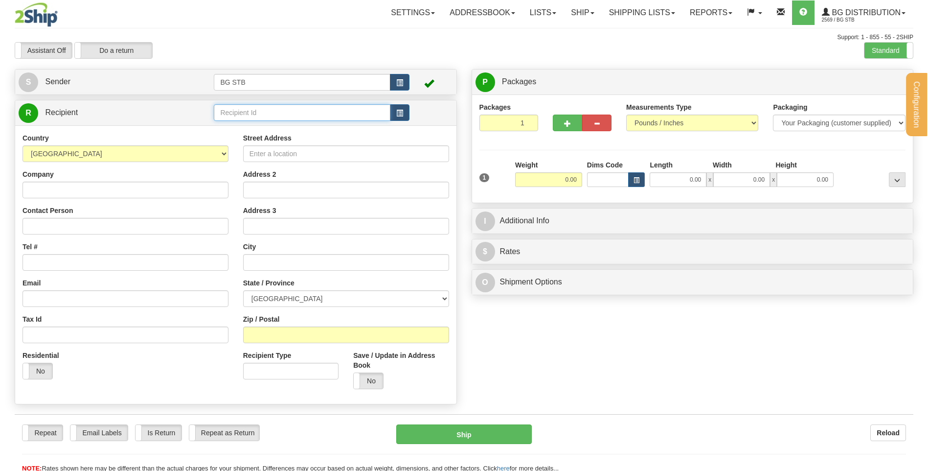
click at [244, 114] on input "text" at bounding box center [302, 112] width 176 height 17
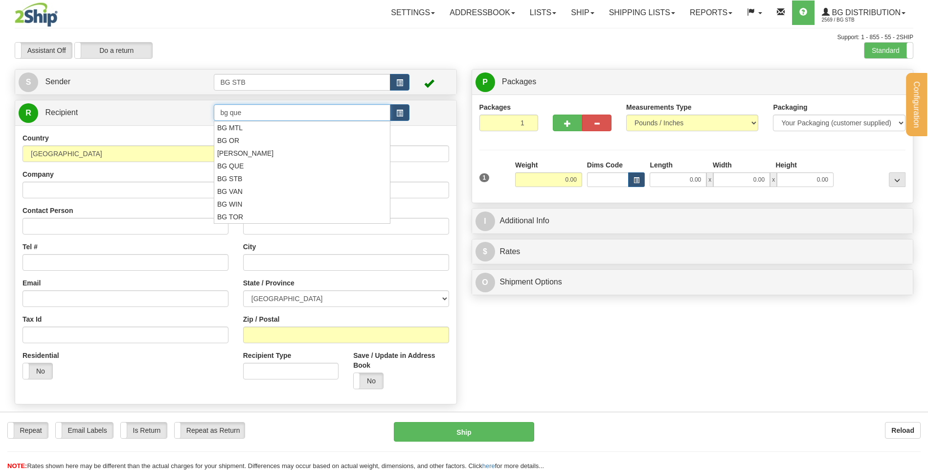
type input "bg que"
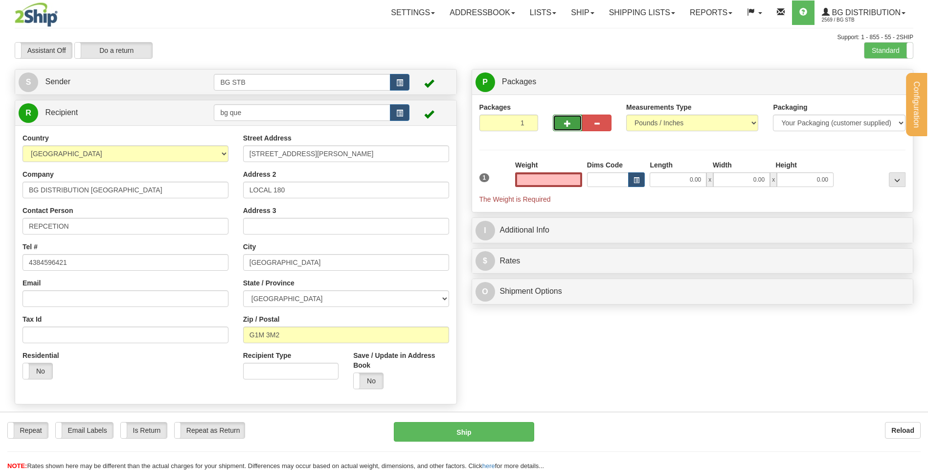
type input "0.00"
click at [573, 121] on button "button" at bounding box center [567, 122] width 29 height 17
type input "2"
click at [866, 86] on label "Package Level Pack.." at bounding box center [884, 82] width 49 height 15
radio input "true"
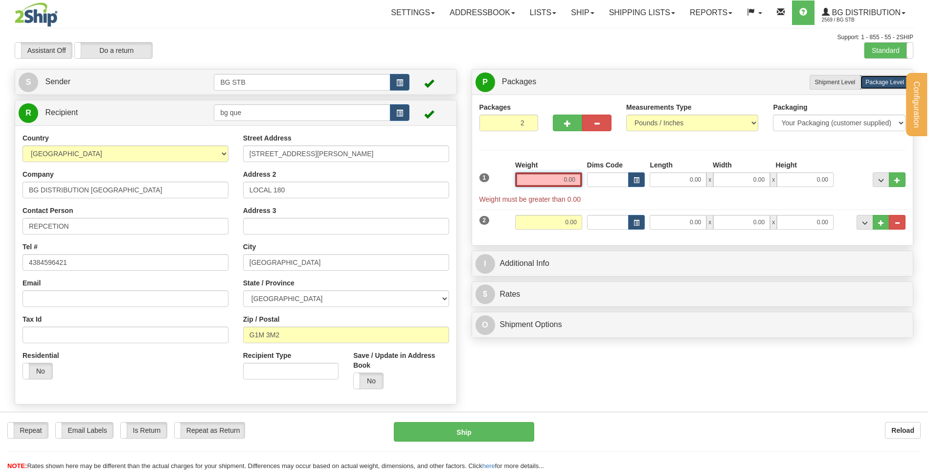
click at [566, 179] on input "0.00" at bounding box center [548, 179] width 67 height 15
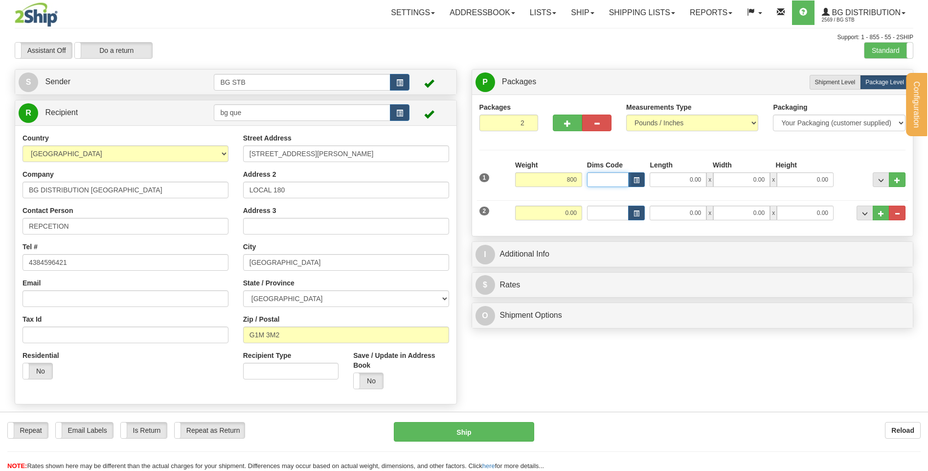
type input "800.00"
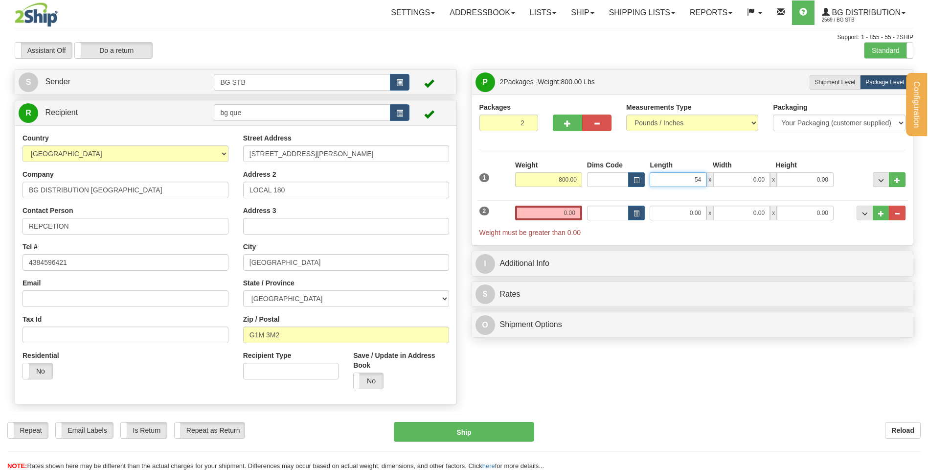
type input "54.00"
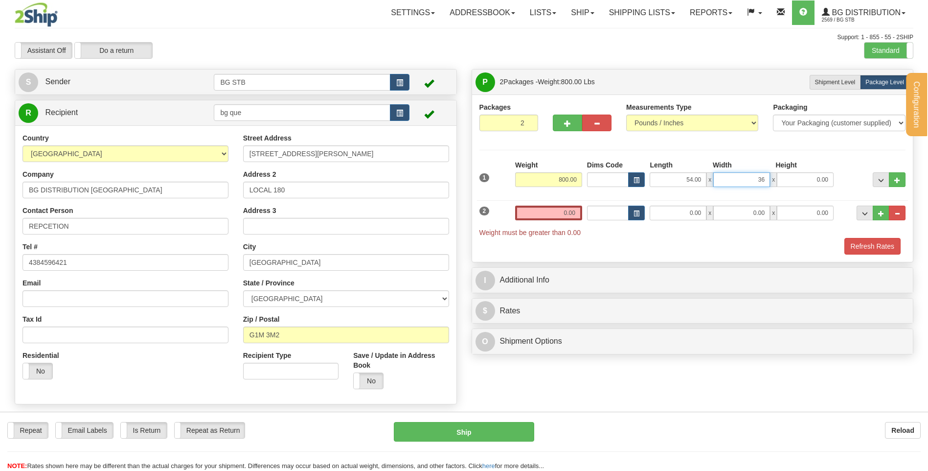
type input "36.00"
type input "50.00"
drag, startPoint x: 810, startPoint y: 180, endPoint x: 885, endPoint y: 174, distance: 75.5
click at [863, 176] on div "1 Weight 800.00 Dims Code x" at bounding box center [692, 177] width 431 height 35
type input "55.00"
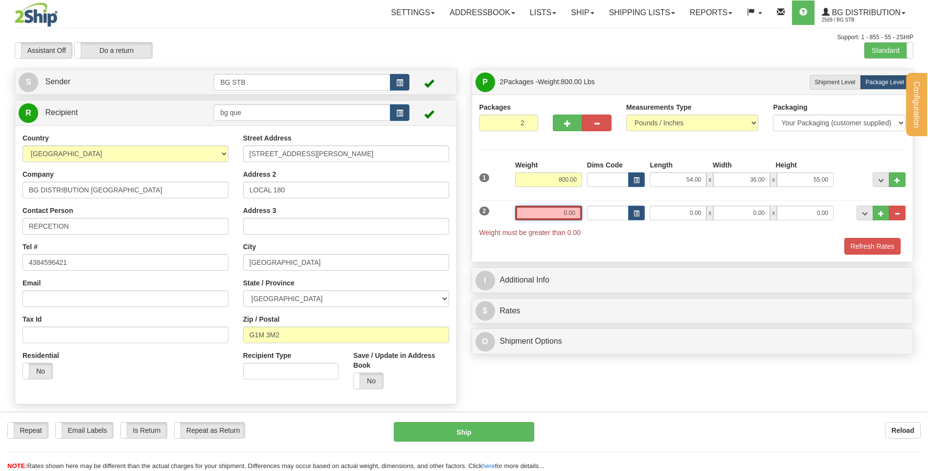
click at [560, 218] on input "0.00" at bounding box center [548, 212] width 67 height 15
type input "0.00"
drag, startPoint x: 752, startPoint y: 178, endPoint x: 894, endPoint y: 158, distance: 142.7
click at [826, 166] on div "Length Width Height 54.00 x 36.00 x 55.00" at bounding box center [741, 173] width 189 height 27
type input "32.00"
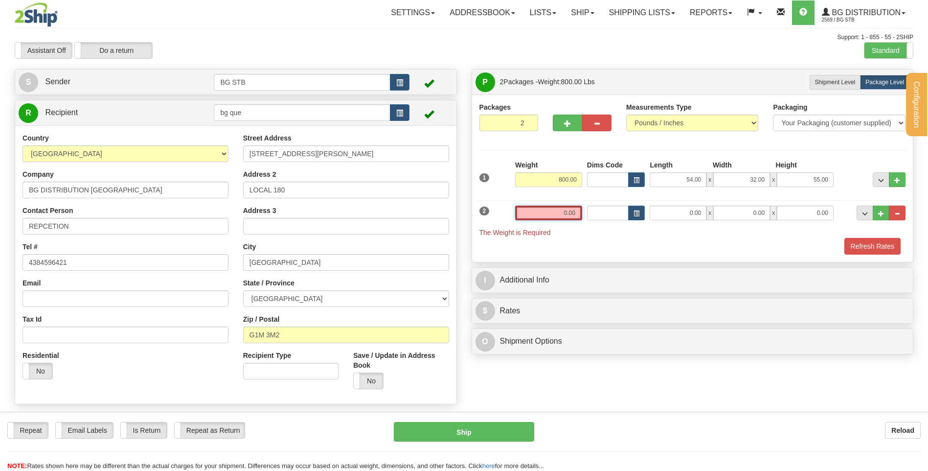
click at [544, 216] on input "0.00" at bounding box center [548, 212] width 67 height 15
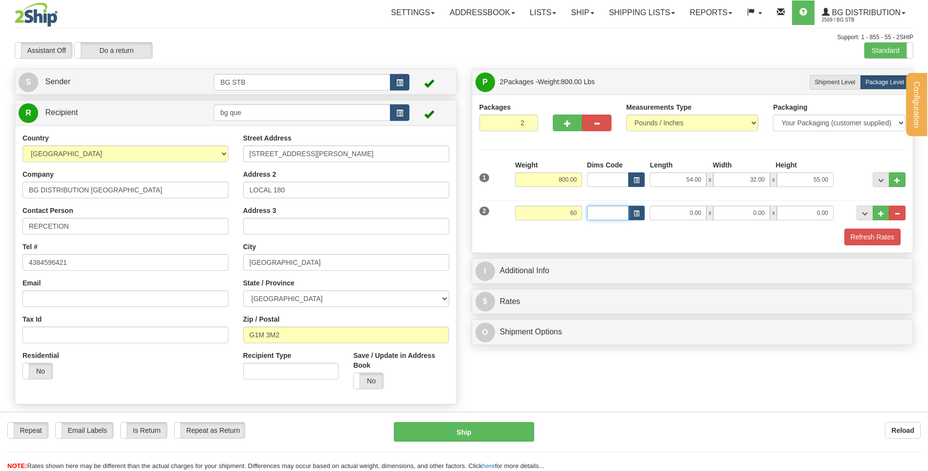
type input "60.00"
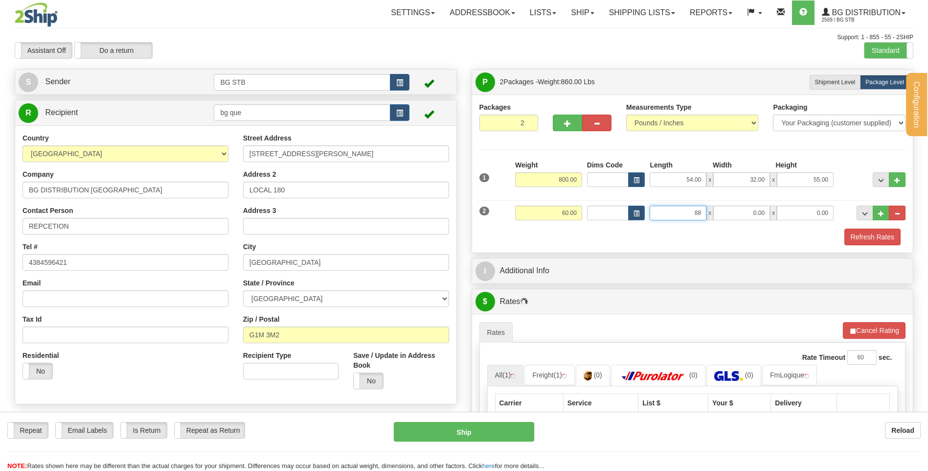
type input "88.00"
type input "8.00"
type input "6.00"
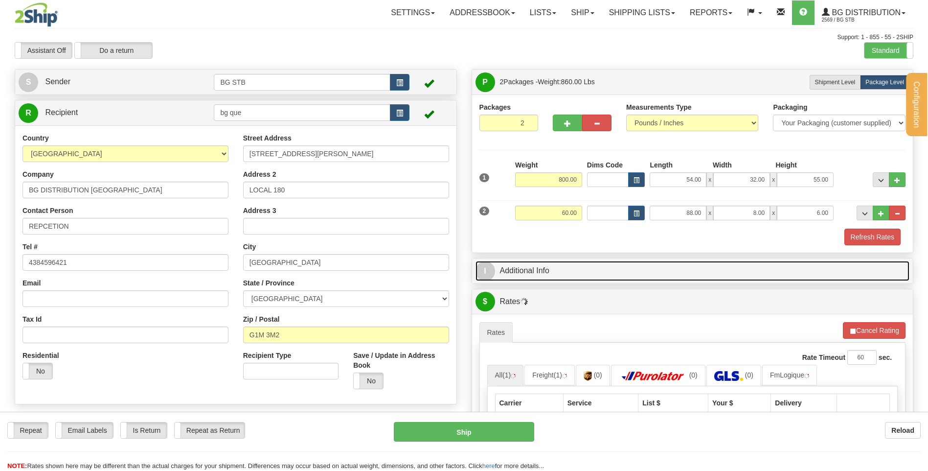
click at [594, 271] on link "I Additional Info" at bounding box center [692, 271] width 434 height 20
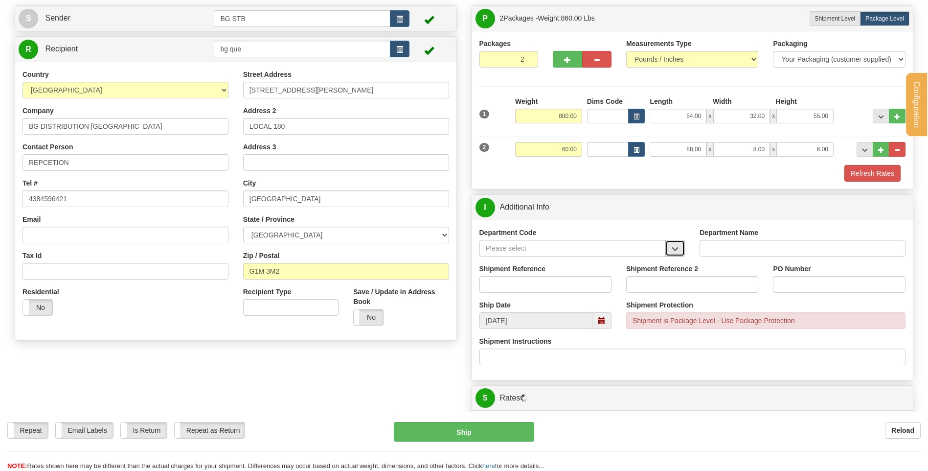
click at [677, 254] on button "button" at bounding box center [675, 248] width 20 height 17
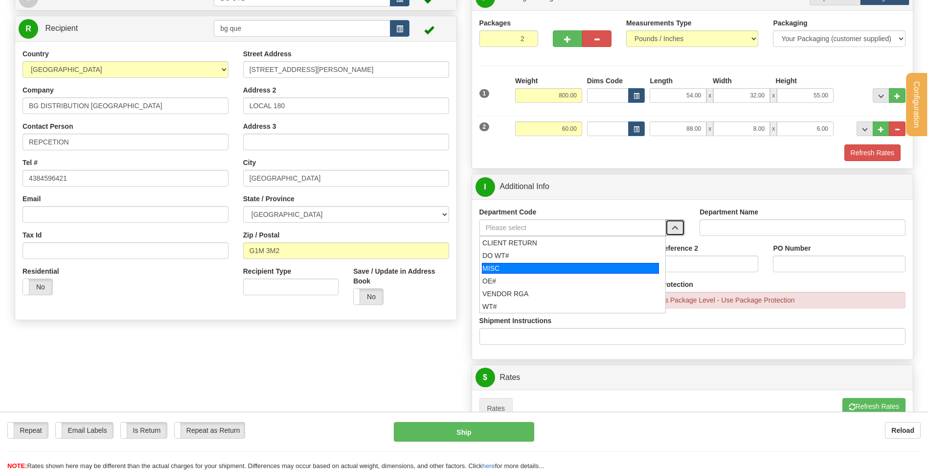
scroll to position [210, 0]
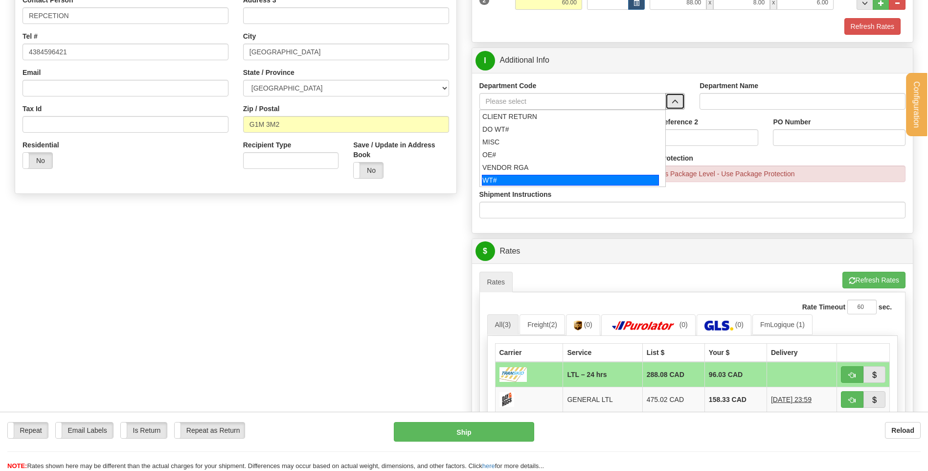
click at [508, 186] on li "WT#" at bounding box center [573, 180] width 186 height 13
type input "WT#"
type input "WAREHOUSE TRANSFERS"
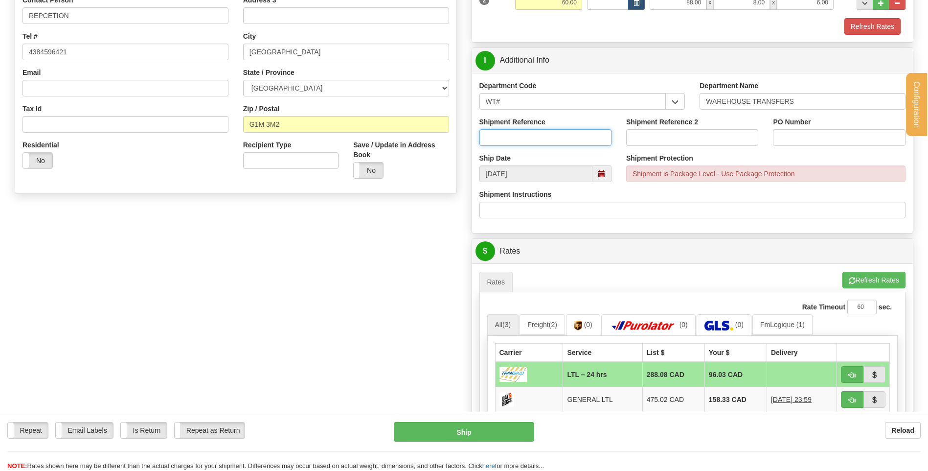
click at [513, 132] on input "Shipment Reference" at bounding box center [545, 137] width 132 height 17
type input "TRANSFERT 08"
drag, startPoint x: 809, startPoint y: 124, endPoint x: 807, endPoint y: 130, distance: 5.7
click at [807, 130] on div "PO Number" at bounding box center [839, 131] width 132 height 29
click at [804, 136] on input "PO Number" at bounding box center [839, 137] width 132 height 17
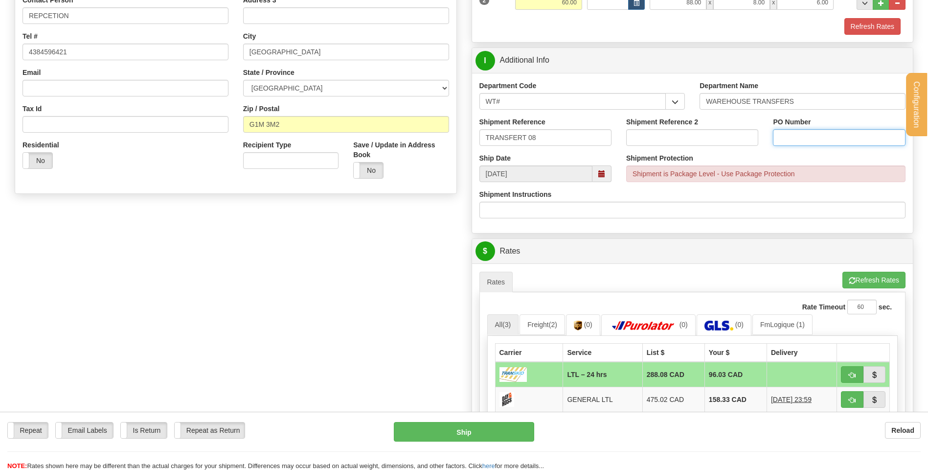
type input "TRANSFERT QUEBEC"
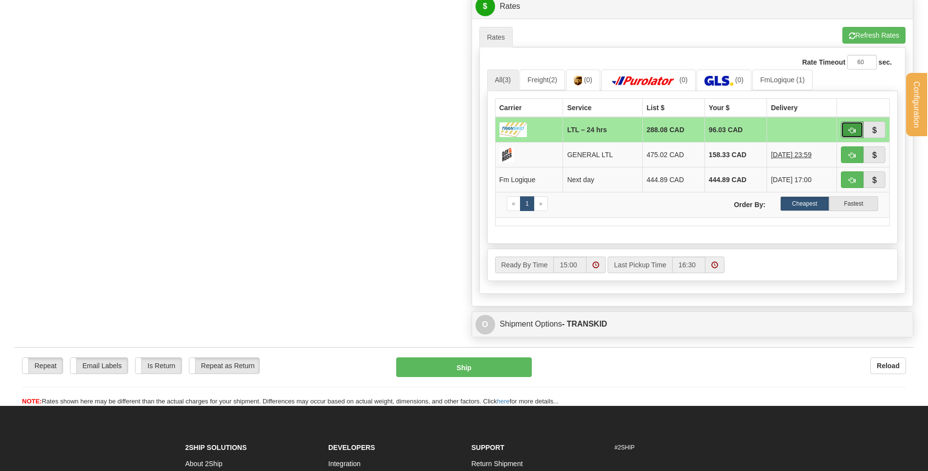
click at [851, 130] on span "button" at bounding box center [852, 130] width 7 height 6
type input "24 hrs"
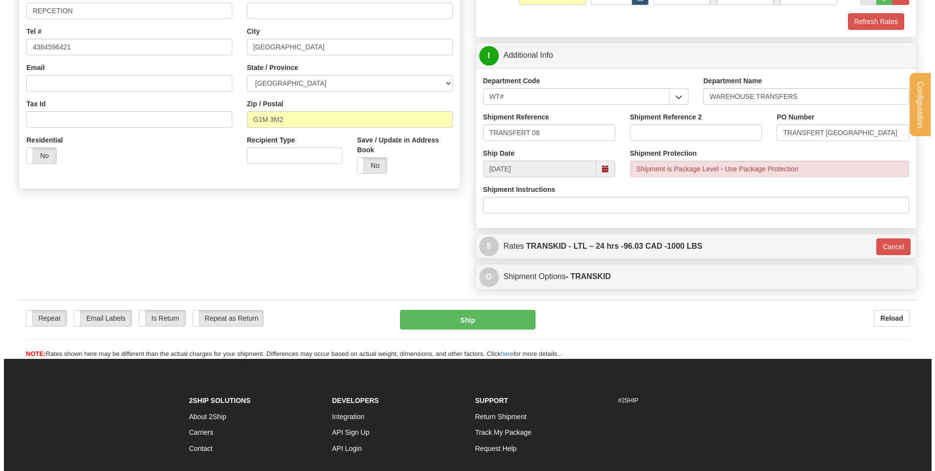
scroll to position [208, 0]
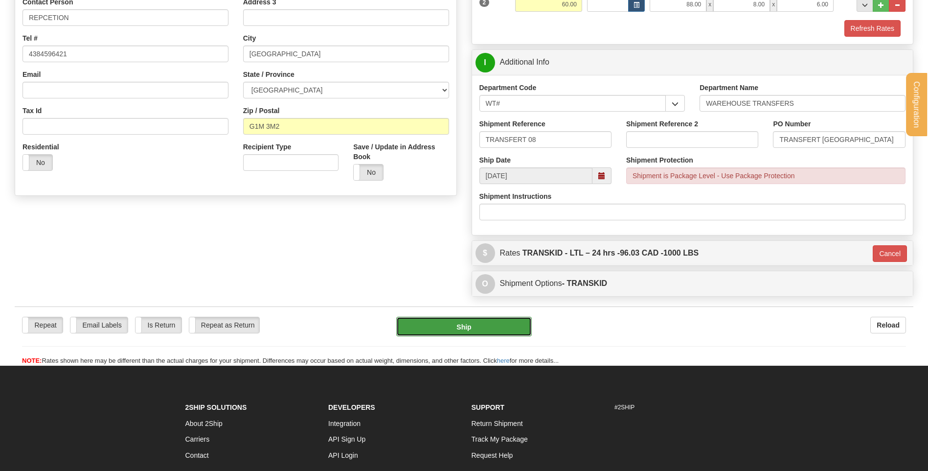
click at [437, 324] on button "Ship" at bounding box center [463, 327] width 135 height 20
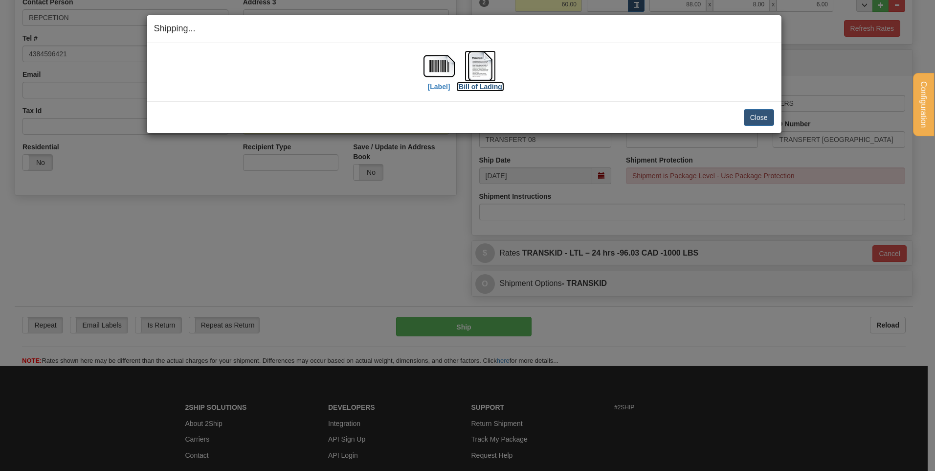
click at [486, 65] on img at bounding box center [480, 65] width 31 height 31
click at [763, 115] on button "Close" at bounding box center [759, 117] width 30 height 17
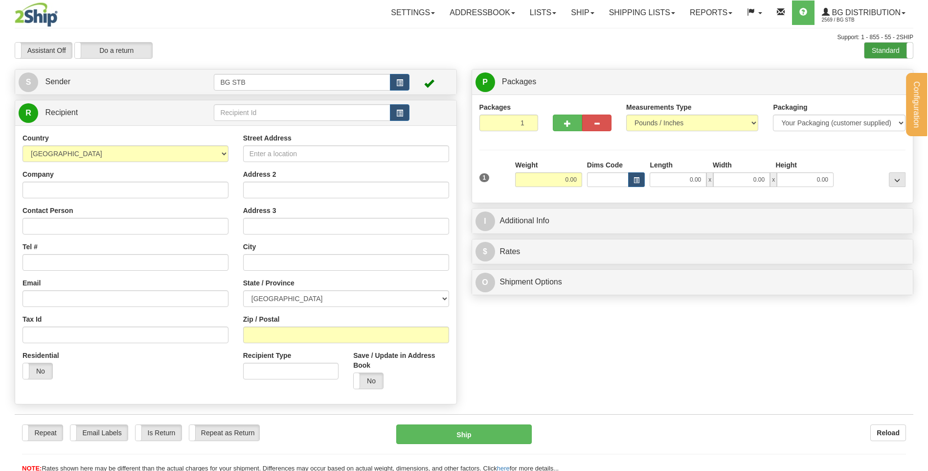
click at [870, 52] on label "Standard" at bounding box center [888, 51] width 48 height 16
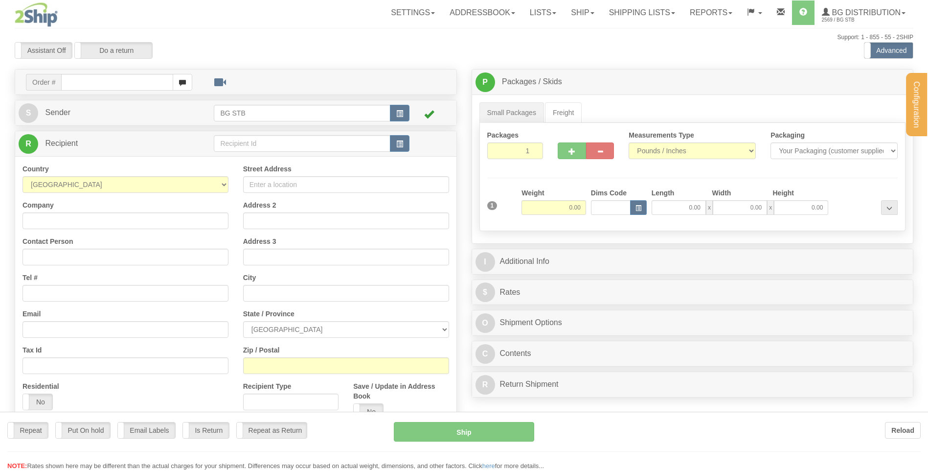
click at [345, 139] on div "Configuration My Configuration Panel Close Configure My Carriers" at bounding box center [464, 275] width 928 height 551
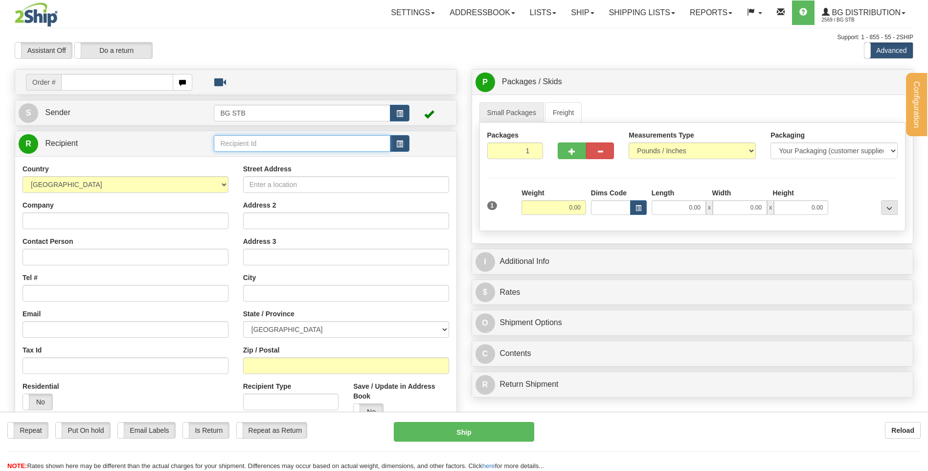
click at [342, 142] on input "text" at bounding box center [302, 143] width 176 height 17
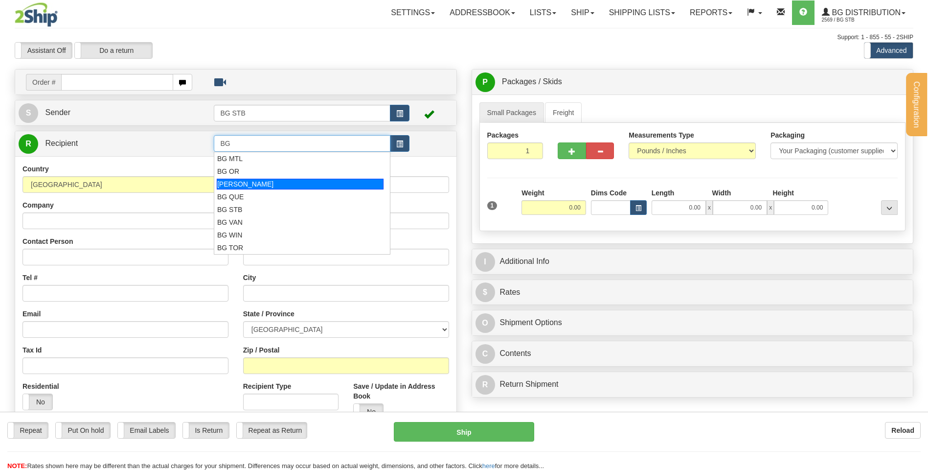
click at [299, 185] on div "BG OTT" at bounding box center [300, 184] width 167 height 11
type input "BG OTT"
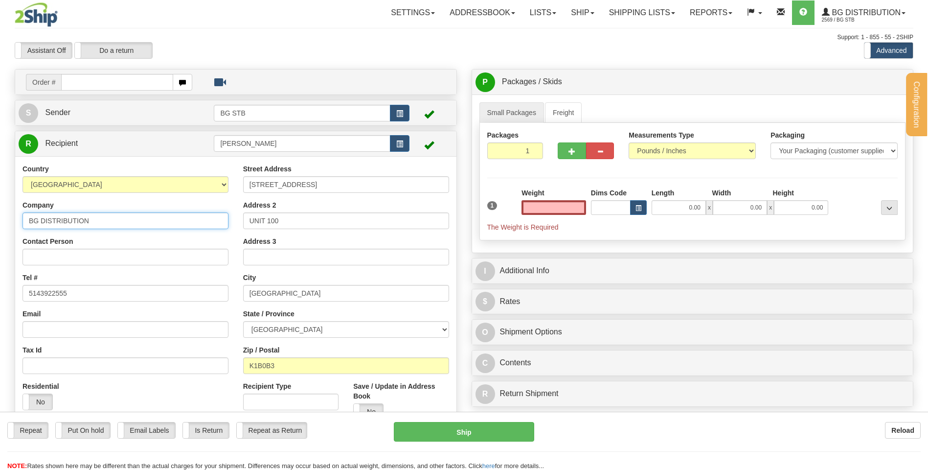
type input "0.00"
click at [130, 218] on input "BG DISTRIBUTION" at bounding box center [126, 220] width 206 height 17
click at [99, 218] on input "BG DISTRIBUTION OTAWA" at bounding box center [126, 220] width 206 height 17
type input "BG DISTRIBUTION OTTAWA"
click at [568, 203] on input "0.00" at bounding box center [553, 207] width 65 height 15
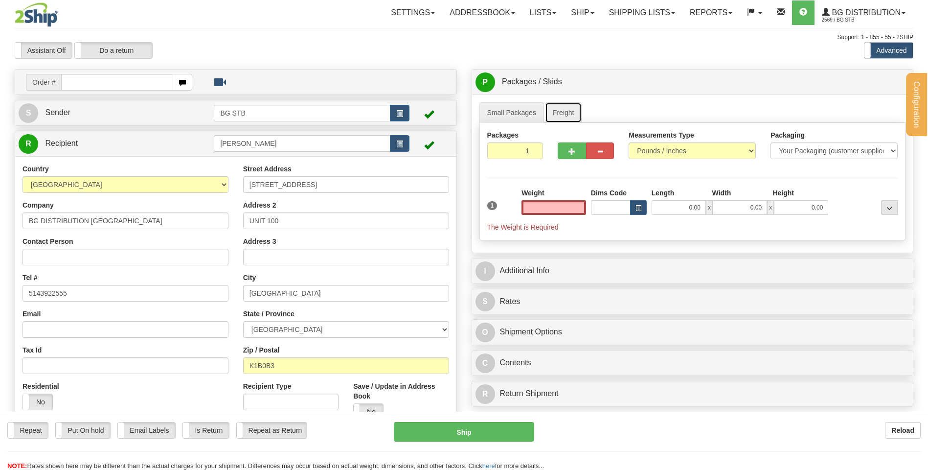
type input "0.00"
click at [565, 116] on link "Freight" at bounding box center [563, 112] width 37 height 21
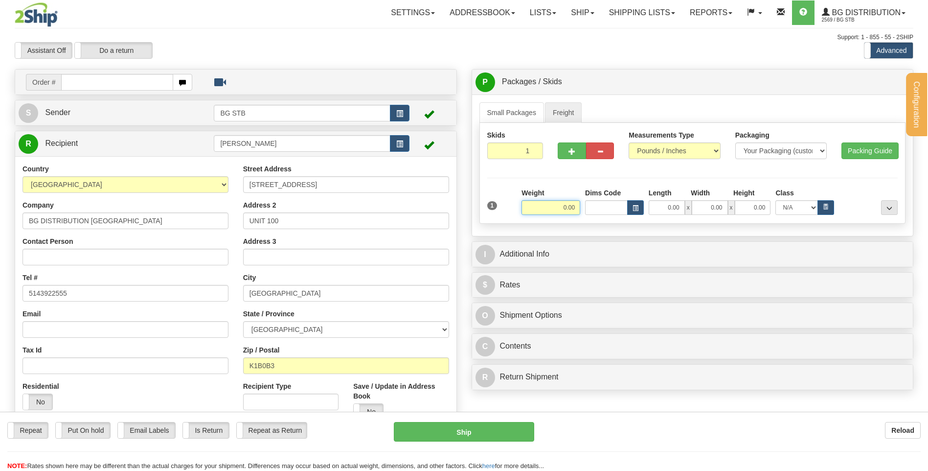
click at [566, 204] on input "0.00" at bounding box center [550, 207] width 59 height 15
type input "230.00"
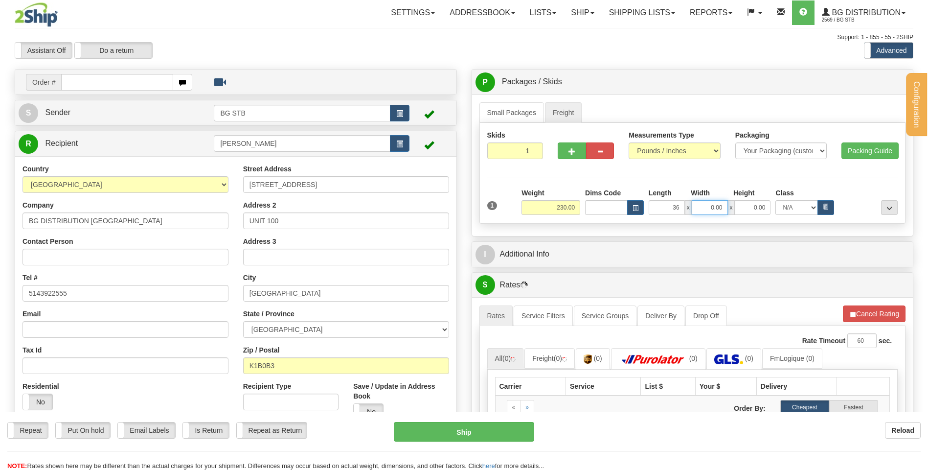
type input "36.00"
type input "1"
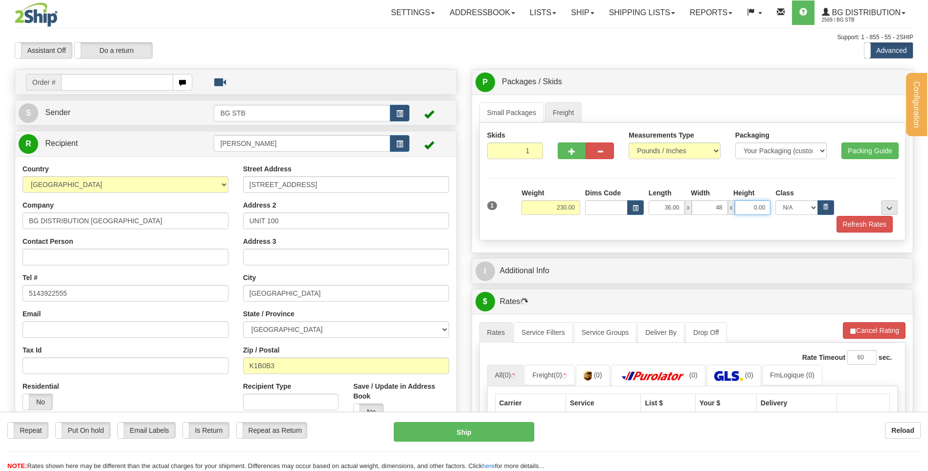
type input "48.00"
click at [742, 201] on input "0.00" at bounding box center [753, 207] width 36 height 15
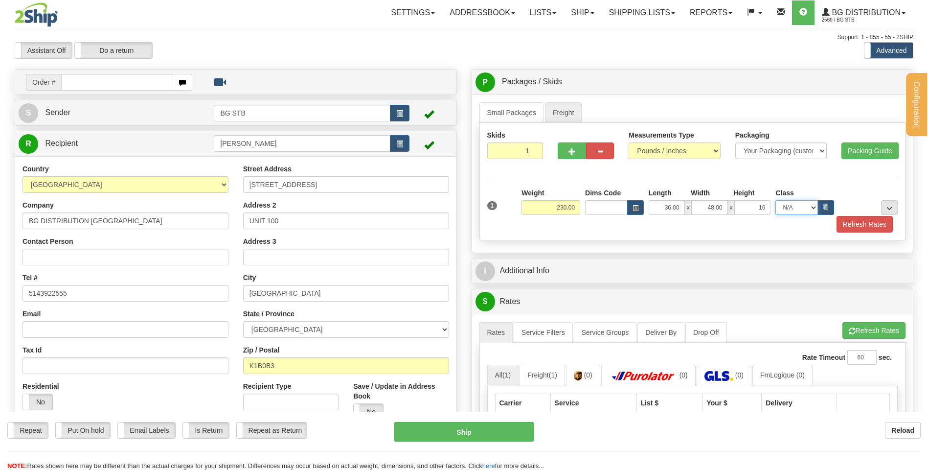
type input "16.00"
click at [893, 205] on button "..." at bounding box center [889, 207] width 17 height 15
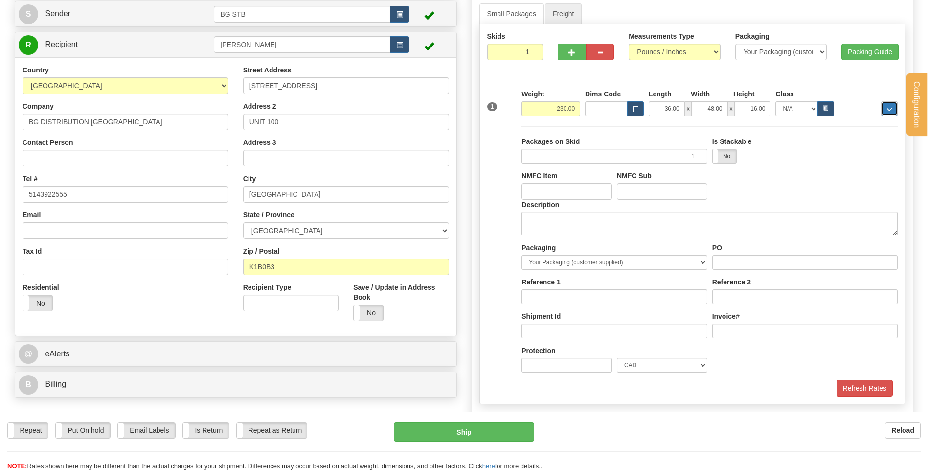
scroll to position [196, 0]
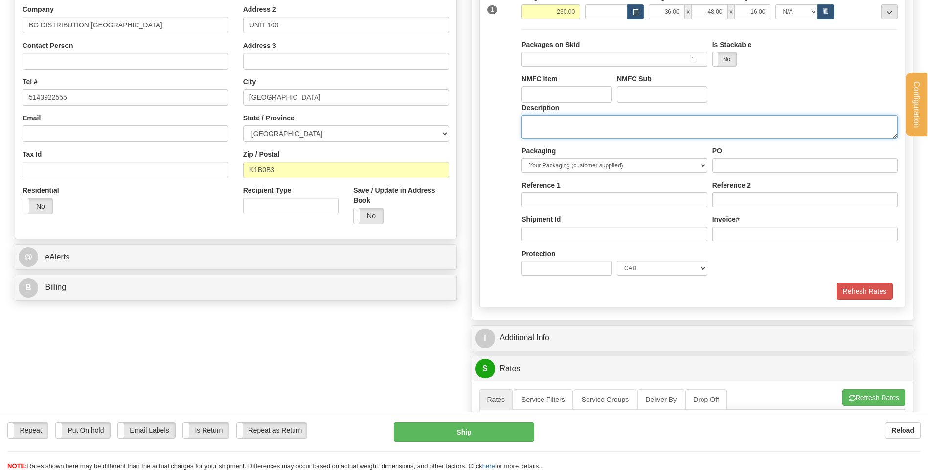
click at [566, 125] on textarea "Description" at bounding box center [709, 126] width 376 height 23
type textarea "1 SKID"
click at [734, 166] on input "PO" at bounding box center [804, 165] width 185 height 15
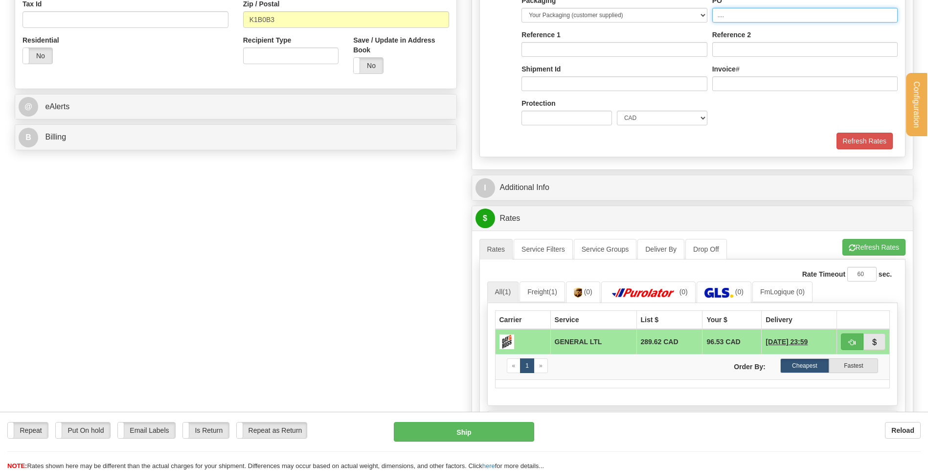
scroll to position [440, 0]
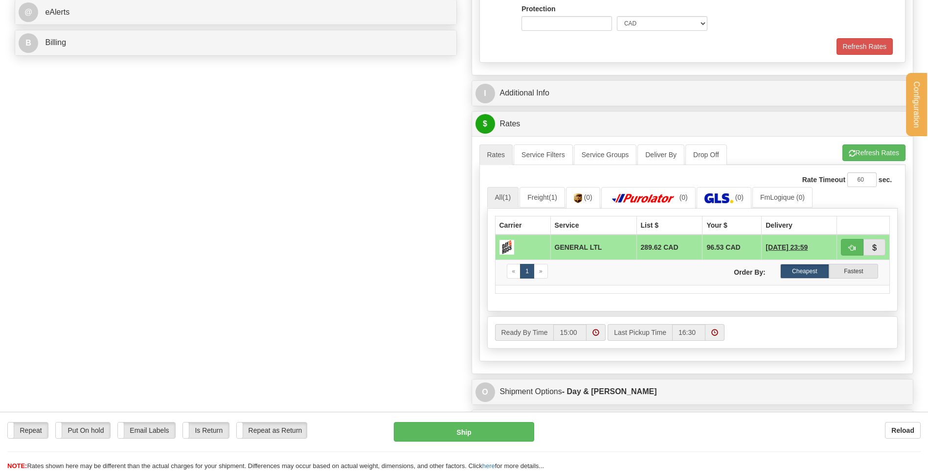
type input "...."
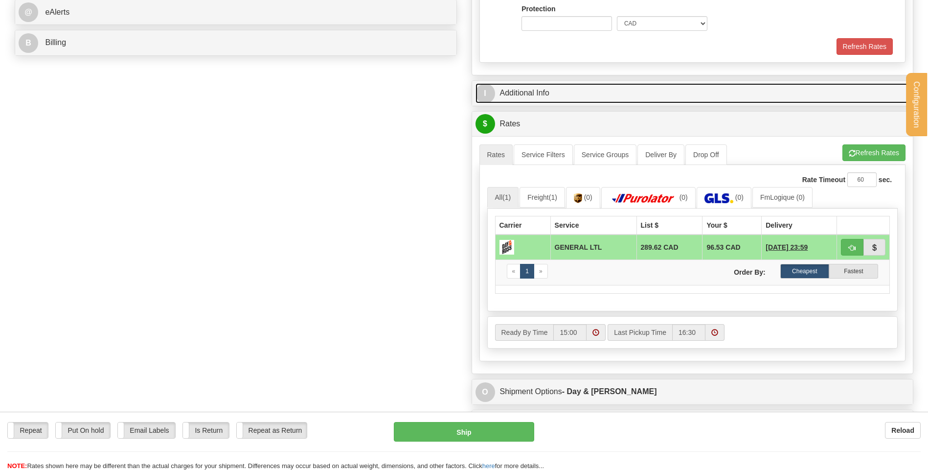
click at [589, 89] on link "I Additional Info" at bounding box center [692, 93] width 434 height 20
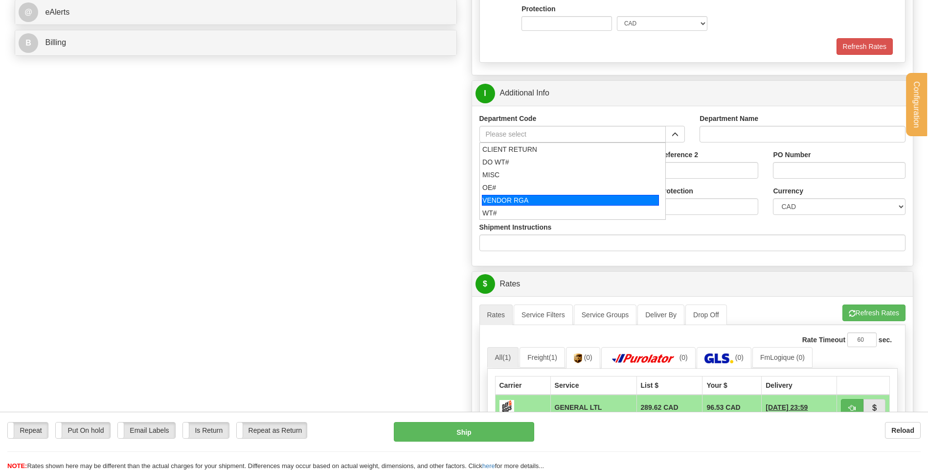
click at [525, 182] on div "OE#" at bounding box center [570, 187] width 176 height 10
type input "OE#"
type input "ORDERS"
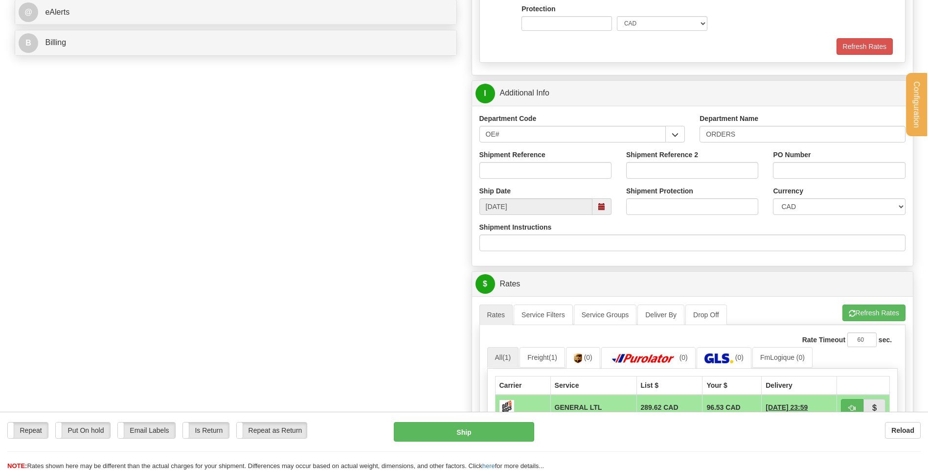
drag, startPoint x: 521, startPoint y: 144, endPoint x: 516, endPoint y: 138, distance: 7.3
click at [517, 139] on div "Department Code OE# CLIENT RETURN DO WT# MISC OE# VENDOR RGA WT#" at bounding box center [582, 131] width 221 height 36
drag, startPoint x: 516, startPoint y: 138, endPoint x: 393, endPoint y: 157, distance: 124.1
click at [394, 150] on div "Create a label for the return Create Pickup Without Label Order #" at bounding box center [463, 130] width 913 height 1002
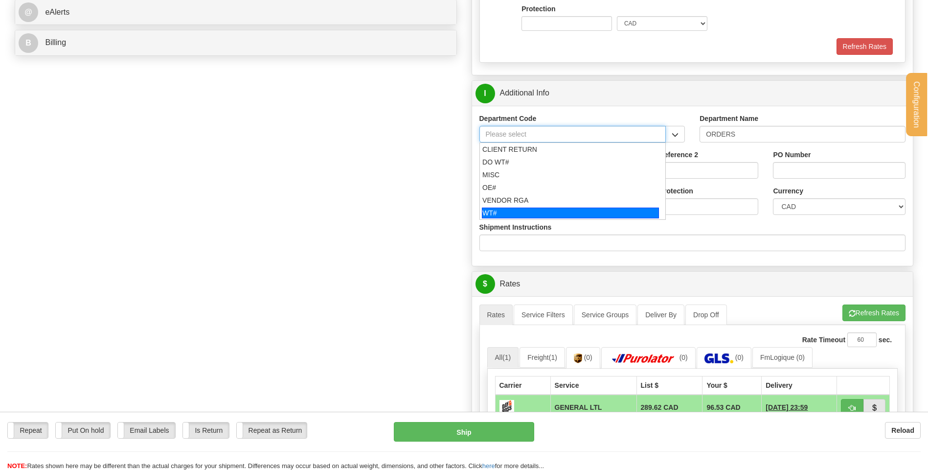
click at [509, 212] on div "WT#" at bounding box center [570, 212] width 177 height 11
type input "WT#"
type input "WAREHOUSE TRANSFERS"
type input "WT#"
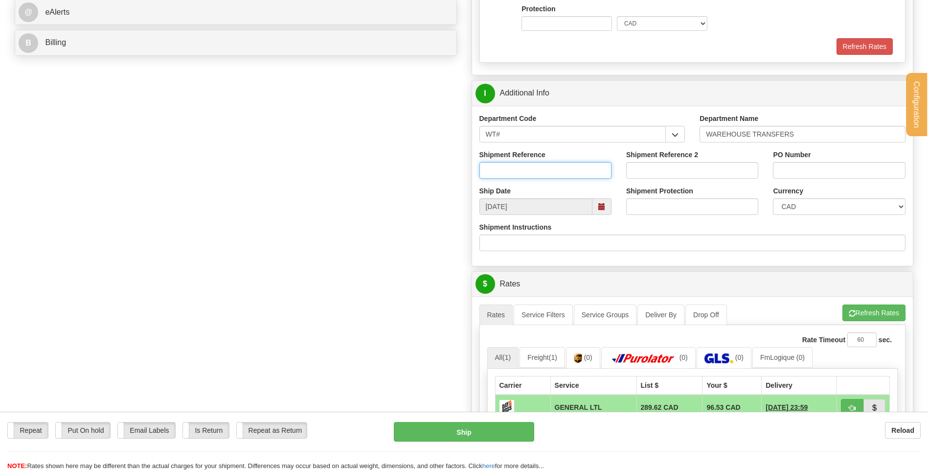
click at [514, 176] on input "Shipment Reference" at bounding box center [545, 170] width 132 height 17
type input "TRANSFERT 08"
click at [791, 170] on input "PO Number" at bounding box center [839, 170] width 132 height 17
type input "TRANSFERT OTTAWA"
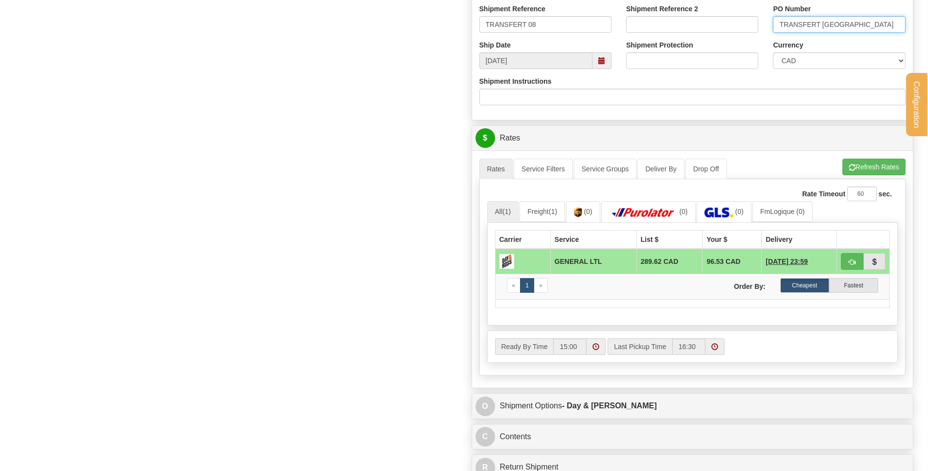
scroll to position [685, 0]
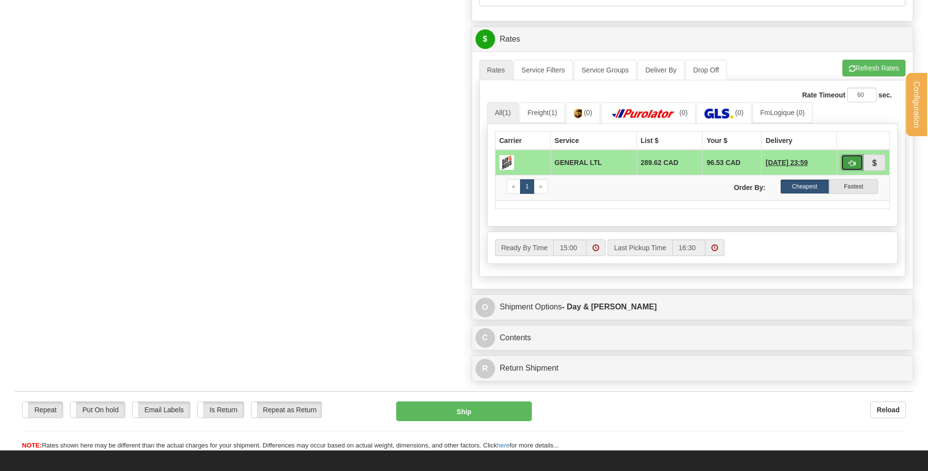
click at [858, 166] on button "button" at bounding box center [852, 162] width 23 height 17
type input "GL"
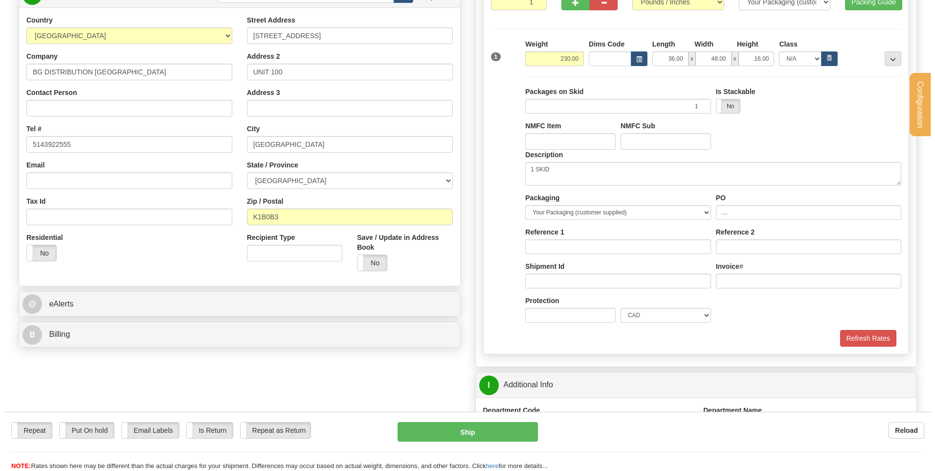
scroll to position [196, 0]
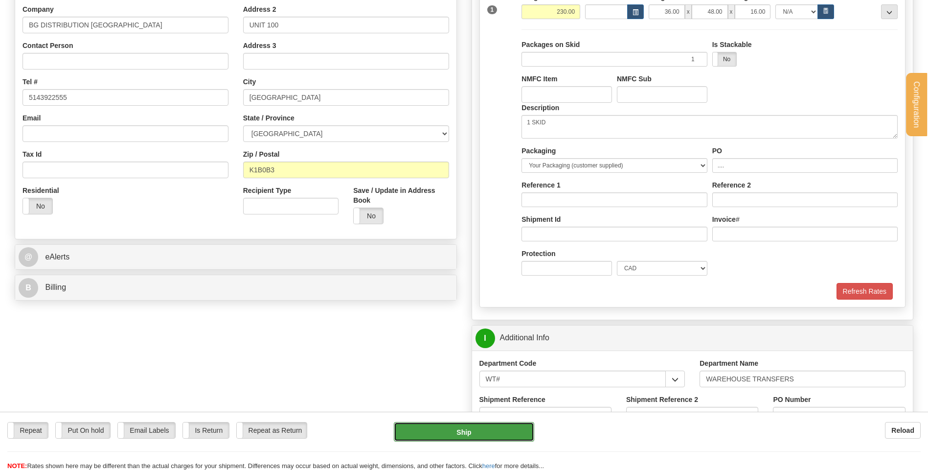
click at [470, 432] on button "Ship" at bounding box center [464, 432] width 140 height 20
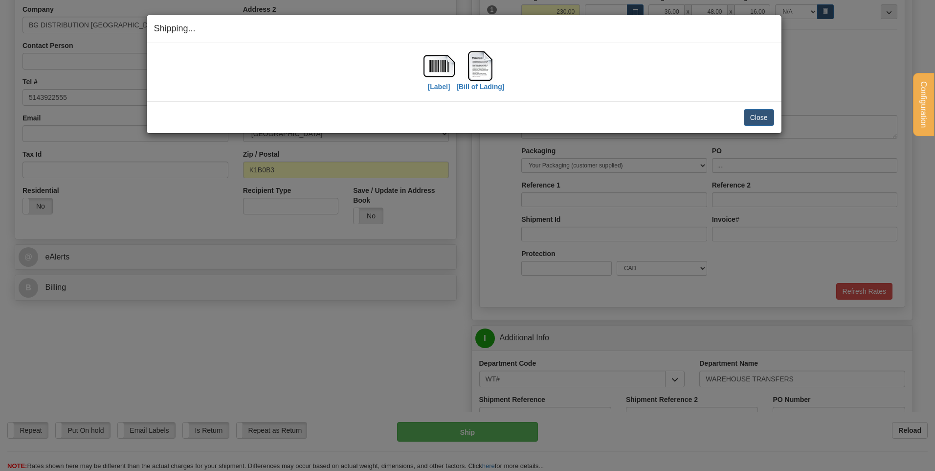
click at [455, 71] on div "[Label] [Bill of Lading]" at bounding box center [464, 72] width 620 height 44
click at [453, 73] on img at bounding box center [439, 65] width 31 height 31
click at [475, 62] on img at bounding box center [480, 65] width 31 height 31
click at [756, 115] on button "Close" at bounding box center [759, 117] width 30 height 17
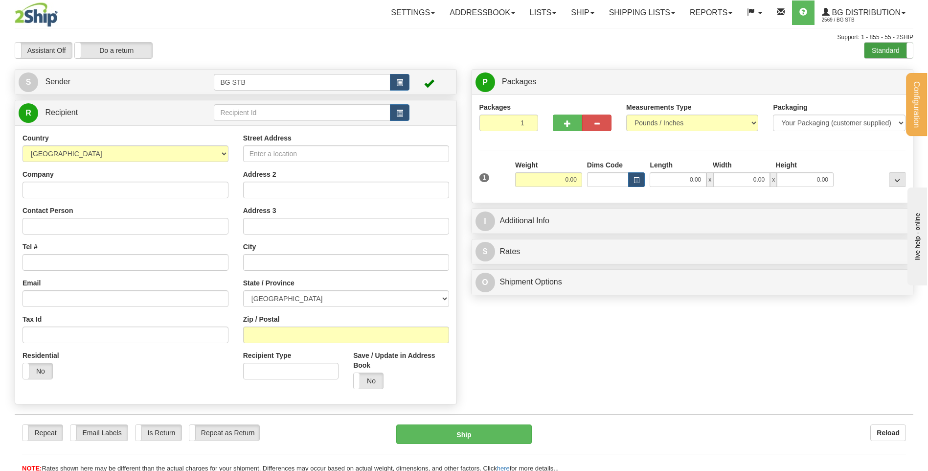
click at [887, 47] on label "Standard" at bounding box center [888, 51] width 48 height 16
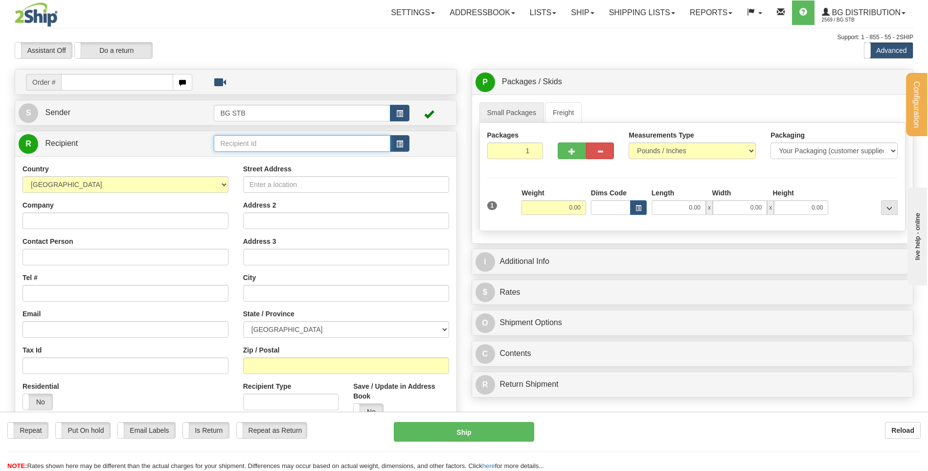
click at [229, 141] on input "text" at bounding box center [302, 143] width 176 height 17
type input "BG TOR"
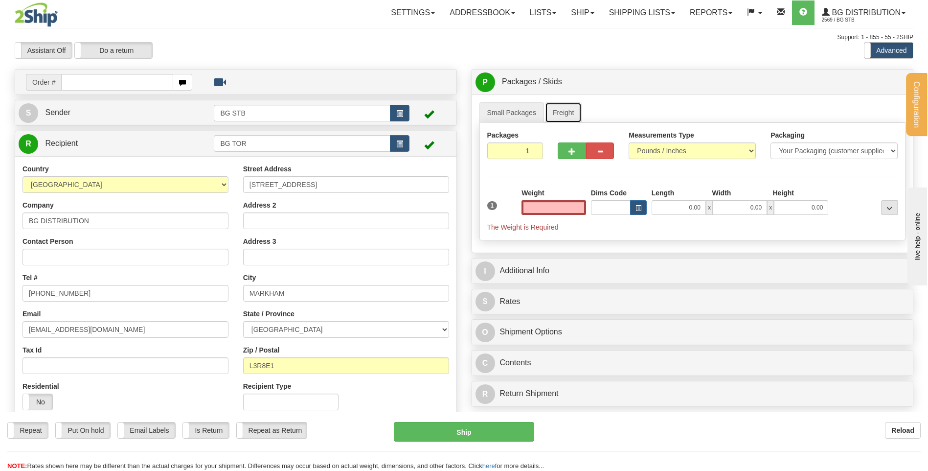
type input "0.00"
click at [557, 116] on link "Freight" at bounding box center [563, 112] width 37 height 21
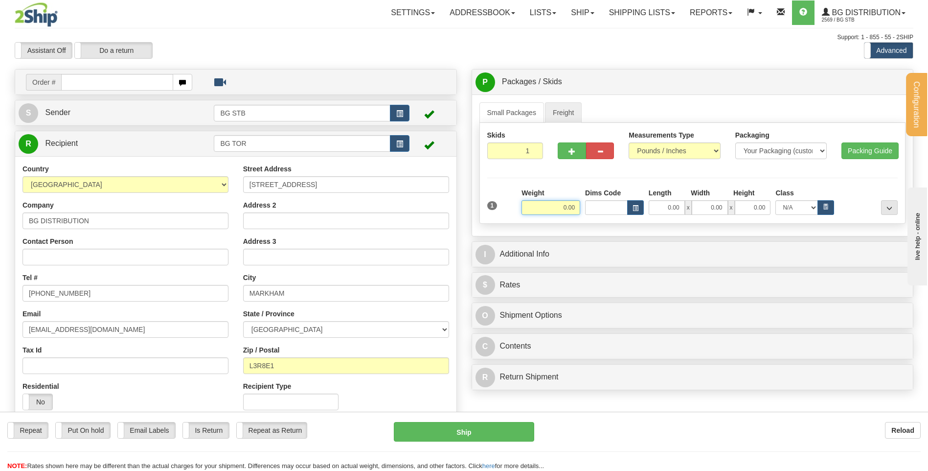
click at [564, 205] on input "0.00" at bounding box center [550, 207] width 59 height 15
type input "234.00"
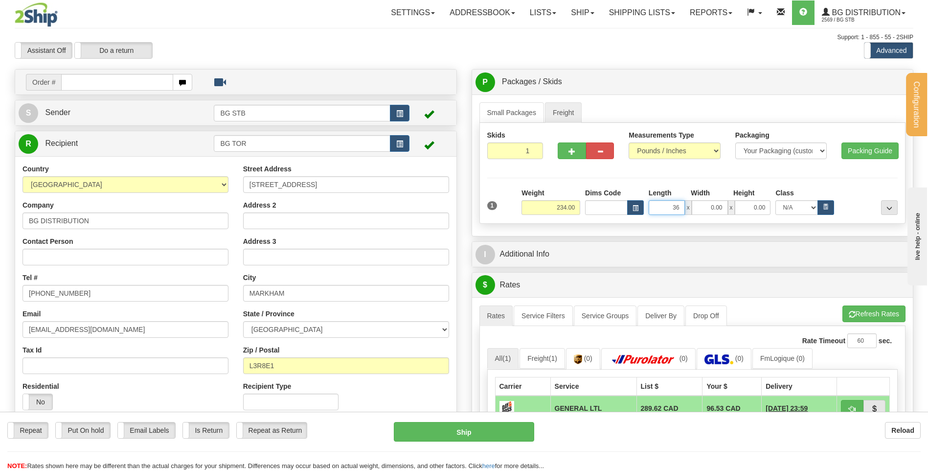
type input "36.00"
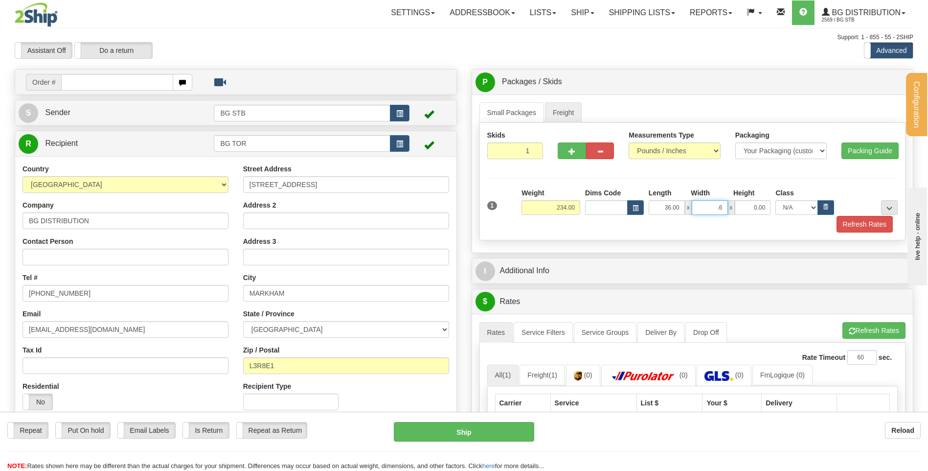
type input "."
type input "36.00"
type input "16.00"
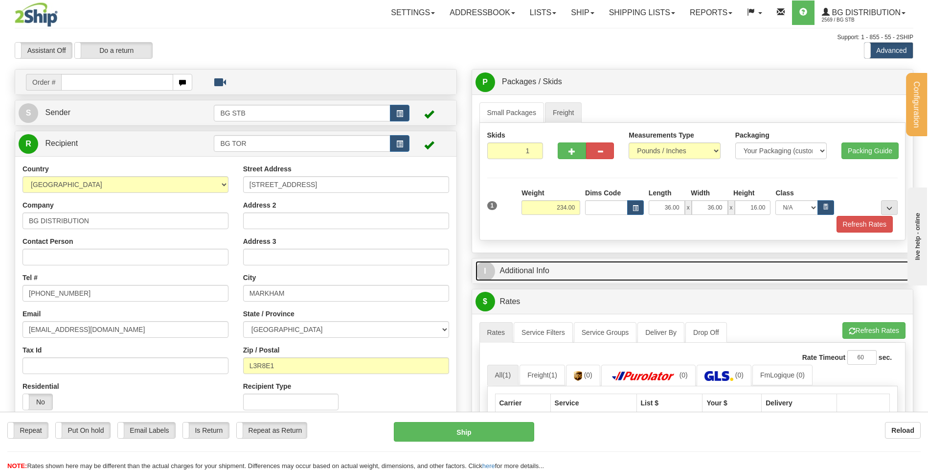
click at [558, 274] on link "I Additional Info" at bounding box center [692, 271] width 434 height 20
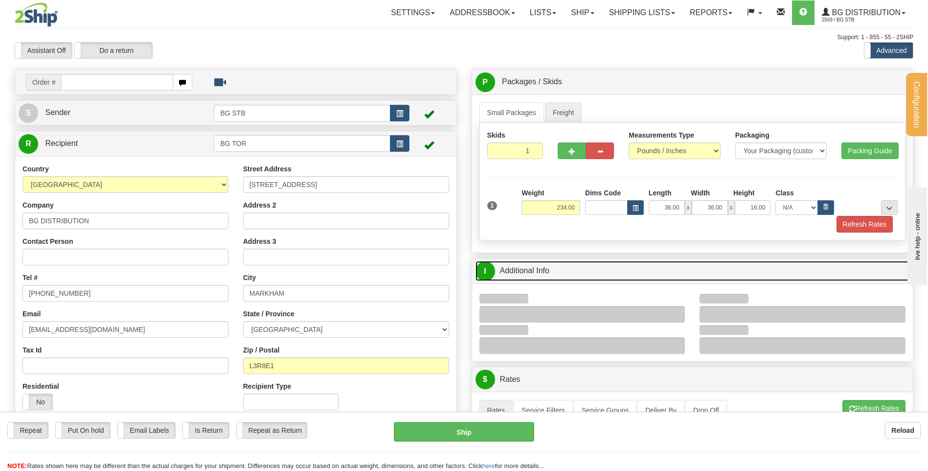
scroll to position [196, 0]
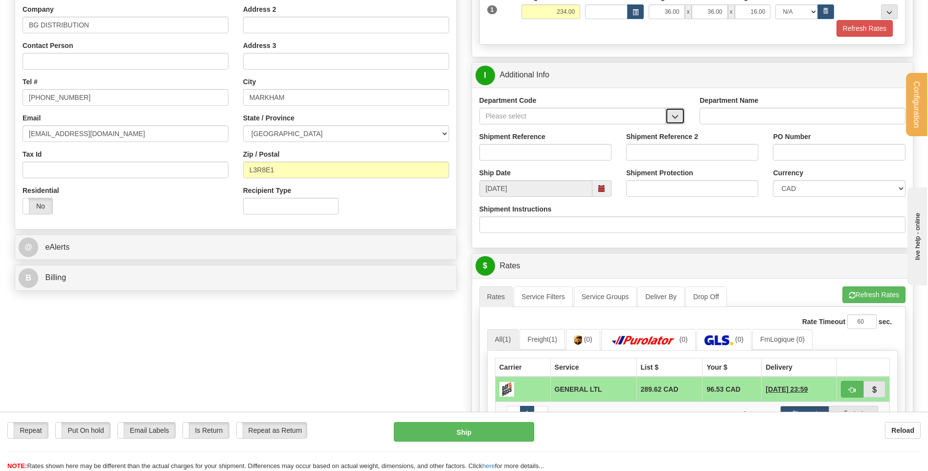
click at [679, 116] on span "button" at bounding box center [675, 116] width 7 height 6
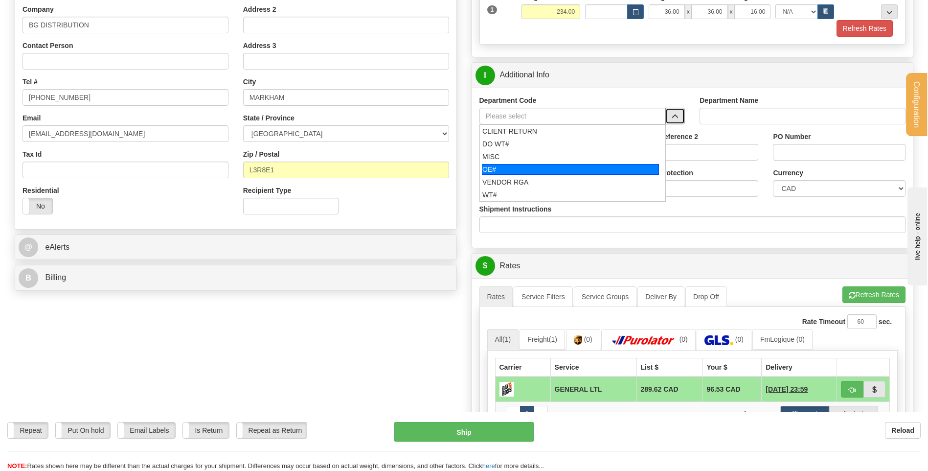
click at [504, 164] on div "OE#" at bounding box center [570, 169] width 177 height 11
type input "OE#"
type input "ORDERS"
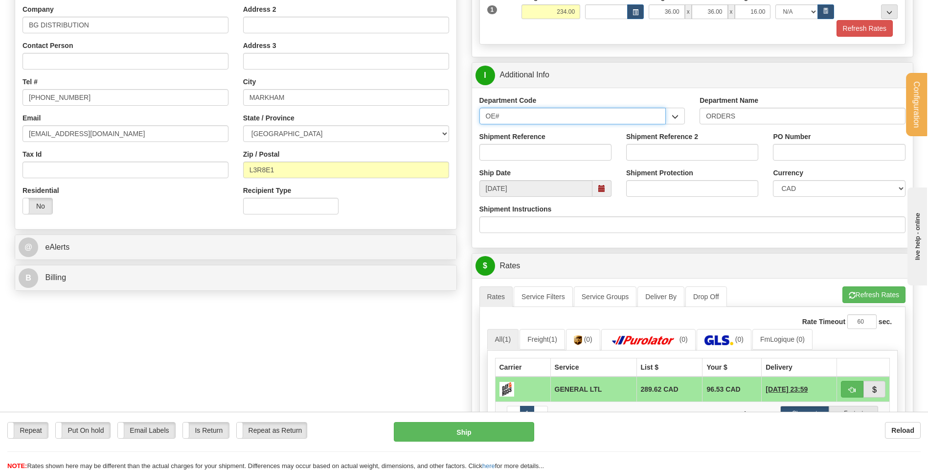
drag, startPoint x: 476, startPoint y: 114, endPoint x: 457, endPoint y: 119, distance: 19.2
type input "<"
click at [498, 110] on input "<" at bounding box center [572, 116] width 187 height 17
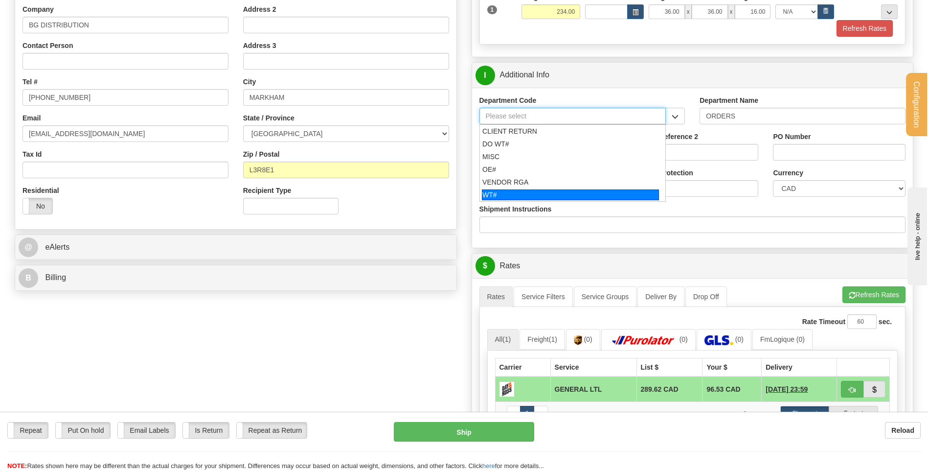
click at [540, 189] on div "WT#" at bounding box center [570, 194] width 177 height 11
type input "WT#"
type input "WAREHOUSE TRANSFERS"
type input "WT#"
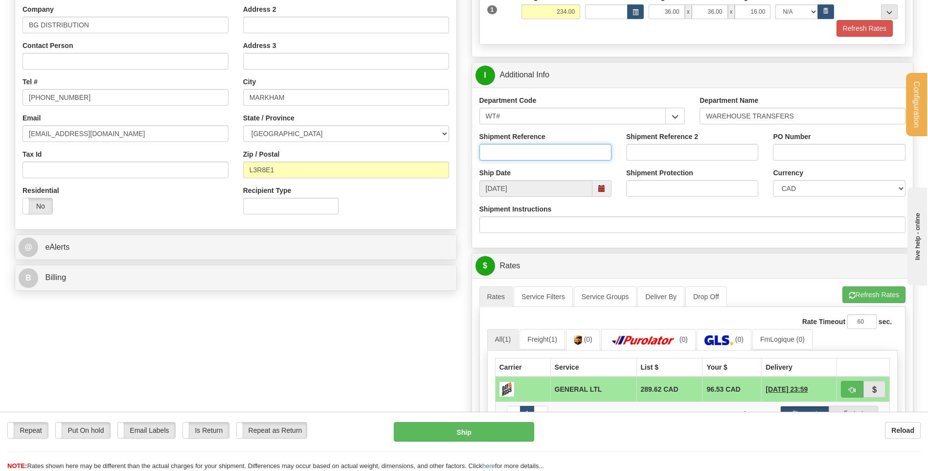
click at [528, 154] on input "Shipment Reference" at bounding box center [545, 152] width 132 height 17
type input "TRANSFERT 08"
click at [788, 149] on input "PO Number" at bounding box center [839, 152] width 132 height 17
type input "TRANSFERT [GEOGRAPHIC_DATA]"
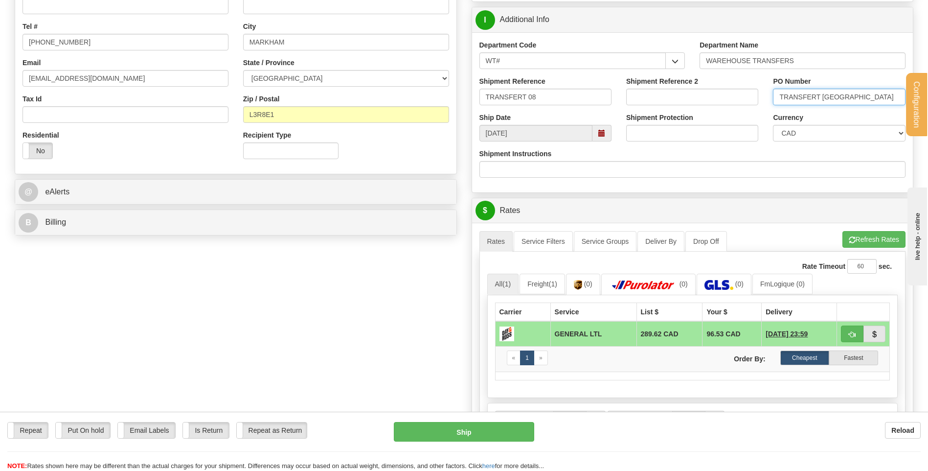
scroll to position [440, 0]
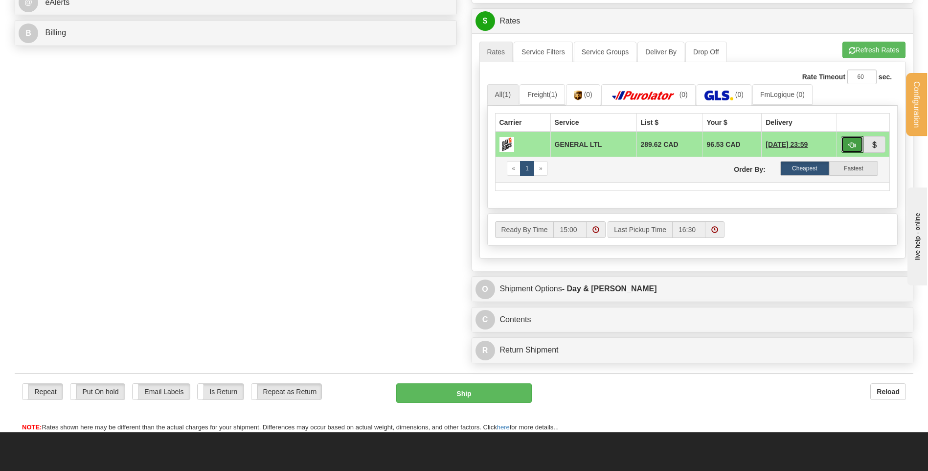
drag, startPoint x: 857, startPoint y: 140, endPoint x: 717, endPoint y: 163, distance: 141.9
click at [857, 140] on button "button" at bounding box center [852, 144] width 23 height 17
type input "GL"
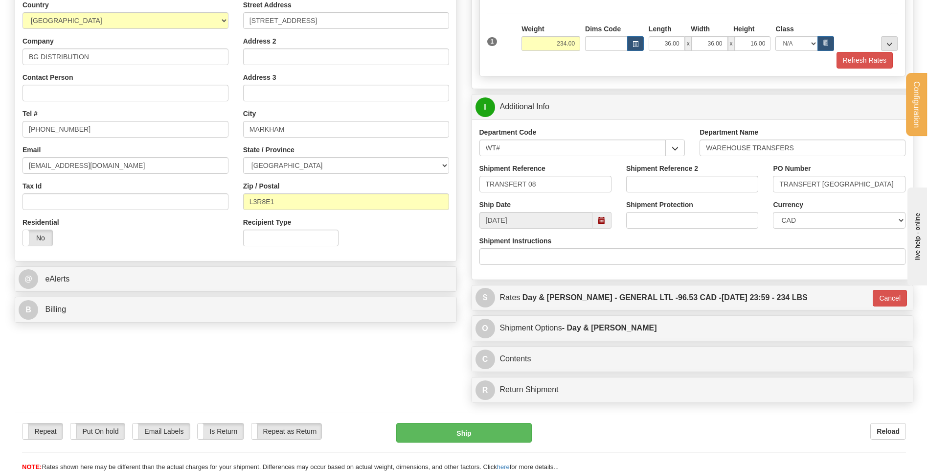
scroll to position [64, 0]
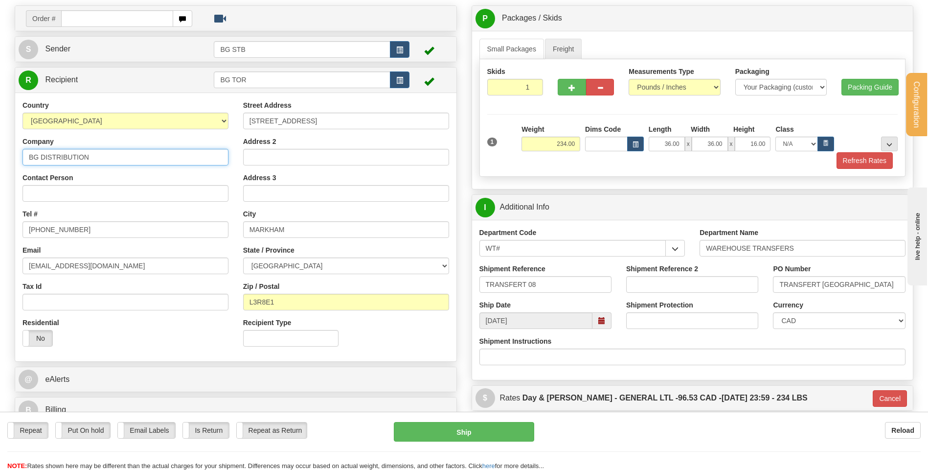
click at [178, 152] on input "BG DISTRIBUTION" at bounding box center [126, 157] width 206 height 17
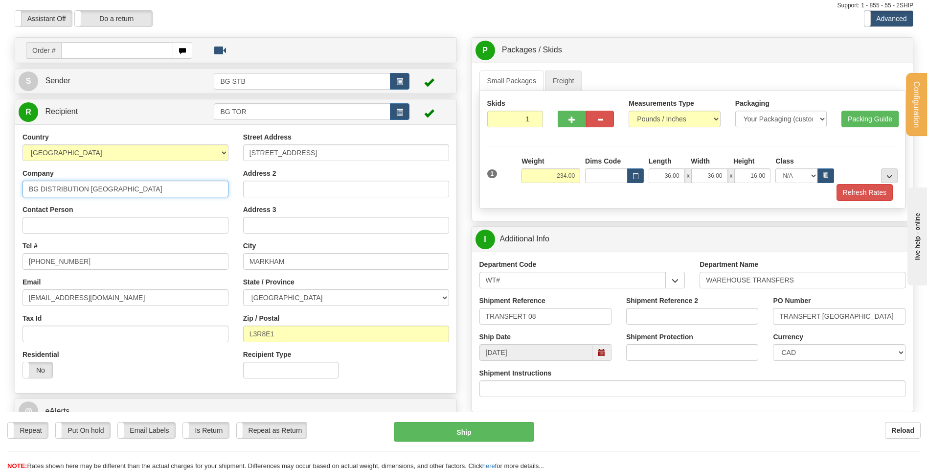
scroll to position [15, 0]
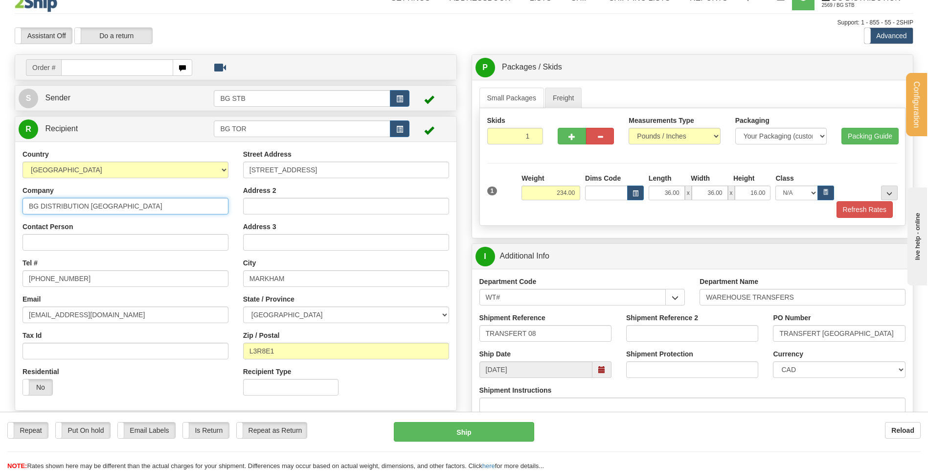
type input "BG DISTRIBUTION [GEOGRAPHIC_DATA]"
click at [562, 98] on link "Freight" at bounding box center [563, 98] width 37 height 21
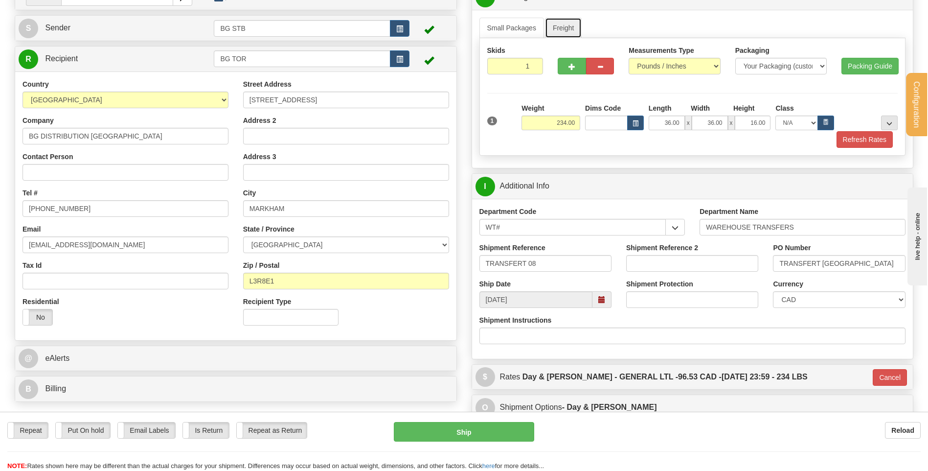
scroll to position [161, 0]
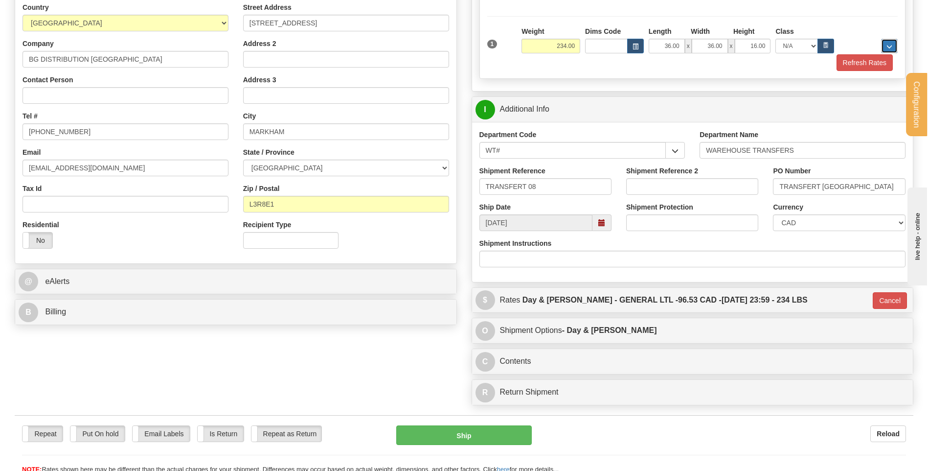
click at [888, 44] on span "..." at bounding box center [889, 46] width 6 height 5
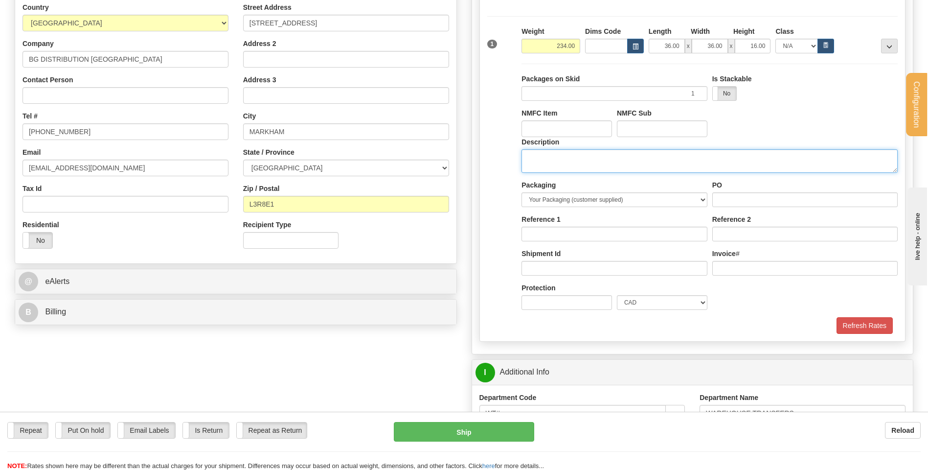
click at [574, 154] on textarea "Description" at bounding box center [709, 160] width 376 height 23
type textarea "2"
type textarea "1 SKID"
click at [750, 199] on input "PO" at bounding box center [804, 199] width 185 height 15
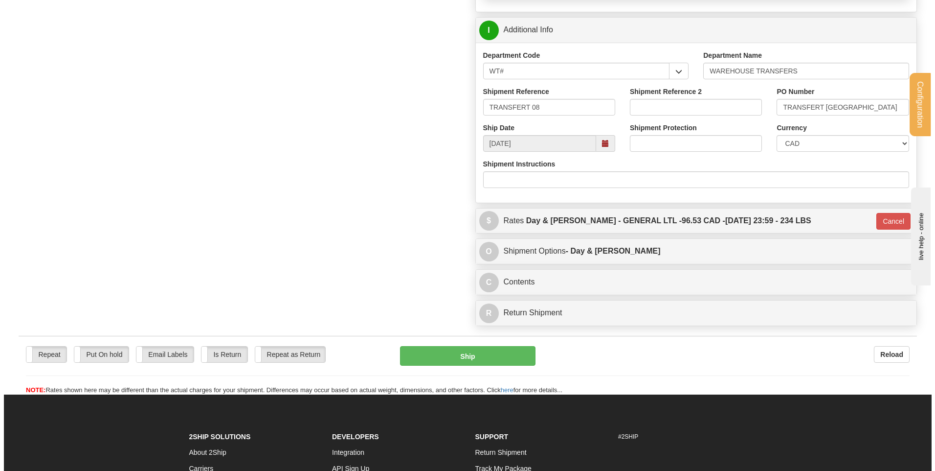
scroll to position [504, 0]
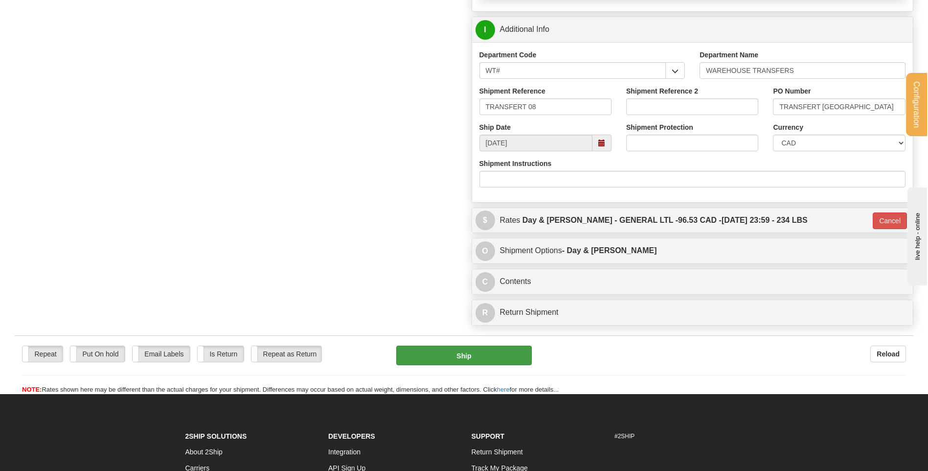
type input "...."
click at [512, 350] on button "Ship" at bounding box center [463, 355] width 135 height 20
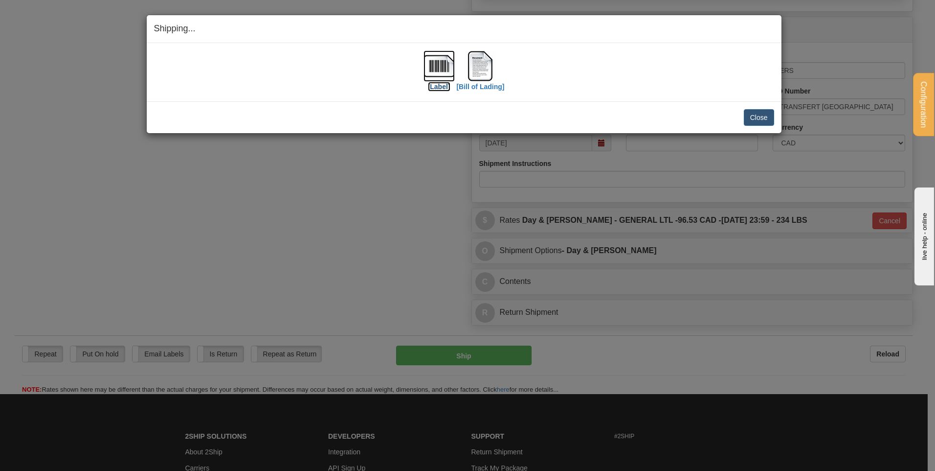
click at [441, 67] on img at bounding box center [439, 65] width 31 height 31
click at [464, 62] on div "[Bill of Lading]" at bounding box center [480, 72] width 48 height 44
click at [476, 62] on img at bounding box center [480, 65] width 31 height 31
click at [763, 117] on button "Close" at bounding box center [759, 117] width 30 height 17
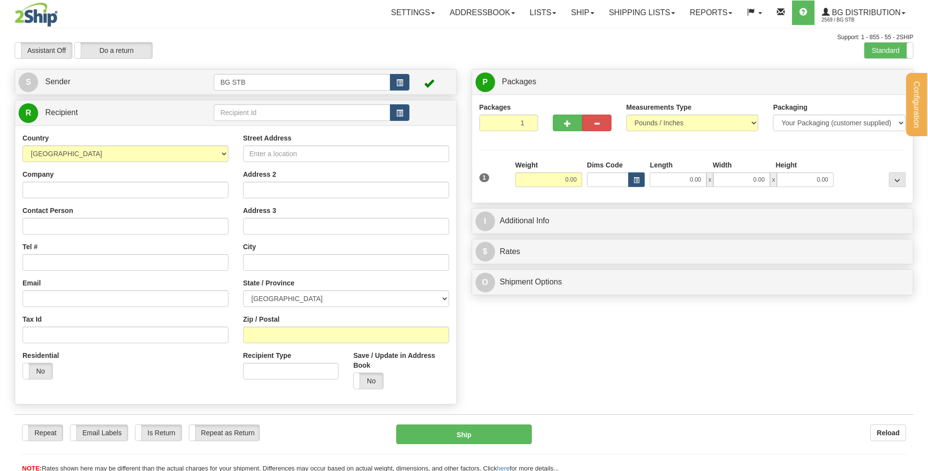
click at [886, 38] on div "Support: 1 - 855 - 55 - 2SHIP" at bounding box center [464, 37] width 899 height 8
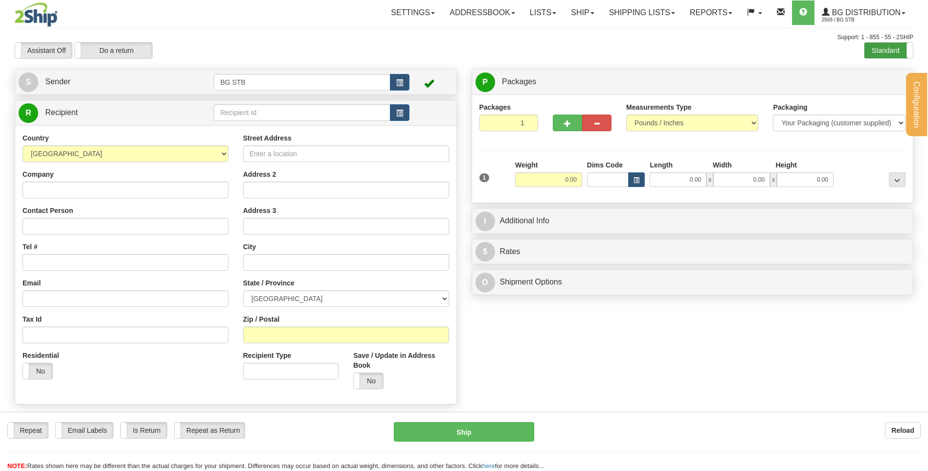
click at [886, 45] on label "Standard" at bounding box center [888, 51] width 48 height 16
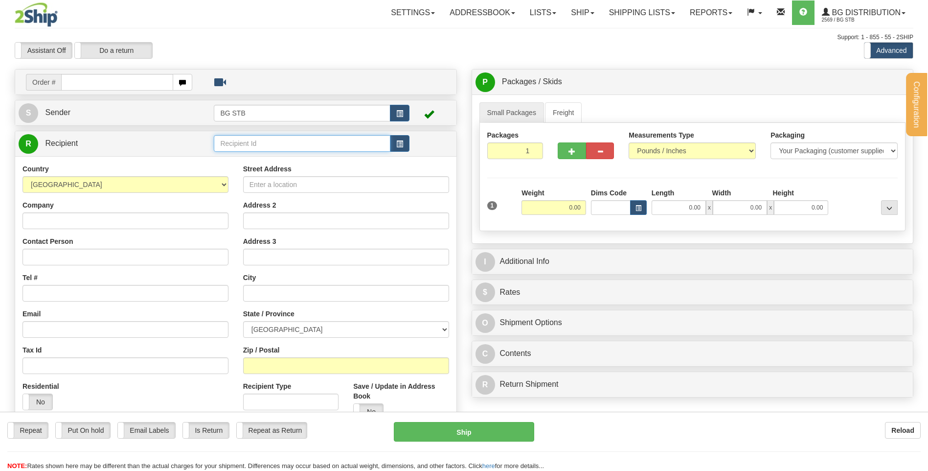
click at [281, 143] on input "text" at bounding box center [302, 143] width 176 height 17
type input "BG VAN"
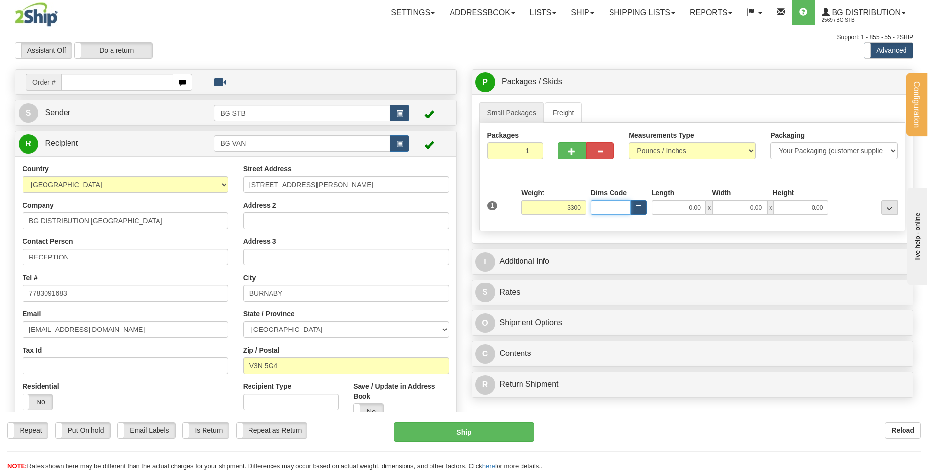
type input "3300.00"
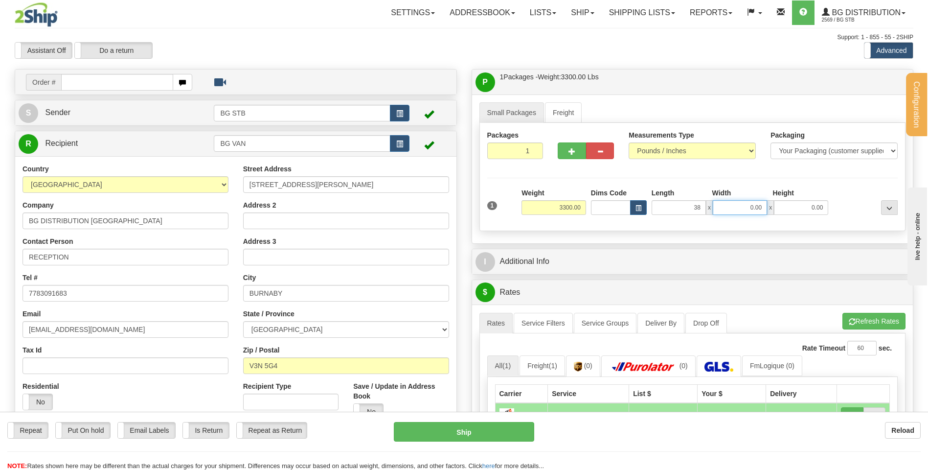
type input "38.00"
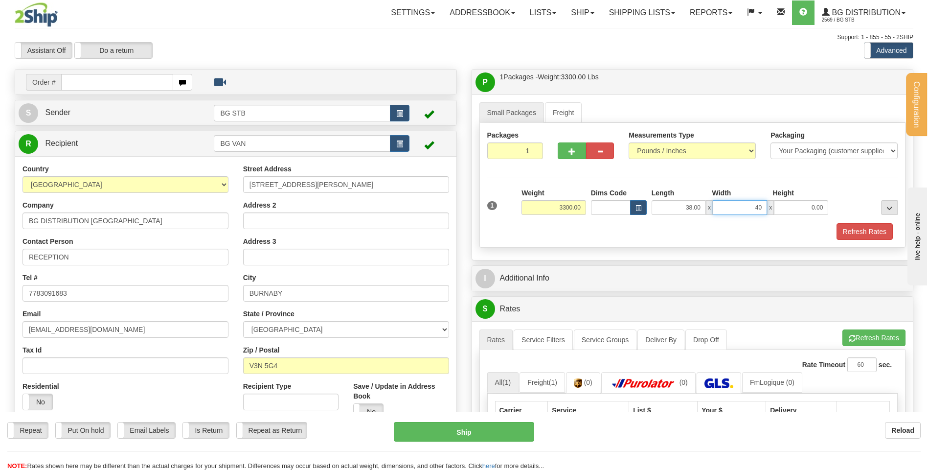
type input "40.00"
type input "51.00"
click at [886, 210] on span "..." at bounding box center [889, 207] width 6 height 5
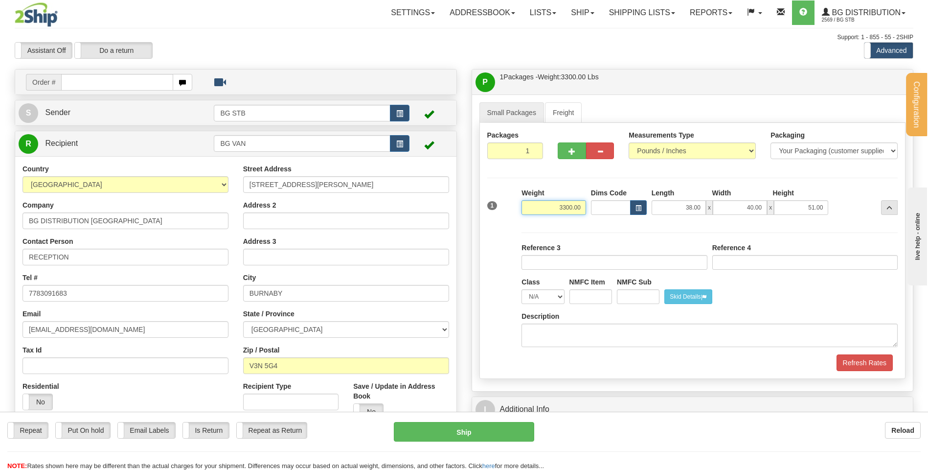
drag, startPoint x: 549, startPoint y: 207, endPoint x: 651, endPoint y: 206, distance: 101.3
click at [665, 200] on div "1 Weight 3300.00 Dims Code x" at bounding box center [693, 205] width 416 height 35
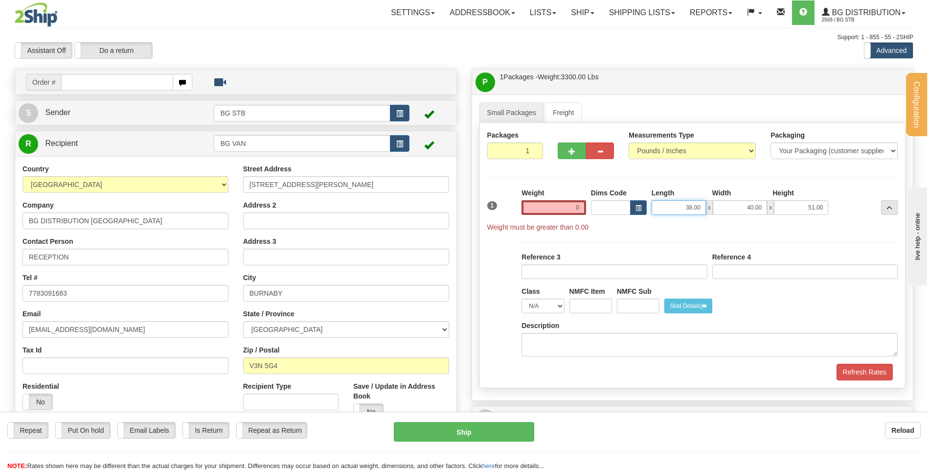
type input "0.00"
drag, startPoint x: 712, startPoint y: 207, endPoint x: 758, endPoint y: 208, distance: 46.0
click at [757, 207] on div "38.00 x 40.00 x 51.00" at bounding box center [740, 207] width 177 height 15
type input "0.00"
drag, startPoint x: 741, startPoint y: 205, endPoint x: 809, endPoint y: 207, distance: 67.5
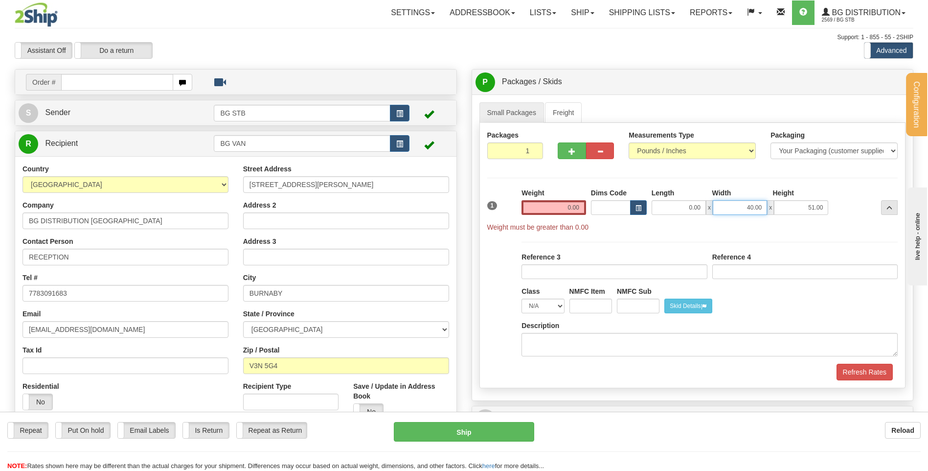
click at [809, 207] on div "0.00 x 40.00 x 51.00" at bounding box center [740, 207] width 177 height 15
type input "0.00"
drag, startPoint x: 795, startPoint y: 205, endPoint x: 848, endPoint y: 193, distance: 54.7
click at [851, 194] on div "1 Weight 0.00 Dims Code 0.00" at bounding box center [693, 210] width 416 height 44
type input "0.00"
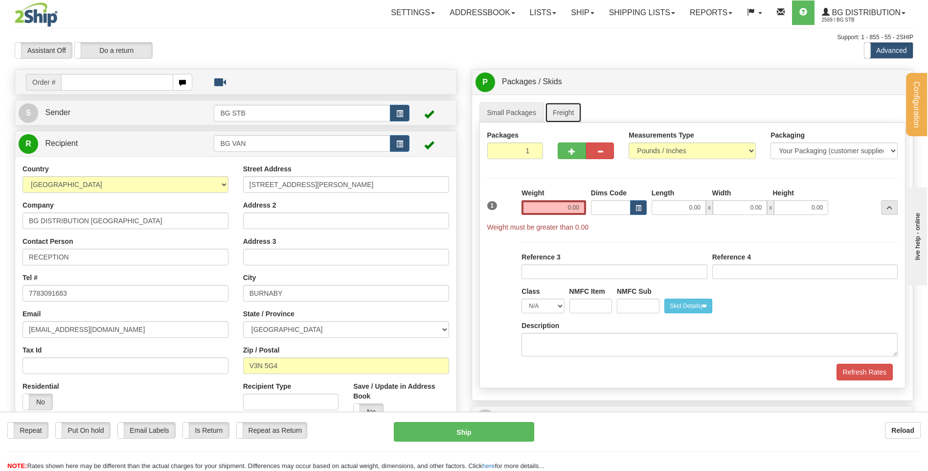
click at [565, 113] on link "Freight" at bounding box center [563, 112] width 37 height 21
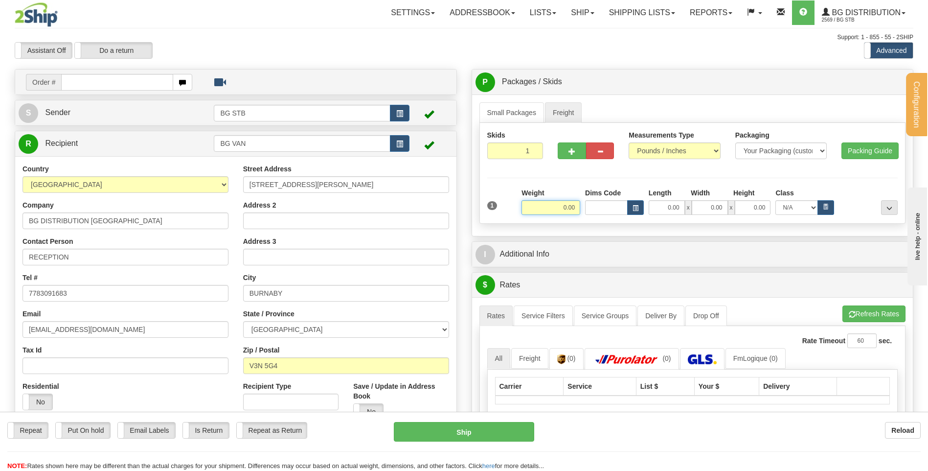
click at [560, 200] on input "0.00" at bounding box center [550, 207] width 59 height 15
type input "3300.00"
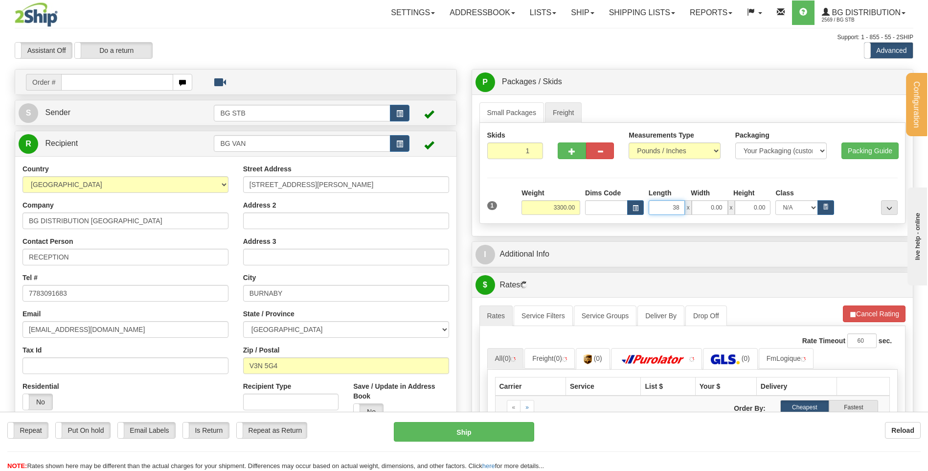
type input "38.00"
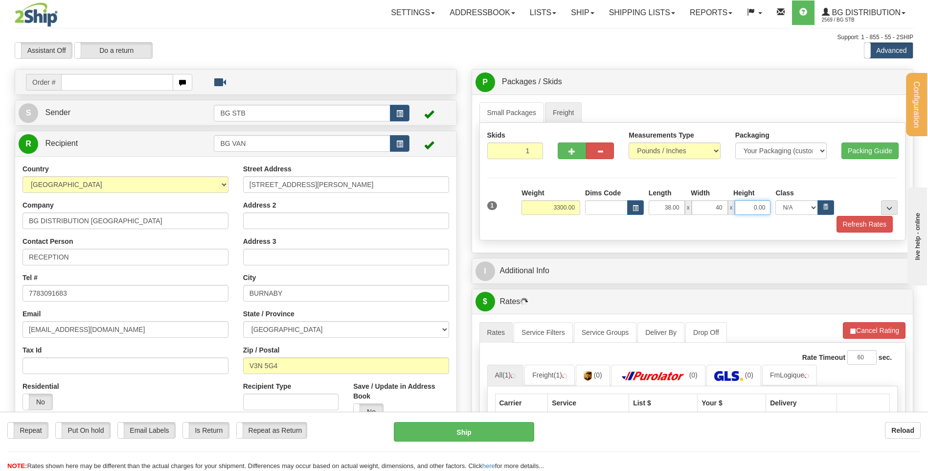
type input "40.00"
type input "51.00"
click at [884, 204] on button "..." at bounding box center [889, 207] width 17 height 15
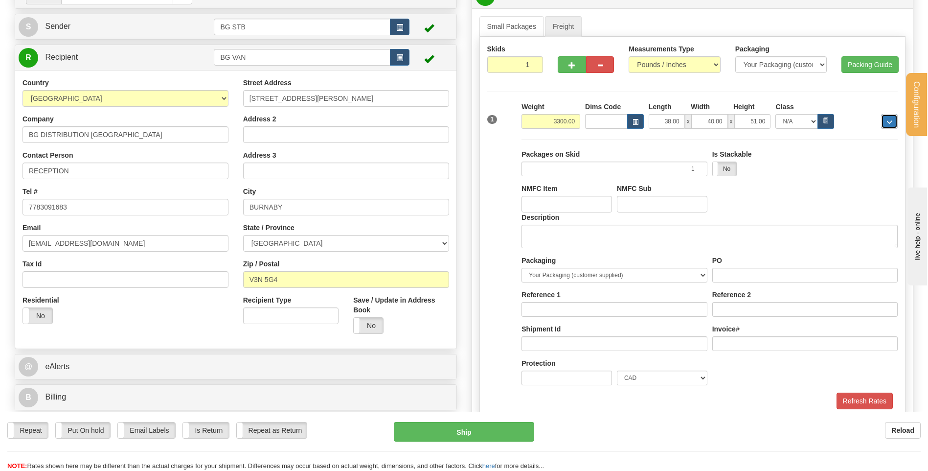
scroll to position [98, 0]
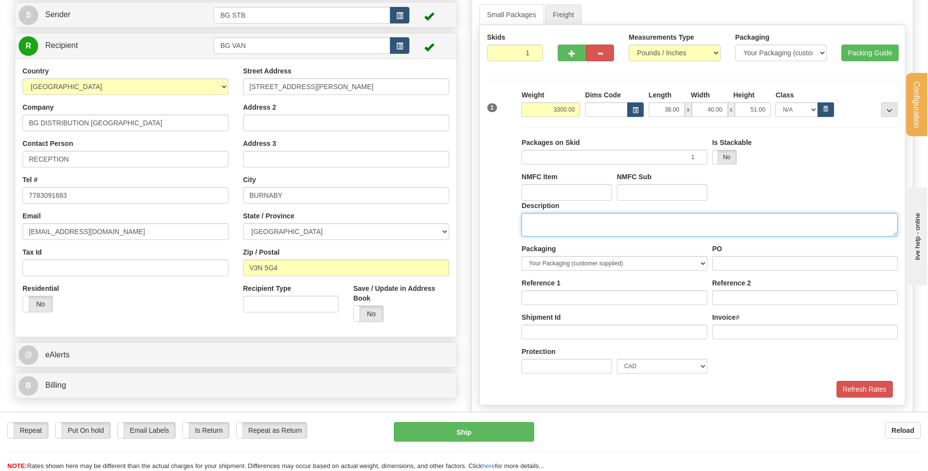
click at [556, 213] on textarea "Description" at bounding box center [709, 224] width 376 height 23
type textarea "1 SKID"
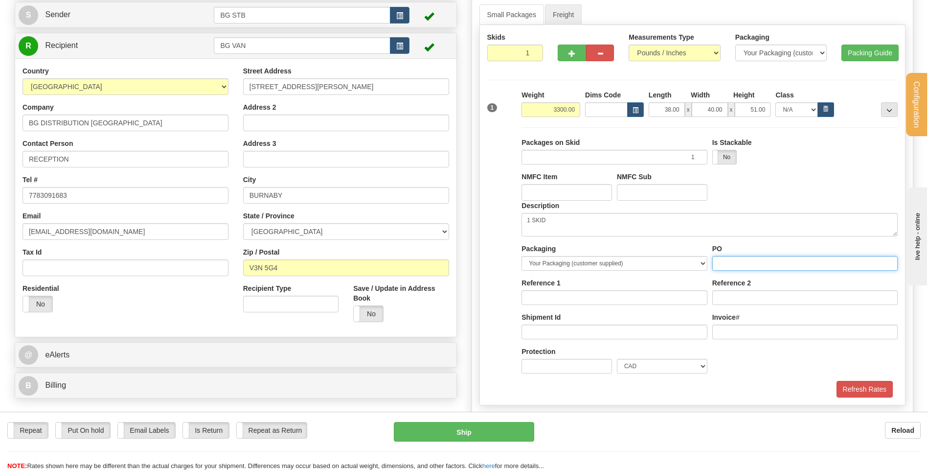
click at [732, 257] on input "PO" at bounding box center [804, 263] width 185 height 15
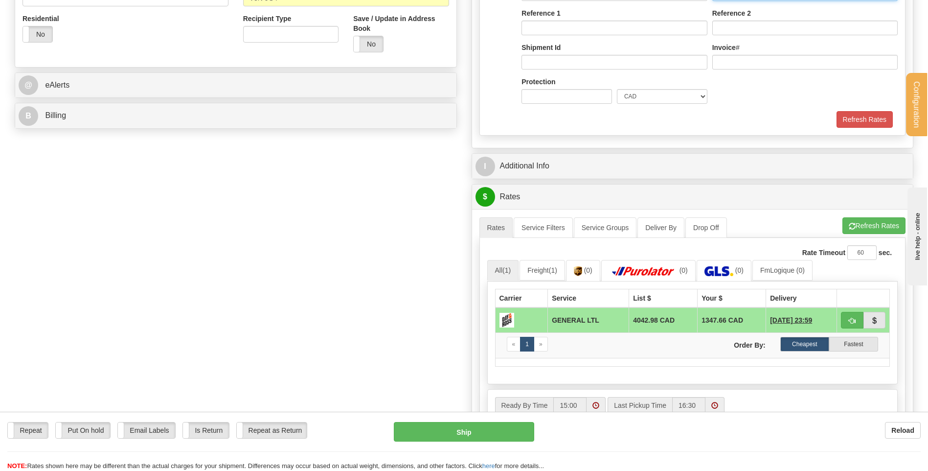
scroll to position [391, 0]
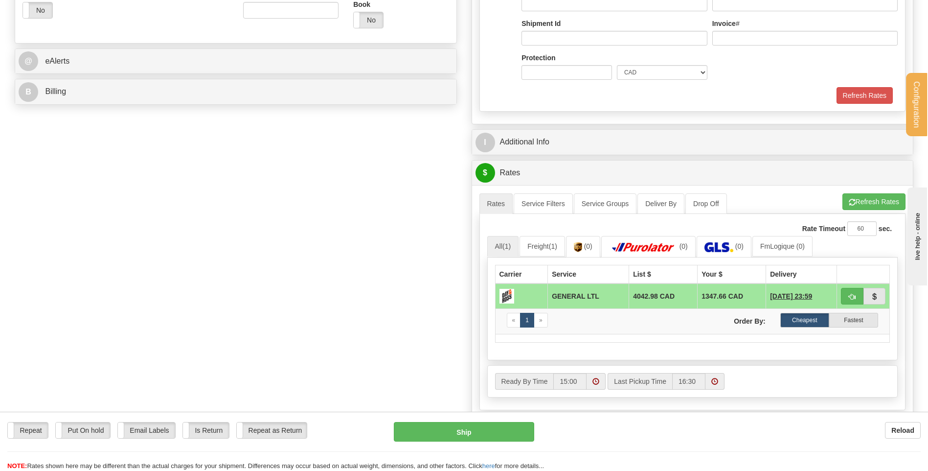
type input "...."
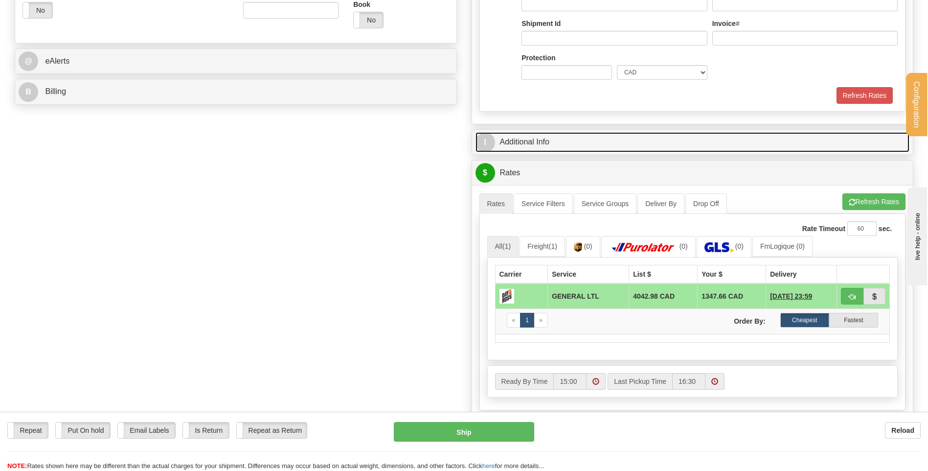
click at [575, 143] on link "I Additional Info" at bounding box center [692, 142] width 434 height 20
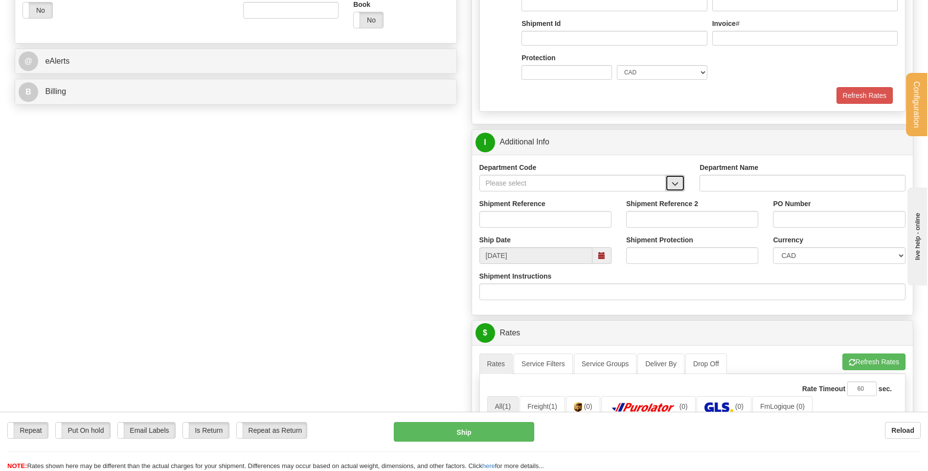
click at [679, 182] on button "button" at bounding box center [675, 183] width 20 height 17
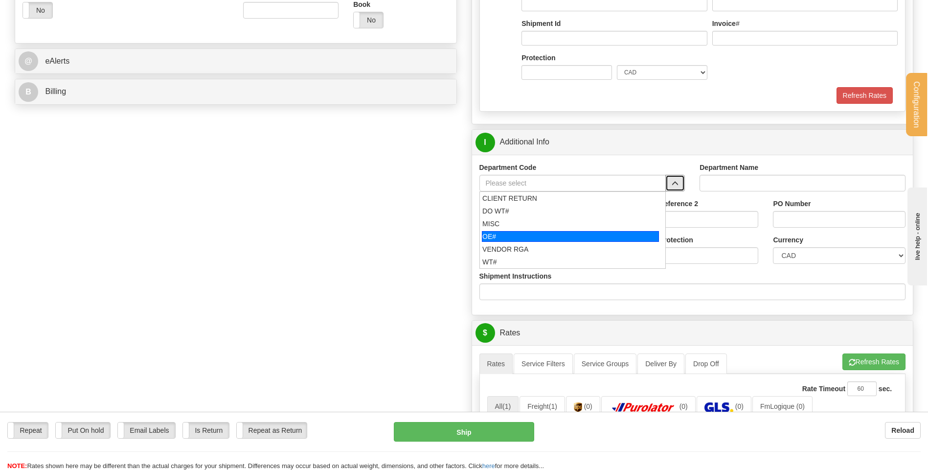
click at [534, 233] on div "OE#" at bounding box center [570, 236] width 177 height 11
type input "OE#"
type input "ORDERS"
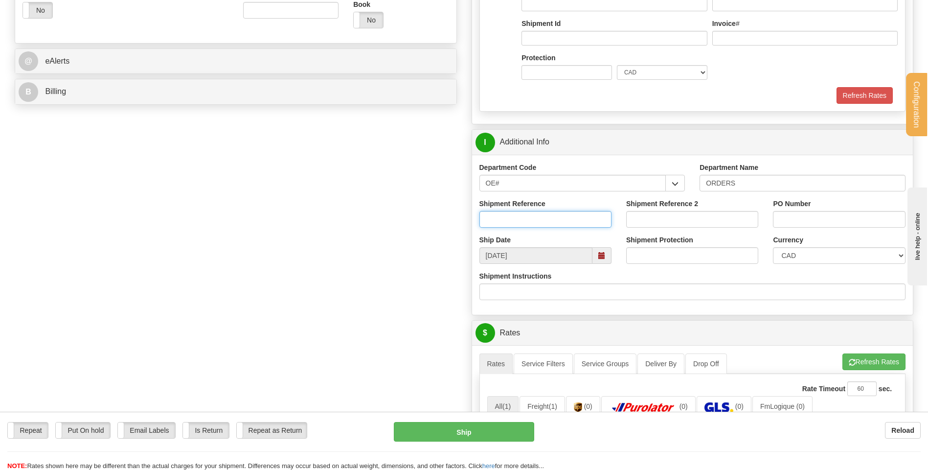
click at [525, 219] on input "Shipment Reference" at bounding box center [545, 219] width 132 height 17
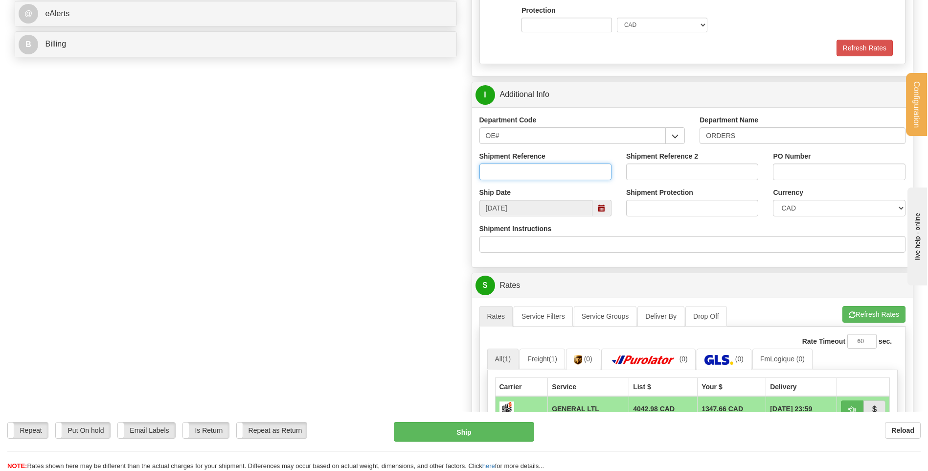
scroll to position [538, 0]
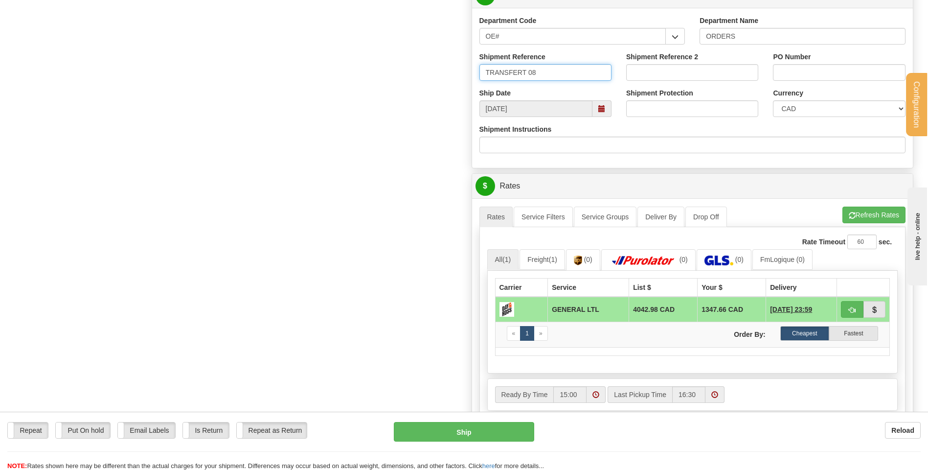
type input "TRANSFERT 08"
type input "TRANSFERT VANCOUVER"
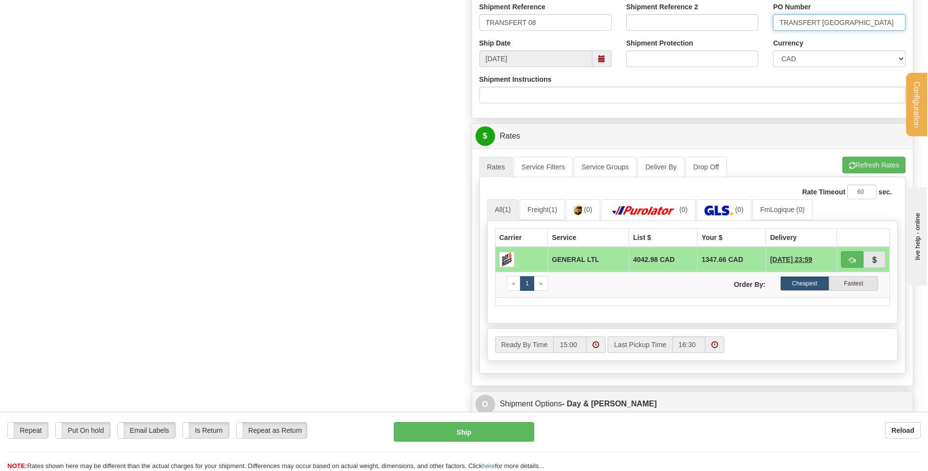
scroll to position [685, 0]
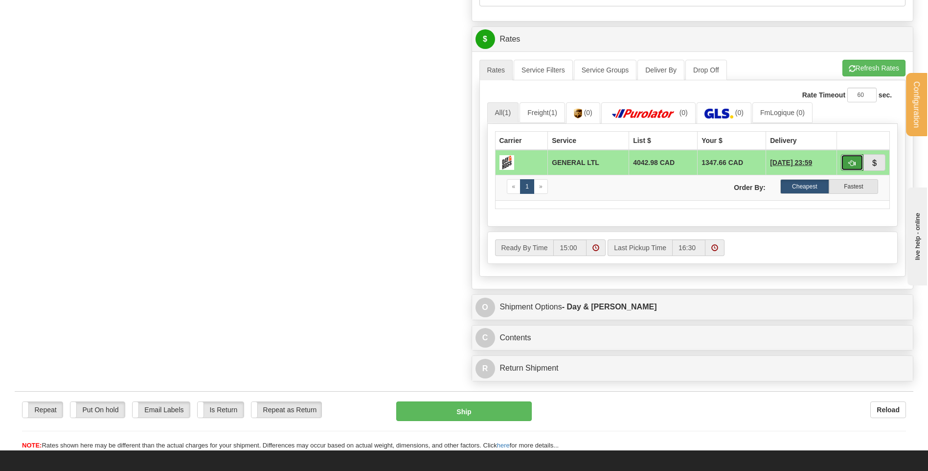
drag, startPoint x: 851, startPoint y: 162, endPoint x: 845, endPoint y: 163, distance: 6.5
click at [851, 162] on span "button" at bounding box center [852, 163] width 7 height 6
type input "GL"
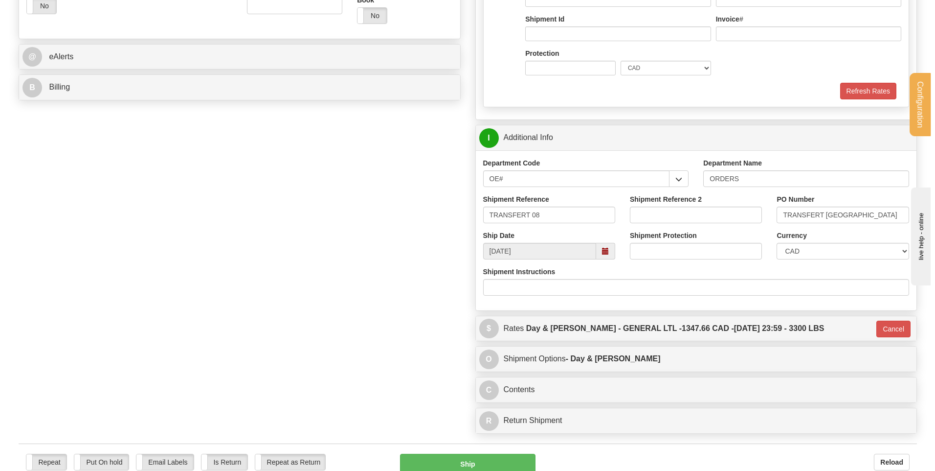
scroll to position [386, 0]
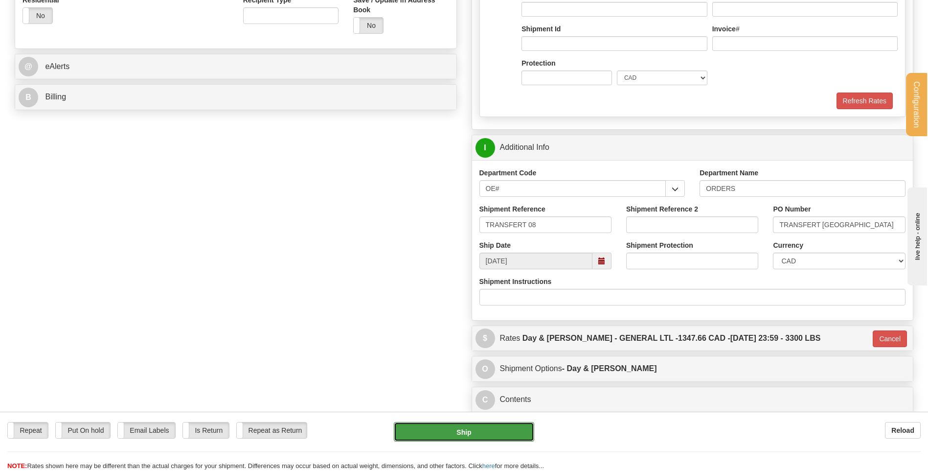
click at [464, 424] on button "Ship" at bounding box center [464, 432] width 140 height 20
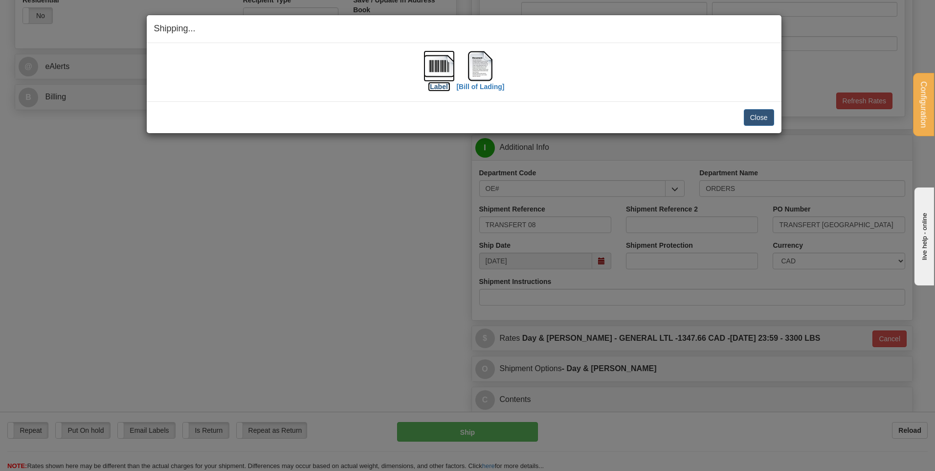
click at [439, 71] on img at bounding box center [439, 65] width 31 height 31
click at [482, 65] on img at bounding box center [480, 65] width 31 height 31
click at [774, 113] on div "Close Cancel Cancel Shipment and Quit Pickup Quit Pickup ONLY" at bounding box center [464, 117] width 635 height 32
click at [770, 114] on button "Close" at bounding box center [759, 117] width 30 height 17
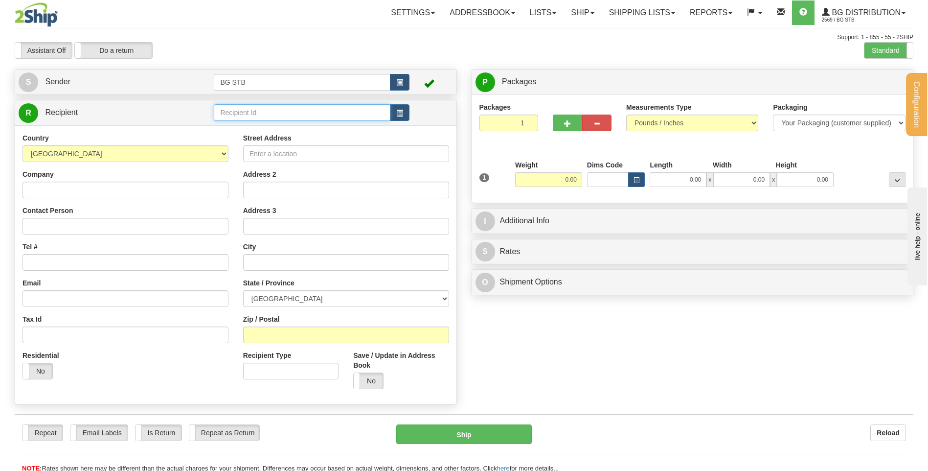
click at [330, 113] on input "text" at bounding box center [302, 112] width 176 height 17
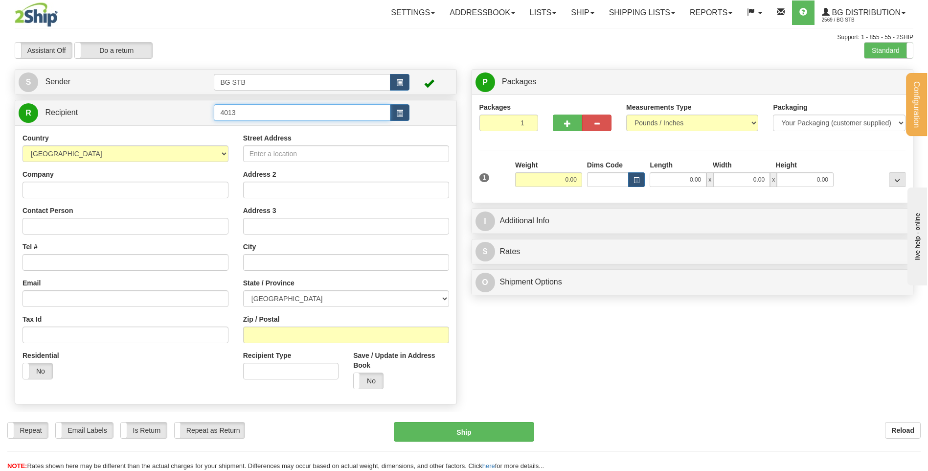
type input "4013"
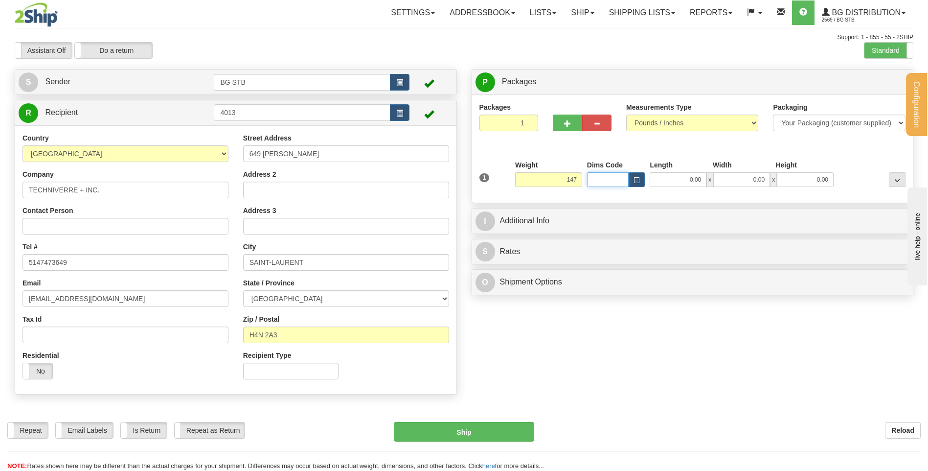
type input "147.00"
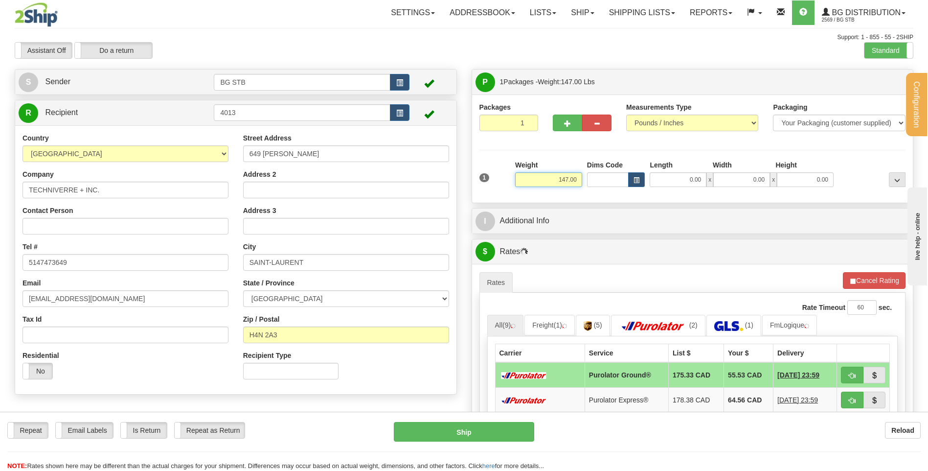
drag, startPoint x: 572, startPoint y: 176, endPoint x: 544, endPoint y: 176, distance: 27.4
click at [544, 176] on input "147.00" at bounding box center [548, 179] width 67 height 15
type input "14714.00"
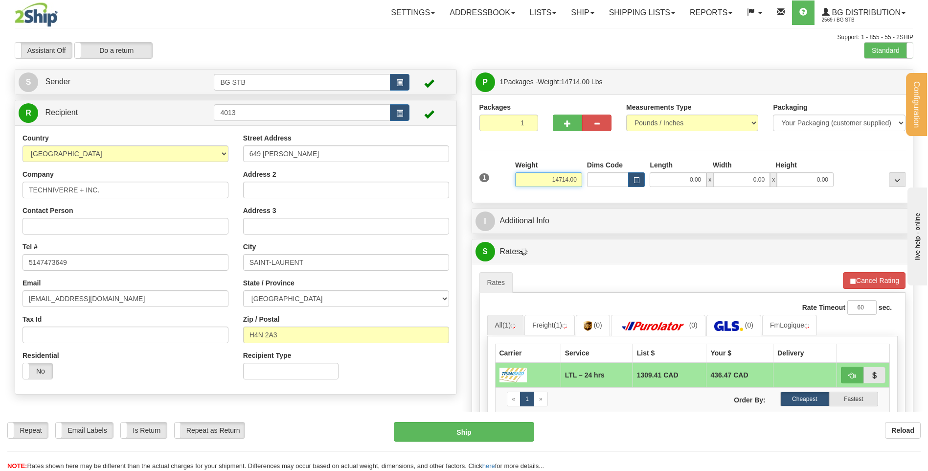
click at [558, 181] on input "14714.00" at bounding box center [548, 179] width 67 height 15
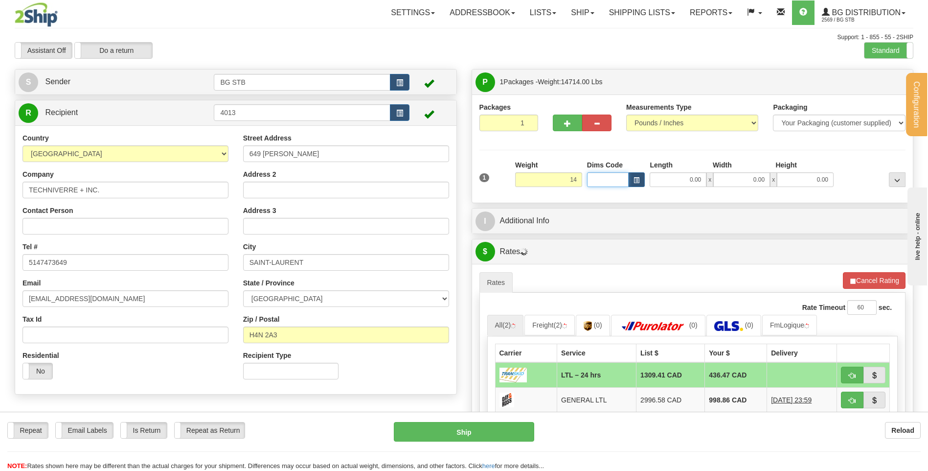
type input "14.00"
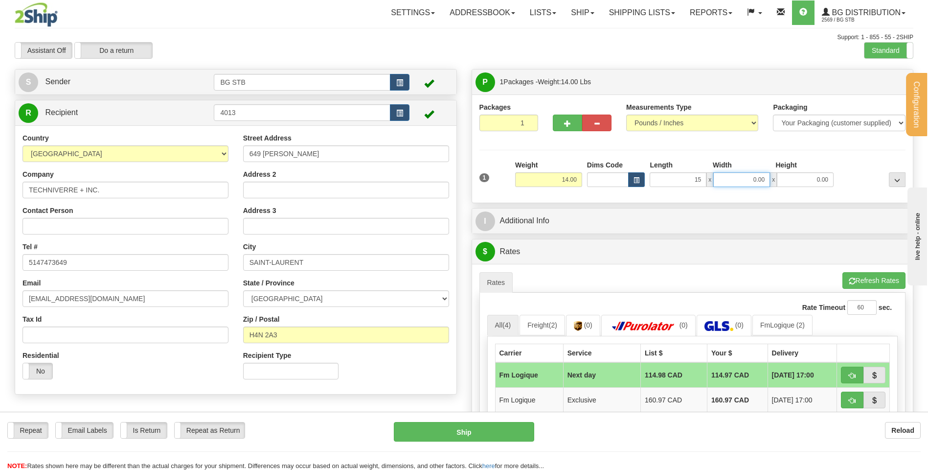
type input "15.00"
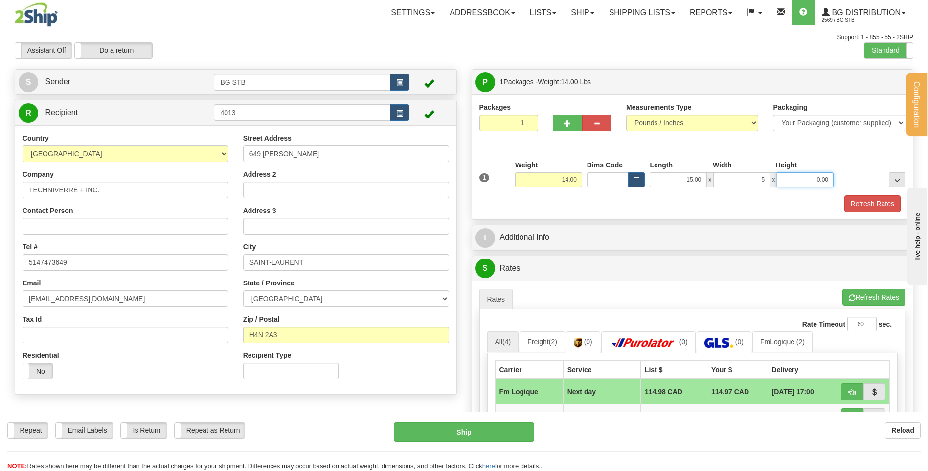
type input "5.00"
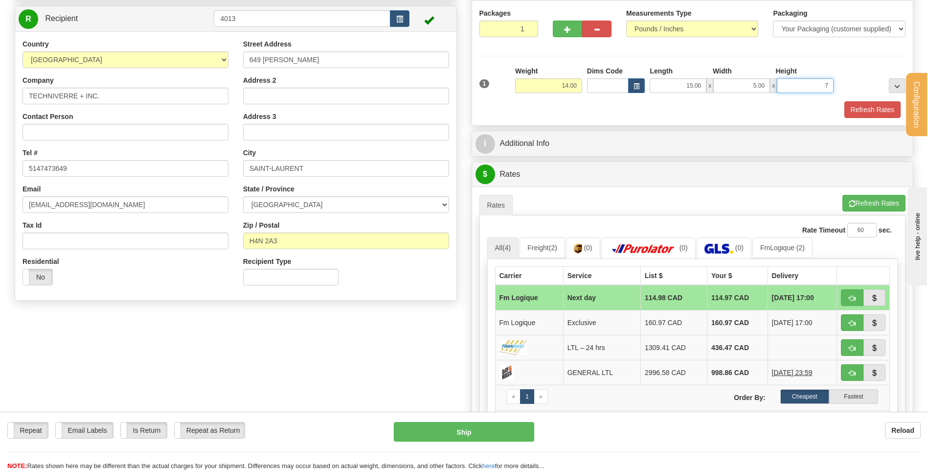
scroll to position [98, 0]
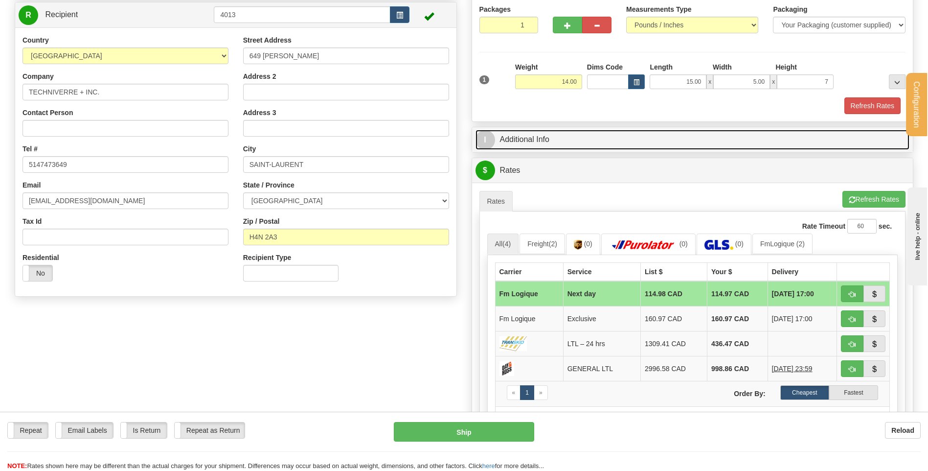
type input "7.00"
click at [571, 146] on link "I Additional Info" at bounding box center [692, 140] width 434 height 20
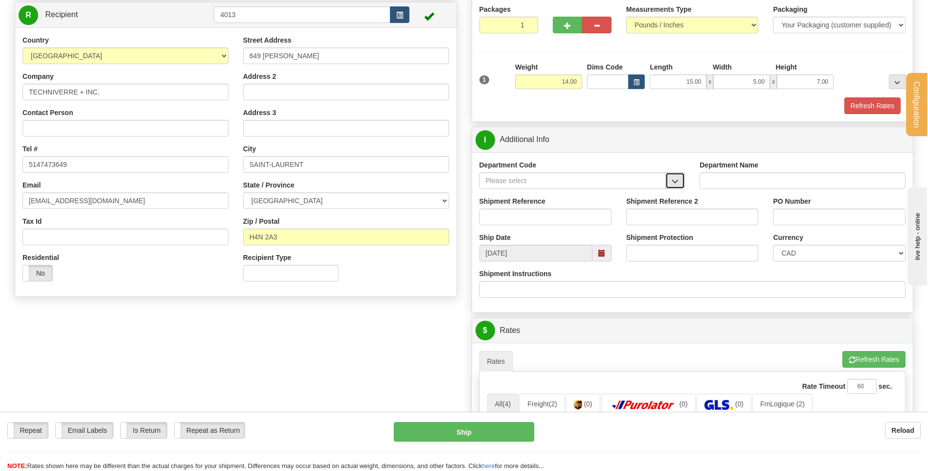
click at [680, 185] on button "button" at bounding box center [675, 180] width 20 height 17
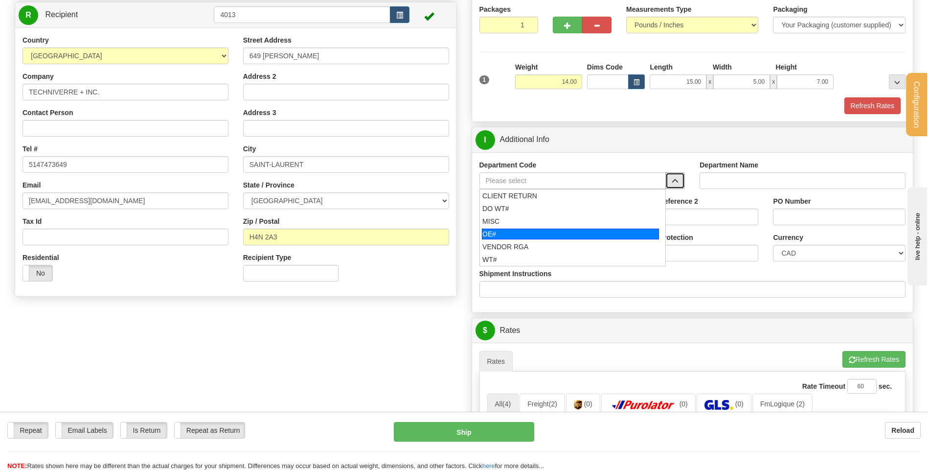
click at [613, 236] on div "OE#" at bounding box center [570, 233] width 177 height 11
type input "OE#"
type input "ORDERS"
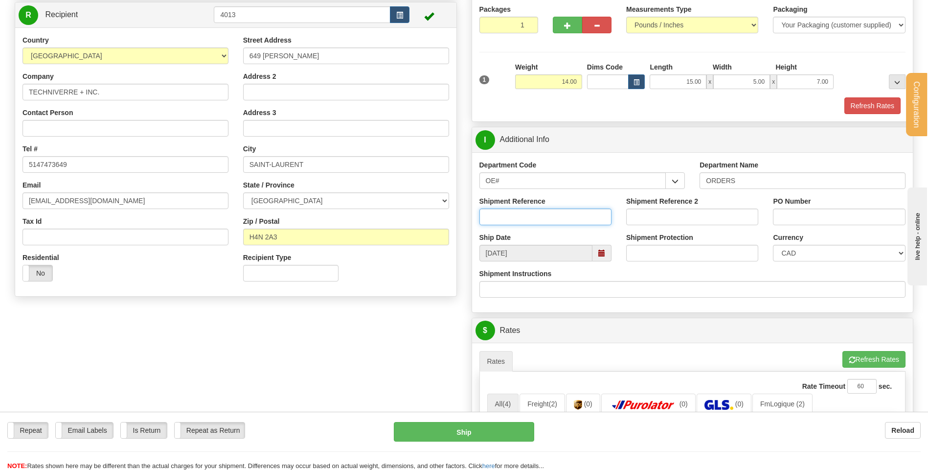
click at [591, 220] on input "Shipment Reference" at bounding box center [545, 216] width 132 height 17
type input "80004708-00"
click at [864, 221] on input "PO Number" at bounding box center [839, 216] width 132 height 17
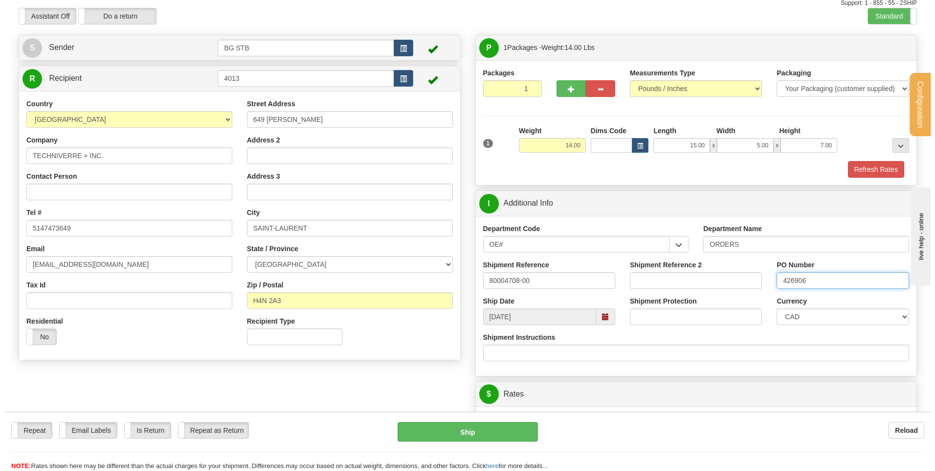
scroll to position [245, 0]
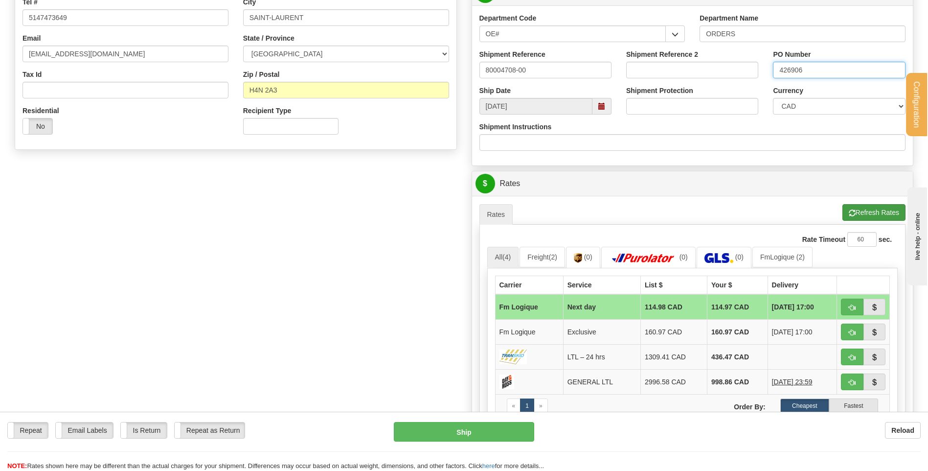
type input "426906"
click at [867, 216] on button "Refresh Rates" at bounding box center [873, 212] width 63 height 17
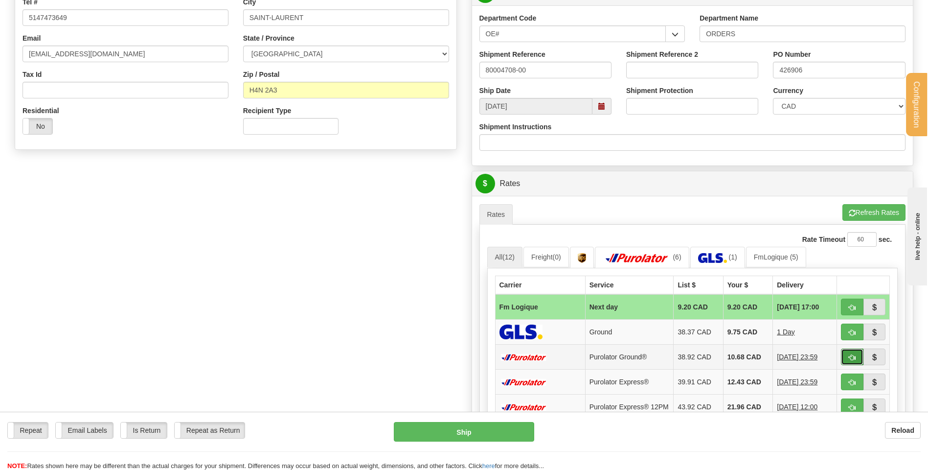
click at [853, 355] on span "button" at bounding box center [852, 357] width 7 height 6
type input "260"
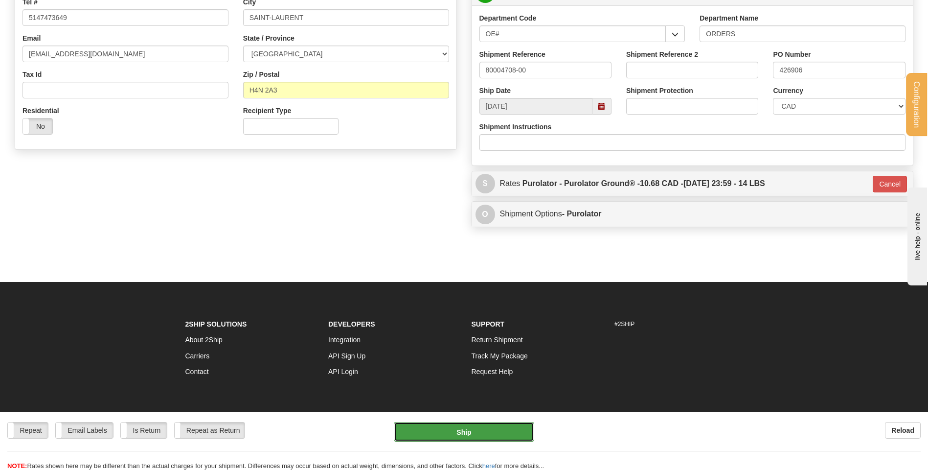
click at [511, 428] on button "Ship" at bounding box center [464, 432] width 140 height 20
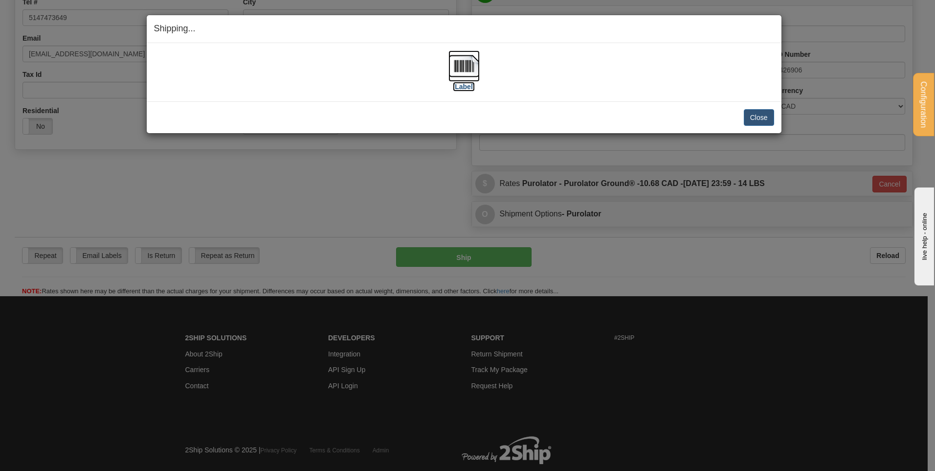
click at [452, 81] on img at bounding box center [464, 65] width 31 height 31
click at [752, 120] on button "Close" at bounding box center [759, 117] width 30 height 17
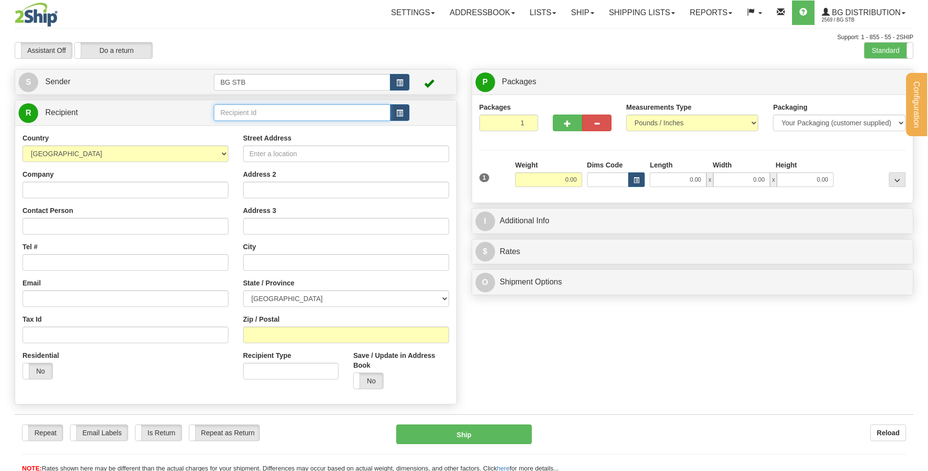
click at [246, 110] on input "text" at bounding box center [302, 112] width 176 height 17
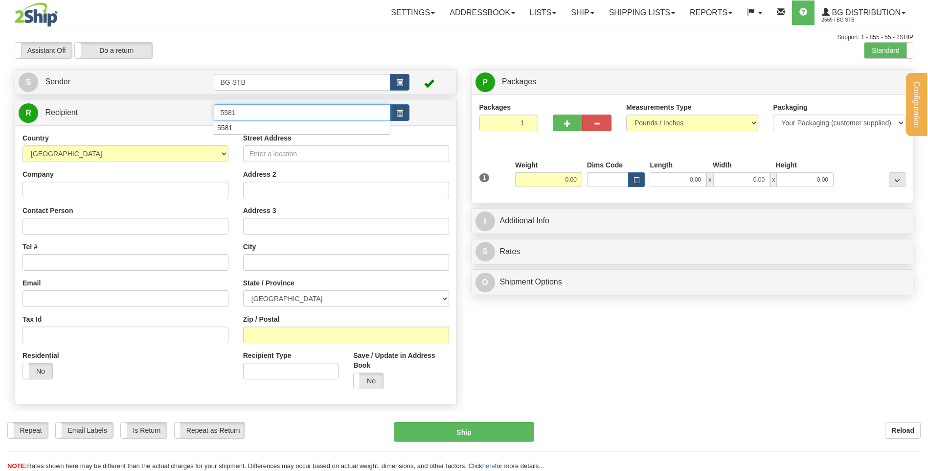
type input "5581"
type input "46.00"
click at [566, 120] on span "button" at bounding box center [567, 123] width 7 height 6
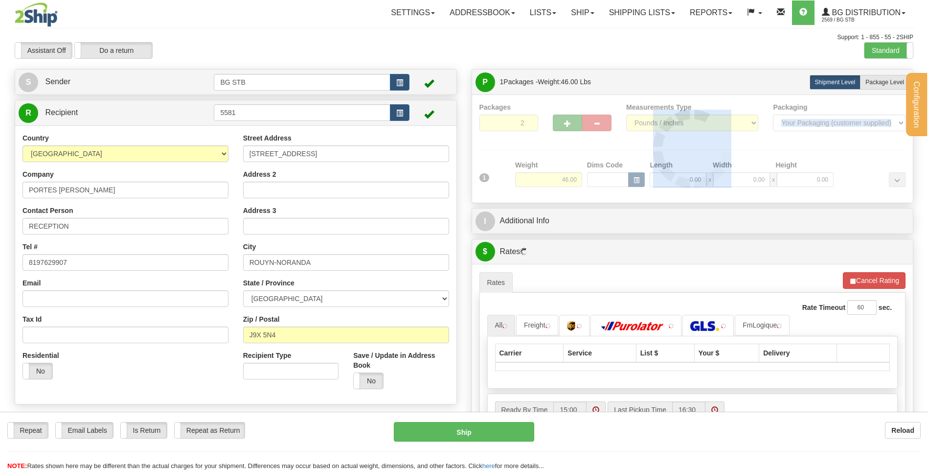
click at [566, 119] on div at bounding box center [692, 148] width 427 height 93
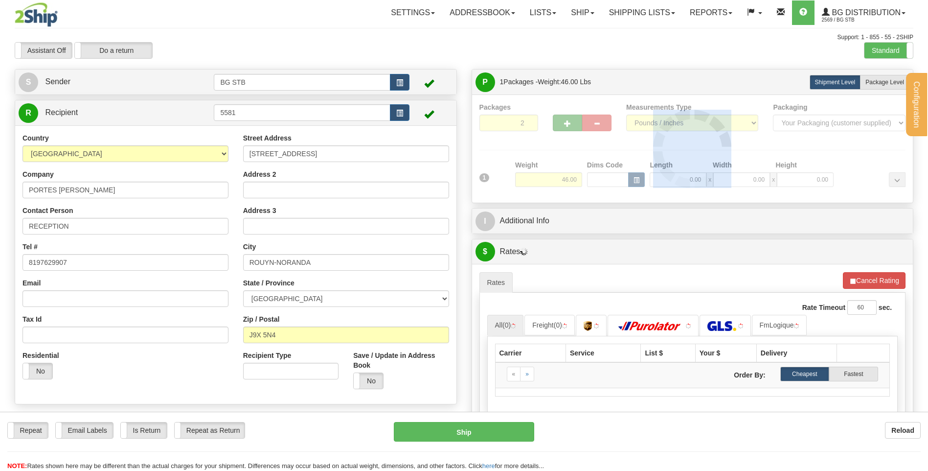
click at [566, 119] on div at bounding box center [692, 148] width 427 height 93
click at [566, 119] on div "Packages 2 1 Measurements Type" at bounding box center [692, 148] width 427 height 93
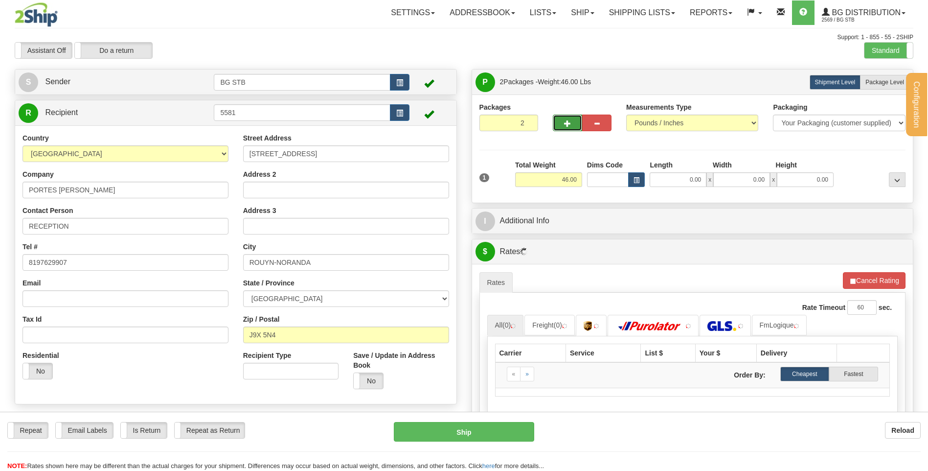
click at [566, 118] on button "button" at bounding box center [567, 122] width 29 height 17
type input "3"
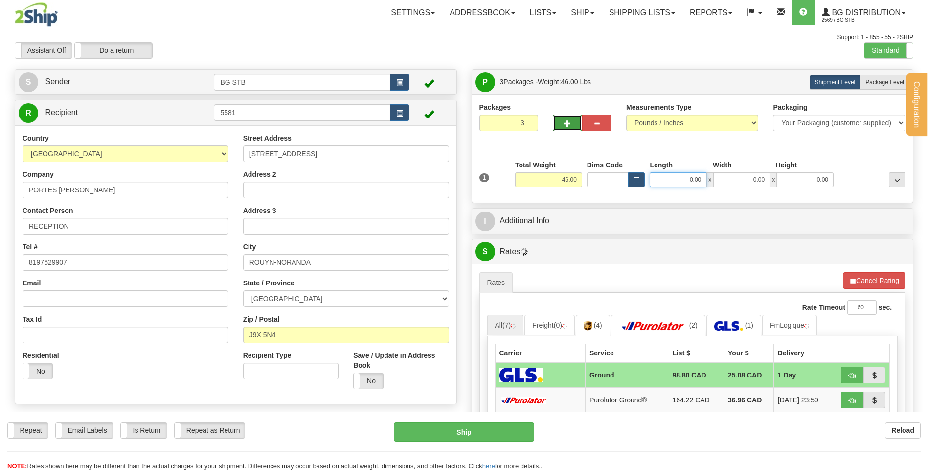
click at [671, 178] on input "0.00" at bounding box center [678, 179] width 57 height 15
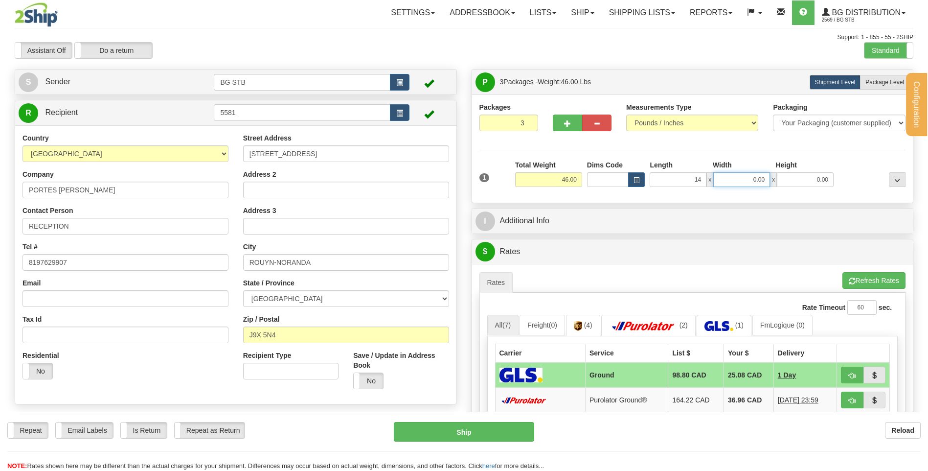
type input "14.00"
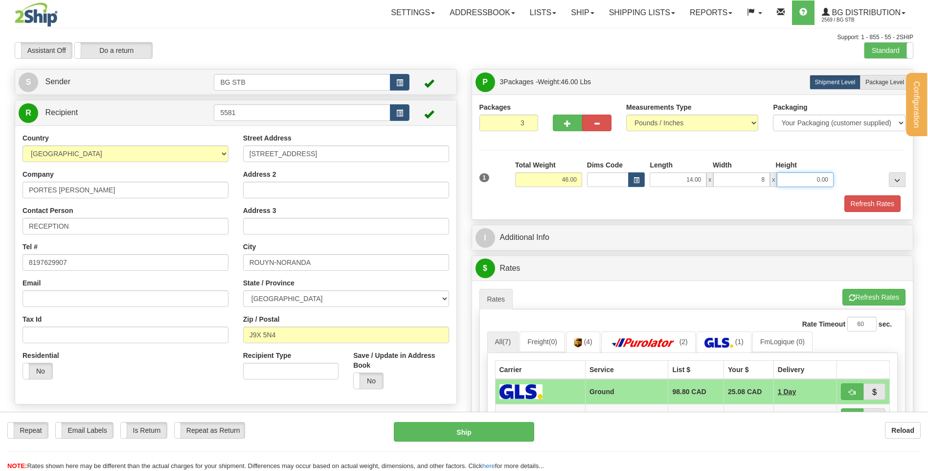
type input "8.00"
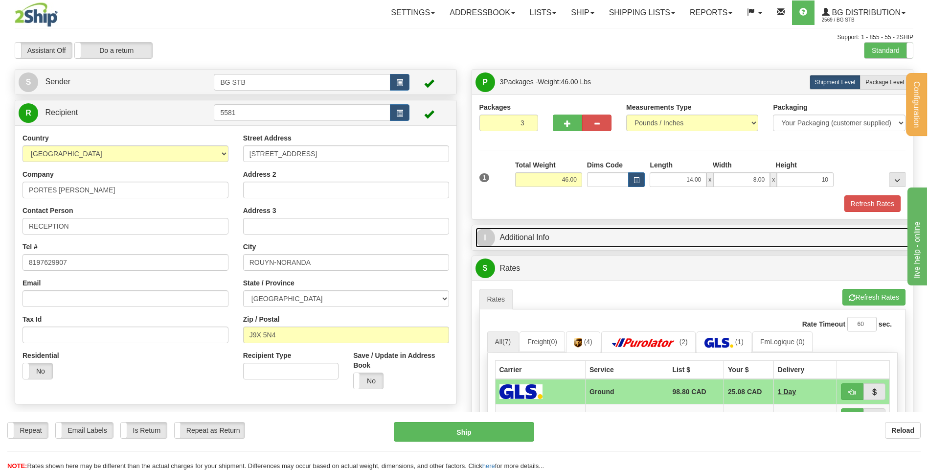
type input "10.00"
click at [505, 247] on link "I Additional Info" at bounding box center [692, 237] width 434 height 20
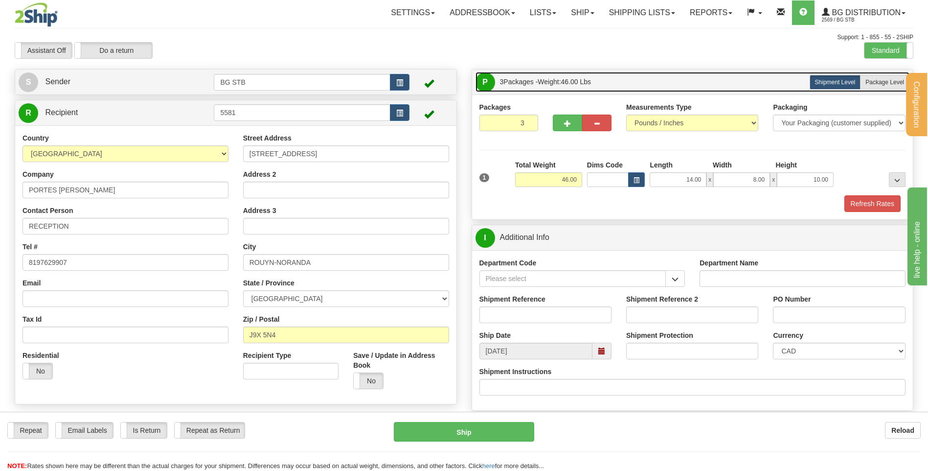
click at [890, 91] on link "P Packages 3 Packages - Weight: 46.00 Lbs" at bounding box center [692, 82] width 434 height 20
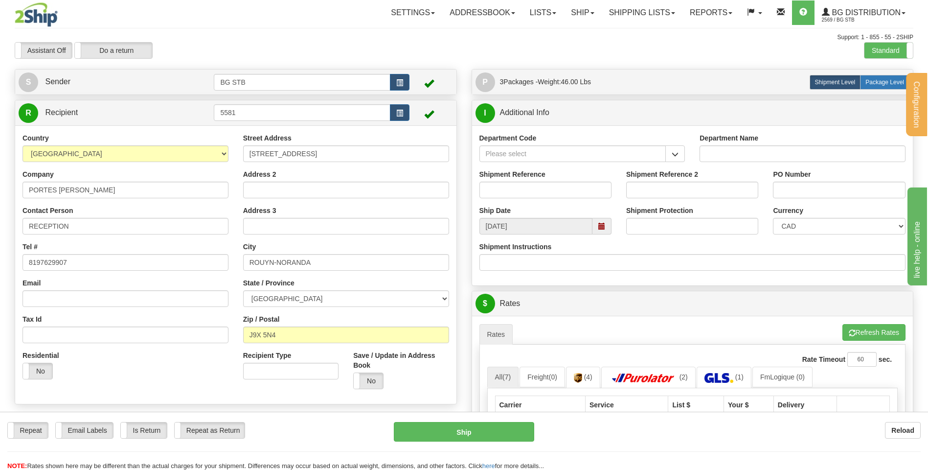
click at [890, 83] on span "Package Level" at bounding box center [884, 82] width 39 height 7
radio input "true"
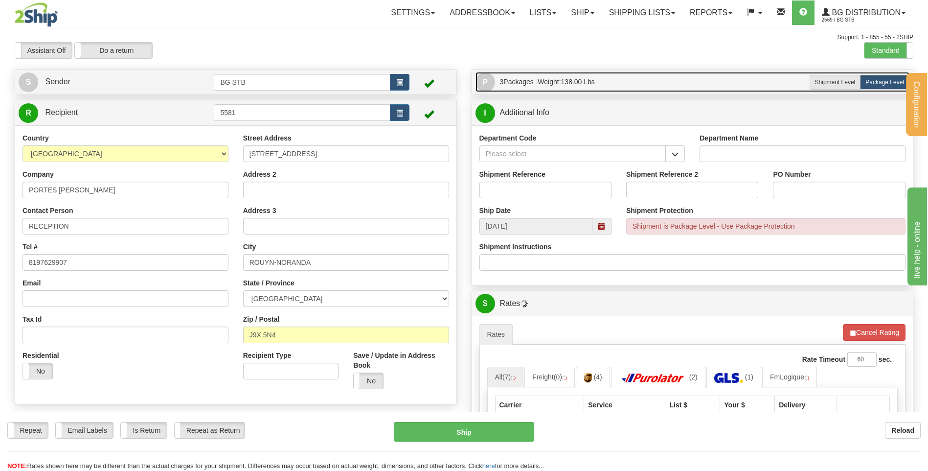
click at [595, 86] on span "3 Packages - Weight: 138.00 Lbs" at bounding box center [547, 82] width 95 height 20
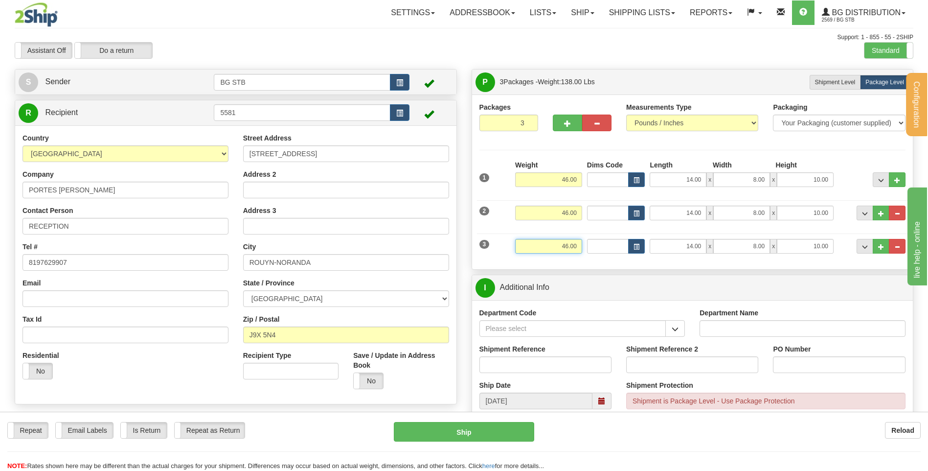
drag, startPoint x: 561, startPoint y: 250, endPoint x: 591, endPoint y: 241, distance: 31.4
click at [591, 241] on div "3 Weight 46.00 Dims Code Length Width Height" at bounding box center [692, 244] width 431 height 33
type input "10.00"
type input "7.00"
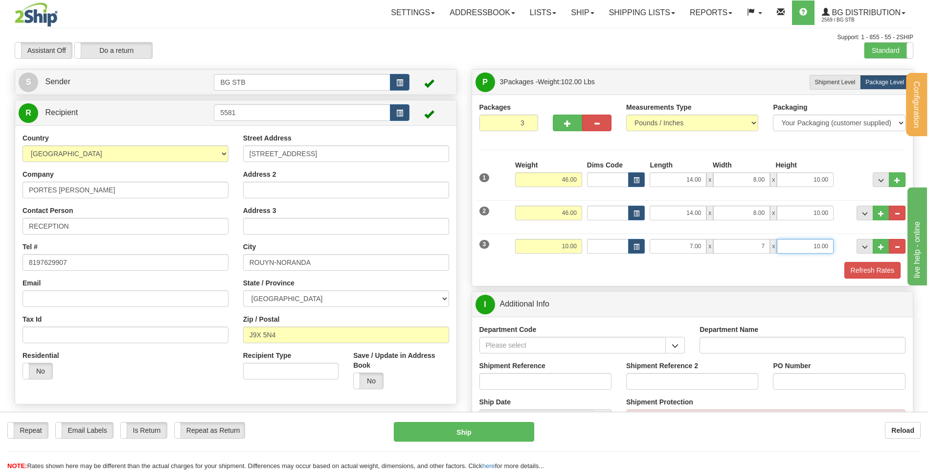
type input "7.00"
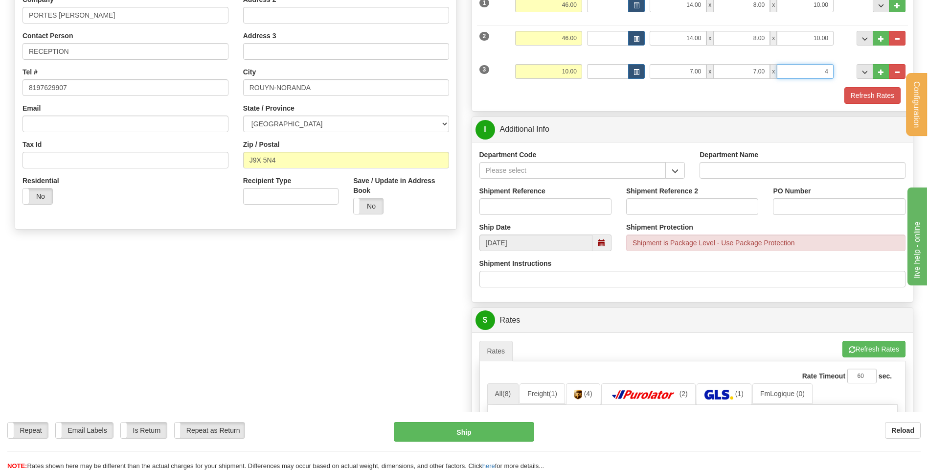
scroll to position [196, 0]
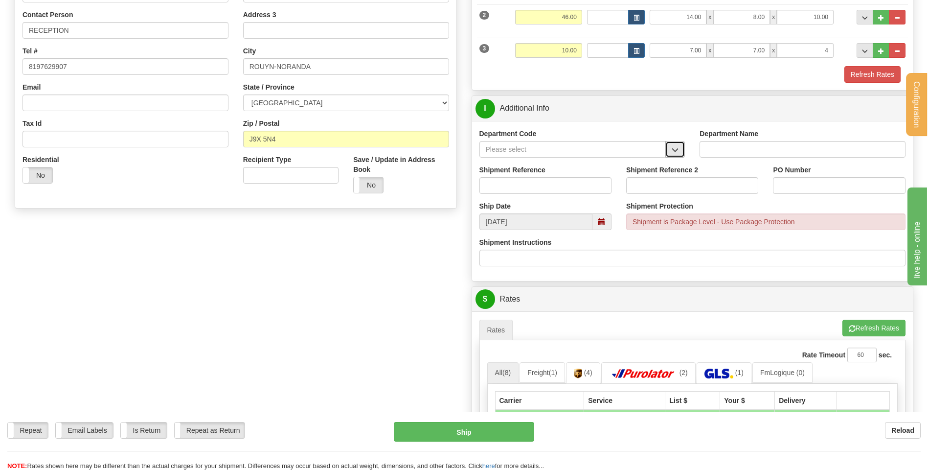
type input "4.00"
click at [678, 151] on span "button" at bounding box center [675, 150] width 7 height 6
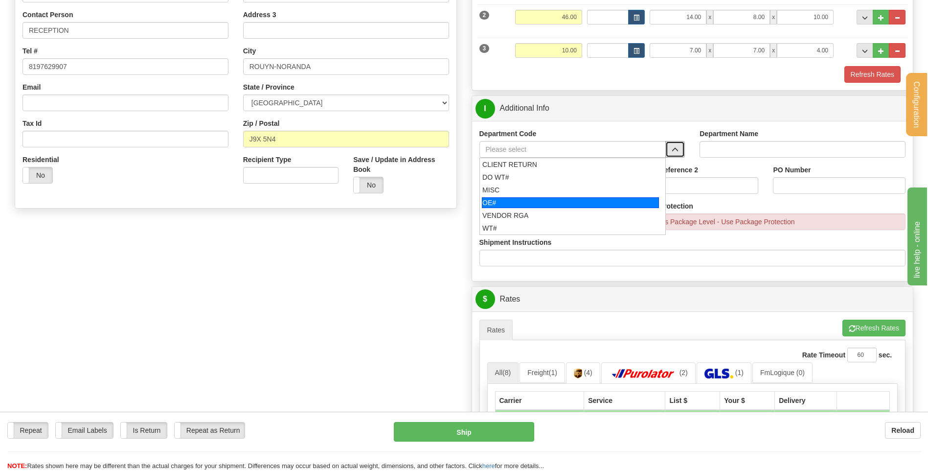
click at [569, 198] on div "OE#" at bounding box center [570, 202] width 177 height 11
type input "OE#"
type input "ORDERS"
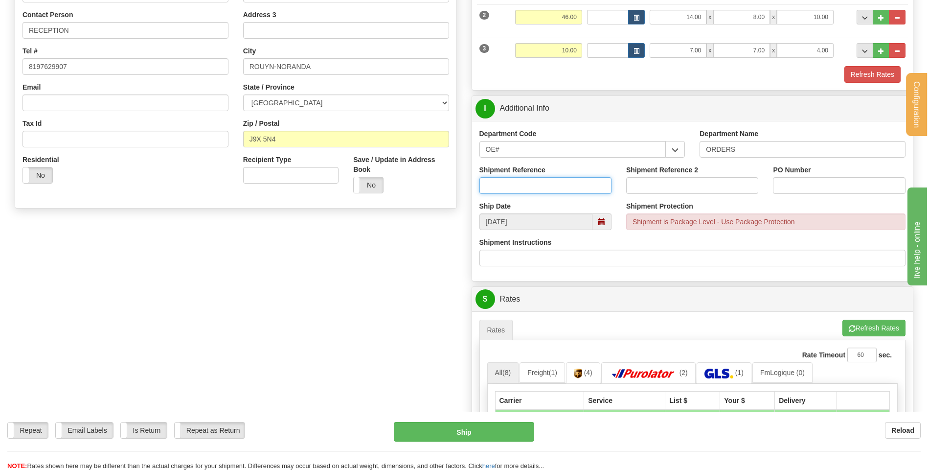
click at [558, 189] on input "Shipment Reference" at bounding box center [545, 185] width 132 height 17
type input "80003951-00"
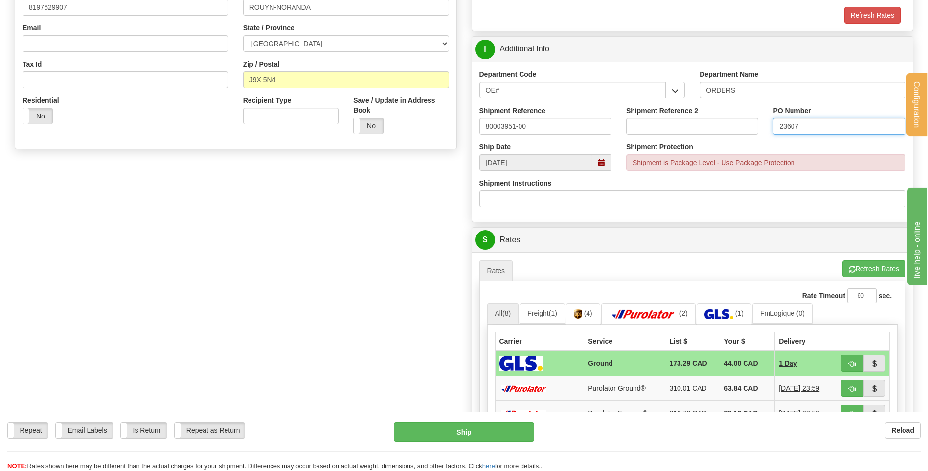
scroll to position [245, 0]
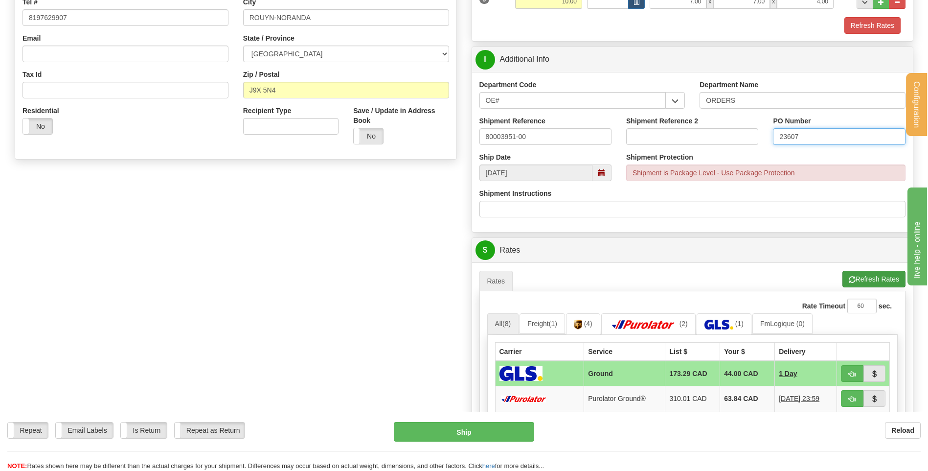
type input "23607"
click at [863, 277] on button "Refresh Rates" at bounding box center [873, 279] width 63 height 17
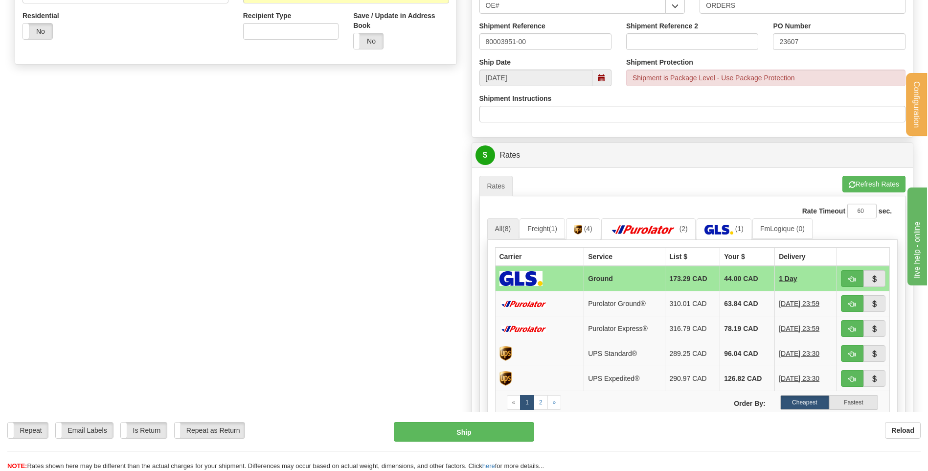
scroll to position [342, 0]
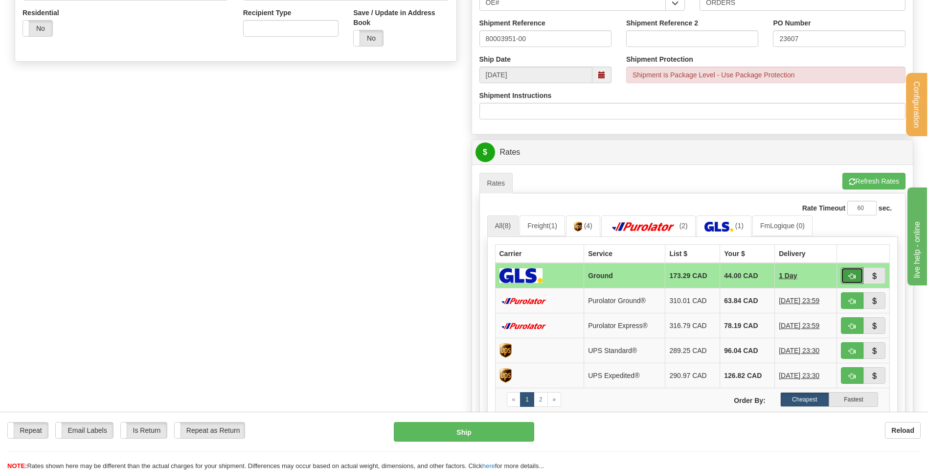
click at [847, 268] on button "button" at bounding box center [852, 275] width 23 height 17
type input "1"
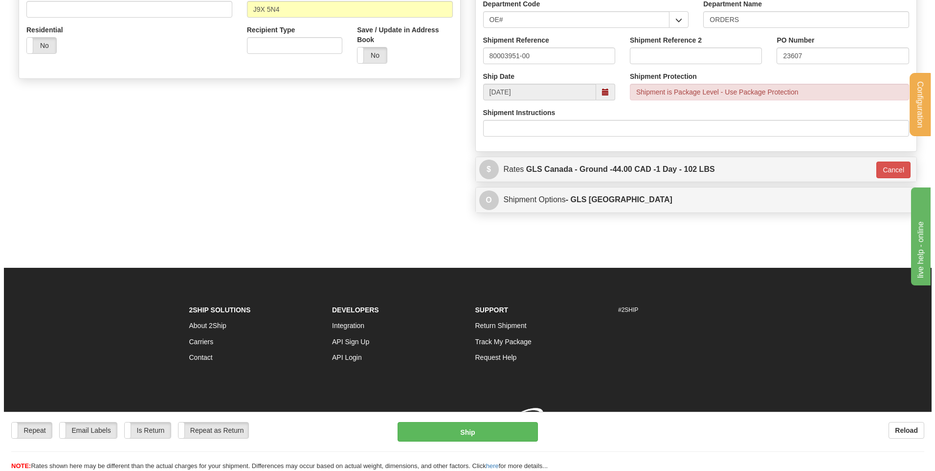
scroll to position [337, 0]
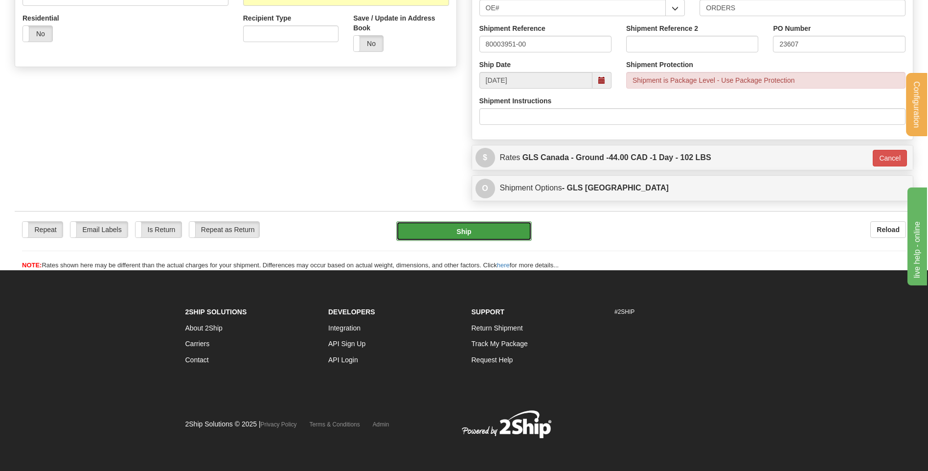
click at [515, 227] on button "Ship" at bounding box center [463, 231] width 135 height 20
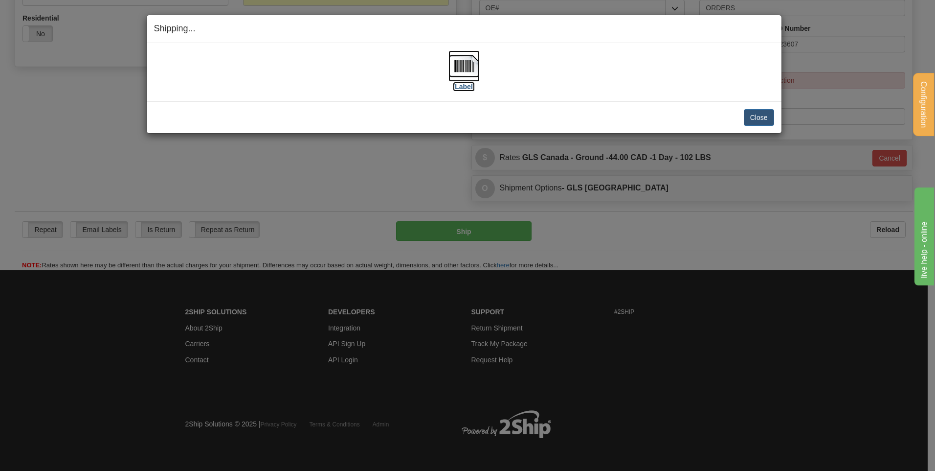
click at [458, 82] on label "[Label]" at bounding box center [464, 87] width 23 height 10
click at [748, 124] on div "Close Cancel Cancel Shipment and Quit Pickup Quit Pickup ONLY" at bounding box center [464, 117] width 635 height 32
click at [754, 118] on button "Close" at bounding box center [759, 117] width 30 height 17
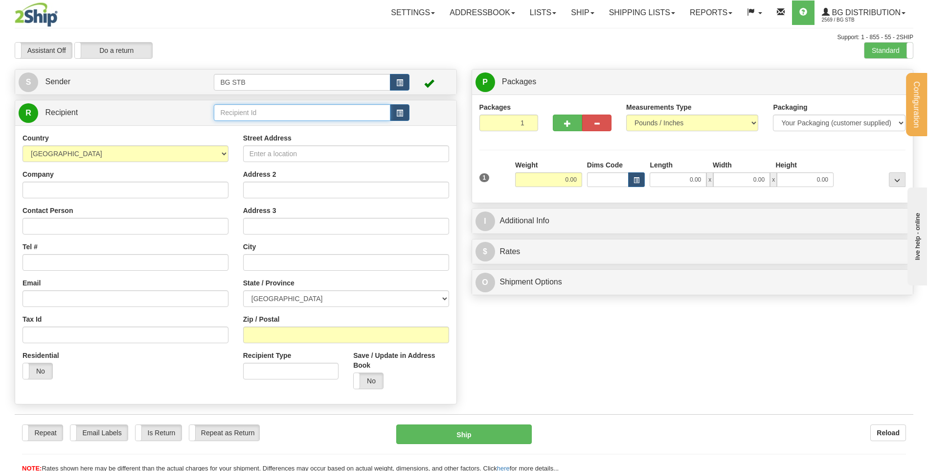
click at [306, 106] on input "text" at bounding box center [302, 112] width 176 height 17
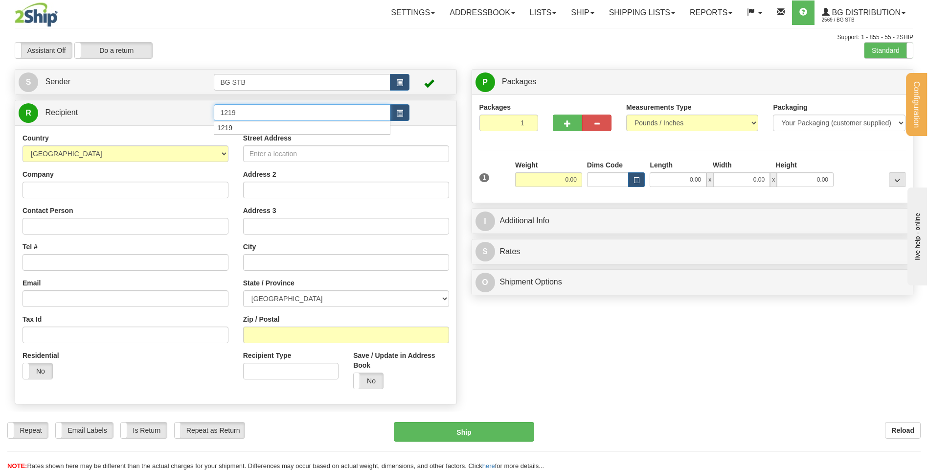
type input "1219"
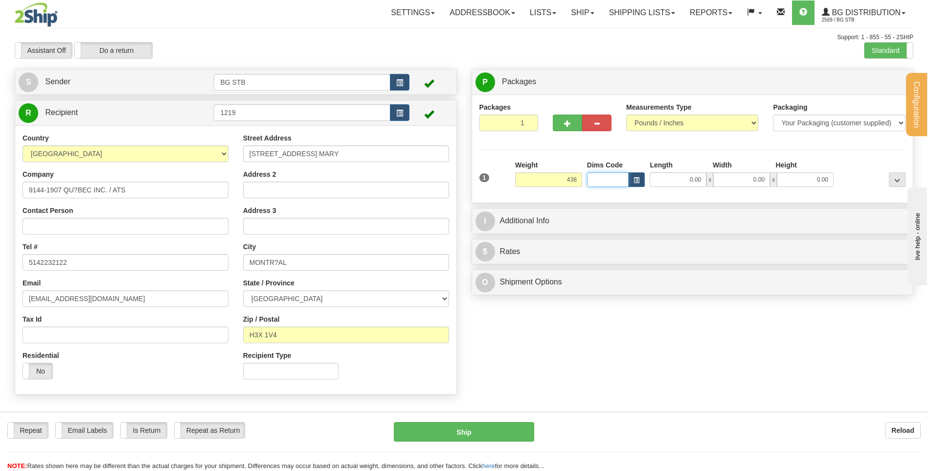
type input "438.00"
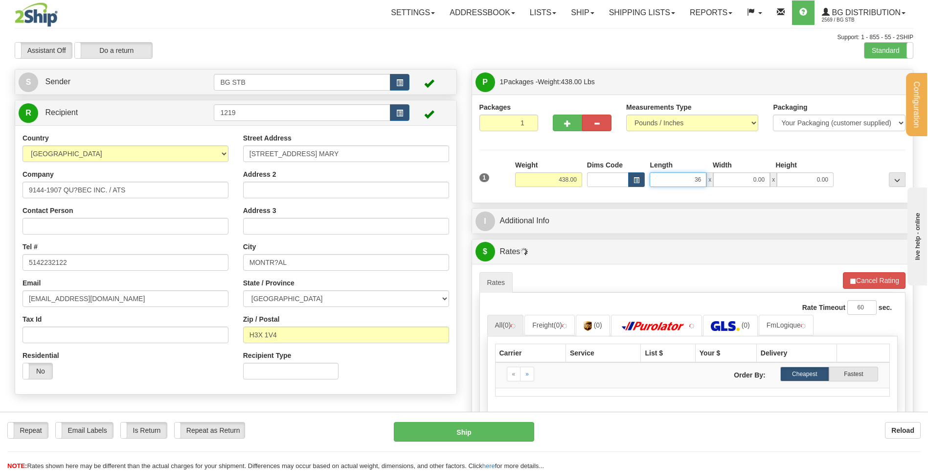
type input "36.00"
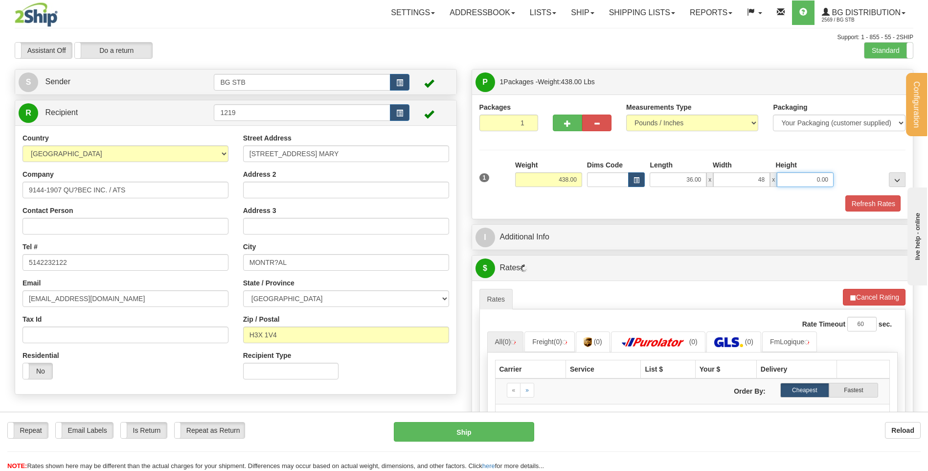
type input "48.00"
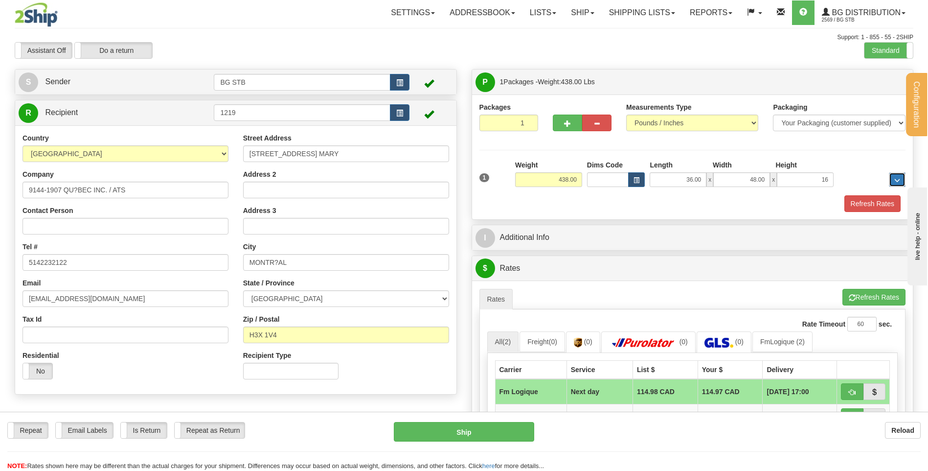
type input "16.00"
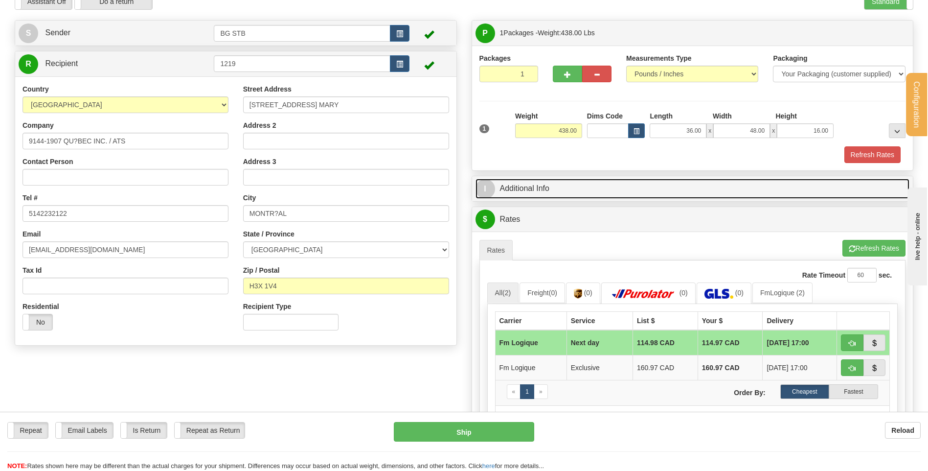
click at [562, 180] on link "I Additional Info" at bounding box center [692, 189] width 434 height 20
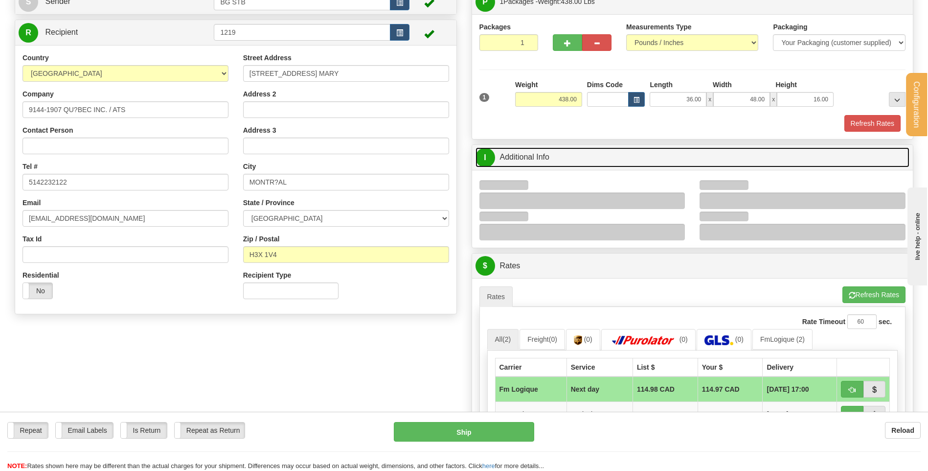
scroll to position [98, 0]
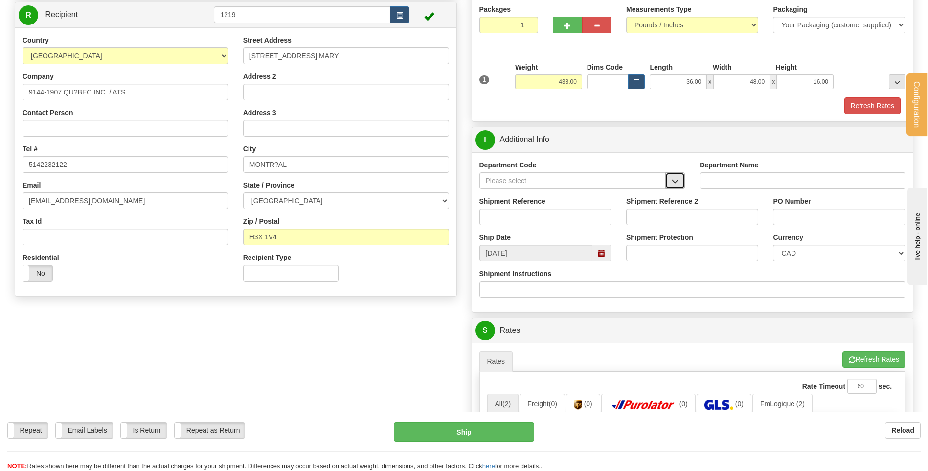
click at [675, 178] on span "button" at bounding box center [675, 181] width 7 height 6
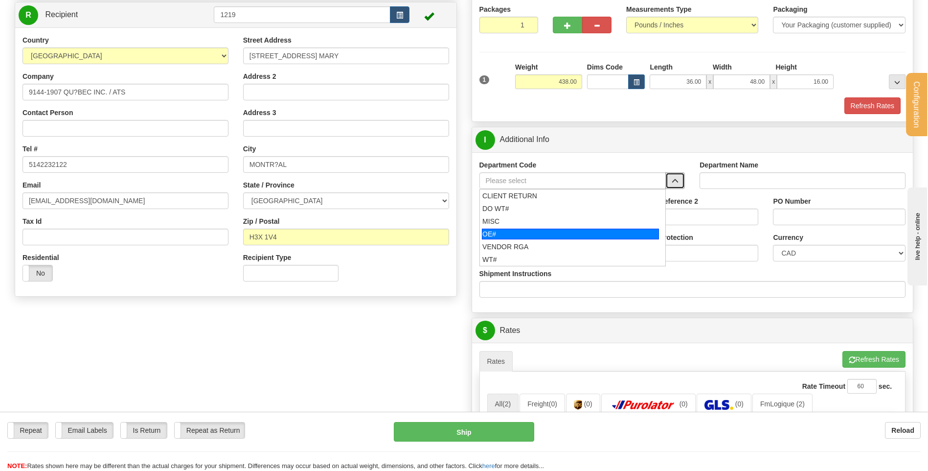
drag, startPoint x: 562, startPoint y: 230, endPoint x: 551, endPoint y: 212, distance: 21.1
click at [559, 230] on div "OE#" at bounding box center [570, 233] width 177 height 11
type input "OE#"
type input "ORDERS"
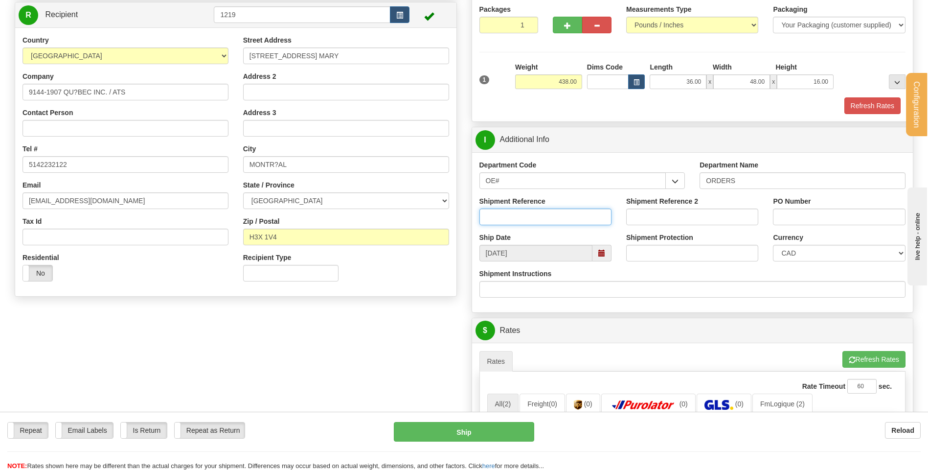
click at [551, 212] on input "Shipment Reference" at bounding box center [545, 216] width 132 height 17
type input "80004761-00"
click at [793, 214] on input "VERNIQUE" at bounding box center [839, 216] width 132 height 17
click at [844, 213] on input "VERONIQUE" at bounding box center [839, 216] width 132 height 17
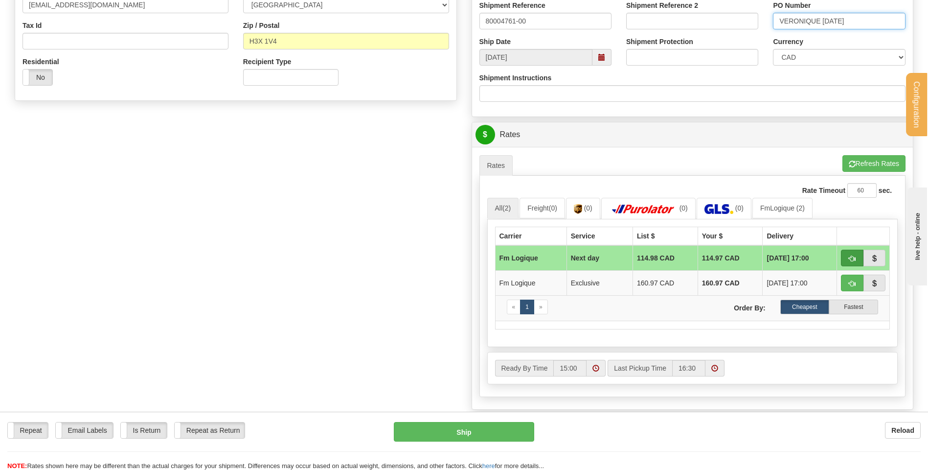
type input "VERONIQUE 21/08/25"
click at [847, 258] on button "button" at bounding box center [852, 257] width 23 height 17
type input "jour"
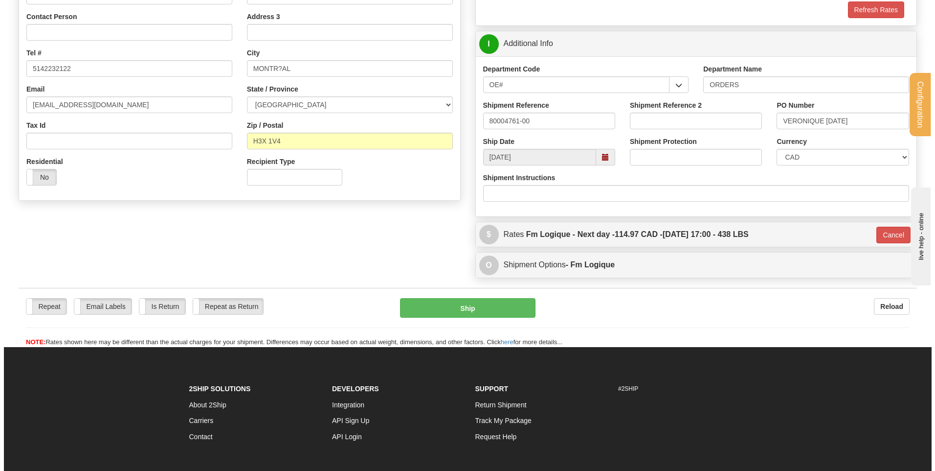
scroll to position [245, 0]
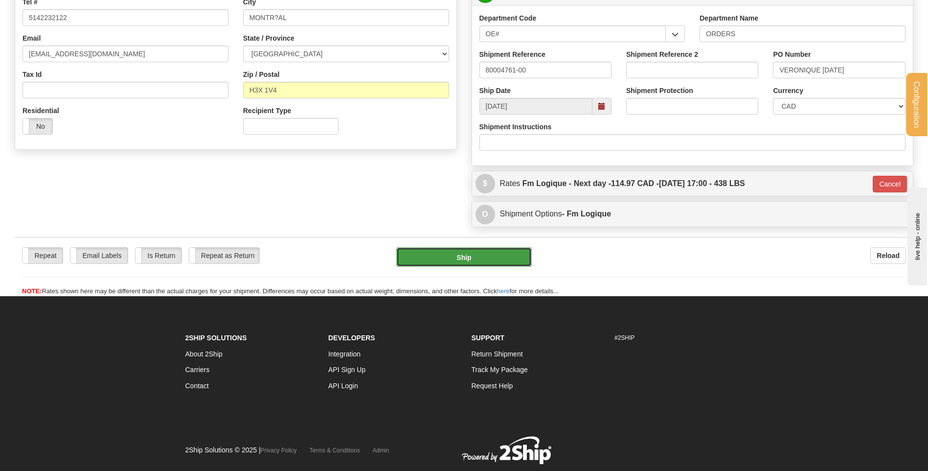
click at [515, 265] on button "Ship" at bounding box center [463, 257] width 135 height 20
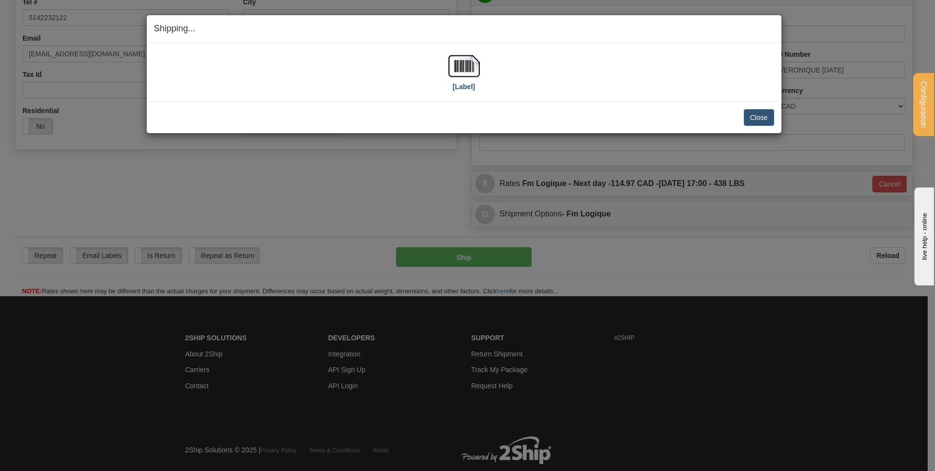
drag, startPoint x: 441, startPoint y: 68, endPoint x: 449, endPoint y: 70, distance: 8.1
click at [441, 68] on div "[Label]" at bounding box center [464, 72] width 620 height 44
click at [453, 71] on img at bounding box center [464, 65] width 31 height 31
click at [771, 115] on button "Close" at bounding box center [759, 117] width 30 height 17
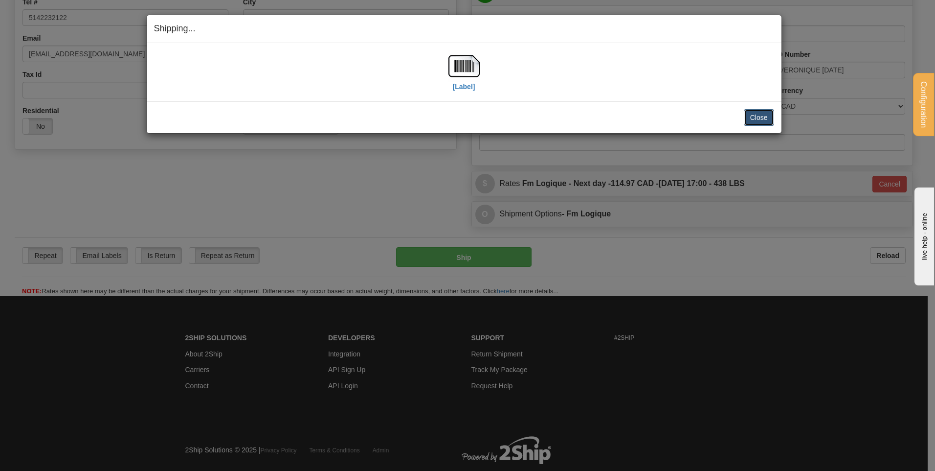
click at [768, 114] on button "Close" at bounding box center [759, 117] width 30 height 17
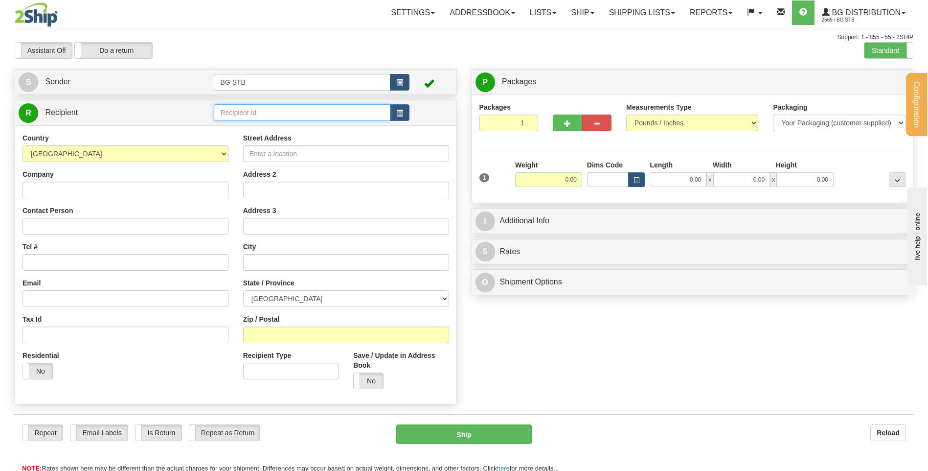
click at [247, 119] on input "text" at bounding box center [302, 112] width 176 height 17
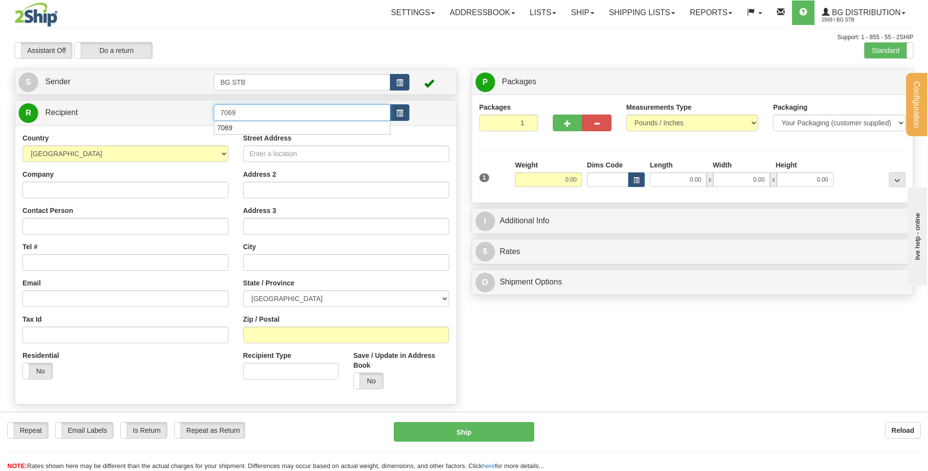
type input "7069"
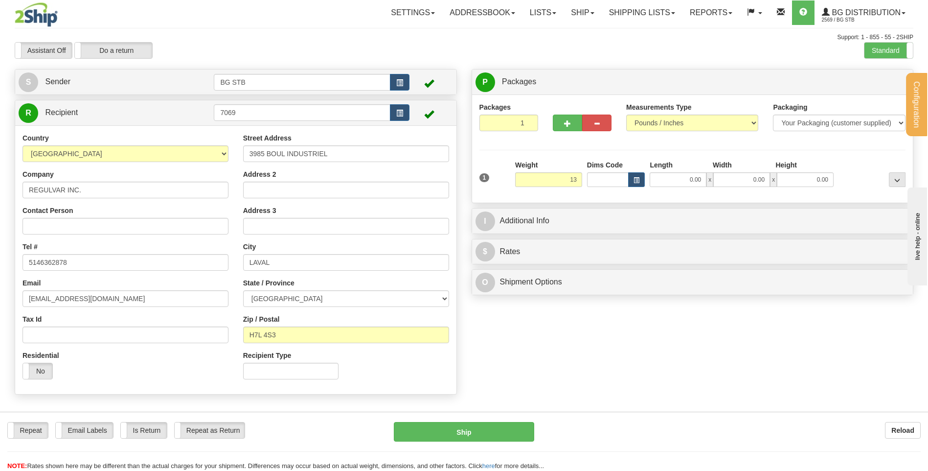
type input "13.00"
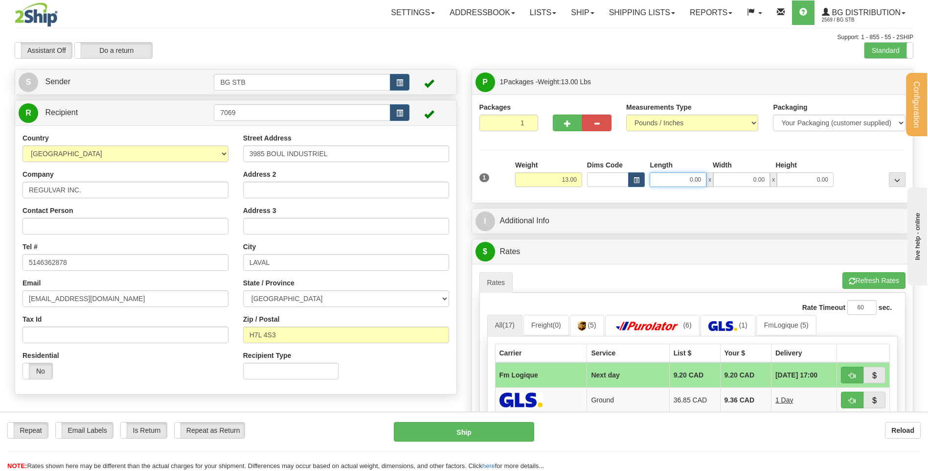
click at [692, 183] on input "0.00" at bounding box center [678, 179] width 57 height 15
type input "12.00"
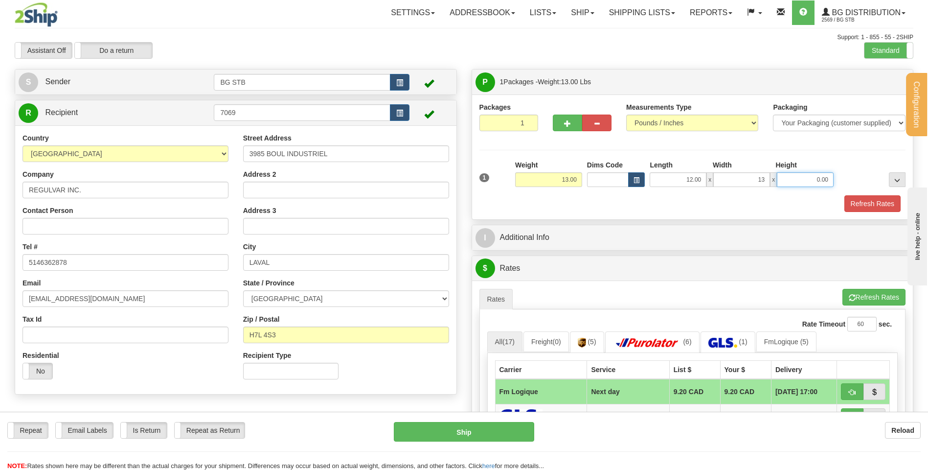
type input "13.00"
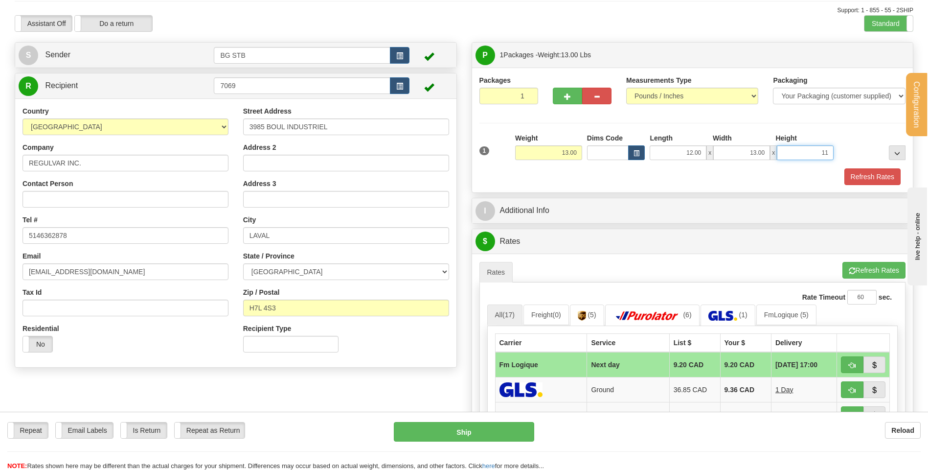
scroll to position [49, 0]
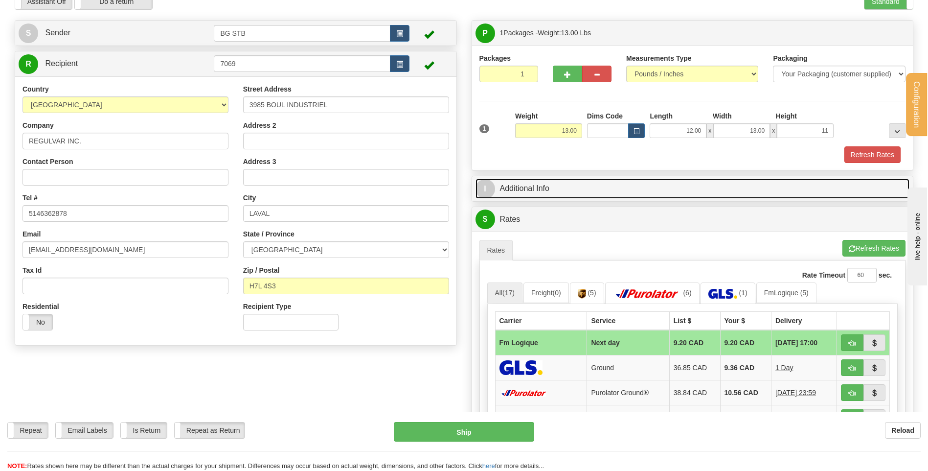
type input "11.00"
click at [521, 190] on link "I Additional Info" at bounding box center [692, 189] width 434 height 20
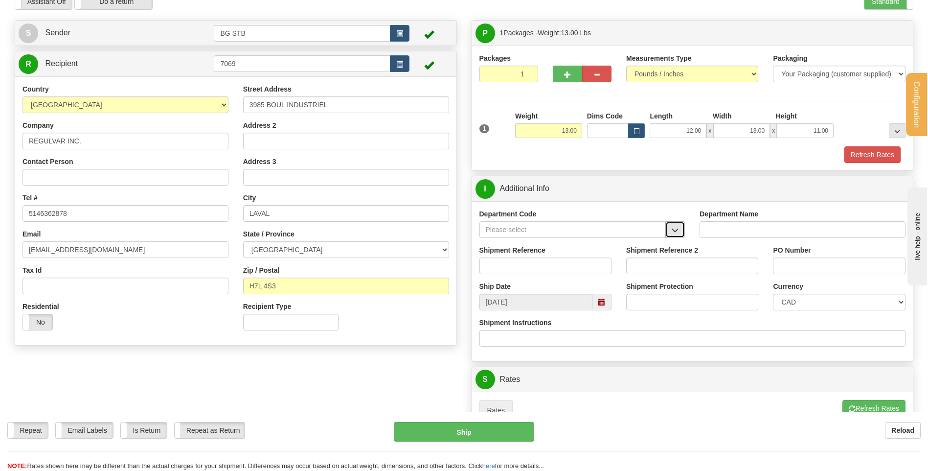
click at [672, 229] on span "button" at bounding box center [675, 230] width 7 height 6
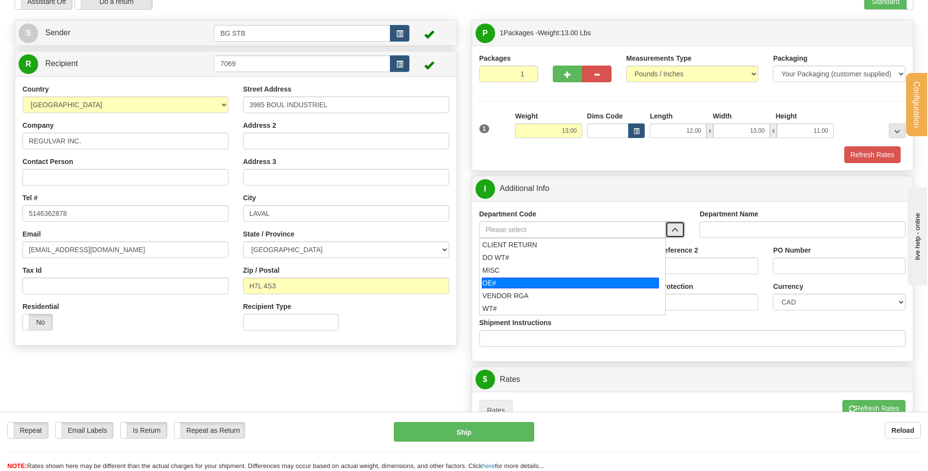
click at [586, 284] on div "OE#" at bounding box center [570, 282] width 177 height 11
type input "OE#"
type input "ORDERS"
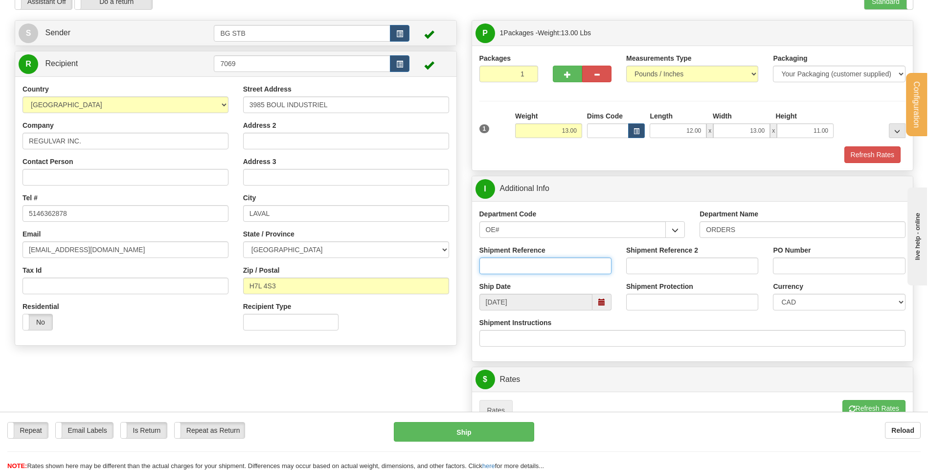
click at [560, 272] on input "Shipment Reference" at bounding box center [545, 265] width 132 height 17
type input "80004886-00"
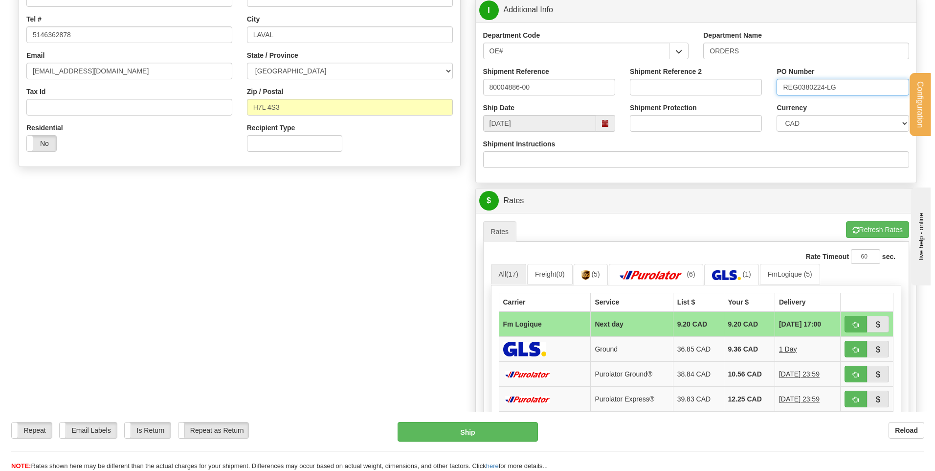
scroll to position [245, 0]
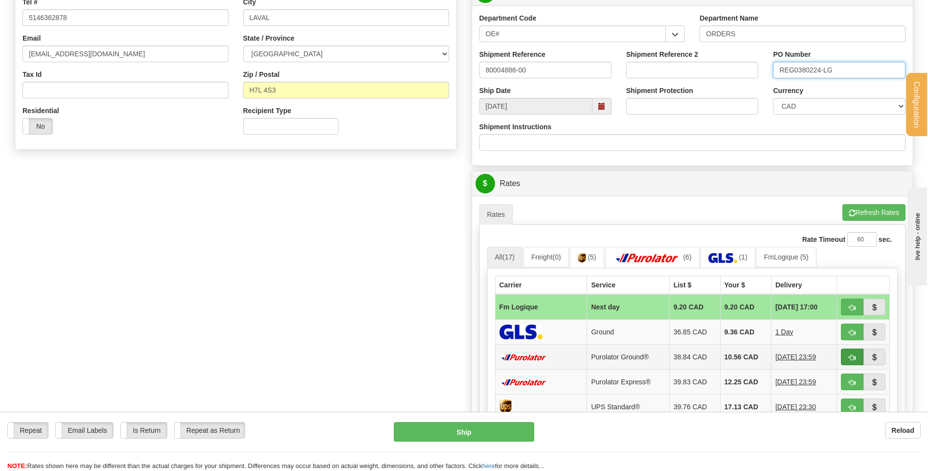
type input "REG0380224-LG"
click at [854, 360] on span "button" at bounding box center [852, 357] width 7 height 6
type input "260"
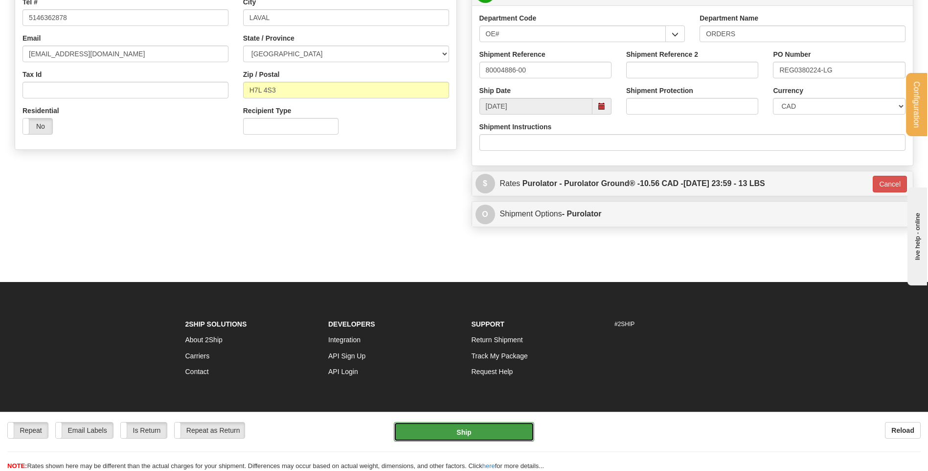
click at [496, 438] on button "Ship" at bounding box center [464, 432] width 140 height 20
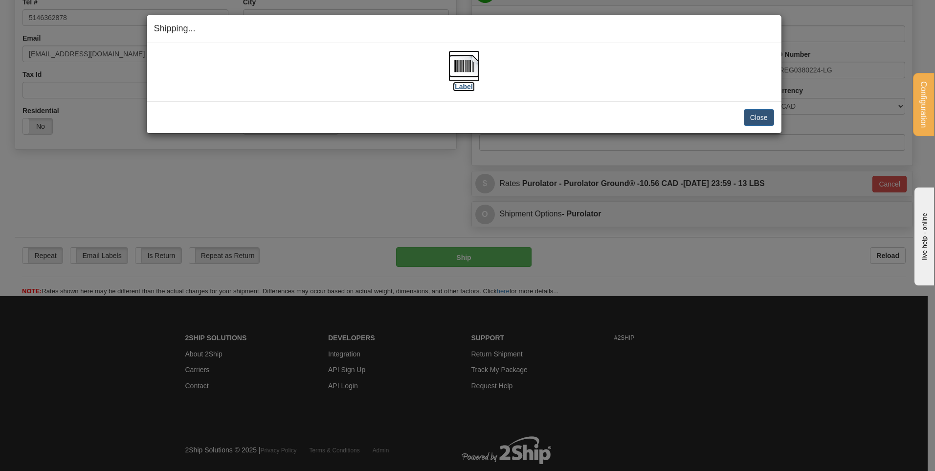
click at [466, 86] on label "[Label]" at bounding box center [464, 87] width 23 height 10
click at [769, 118] on button "Close" at bounding box center [759, 117] width 30 height 17
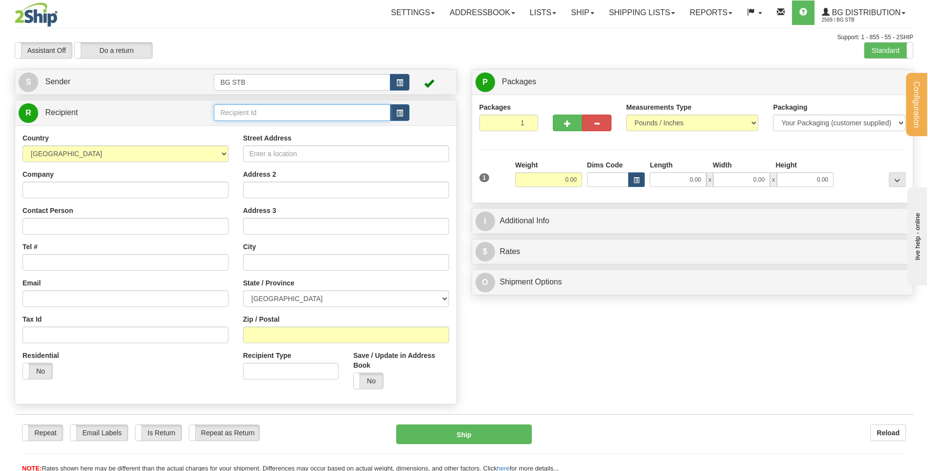
click at [328, 114] on input "text" at bounding box center [302, 112] width 176 height 17
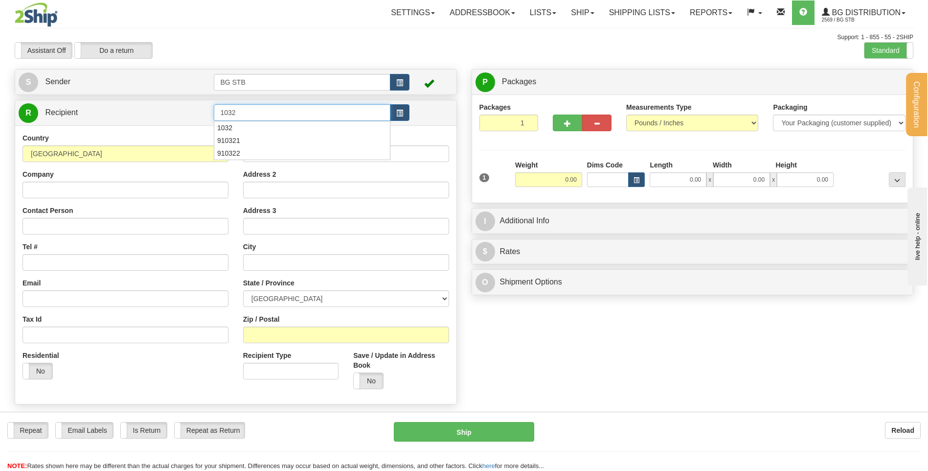
type input "1032"
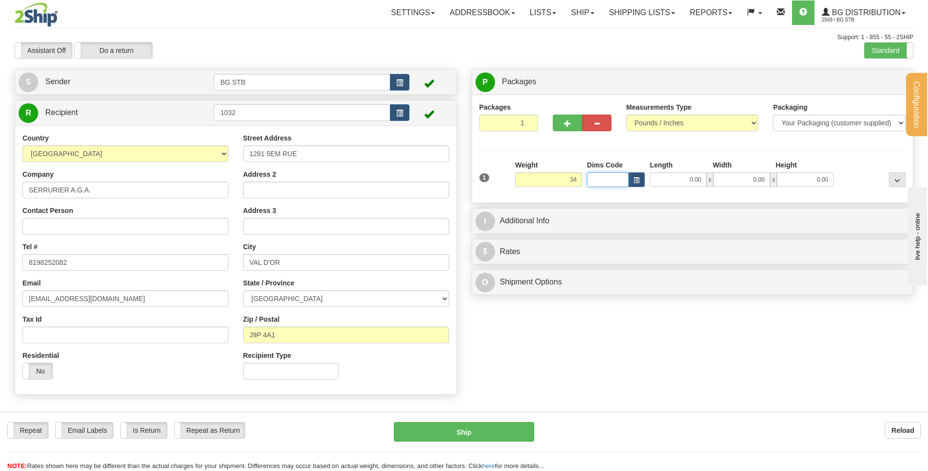
type input "34.00"
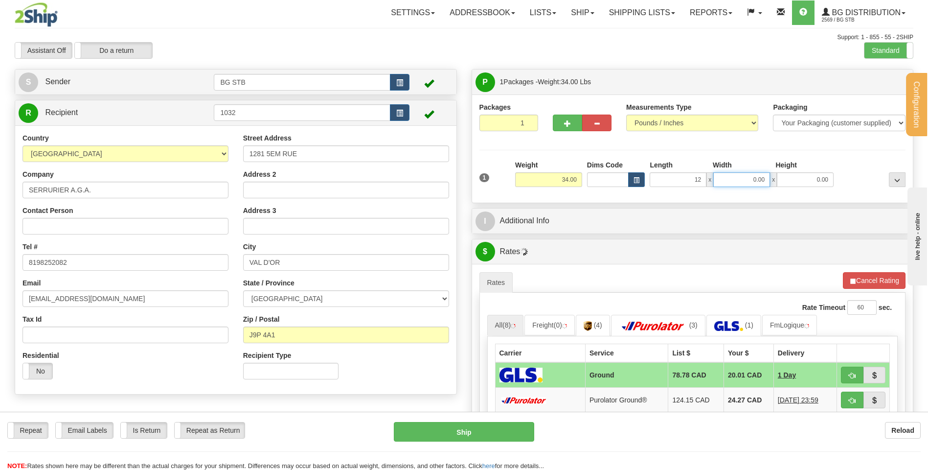
type input "12.00"
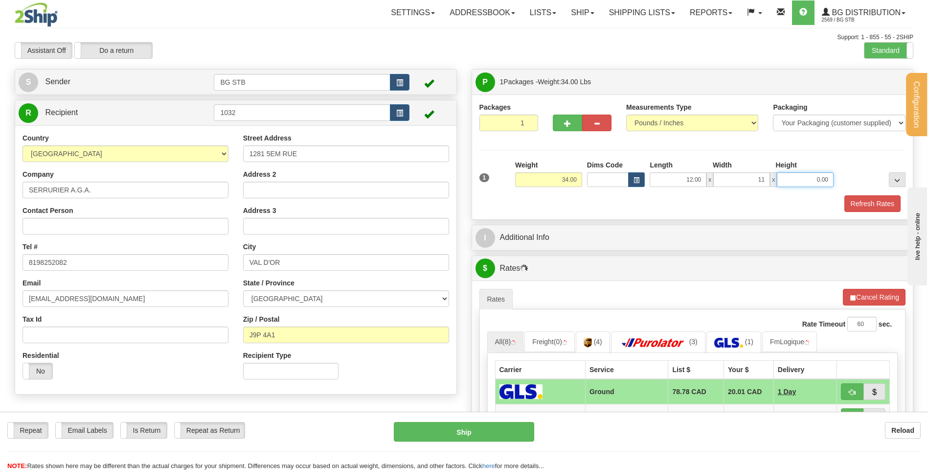
type input "11.00"
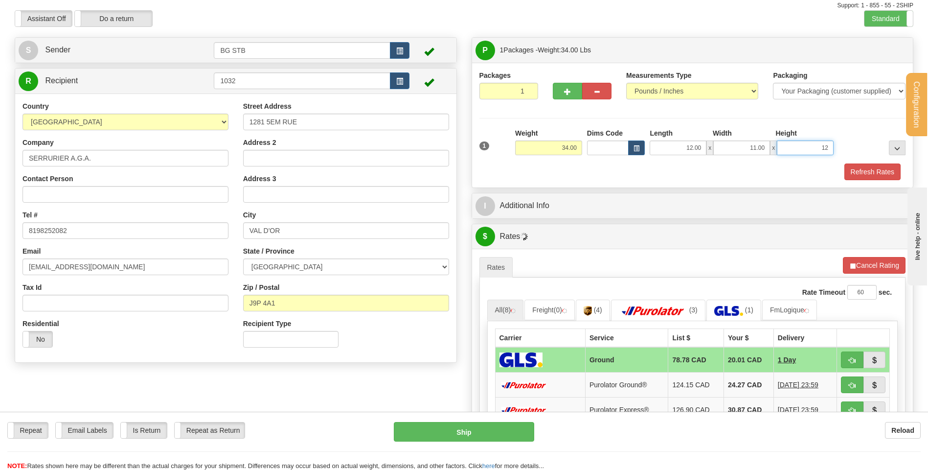
scroll to position [49, 0]
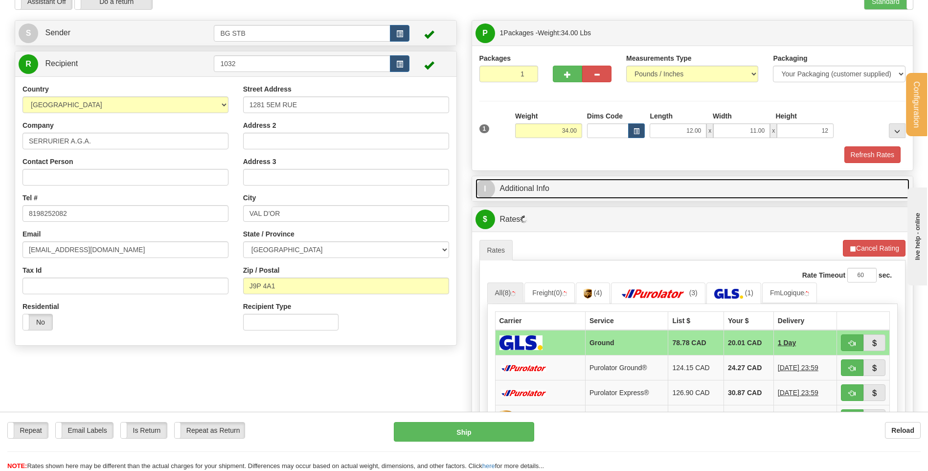
type input "12.00"
click at [542, 191] on link "I Additional Info" at bounding box center [692, 189] width 434 height 20
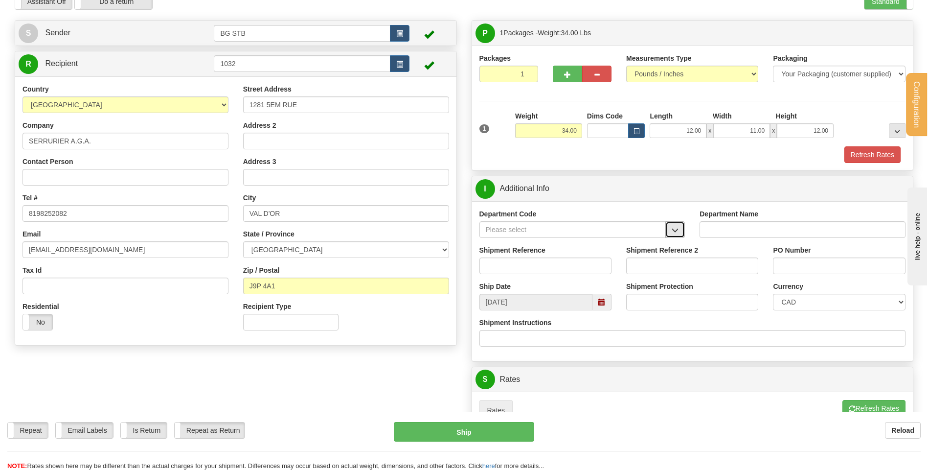
click at [668, 231] on button "button" at bounding box center [675, 229] width 20 height 17
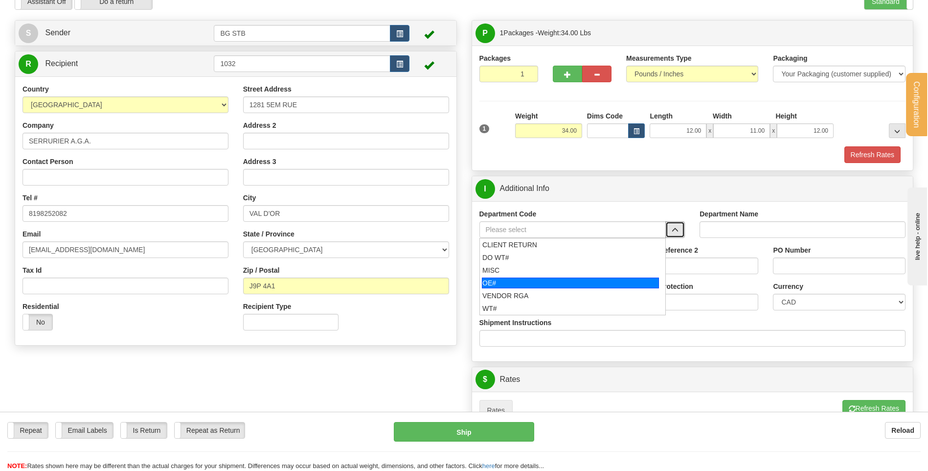
click at [606, 277] on div "OE#" at bounding box center [570, 282] width 177 height 11
type input "OE#"
type input "ORDERS"
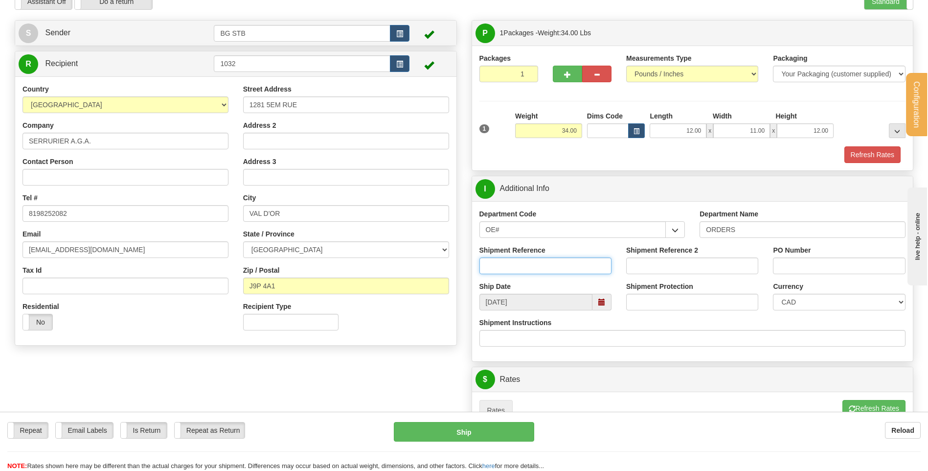
click at [590, 269] on input "Shipment Reference" at bounding box center [545, 265] width 132 height 17
type input "80004892-00"
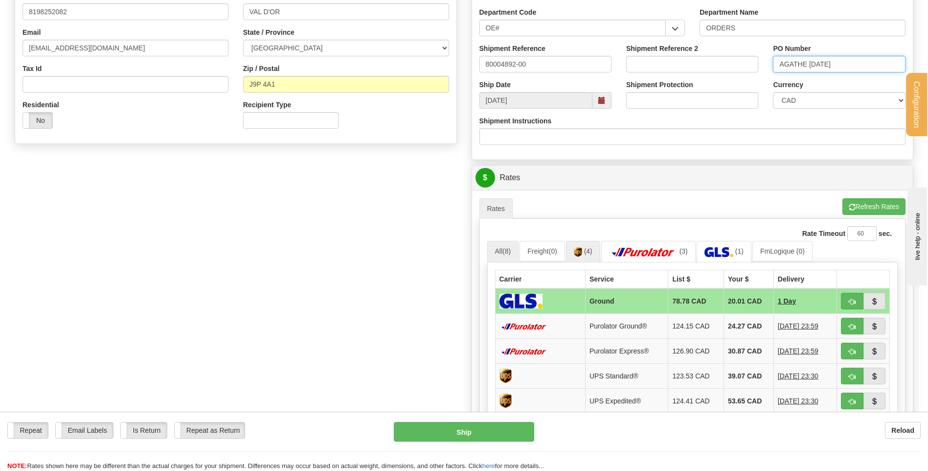
scroll to position [342, 0]
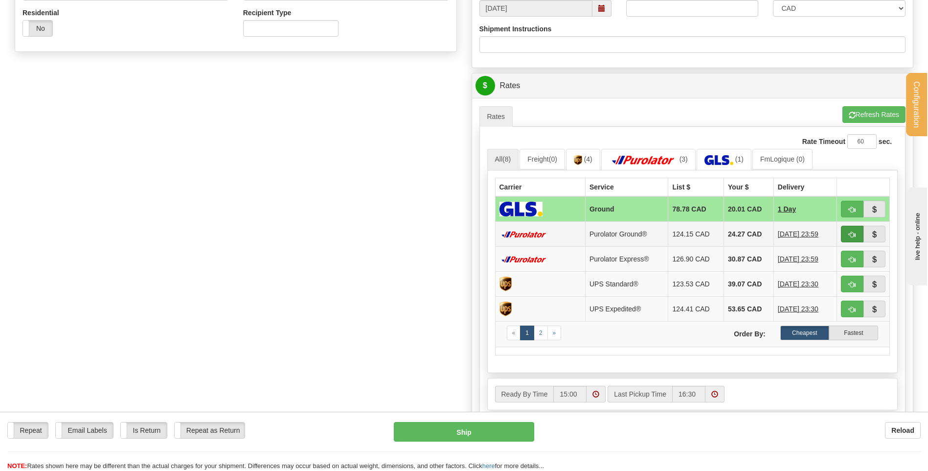
type input "AGATHE 21-08-2025"
click at [854, 232] on span "button" at bounding box center [852, 234] width 7 height 6
type input "260"
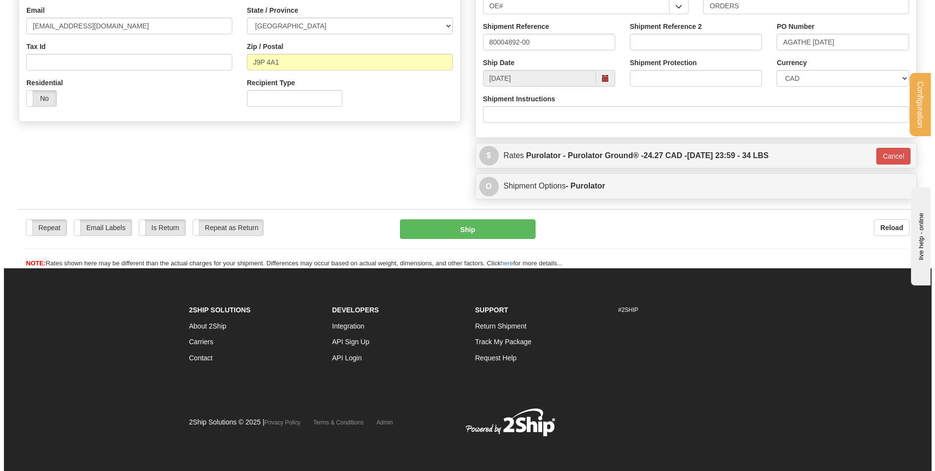
scroll to position [273, 0]
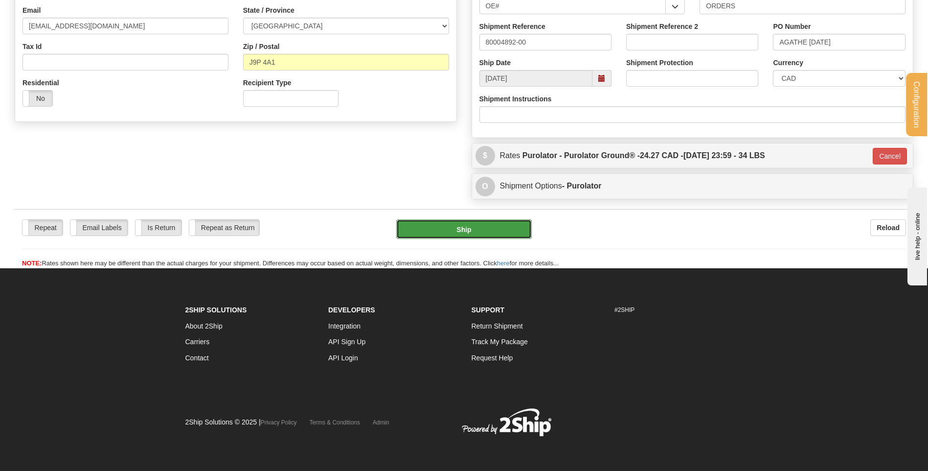
click at [410, 233] on button "Ship" at bounding box center [463, 229] width 135 height 20
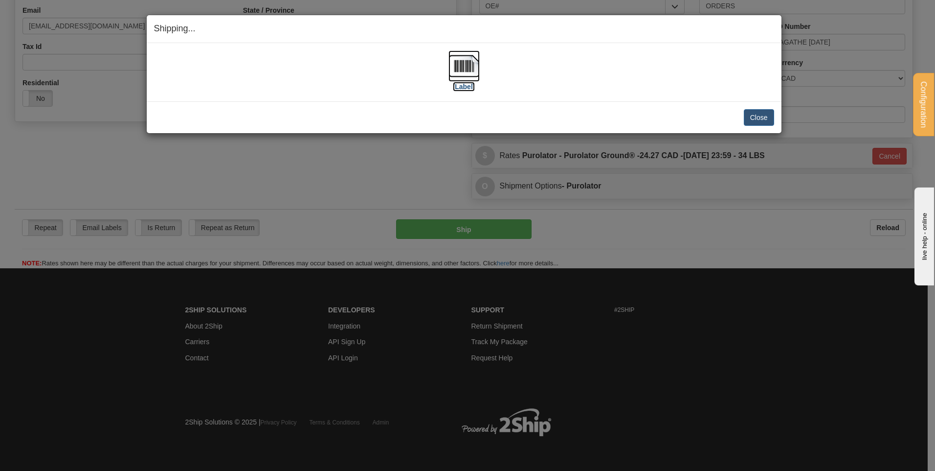
click at [458, 90] on label "[Label]" at bounding box center [464, 87] width 23 height 10
click at [756, 116] on button "Close" at bounding box center [759, 117] width 30 height 17
click at [749, 116] on button "Close" at bounding box center [759, 117] width 30 height 17
click at [758, 115] on button "Close" at bounding box center [759, 117] width 30 height 17
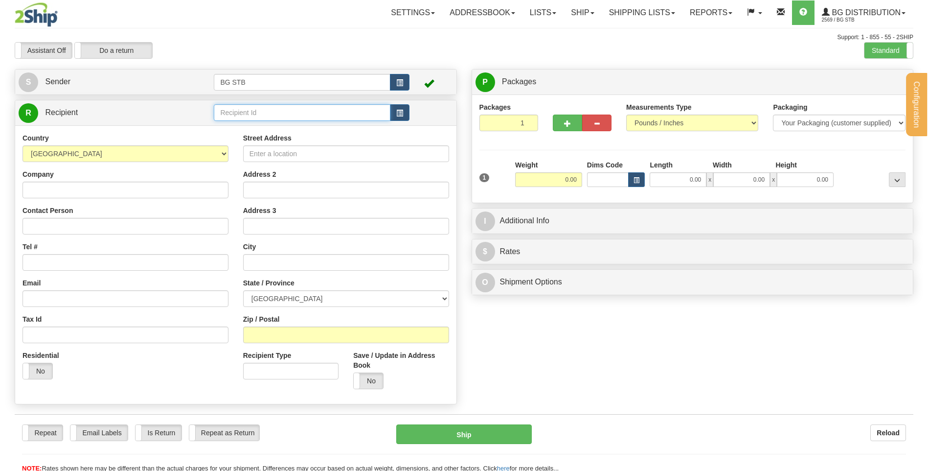
click at [289, 110] on input "text" at bounding box center [302, 112] width 176 height 17
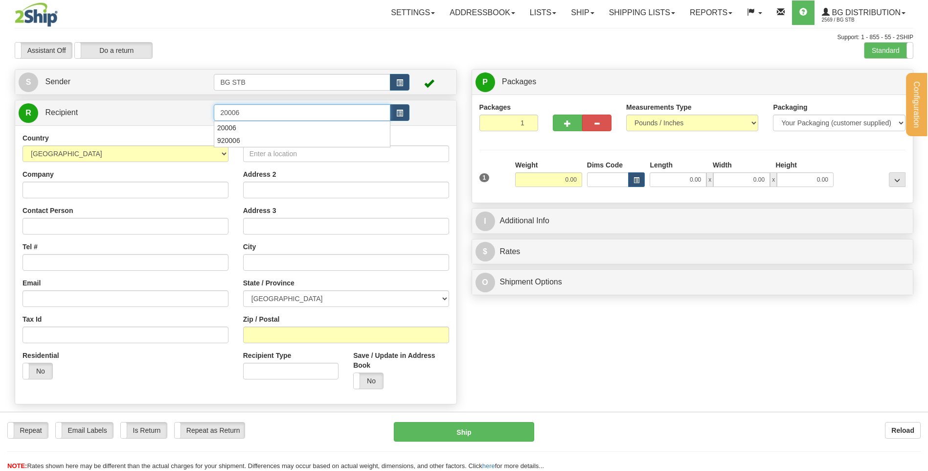
type input "20006"
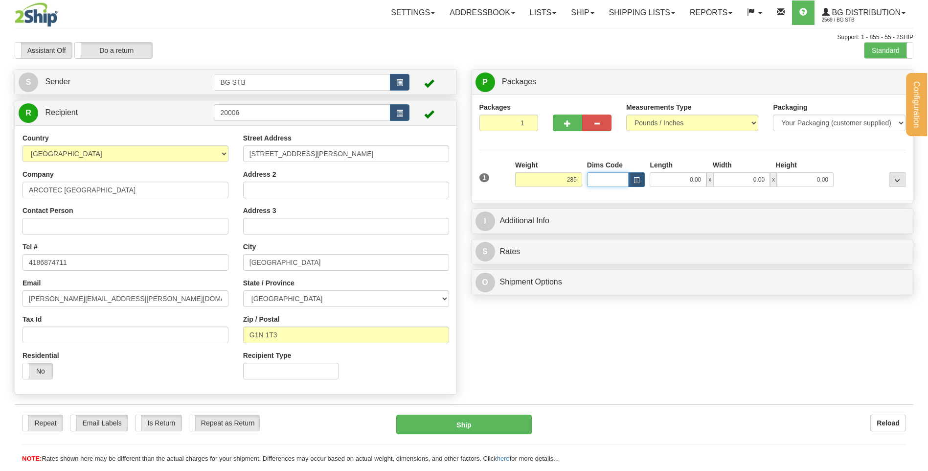
type input "285.00"
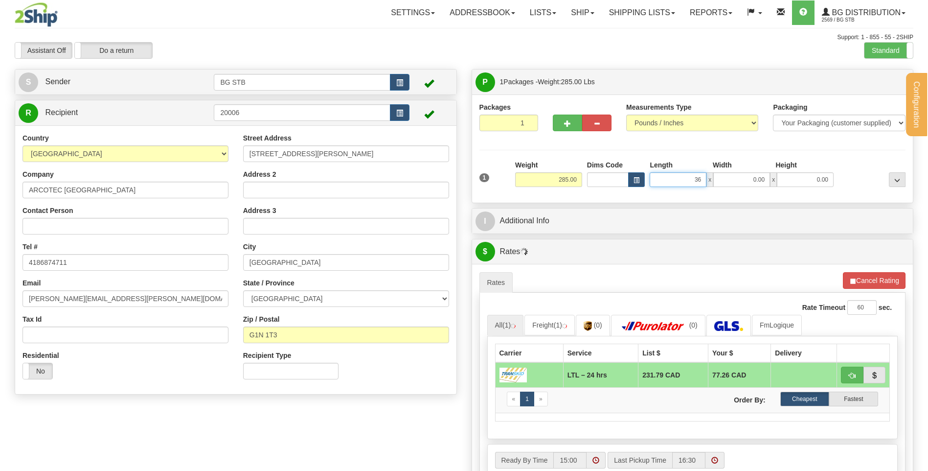
type input "36.00"
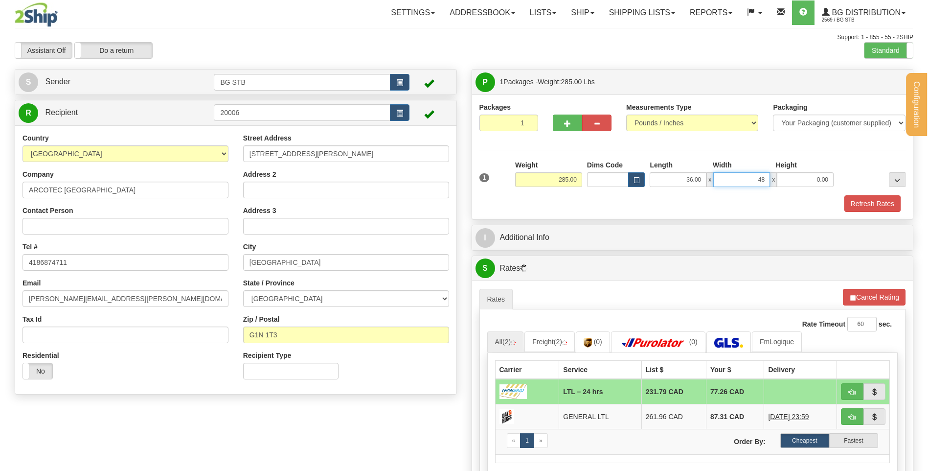
type input "48.00"
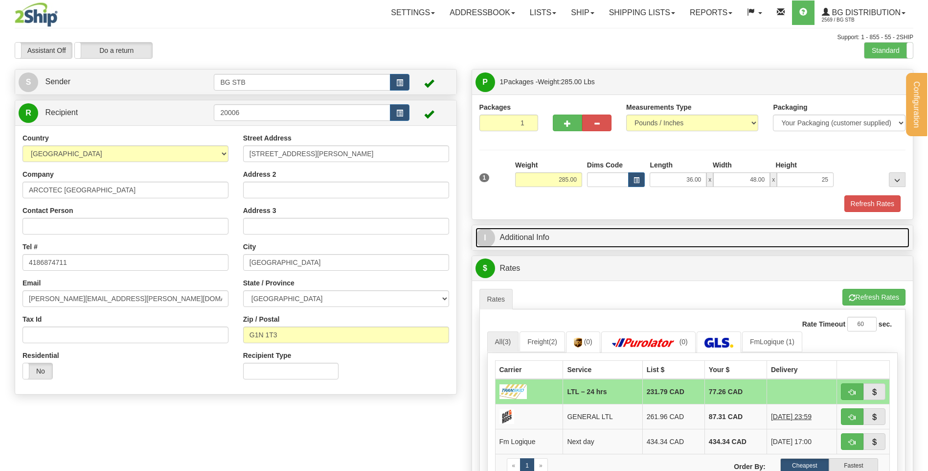
type input "25.00"
click at [521, 240] on link "I Additional Info" at bounding box center [692, 237] width 434 height 20
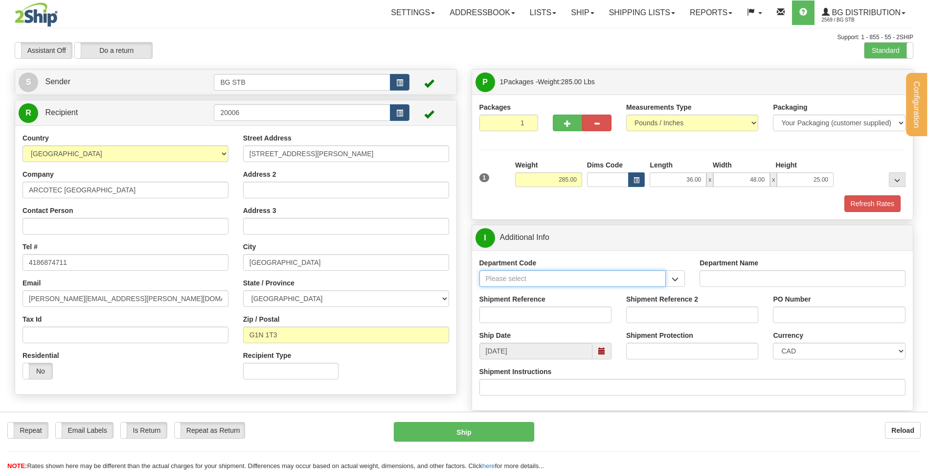
click at [560, 282] on input "Department Code" at bounding box center [572, 278] width 187 height 17
click at [675, 280] on span "button" at bounding box center [675, 279] width 7 height 6
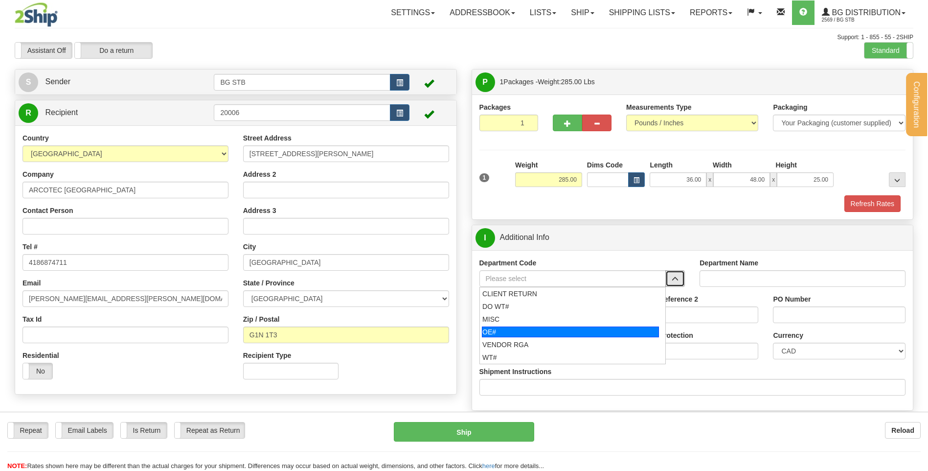
click at [575, 328] on div "OE#" at bounding box center [570, 331] width 177 height 11
type input "OE#"
type input "ORDERS"
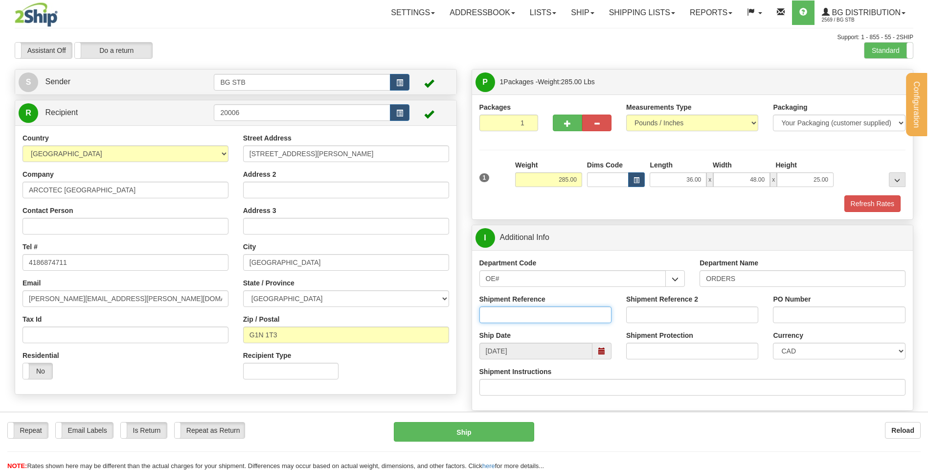
click at [565, 317] on input "Shipment Reference" at bounding box center [545, 314] width 132 height 17
type input "80004674-00"
click at [783, 313] on input "PO Number" at bounding box center [839, 314] width 132 height 17
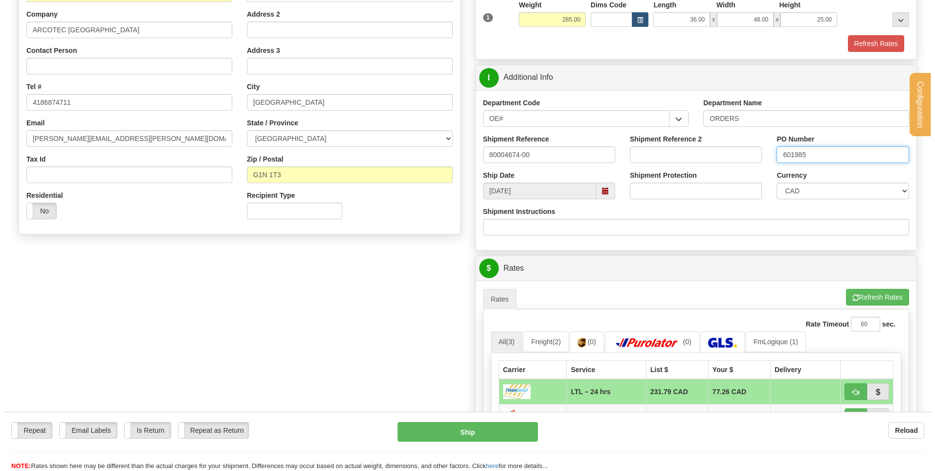
scroll to position [196, 0]
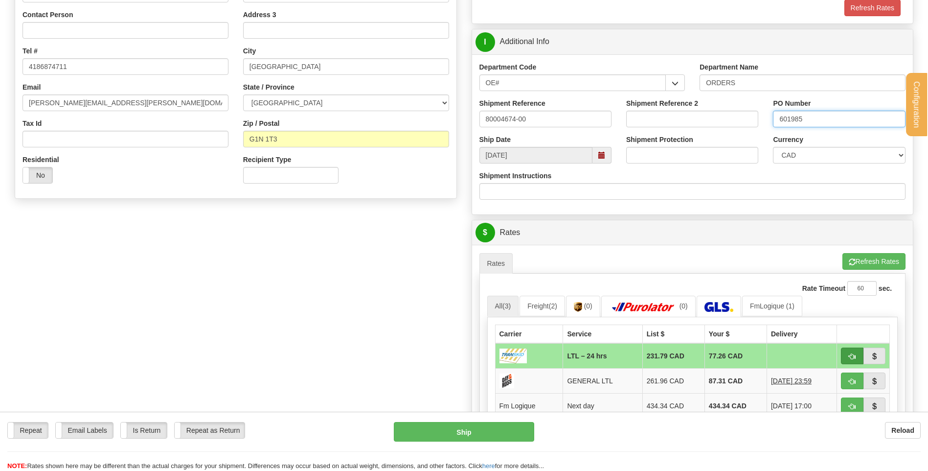
type input "601985"
click at [851, 359] on span "button" at bounding box center [852, 356] width 7 height 6
type input "24 hrs"
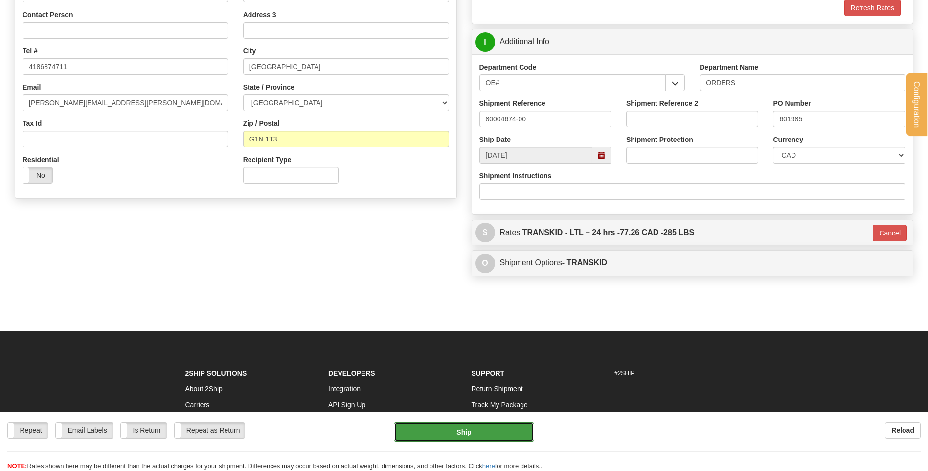
click at [461, 434] on button "Ship" at bounding box center [464, 432] width 140 height 20
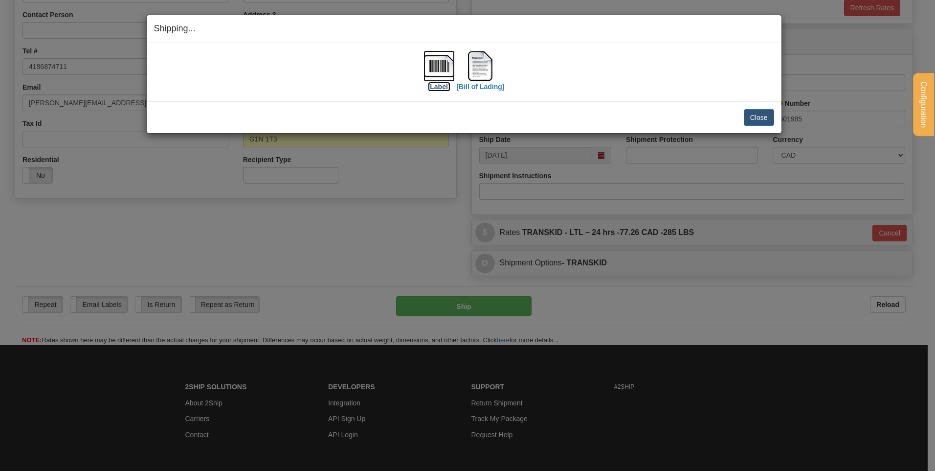
click at [438, 84] on label "[Label]" at bounding box center [439, 87] width 23 height 10
click at [487, 84] on label "[Bill of Lading]" at bounding box center [480, 87] width 48 height 10
click at [767, 117] on button "Close" at bounding box center [759, 117] width 30 height 17
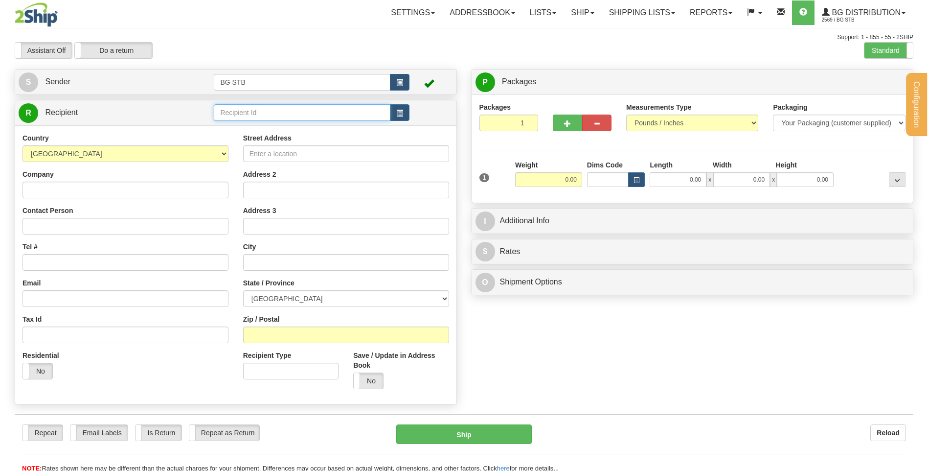
click at [234, 112] on input "text" at bounding box center [302, 112] width 176 height 17
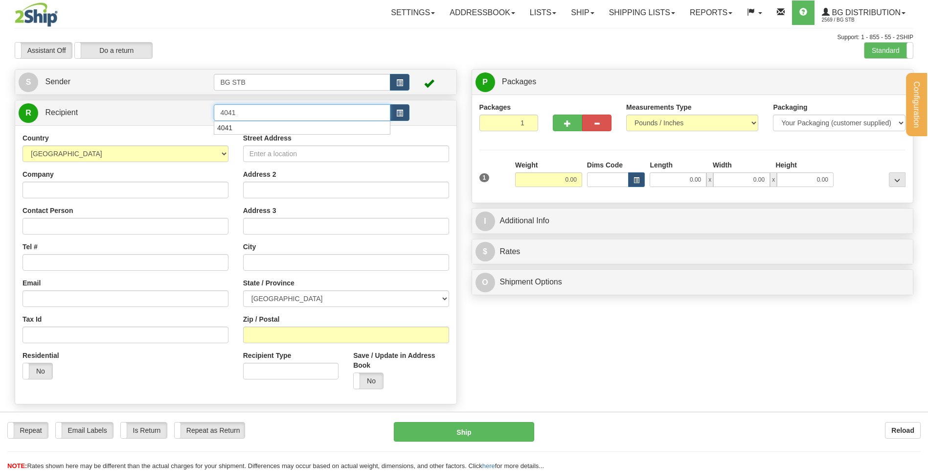
type input "4041"
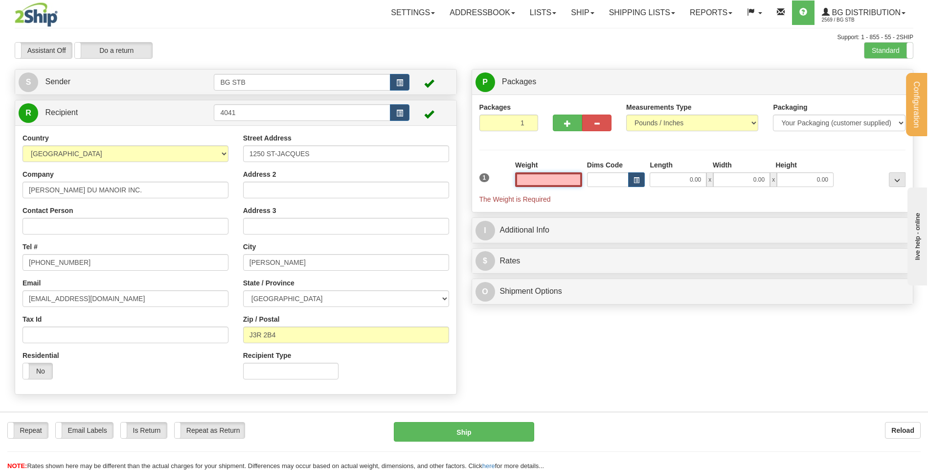
drag, startPoint x: 580, startPoint y: 168, endPoint x: 549, endPoint y: 177, distance: 31.4
click at [549, 177] on input "text" at bounding box center [548, 179] width 67 height 15
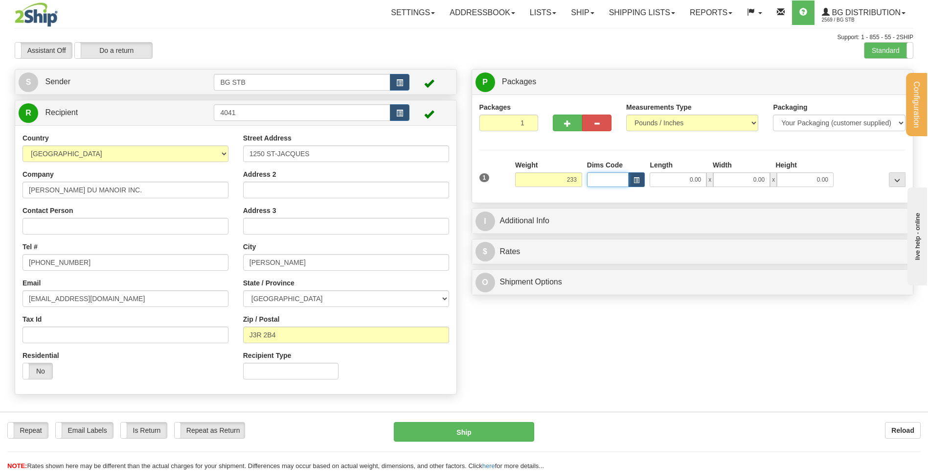
type input "233.00"
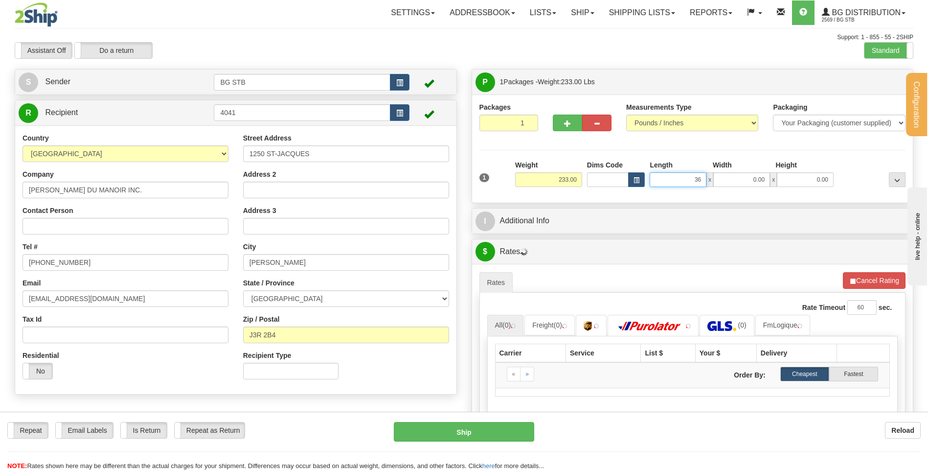
type input "36.00"
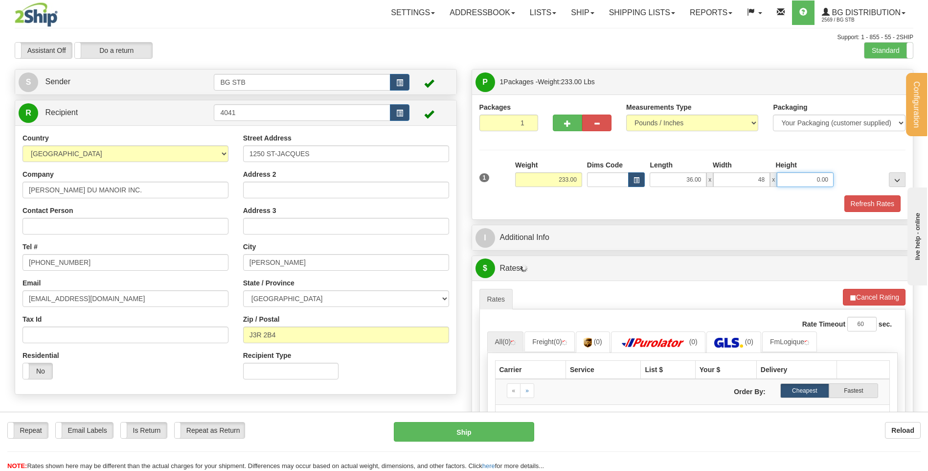
type input "48.00"
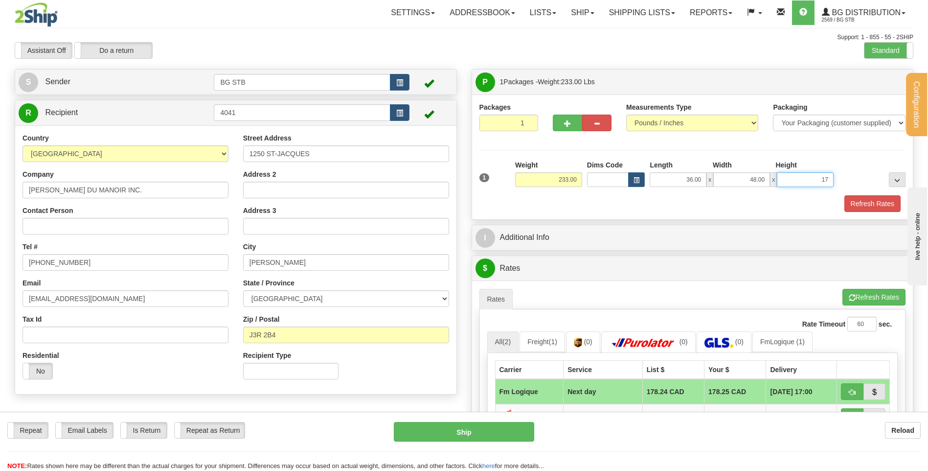
type input "17.00"
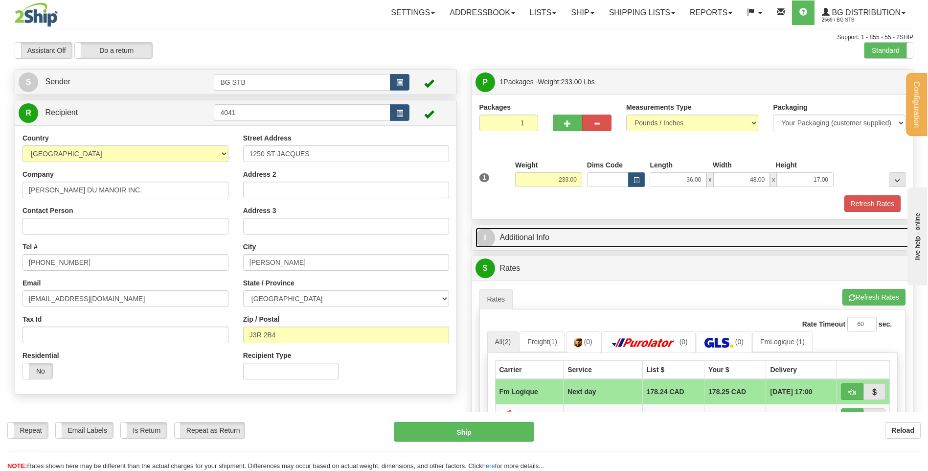
click at [532, 238] on link "I Additional Info" at bounding box center [692, 237] width 434 height 20
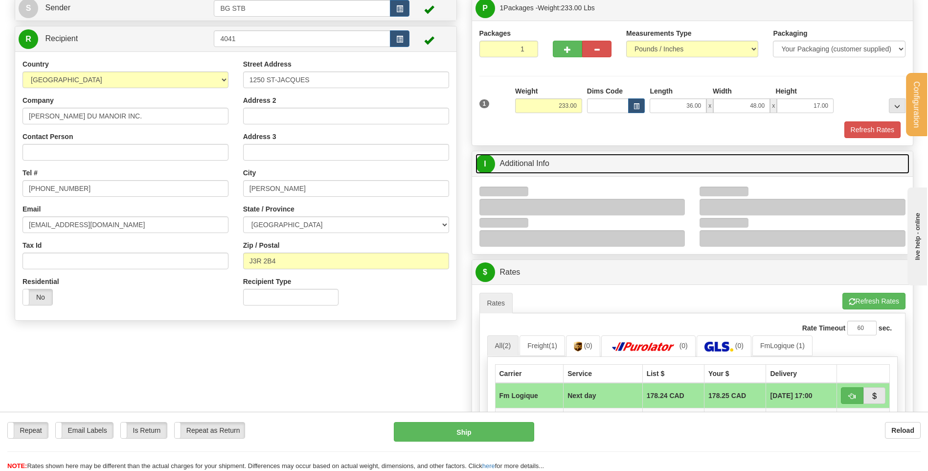
scroll to position [147, 0]
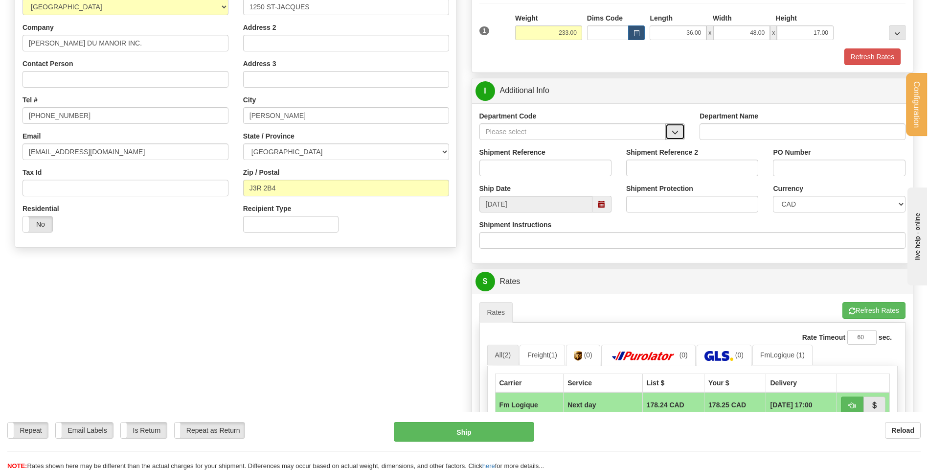
click at [678, 133] on span "button" at bounding box center [675, 132] width 7 height 6
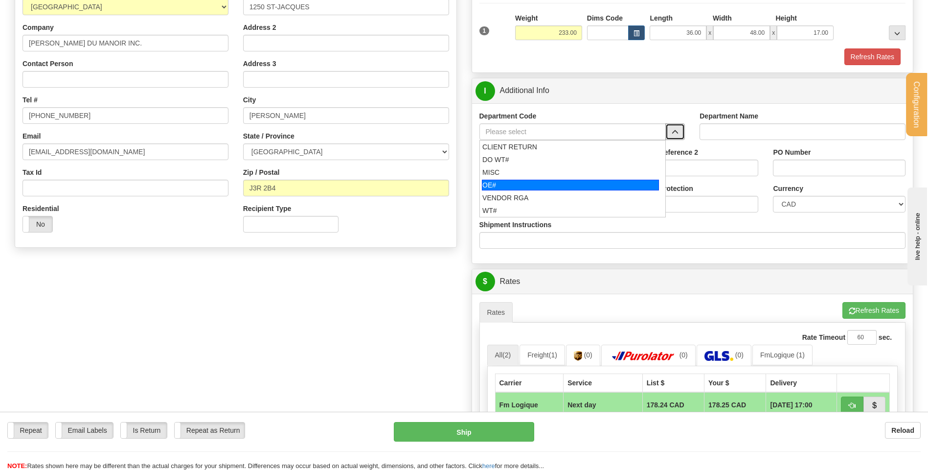
click at [574, 182] on div "OE#" at bounding box center [570, 185] width 177 height 11
type input "OE#"
type input "ORDERS"
click at [571, 174] on input "Shipment Reference" at bounding box center [545, 167] width 132 height 17
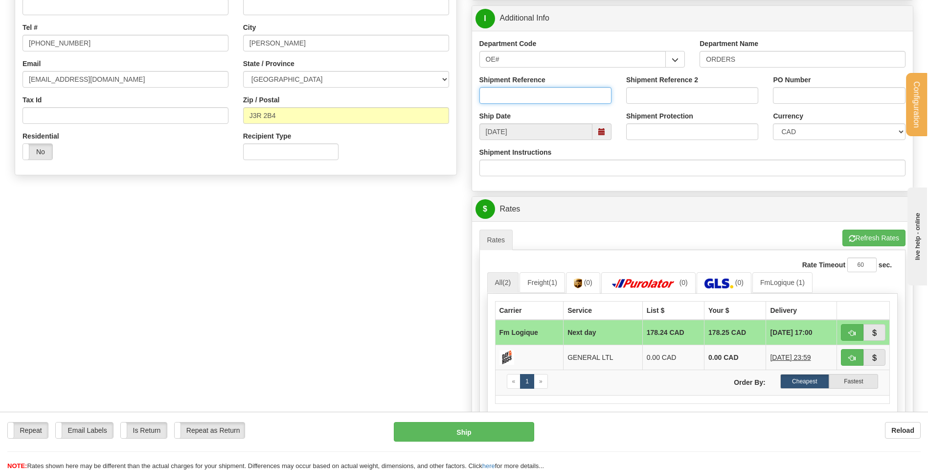
scroll to position [196, 0]
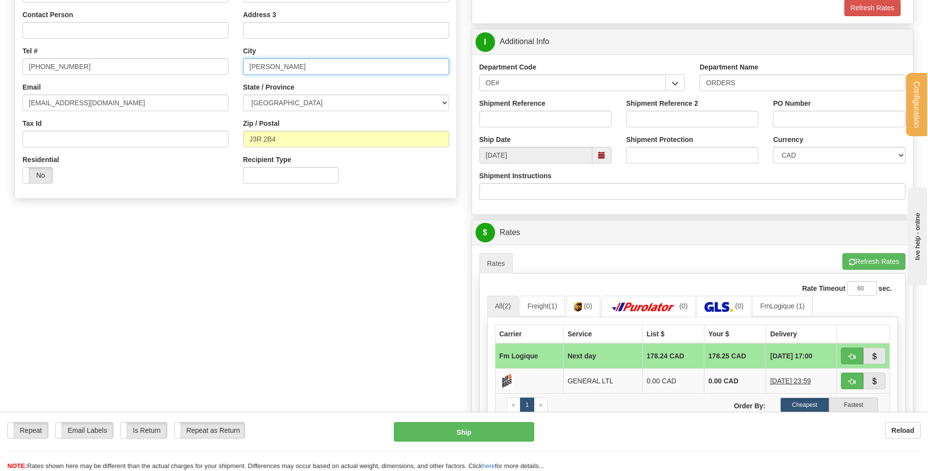
click at [274, 64] on input "[PERSON_NAME]" at bounding box center [346, 66] width 206 height 17
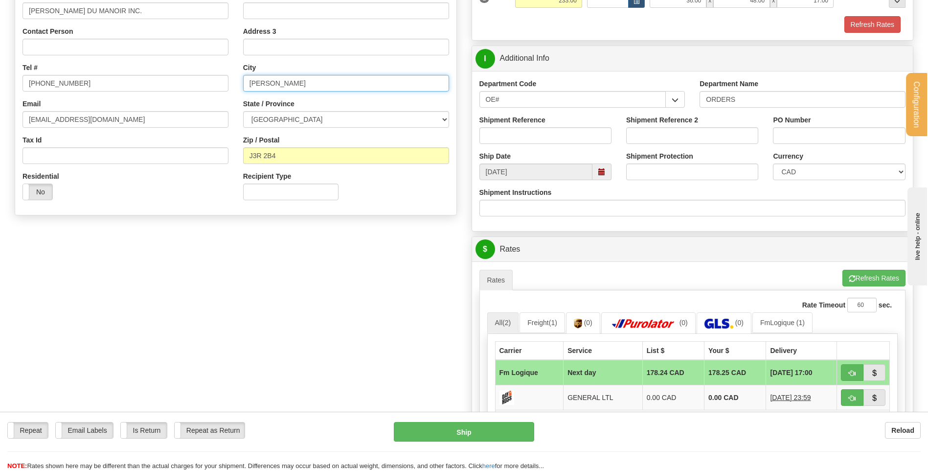
scroll to position [98, 0]
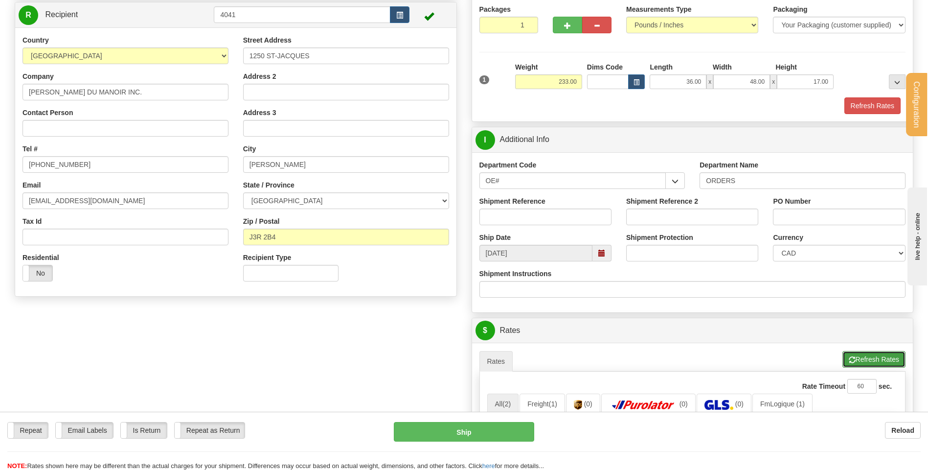
click at [882, 360] on button "Refresh Rates" at bounding box center [873, 359] width 63 height 17
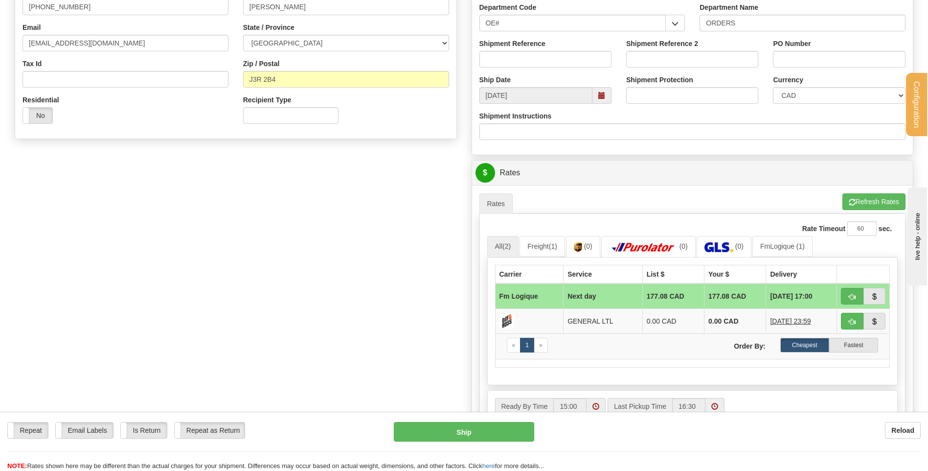
scroll to position [294, 0]
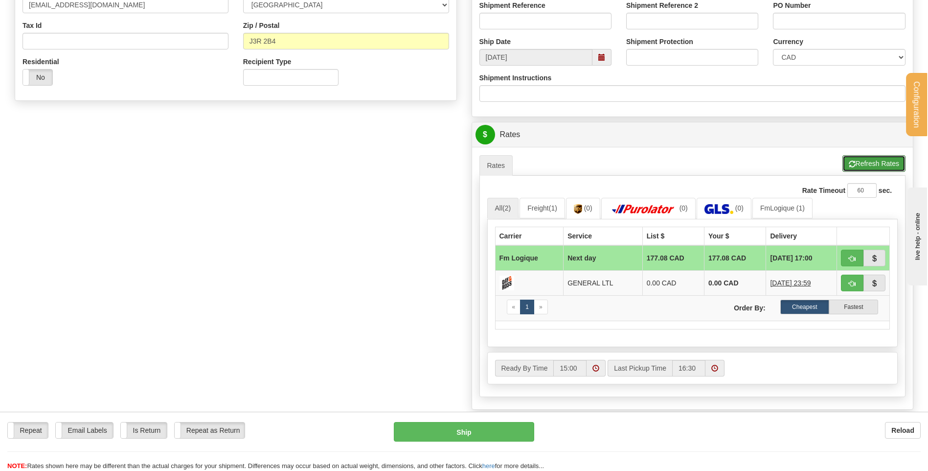
click at [858, 164] on button "Refresh Rates" at bounding box center [873, 163] width 63 height 17
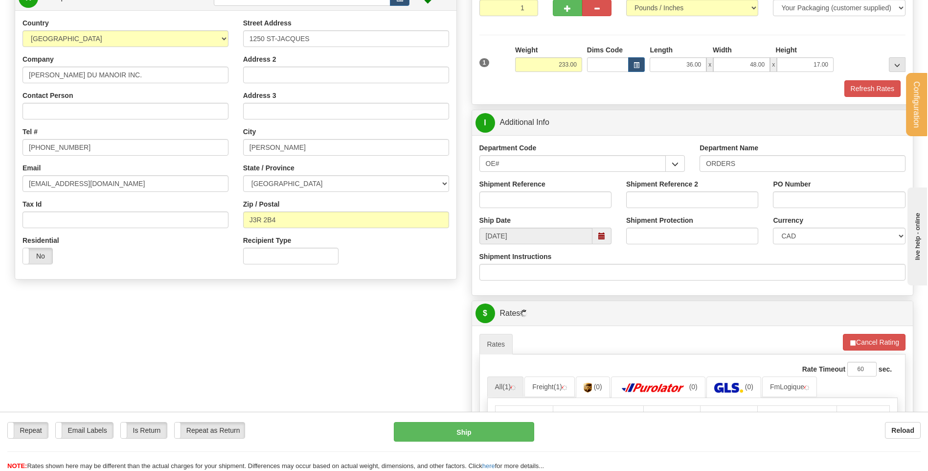
scroll to position [98, 0]
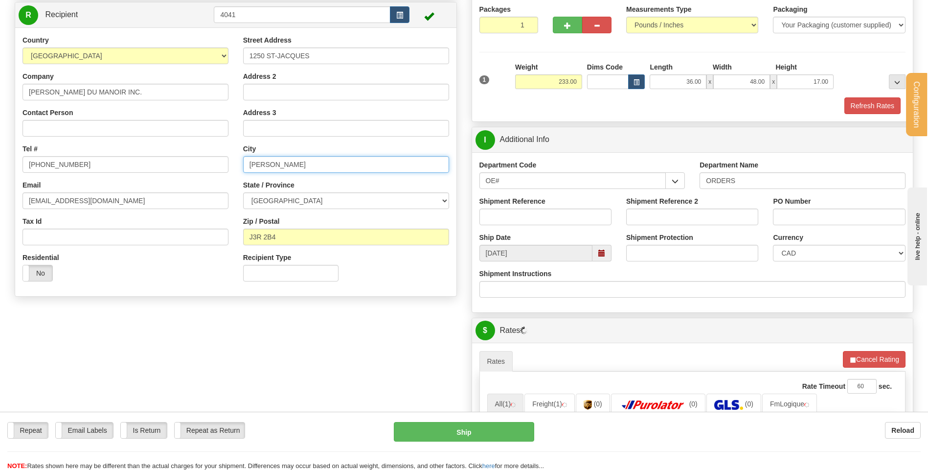
click at [275, 165] on input "[PERSON_NAME]" at bounding box center [346, 164] width 206 height 17
click at [272, 167] on input "[PERSON_NAME]" at bounding box center [346, 164] width 206 height 17
drag, startPoint x: 301, startPoint y: 164, endPoint x: 275, endPoint y: 160, distance: 26.7
click at [275, 160] on input "[PERSON_NAME]" at bounding box center [346, 164] width 206 height 17
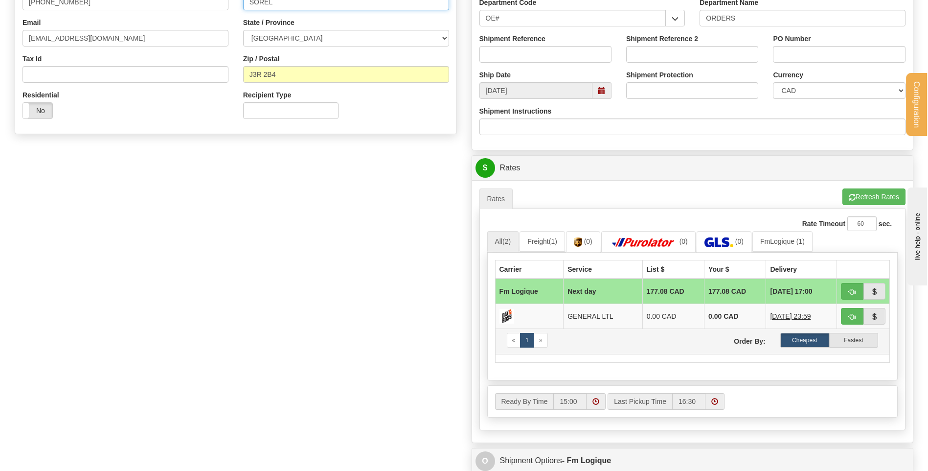
scroll to position [342, 0]
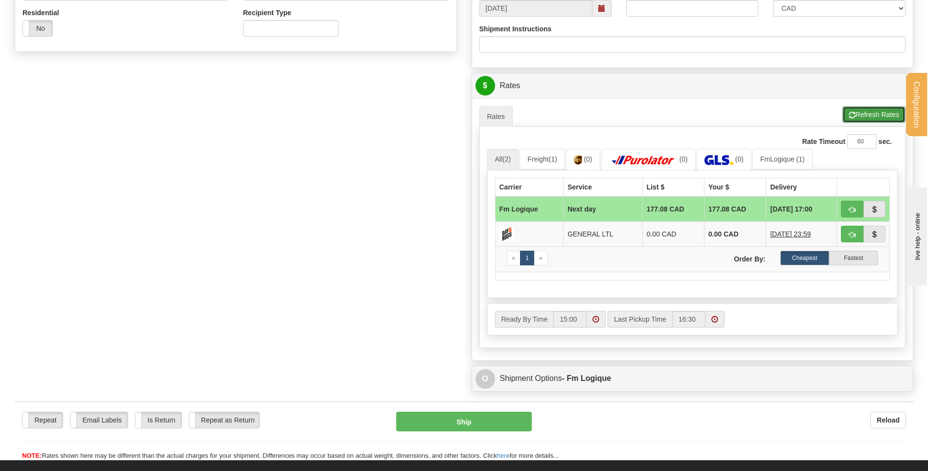
click at [869, 108] on button "Refresh Rates" at bounding box center [873, 114] width 63 height 17
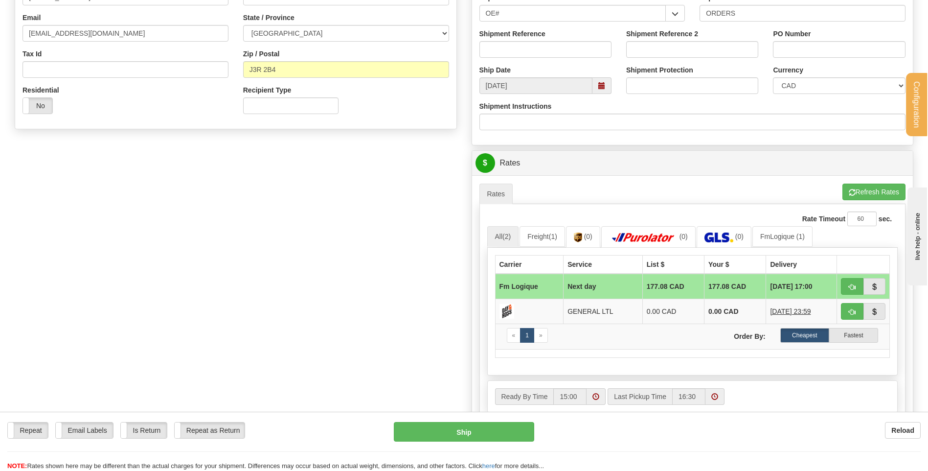
scroll to position [147, 0]
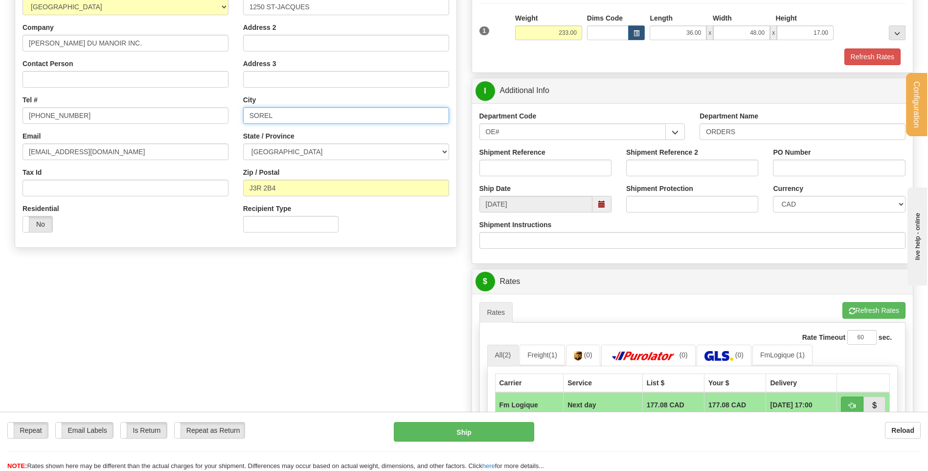
click at [285, 112] on input "SOREL" at bounding box center [346, 115] width 206 height 17
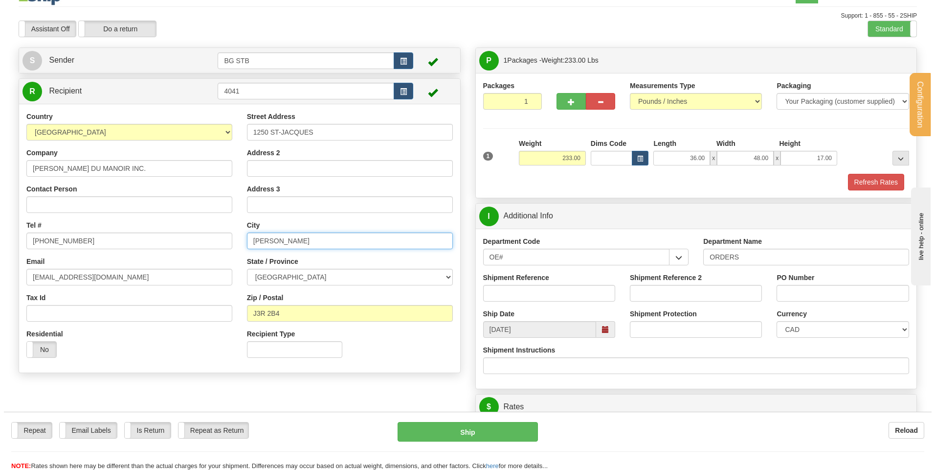
scroll to position [0, 0]
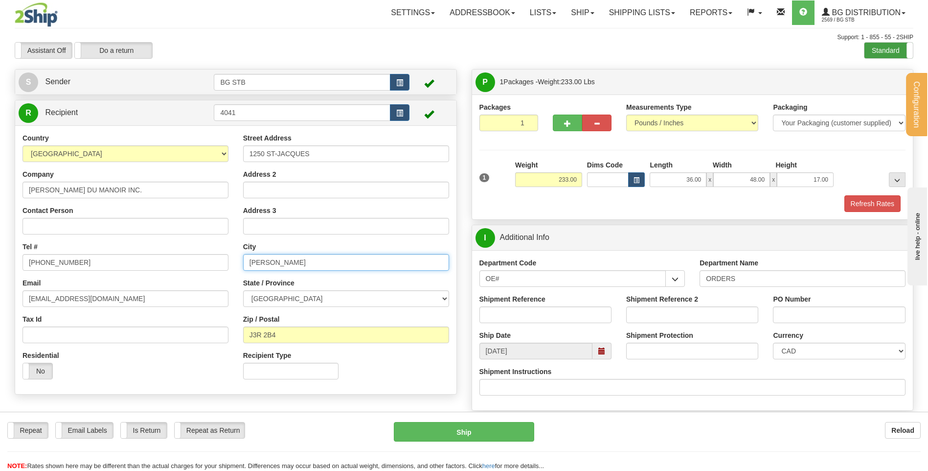
type input "[PERSON_NAME]"
click at [884, 47] on label "Standard" at bounding box center [888, 51] width 48 height 16
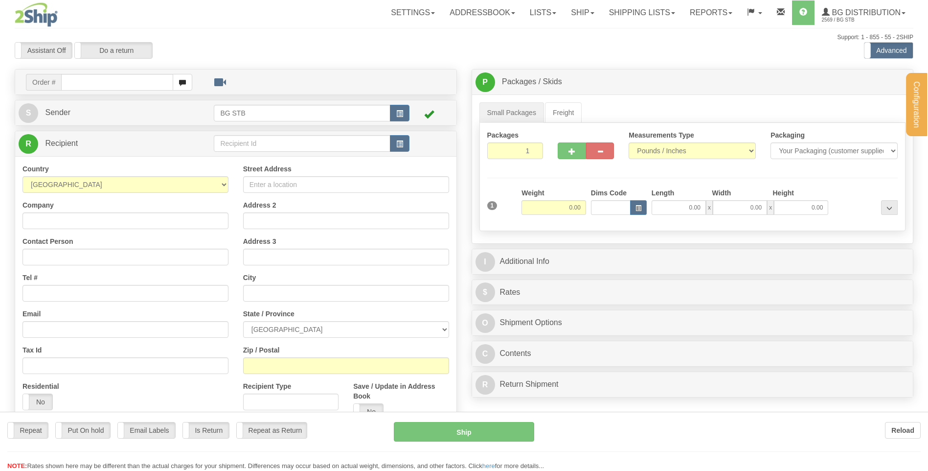
click at [253, 141] on div "Configuration My Configuration Panel Close Configure My Carriers" at bounding box center [464, 275] width 928 height 551
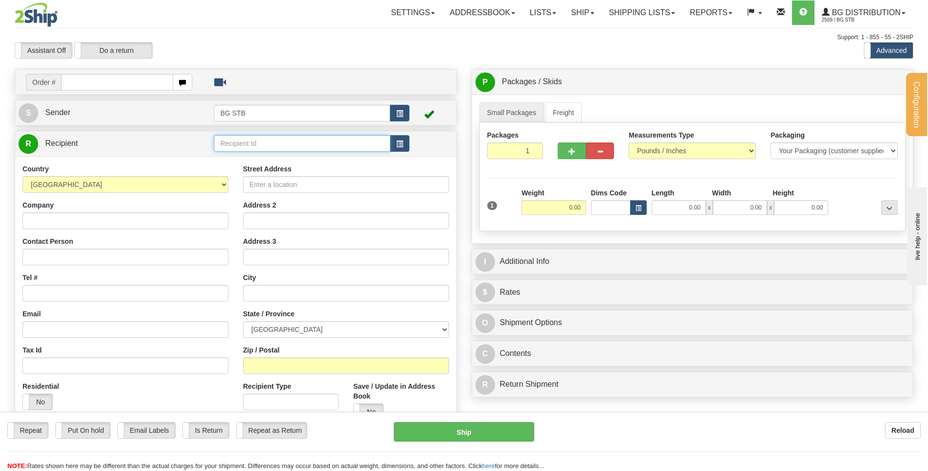
click at [253, 141] on input "text" at bounding box center [302, 143] width 176 height 17
type input "4041"
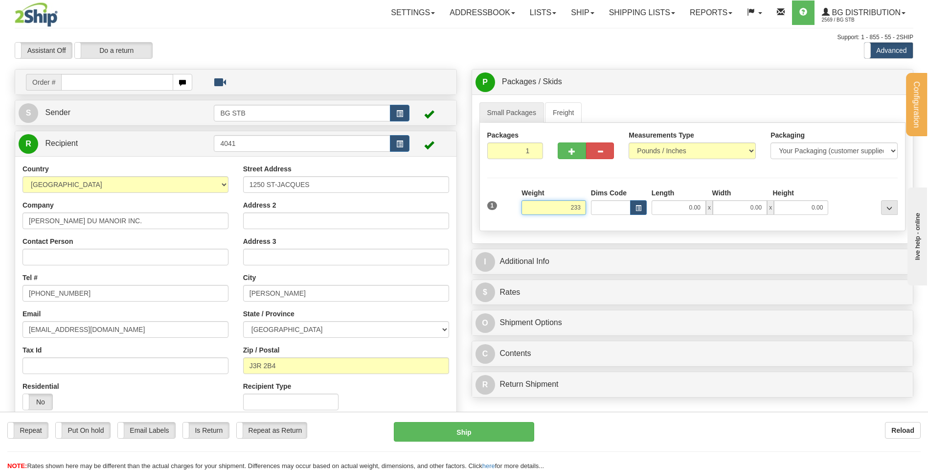
type input "233.00"
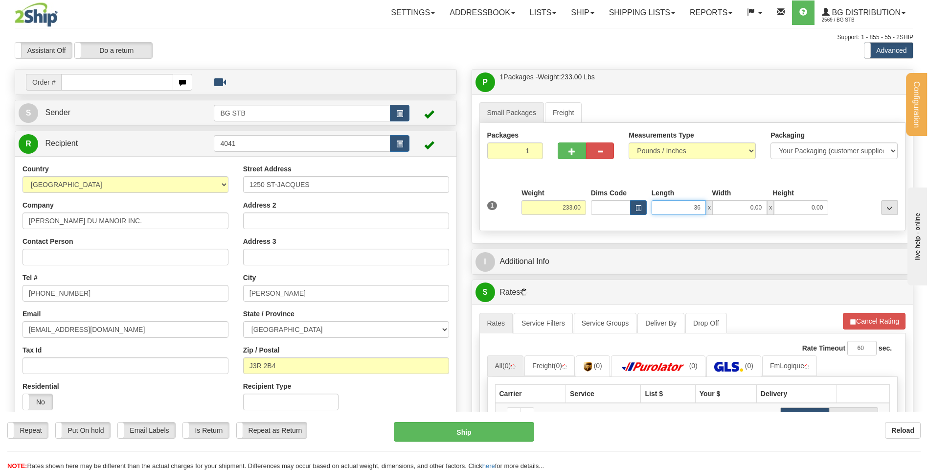
type input "36.00"
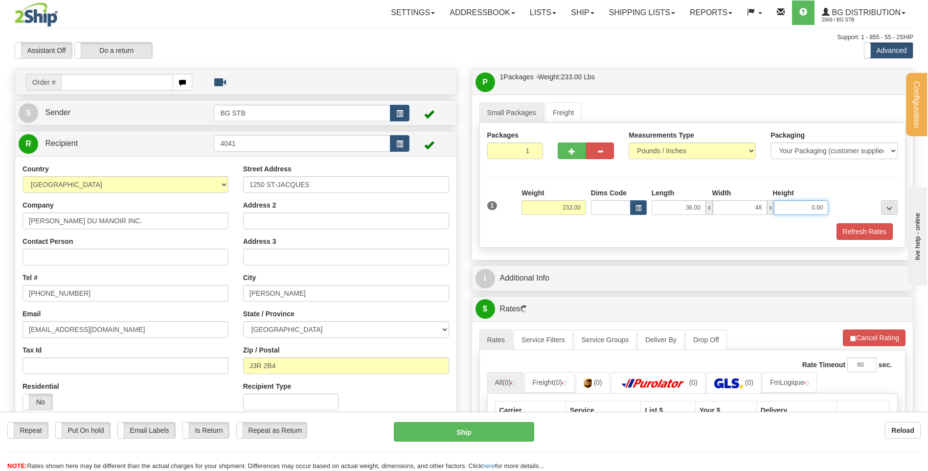
type input "48.00"
type input "17.00"
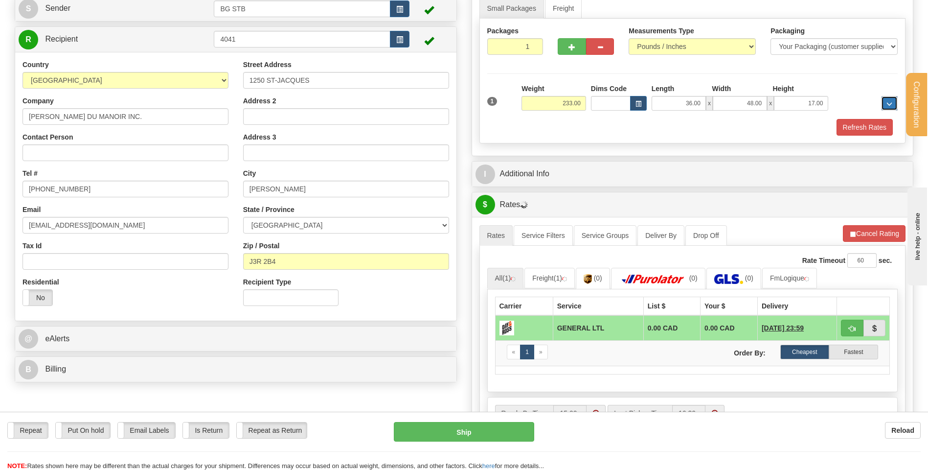
scroll to position [196, 0]
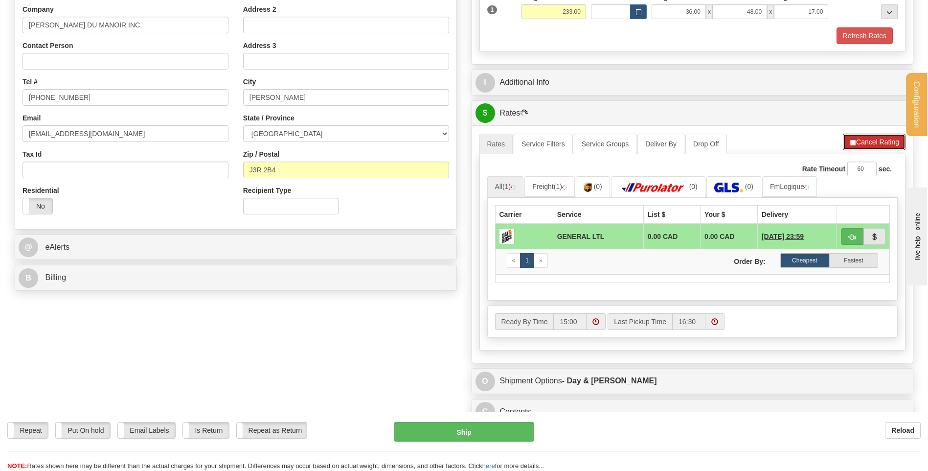
click at [875, 147] on button "Cancel Rating" at bounding box center [874, 142] width 63 height 17
click at [870, 142] on button "Refresh Rates" at bounding box center [873, 142] width 63 height 17
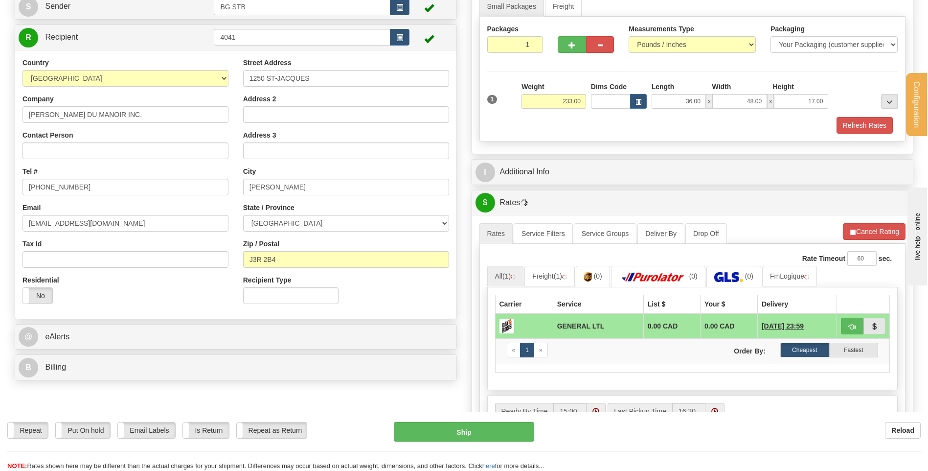
scroll to position [98, 0]
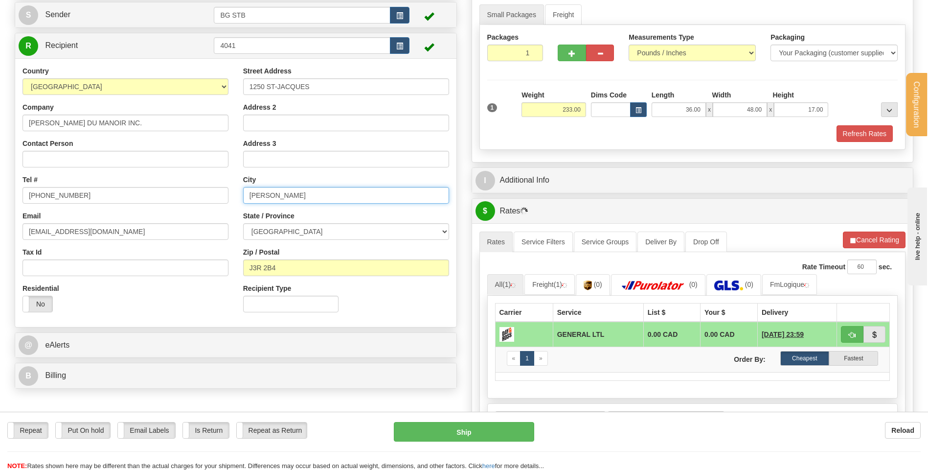
click at [275, 195] on input "SOREL-TRACY" at bounding box center [346, 195] width 206 height 17
type input "SOREL TRACY"
click at [367, 287] on div "Recipient Type" at bounding box center [346, 301] width 221 height 36
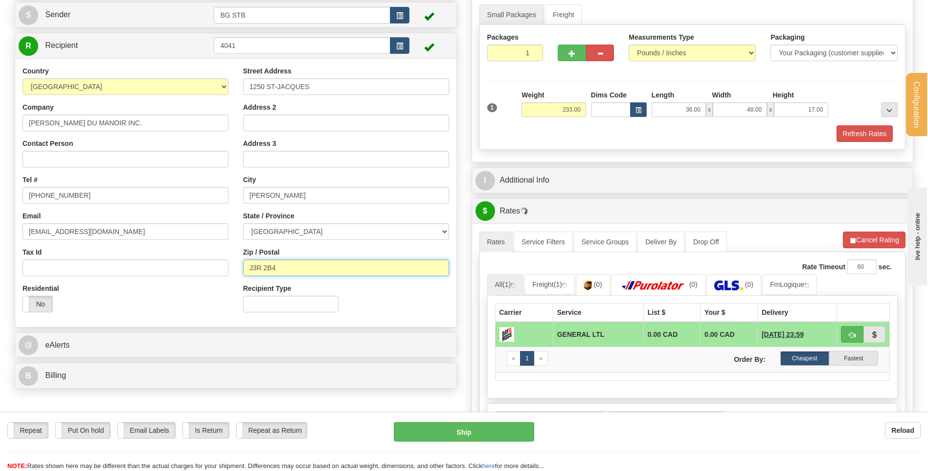
click at [264, 267] on input "J3R 2B4" at bounding box center [346, 267] width 206 height 17
type input "J3R2B4"
click at [863, 241] on button "Cancel Rating" at bounding box center [874, 239] width 63 height 17
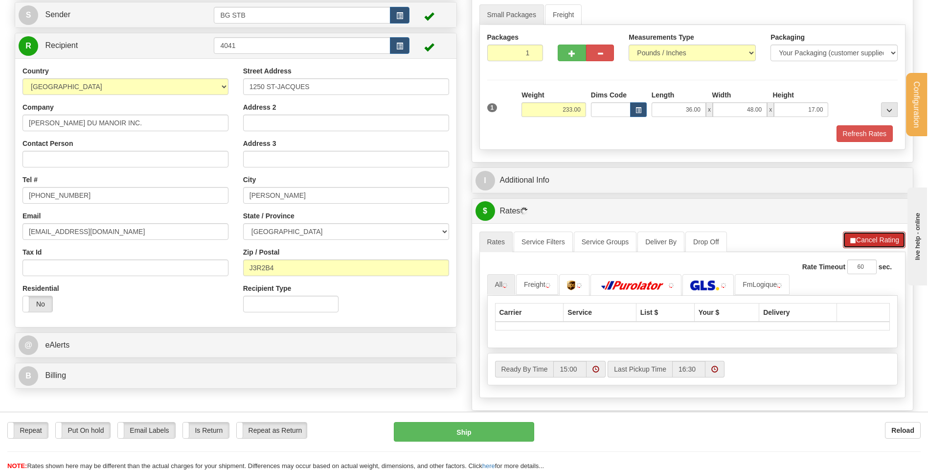
click at [862, 243] on button "Cancel Rating" at bounding box center [874, 239] width 63 height 17
click at [887, 237] on button "Refresh Rates" at bounding box center [873, 239] width 63 height 17
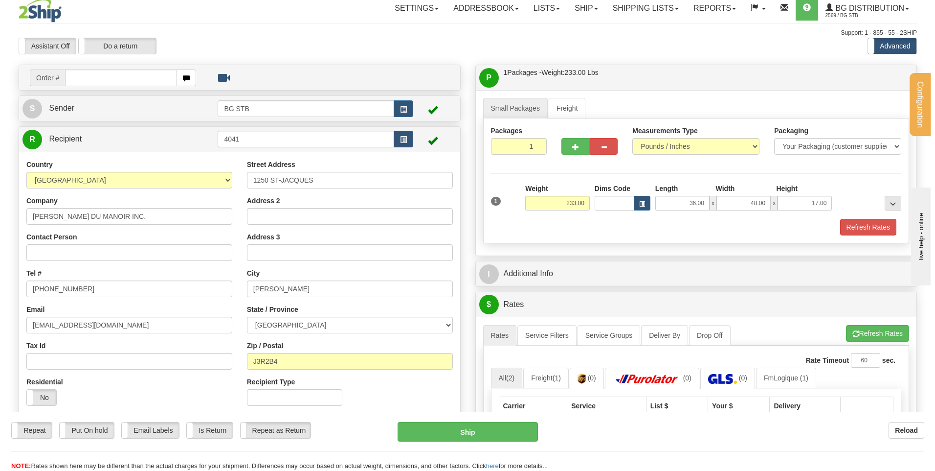
scroll to position [0, 0]
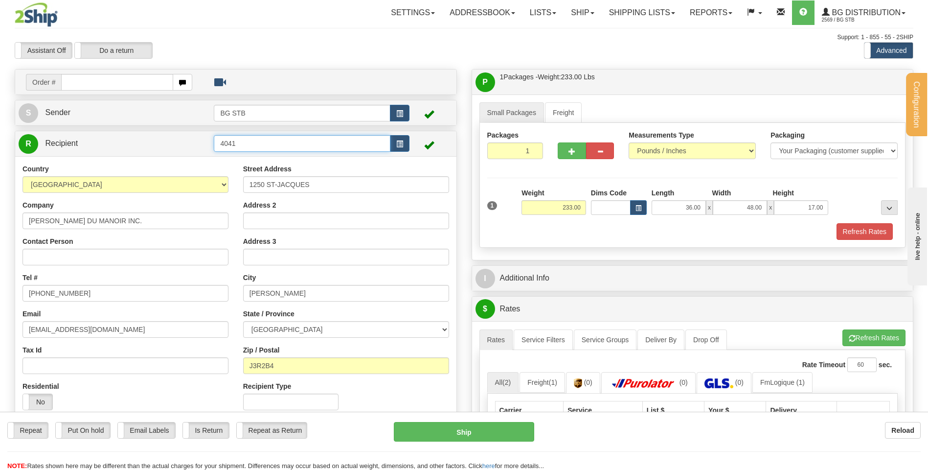
drag, startPoint x: 240, startPoint y: 143, endPoint x: 115, endPoint y: 148, distance: 124.4
click at [115, 148] on tr "R Recipient 4041" at bounding box center [236, 144] width 434 height 20
click at [862, 50] on div "Assistant On Assistant Off Do a return Do a return Previous Next Standard Advan…" at bounding box center [463, 50] width 913 height 17
click at [866, 50] on span at bounding box center [864, 51] width 13 height 16
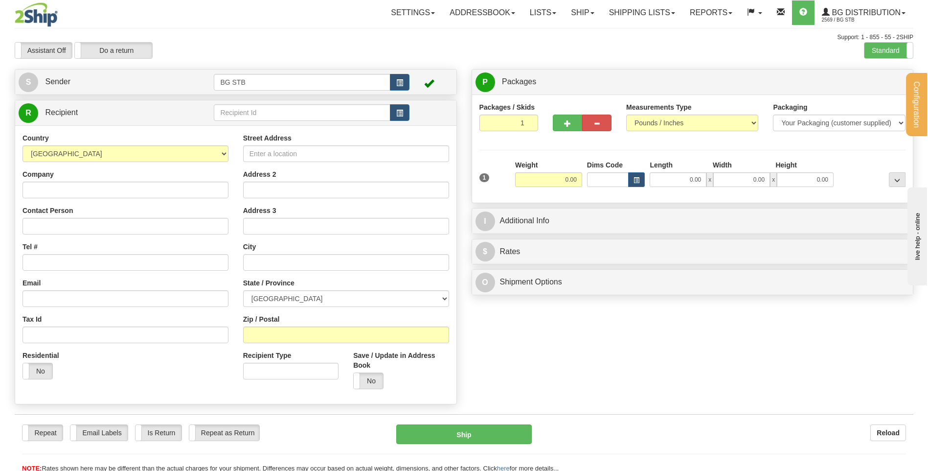
drag, startPoint x: 343, startPoint y: 95, endPoint x: 339, endPoint y: 101, distance: 7.3
click at [341, 100] on div "Create a label for the return Create Pickup Without Label S Sender BG STB" at bounding box center [235, 239] width 457 height 340
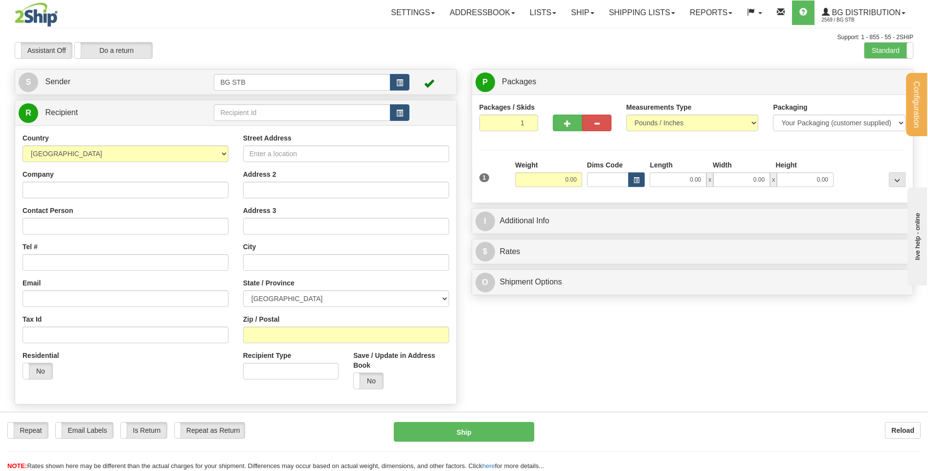
click at [339, 101] on div "R Recipient" at bounding box center [235, 112] width 441 height 25
click at [341, 110] on input "text" at bounding box center [302, 112] width 176 height 17
type input "4041"
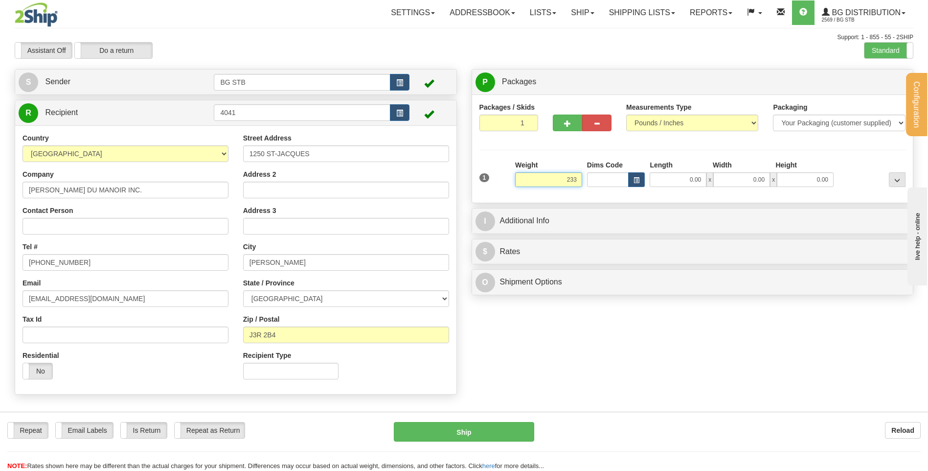
type input "233.00"
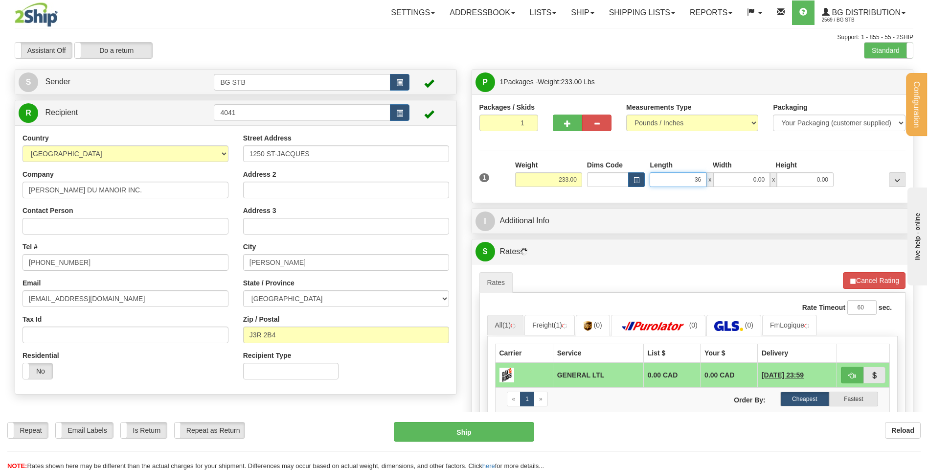
type input "36.00"
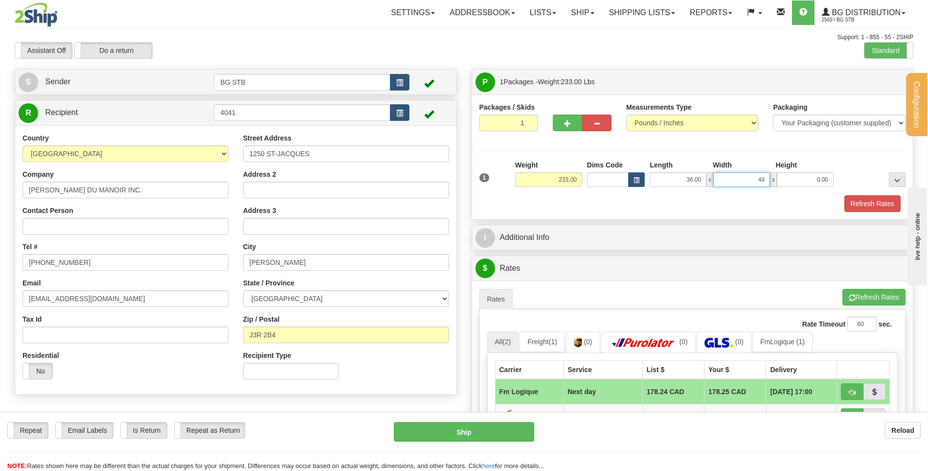
type input "48.00"
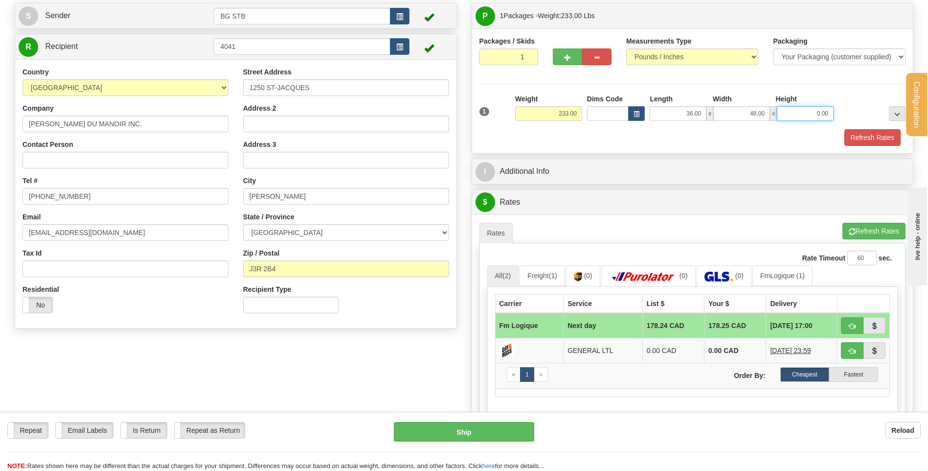
scroll to position [49, 0]
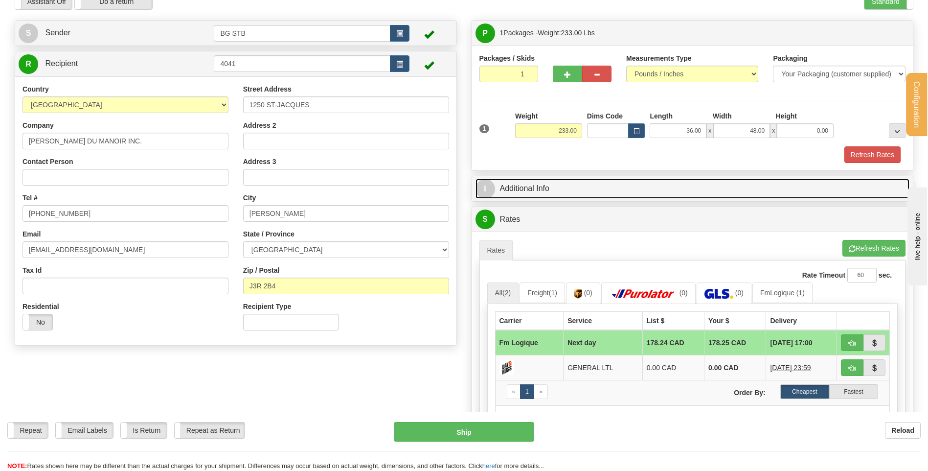
click at [585, 184] on link "I Additional Info" at bounding box center [692, 189] width 434 height 20
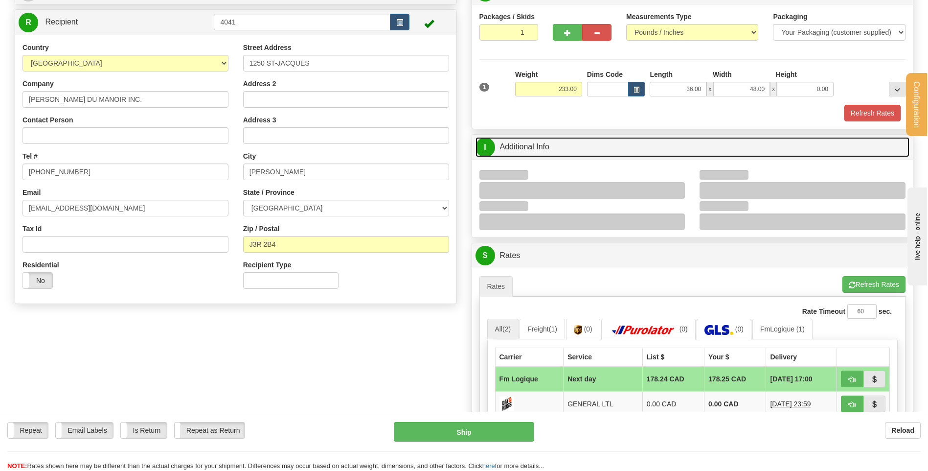
scroll to position [147, 0]
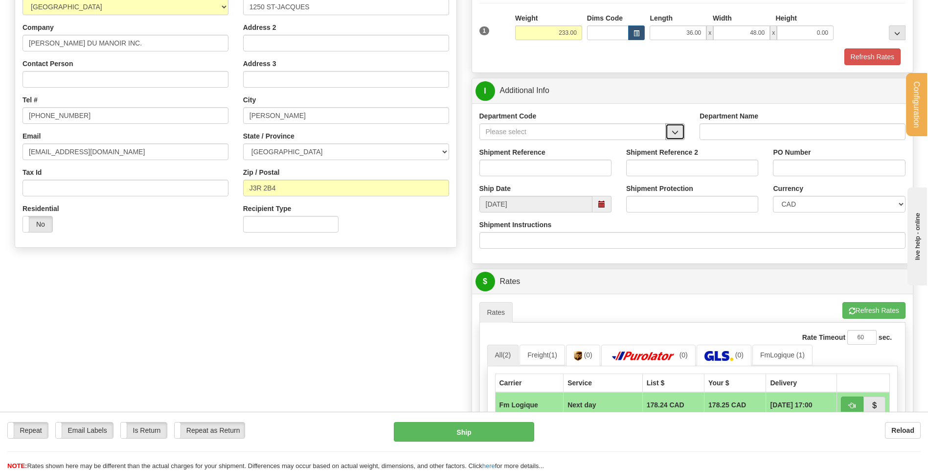
drag, startPoint x: 670, startPoint y: 130, endPoint x: 658, endPoint y: 133, distance: 12.2
click at [670, 130] on button "button" at bounding box center [675, 131] width 20 height 17
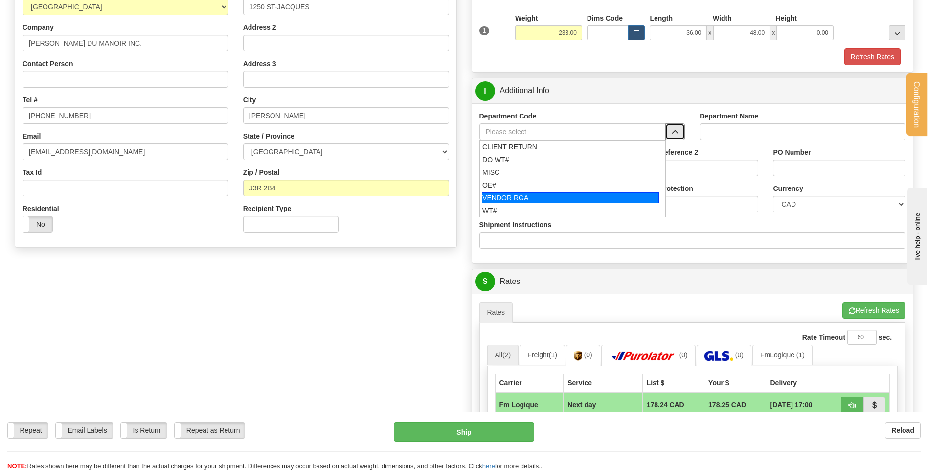
click at [517, 185] on div "OE#" at bounding box center [570, 185] width 176 height 10
type input "OE#"
type input "ORDERS"
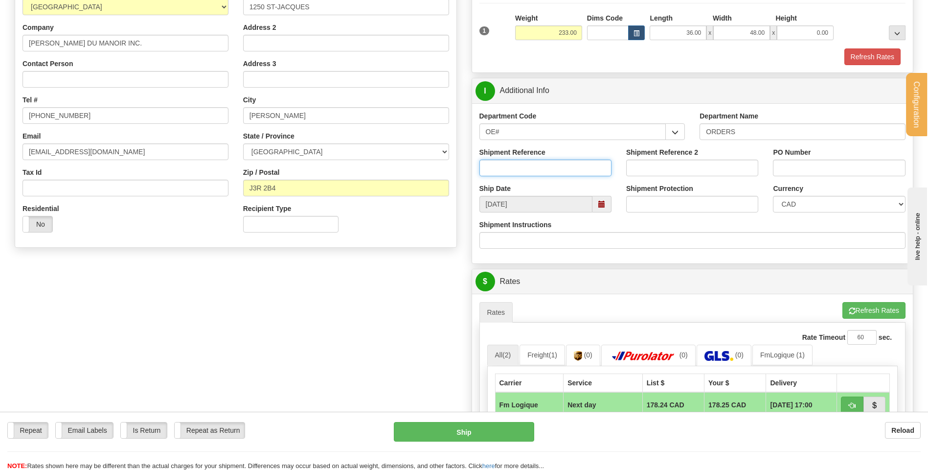
click at [515, 172] on input "Shipment Reference" at bounding box center [545, 167] width 132 height 17
type input "80003662-00"
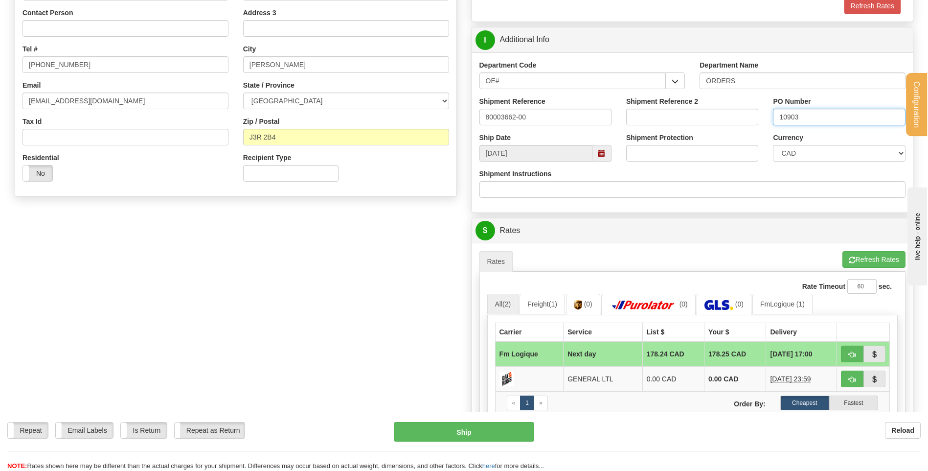
scroll to position [294, 0]
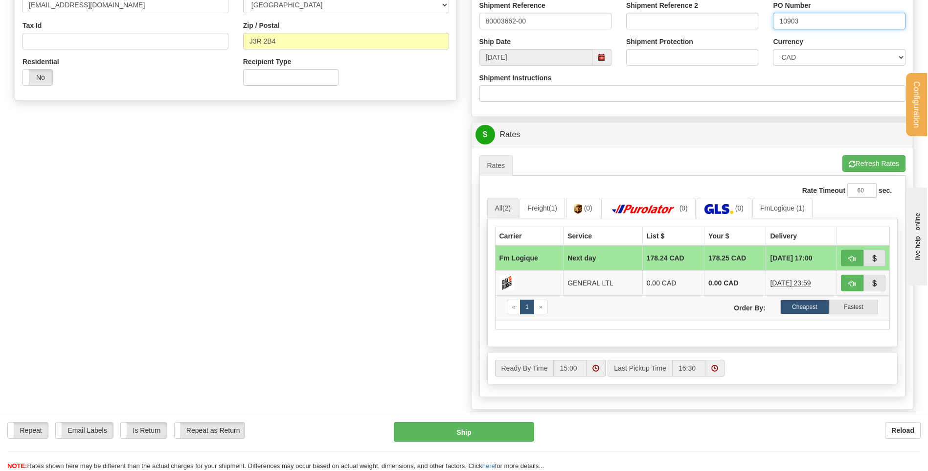
type input "10903"
click at [860, 256] on button "button" at bounding box center [852, 257] width 23 height 17
type input "jour"
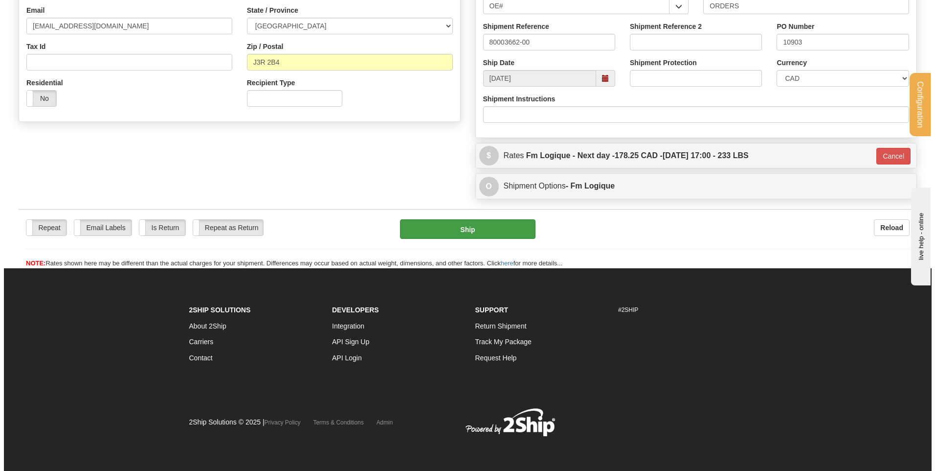
scroll to position [273, 0]
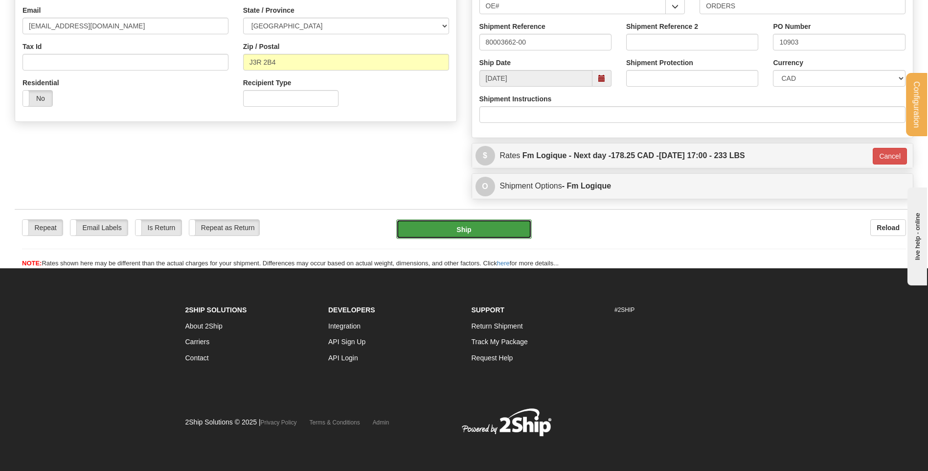
click at [501, 229] on button "Ship" at bounding box center [463, 229] width 135 height 20
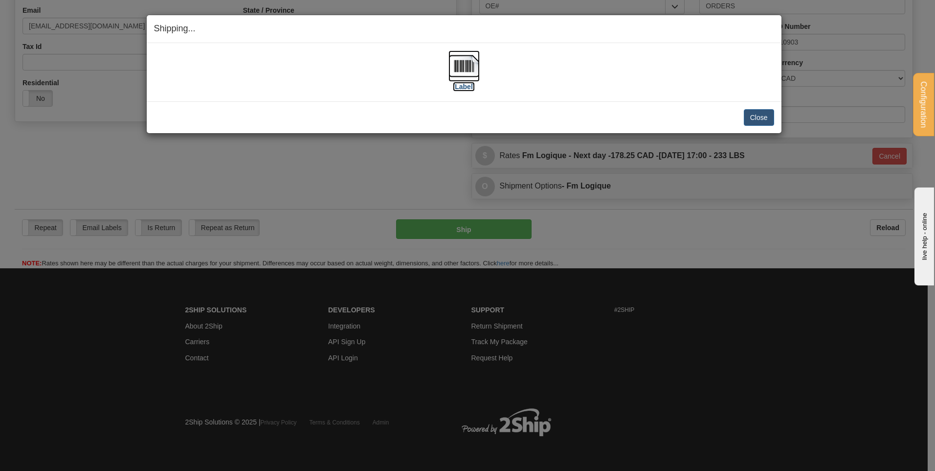
click at [465, 67] on img at bounding box center [464, 65] width 31 height 31
click at [758, 113] on button "Close" at bounding box center [759, 117] width 30 height 17
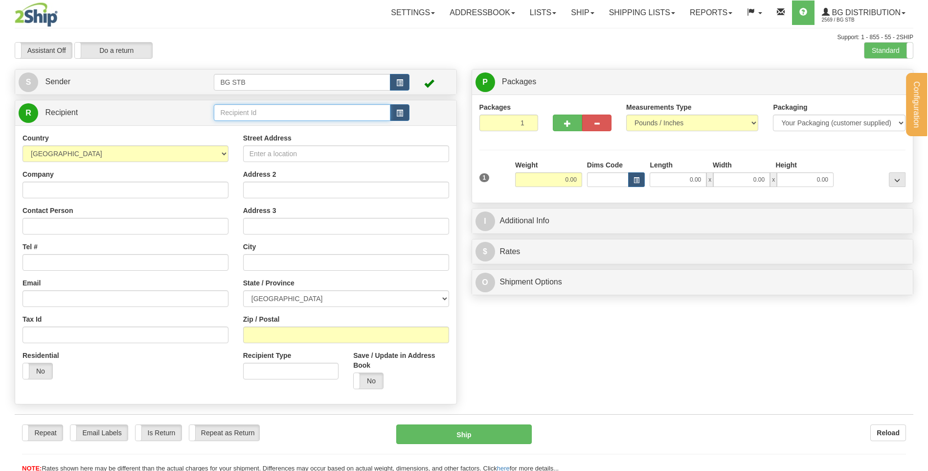
drag, startPoint x: 0, startPoint y: 0, endPoint x: 250, endPoint y: 116, distance: 276.0
click at [250, 116] on input "text" at bounding box center [302, 112] width 176 height 17
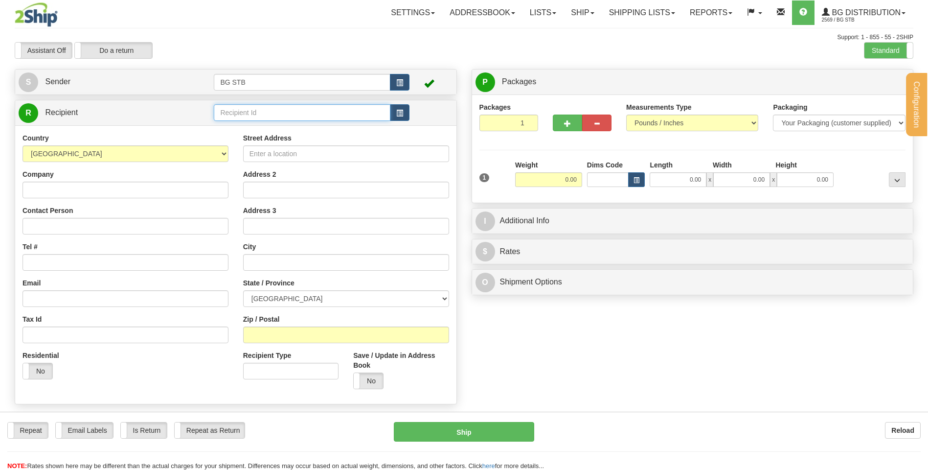
click at [250, 116] on input "text" at bounding box center [302, 112] width 176 height 17
type input "4041"
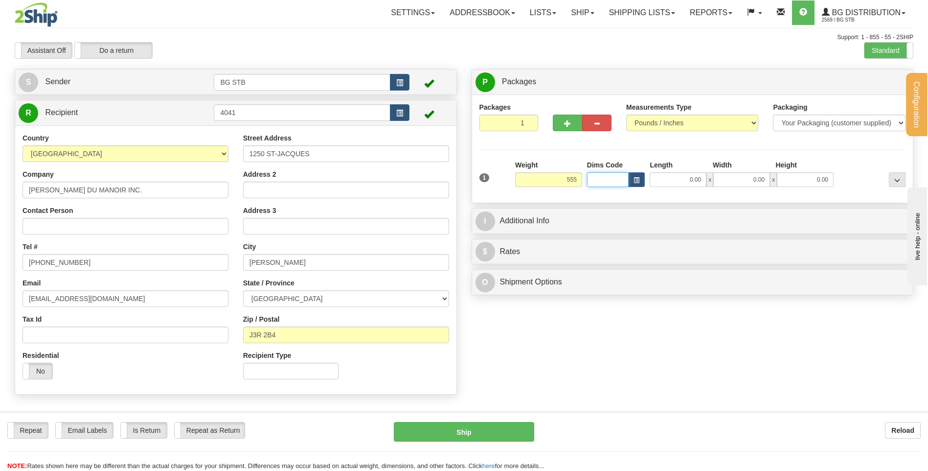
type input "555.00"
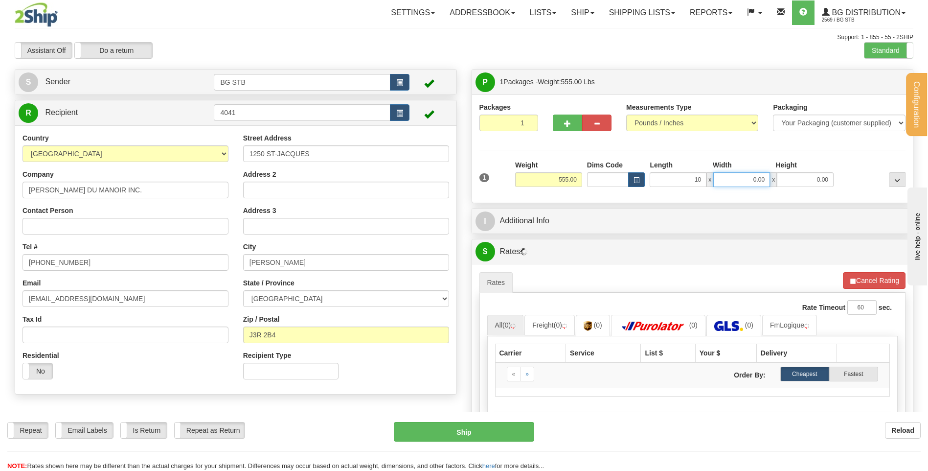
type input "10.00"
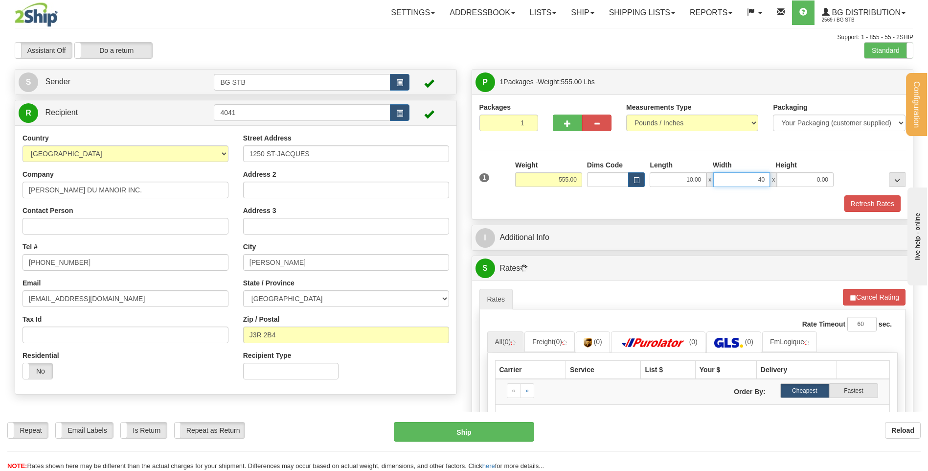
type input "40.00"
type input "48.00"
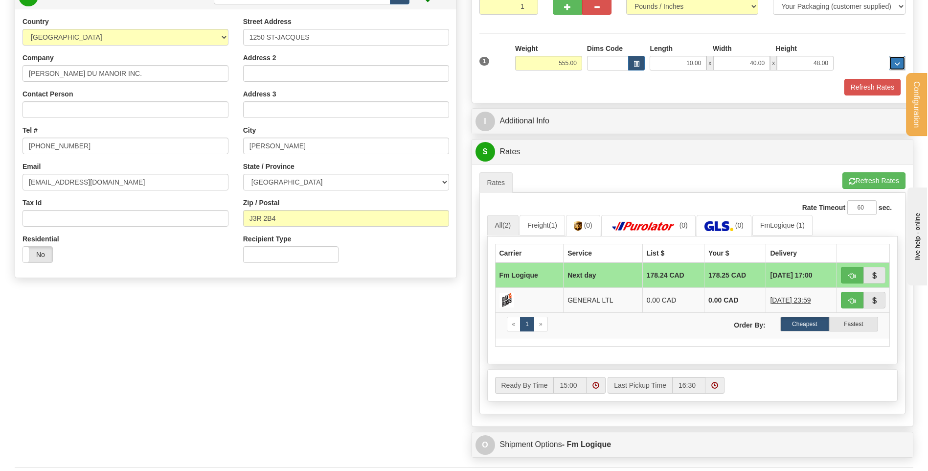
scroll to position [245, 0]
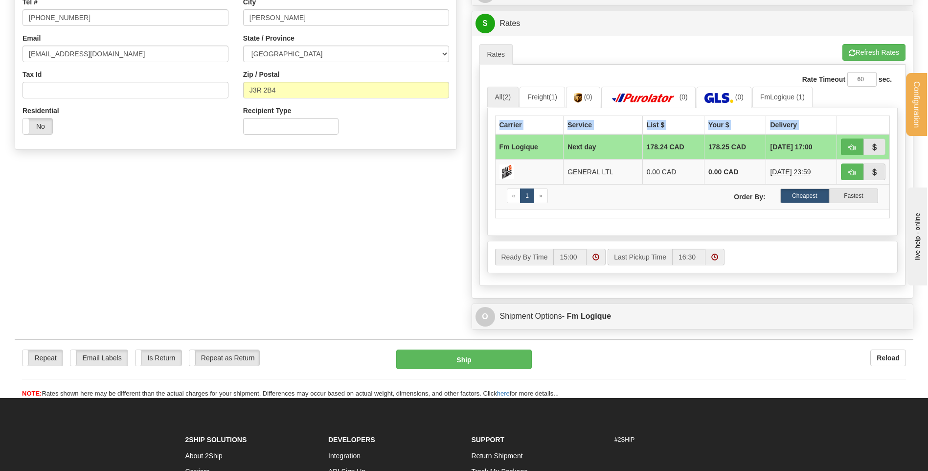
drag, startPoint x: 564, startPoint y: 148, endPoint x: 893, endPoint y: 142, distance: 329.3
click at [893, 142] on div "Carrier Service List $ Your $ Delivery Fm Logique Next day 178.24 CAD 178.25 CA…" at bounding box center [692, 172] width 411 height 128
click at [674, 217] on td at bounding box center [692, 213] width 395 height 8
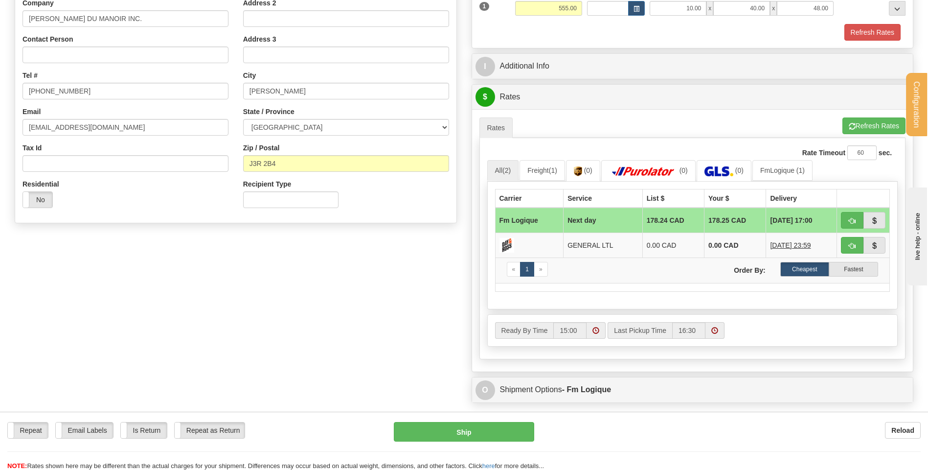
scroll to position [49, 0]
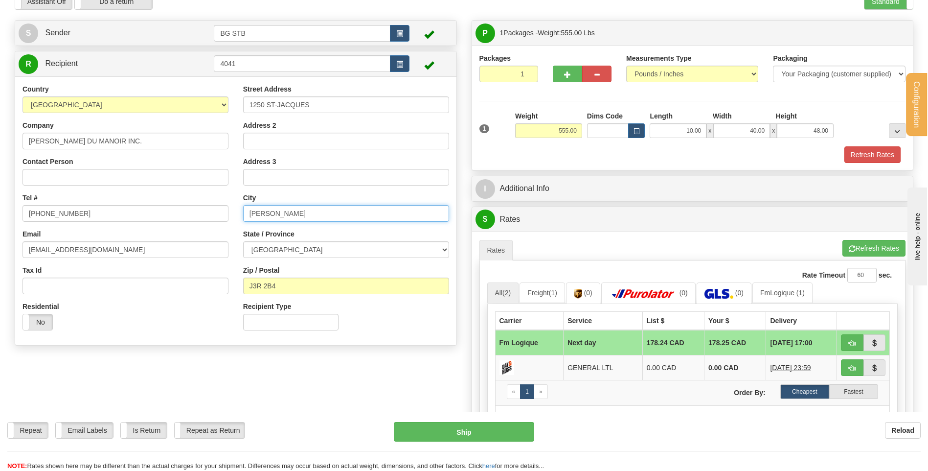
click at [277, 213] on input "SOREL-TRACY" at bounding box center [346, 213] width 206 height 17
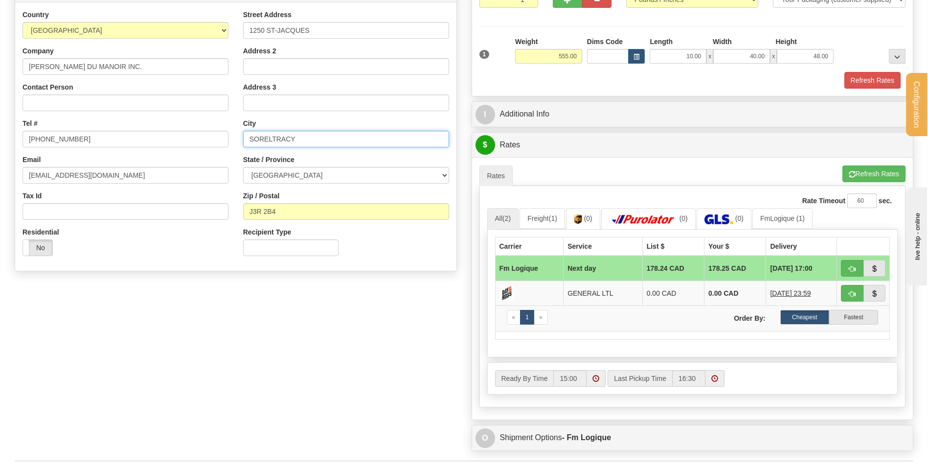
scroll to position [196, 0]
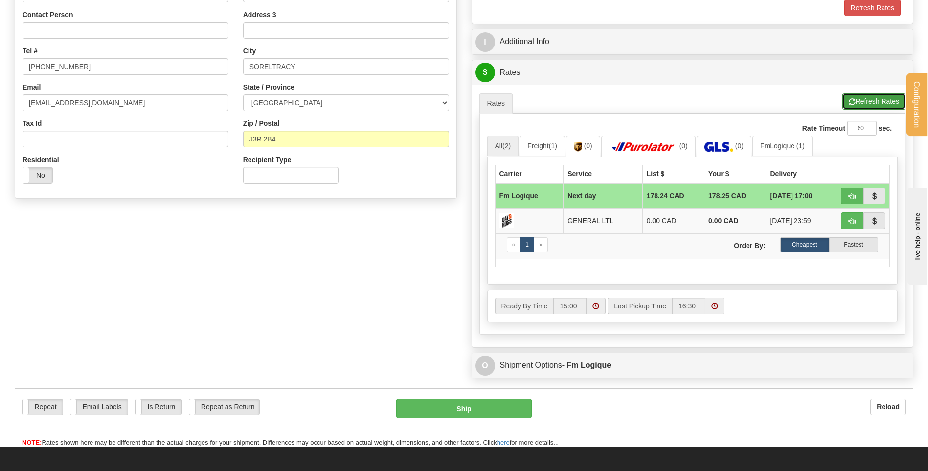
click at [876, 107] on button "Refresh Rates" at bounding box center [873, 101] width 63 height 17
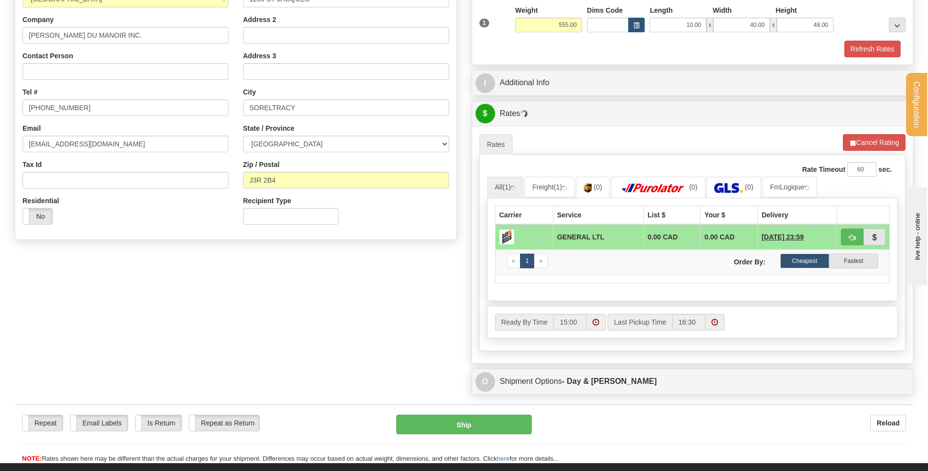
scroll to position [98, 0]
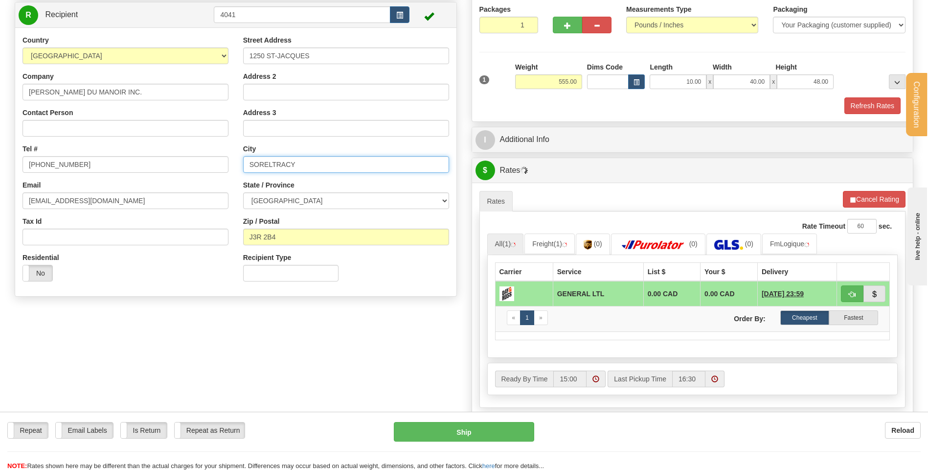
click at [271, 165] on input "SORELTRACY" at bounding box center [346, 164] width 206 height 17
drag, startPoint x: 296, startPoint y: 162, endPoint x: 274, endPoint y: 161, distance: 21.5
click at [274, 161] on input "SORELTRACY" at bounding box center [346, 164] width 206 height 17
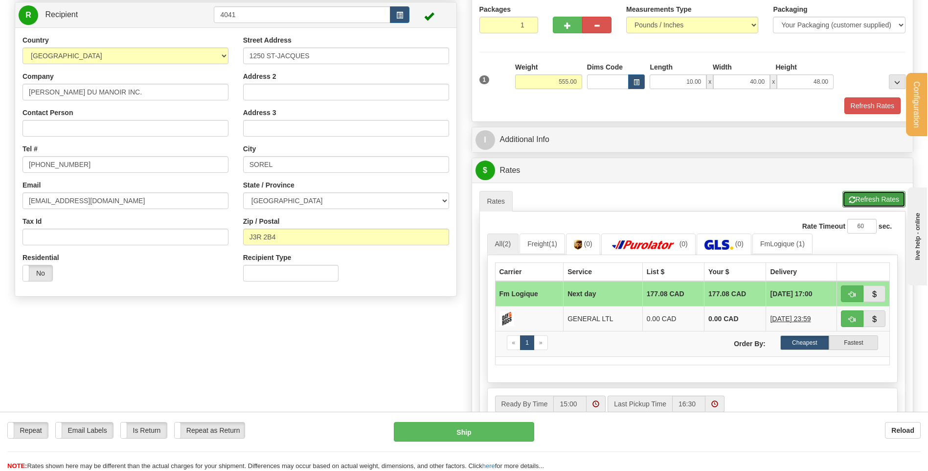
click at [858, 200] on button "Refresh Rates" at bounding box center [873, 199] width 63 height 17
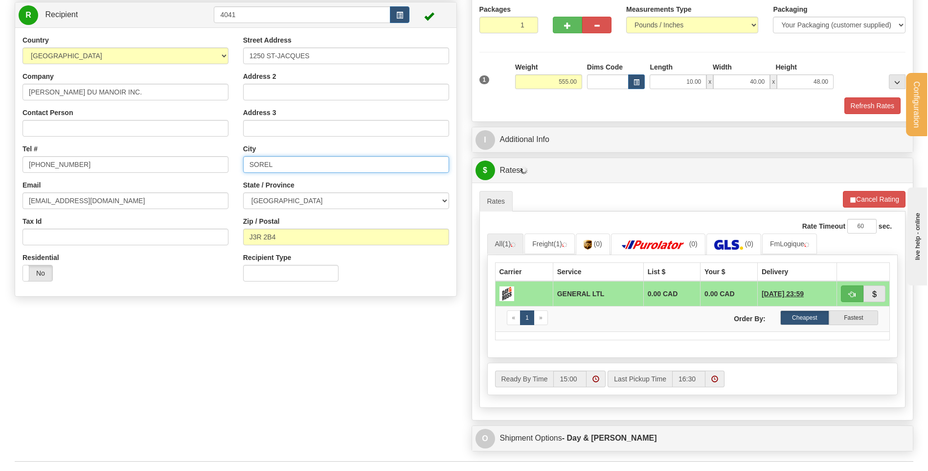
click at [135, 157] on div "Country AFGHANISTAN ALAND ISLANDS ALBANIA ALGERIA AMERICAN SAMOA ANDORRA ANGOLA…" at bounding box center [235, 161] width 441 height 253
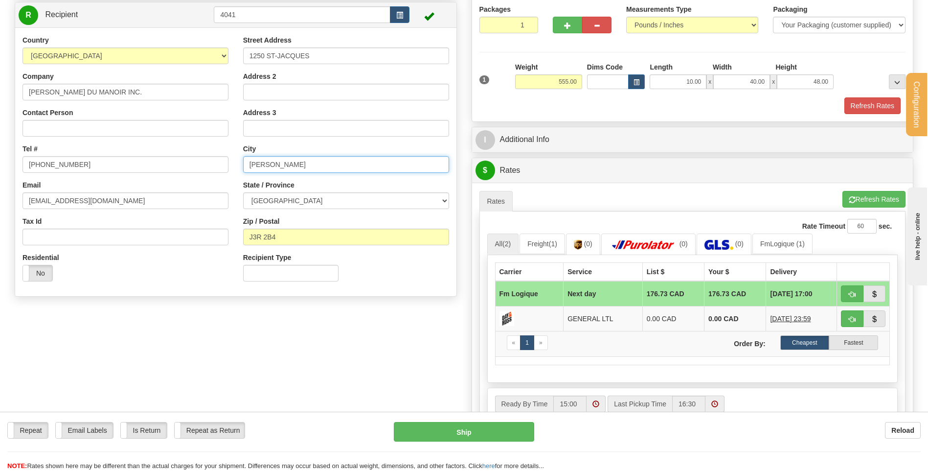
type input "TRACY"
click at [420, 299] on div "Create a label for the return Create Pickup Without Label S Sender BG STB" at bounding box center [235, 136] width 457 height 330
click at [870, 207] on ul "Rates Pickup Refresh Rates Cancel Rating" at bounding box center [692, 201] width 427 height 21
click at [869, 199] on button "Refresh Rates" at bounding box center [873, 199] width 63 height 17
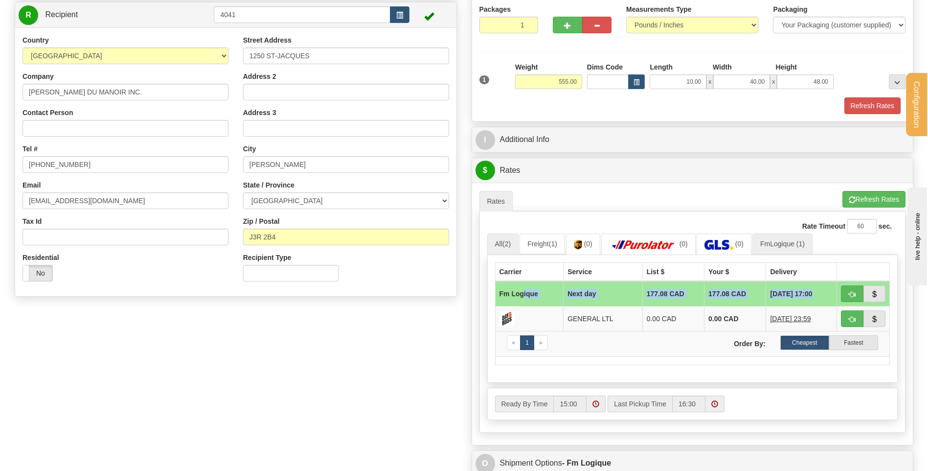
drag, startPoint x: 522, startPoint y: 295, endPoint x: 806, endPoint y: 235, distance: 289.6
click at [846, 270] on table "Carrier Service List $ Your $ Delivery Fm Logique Next day 177.08 CAD 177.08 CA…" at bounding box center [692, 313] width 395 height 103
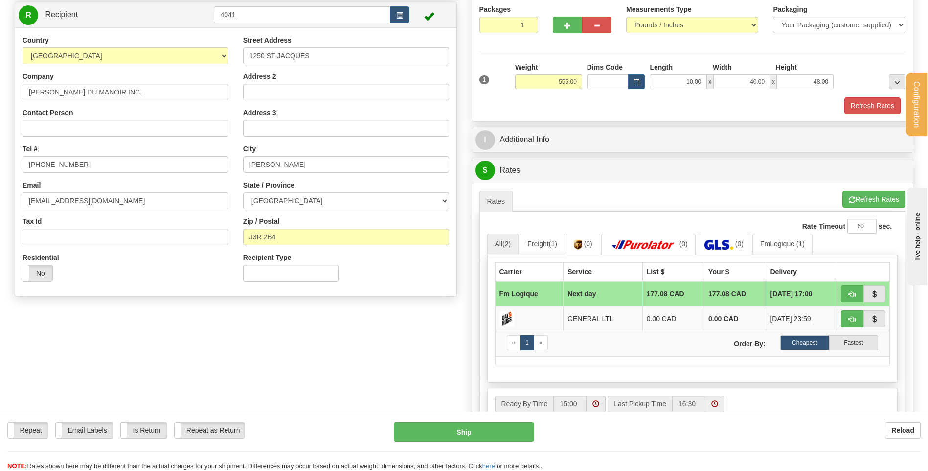
click at [769, 192] on ul "Rates Pickup Refresh Rates Cancel Rating" at bounding box center [692, 201] width 427 height 21
drag, startPoint x: 684, startPoint y: 300, endPoint x: 796, endPoint y: 277, distance: 114.8
click at [796, 277] on table "Carrier Service List $ Your $ Delivery Fm Logique Next day 177.08 CAD 177.08 CA…" at bounding box center [692, 313] width 395 height 103
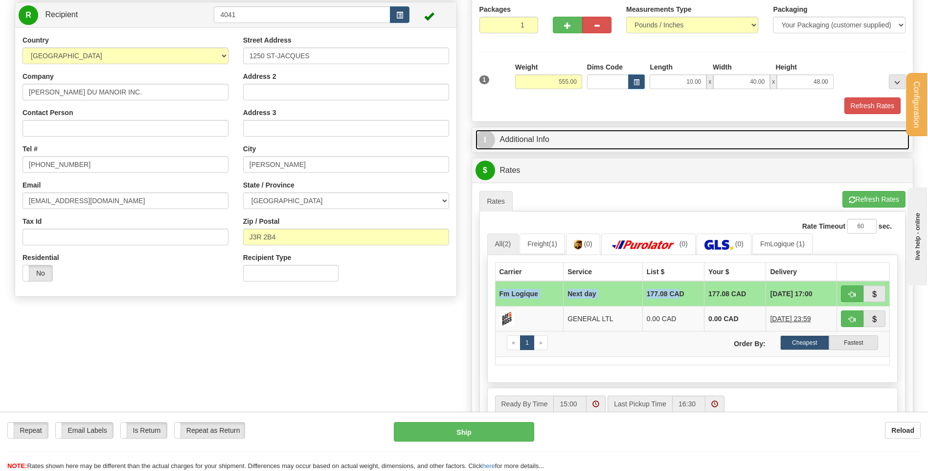
click at [684, 146] on link "I Additional Info" at bounding box center [692, 140] width 434 height 20
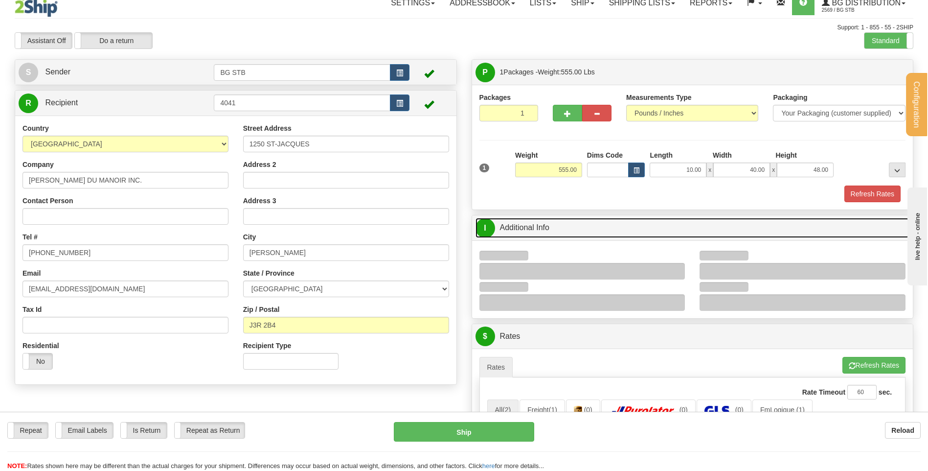
scroll to position [0, 0]
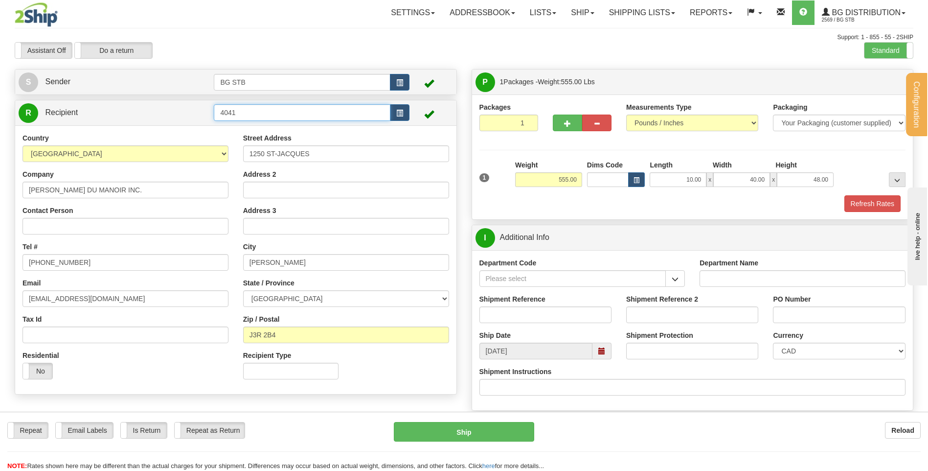
drag, startPoint x: 234, startPoint y: 116, endPoint x: 115, endPoint y: 122, distance: 119.5
click at [139, 122] on tr "R Recipient 4041" at bounding box center [236, 113] width 434 height 20
type input "1046"
drag, startPoint x: 534, startPoint y: 183, endPoint x: 647, endPoint y: 178, distance: 113.6
click at [647, 178] on div "1 Weight 555.00 Dims Code x" at bounding box center [692, 177] width 431 height 35
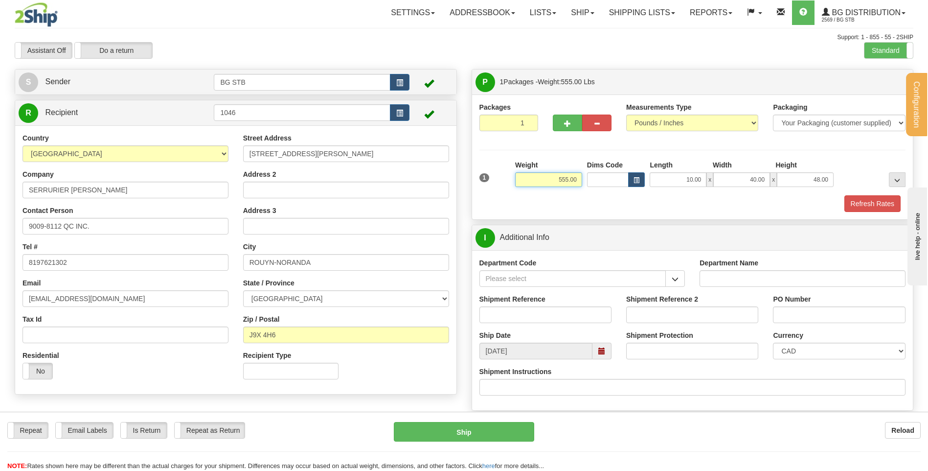
click at [550, 186] on input "555.00" at bounding box center [548, 179] width 67 height 15
drag, startPoint x: 549, startPoint y: 182, endPoint x: 634, endPoint y: 180, distance: 85.1
click at [633, 180] on div "1 Weight 555.00 Dims Code x" at bounding box center [692, 177] width 431 height 35
type input "34.65"
type input "14.00"
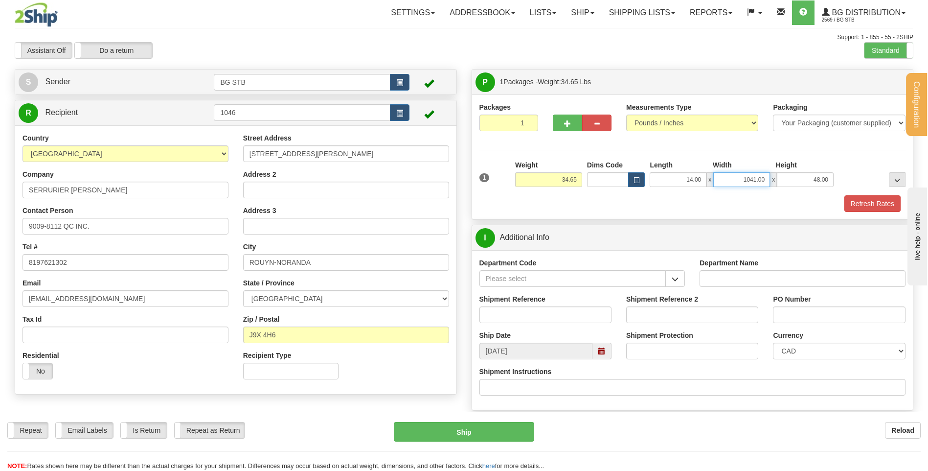
drag, startPoint x: 724, startPoint y: 177, endPoint x: 793, endPoint y: 150, distance: 73.9
click at [779, 157] on div "Packages 1 1 Measurements Type" at bounding box center [692, 157] width 427 height 110
type input "14.00"
type input "6.00"
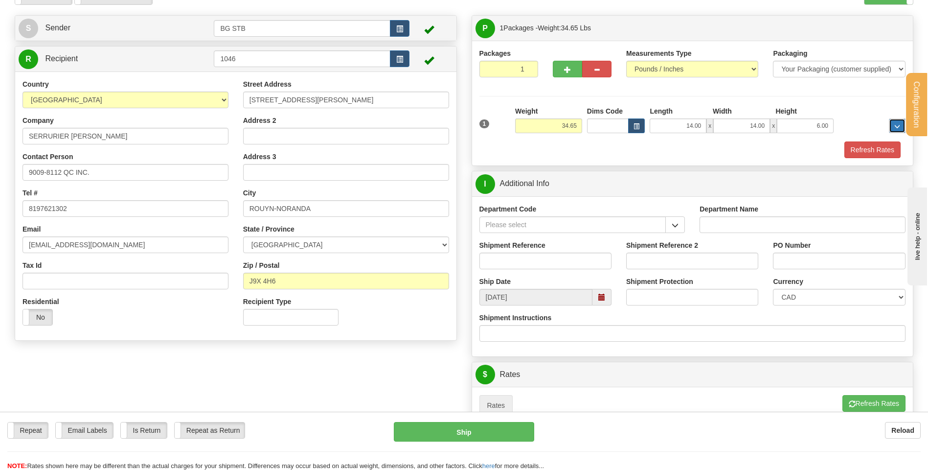
scroll to position [147, 0]
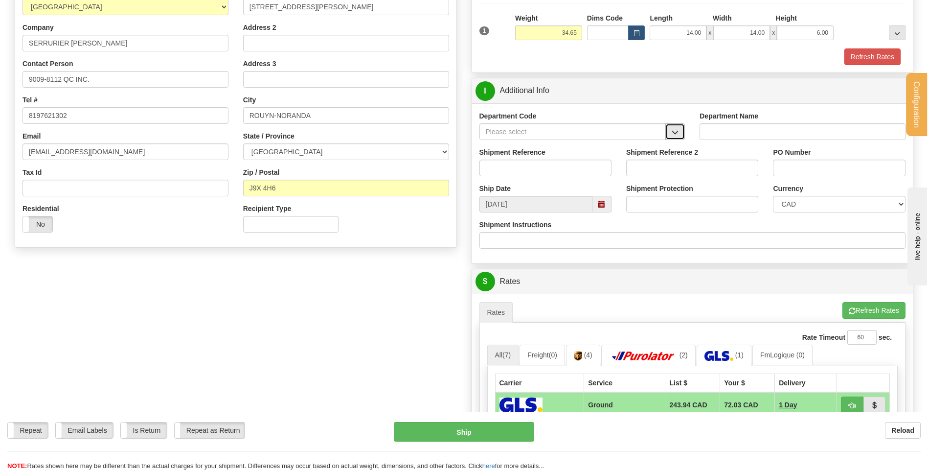
click at [674, 133] on span "button" at bounding box center [675, 132] width 7 height 6
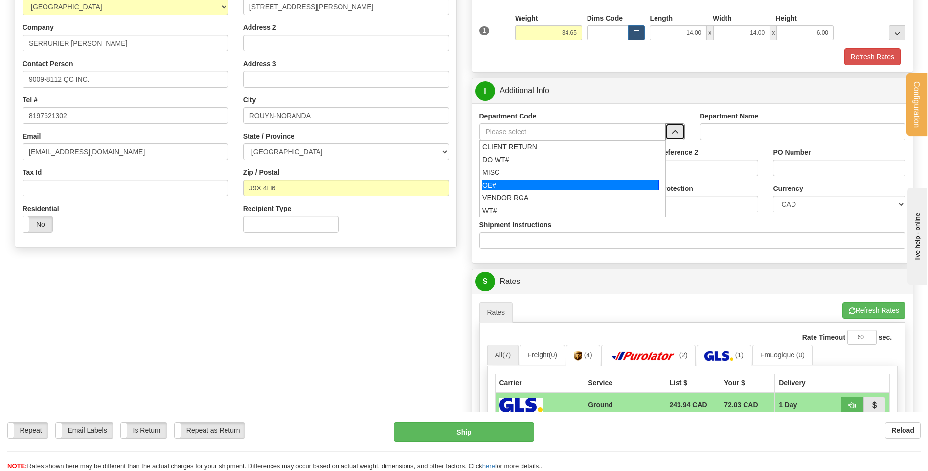
click at [578, 183] on div "OE#" at bounding box center [570, 185] width 177 height 11
type input "OE#"
type input "ORDERS"
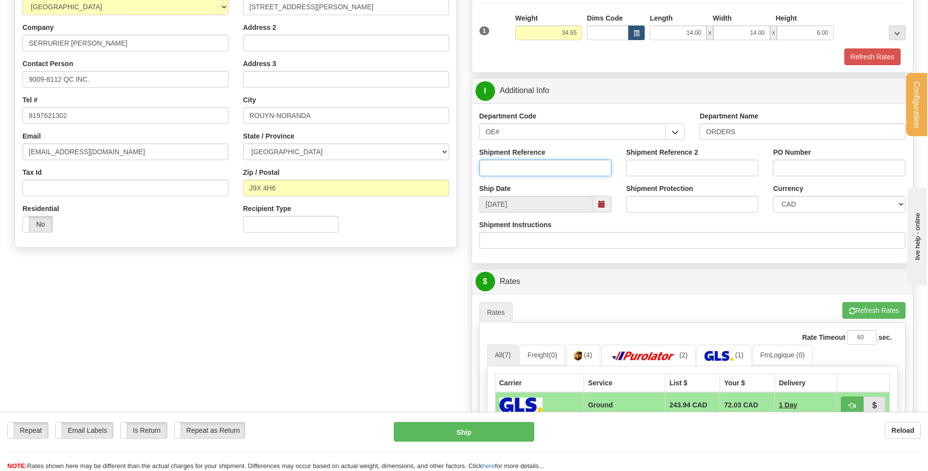
click at [579, 169] on input "Shipment Reference" at bounding box center [545, 167] width 132 height 17
type input "80004898-00"
type input ","
type input "MP1092"
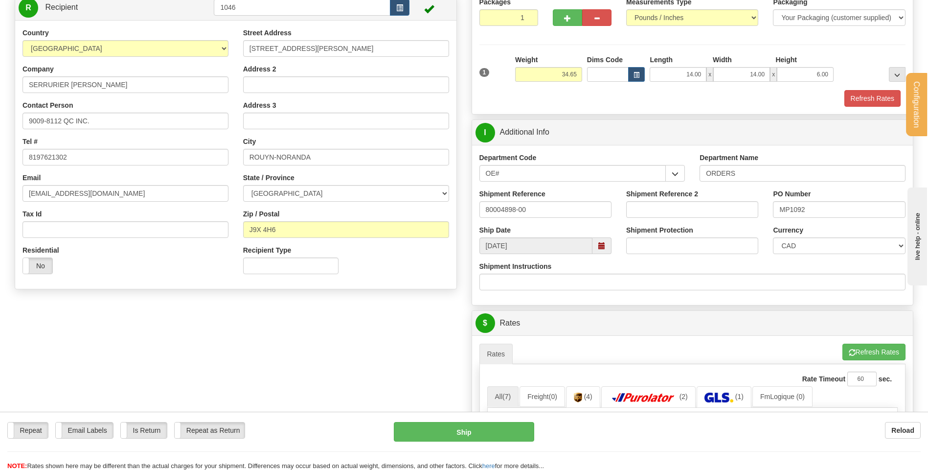
scroll to position [196, 0]
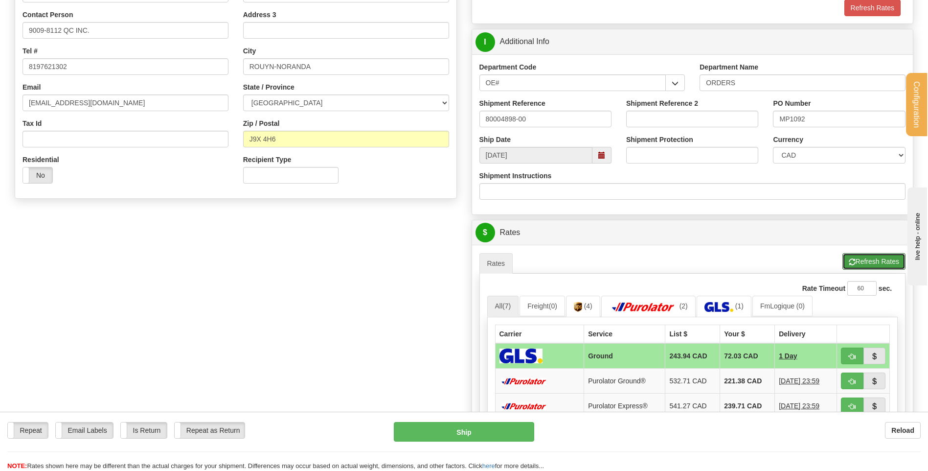
click at [862, 262] on button "Refresh Rates" at bounding box center [873, 261] width 63 height 17
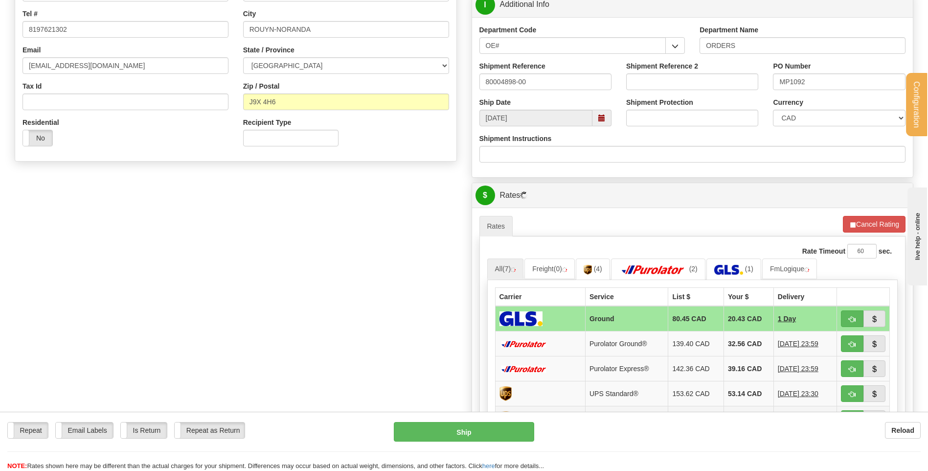
scroll to position [294, 0]
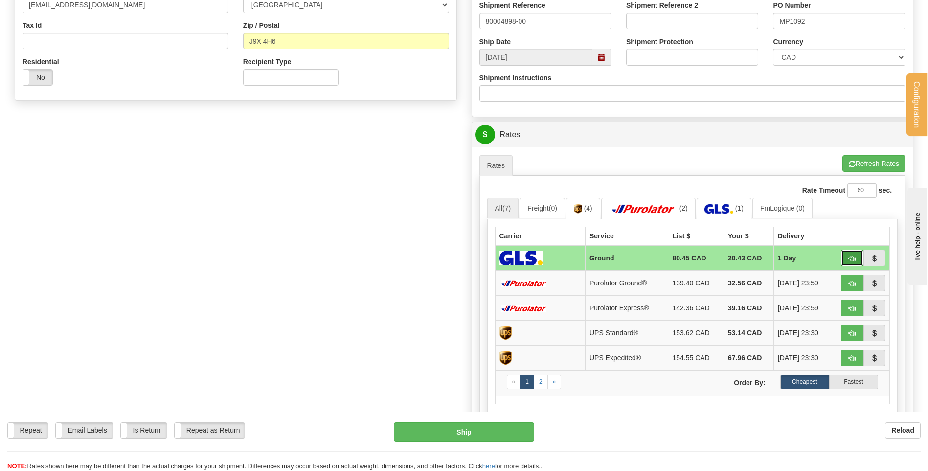
click at [846, 256] on button "button" at bounding box center [852, 257] width 23 height 17
type input "1"
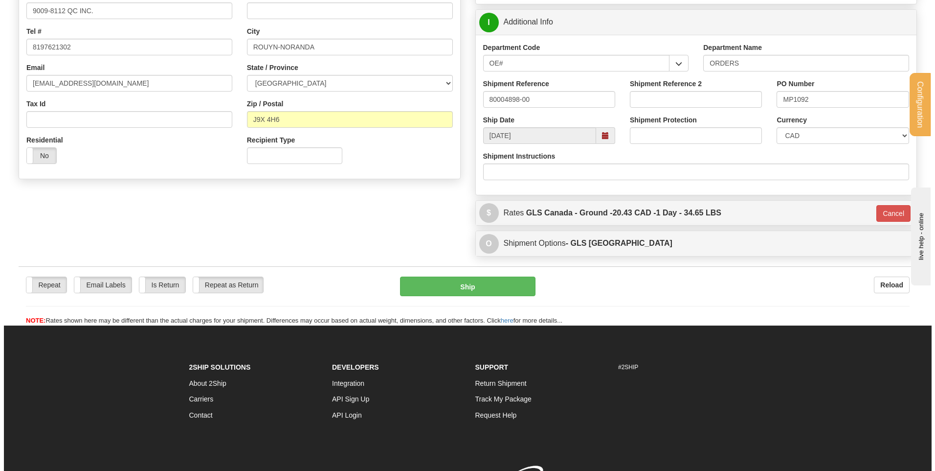
scroll to position [126, 0]
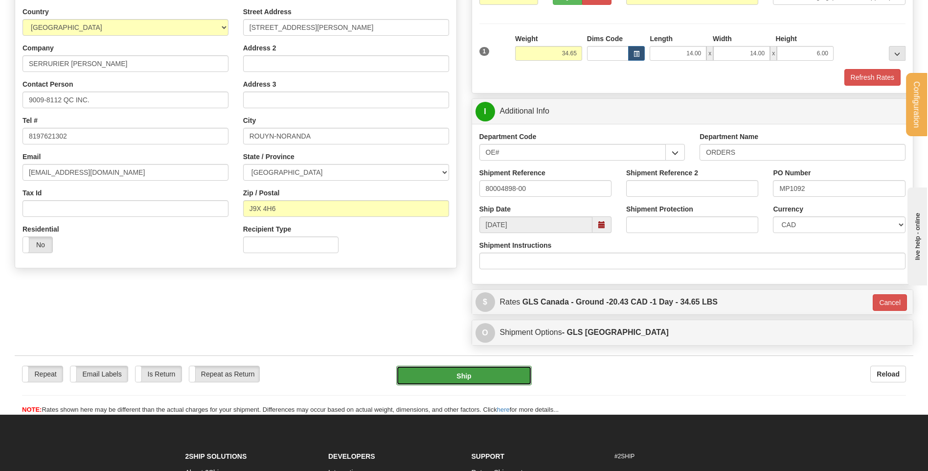
click at [443, 371] on button "Ship" at bounding box center [463, 375] width 135 height 20
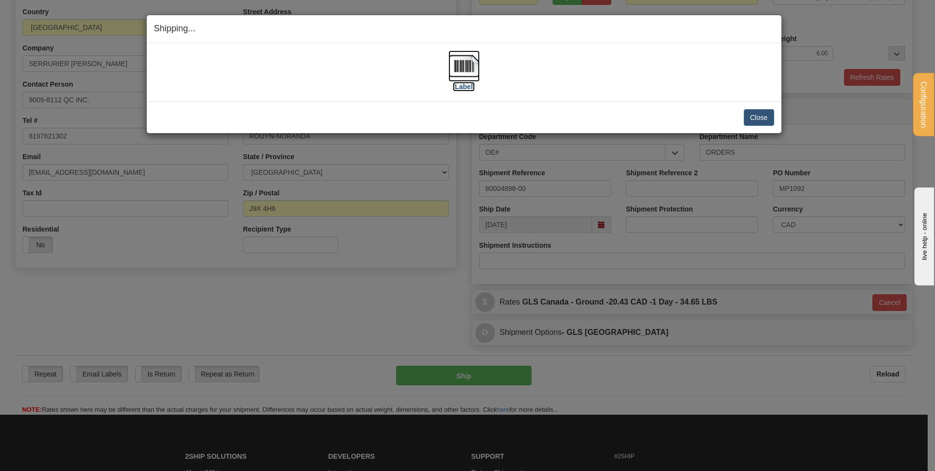
click at [467, 77] on img at bounding box center [464, 65] width 31 height 31
click at [753, 112] on button "Close" at bounding box center [759, 117] width 30 height 17
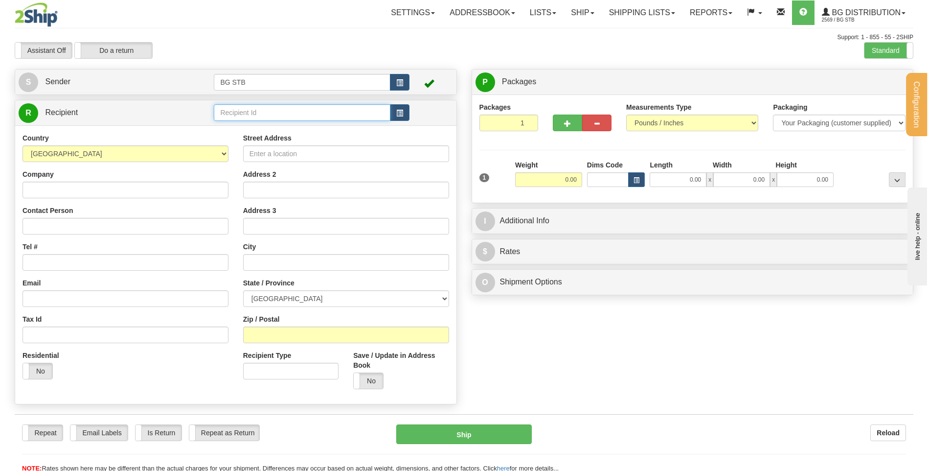
click at [240, 109] on input "text" at bounding box center [302, 112] width 176 height 17
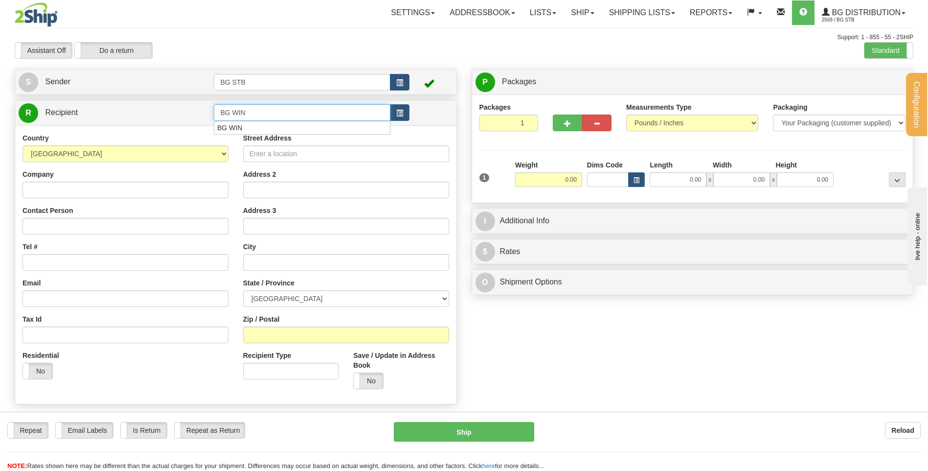
type input "BG WIN"
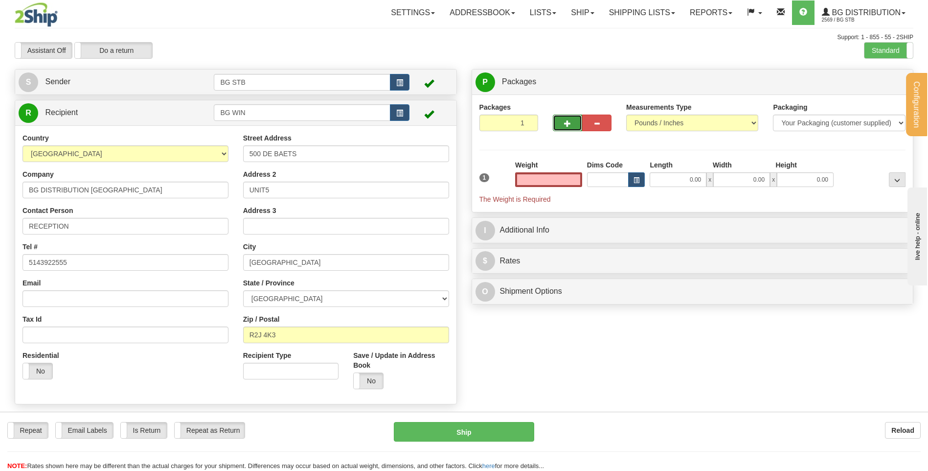
type input "0.00"
click at [561, 123] on button "button" at bounding box center [567, 122] width 29 height 17
type input "2"
click at [890, 84] on span "Package Level" at bounding box center [884, 82] width 39 height 7
radio input "true"
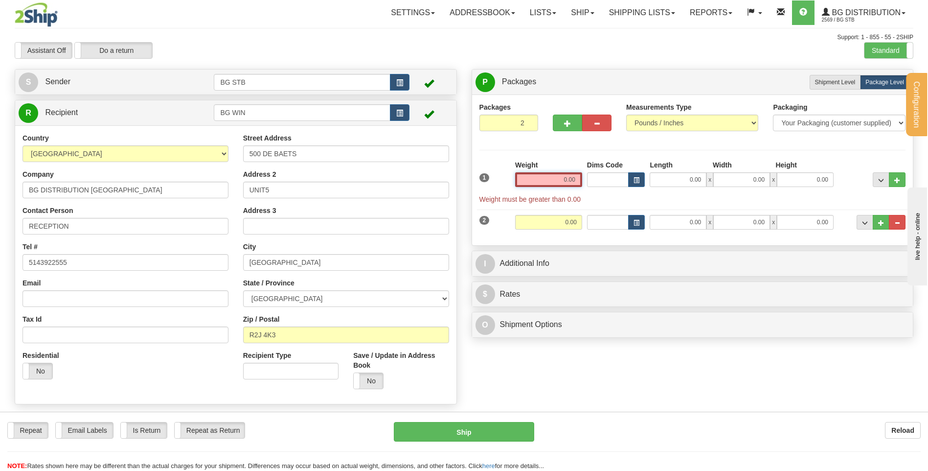
click at [572, 181] on input "0.00" at bounding box center [548, 179] width 67 height 15
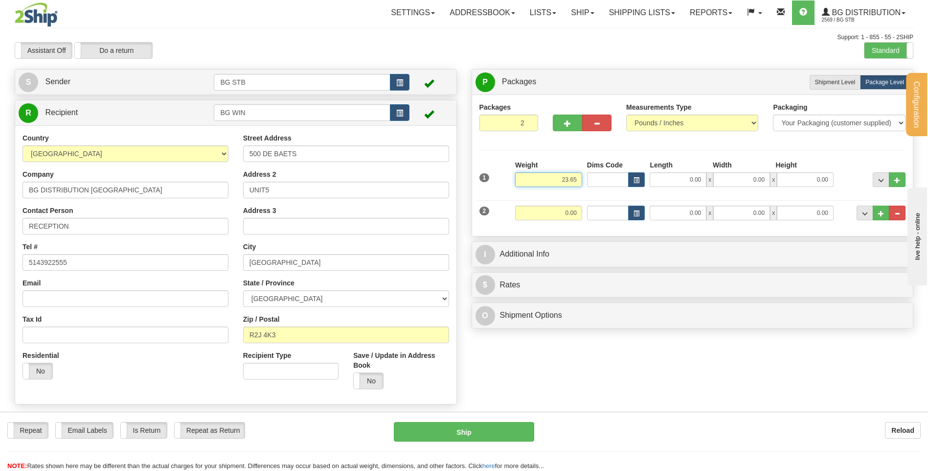
type input "23.65"
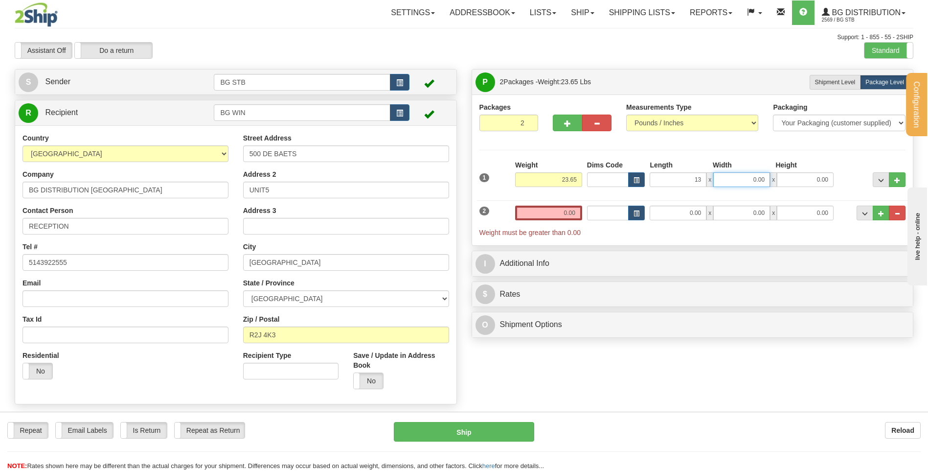
type input "13.00"
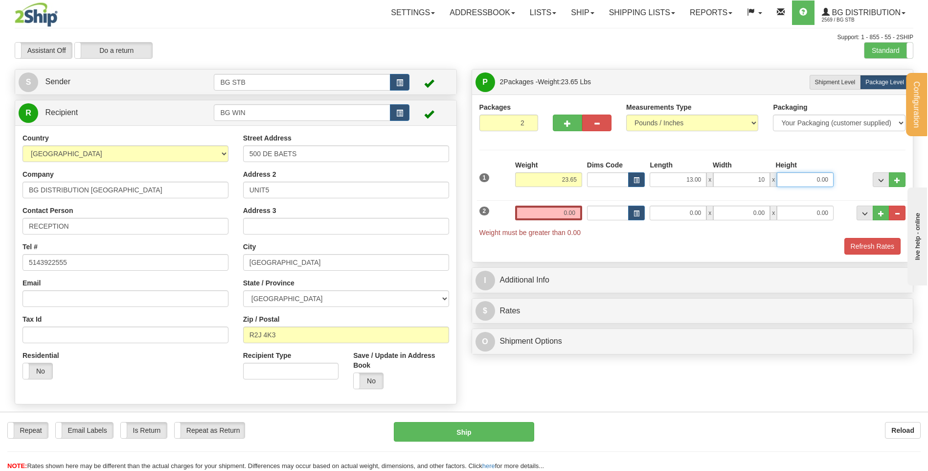
type input "10.00"
type input "13.00"
click at [542, 216] on input "0.00" at bounding box center [548, 212] width 67 height 15
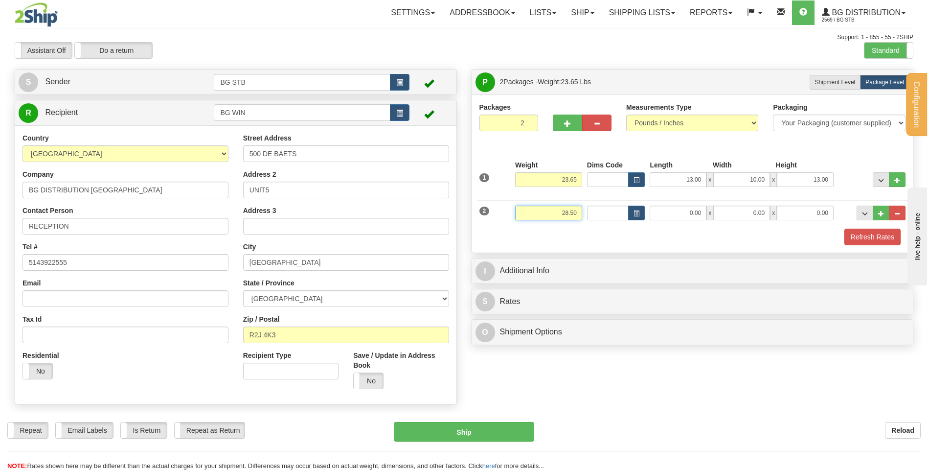
type input "28.50"
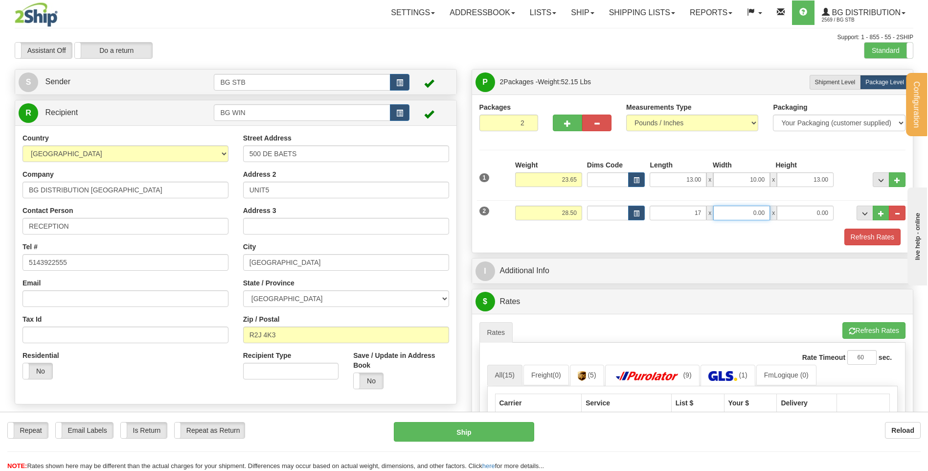
type input "17.00"
type input "6.00"
type input "5.00"
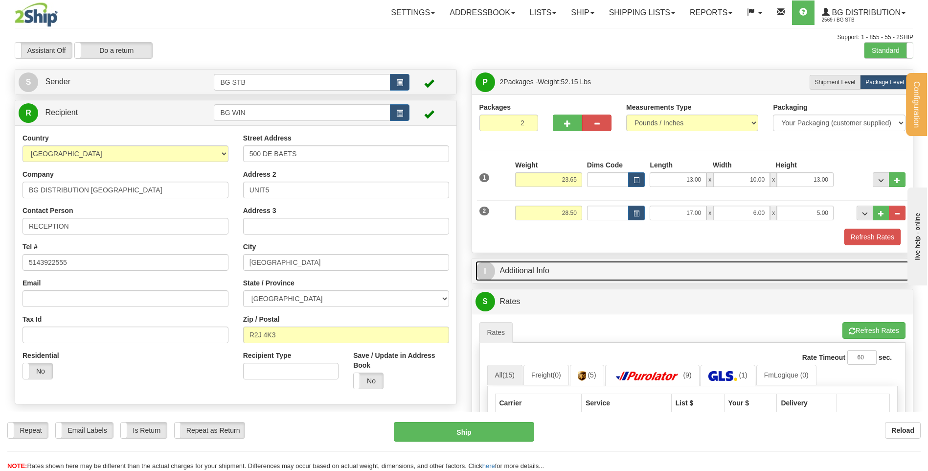
click at [508, 270] on link "I Additional Info" at bounding box center [692, 271] width 434 height 20
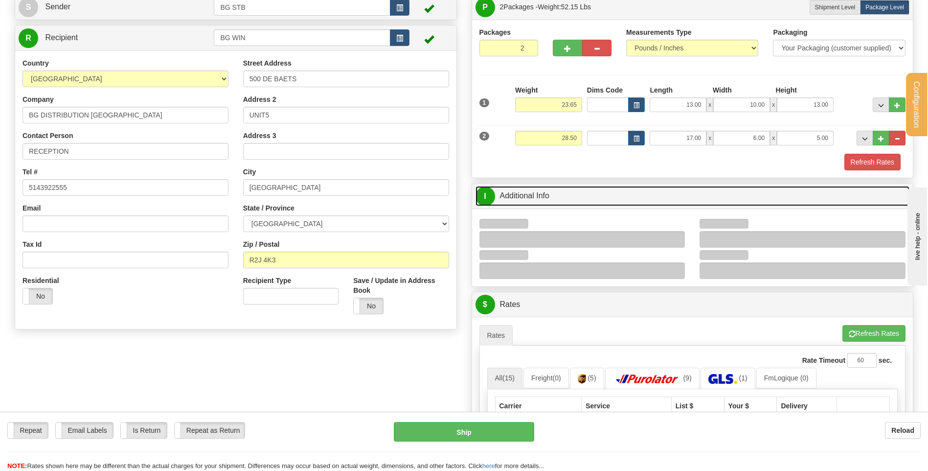
scroll to position [147, 0]
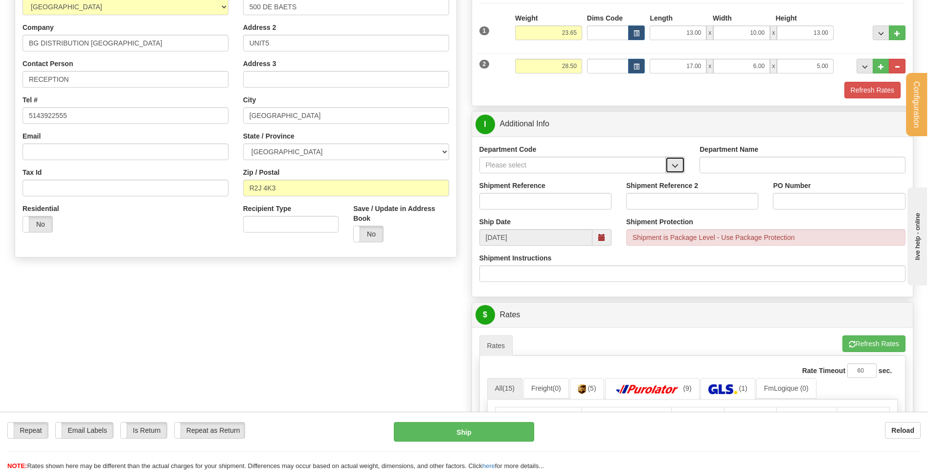
click at [678, 164] on span "button" at bounding box center [675, 165] width 7 height 6
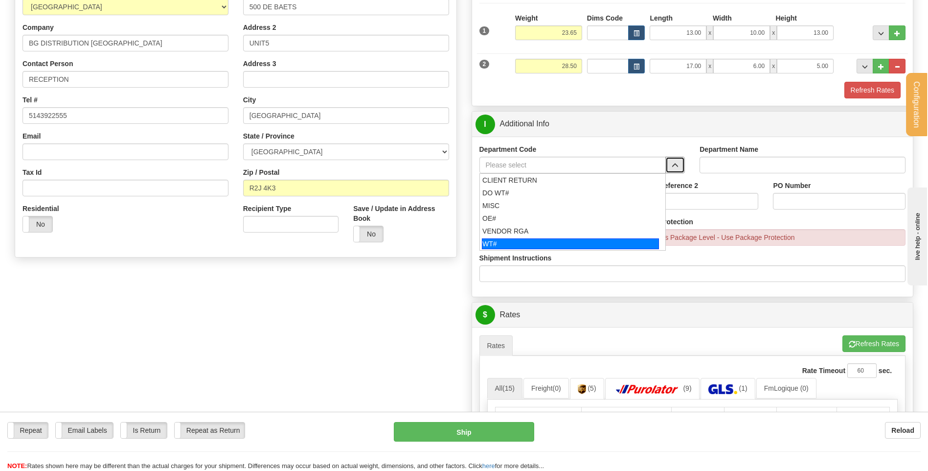
drag, startPoint x: 524, startPoint y: 240, endPoint x: 521, endPoint y: 215, distance: 25.2
click at [523, 237] on li "WT#" at bounding box center [573, 243] width 186 height 13
type input "WT#"
type input "WAREHOUSE TRANSFERS"
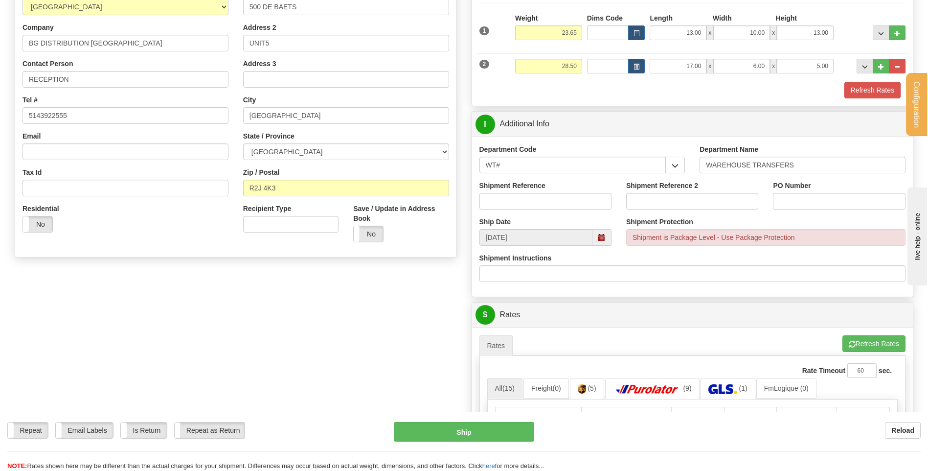
click at [520, 209] on div "Shipment Reference" at bounding box center [545, 199] width 147 height 36
click at [520, 206] on input "Shipment Reference" at bounding box center [545, 201] width 132 height 17
type input "TRANSFERT 08"
click at [823, 194] on input "PO Number" at bounding box center [839, 201] width 132 height 17
type input "TRANSFERT [GEOGRAPHIC_DATA]"
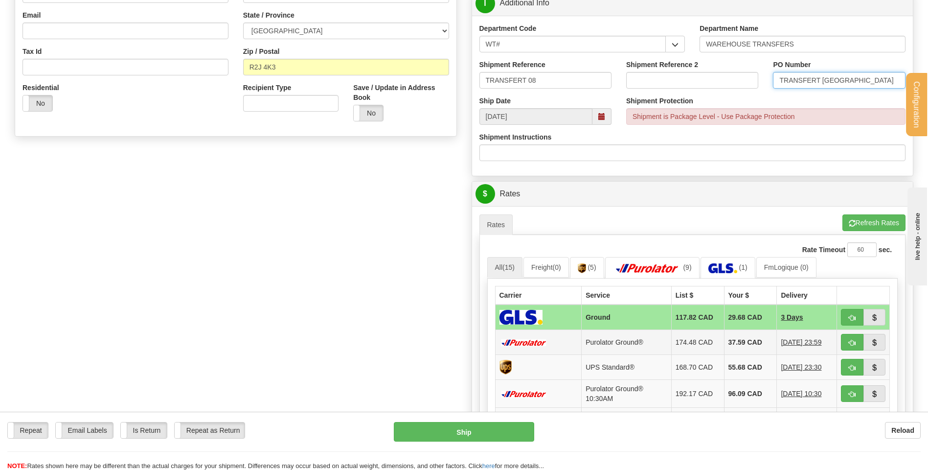
scroll to position [391, 0]
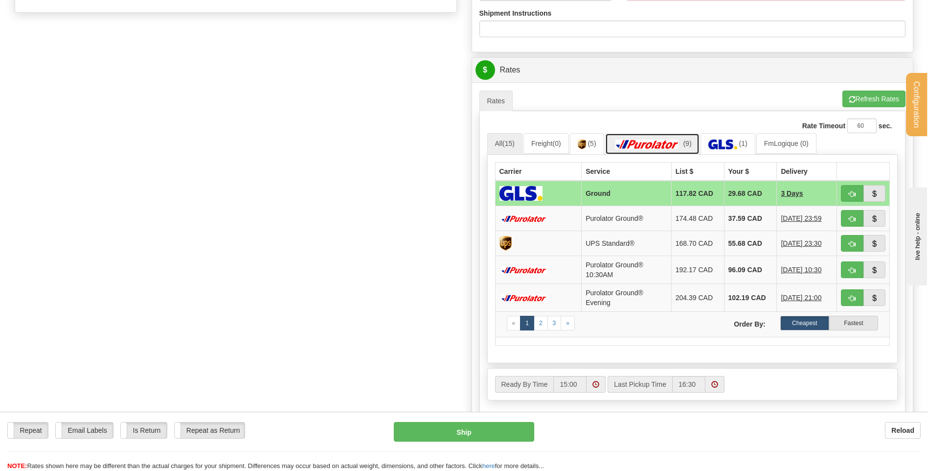
click at [637, 145] on img at bounding box center [647, 144] width 68 height 10
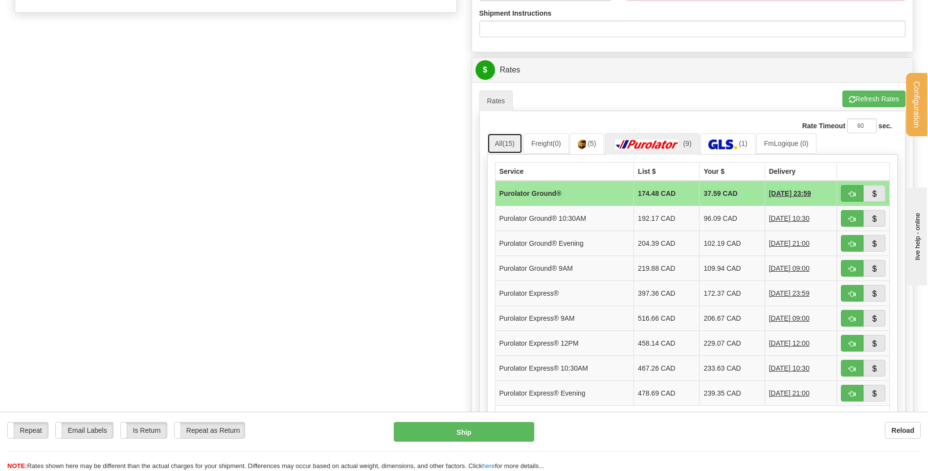
click at [521, 137] on link "All (15)" at bounding box center [504, 143] width 35 height 21
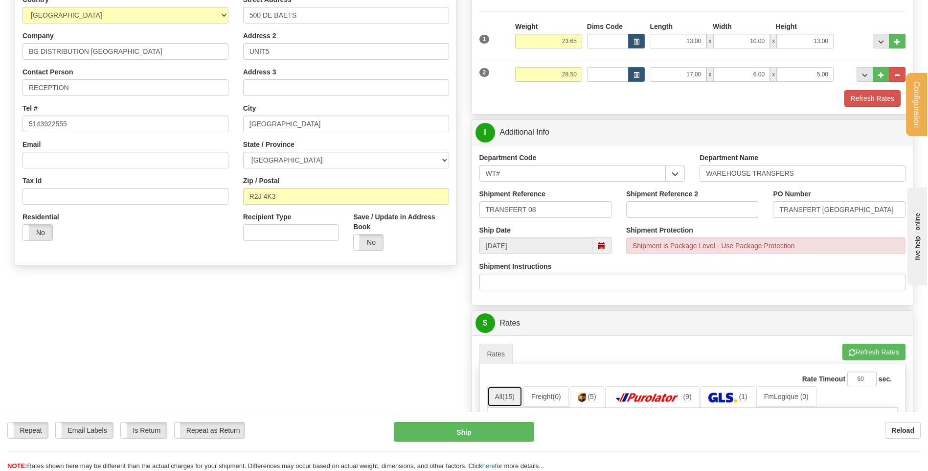
scroll to position [0, 0]
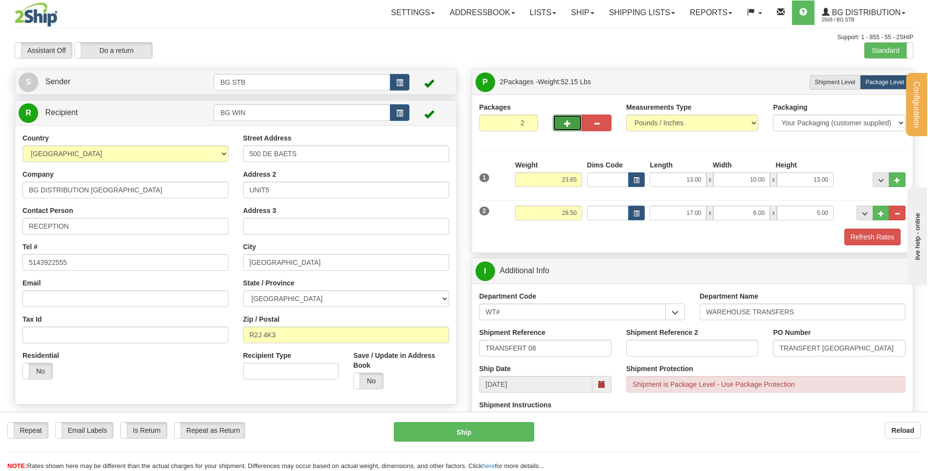
click at [579, 124] on button "button" at bounding box center [567, 122] width 29 height 17
type input "3"
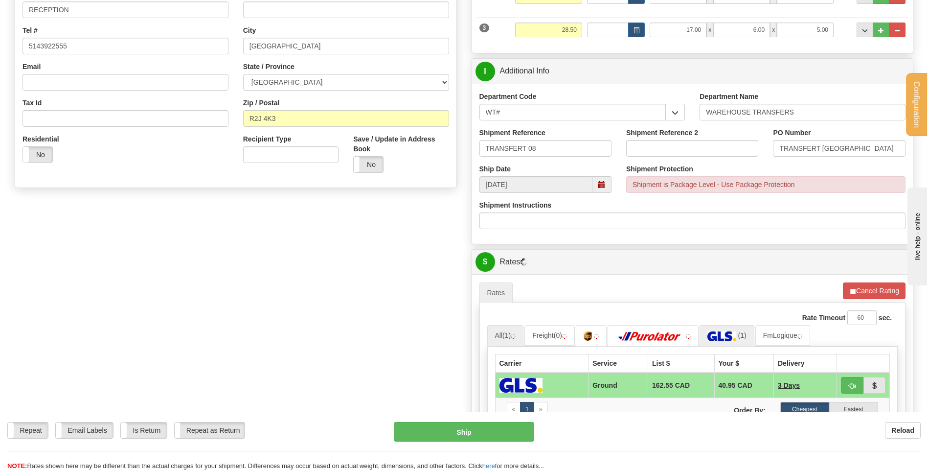
scroll to position [391, 0]
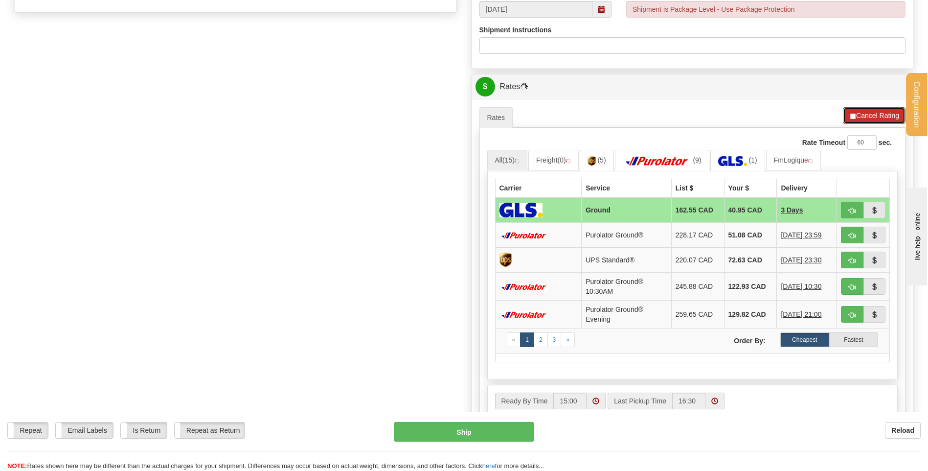
click at [867, 119] on button "Cancel Rating" at bounding box center [874, 115] width 63 height 17
click at [869, 114] on button "Refresh Rates" at bounding box center [873, 115] width 63 height 17
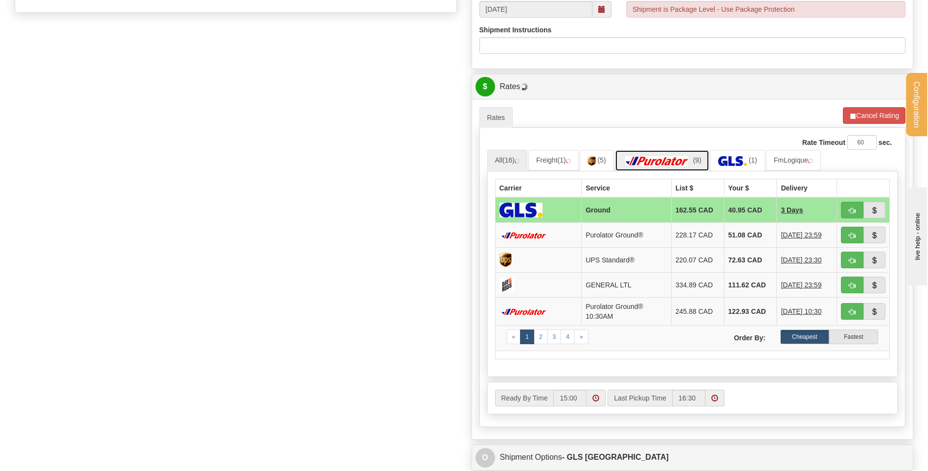
click at [664, 160] on img at bounding box center [657, 161] width 68 height 10
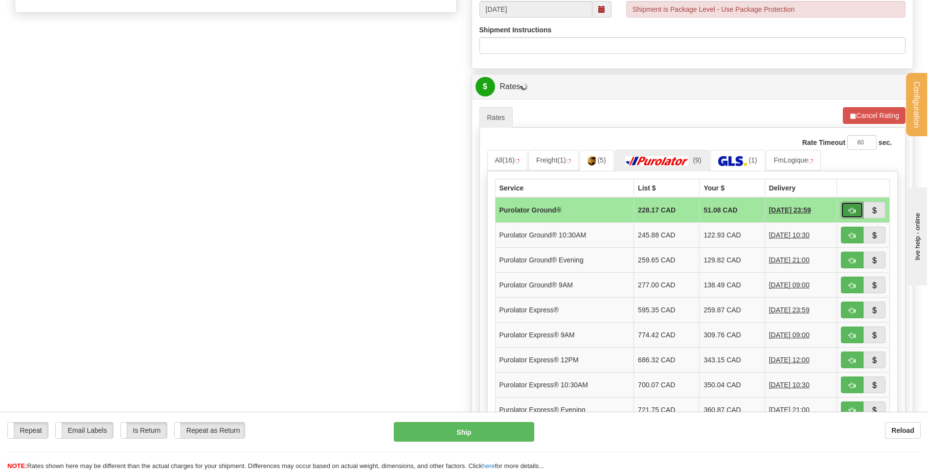
click at [849, 208] on span "button" at bounding box center [852, 210] width 7 height 6
click at [505, 165] on link "All (16)" at bounding box center [507, 160] width 40 height 21
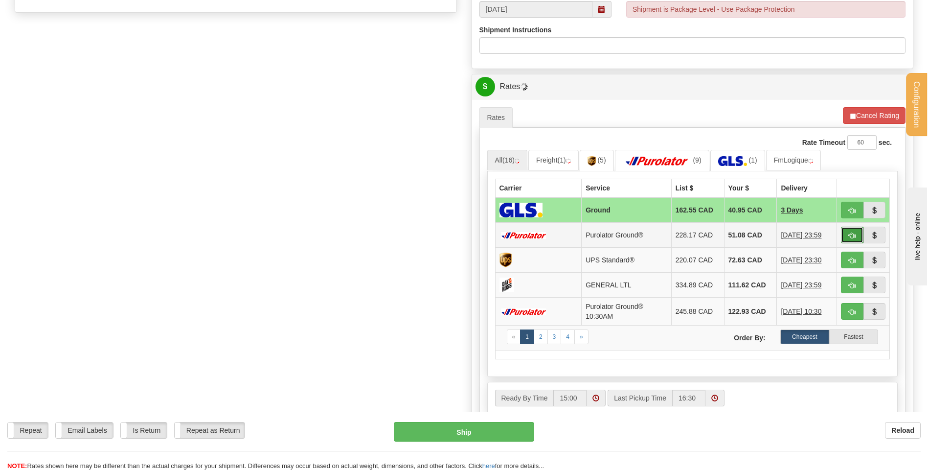
click at [850, 240] on button "button" at bounding box center [852, 234] width 23 height 17
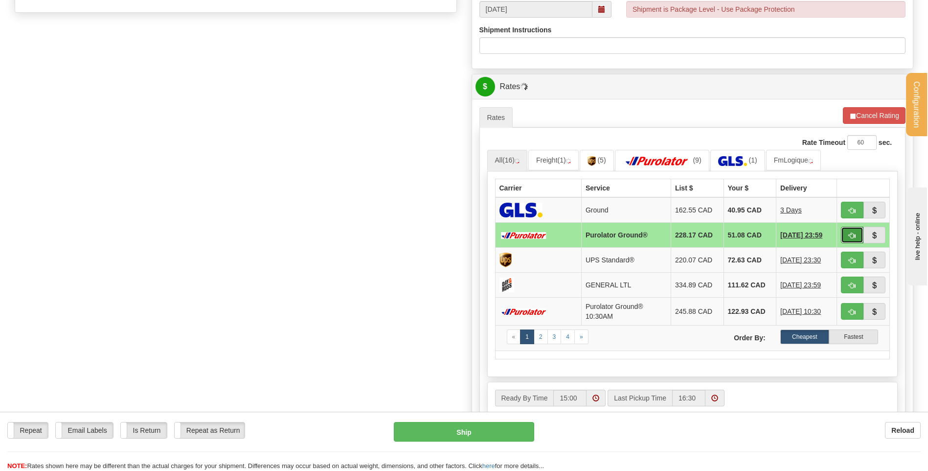
drag, startPoint x: 858, startPoint y: 233, endPoint x: 846, endPoint y: 238, distance: 12.3
click at [856, 234] on button "button" at bounding box center [852, 234] width 23 height 17
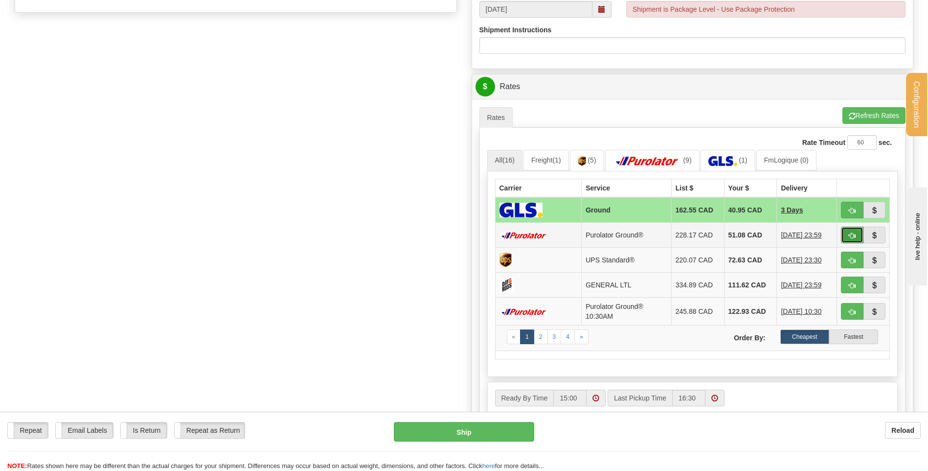
click at [851, 232] on span "button" at bounding box center [852, 235] width 7 height 6
type input "260"
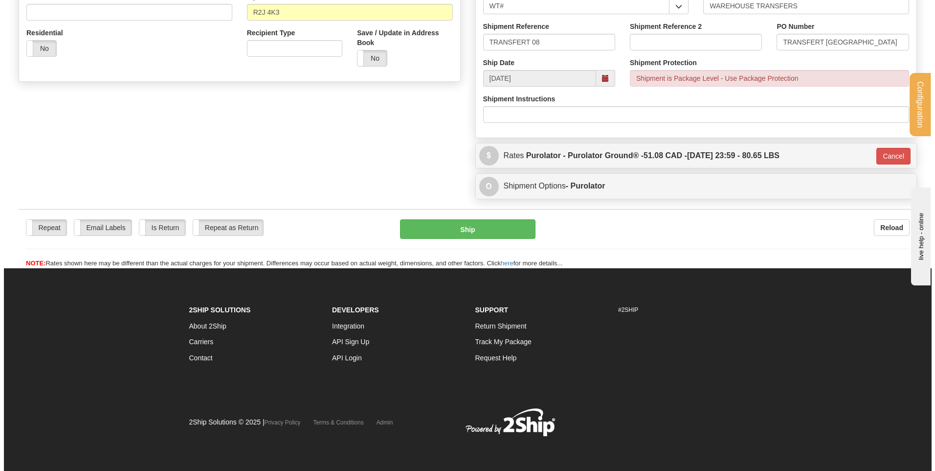
scroll to position [323, 0]
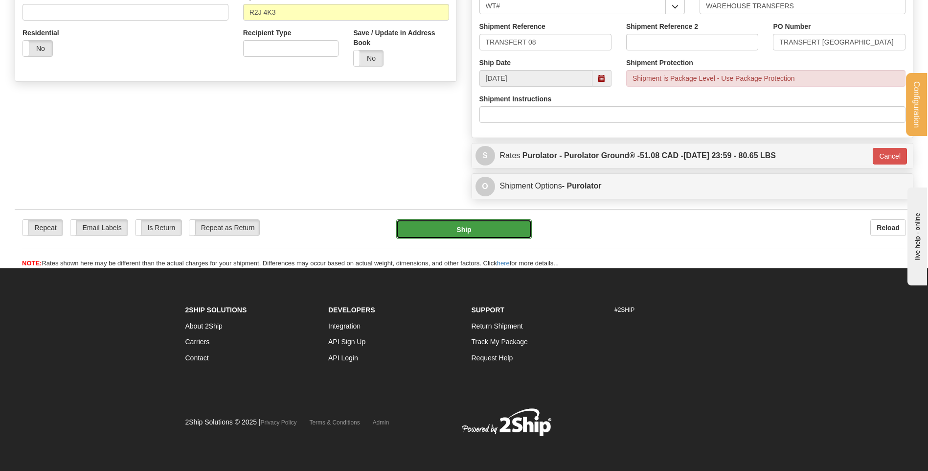
click at [507, 230] on button "Ship" at bounding box center [463, 229] width 135 height 20
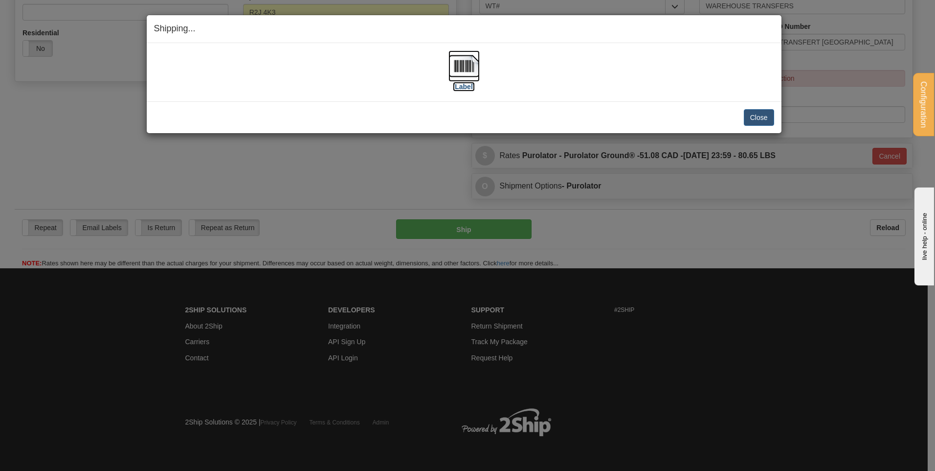
click at [472, 62] on img at bounding box center [464, 65] width 31 height 31
